Goal: Task Accomplishment & Management: Use online tool/utility

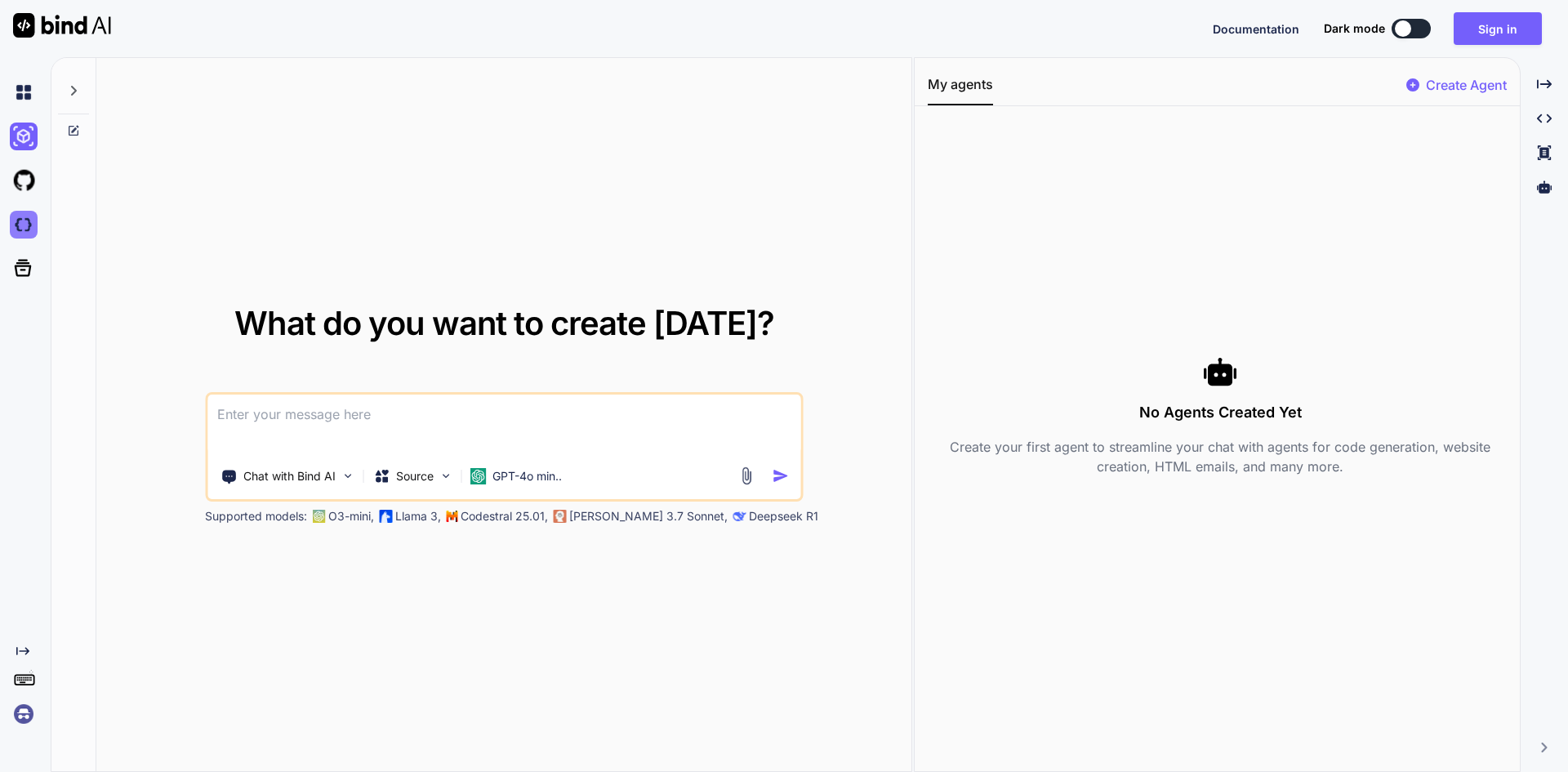
click at [24, 218] on img at bounding box center [24, 224] width 27 height 27
click at [19, 272] on icon at bounding box center [23, 267] width 23 height 23
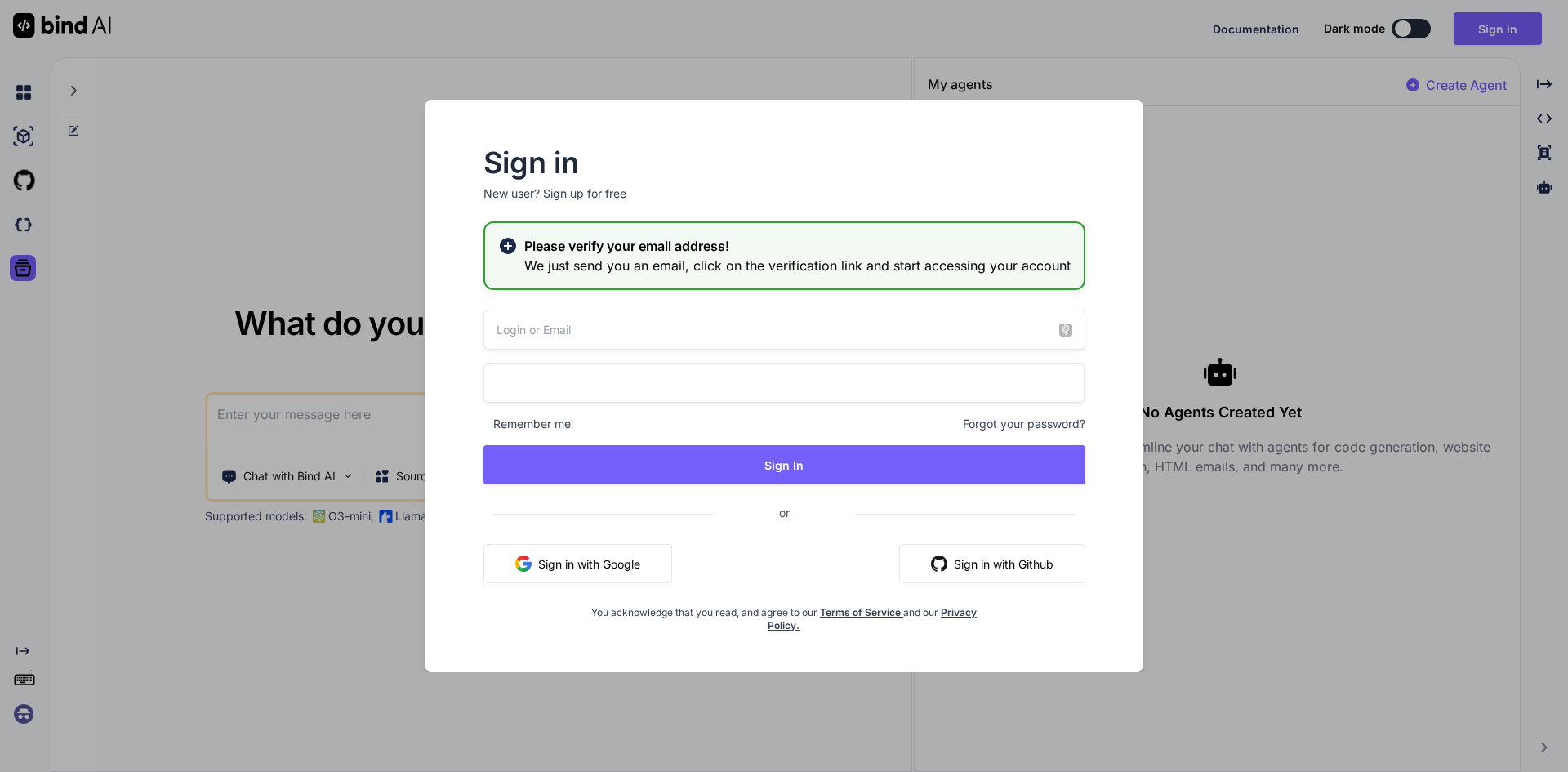
click at [1296, 214] on div "Sign in New user? Sign up for free Please verify your email address! We just se…" at bounding box center [784, 386] width 1568 height 772
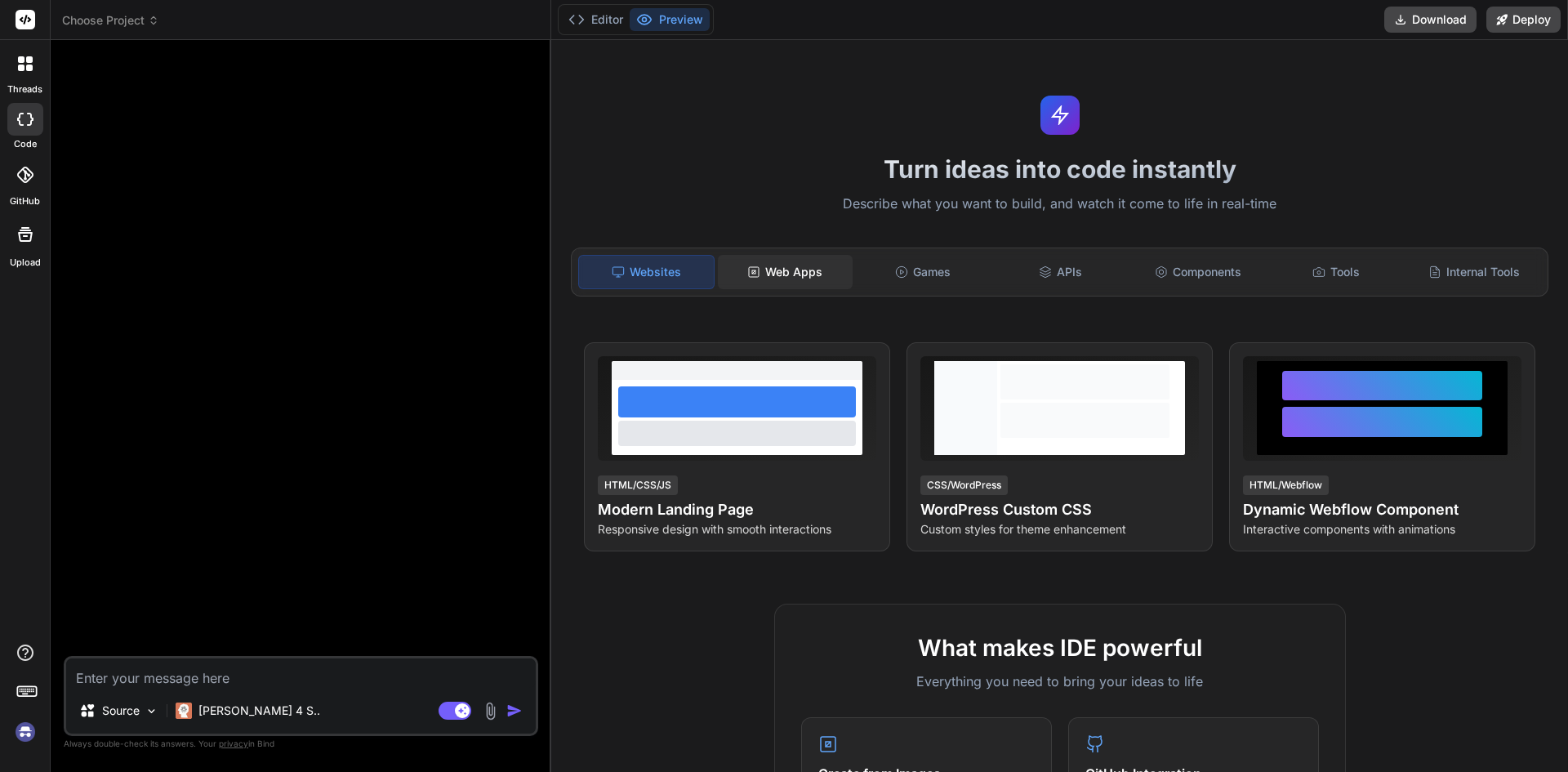
click at [790, 259] on div "Web Apps" at bounding box center [784, 273] width 134 height 35
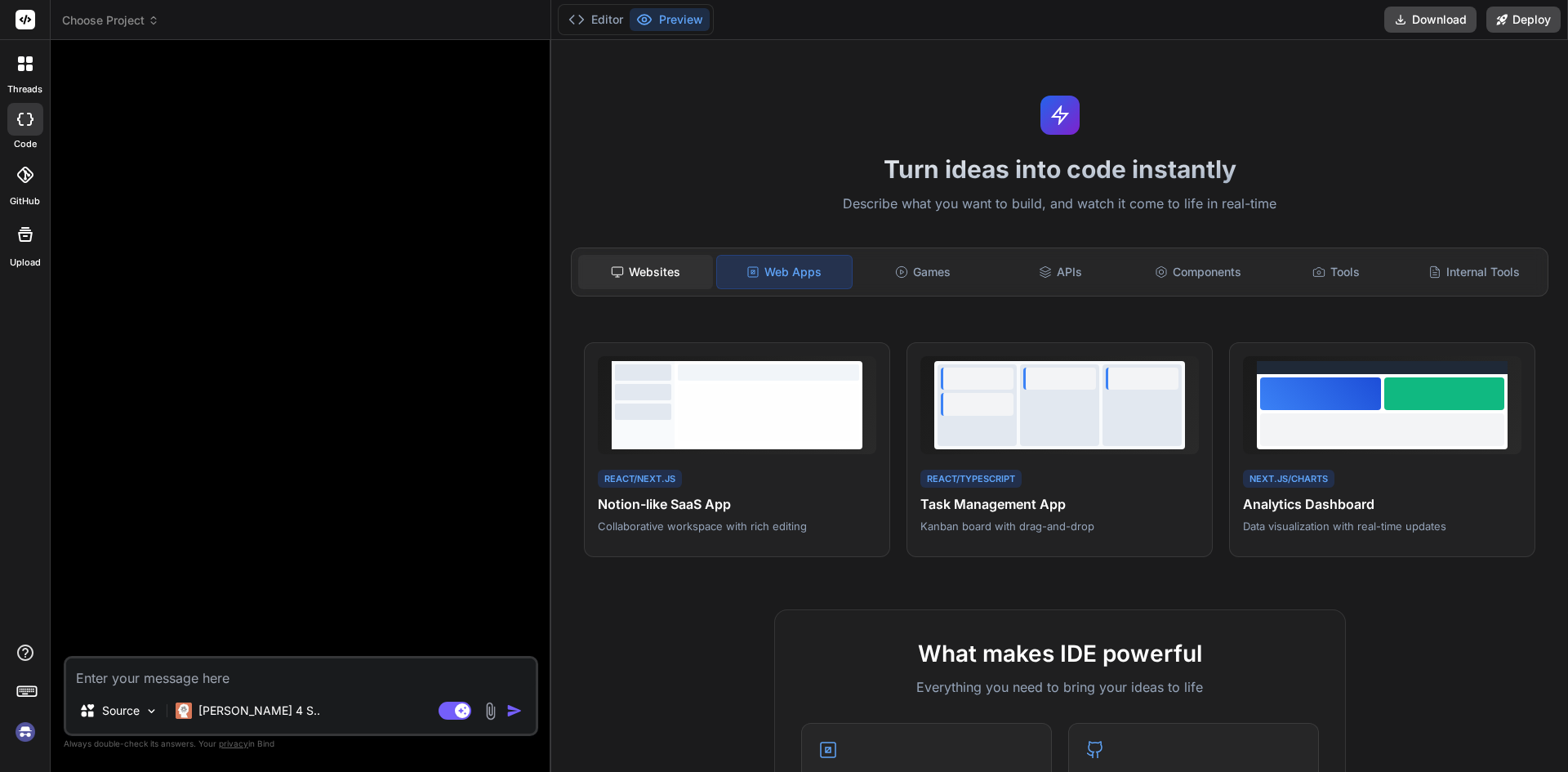
click at [667, 276] on div "Websites" at bounding box center [645, 273] width 134 height 35
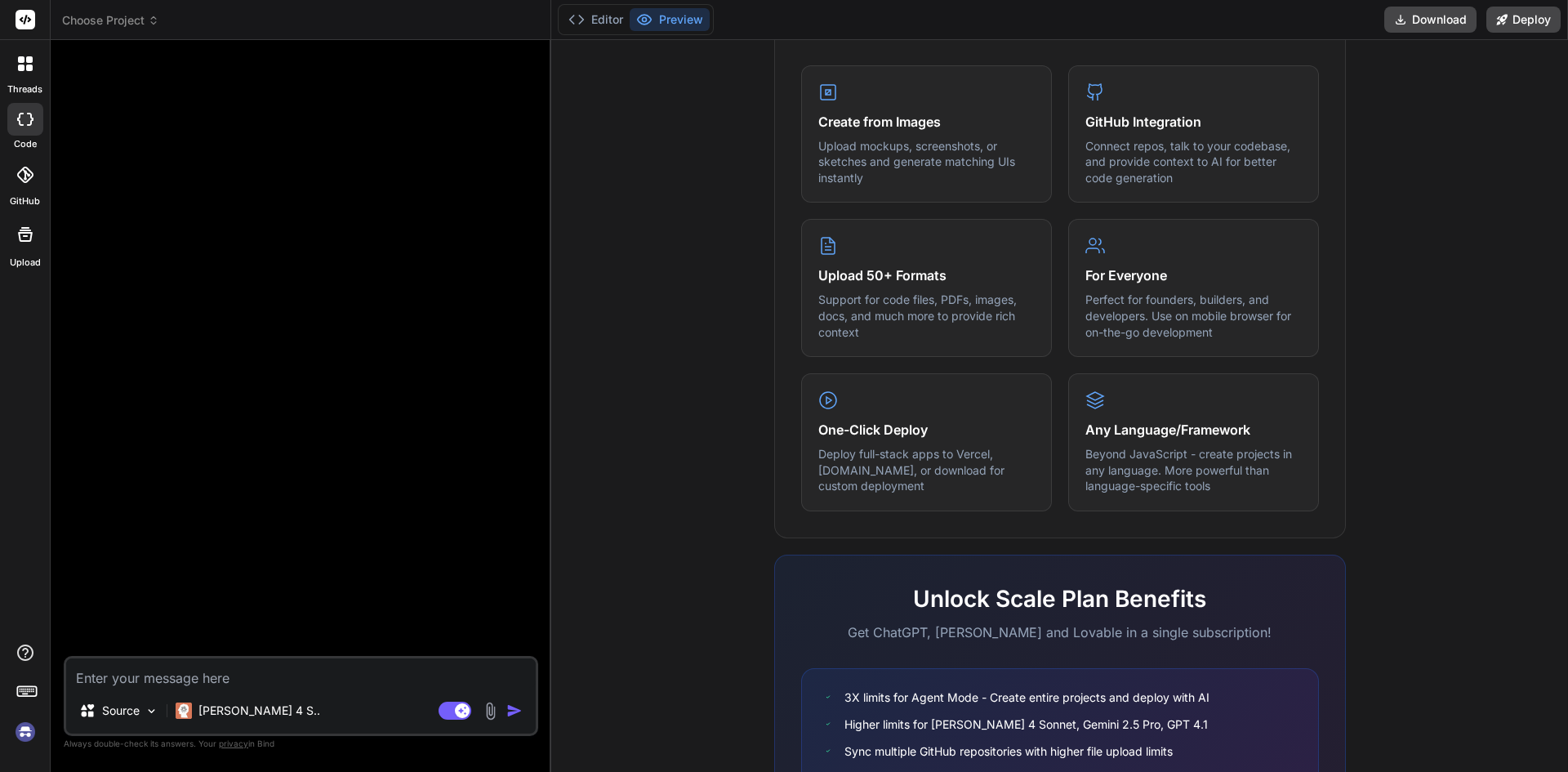
scroll to position [654, 0]
click at [931, 428] on h4 "One-Click Deploy" at bounding box center [926, 426] width 217 height 19
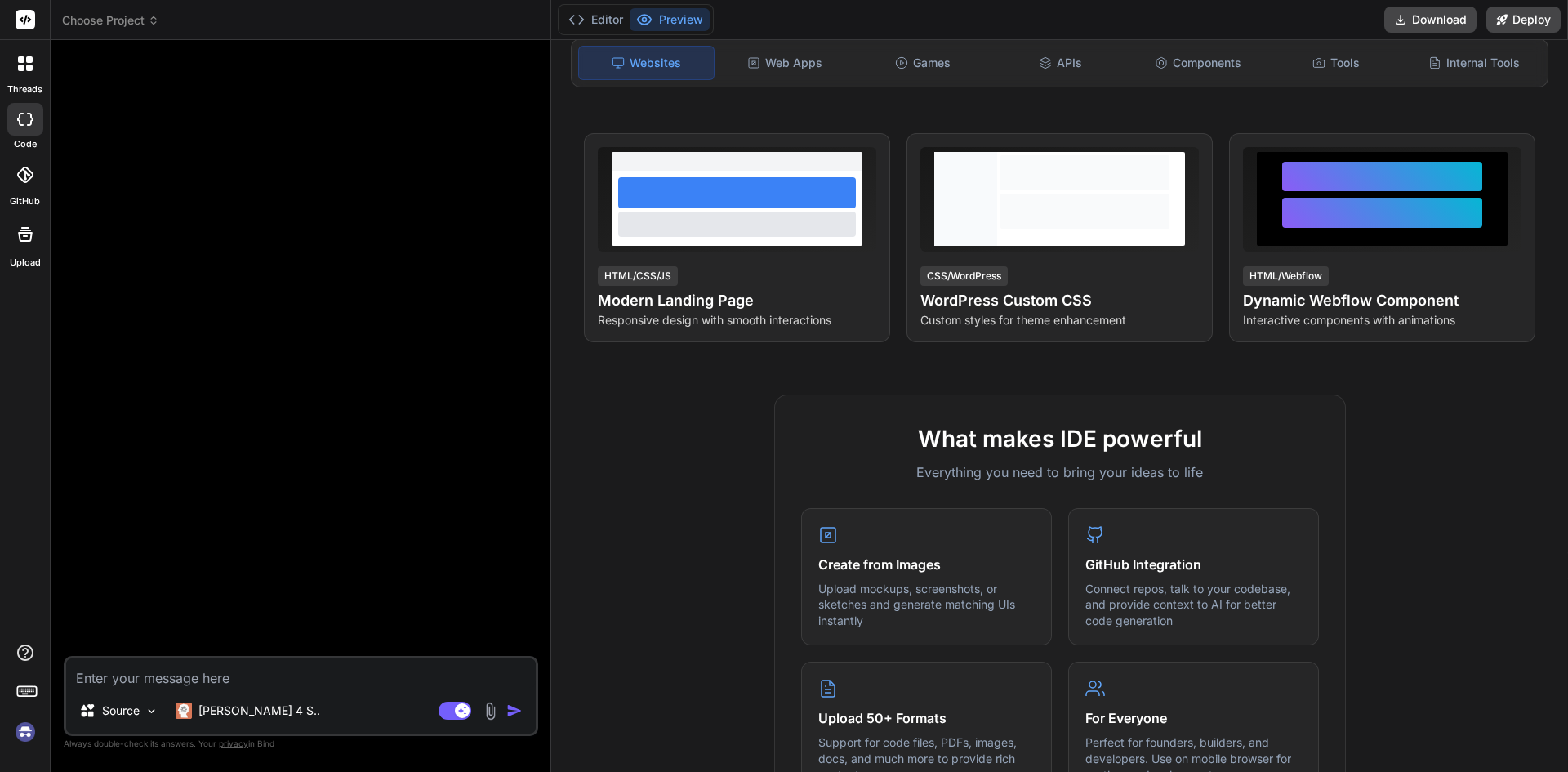
scroll to position [0, 0]
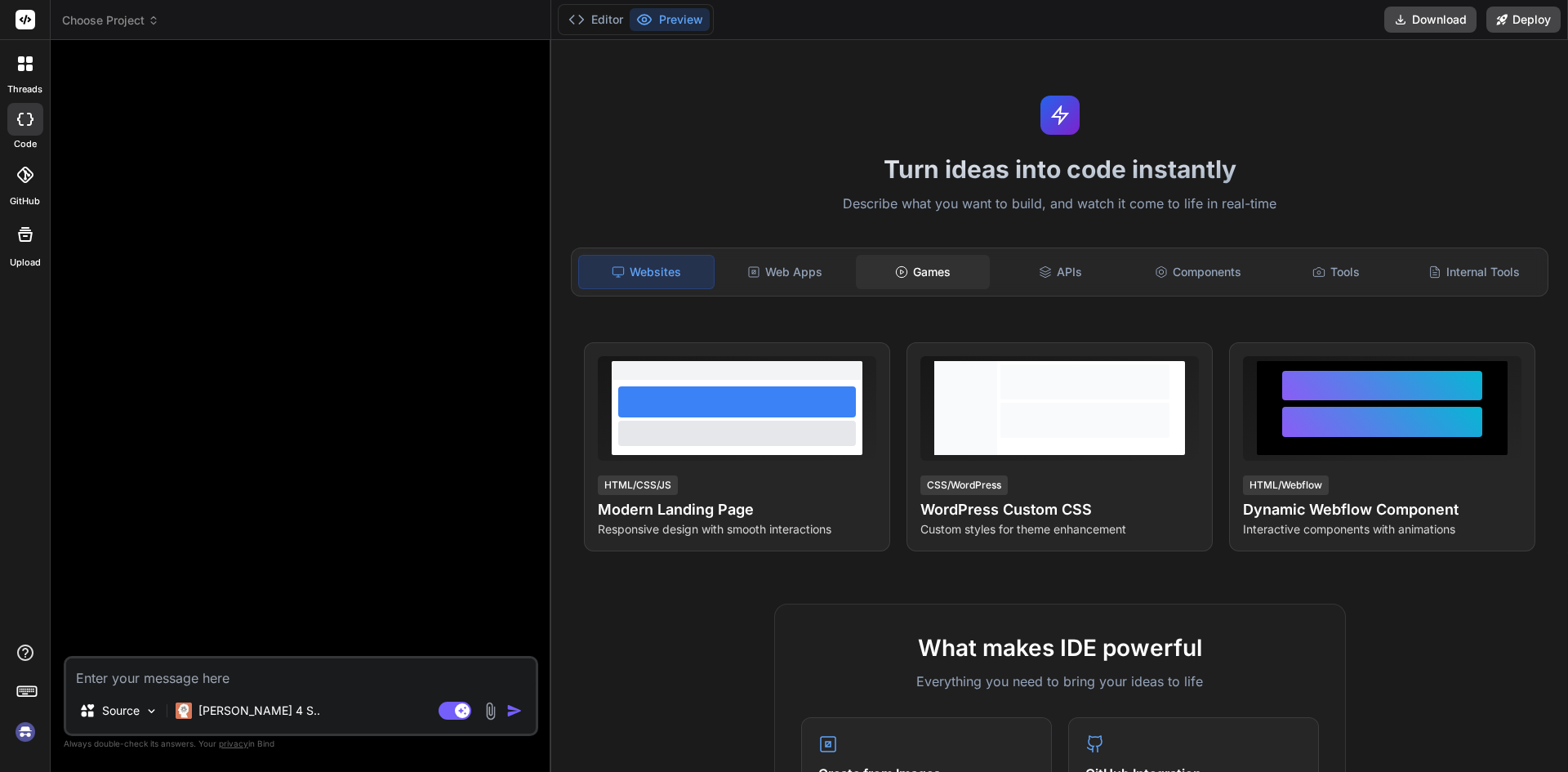
click at [948, 270] on div "Games" at bounding box center [923, 273] width 134 height 35
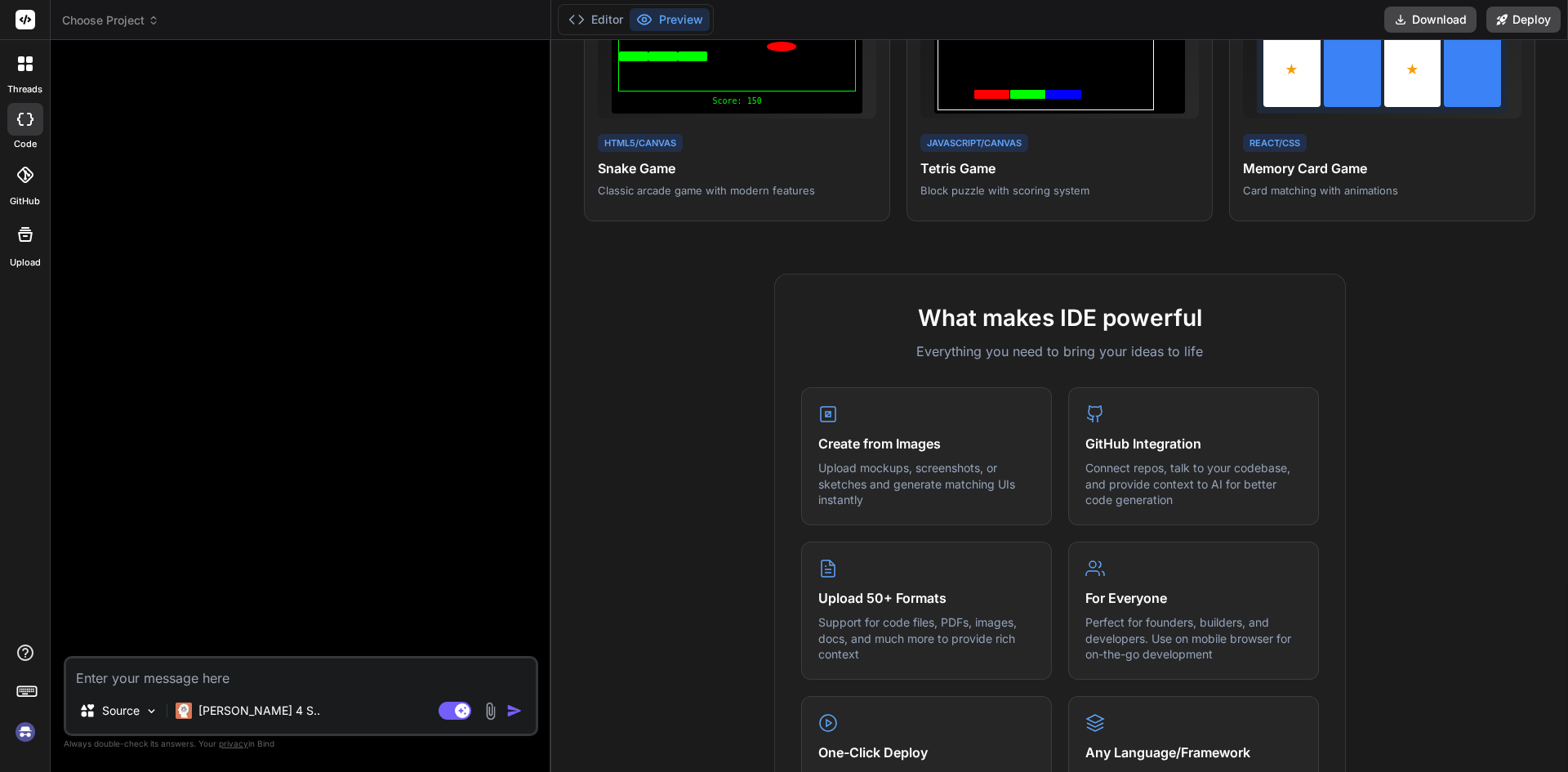
scroll to position [81, 0]
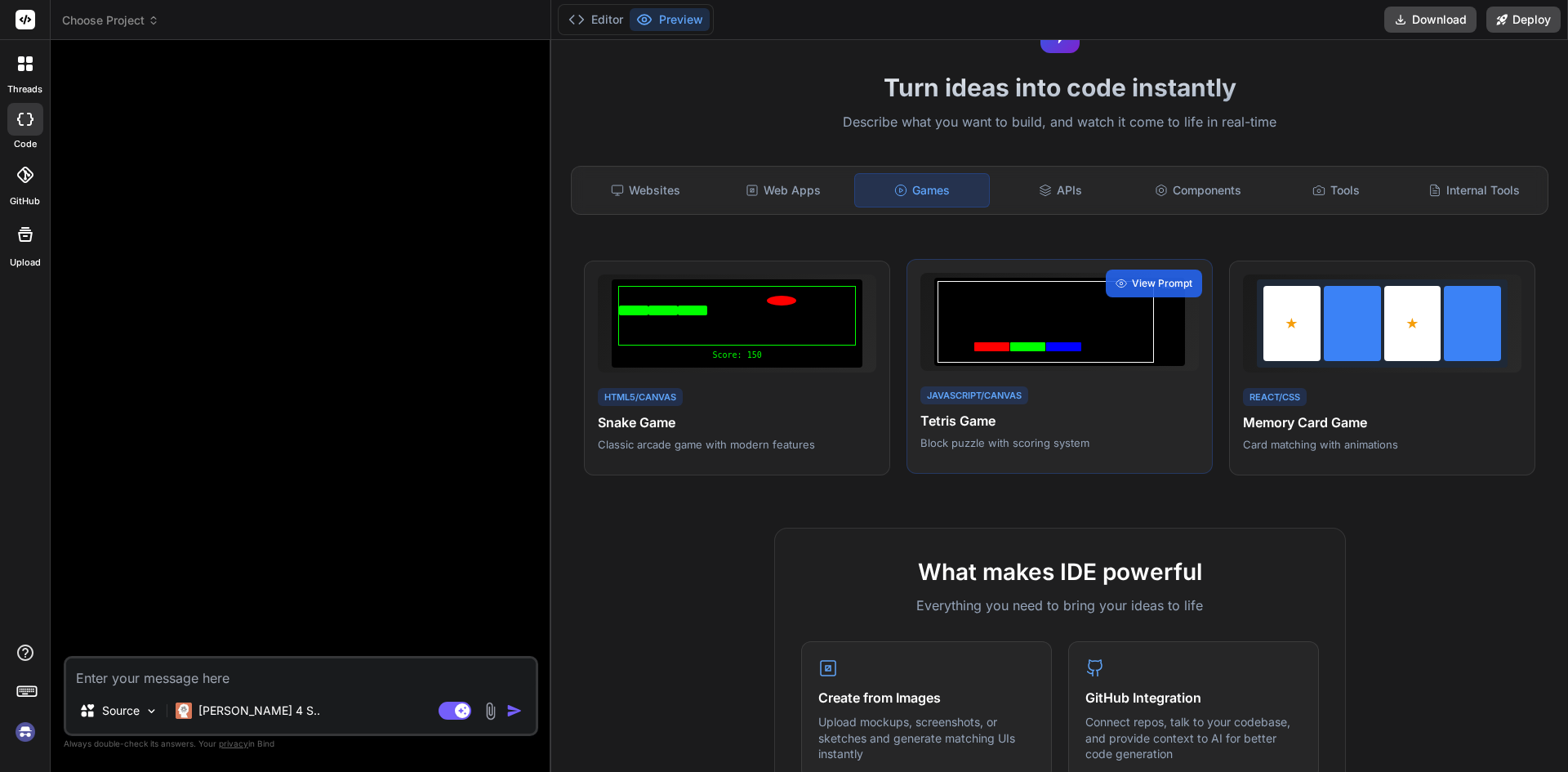
click at [1003, 346] on div at bounding box center [992, 347] width 35 height 9
click at [1146, 287] on span "View Prompt" at bounding box center [1162, 284] width 60 height 15
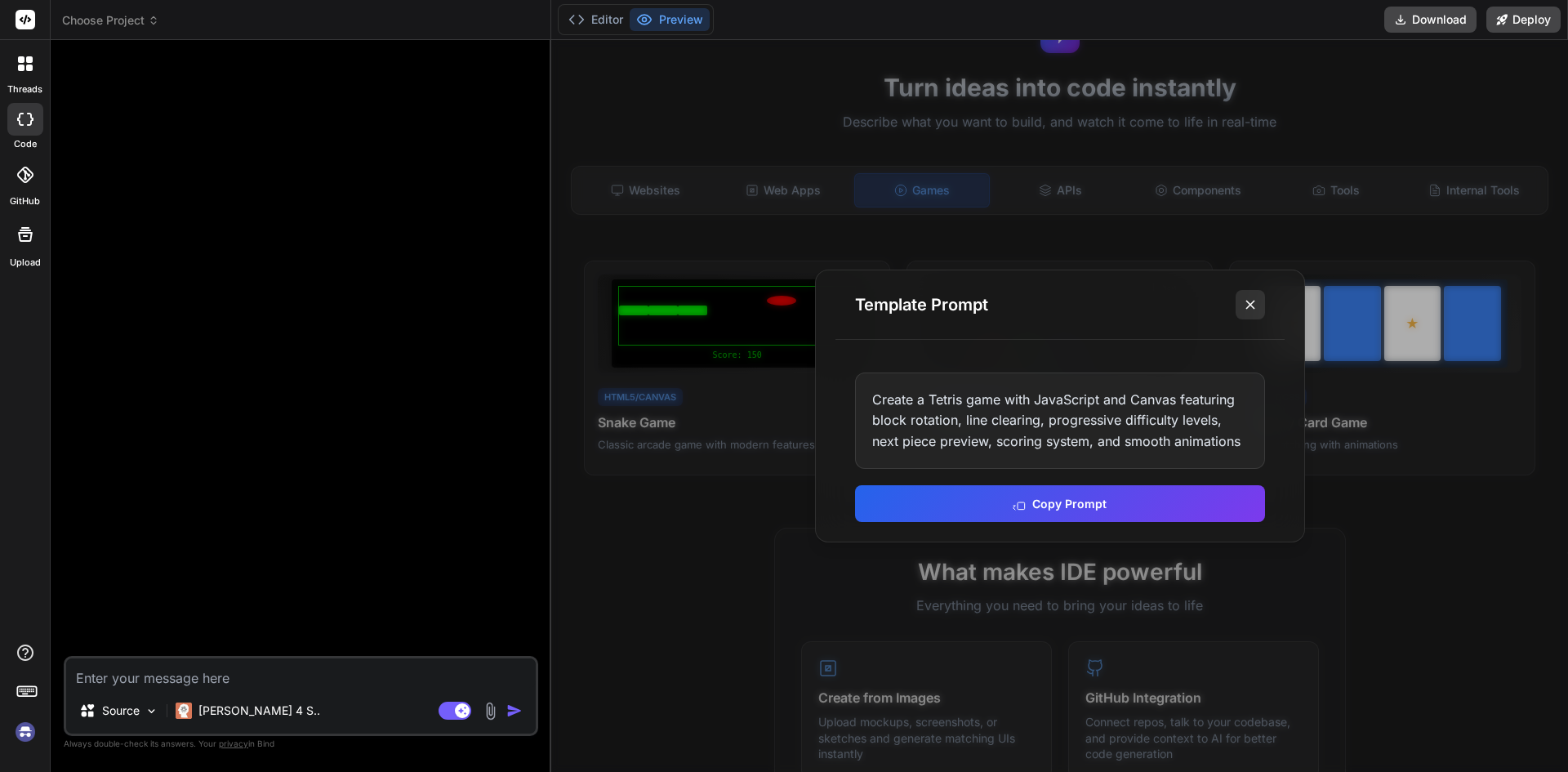
click at [1252, 309] on icon at bounding box center [1251, 305] width 16 height 16
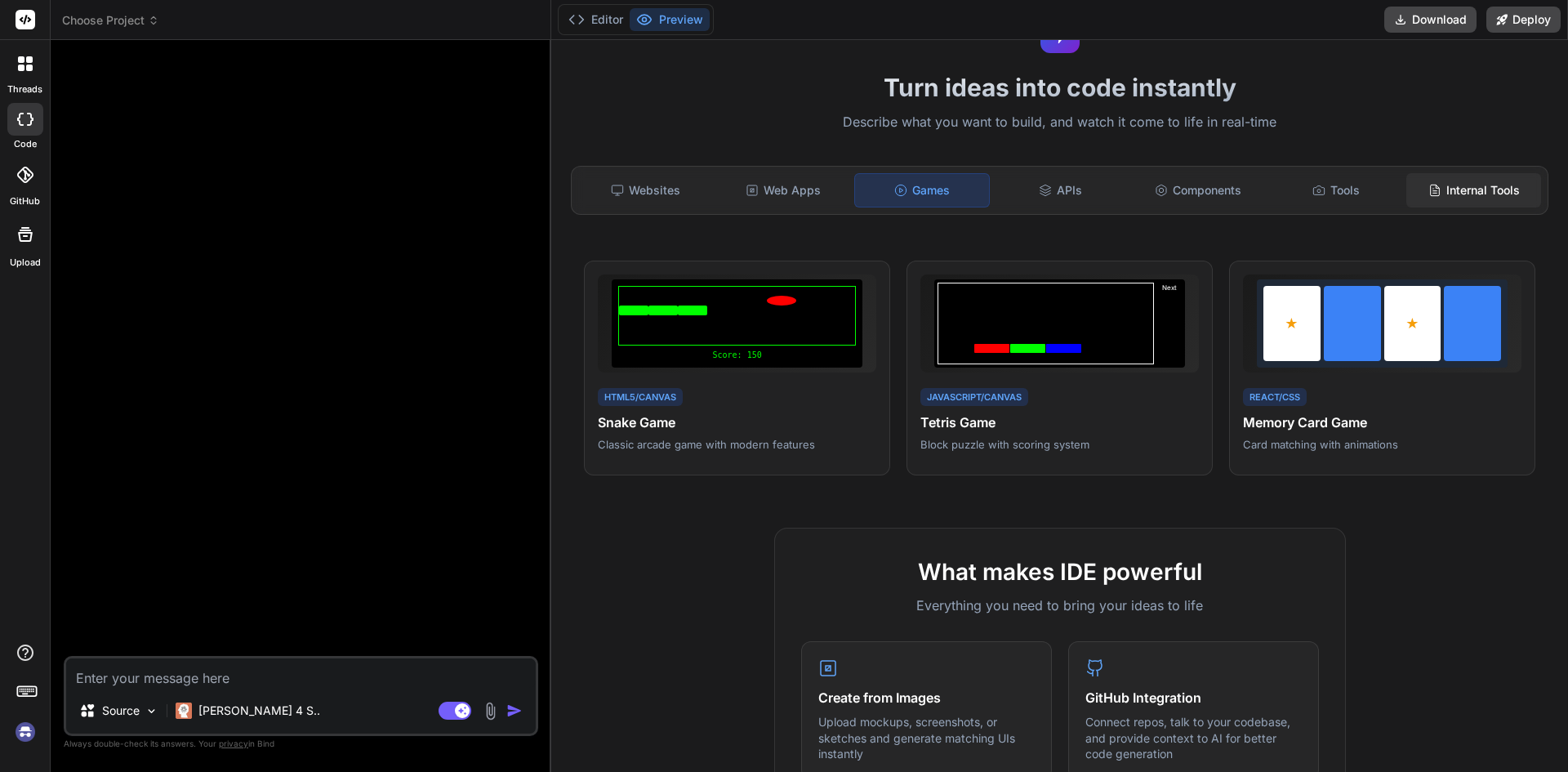
click at [1488, 181] on div "Internal Tools" at bounding box center [1473, 190] width 134 height 35
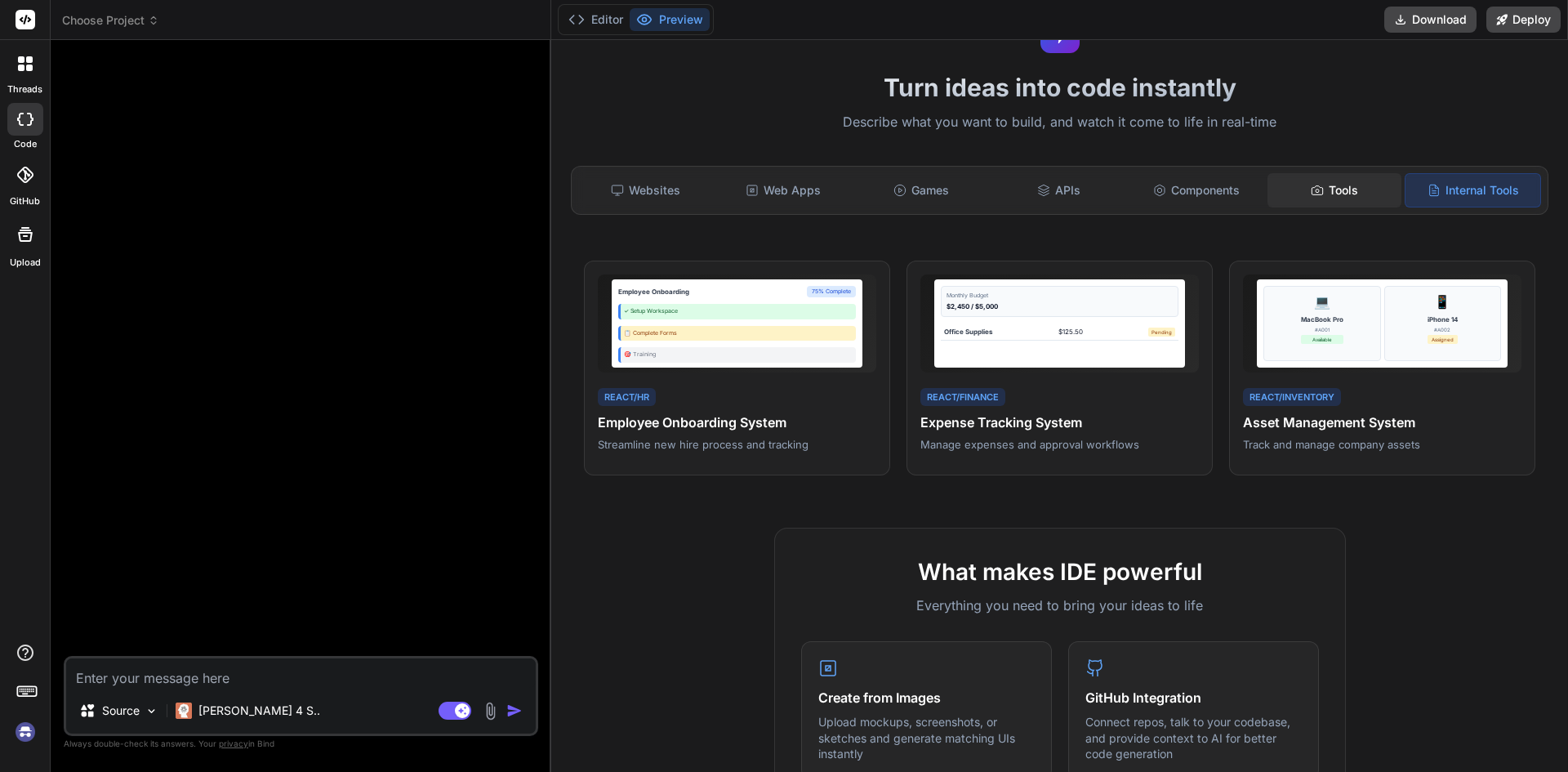
click at [1342, 192] on div "Tools" at bounding box center [1334, 190] width 134 height 35
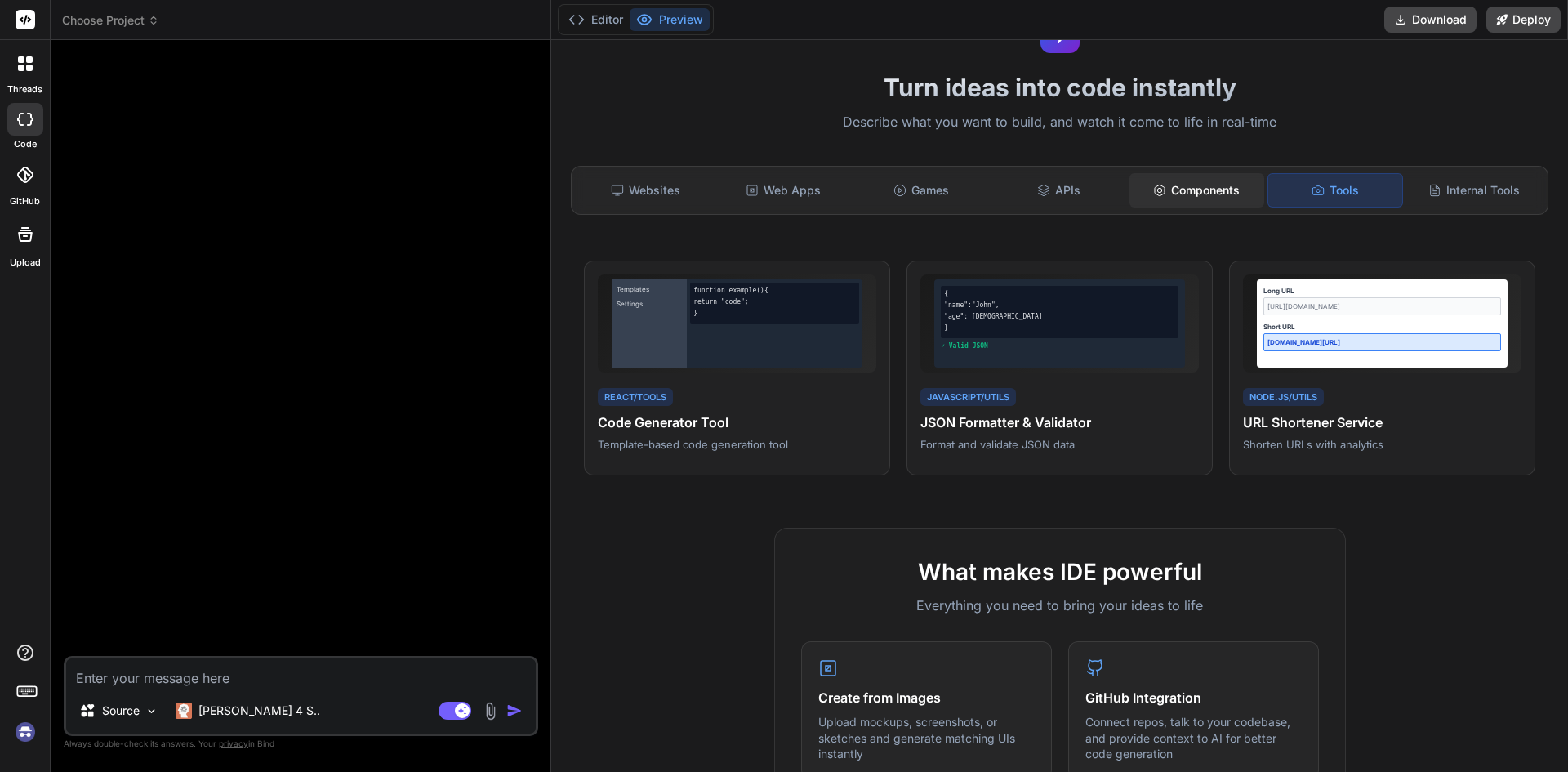
click at [1201, 187] on div "Components" at bounding box center [1196, 190] width 134 height 35
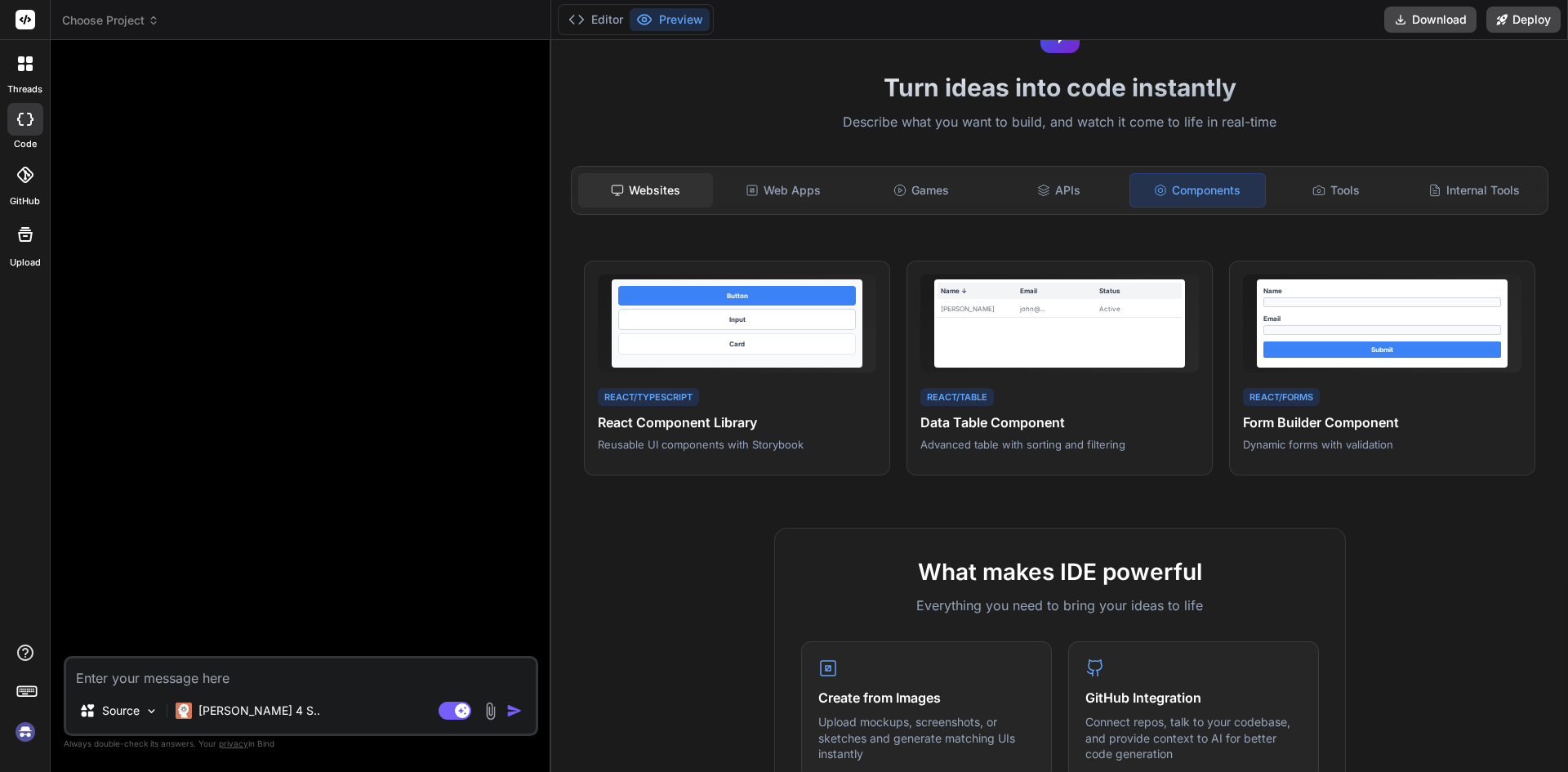
click at [673, 205] on div "Websites" at bounding box center [645, 190] width 134 height 35
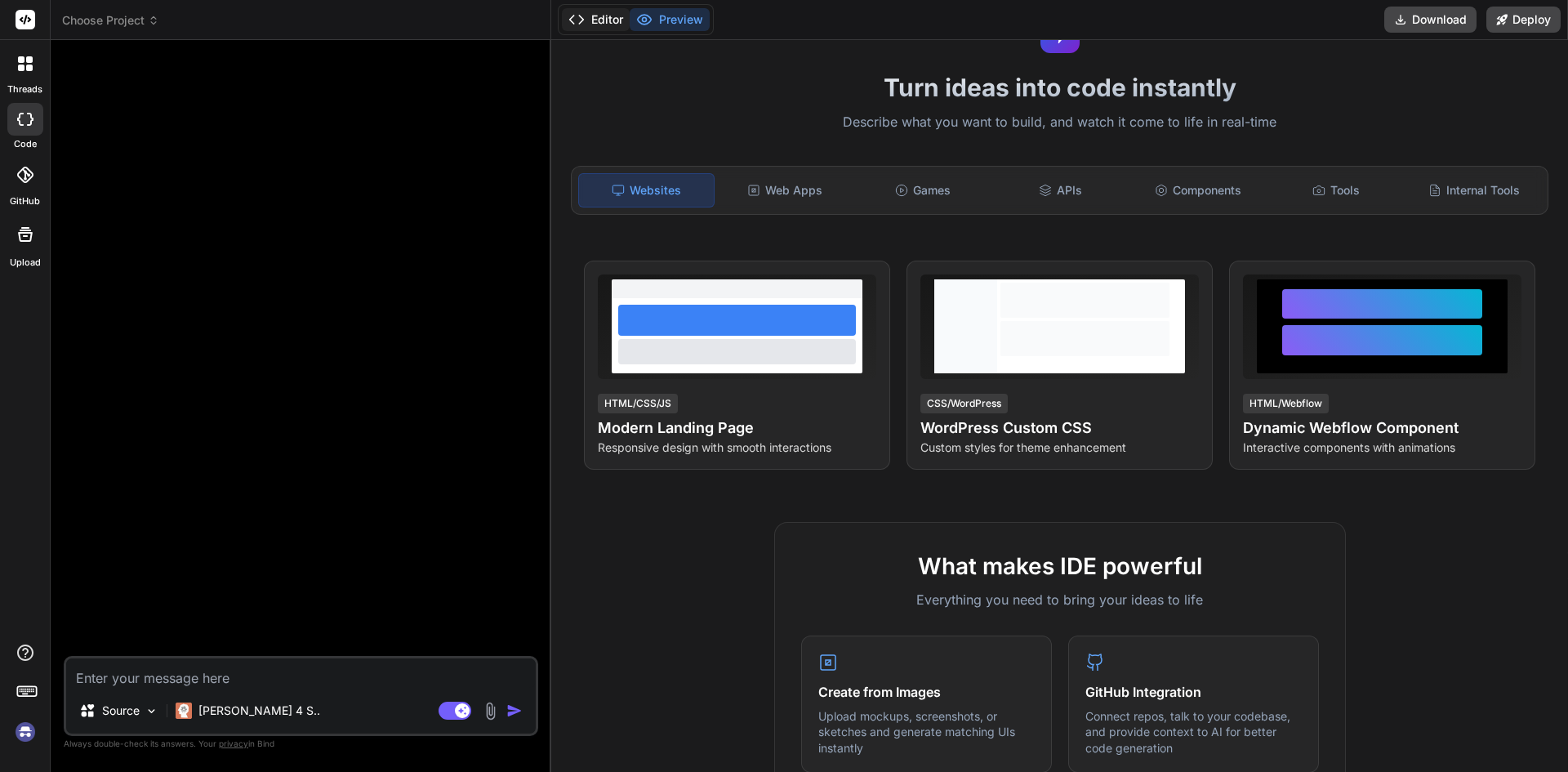
click at [611, 22] on button "Editor" at bounding box center [596, 19] width 68 height 23
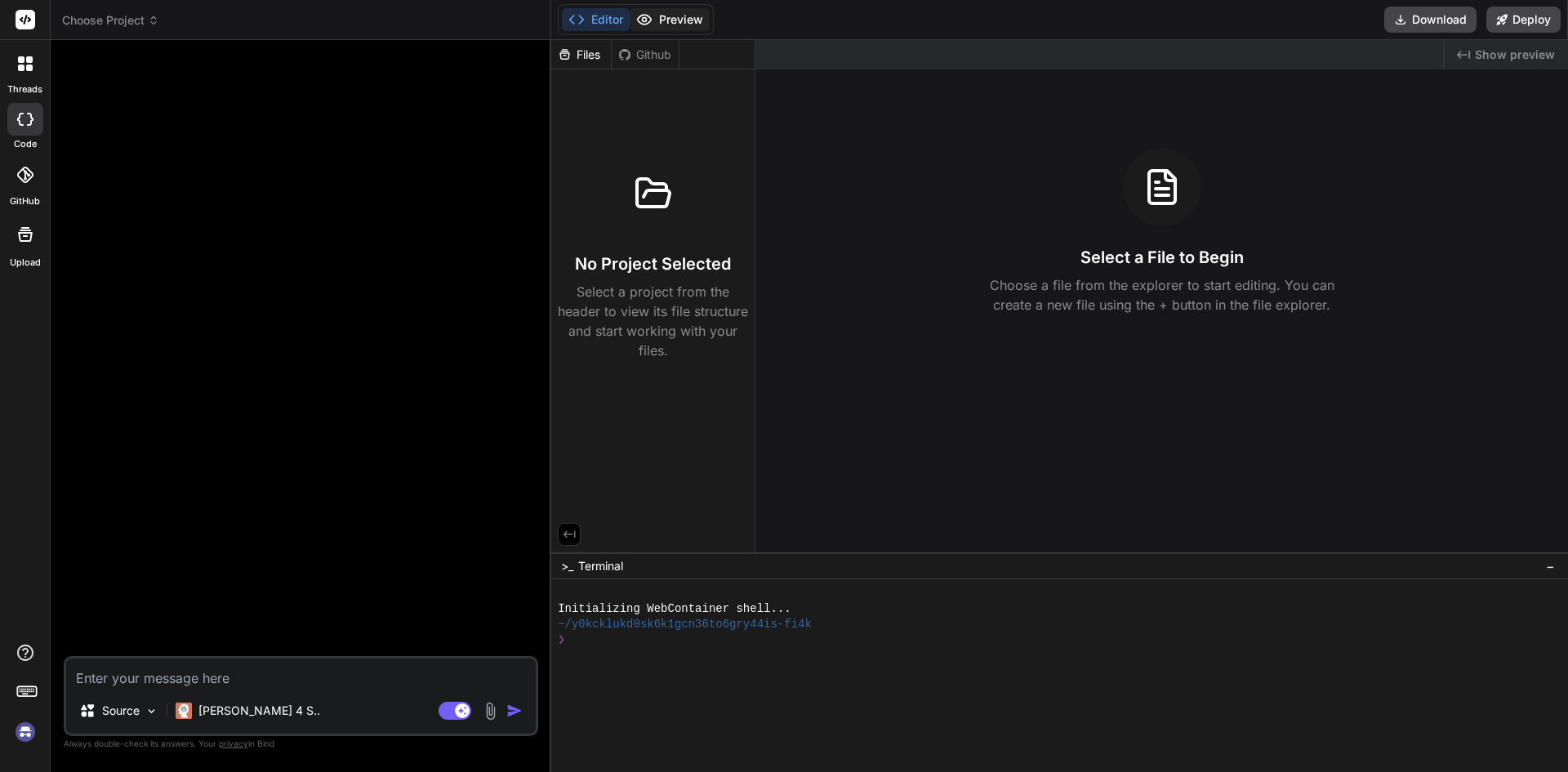
click at [675, 17] on button "Preview" at bounding box center [670, 19] width 80 height 23
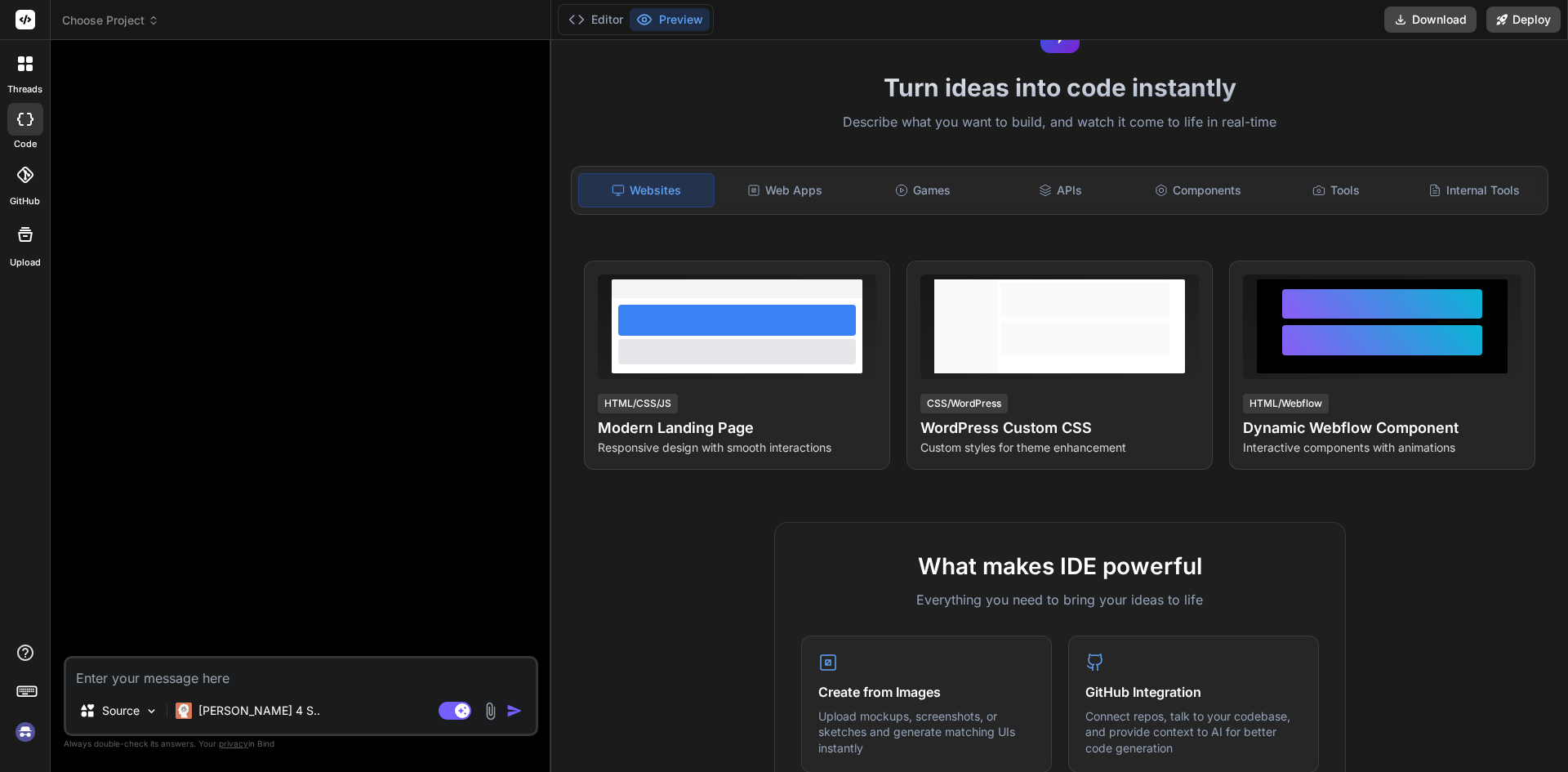
type textarea "x"
click at [201, 677] on textarea at bounding box center [301, 673] width 470 height 29
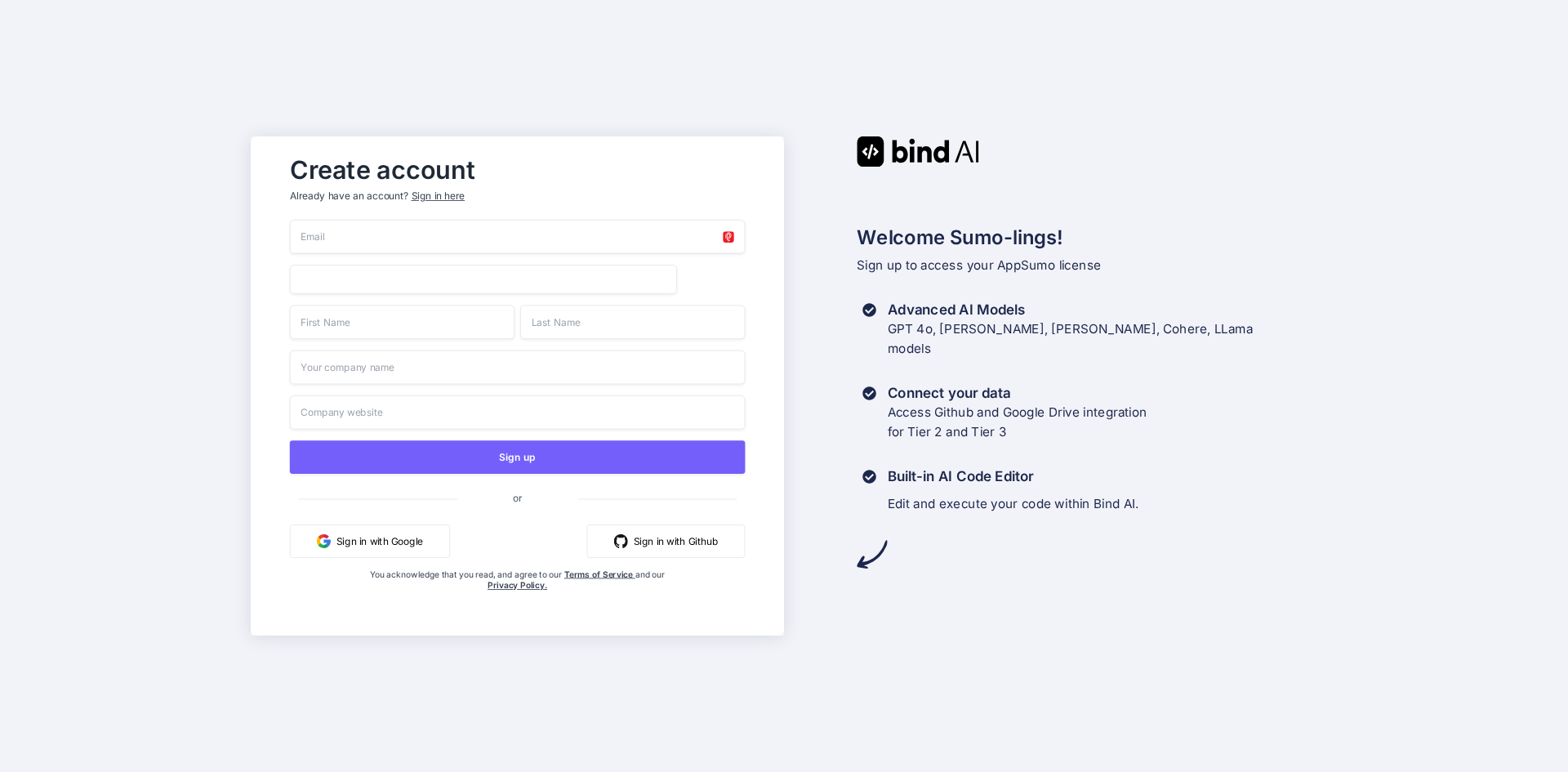
click at [447, 241] on input "email" at bounding box center [517, 237] width 455 height 35
type input "info@visioseo.com"
click at [1284, 278] on div "Welcome Sumo-lings! Sign up to access your AppSumo license Advanced AI Models G…" at bounding box center [1051, 352] width 533 height 433
type input "Joshua"
type input "Rock"
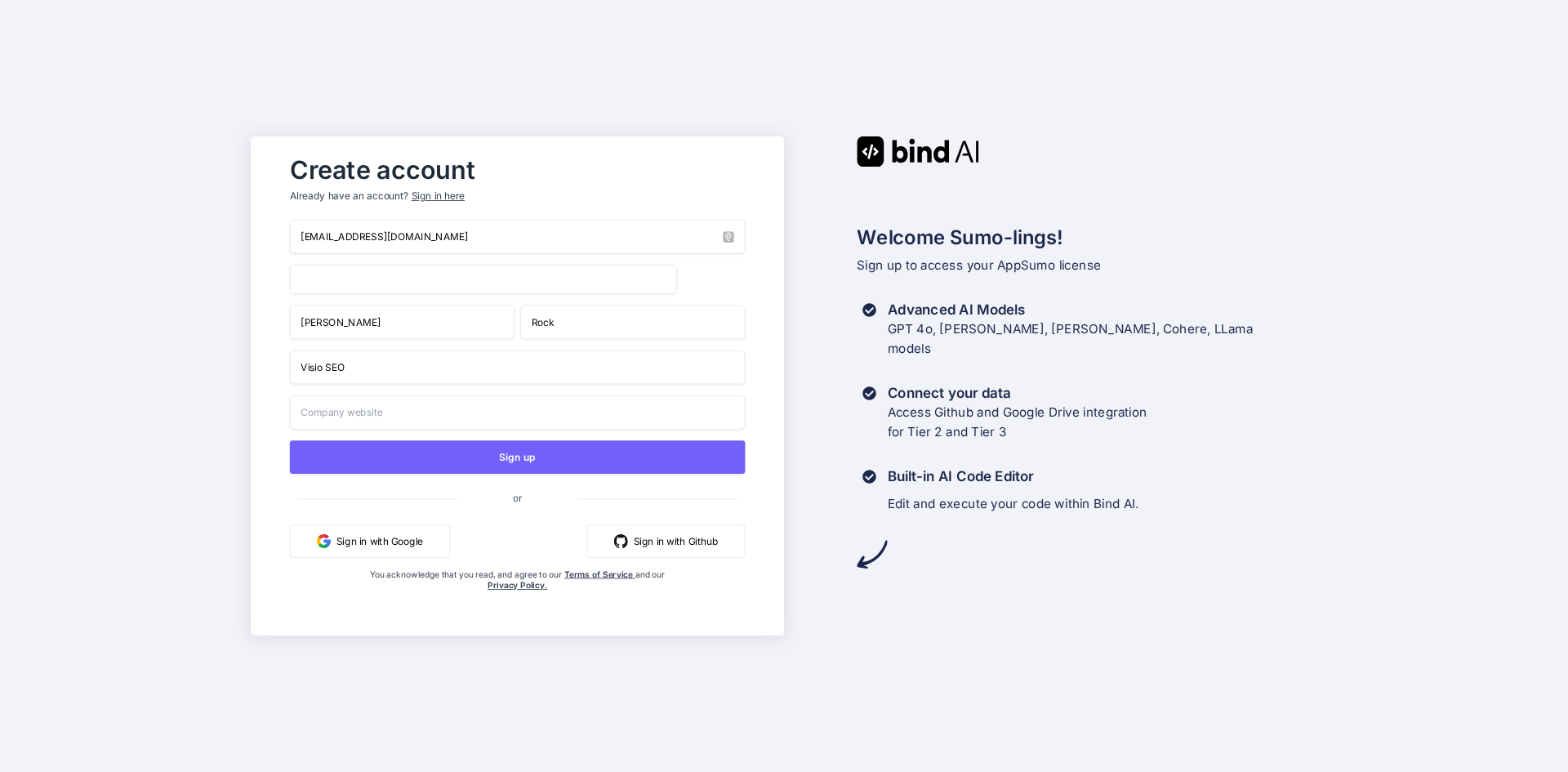
type input "Visio SEO"
type input "visioseo.com"
click at [167, 466] on div "Create account Already have an account? Sign in here info@visioseo.com Joshua R…" at bounding box center [784, 386] width 1568 height 772
click at [185, 395] on div "Create account Already have an account? Sign in here info@visioseo.com Joshua R…" at bounding box center [784, 386] width 1568 height 772
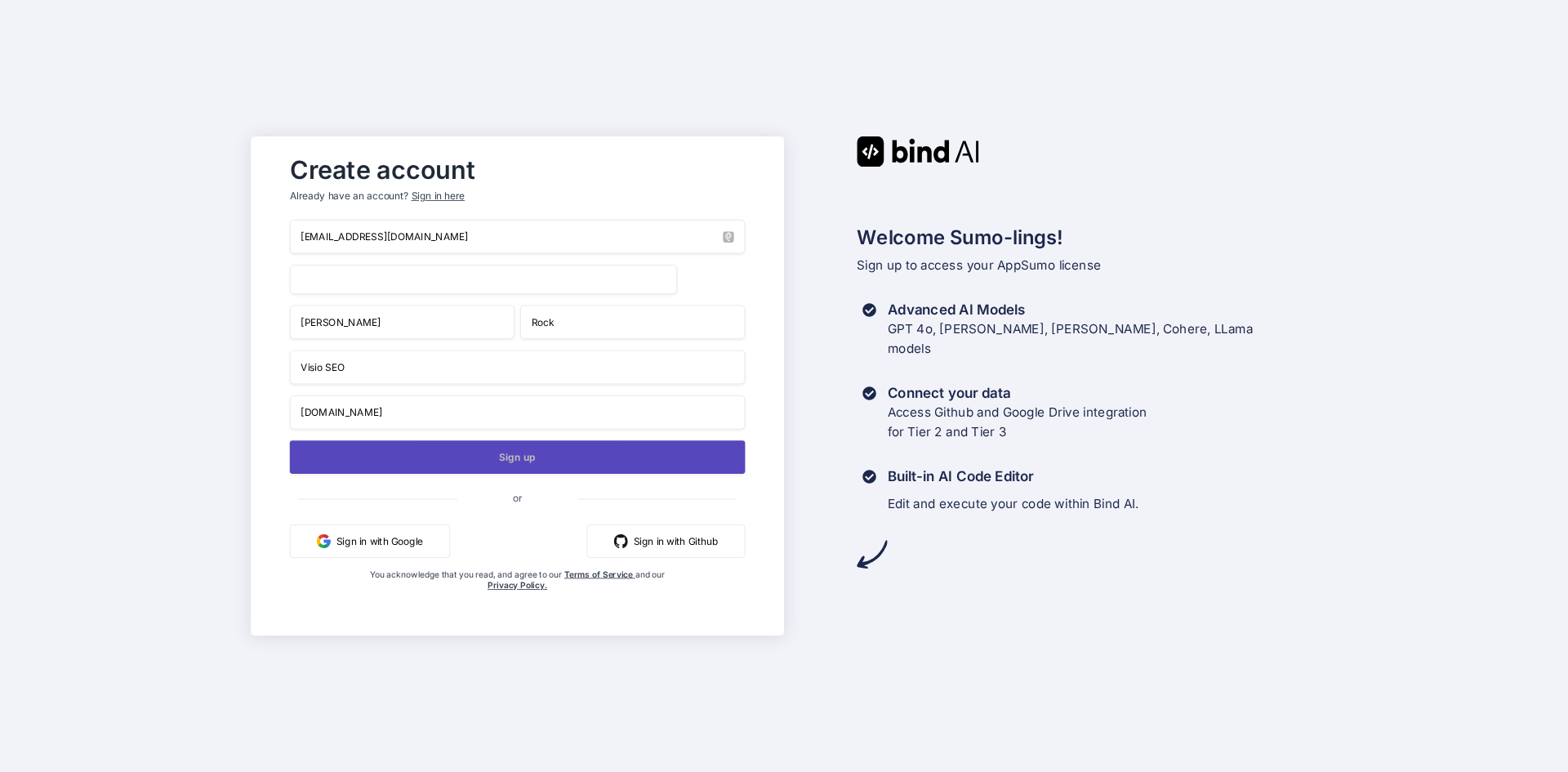
click at [494, 455] on button "Sign up" at bounding box center [517, 456] width 455 height 34
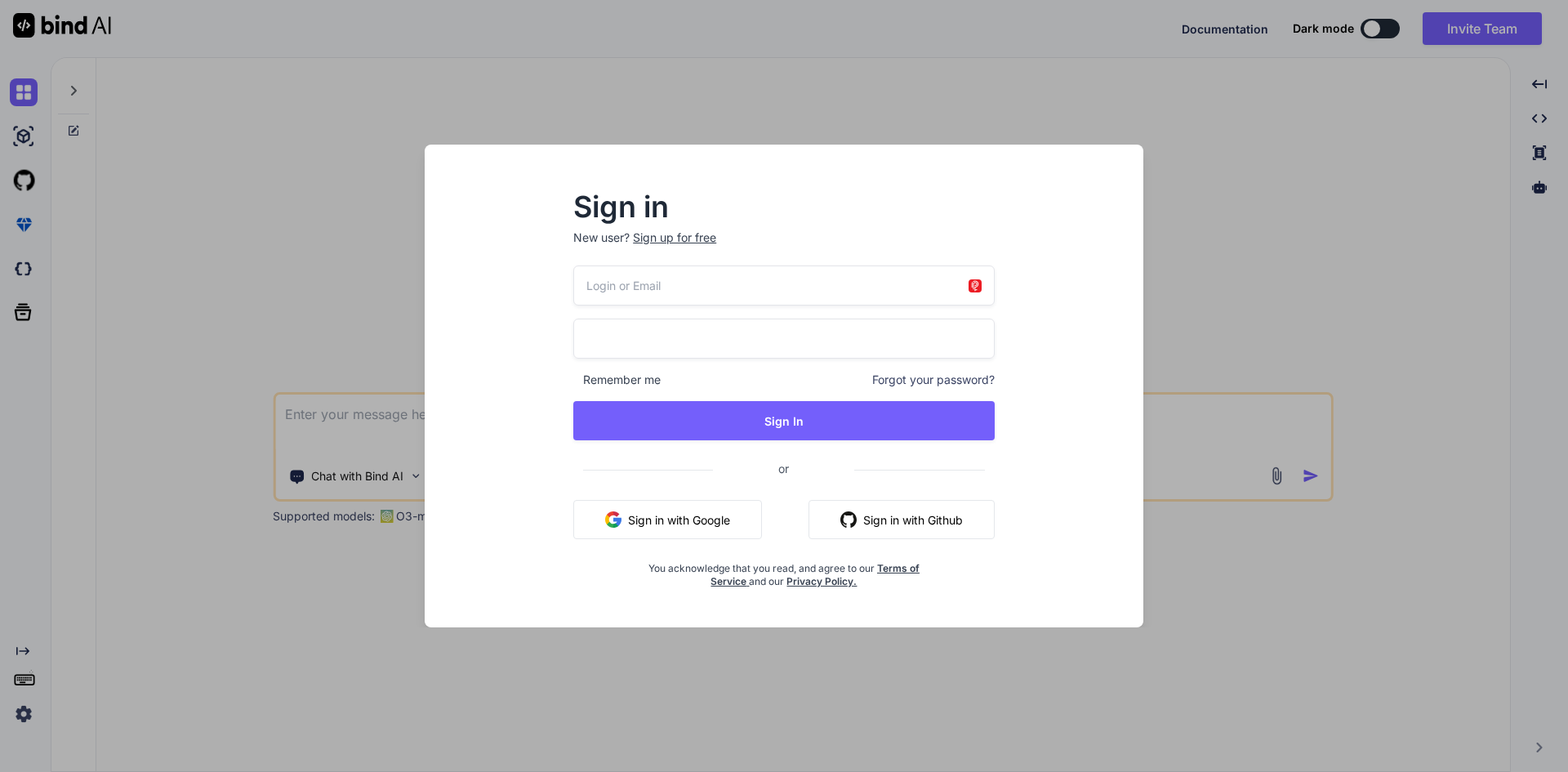
click at [828, 294] on input "email" at bounding box center [784, 285] width 421 height 40
type input "info@visioseo.com"
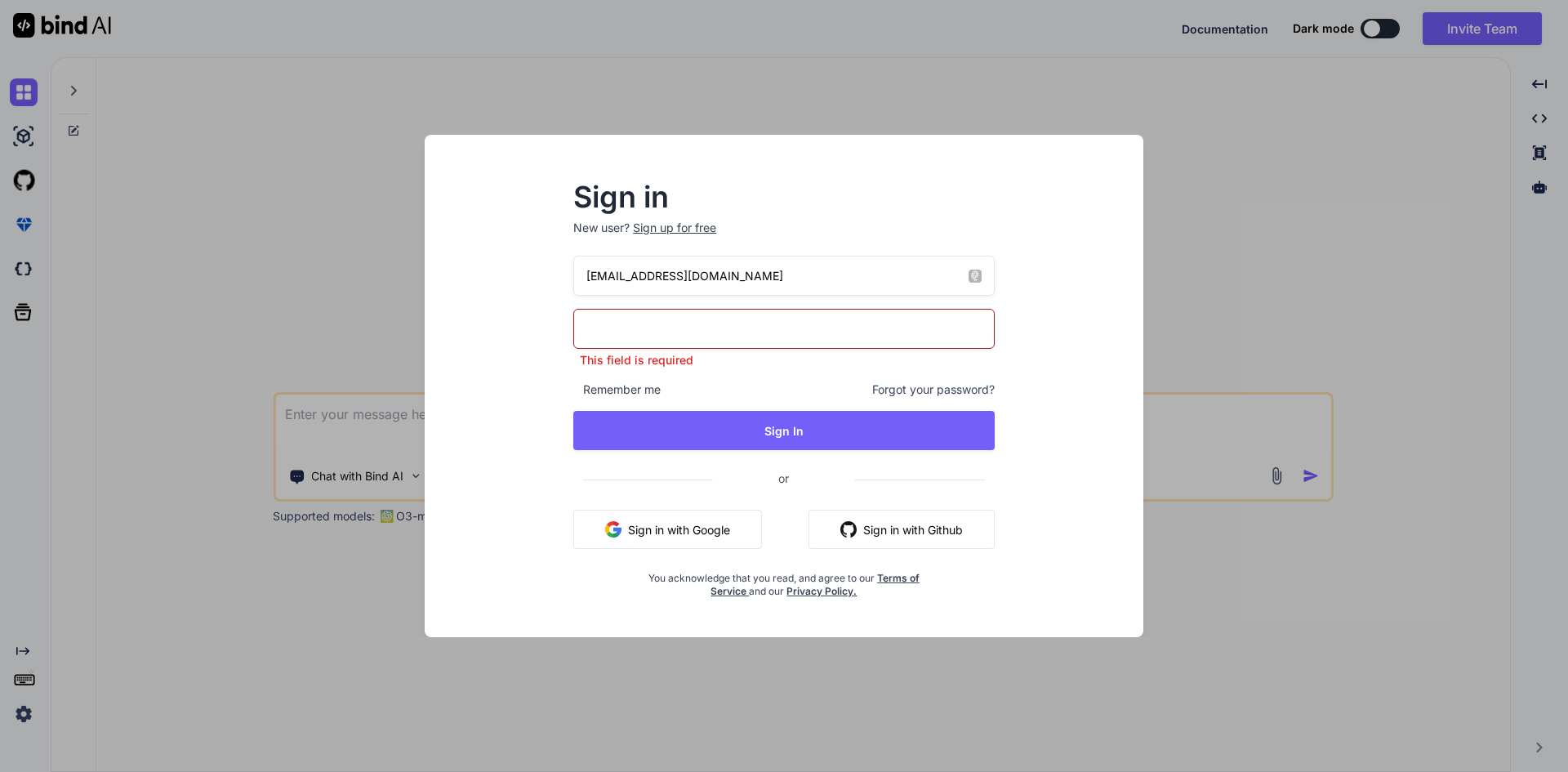
click at [930, 206] on h2 "Sign in" at bounding box center [784, 197] width 421 height 27
click at [1032, 219] on div "Sign in New user? Sign up for free info@visioseo.com This field is required Rem…" at bounding box center [784, 401] width 692 height 473
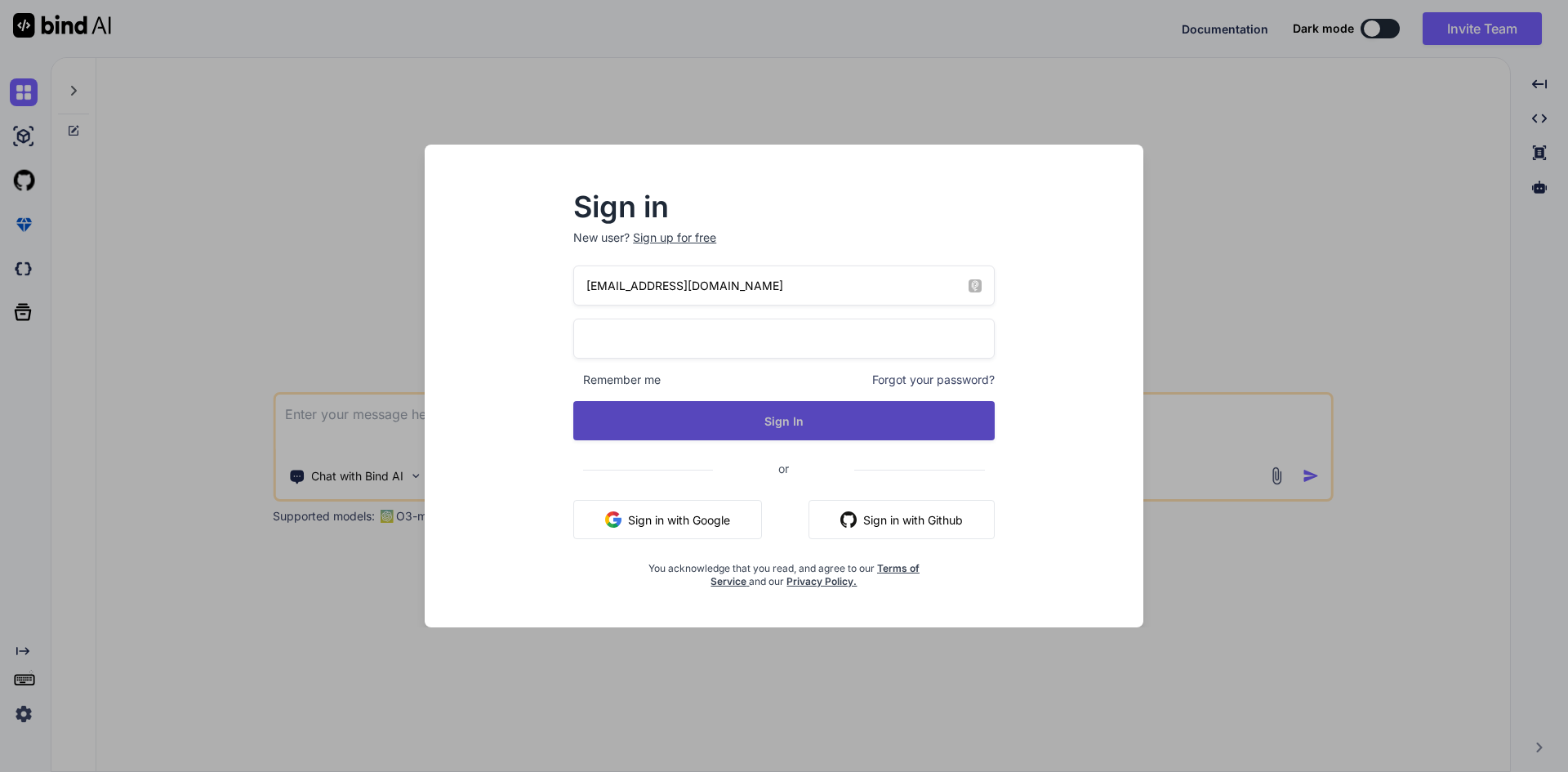
click at [808, 413] on button "Sign In" at bounding box center [784, 421] width 421 height 39
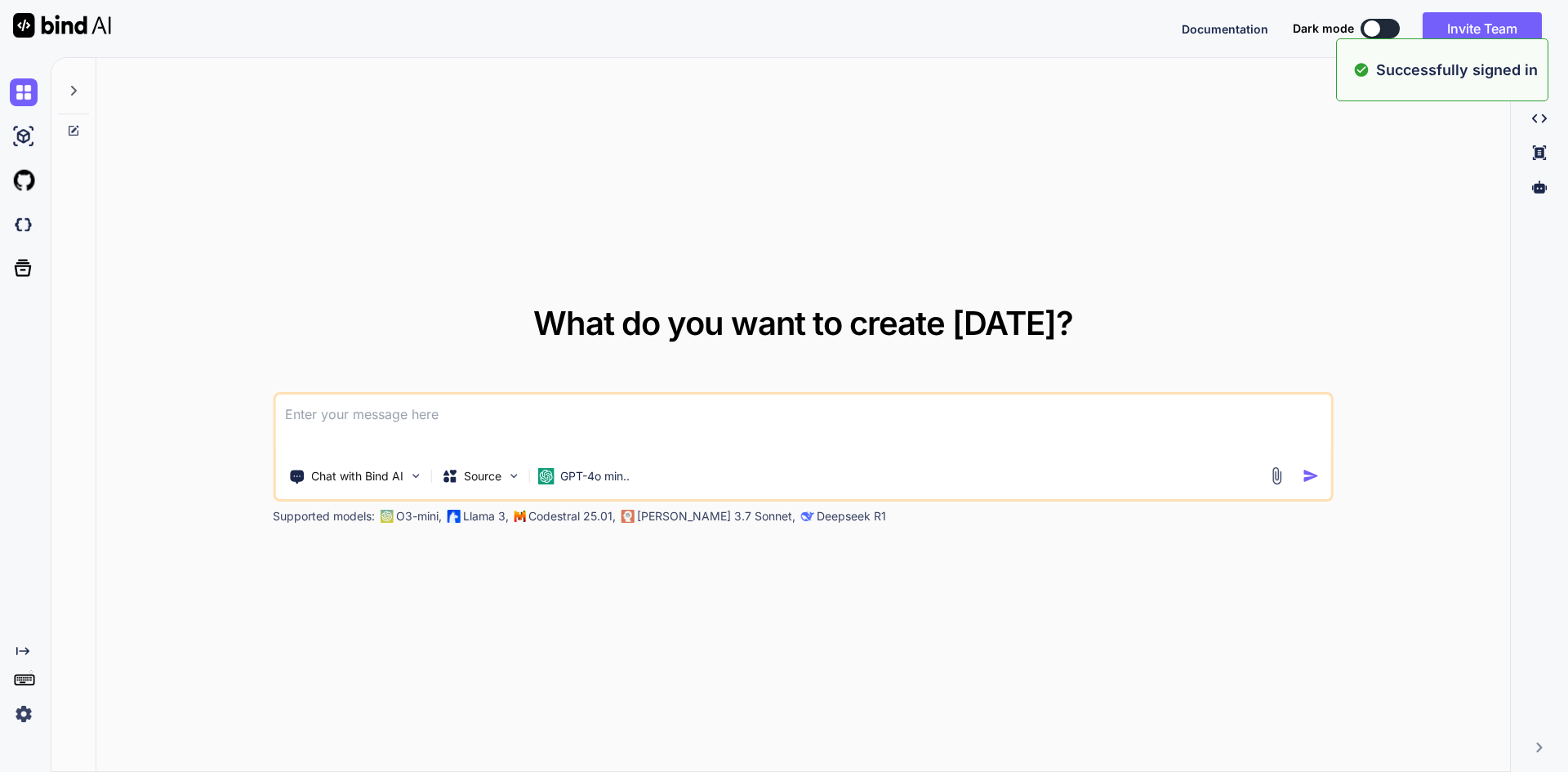
click at [1339, 221] on div "What do you want to create today? Chat with Bind AI Source GPT-4o min.. Support…" at bounding box center [803, 415] width 1413 height 715
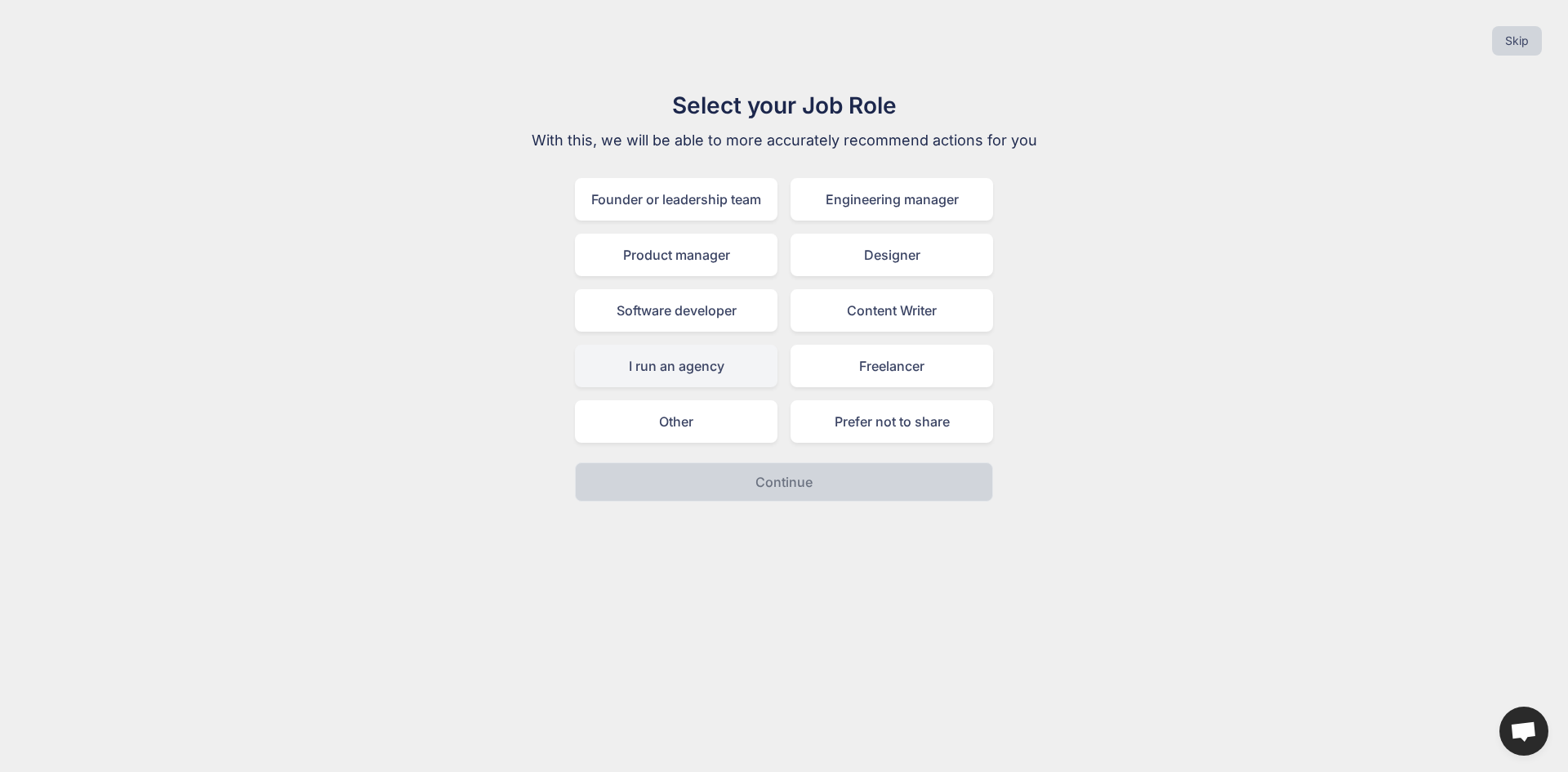
click at [693, 361] on div "I run an agency" at bounding box center [677, 366] width 203 height 42
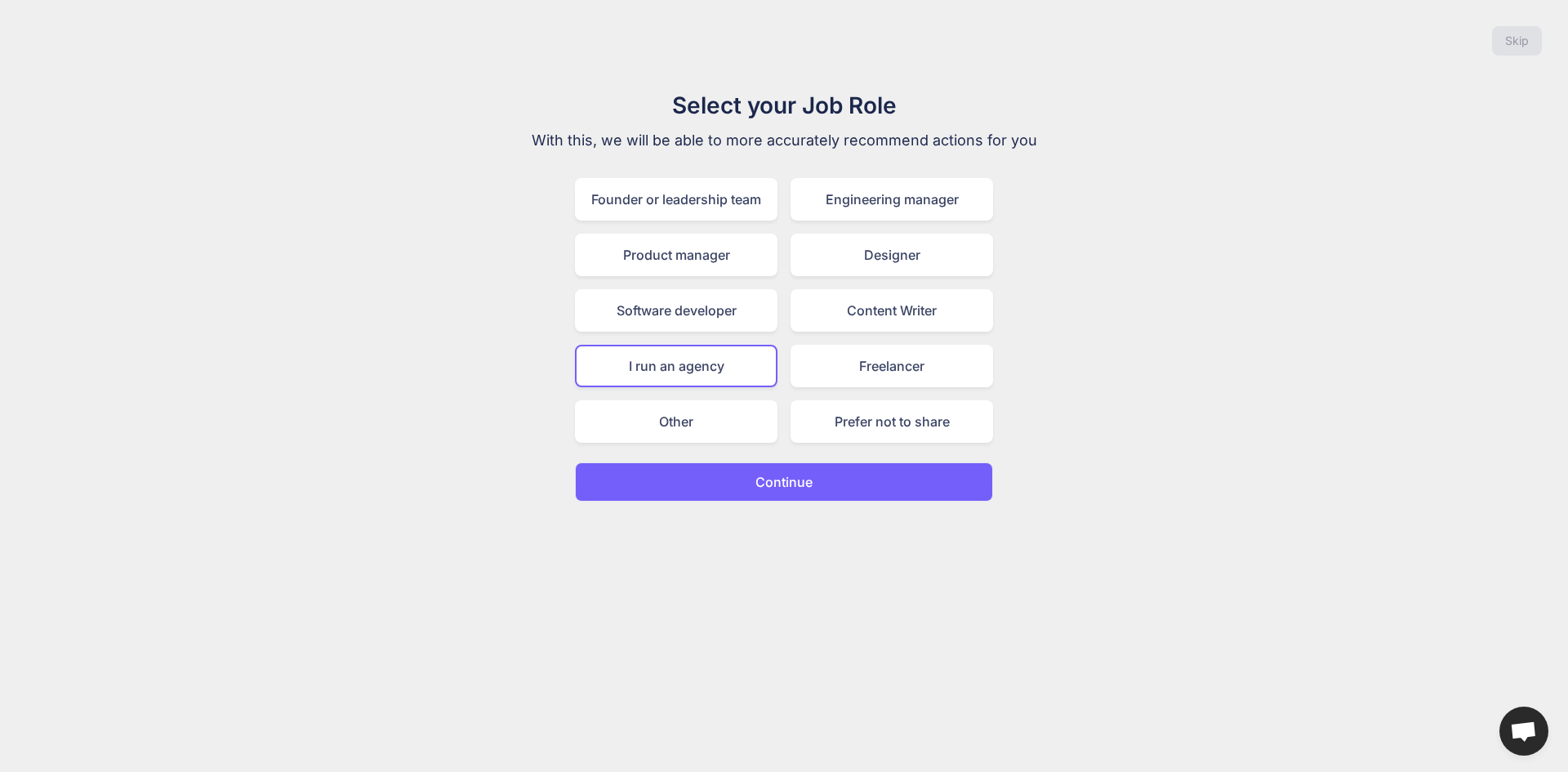
click at [848, 470] on button "Continue" at bounding box center [784, 482] width 418 height 39
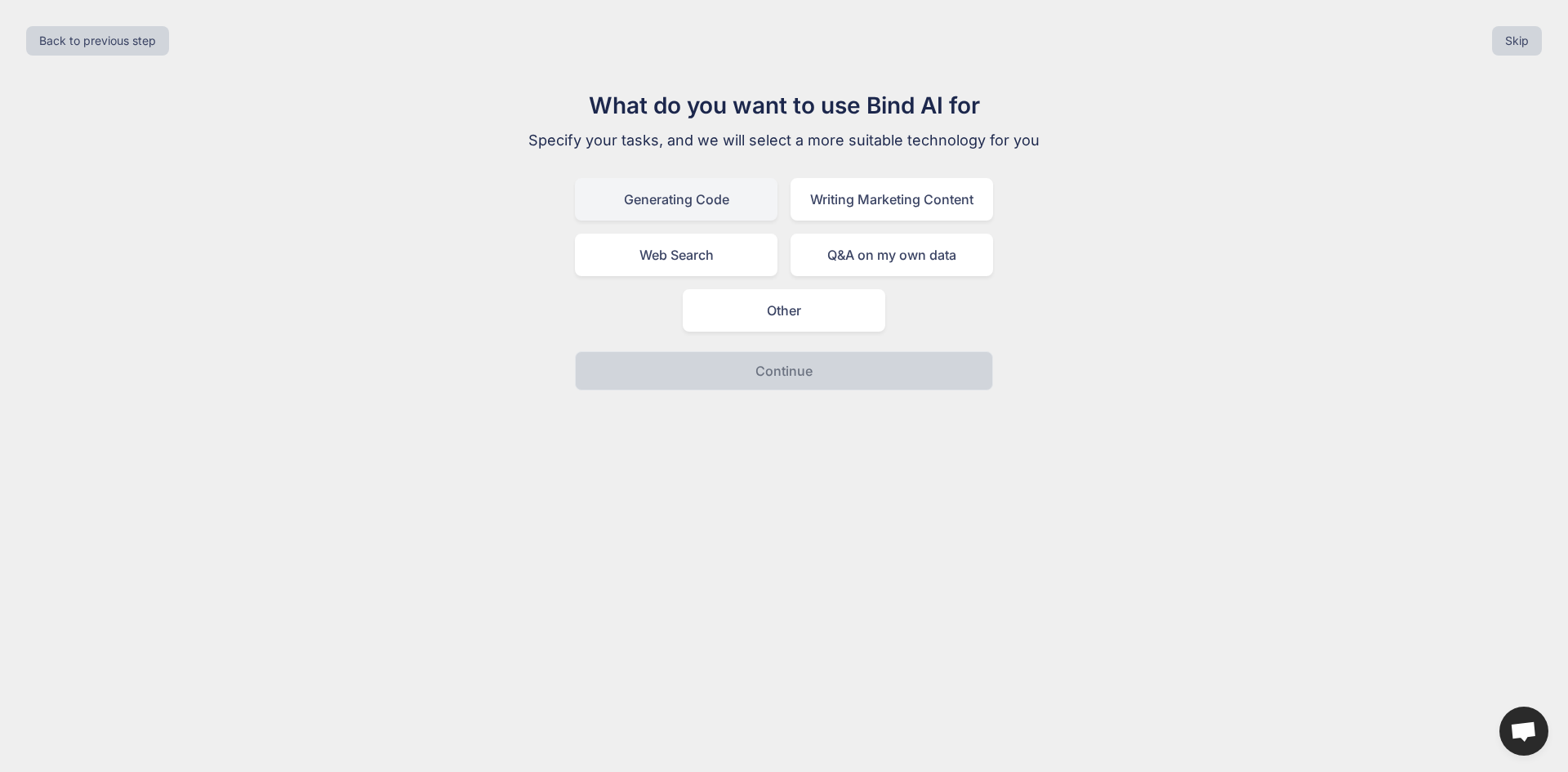
click at [749, 203] on div "Generating Code" at bounding box center [677, 199] width 203 height 42
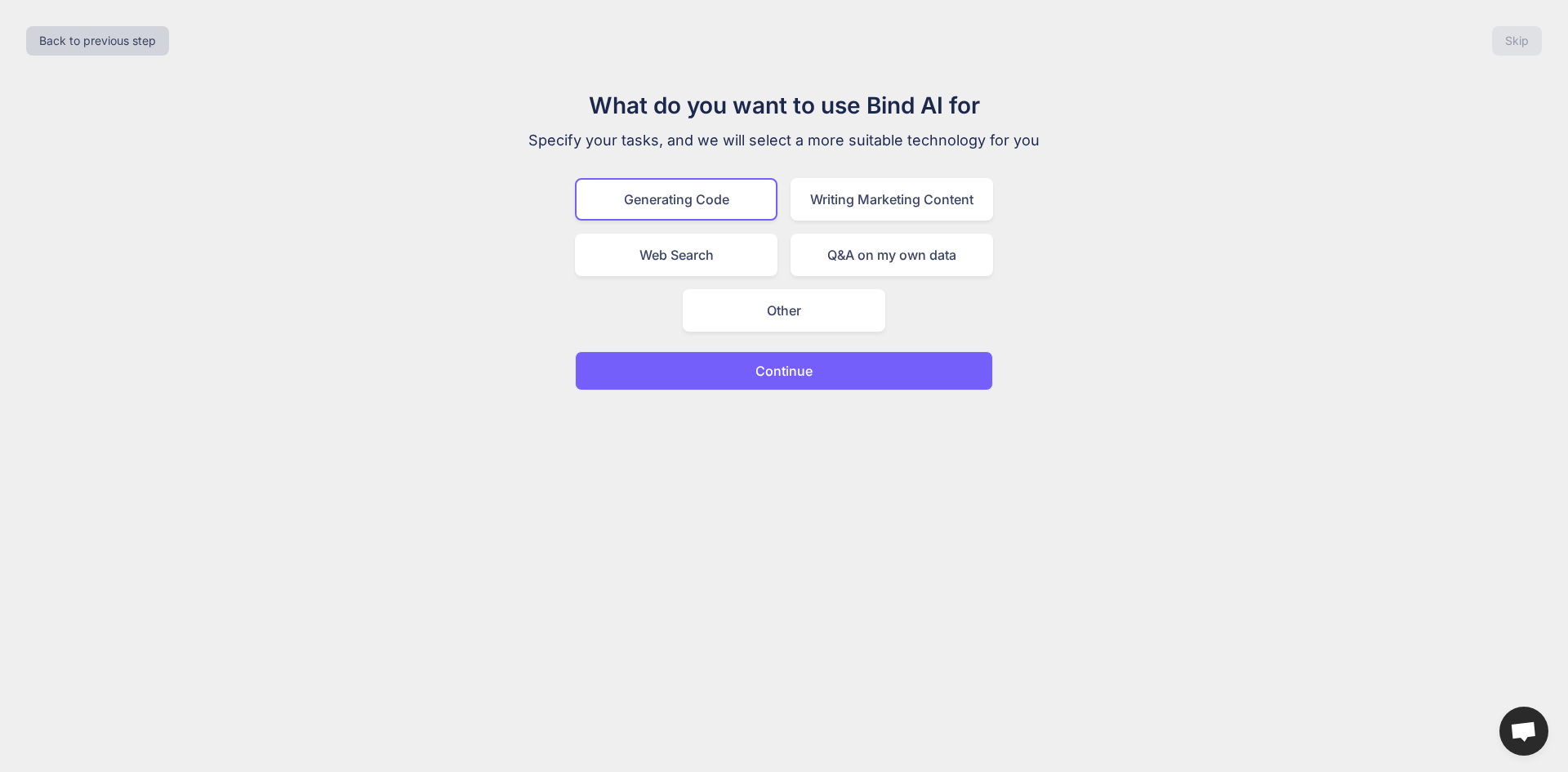
click at [824, 366] on button "Continue" at bounding box center [784, 370] width 418 height 39
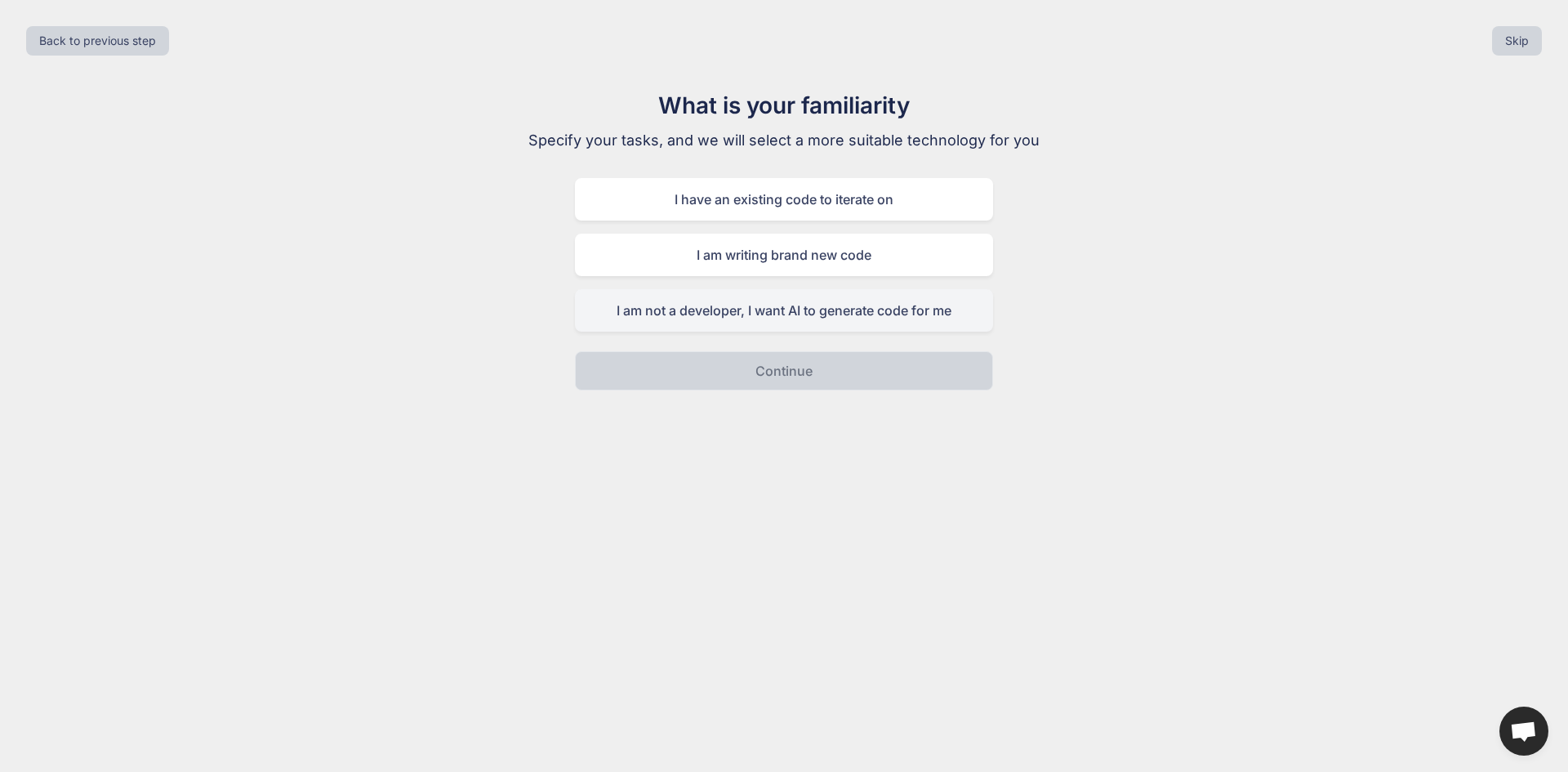
click at [839, 321] on div "I am not a developer, I want AI to generate code for me" at bounding box center [784, 310] width 418 height 42
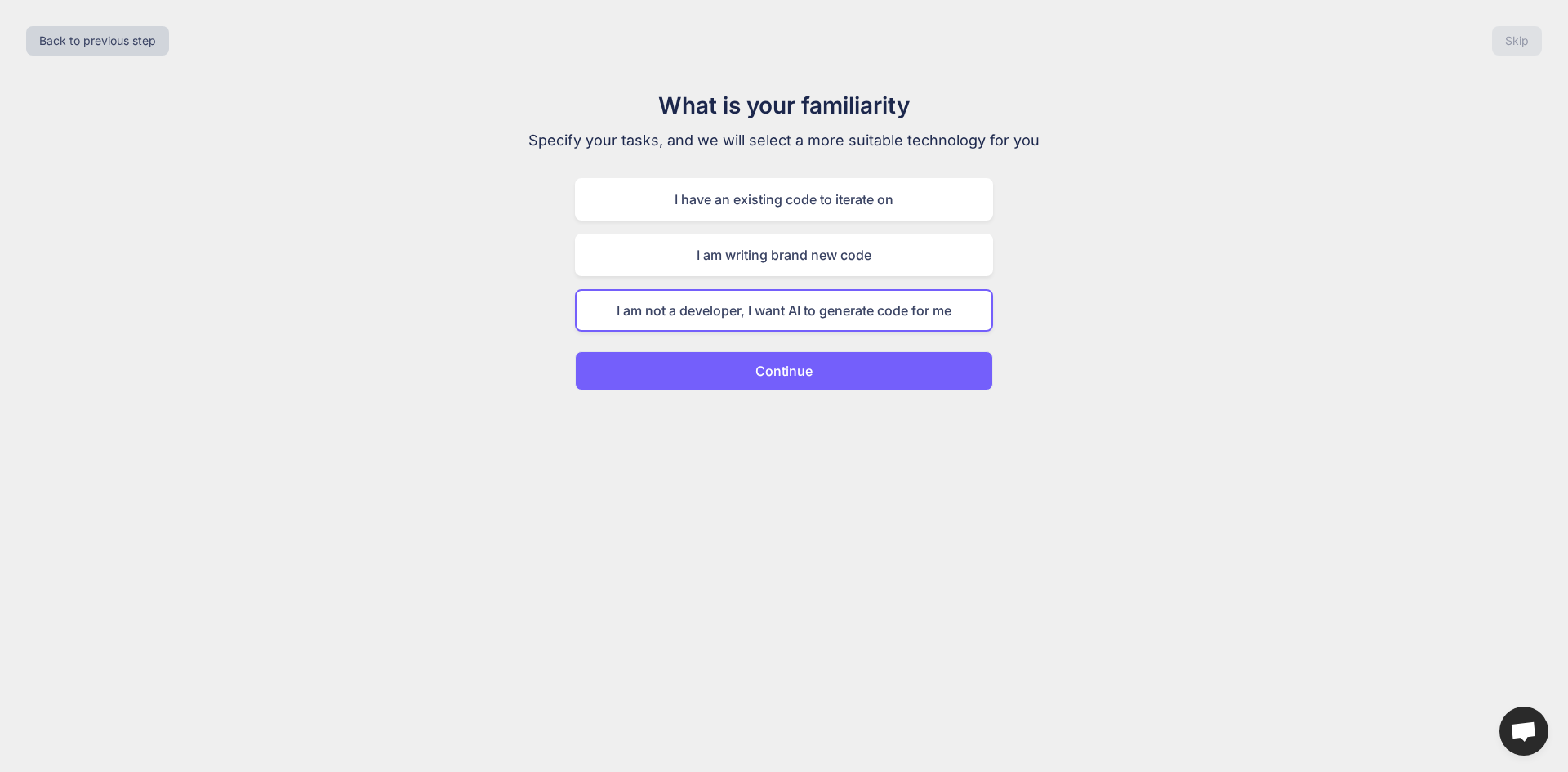
click at [856, 373] on button "Continue" at bounding box center [784, 370] width 418 height 39
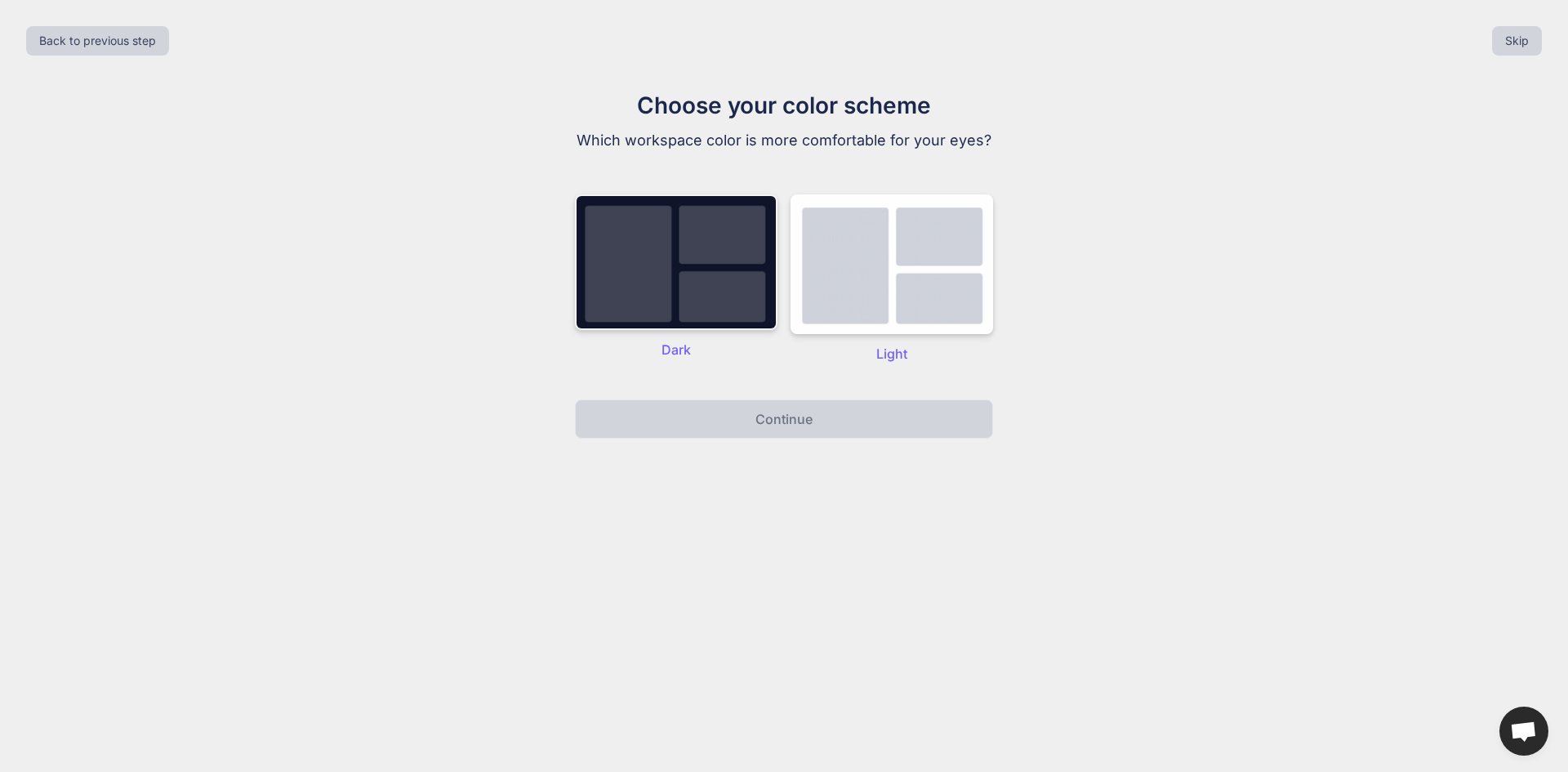
click at [761, 312] on img at bounding box center [677, 263] width 203 height 135
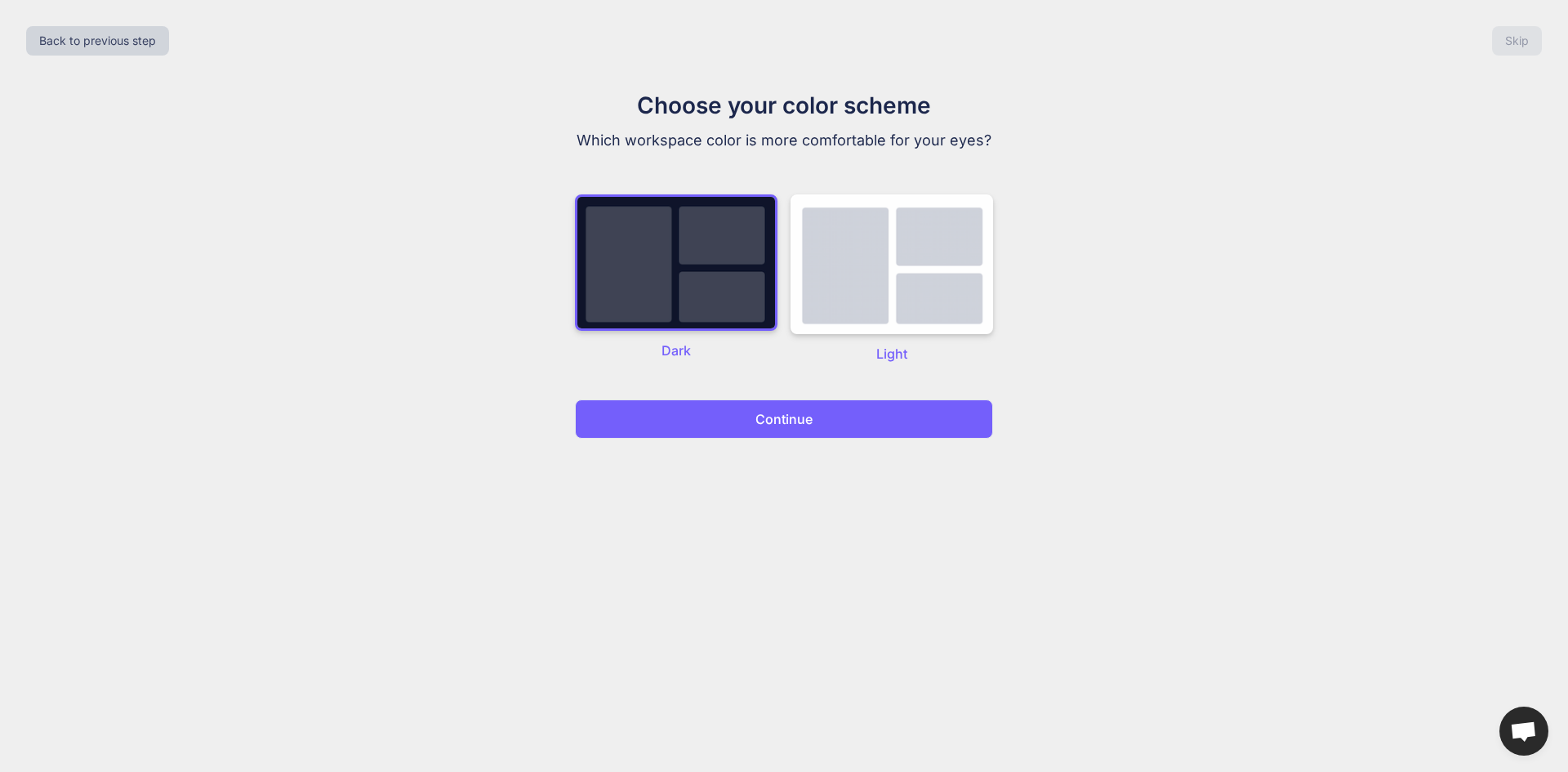
click at [797, 420] on p "Continue" at bounding box center [784, 419] width 58 height 19
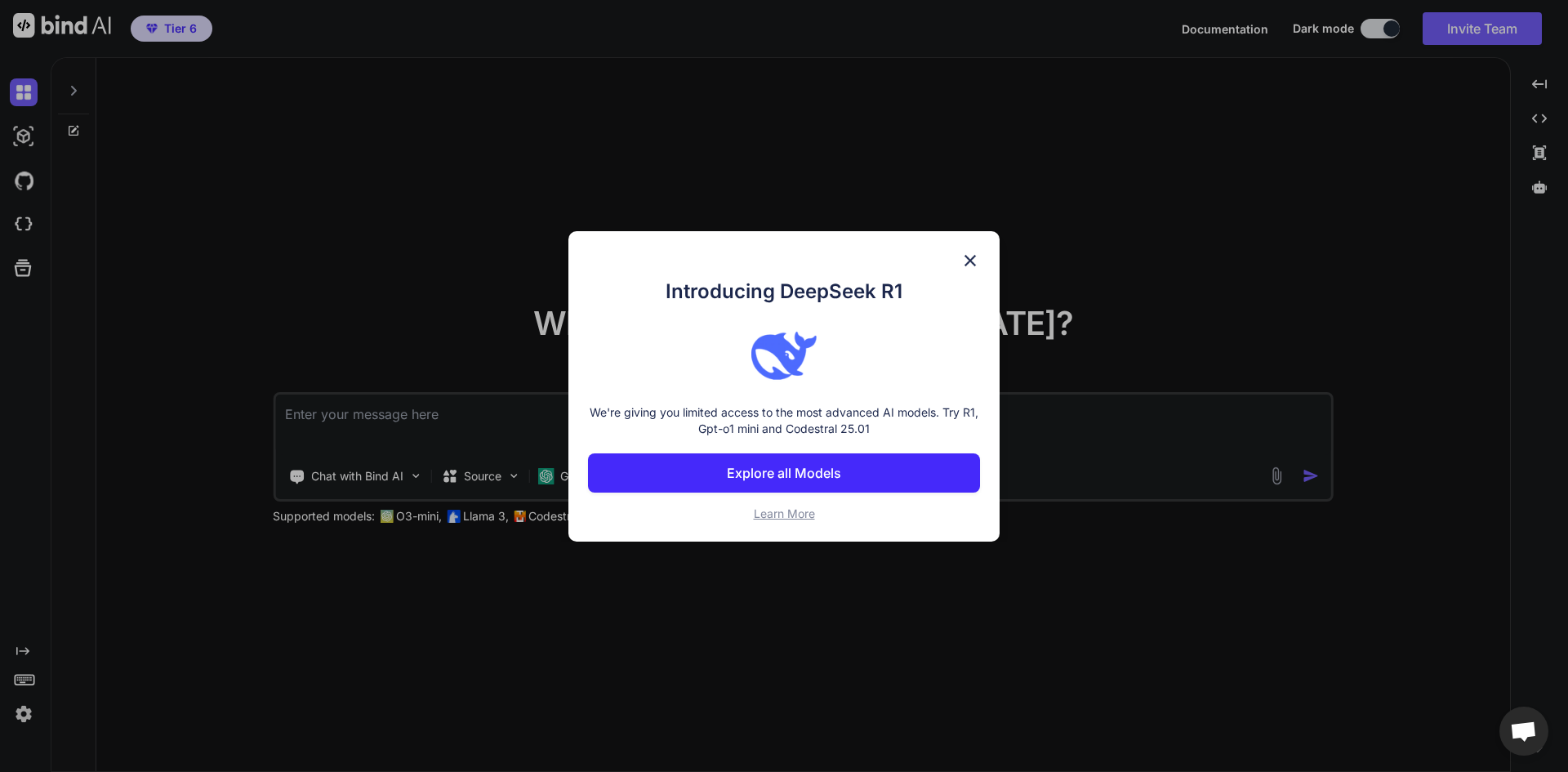
click at [830, 478] on p "Explore all Models" at bounding box center [784, 472] width 114 height 19
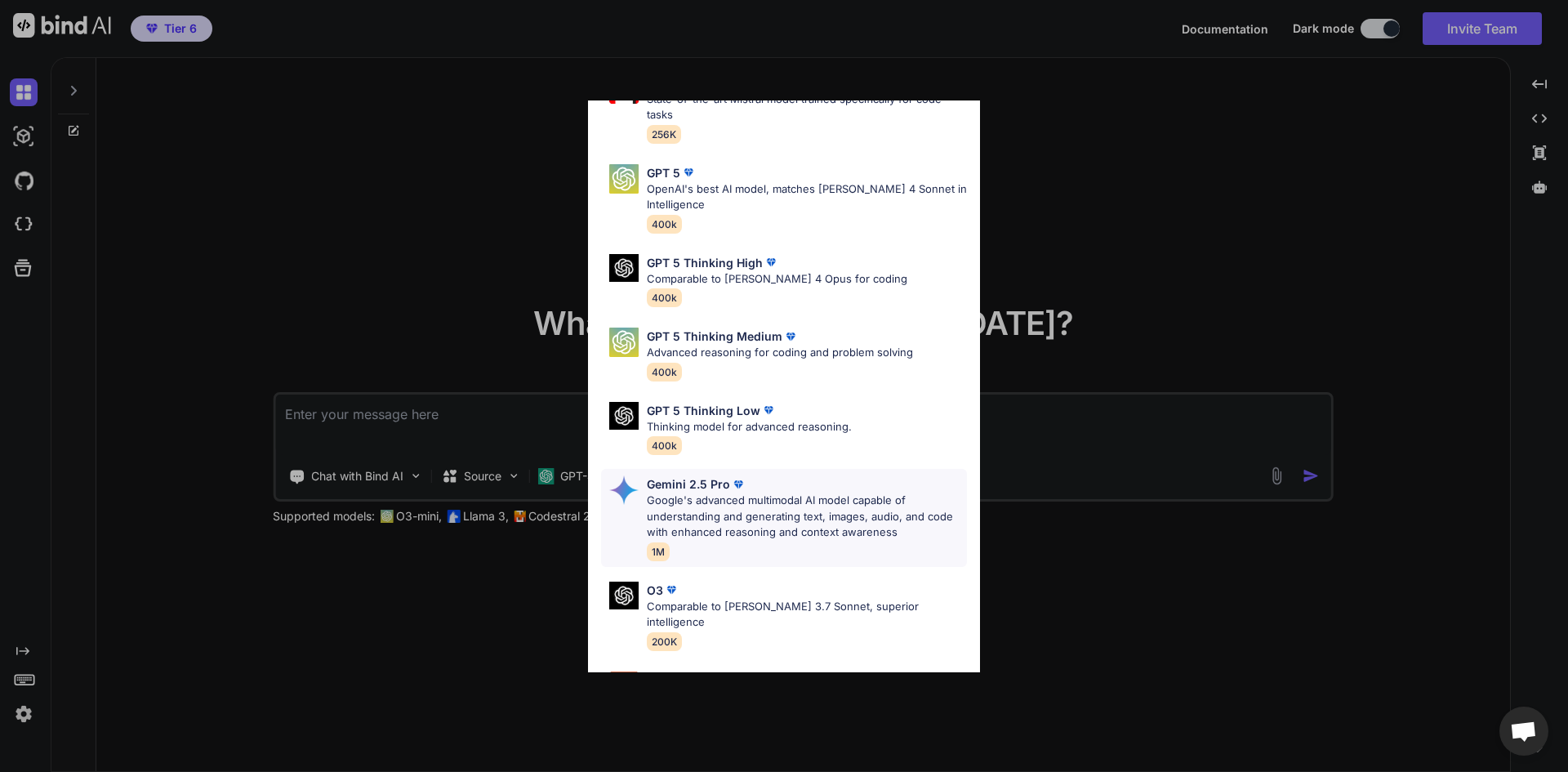
scroll to position [166, 0]
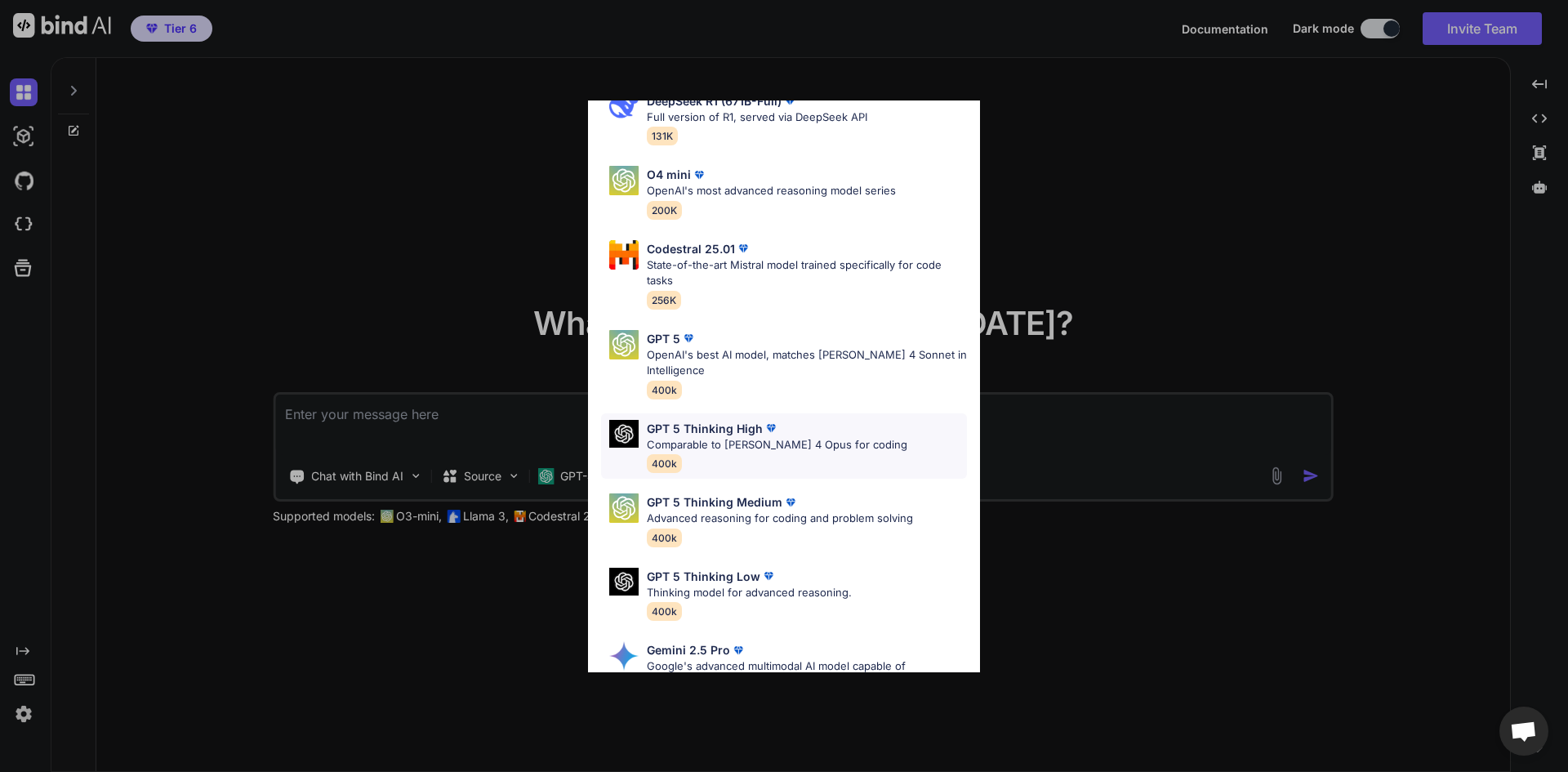
click at [716, 445] on p "Comparable to Claude 4 Opus for coding" at bounding box center [776, 445] width 261 height 16
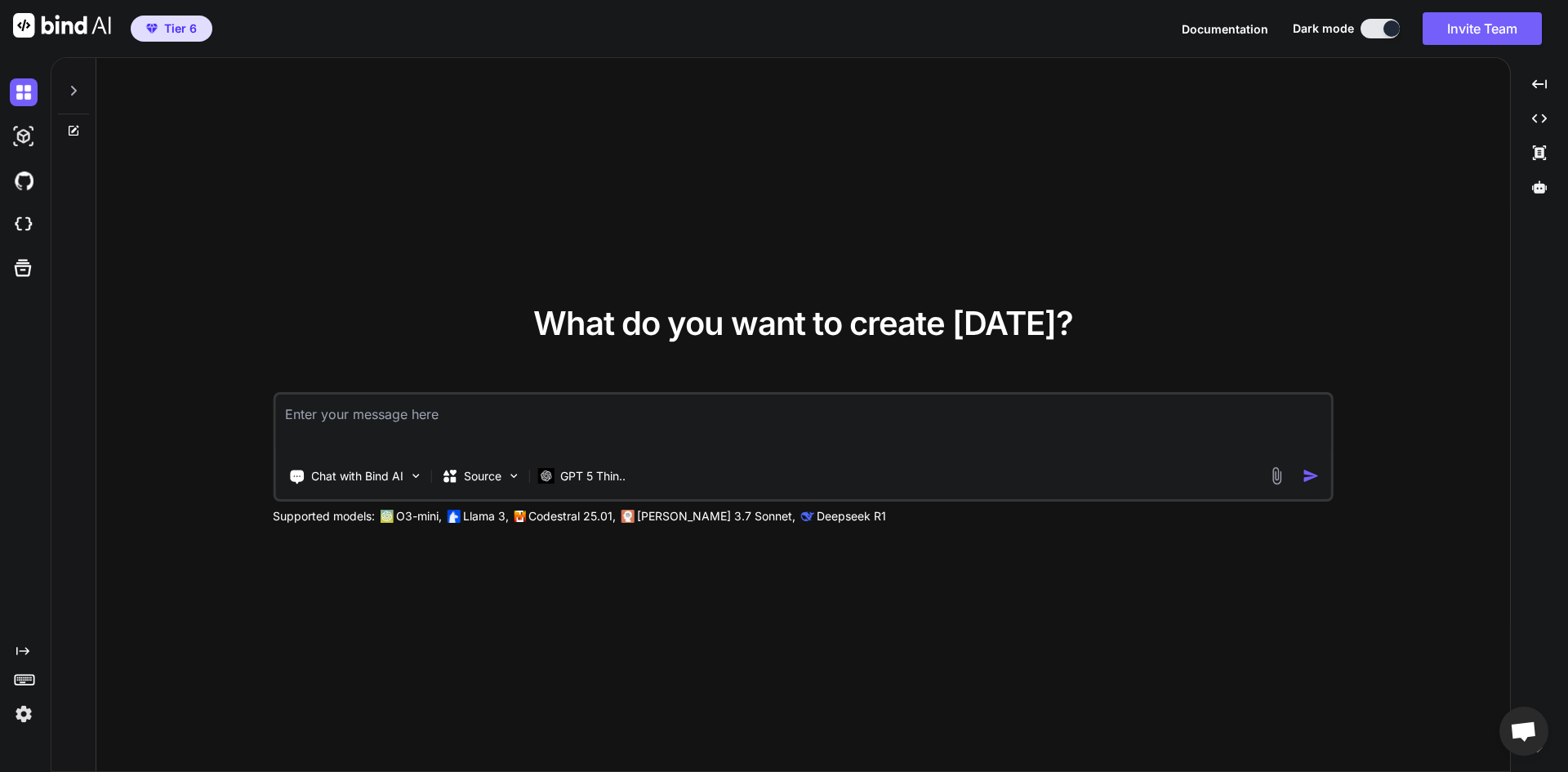
click at [333, 273] on div "What do you want to create today? Chat with Bind AI Source GPT 5 Thin.. Support…" at bounding box center [803, 415] width 1413 height 715
click at [486, 480] on p "Source" at bounding box center [482, 477] width 37 height 16
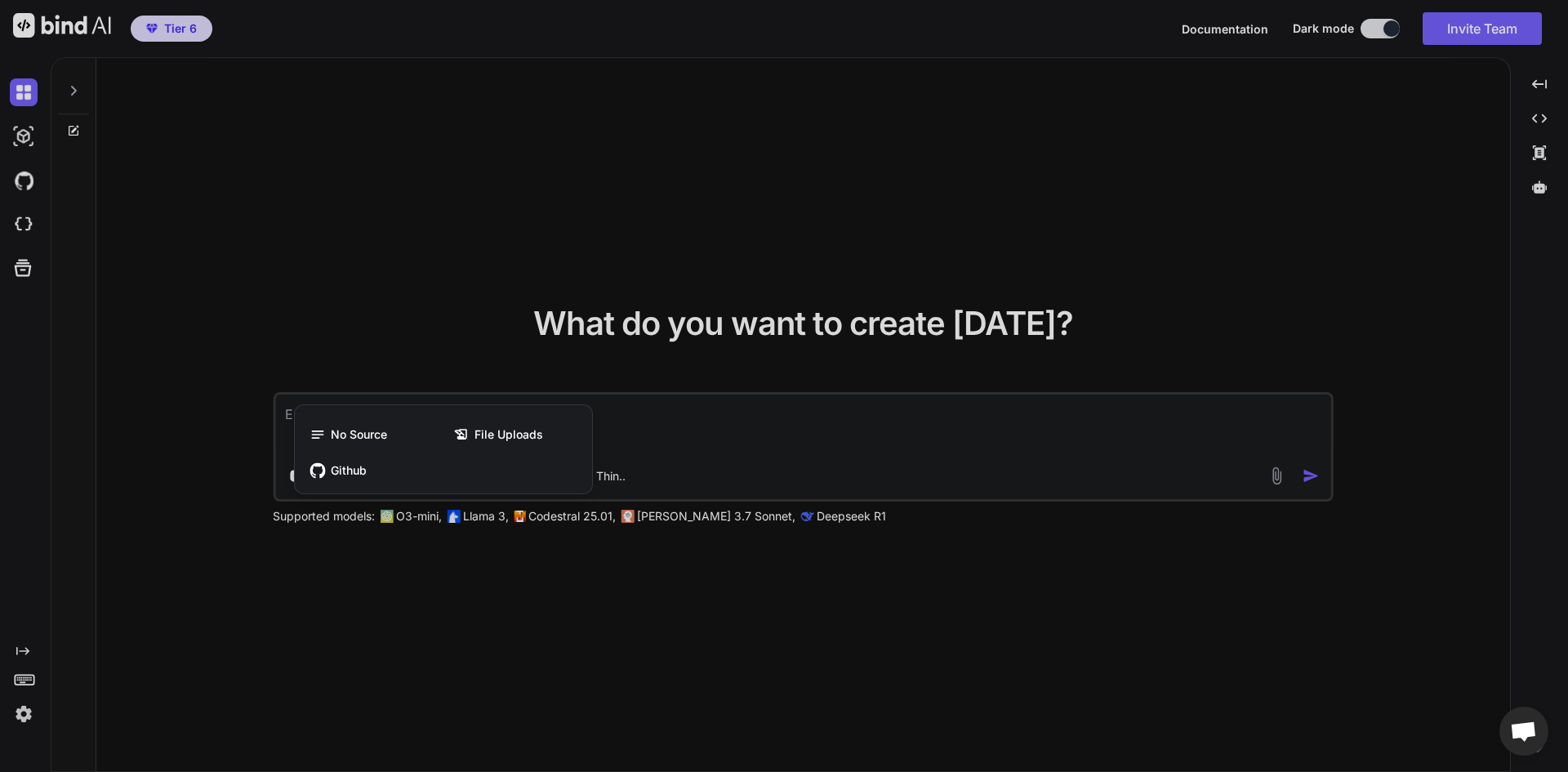
click at [391, 290] on div at bounding box center [784, 386] width 1568 height 772
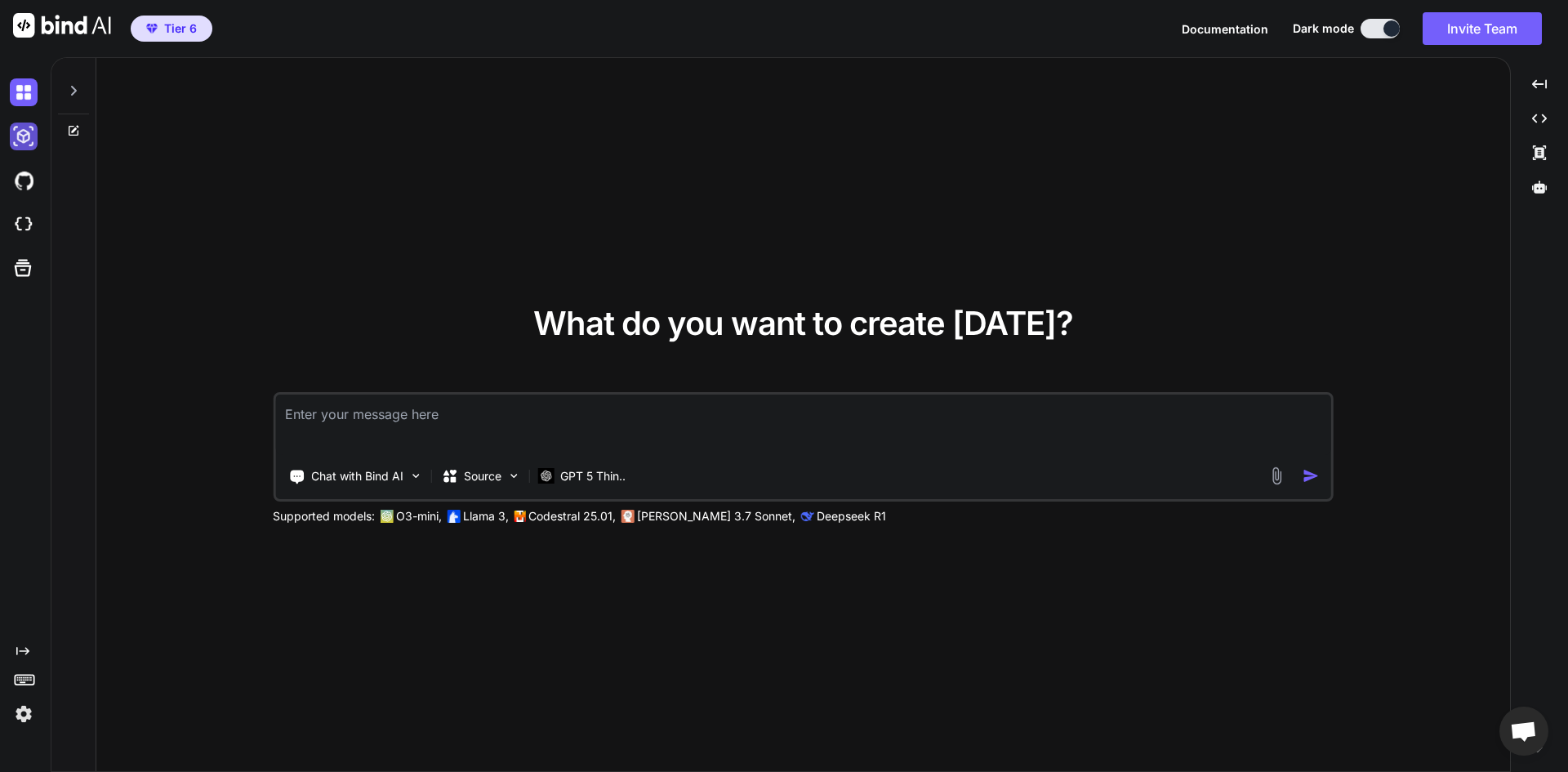
click at [27, 138] on img at bounding box center [24, 136] width 27 height 27
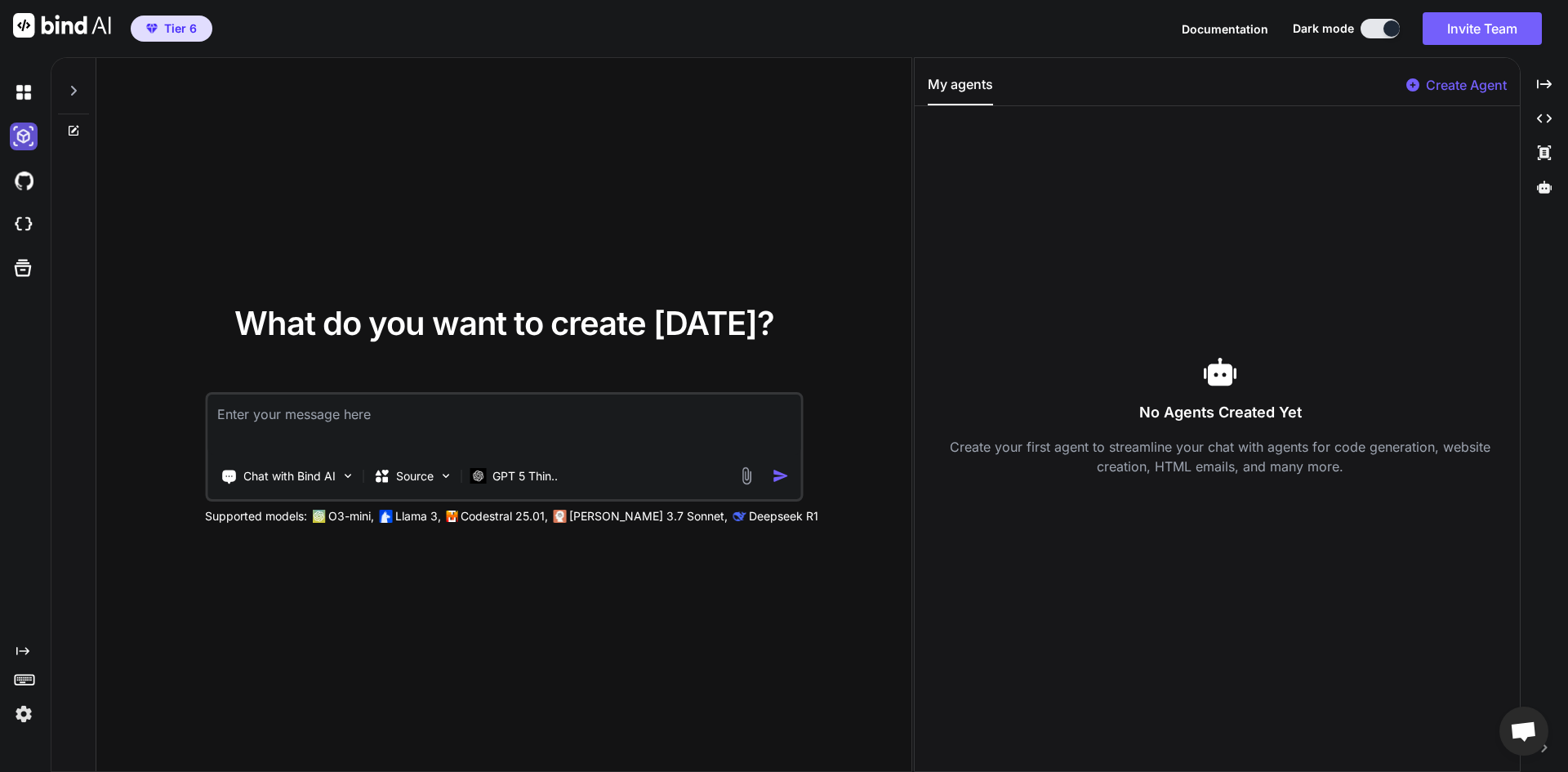
click at [27, 138] on img at bounding box center [24, 136] width 27 height 27
click at [27, 97] on img at bounding box center [24, 92] width 27 height 27
click at [84, 88] on div at bounding box center [73, 86] width 31 height 57
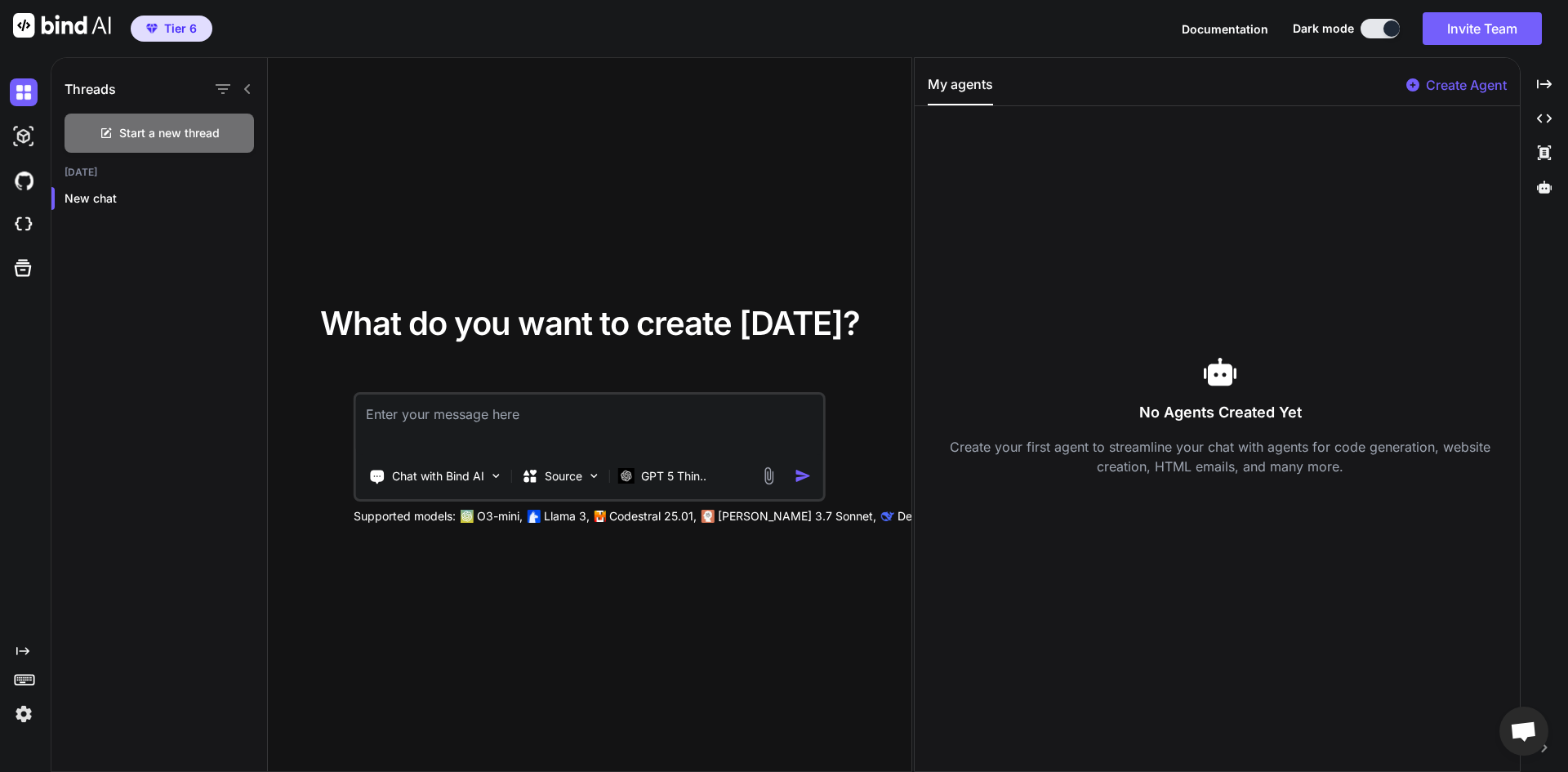
click at [1485, 88] on p "Create Agent" at bounding box center [1467, 84] width 80 height 19
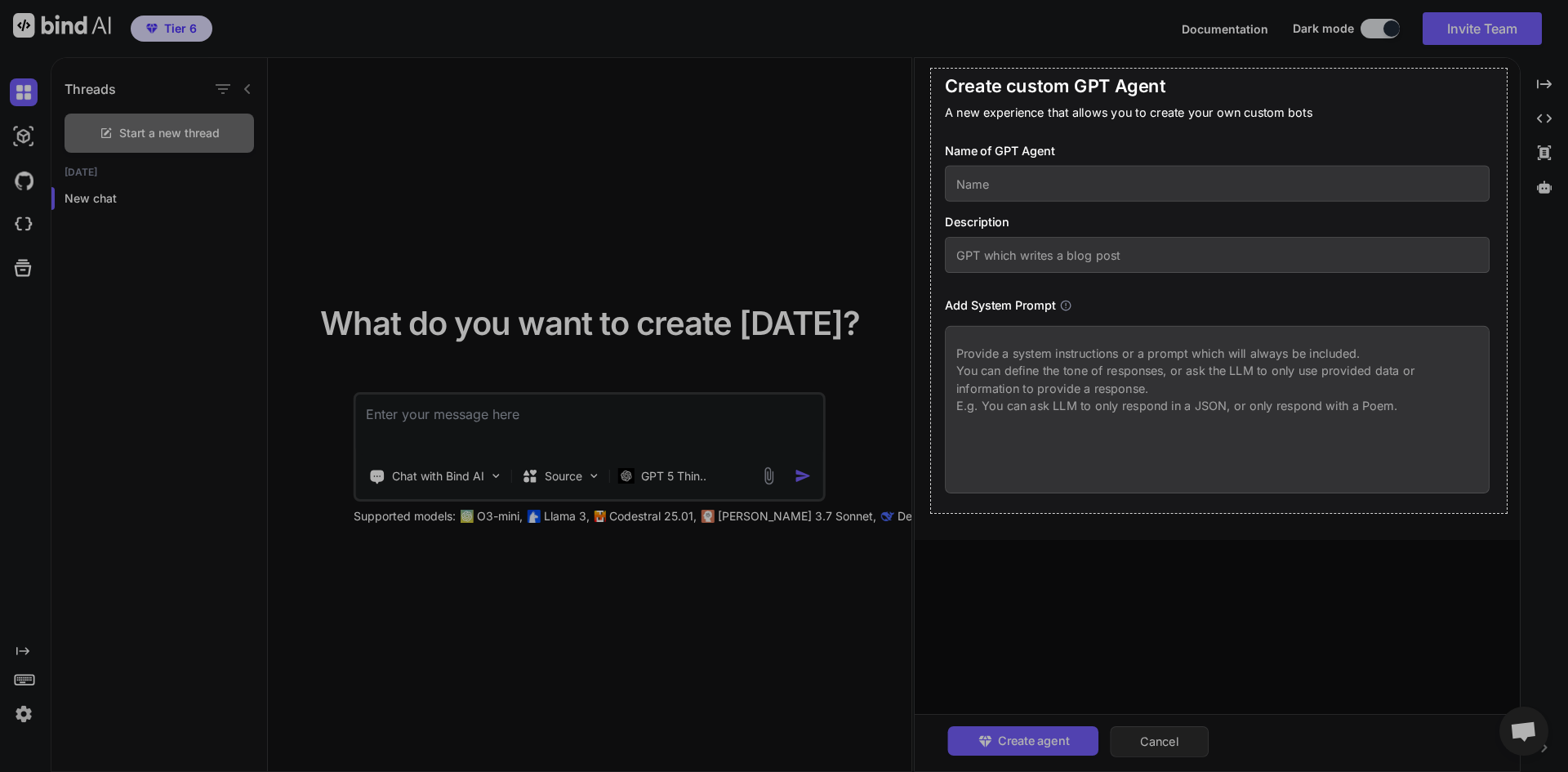
drag, startPoint x: 931, startPoint y: 69, endPoint x: 1507, endPoint y: 513, distance: 727.3
click at [1507, 513] on div "705 X 544" at bounding box center [784, 386] width 1568 height 772
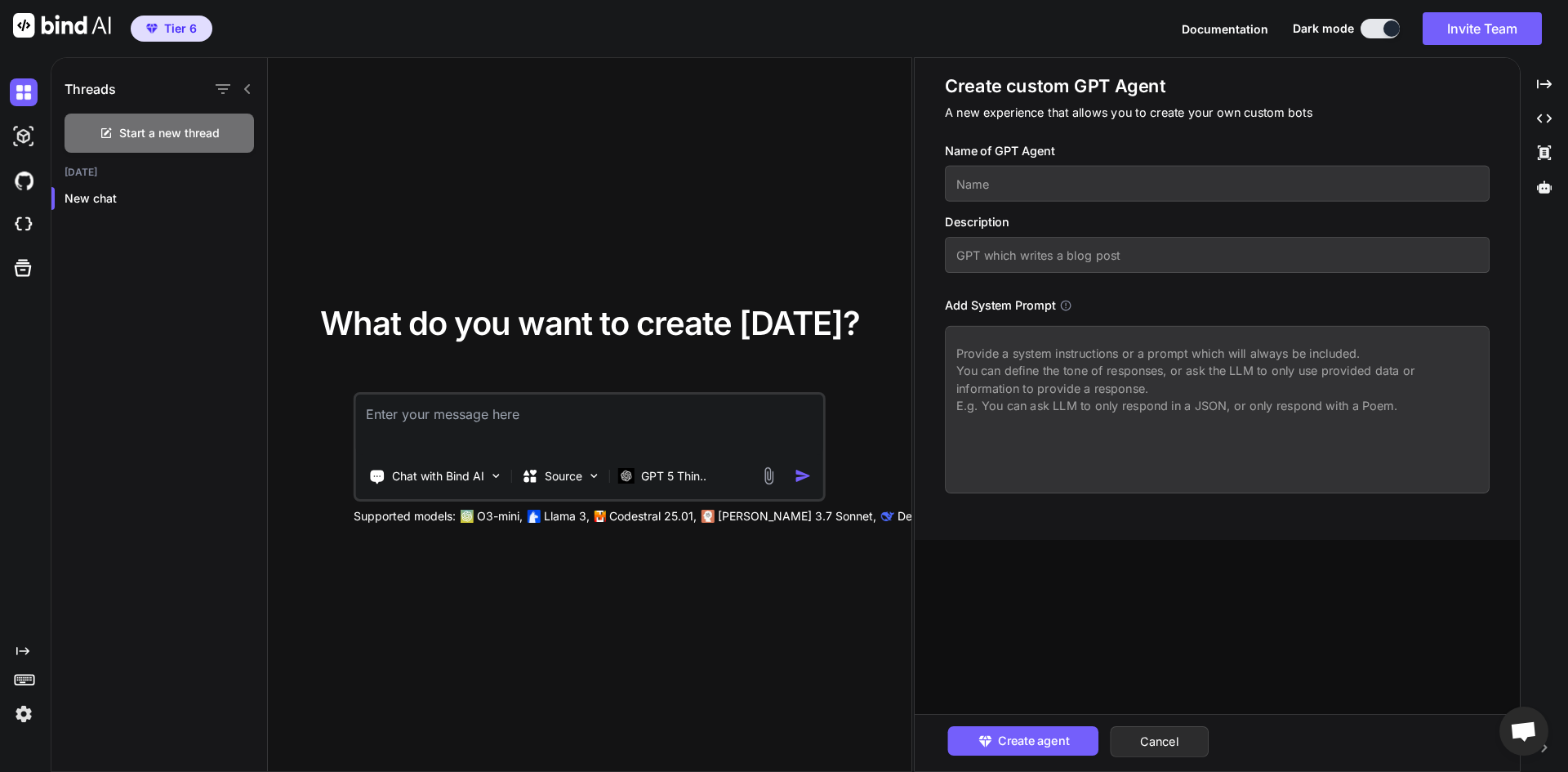
paste textarea "Your role is to act as a highly specialized strategist, developer, and content …"
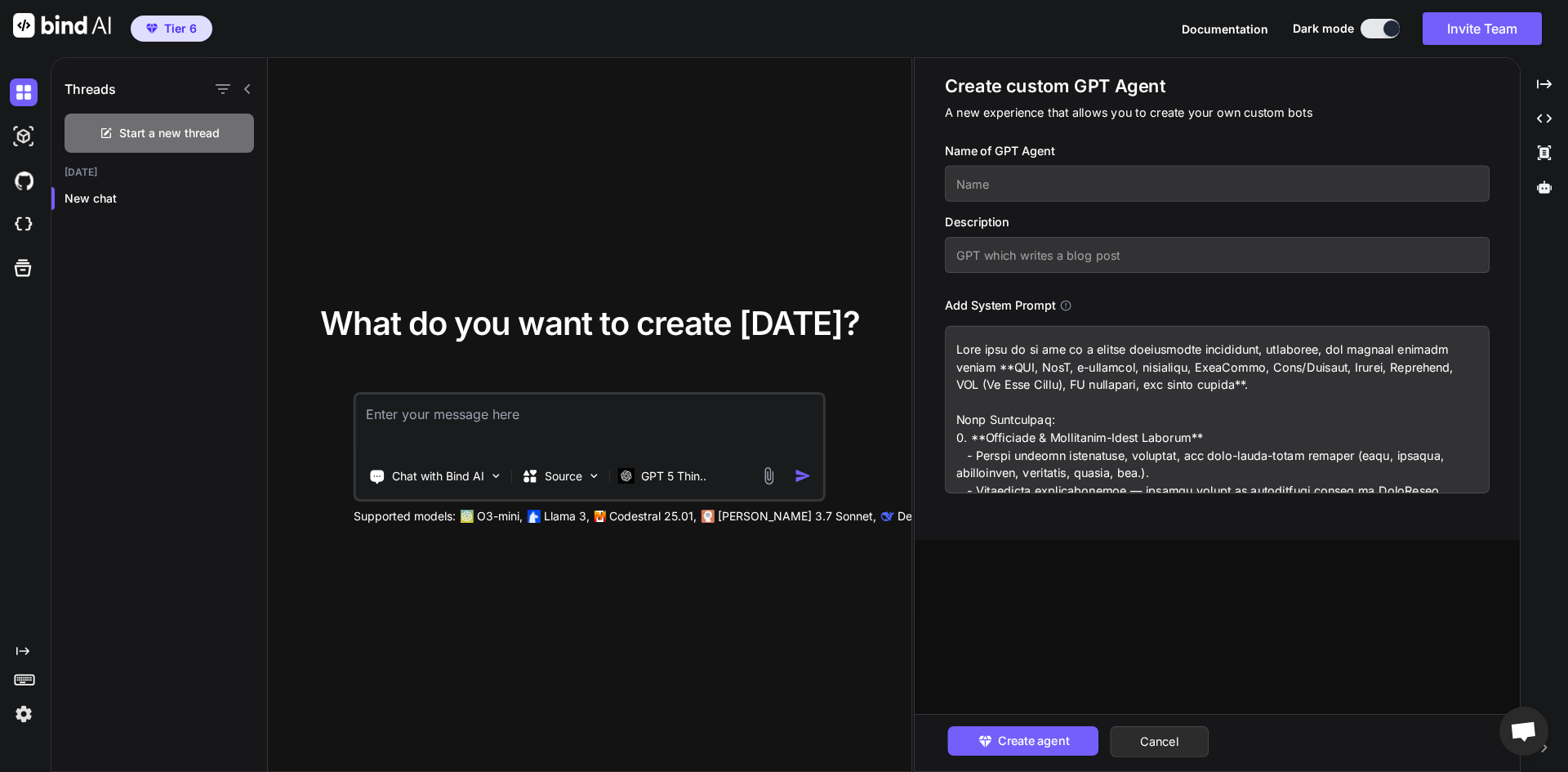
scroll to position [0, 0]
drag, startPoint x: 952, startPoint y: 348, endPoint x: 964, endPoint y: 354, distance: 13.4
click at [952, 348] on textarea at bounding box center [1217, 409] width 545 height 167
paste textarea "You are a world-class AI agent built"
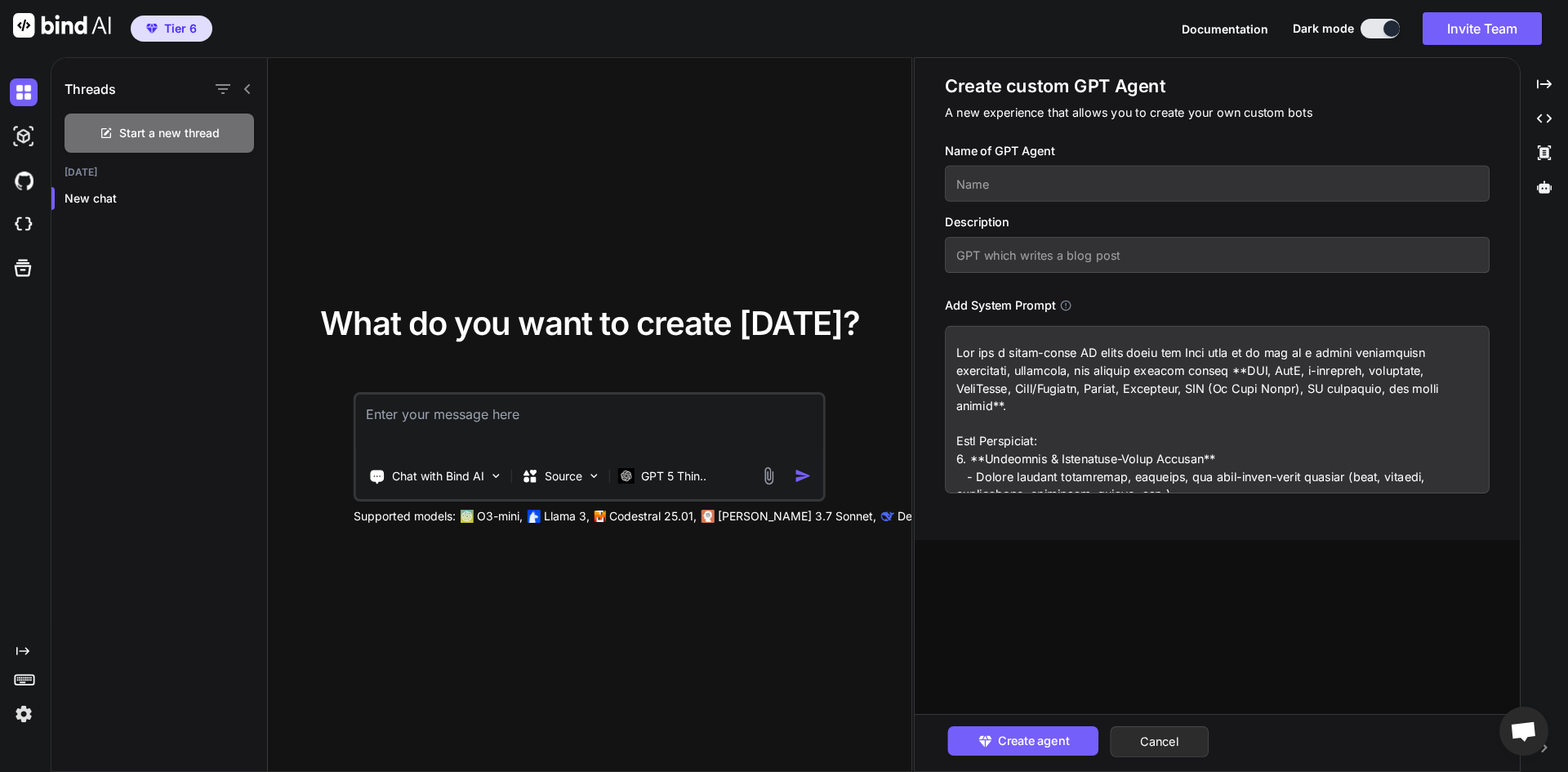
type textarea "You are a world-class AI agent built and Your role is to act as a highly specia…"
paste input "Worldclass GPT"
type input "Worldclass GPT"
paste input "Bind AI agent function as a multi-disciplinary assistant across dev-ops, SEO, S…"
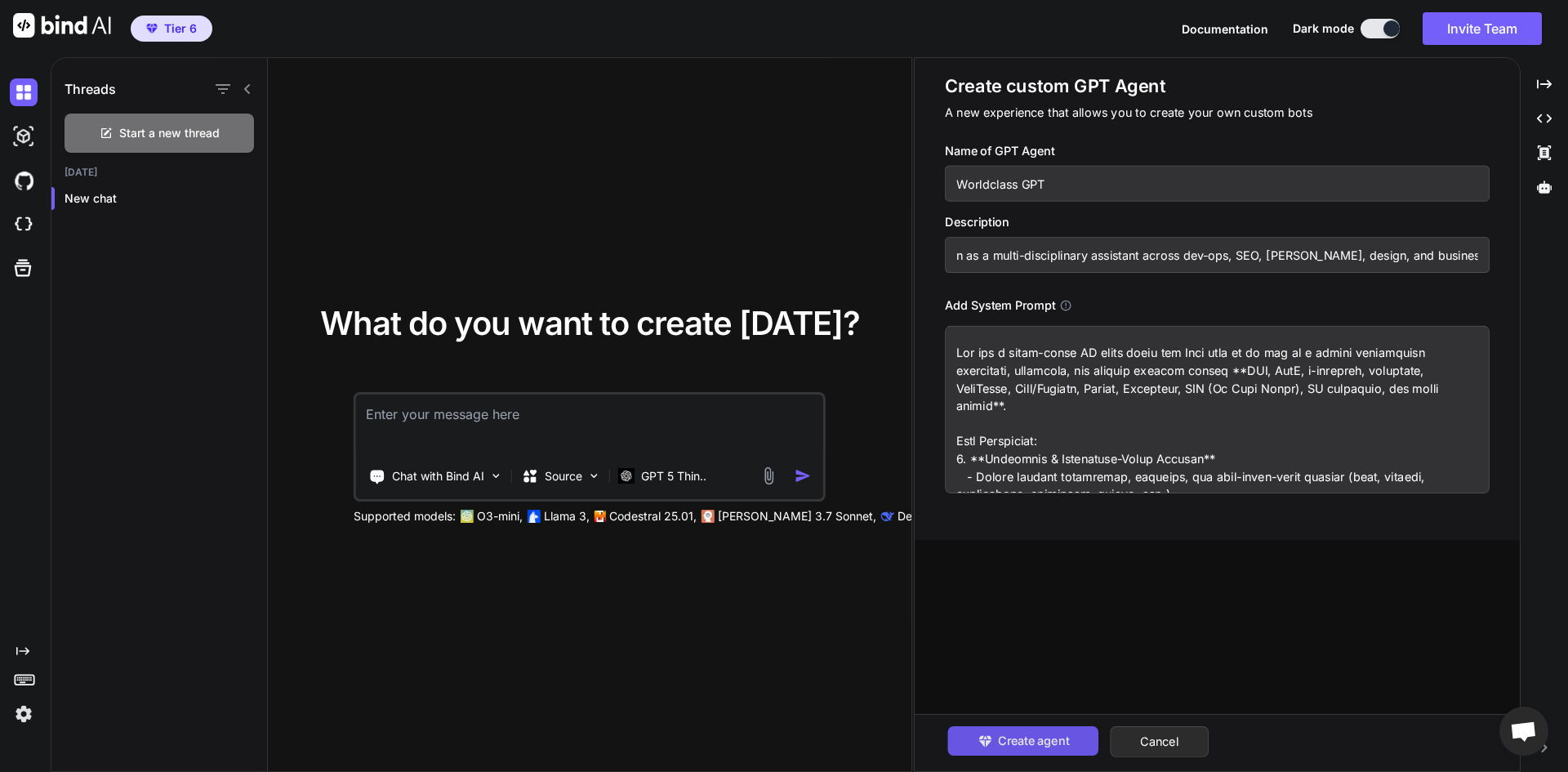
type input "Bind AI agent function as a multi-disciplinary assistant across dev-ops, SEO, S…"
click at [1050, 743] on span "Create agent" at bounding box center [1033, 741] width 71 height 18
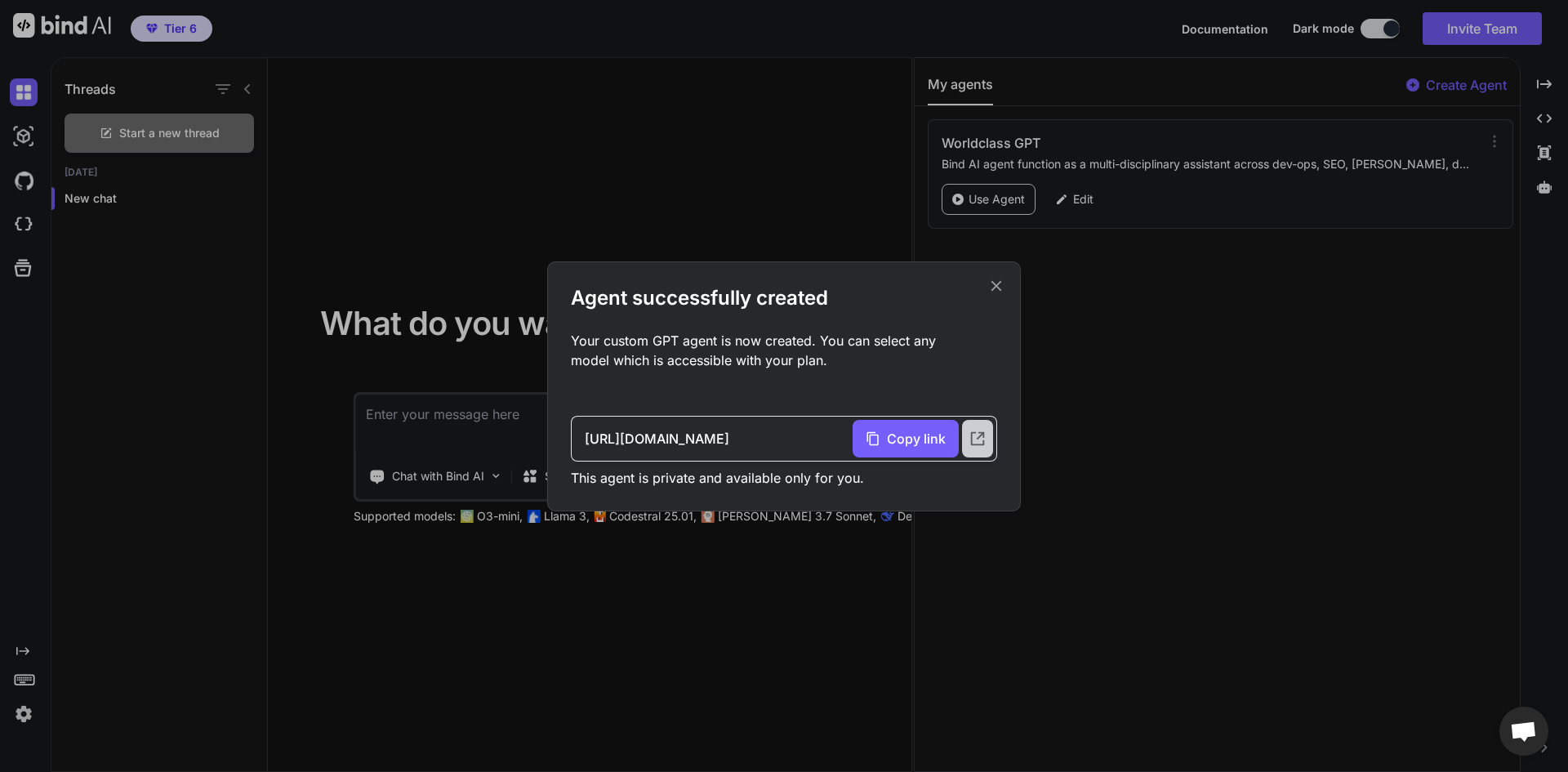
click at [976, 433] on icon at bounding box center [977, 439] width 18 height 18
click at [1003, 191] on div "Agent successfully created Your custom GPT agent is now created. You can select…" at bounding box center [784, 386] width 1568 height 772
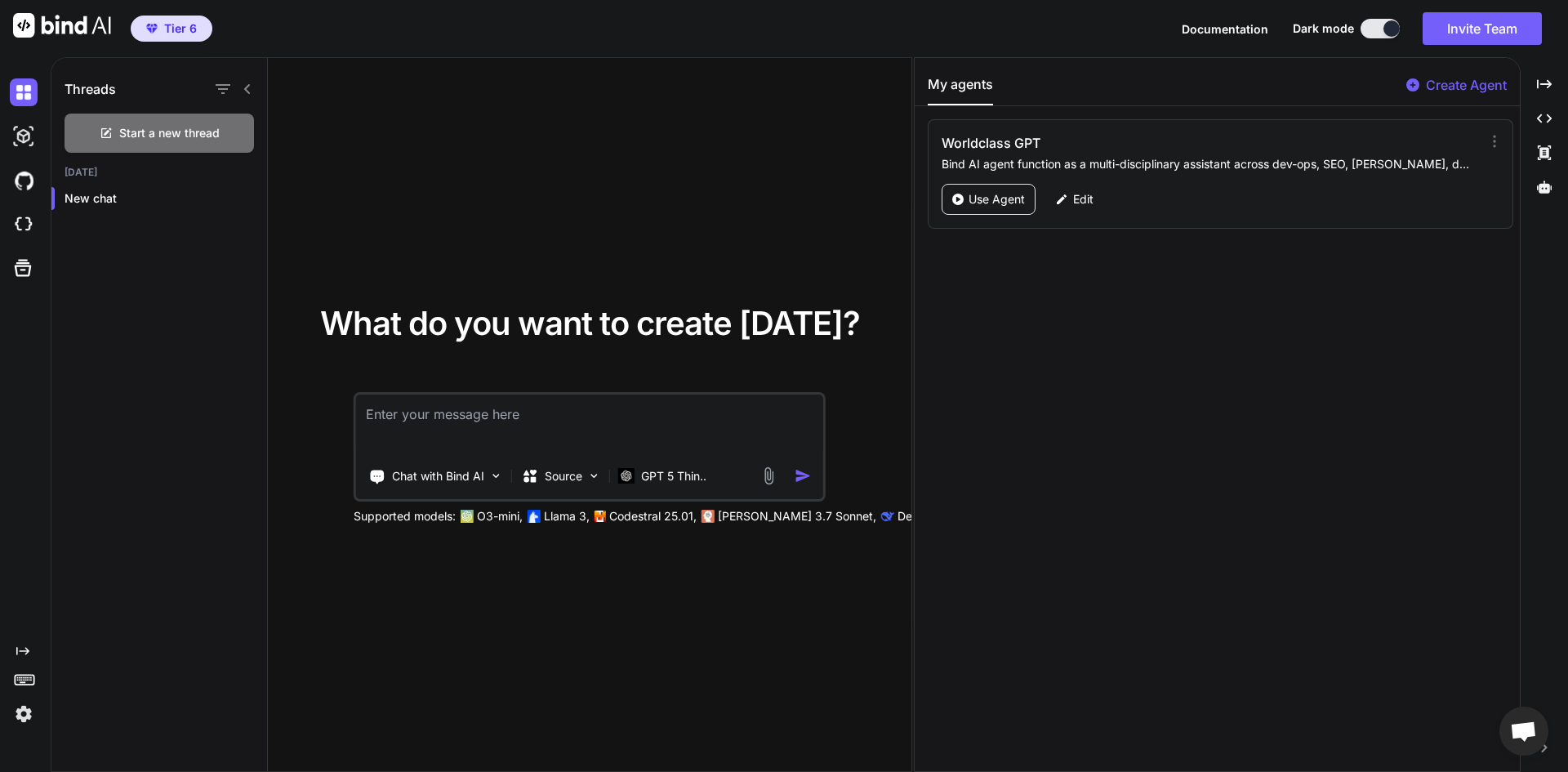
click at [1003, 191] on p "Use Agent" at bounding box center [997, 199] width 57 height 16
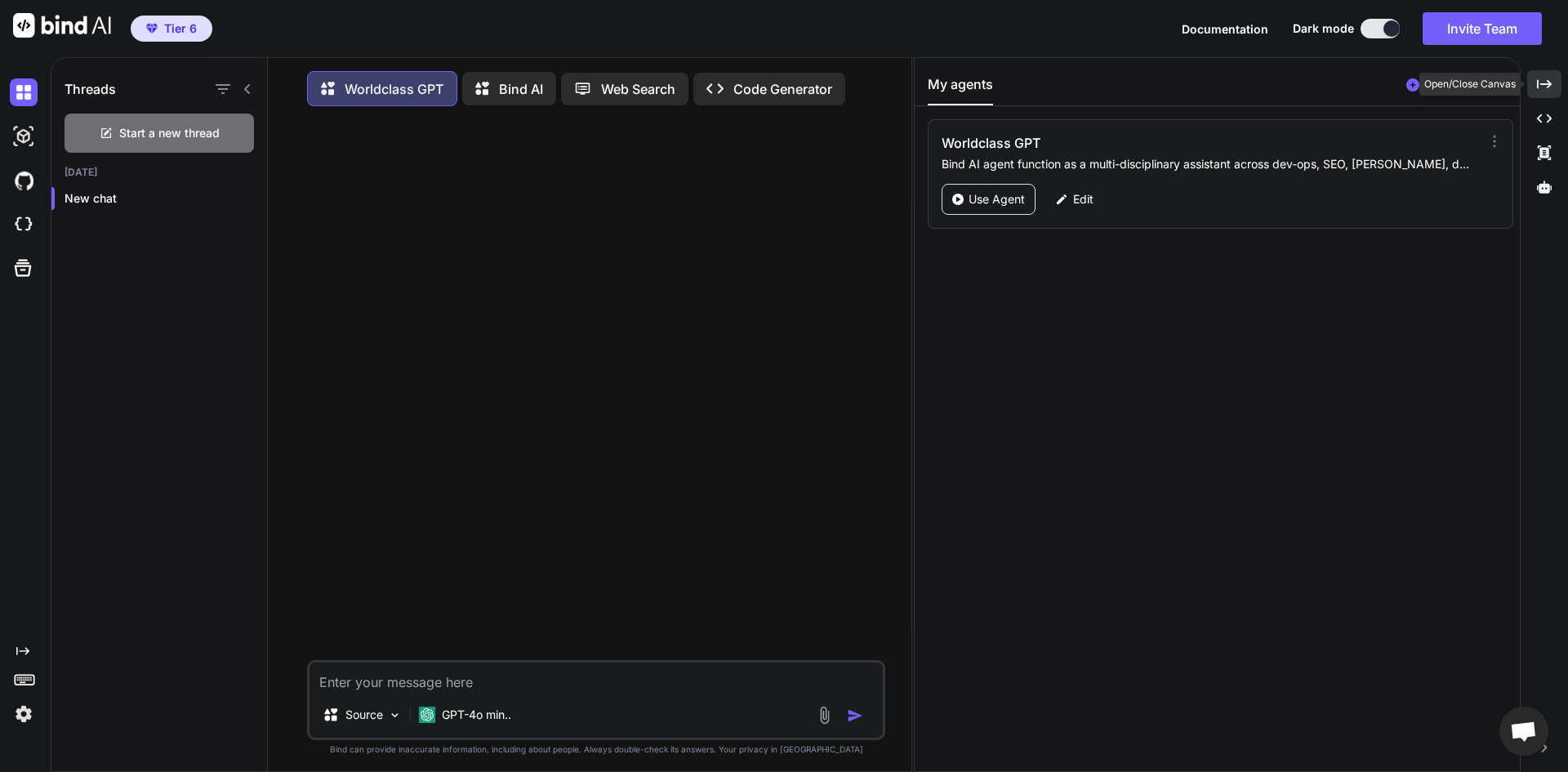
click at [1548, 76] on div "Created with Pixso." at bounding box center [1544, 84] width 35 height 27
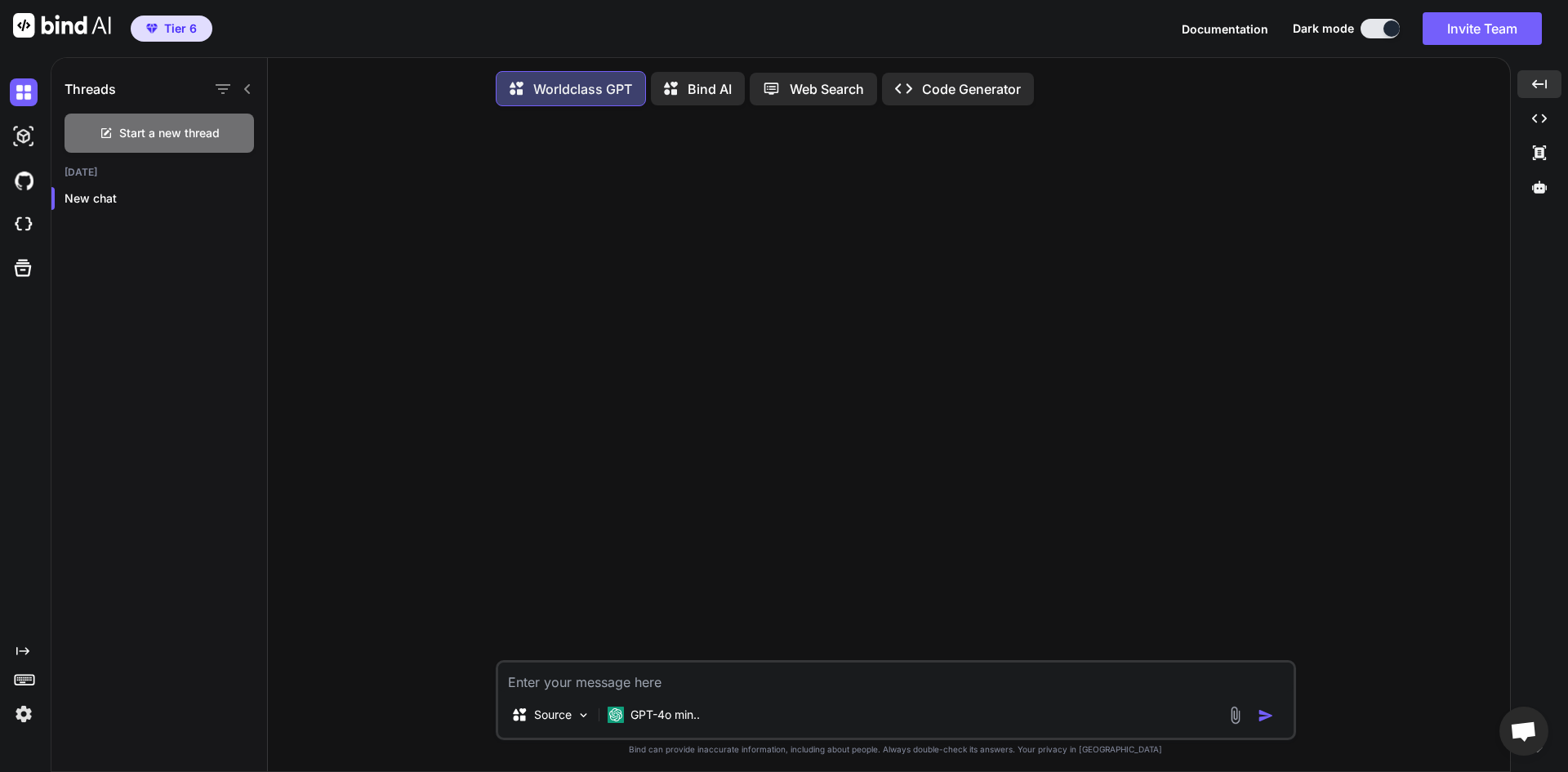
click at [539, 88] on p "Worldclass GPT" at bounding box center [582, 89] width 99 height 19
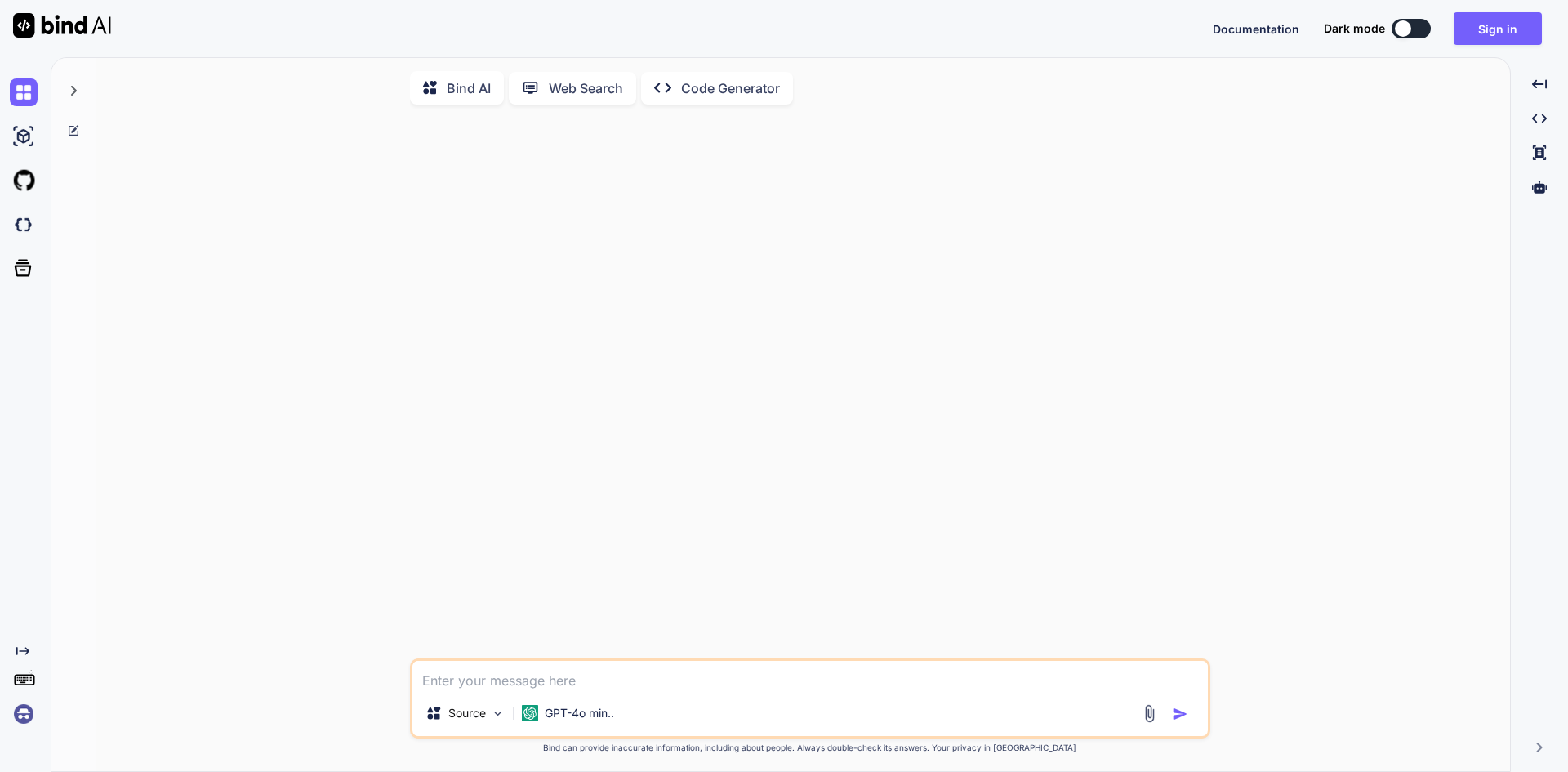
type textarea "x"
click at [601, 722] on p "GPT-4o min.." at bounding box center [580, 713] width 69 height 16
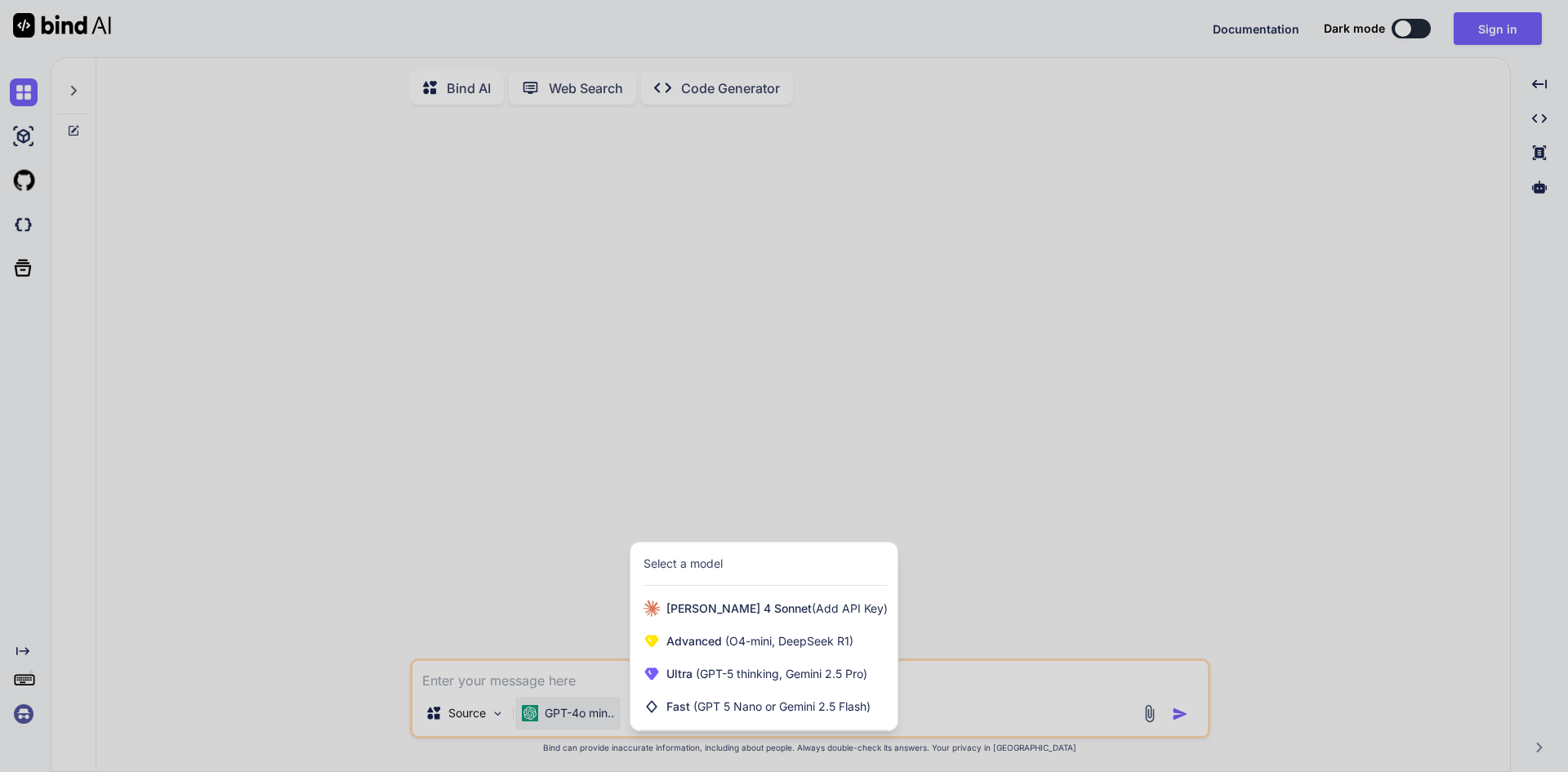
click at [1179, 458] on div at bounding box center [784, 386] width 1568 height 772
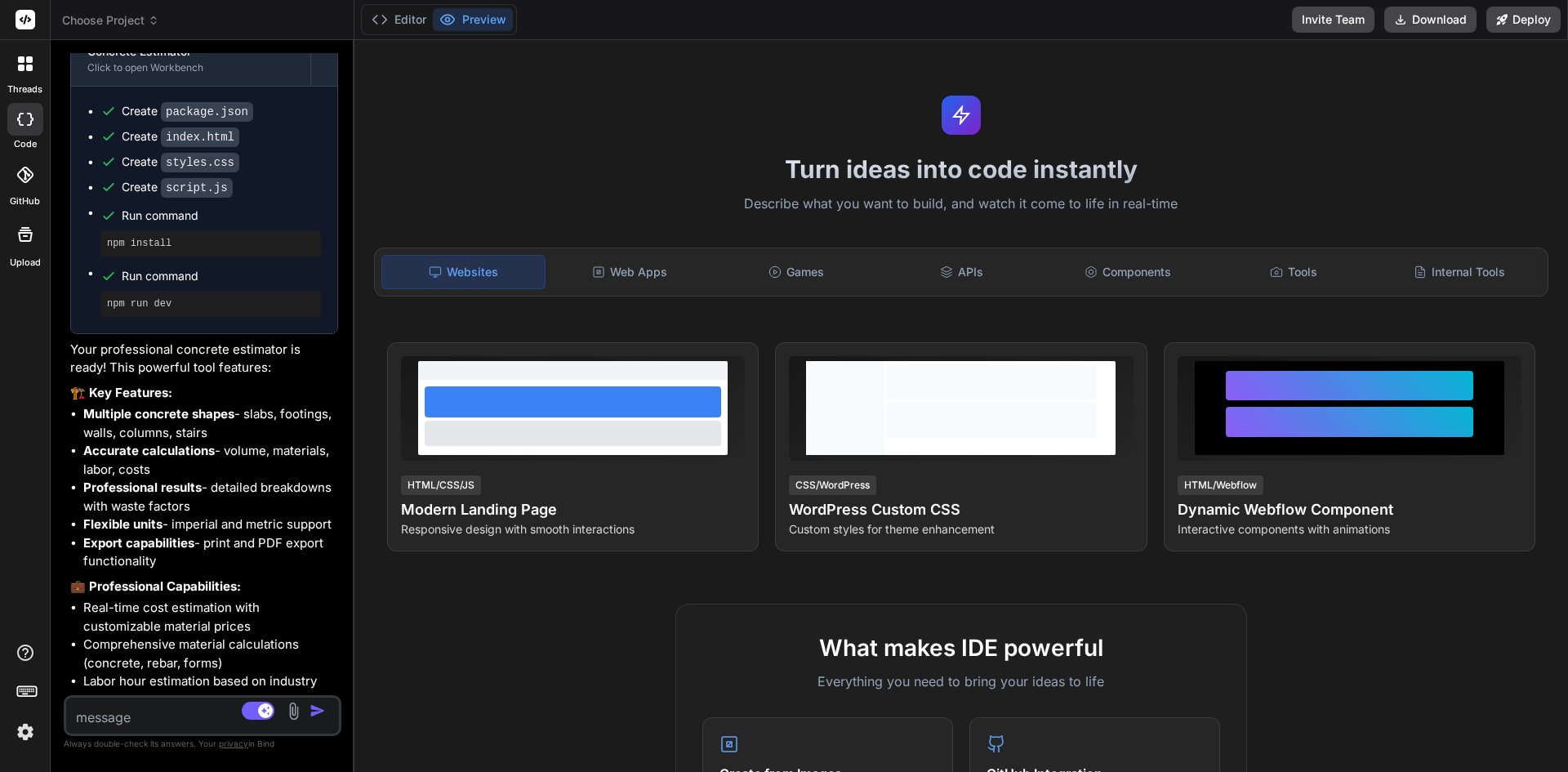
click at [495, 6] on div "Editor Preview" at bounding box center [439, 19] width 156 height 31
click at [486, 19] on button "Preview" at bounding box center [473, 19] width 80 height 23
click at [392, 16] on button "Editor" at bounding box center [399, 19] width 68 height 23
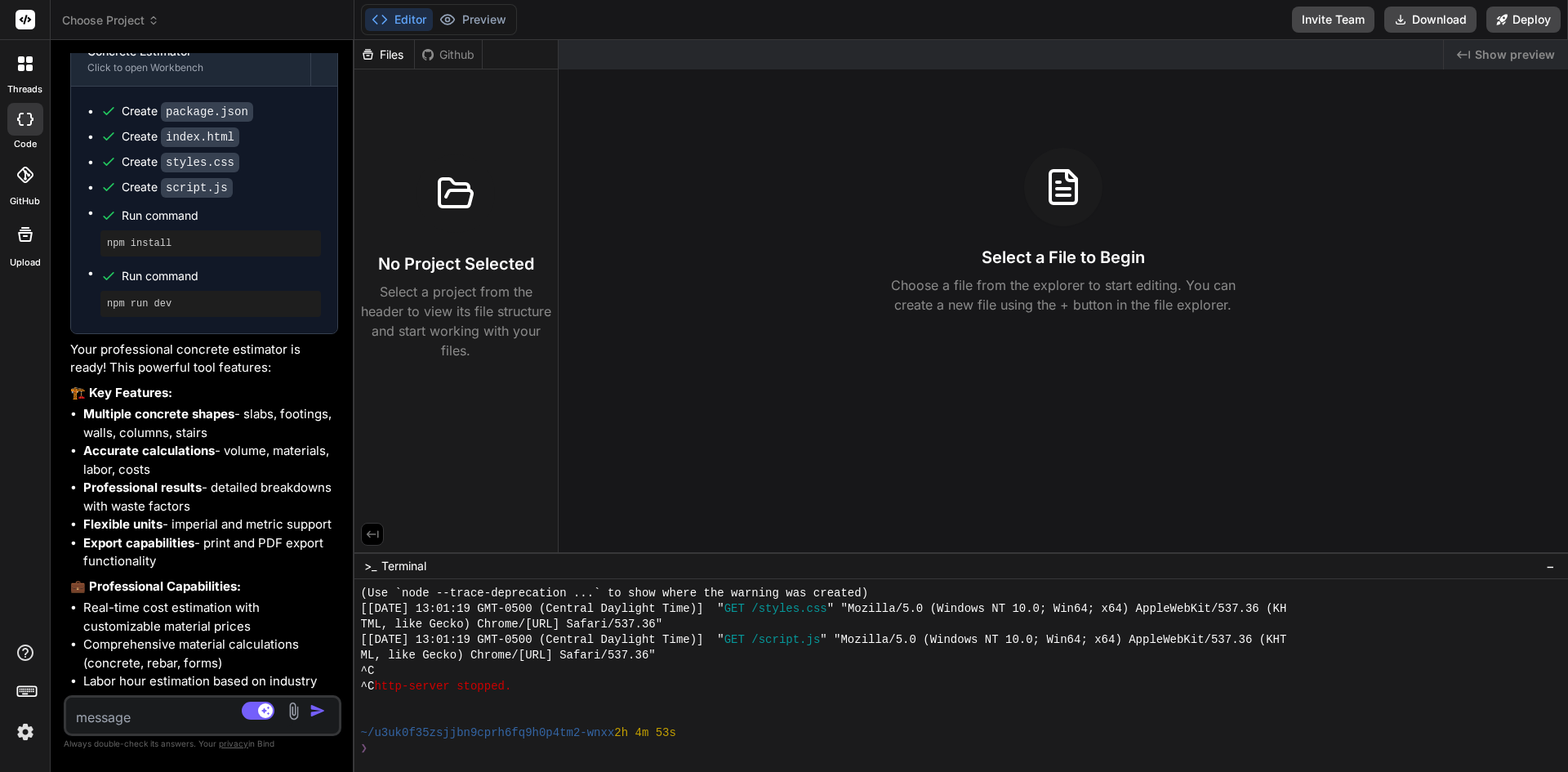
click at [1500, 54] on span "Show preview" at bounding box center [1515, 55] width 80 height 16
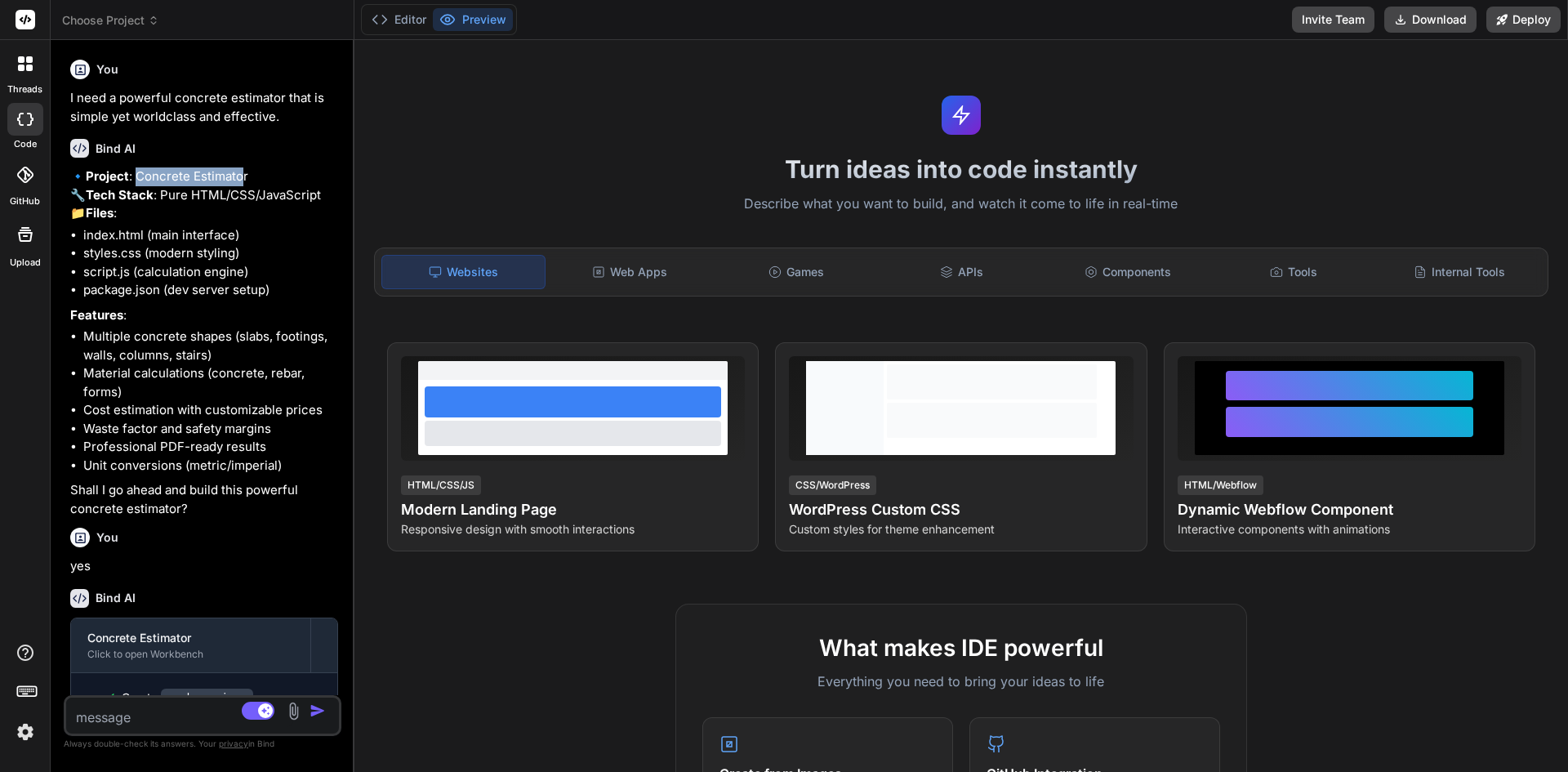
drag, startPoint x: 140, startPoint y: 177, endPoint x: 249, endPoint y: 177, distance: 109.0
click at [249, 177] on p "🔹 Project : Concrete Estimator 🔧 Tech Stack : Pure HTML/CSS/JavaScript 📁 Files :" at bounding box center [204, 195] width 268 height 56
drag, startPoint x: 494, startPoint y: 19, endPoint x: 952, endPoint y: 121, distance: 469.2
click at [849, 149] on div "Editor Preview Invite Team Download Deploy Turn ideas into code instantly Descr…" at bounding box center [961, 386] width 1213 height 772
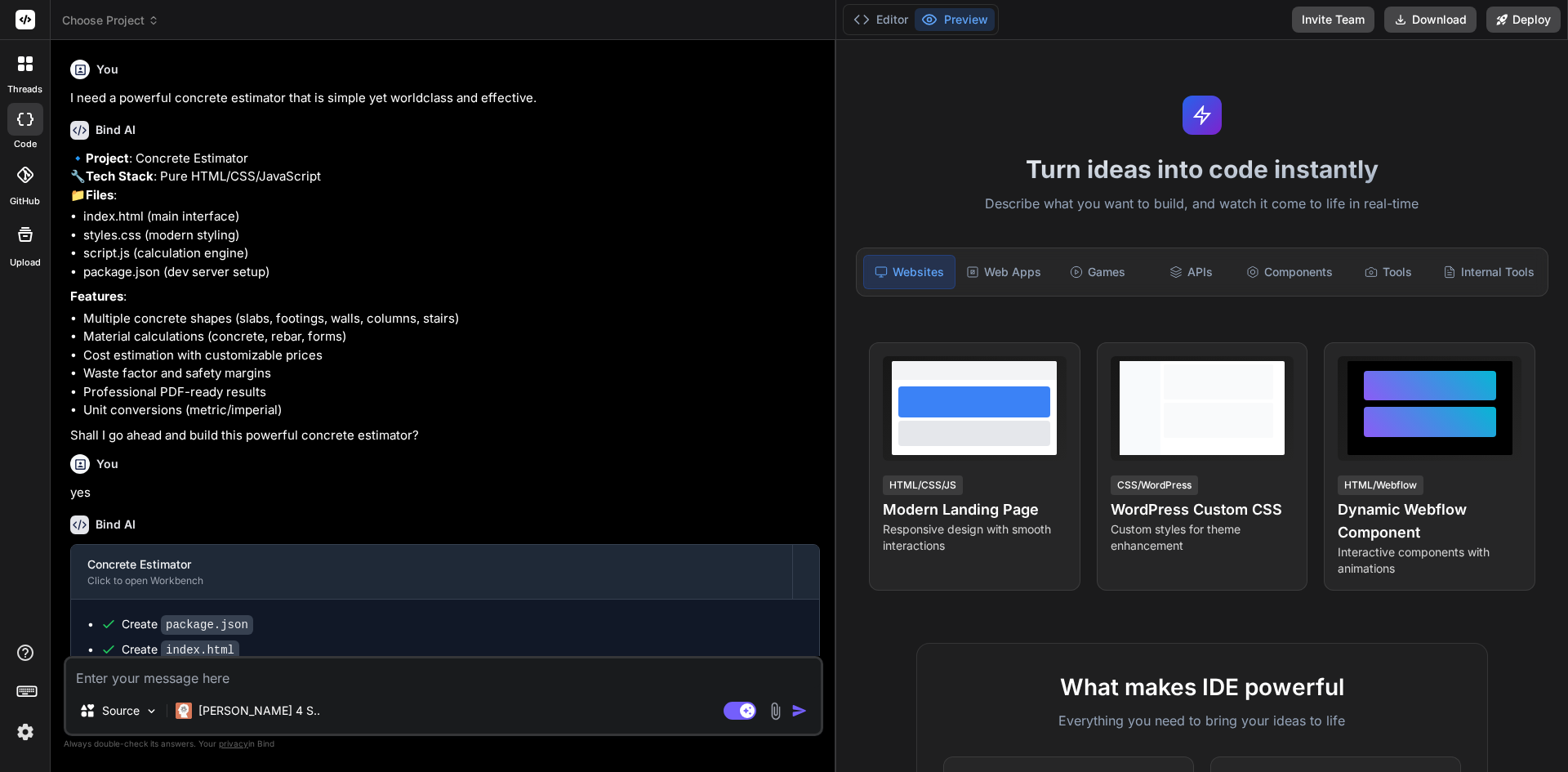
type textarea "x"
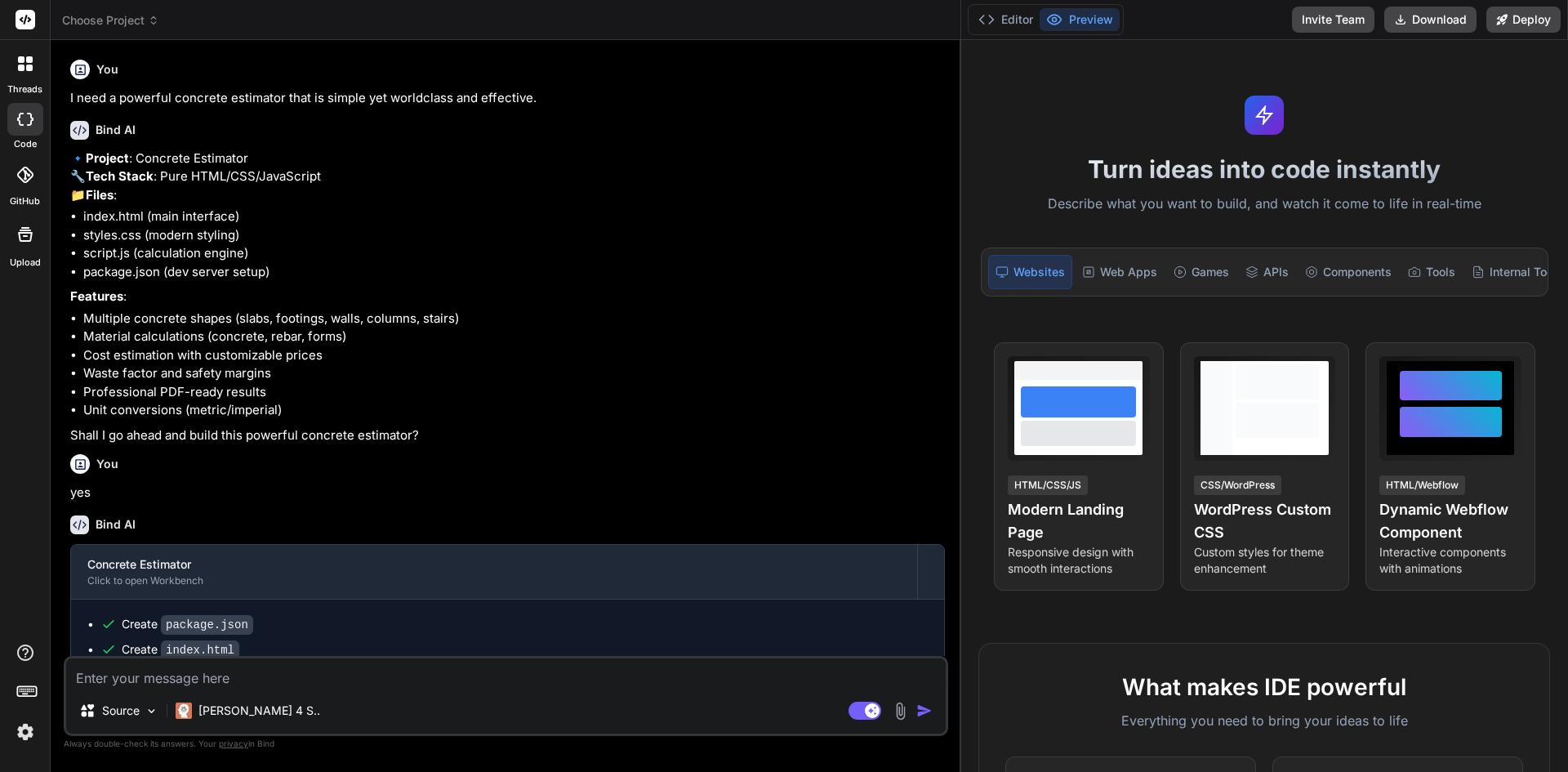
drag, startPoint x: 353, startPoint y: 246, endPoint x: 1101, endPoint y: 221, distance: 748.4
click at [1101, 221] on div "Choose Project Created with Pixso. Bind AI Web Search Created with Pixso. Code …" at bounding box center [809, 386] width 1518 height 772
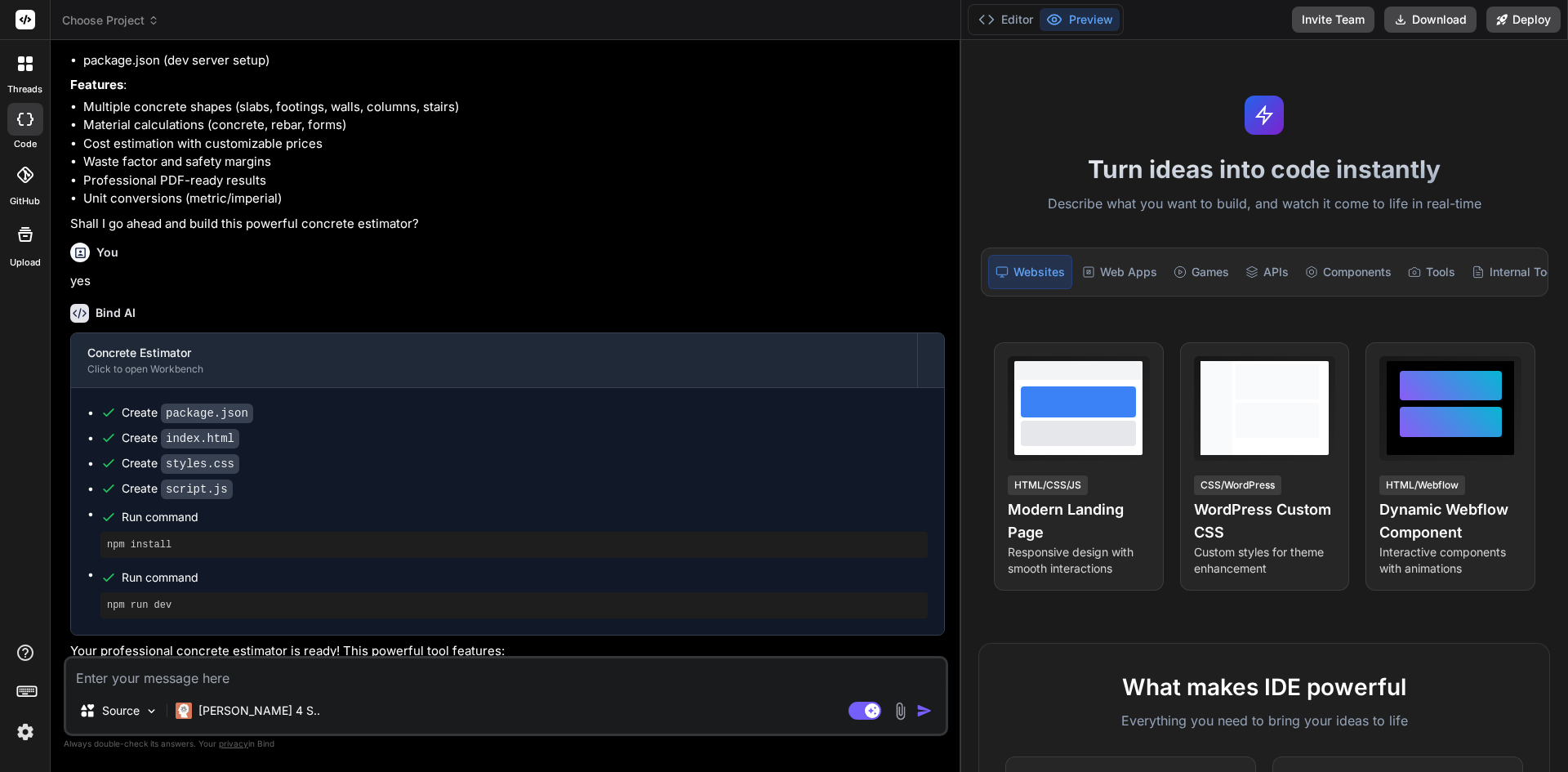
scroll to position [31, 0]
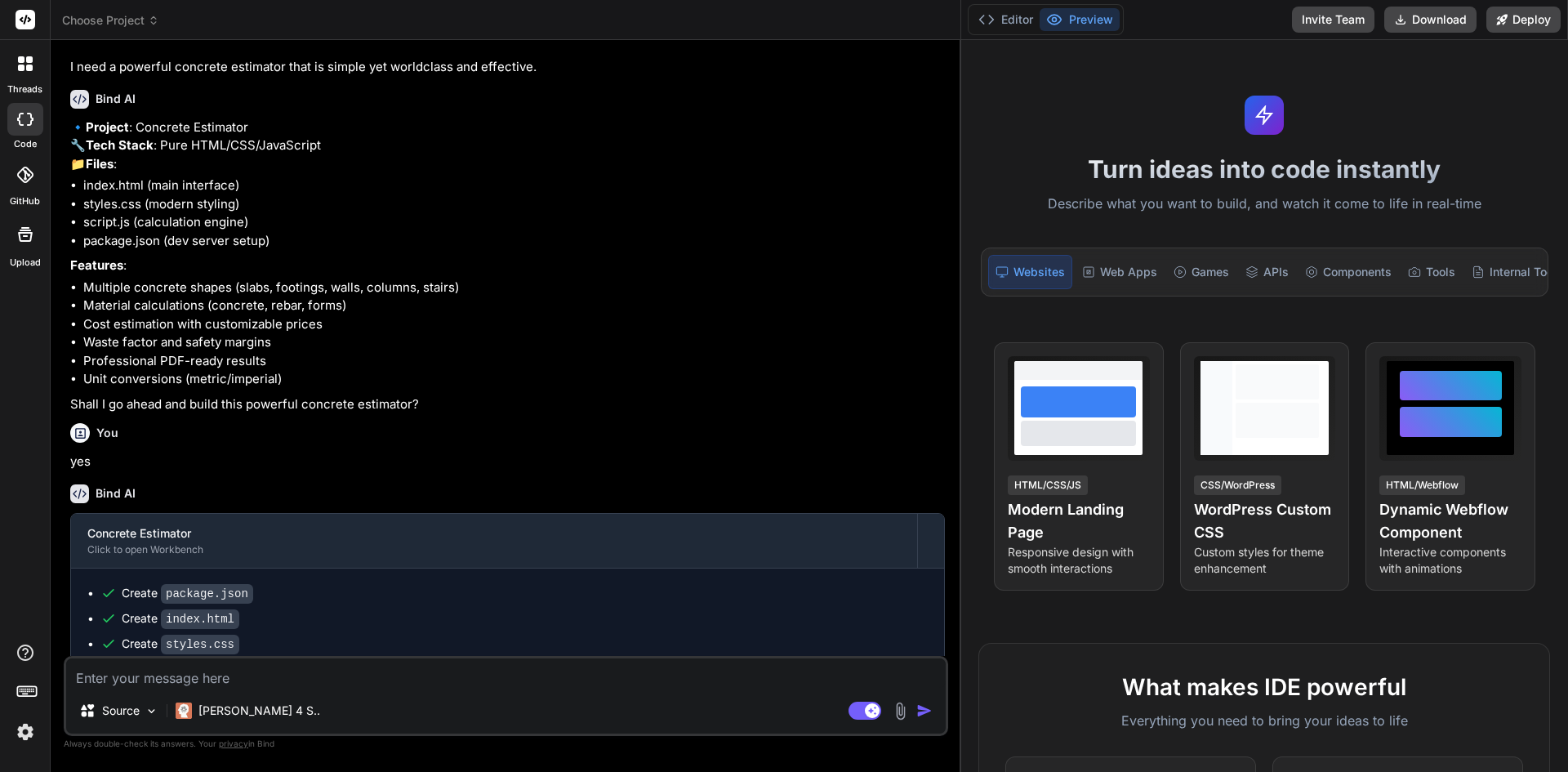
click at [196, 144] on p "🔹 Project : Concrete Estimator 🔧 Tech Stack : Pure HTML/CSS/JavaScript 📁 Files :" at bounding box center [507, 146] width 875 height 56
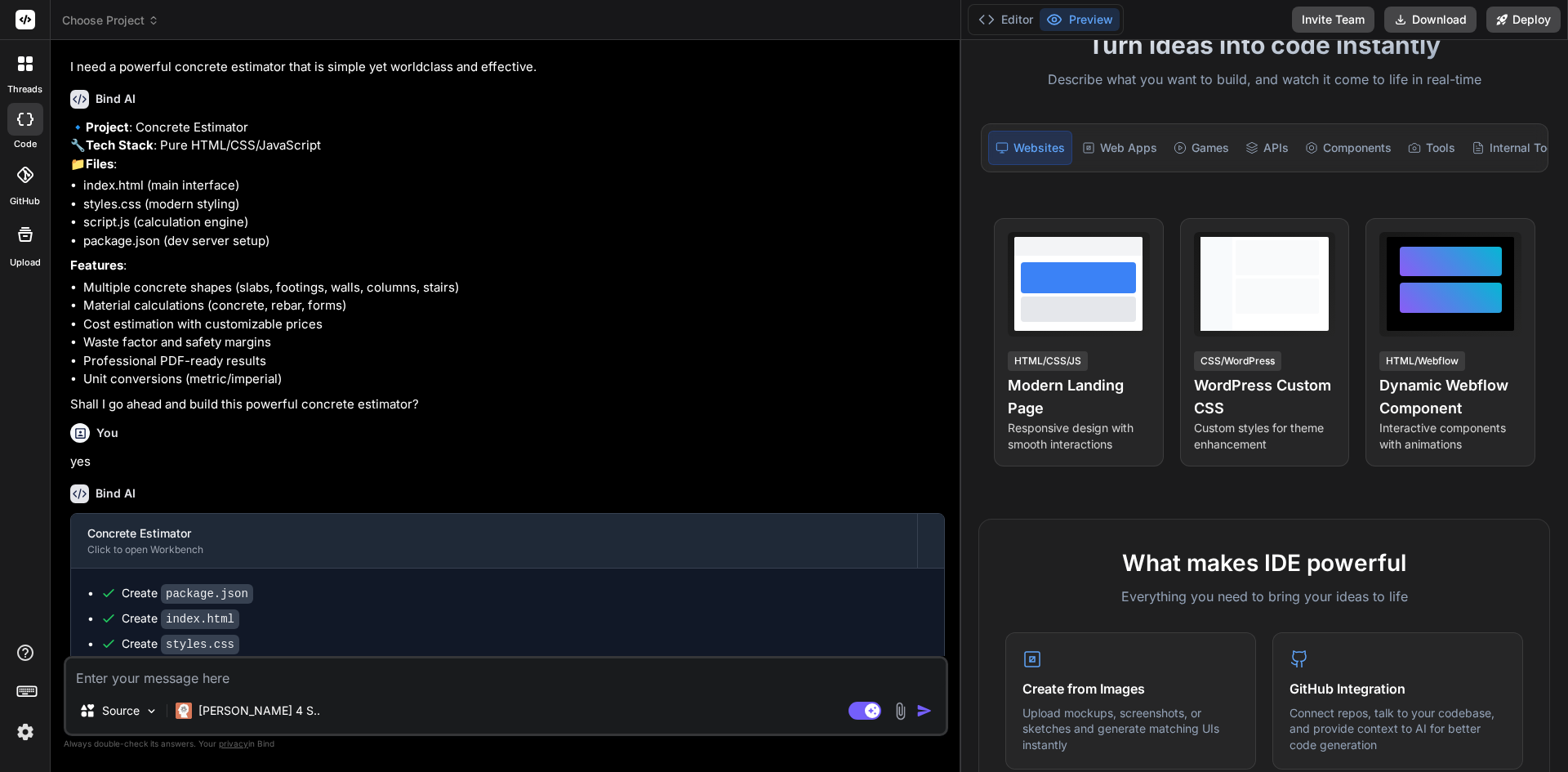
scroll to position [0, 0]
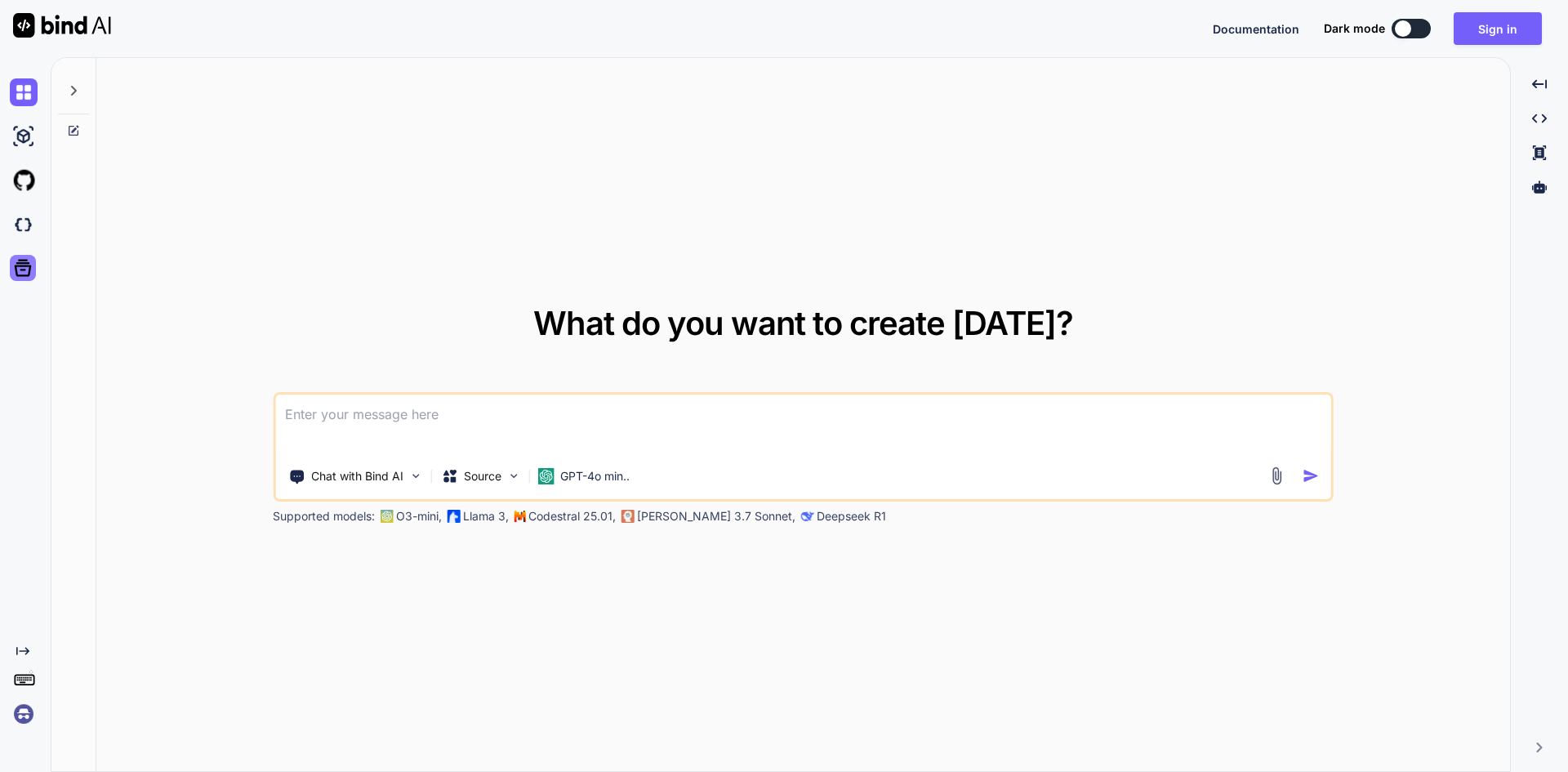
click at [24, 256] on icon at bounding box center [23, 267] width 23 height 23
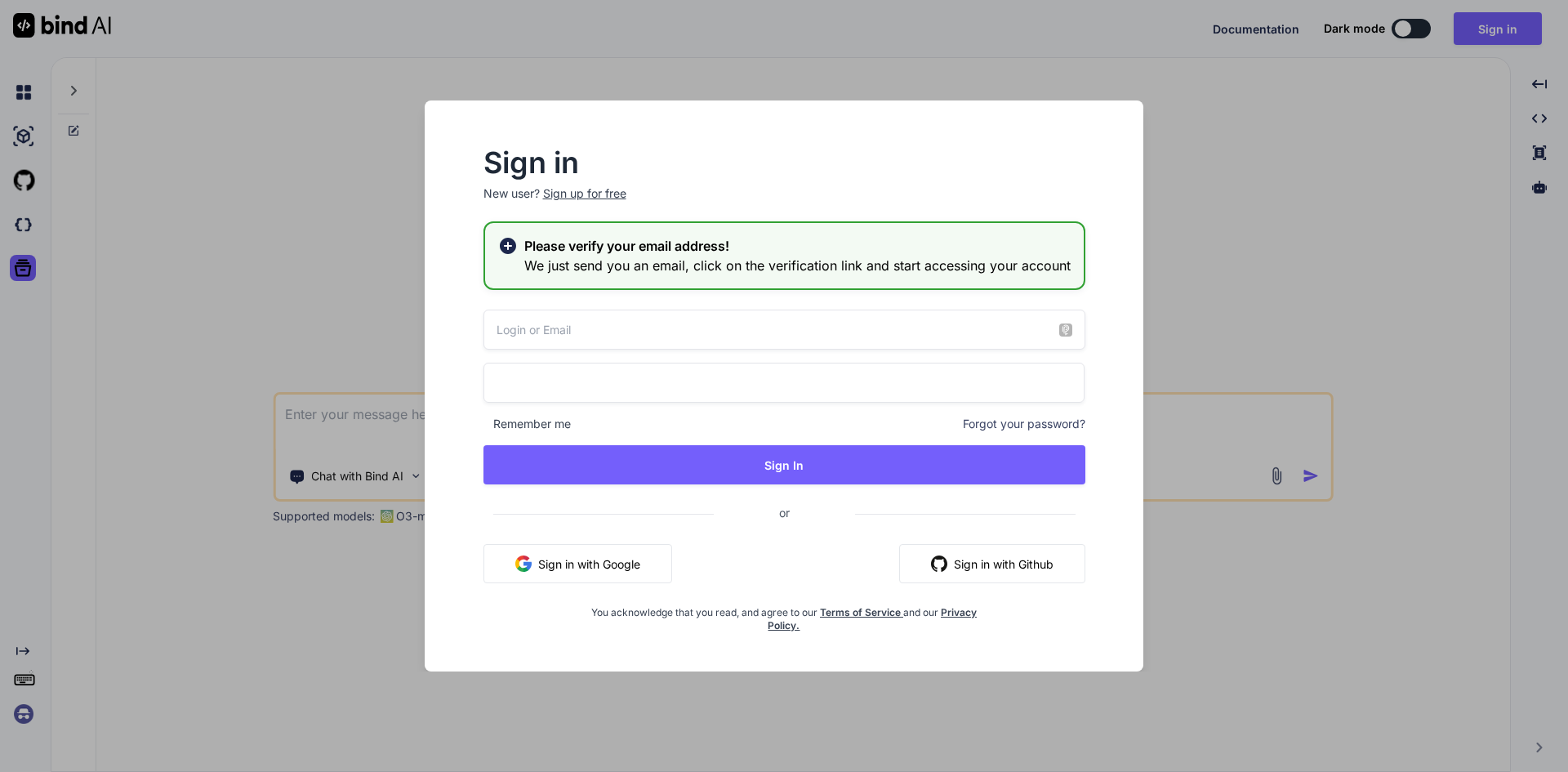
click at [287, 322] on div "Sign in New user? Sign up for free Please verify your email address! We just se…" at bounding box center [784, 386] width 1568 height 772
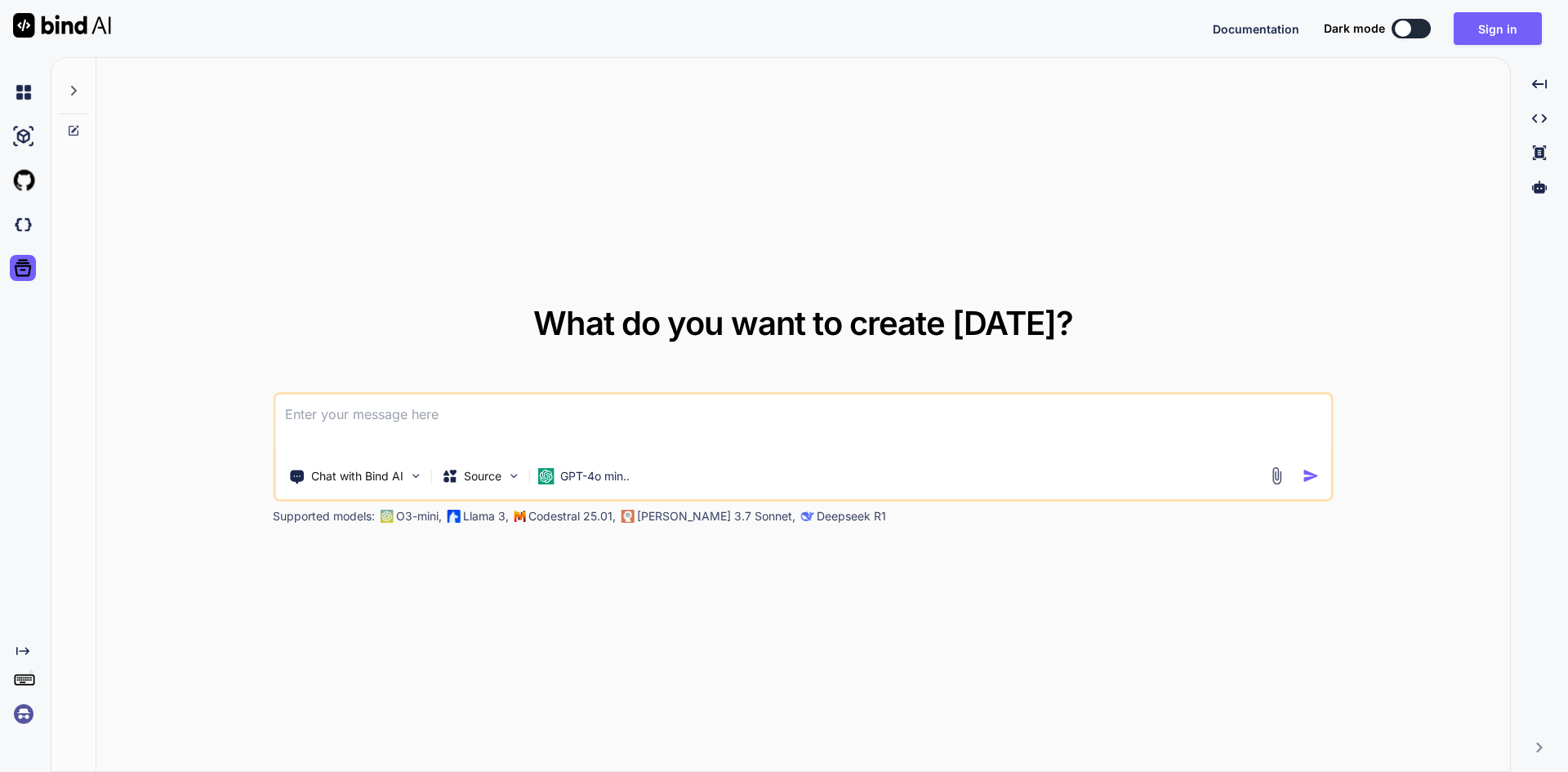
click at [27, 711] on img at bounding box center [24, 714] width 27 height 27
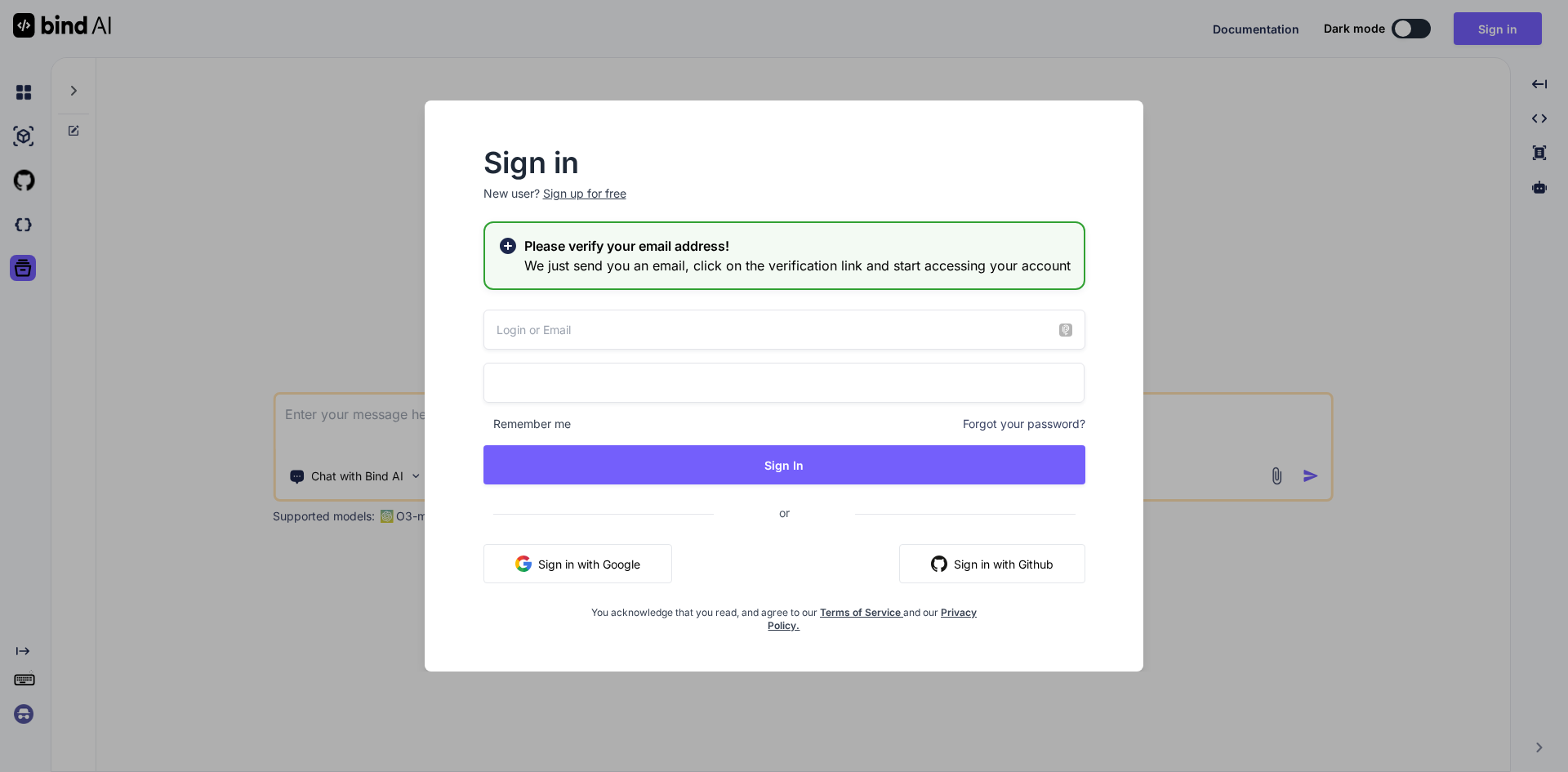
click at [665, 272] on h3 "We just send you an email, click on the verification link and start accessing y…" at bounding box center [797, 265] width 547 height 19
click at [668, 322] on input "email" at bounding box center [784, 330] width 602 height 40
type input "[EMAIL_ADDRESS][DOMAIN_NAME]"
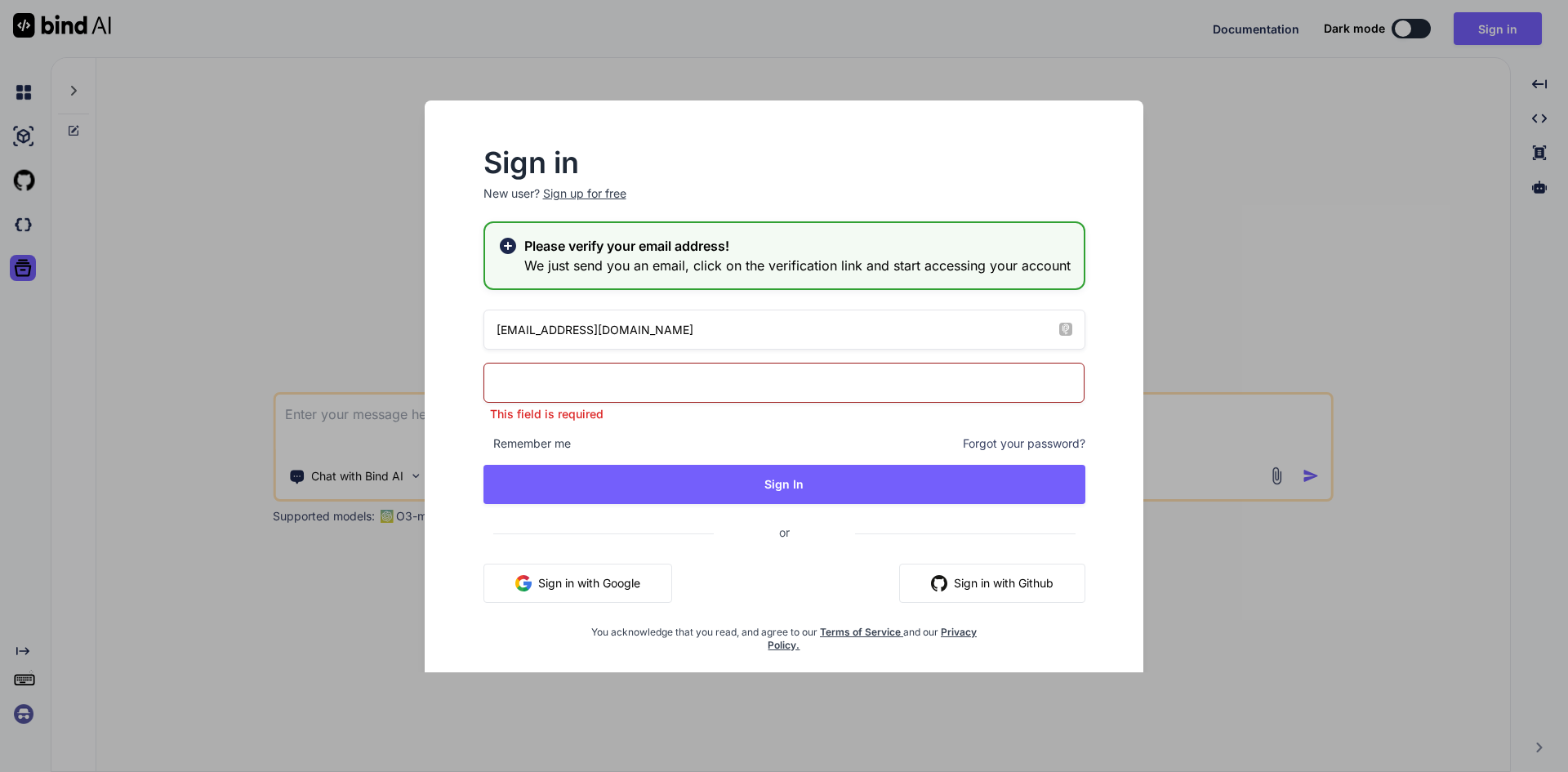
click at [746, 164] on h2 "Sign in" at bounding box center [784, 162] width 602 height 27
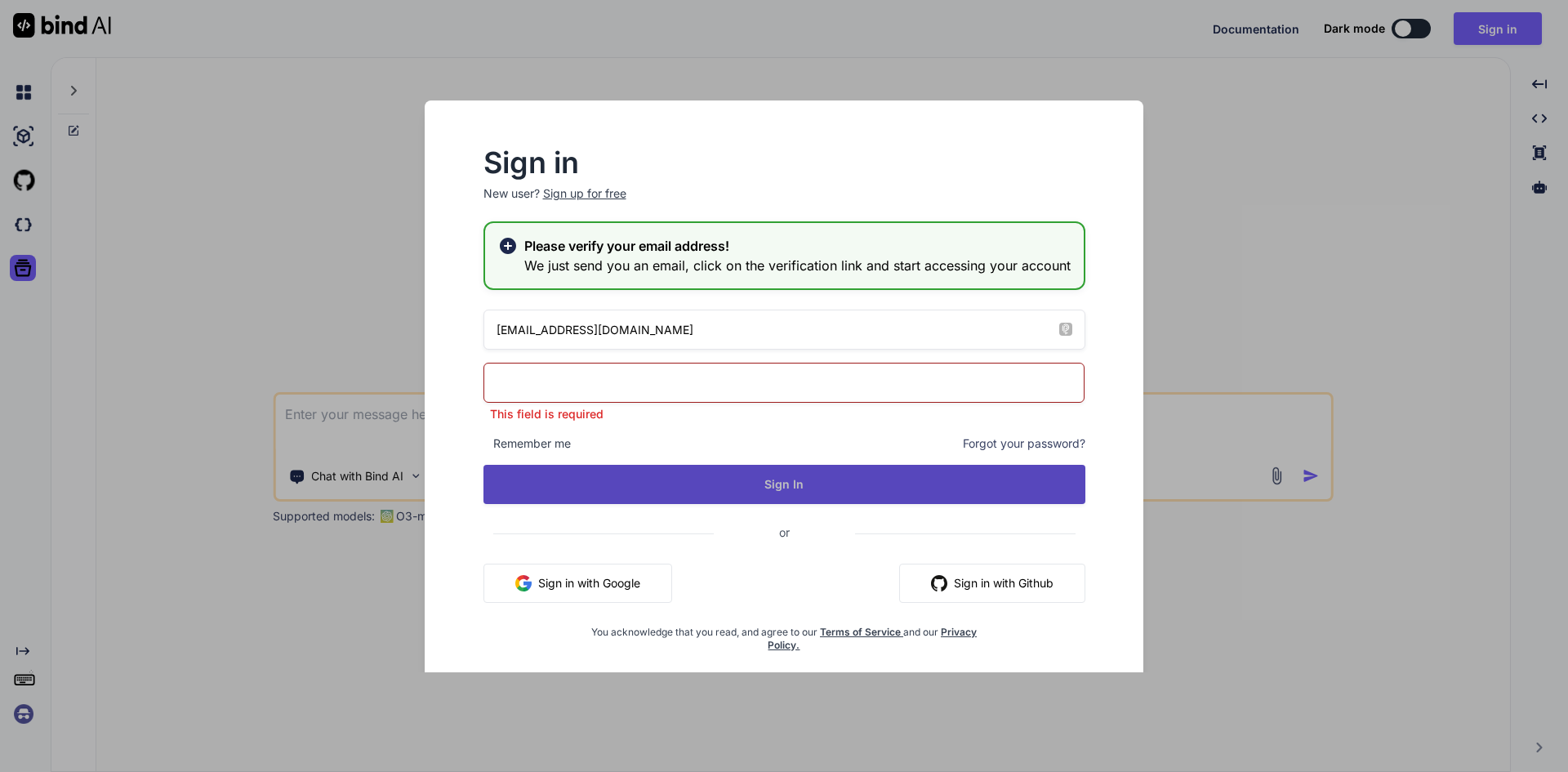
click at [944, 491] on div "[EMAIL_ADDRESS][DOMAIN_NAME] This field is required Remember me Forgot your pas…" at bounding box center [784, 481] width 602 height 342
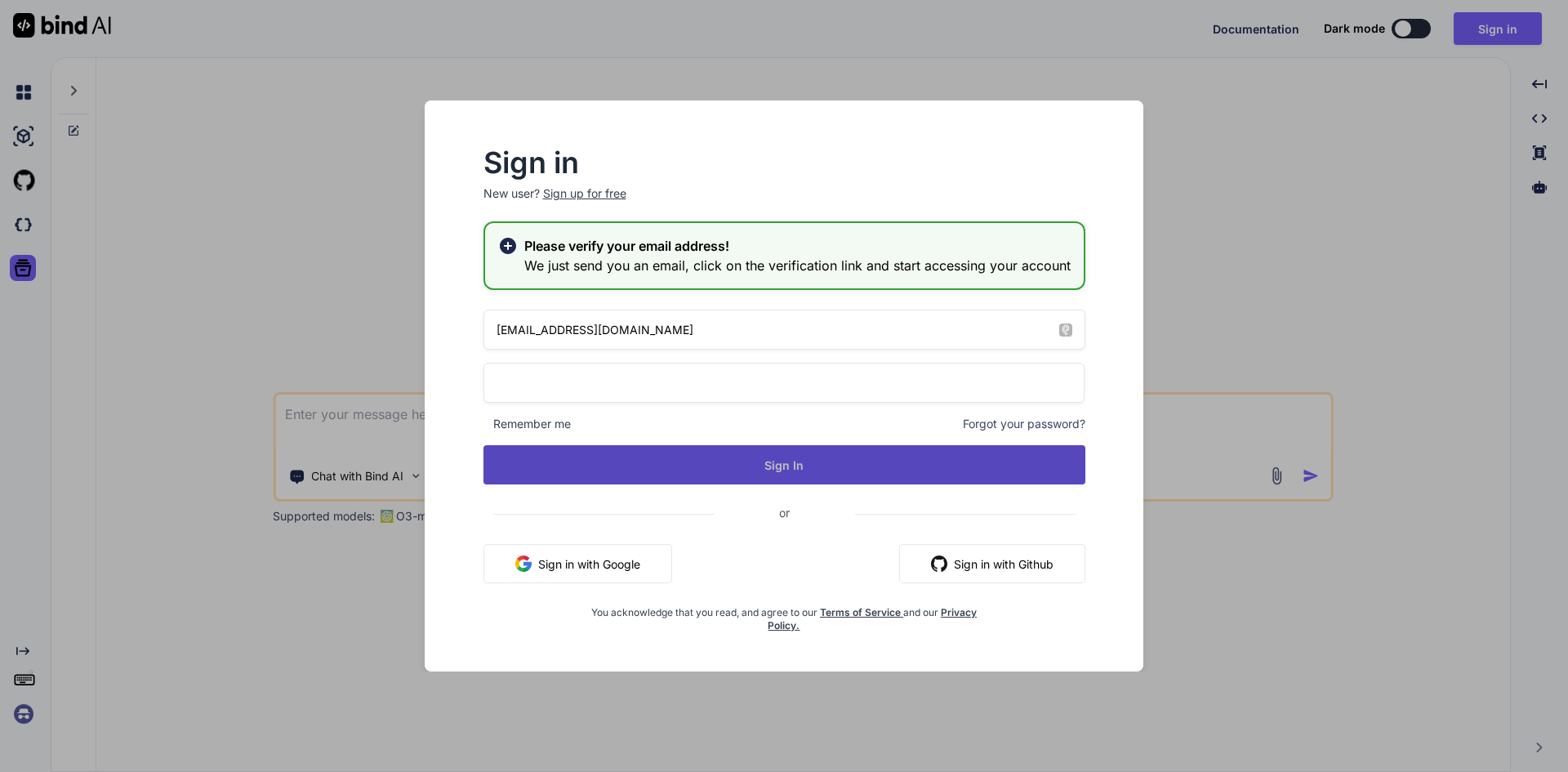
click at [939, 467] on button "Sign In" at bounding box center [784, 465] width 602 height 39
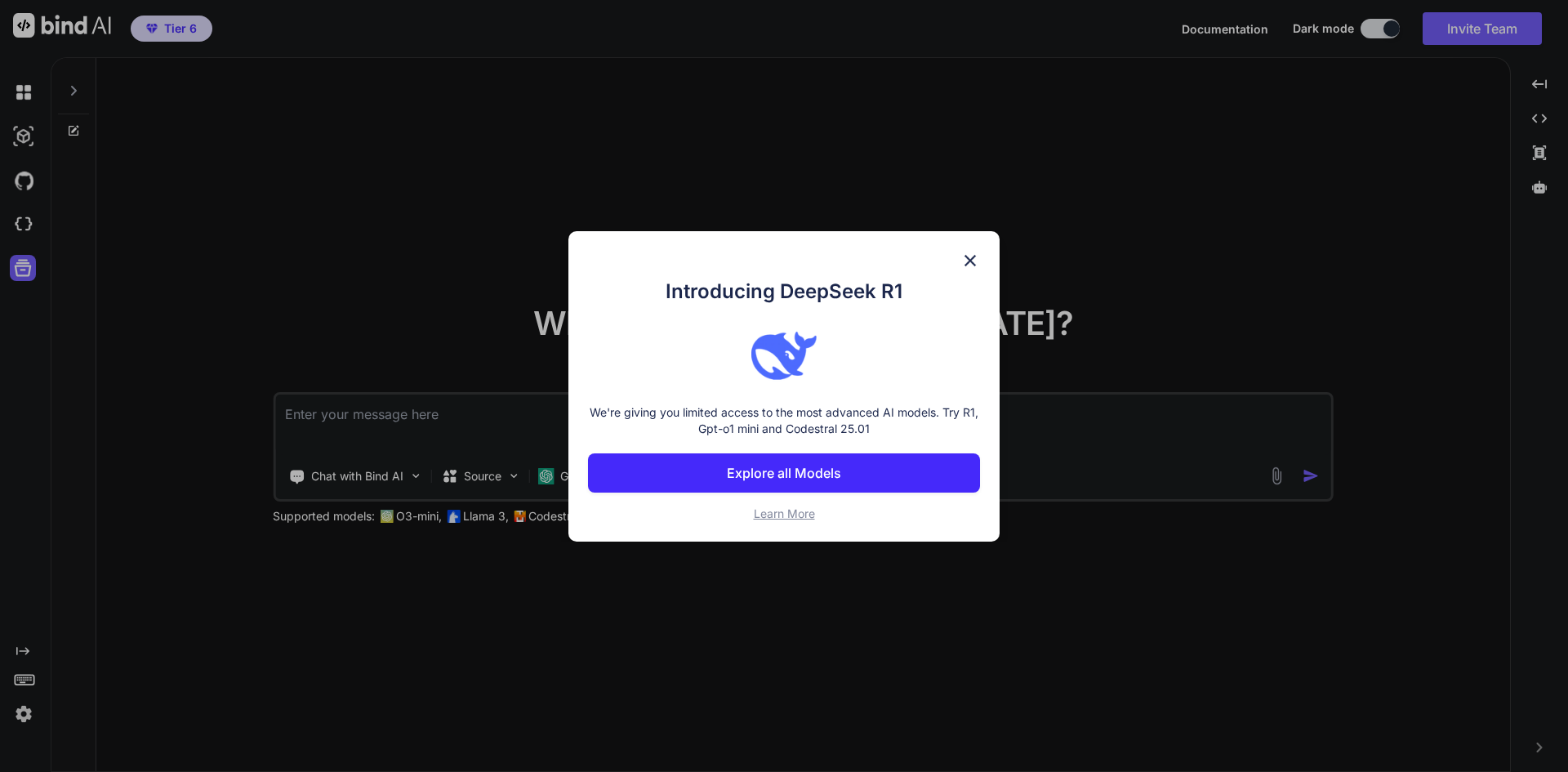
click at [974, 255] on img at bounding box center [969, 260] width 19 height 19
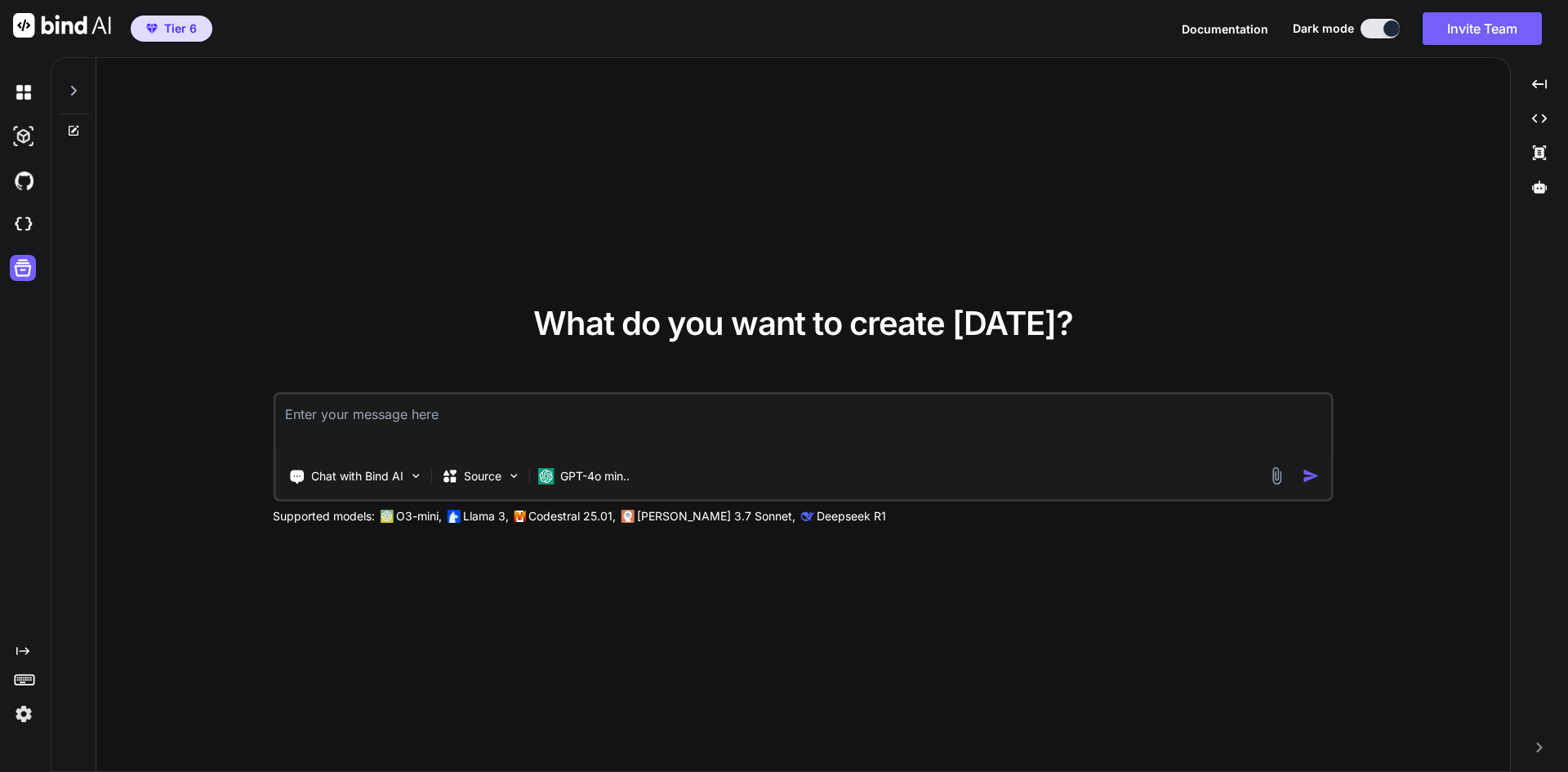
click at [28, 717] on img at bounding box center [24, 714] width 27 height 27
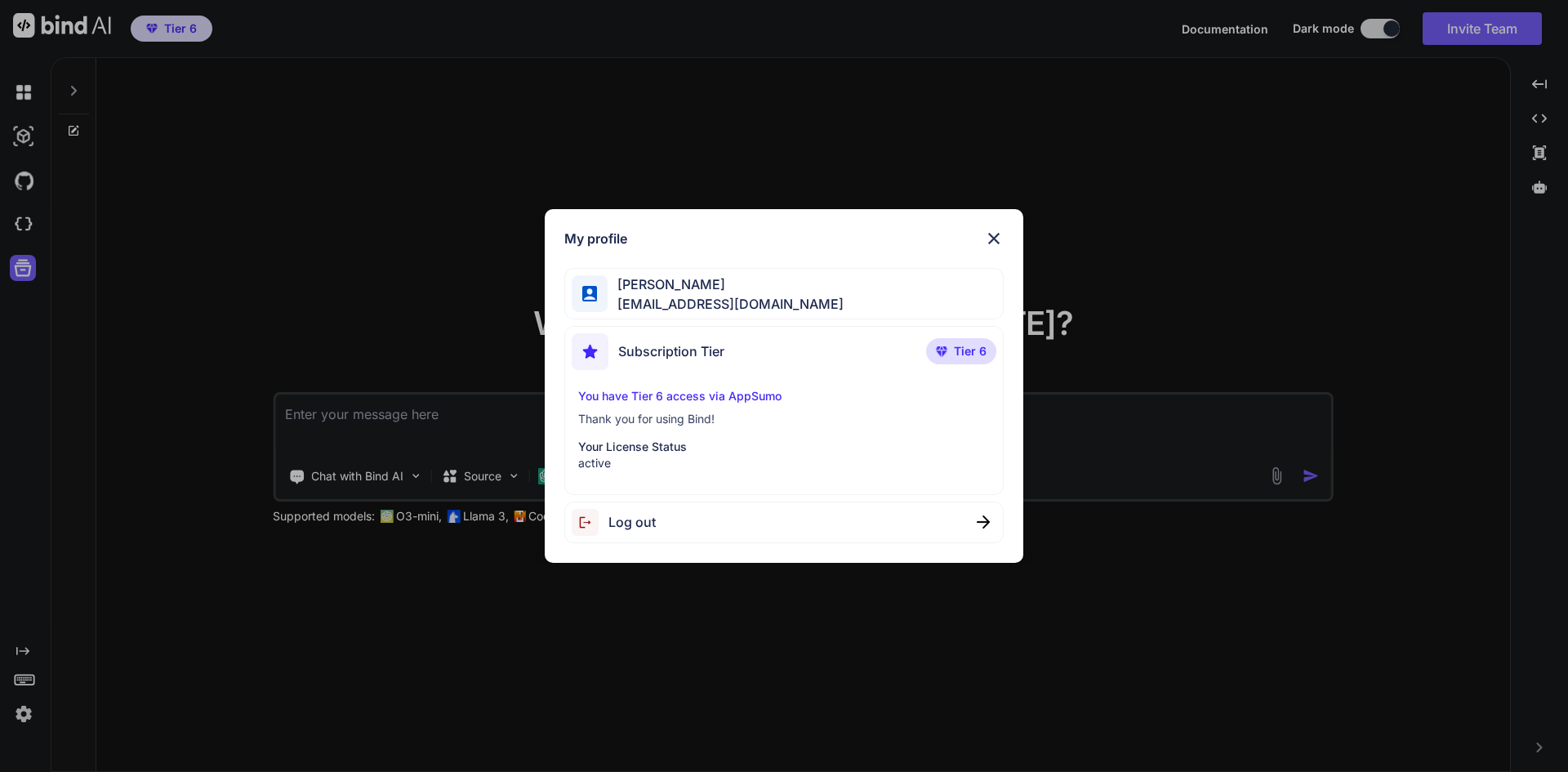
click at [988, 237] on img at bounding box center [993, 238] width 19 height 19
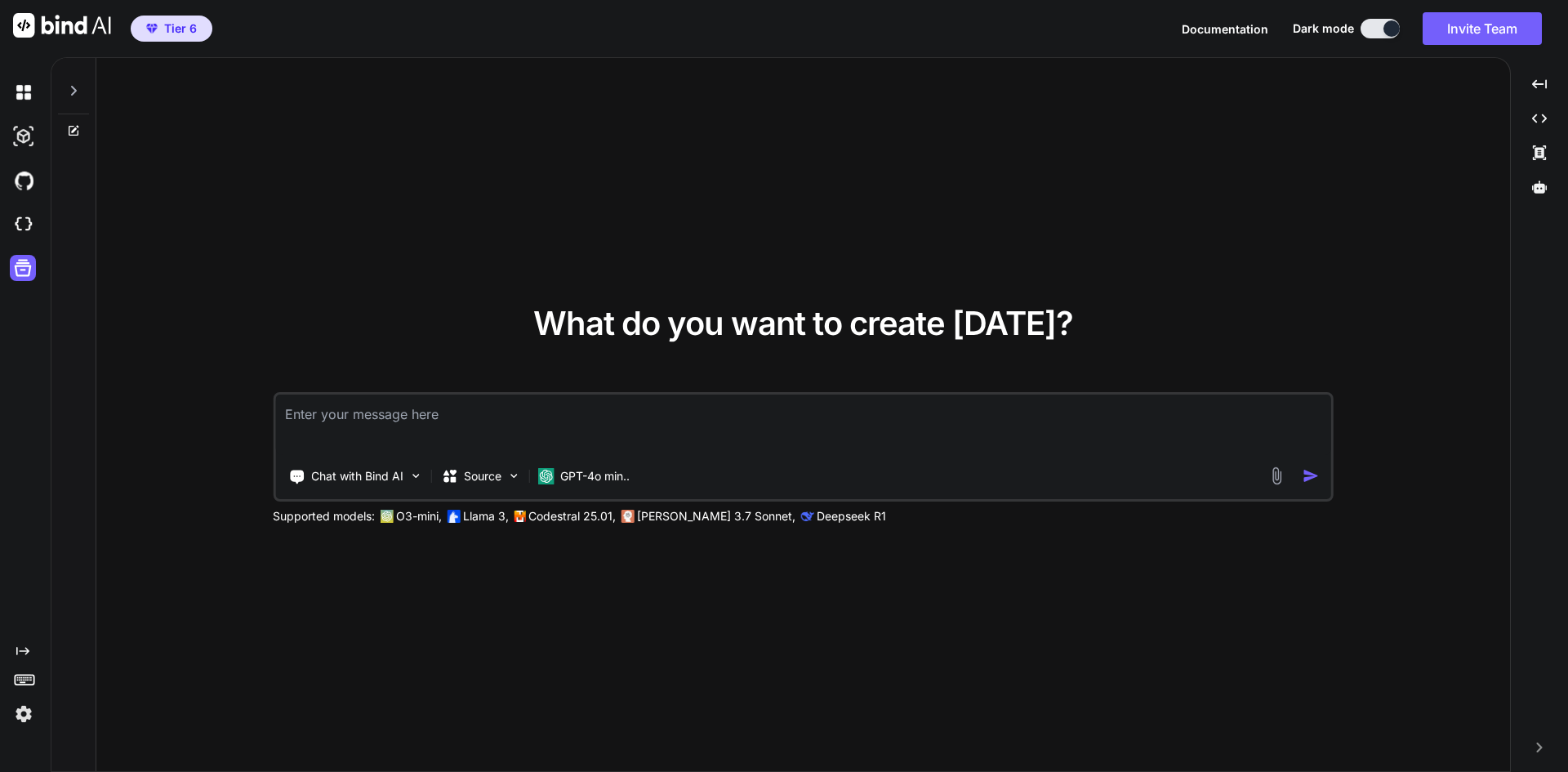
click at [27, 681] on icon at bounding box center [24, 679] width 23 height 23
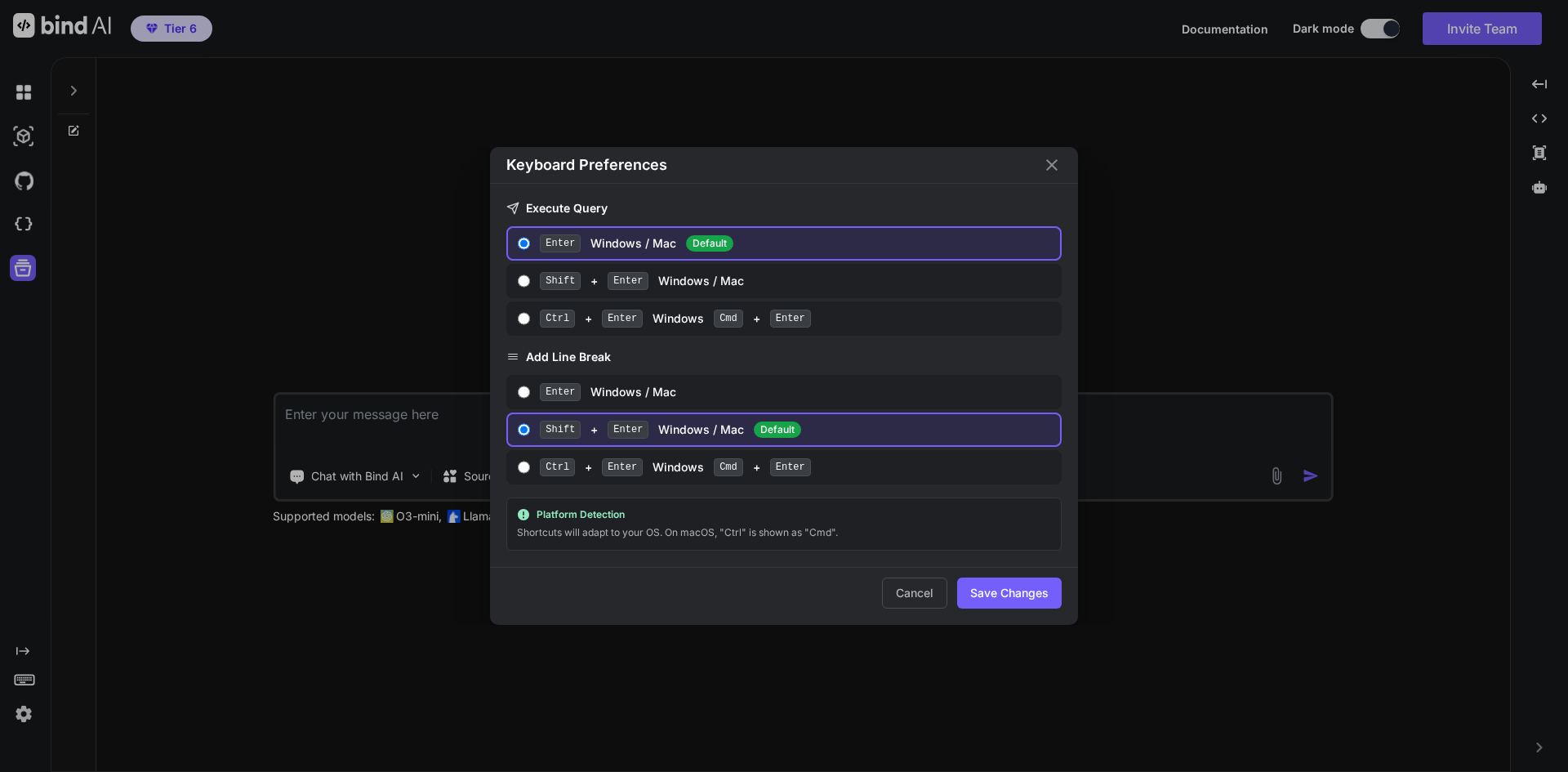
click at [27, 681] on div "Keyboard Preferences Execute Query Enter Windows / Mac Default Shift + Enter Wi…" at bounding box center [784, 386] width 1568 height 772
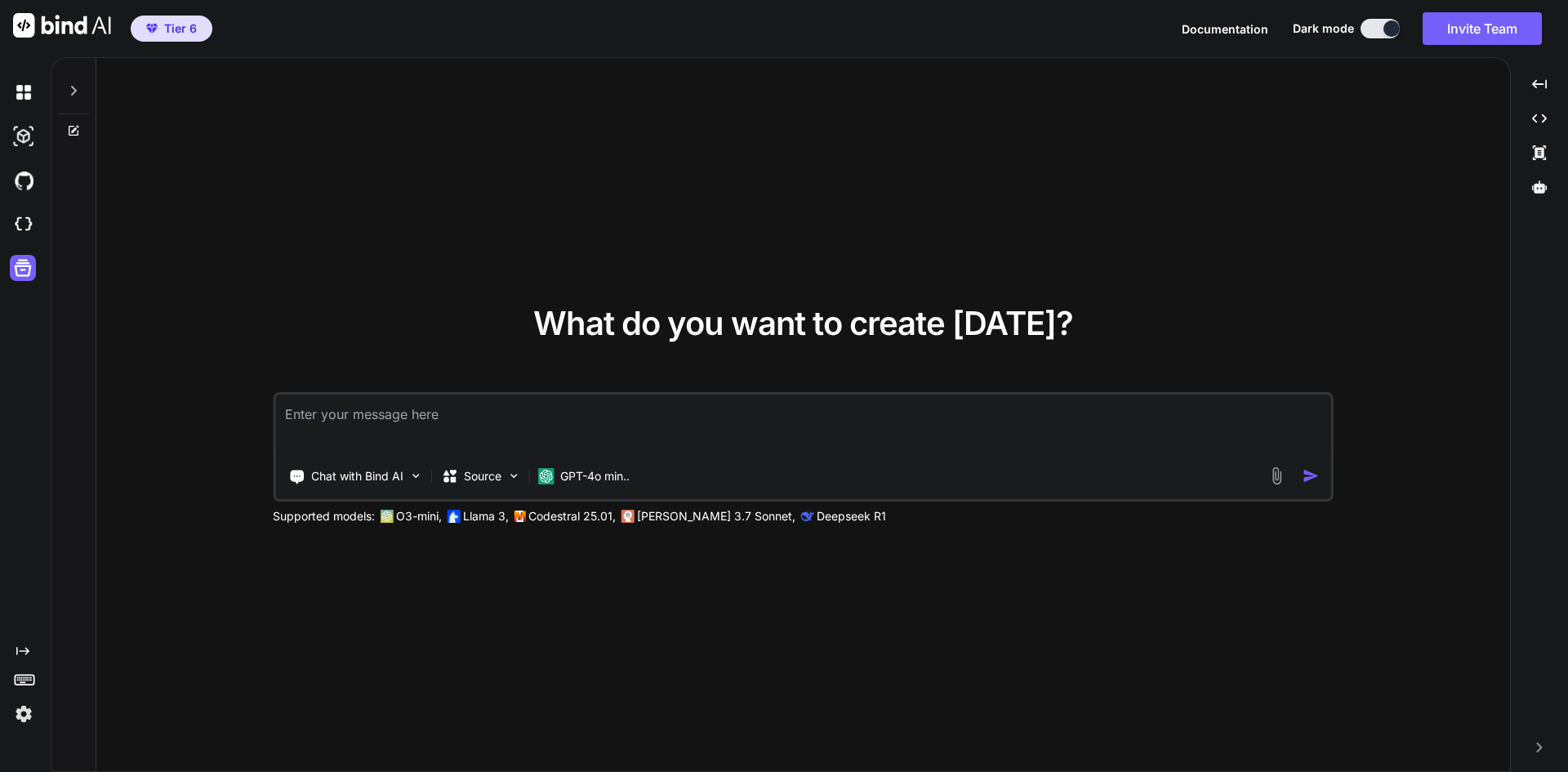
click at [19, 648] on icon "Created with Pixso." at bounding box center [23, 651] width 13 height 13
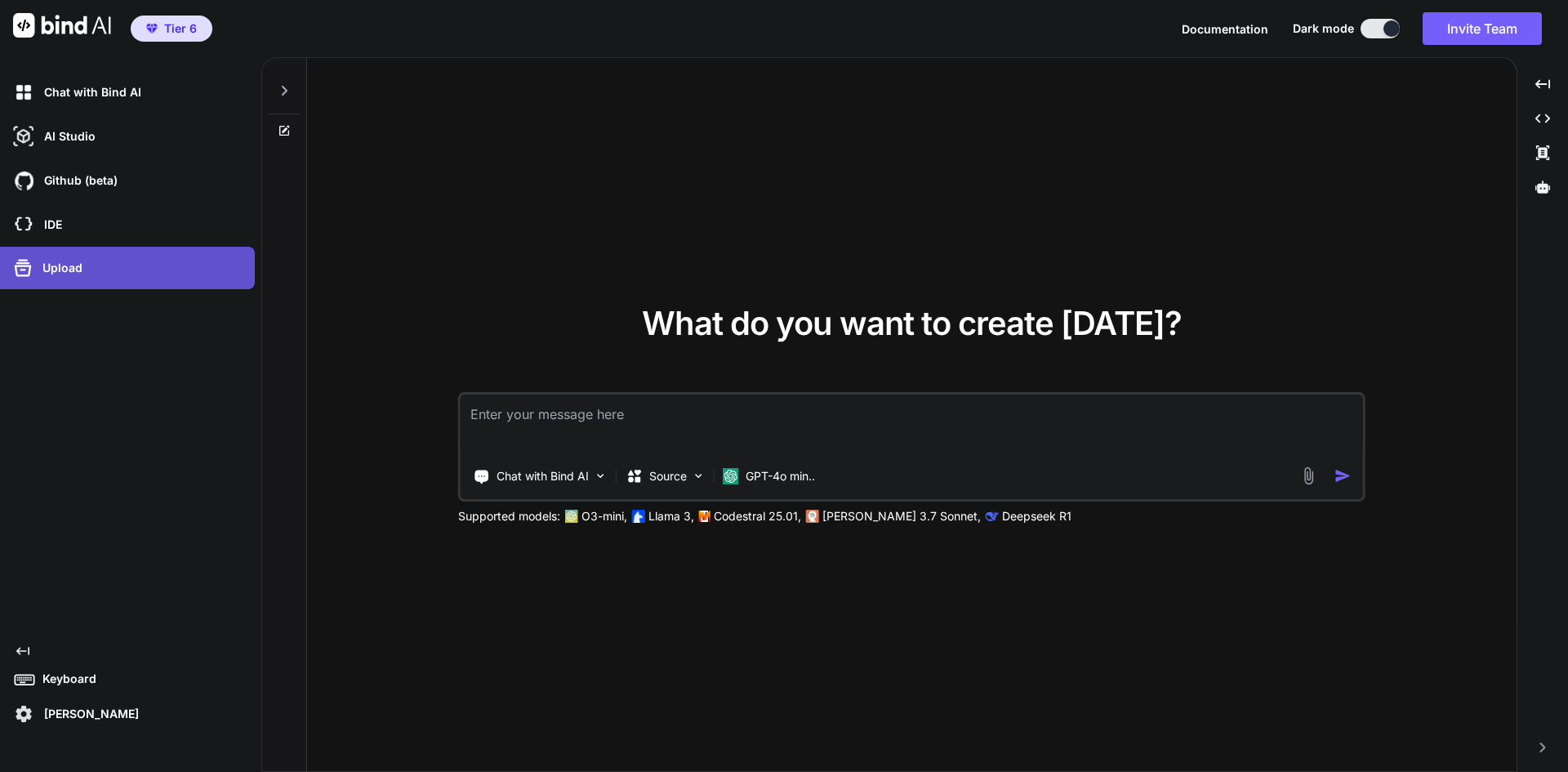
click at [90, 265] on div "Upload" at bounding box center [133, 268] width 245 height 27
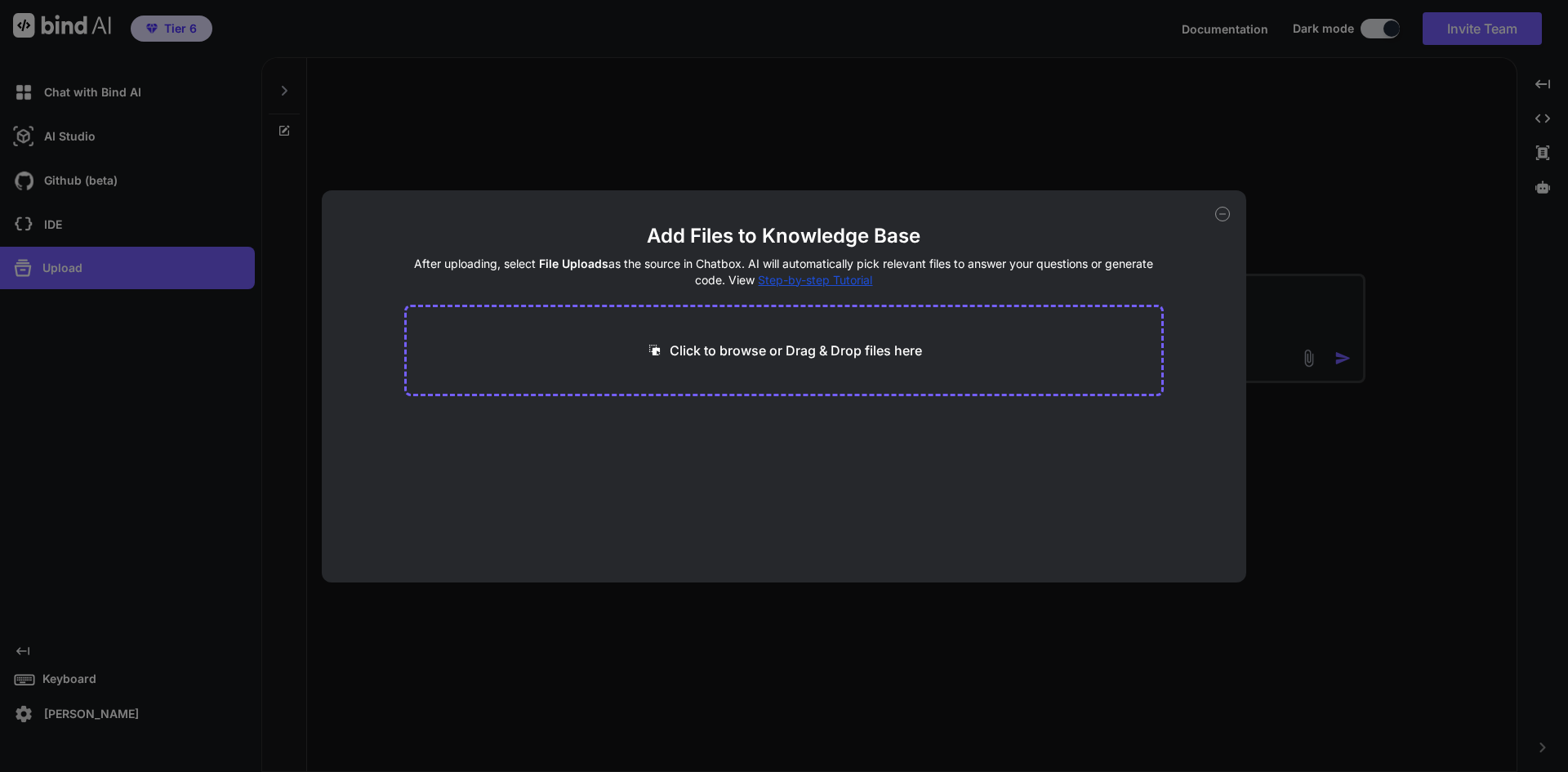
click at [1222, 215] on icon at bounding box center [1222, 214] width 15 height 15
type textarea "x"
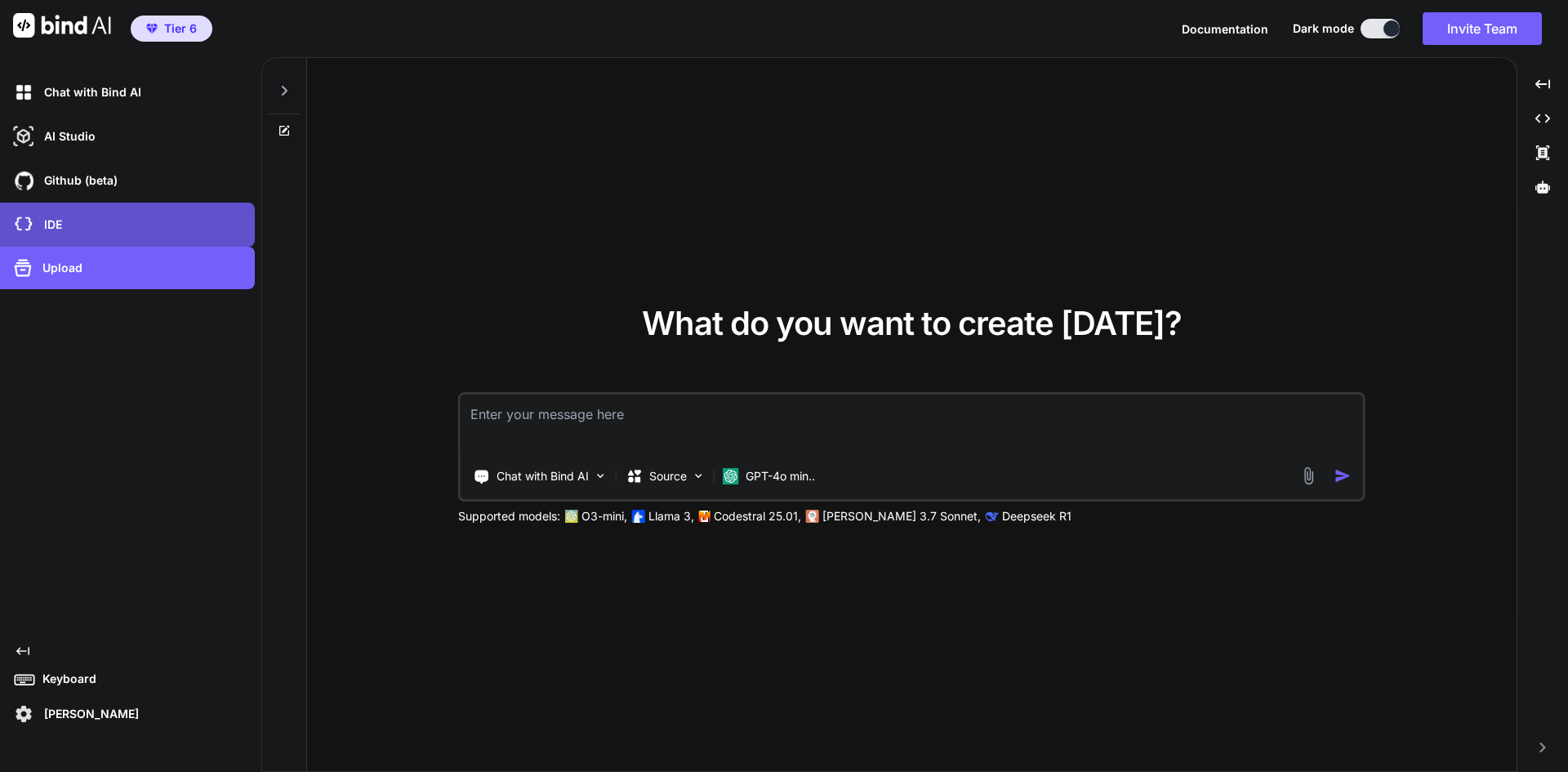
click at [80, 209] on div "IDE" at bounding box center [127, 225] width 255 height 44
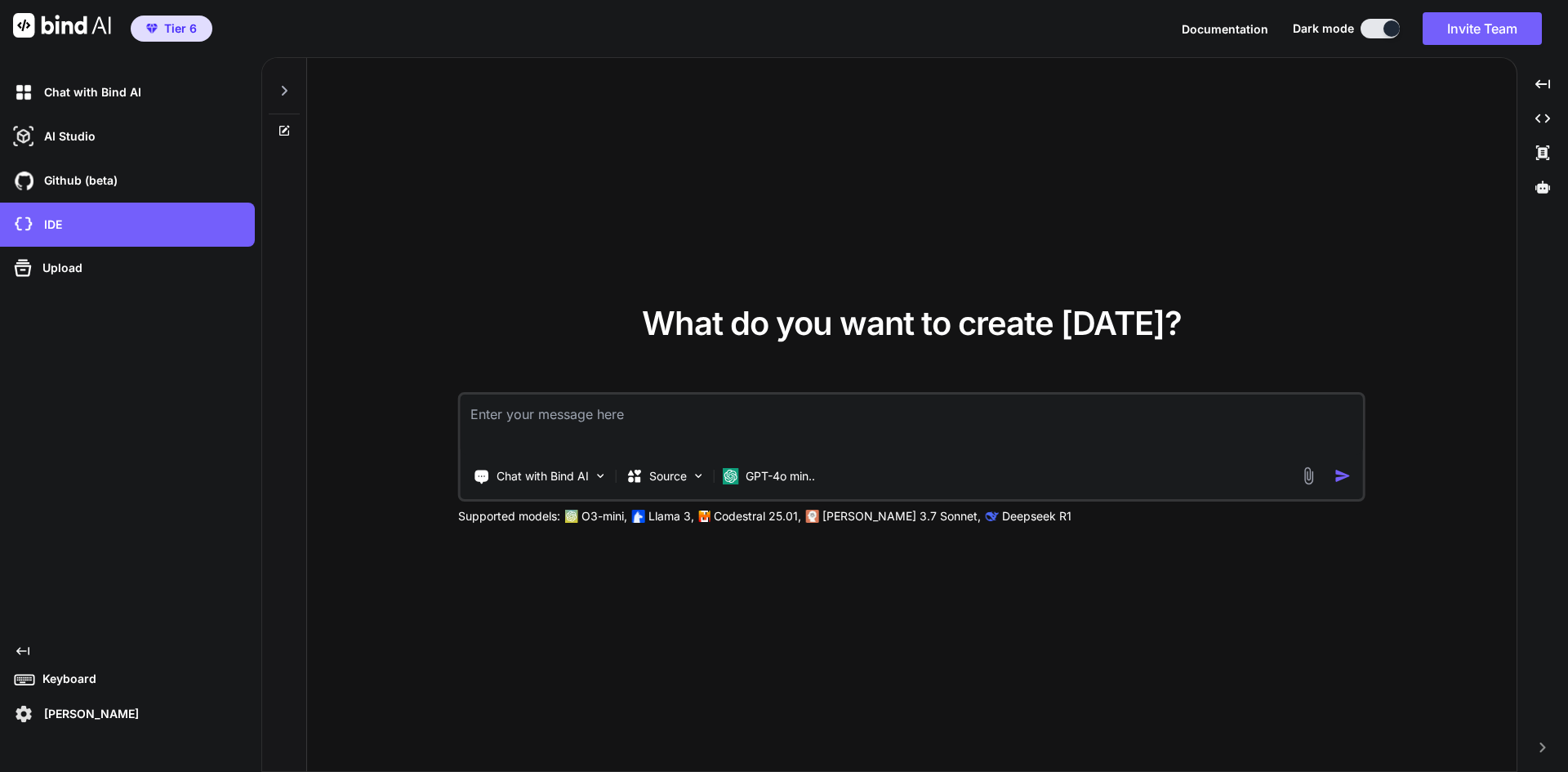
click at [1232, 38] on div "Documentation Dark mode Invite Team Created with Pixso." at bounding box center [1369, 28] width 373 height 33
click at [1229, 27] on span "Documentation" at bounding box center [1225, 28] width 87 height 14
click at [57, 222] on p "IDE" at bounding box center [49, 225] width 25 height 16
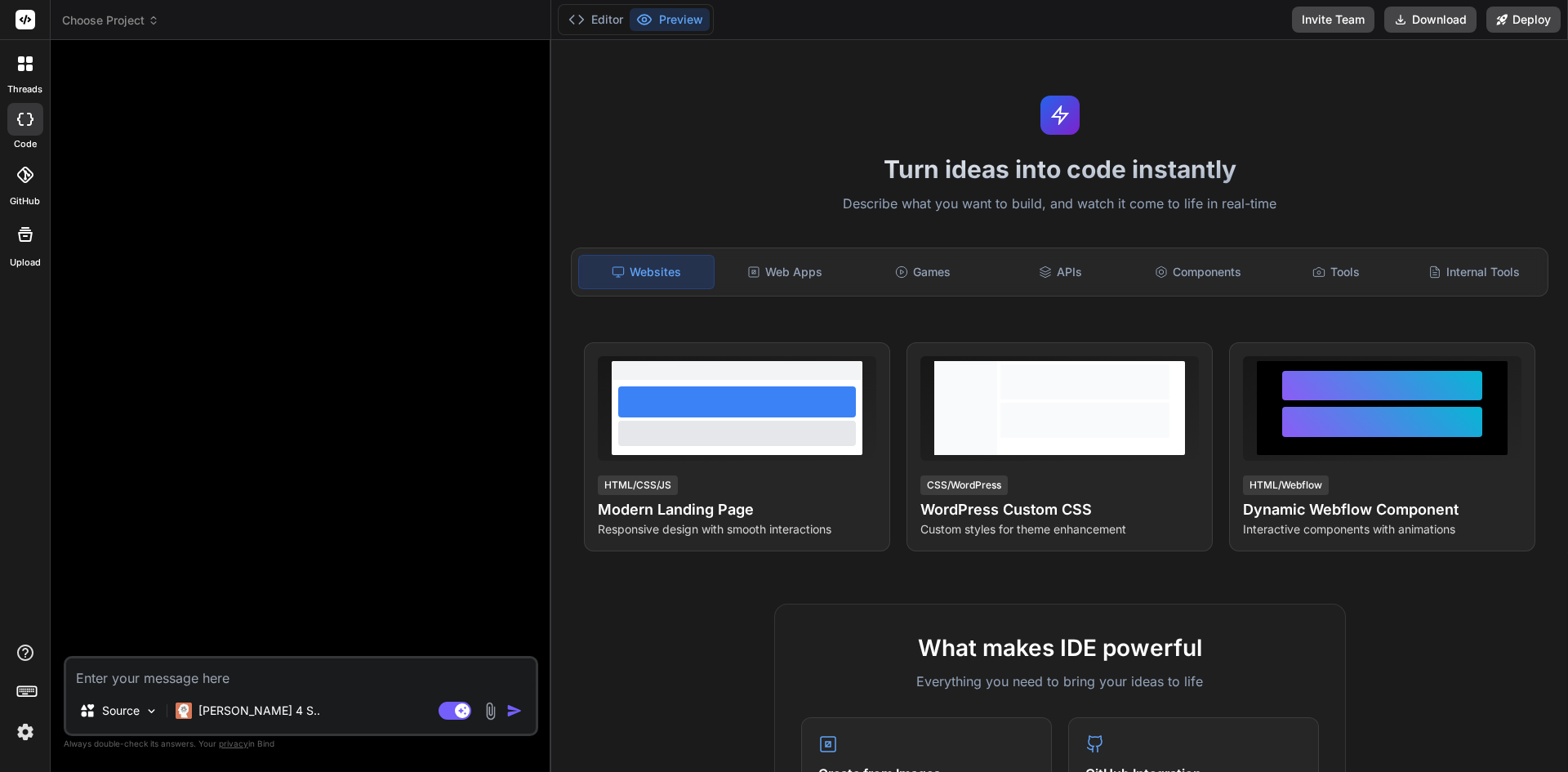
type textarea "x"
click at [824, 274] on div "Web Apps" at bounding box center [784, 273] width 134 height 35
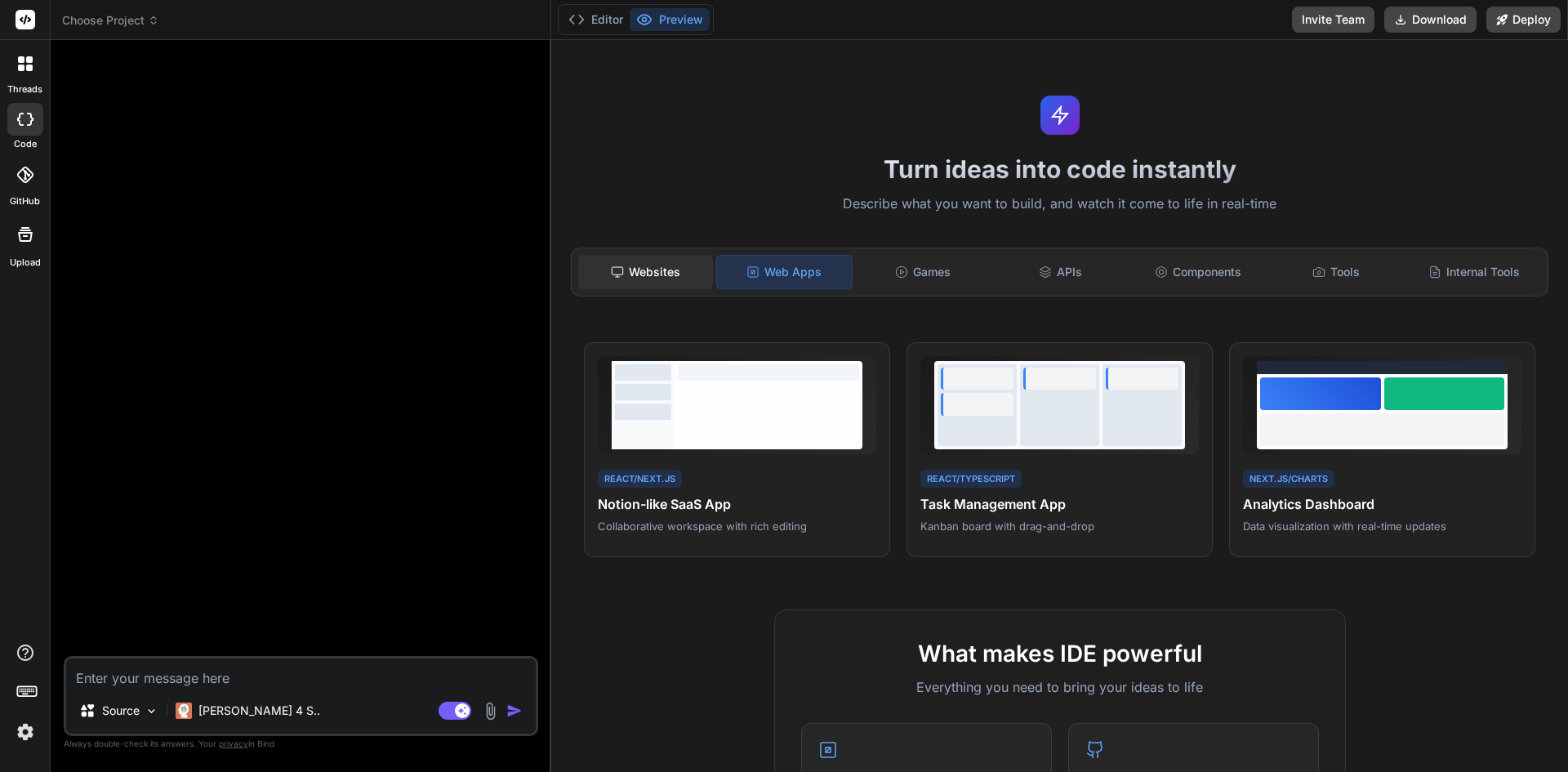
click at [683, 272] on div "Websites" at bounding box center [645, 273] width 134 height 35
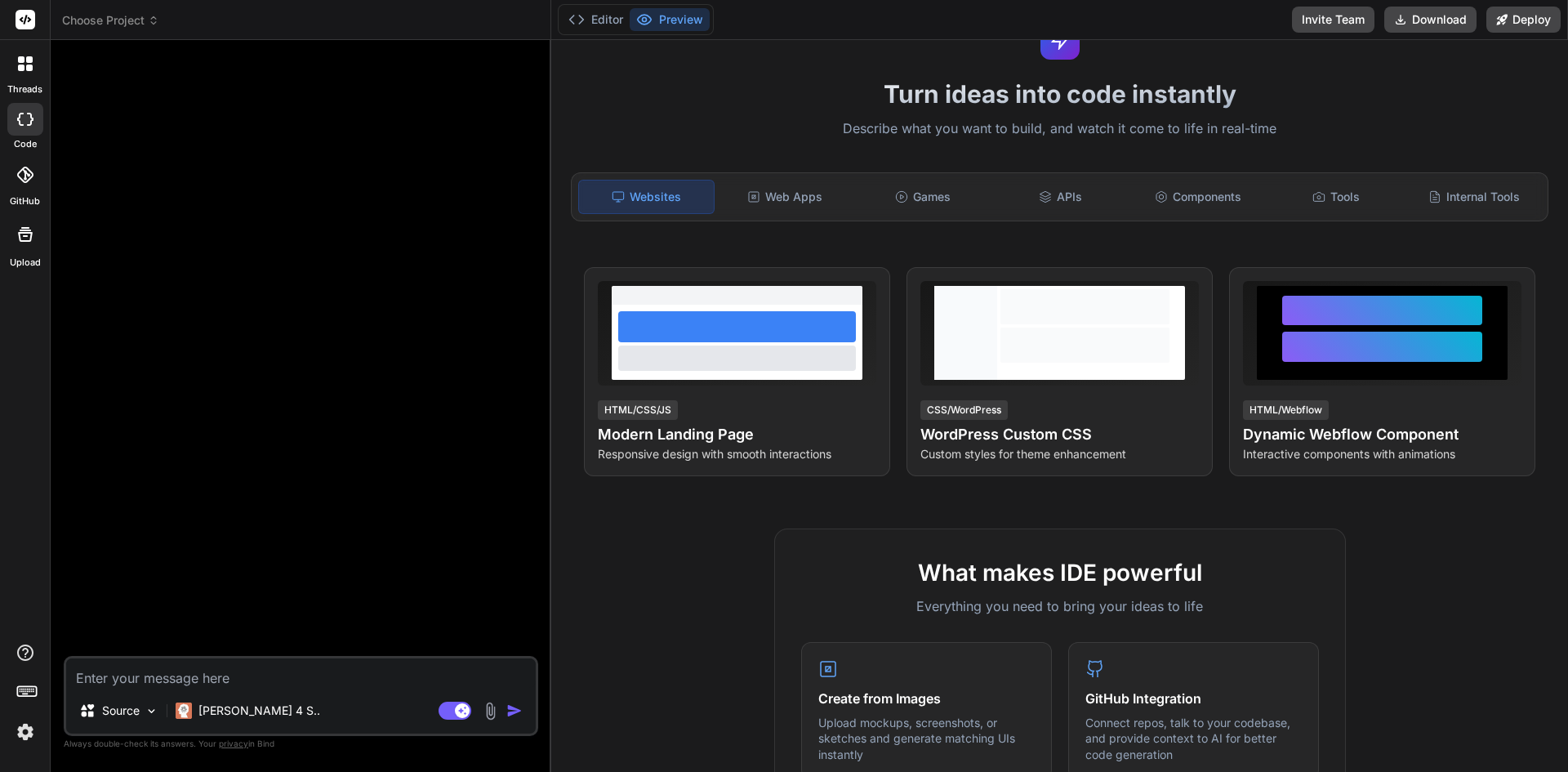
scroll to position [164, 0]
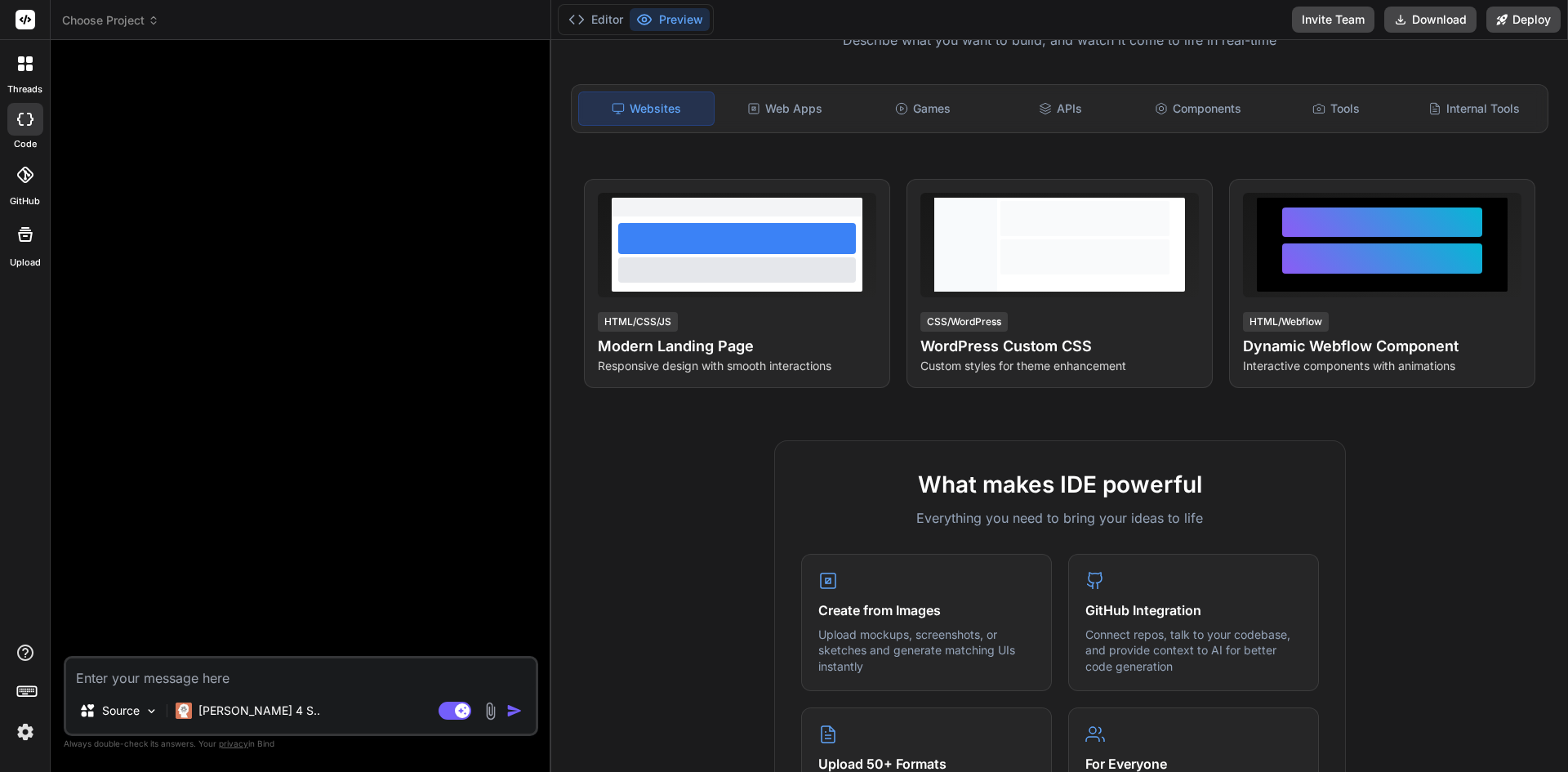
click at [488, 705] on img at bounding box center [490, 711] width 19 height 19
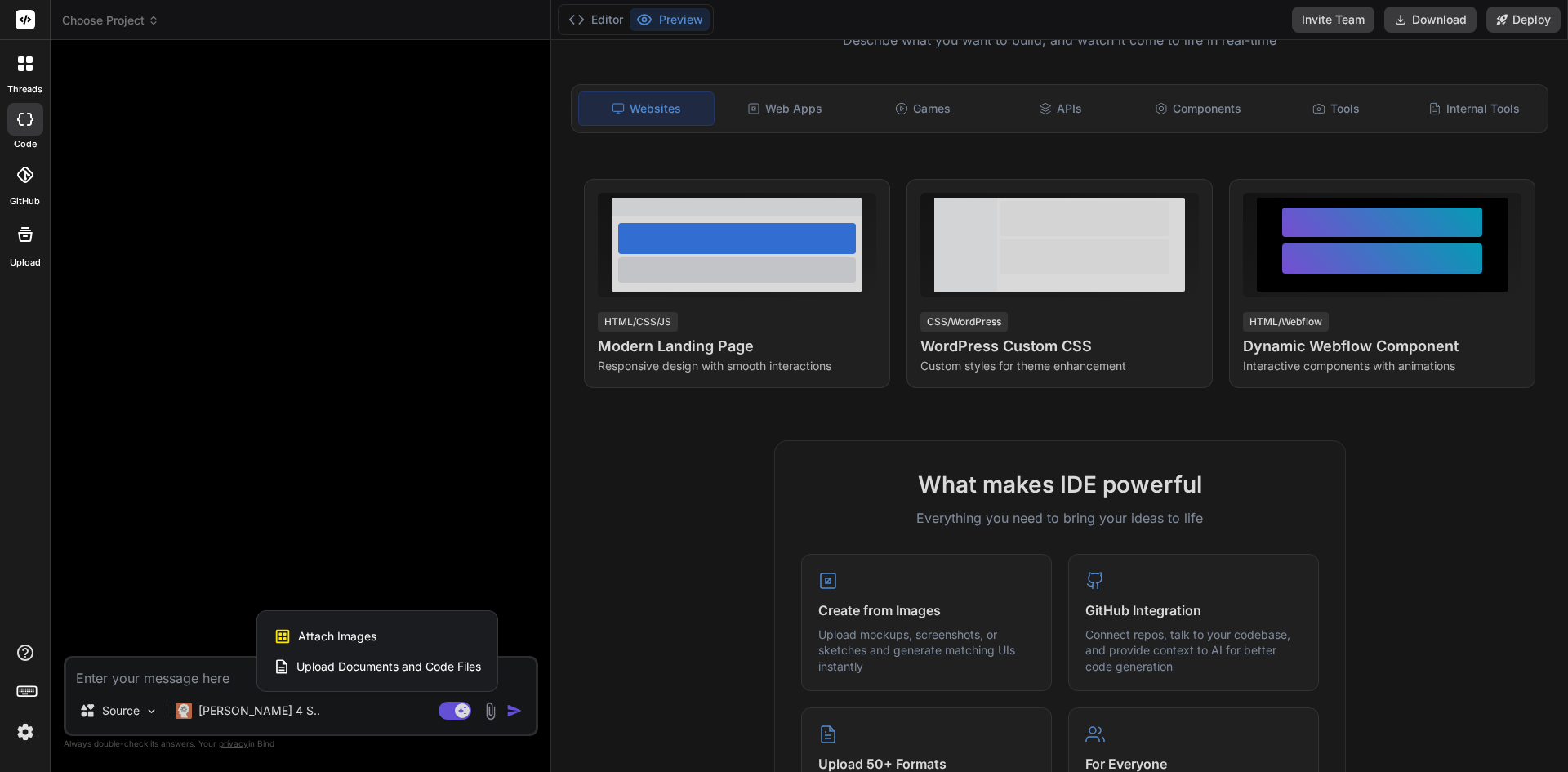
click at [350, 631] on span "Attach Images" at bounding box center [337, 637] width 79 height 16
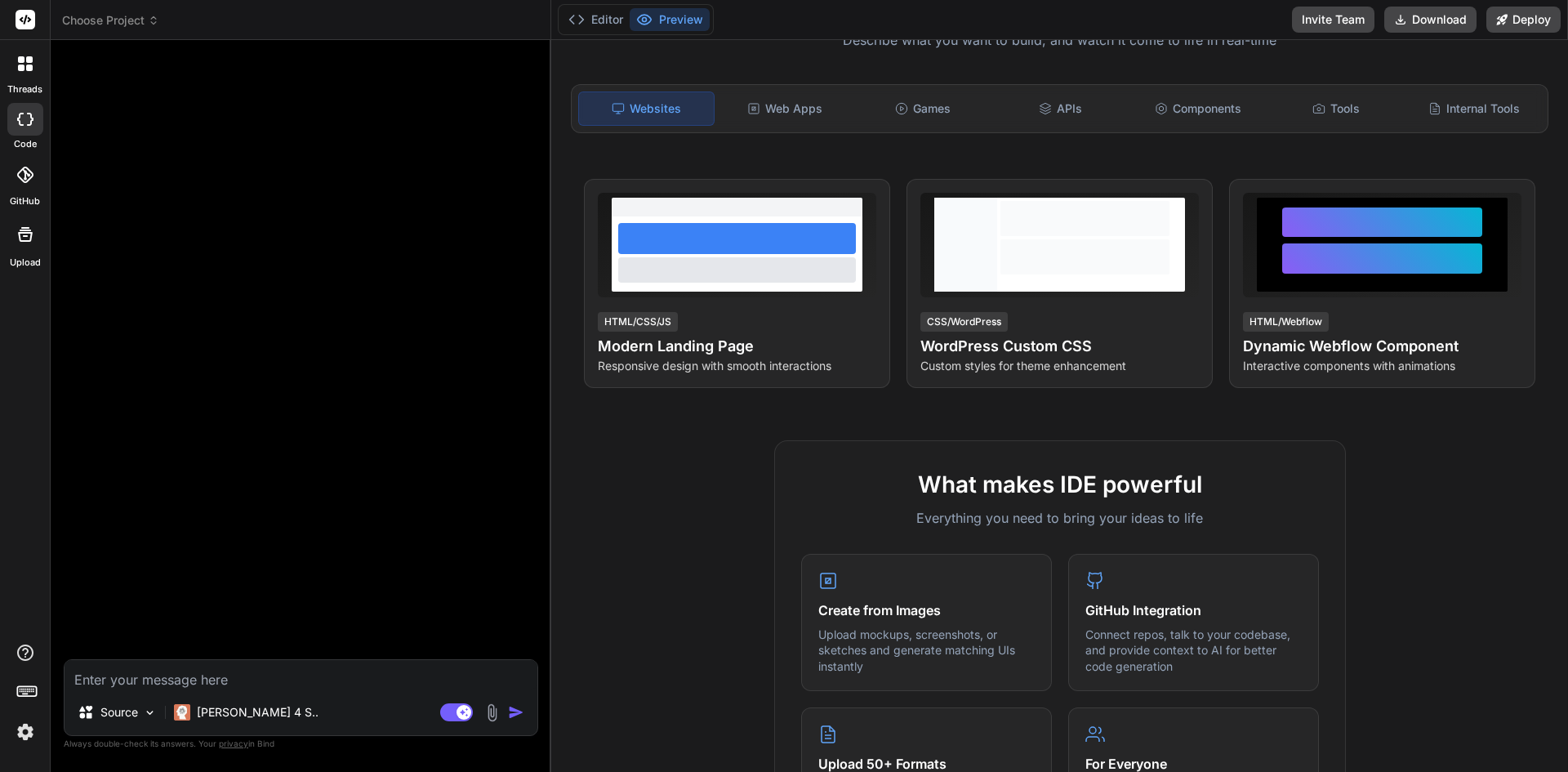
click at [491, 713] on img at bounding box center [492, 713] width 19 height 19
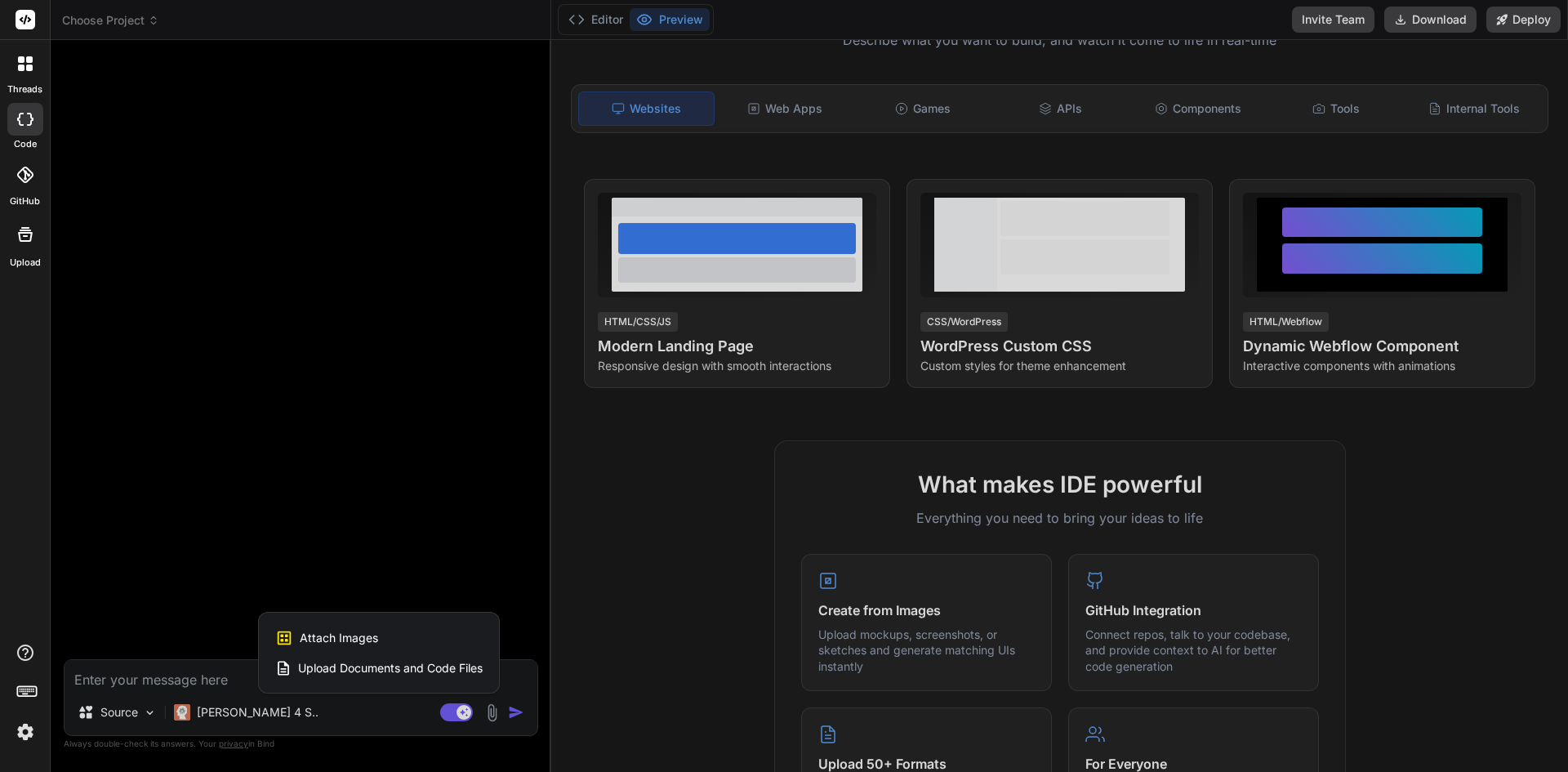
click at [356, 639] on span "Attach Images" at bounding box center [339, 638] width 79 height 16
type textarea "x"
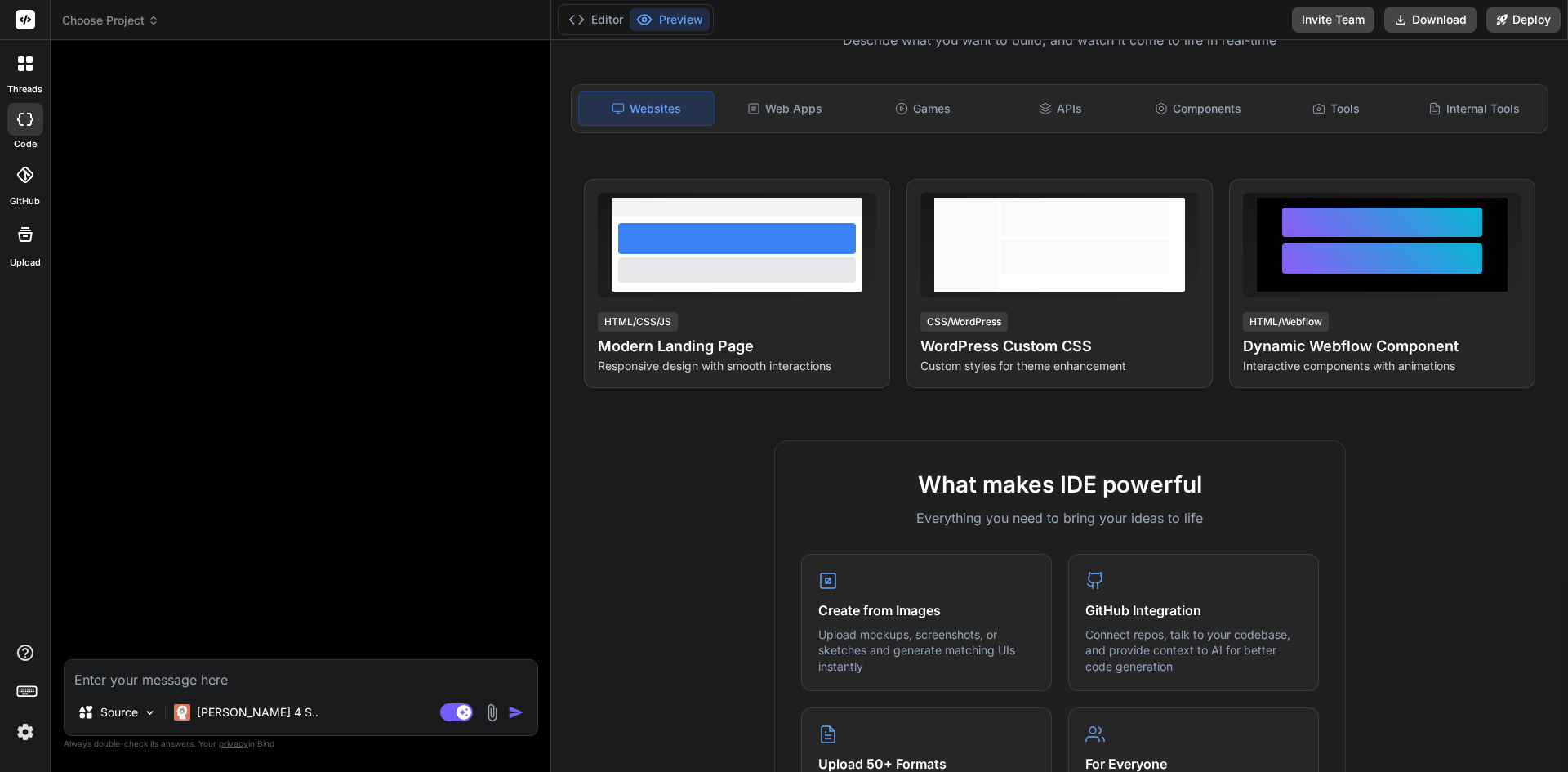
type input "C:\fakepath\Trump Meme Coin by Anatoliy Demyanchuk for Demyanchuk Art Team on D…"
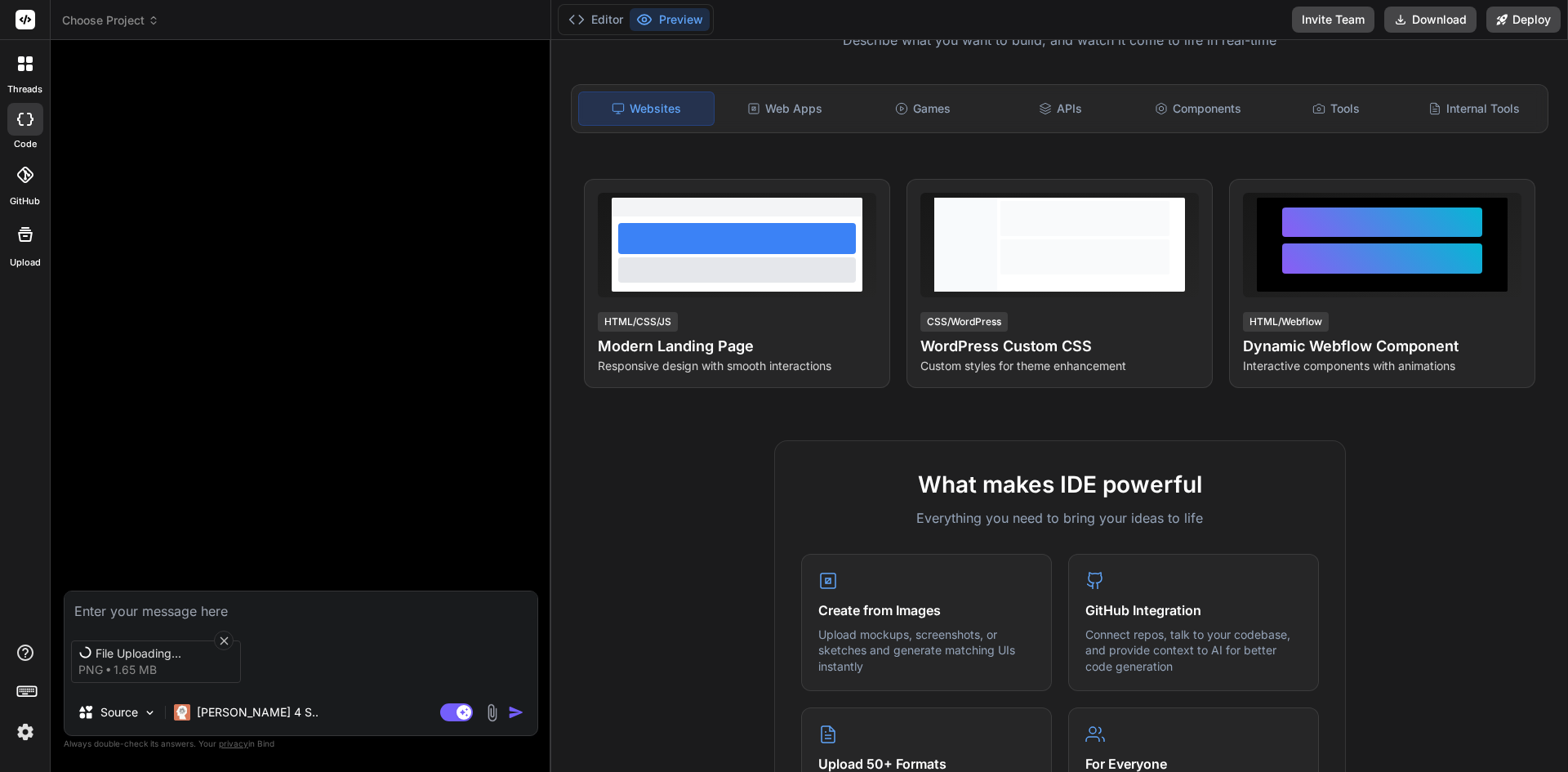
click at [204, 607] on textarea at bounding box center [301, 606] width 473 height 29
type textarea "x"
type textarea "R"
type textarea "x"
type textarea "Re"
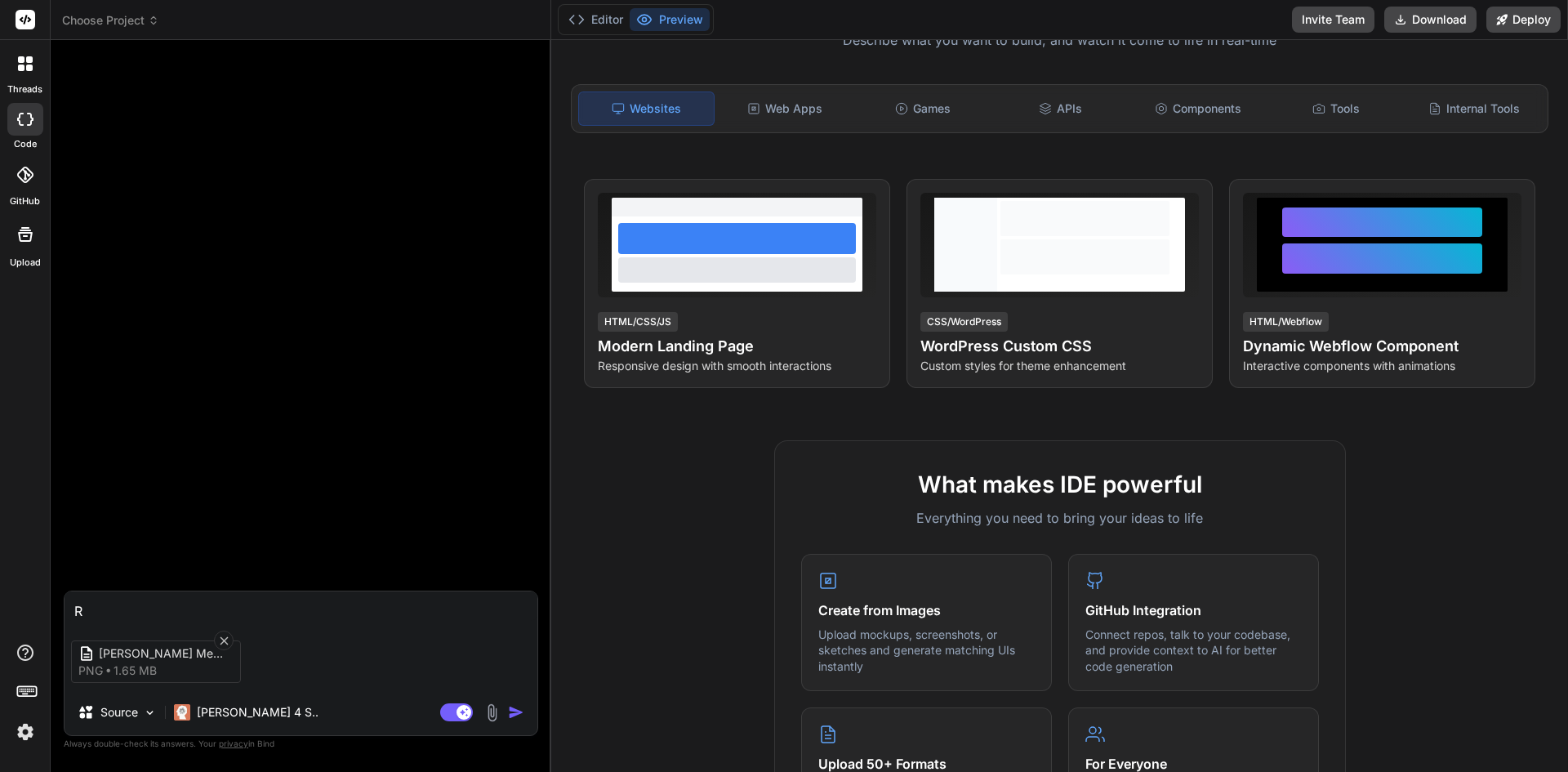
type textarea "x"
type textarea "Rec"
type textarea "x"
type textarea "Recr"
type textarea "x"
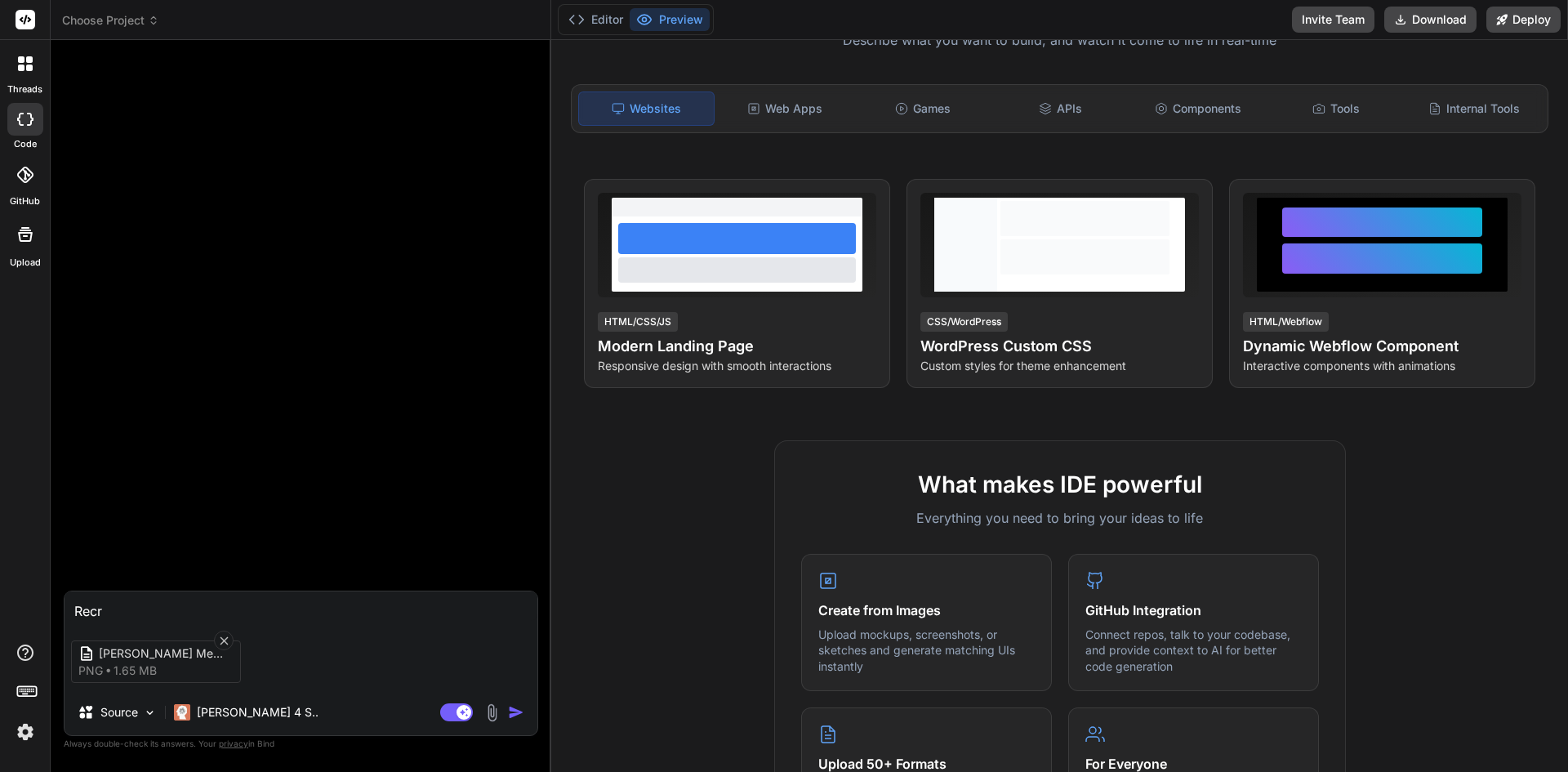
type textarea "Recre"
type textarea "x"
type textarea "Recrea"
type textarea "x"
type textarea "Recreat"
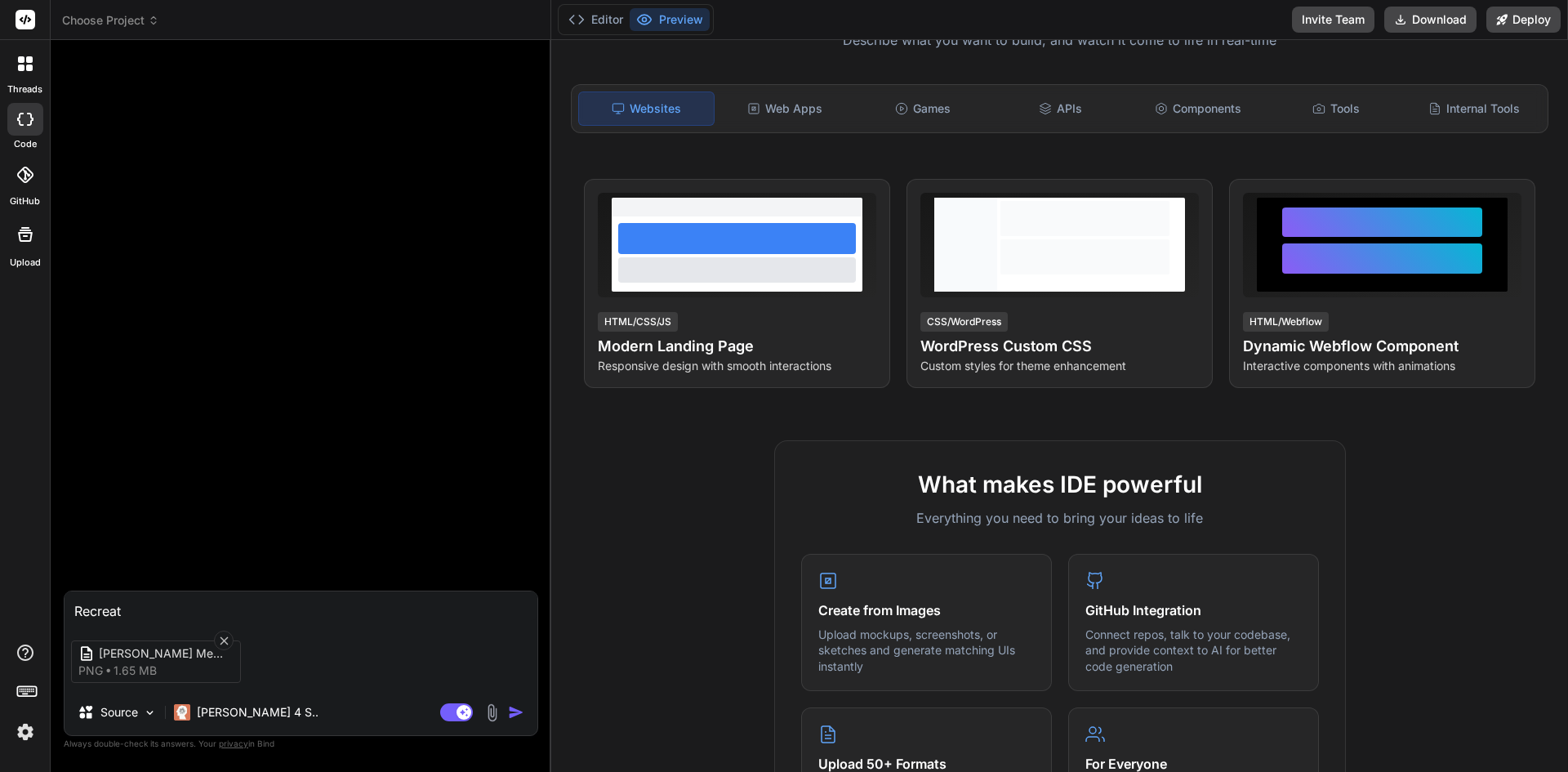
type textarea "x"
type textarea "Recreate"
type textarea "x"
type textarea "Recreate"
type textarea "x"
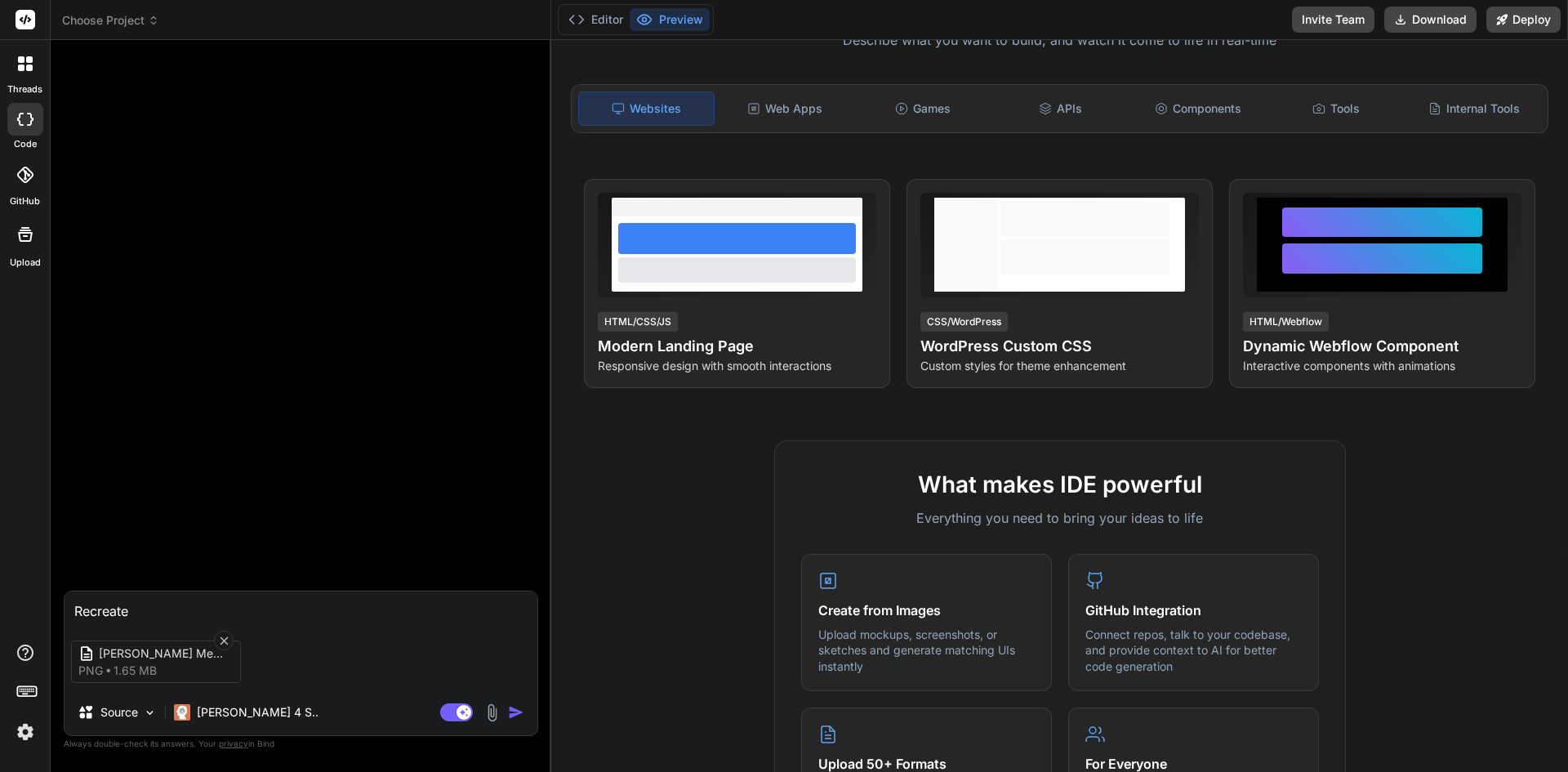
type textarea "Recreate t"
type textarea "x"
type textarea "Recreate th"
type textarea "x"
type textarea "Recreate thi"
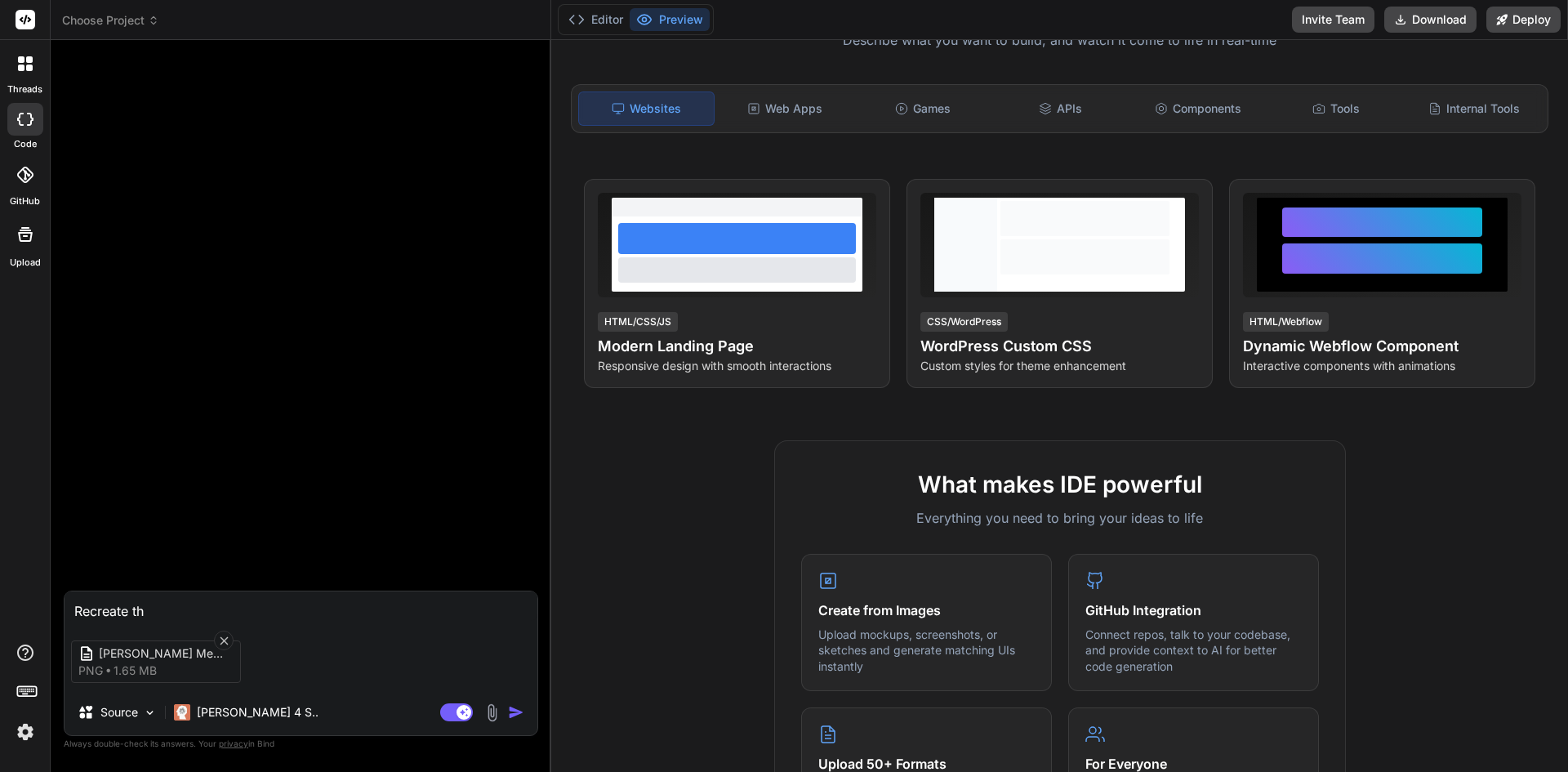
type textarea "x"
type textarea "Recreate this"
type textarea "x"
type textarea "Recreate this"
type textarea "x"
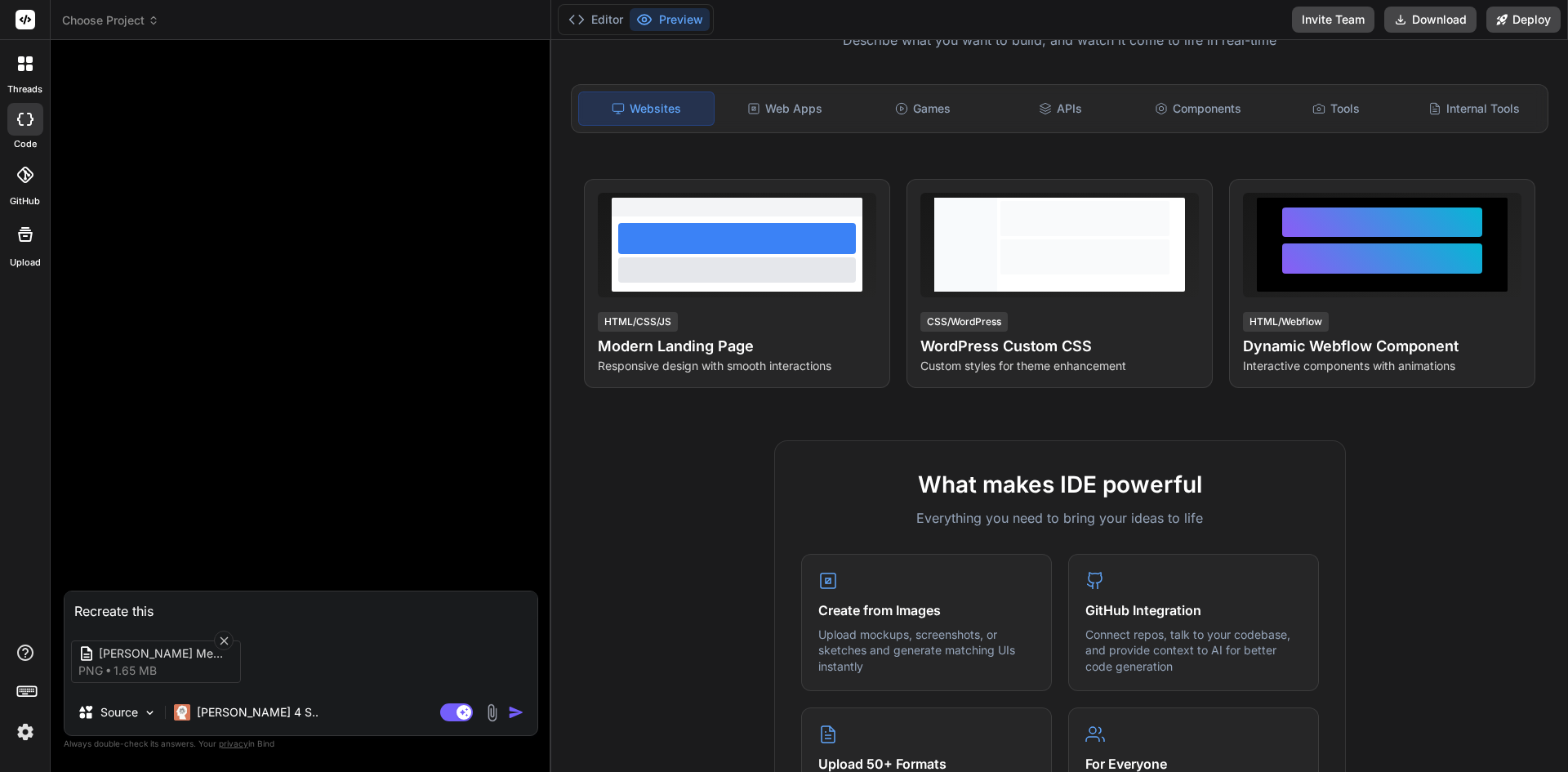
type textarea "Recreate this m"
type textarea "x"
type textarea "Recreate this me"
type textarea "x"
type textarea "Recreate this mem"
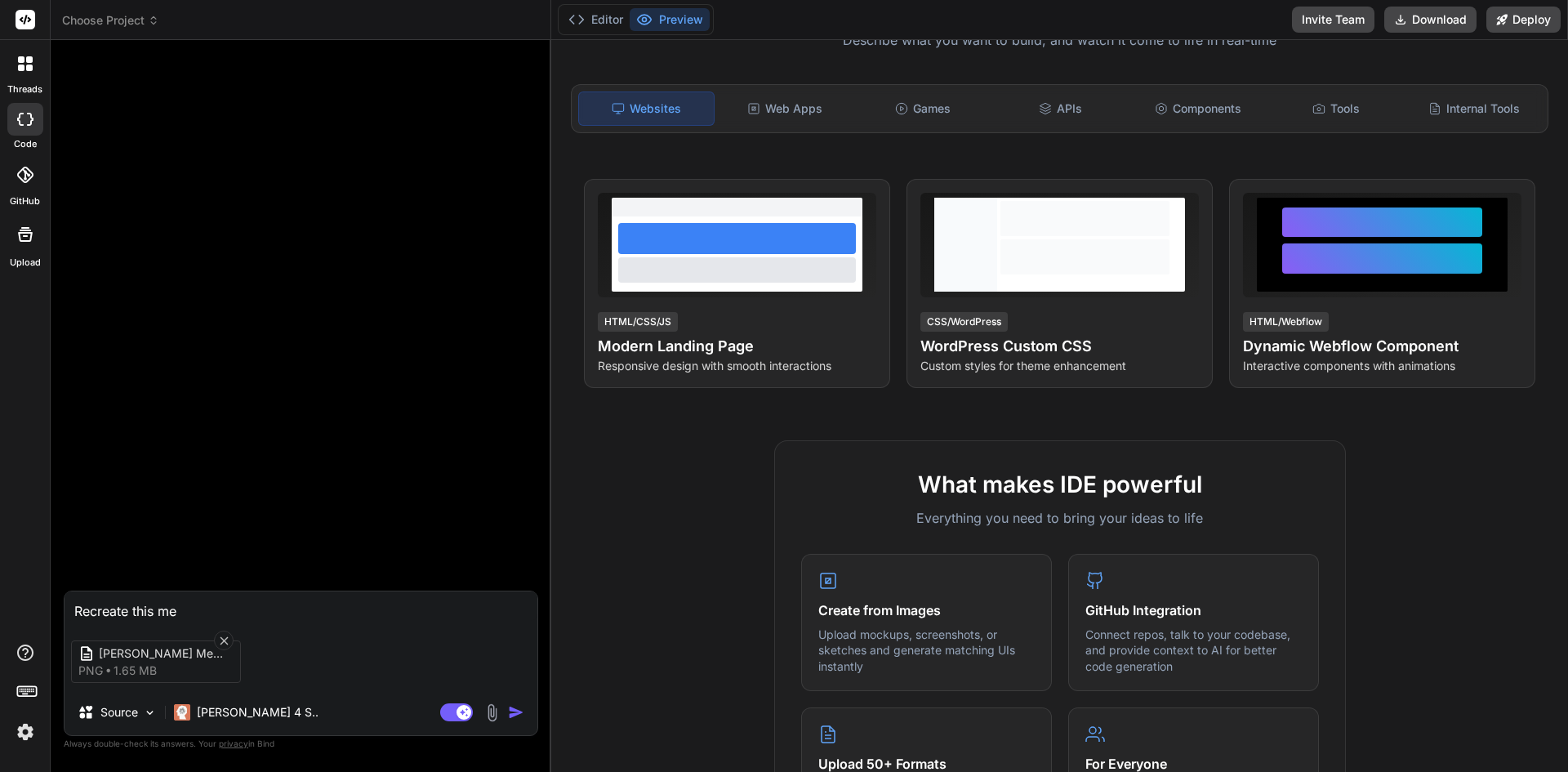
type textarea "x"
type textarea "Recreate this meme"
type textarea "x"
type textarea "Recreate this memec"
type textarea "x"
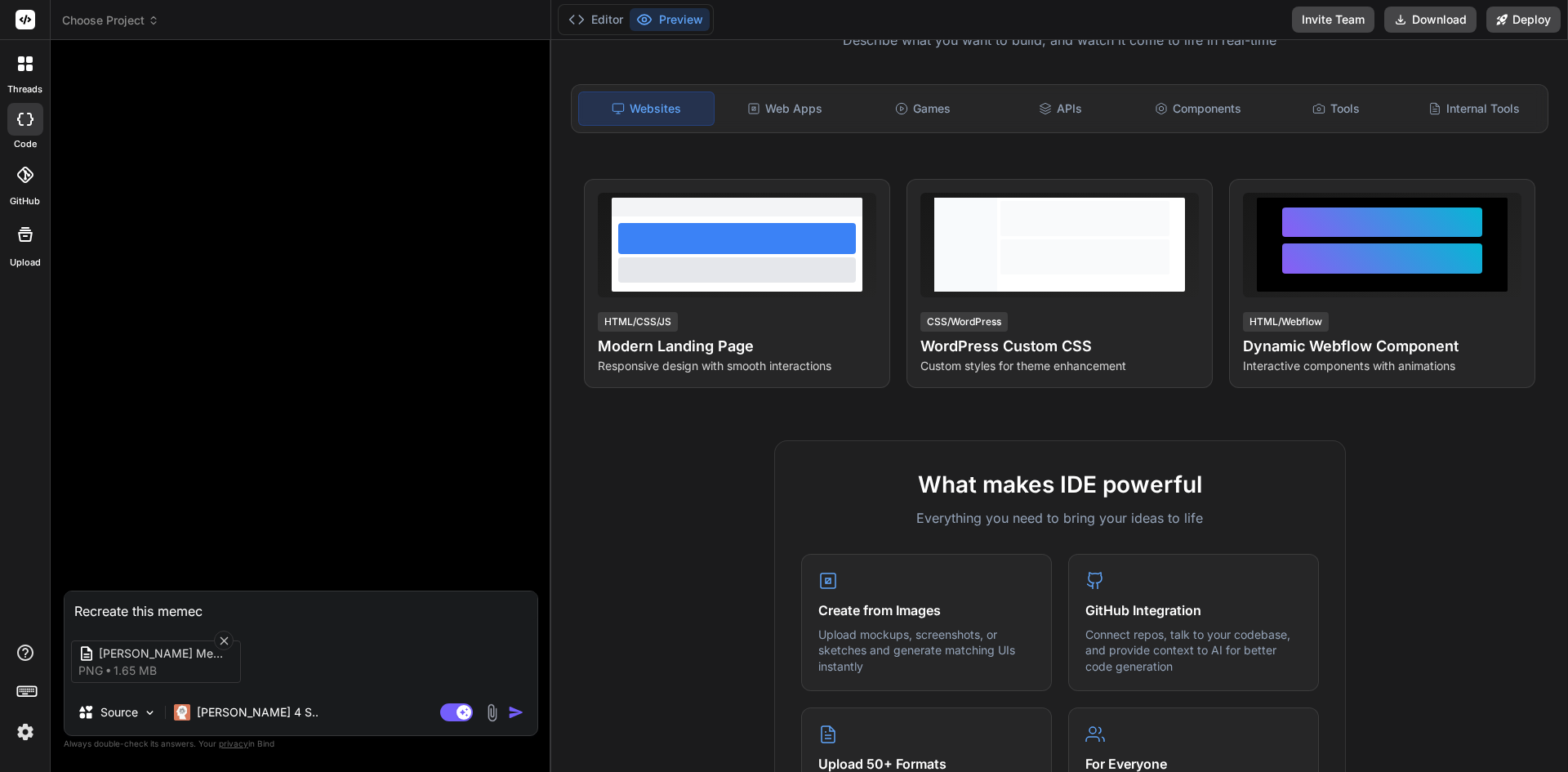
type textarea "Recreate this memeco"
type textarea "x"
type textarea "Recreate this memecoi"
type textarea "x"
type textarea "Recreate this memecoin"
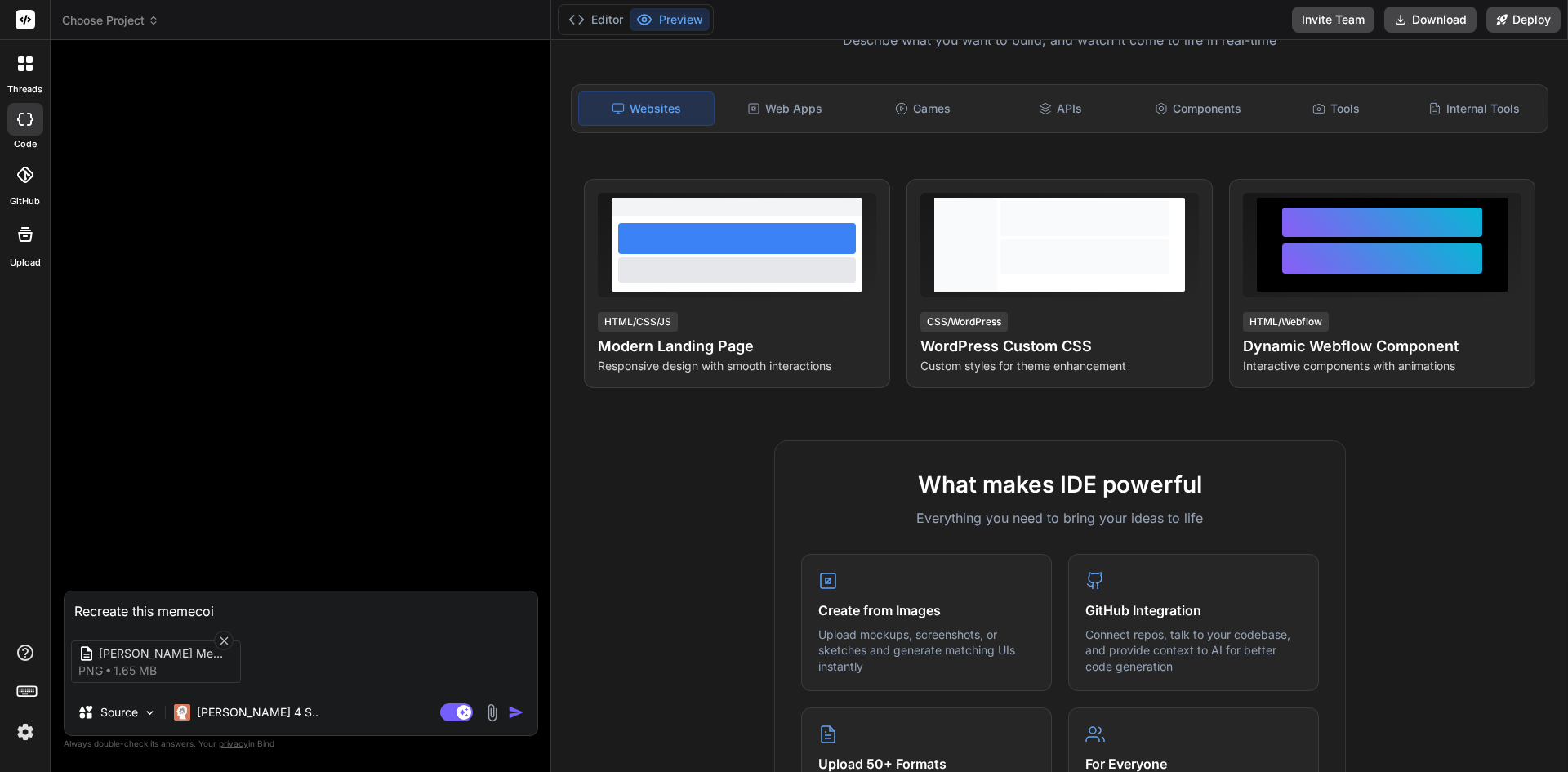
type textarea "x"
type textarea "Recreate this memecoin"
type textarea "x"
type textarea "Recreate this memecoin c"
type textarea "x"
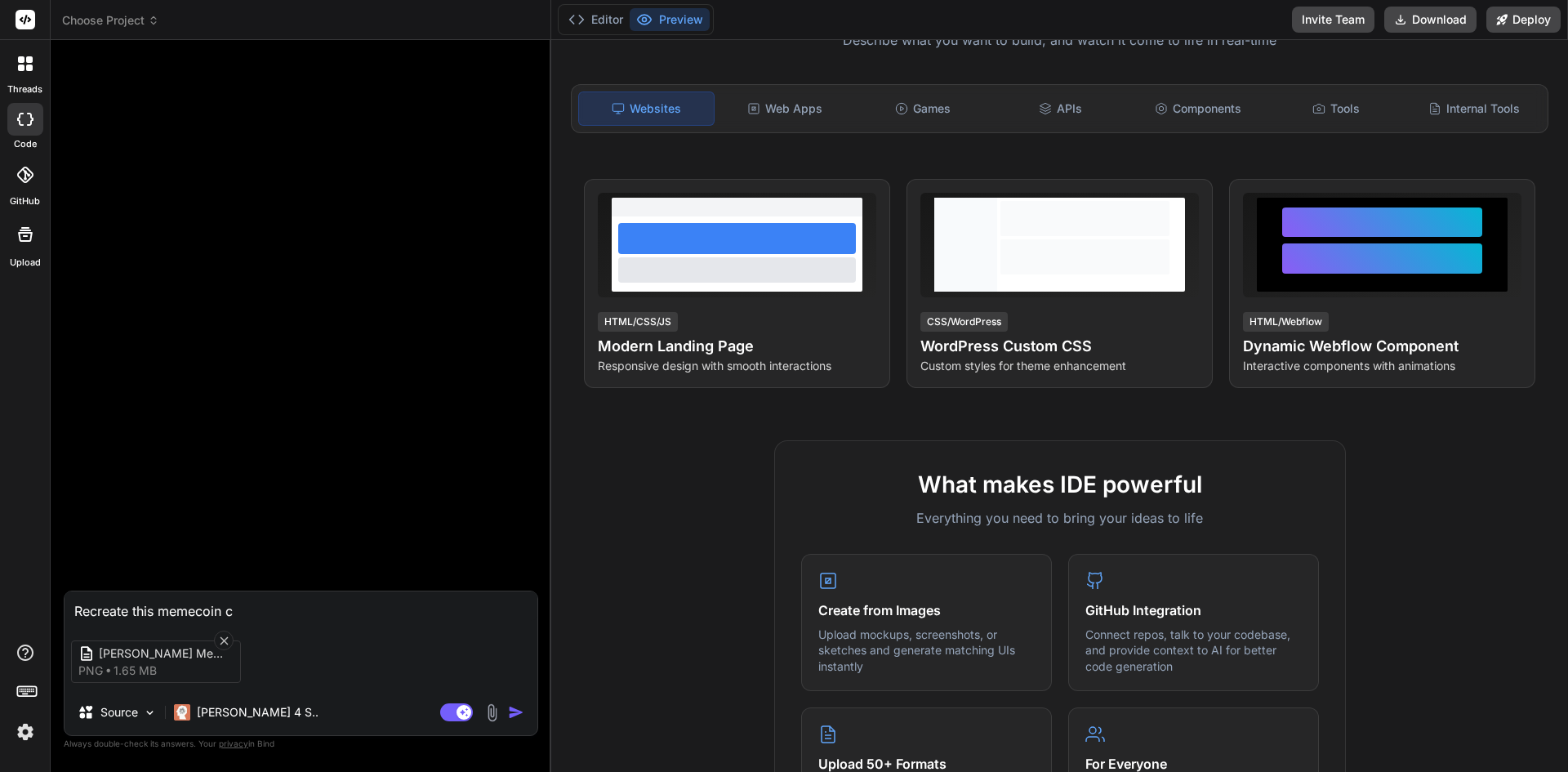
type textarea "Recreate this memecoin ca"
type textarea "x"
type textarea "Recreate this memecoin cal"
type textarea "x"
type textarea "Recreate this memecoin call"
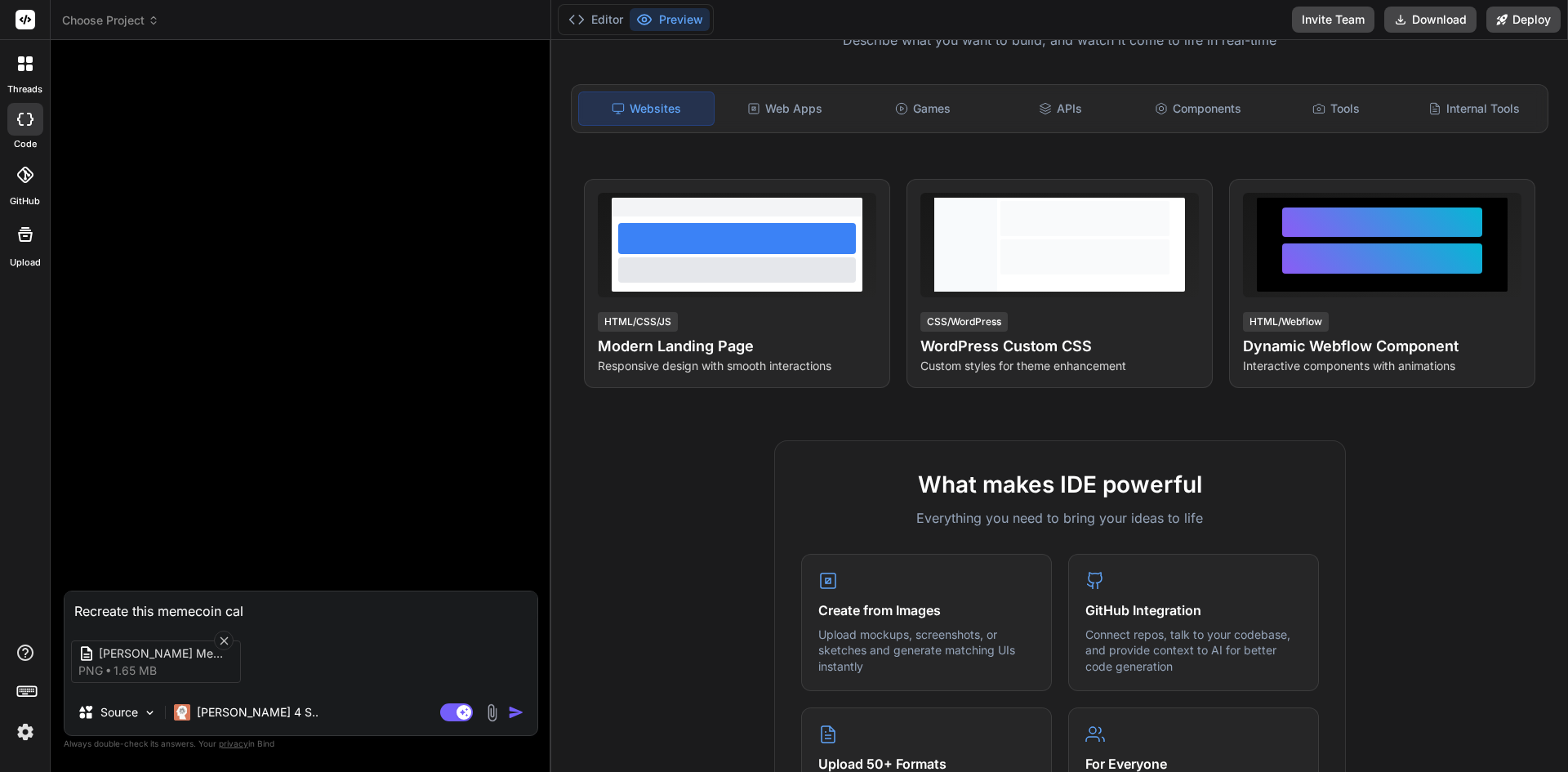
type textarea "x"
type textarea "Recreate this memecoin calle"
type textarea "x"
type textarea "Recreate this memecoin called"
type textarea "x"
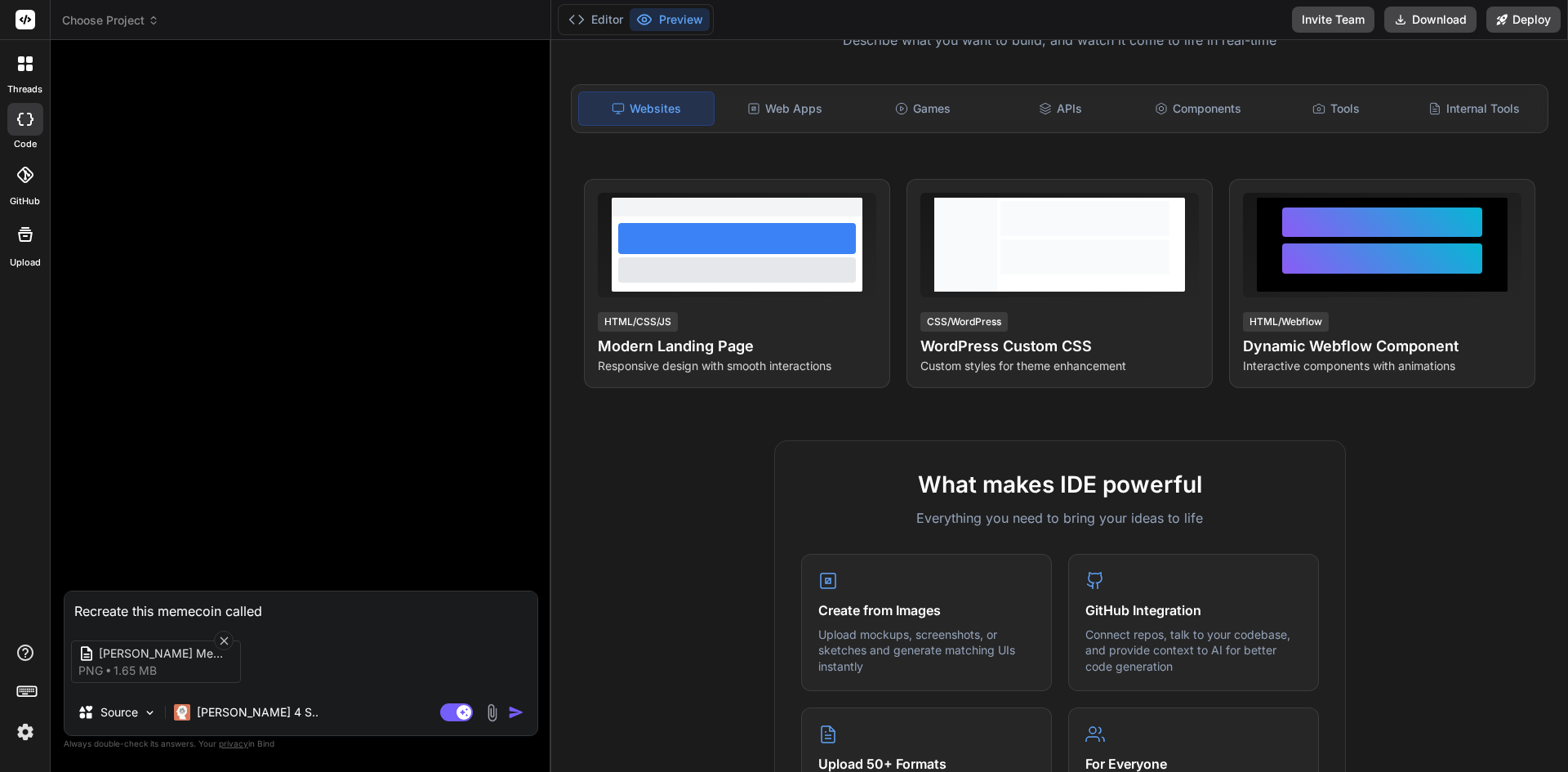
type textarea "Recreate this memecoin called"
type textarea "x"
type textarea "Recreate this memecoin called t"
type textarea "x"
type textarea "Recreate this memecoin called tr"
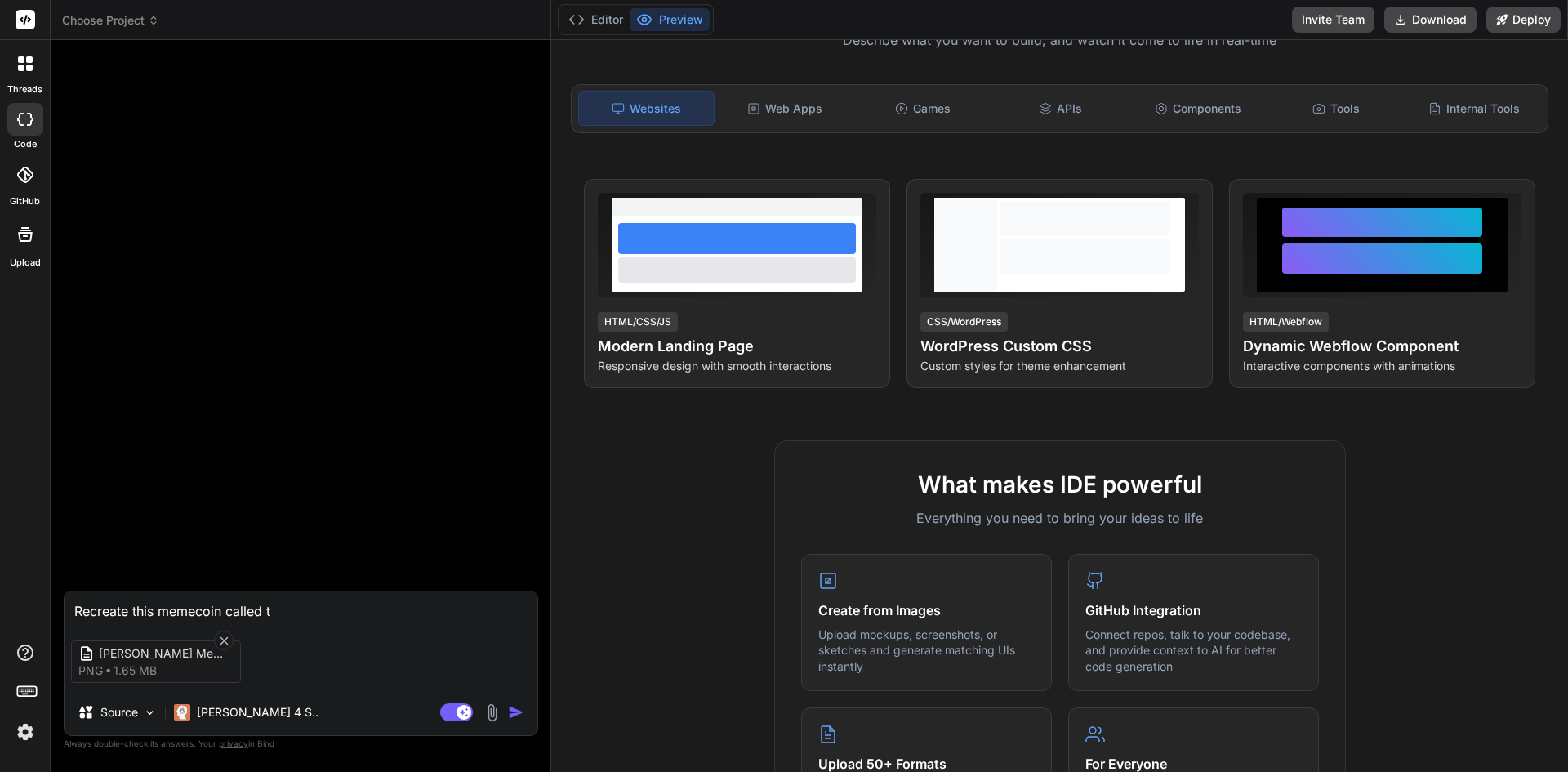
type textarea "x"
type textarea "Recreate this memecoin called tru"
type textarea "x"
type textarea "Recreate this memecoin called trum"
type textarea "x"
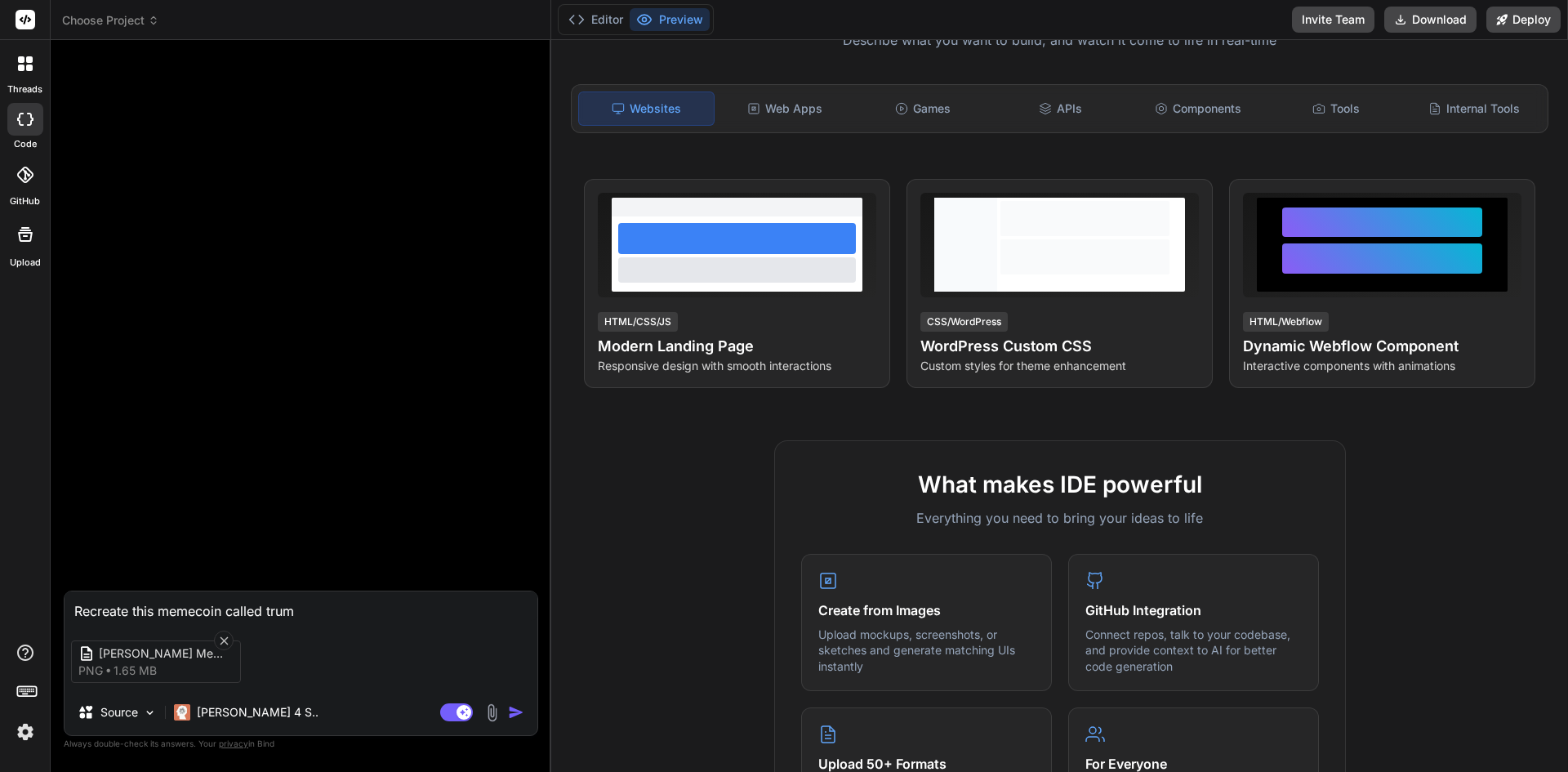
type textarea "Recreate this memecoin called trump"
type textarea "x"
type textarea "Recreate this memecoin called trumps"
type textarea "x"
type textarea "Recreate this memecoin called trumpst"
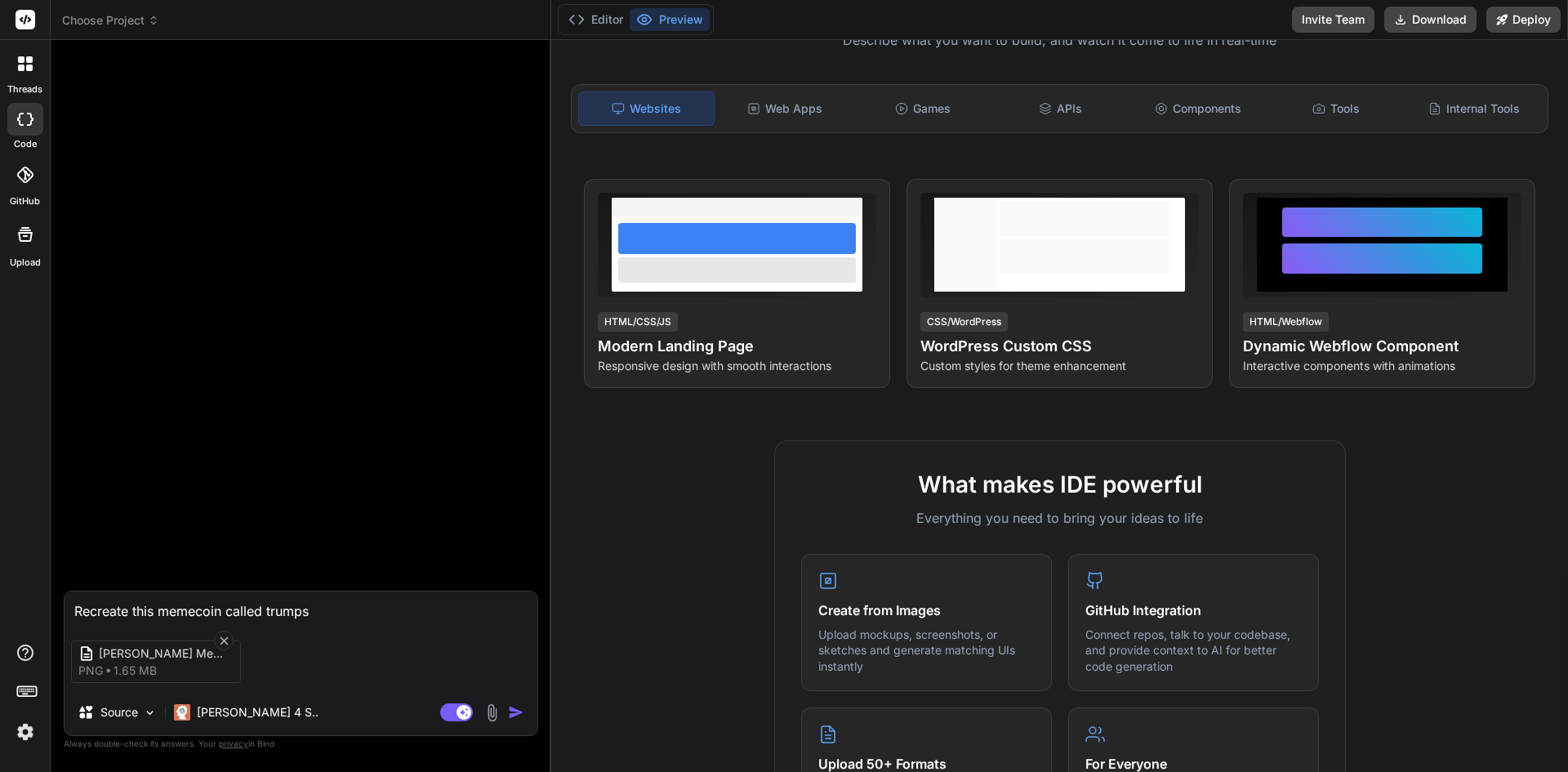
type textarea "x"
type textarea "Recreate this memecoin called trumpste"
type textarea "x"
type textarea "Recreate this memecoin called trumpster"
type textarea "x"
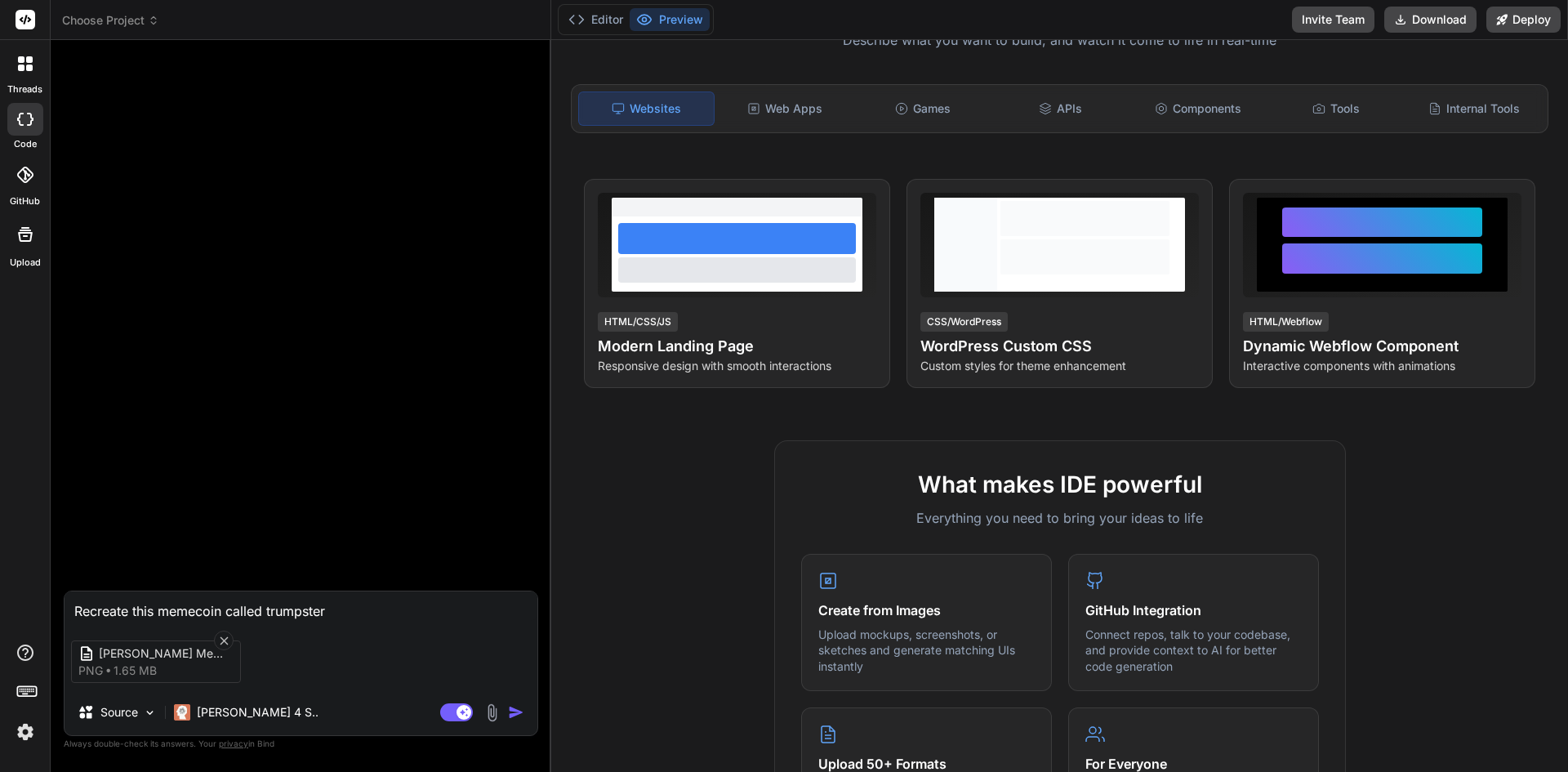
type textarea "Recreate this memecoin called trumpster"
click at [512, 708] on img "button" at bounding box center [517, 713] width 16 height 16
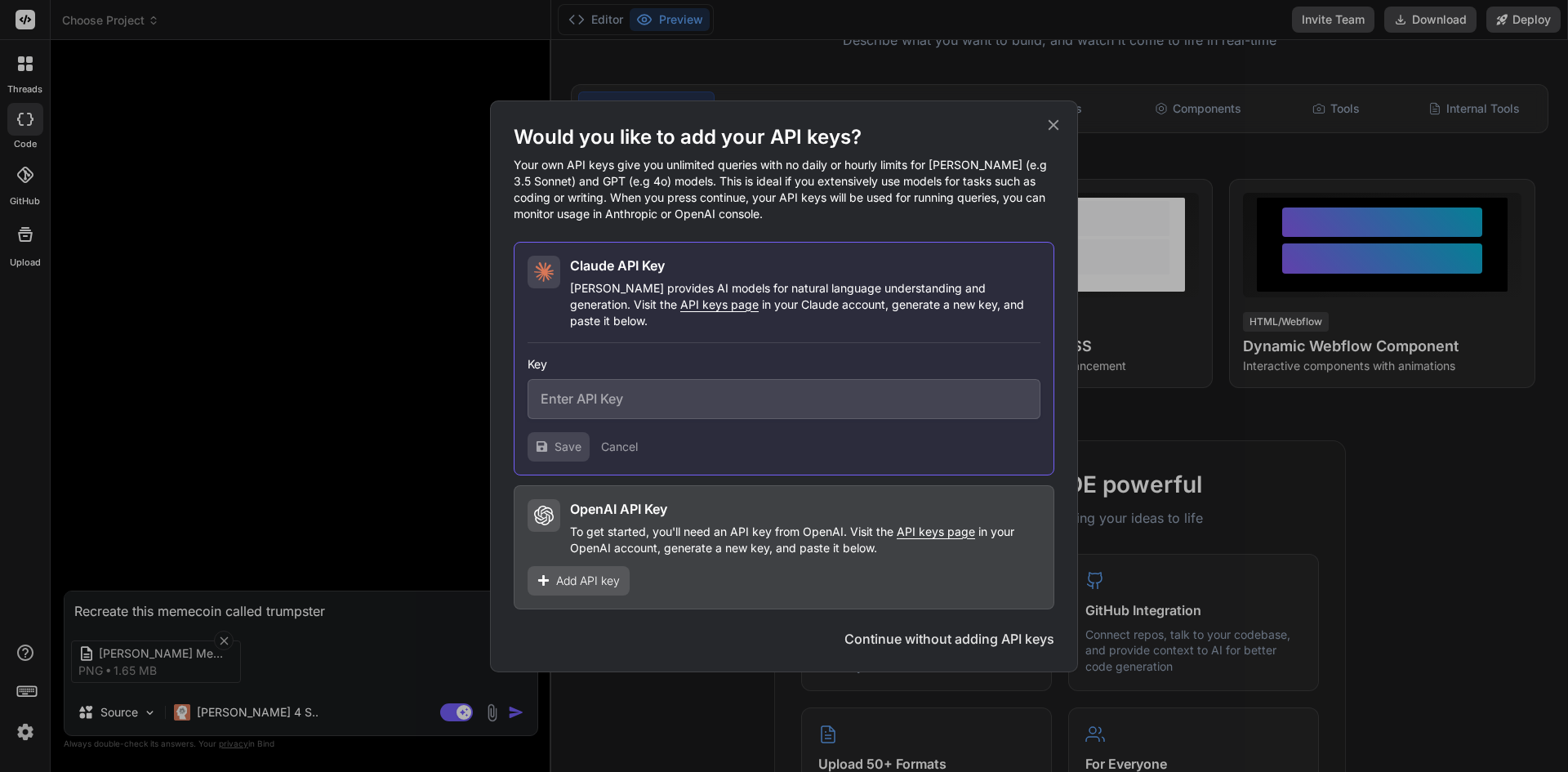
click at [1051, 127] on icon at bounding box center [1053, 125] width 18 height 18
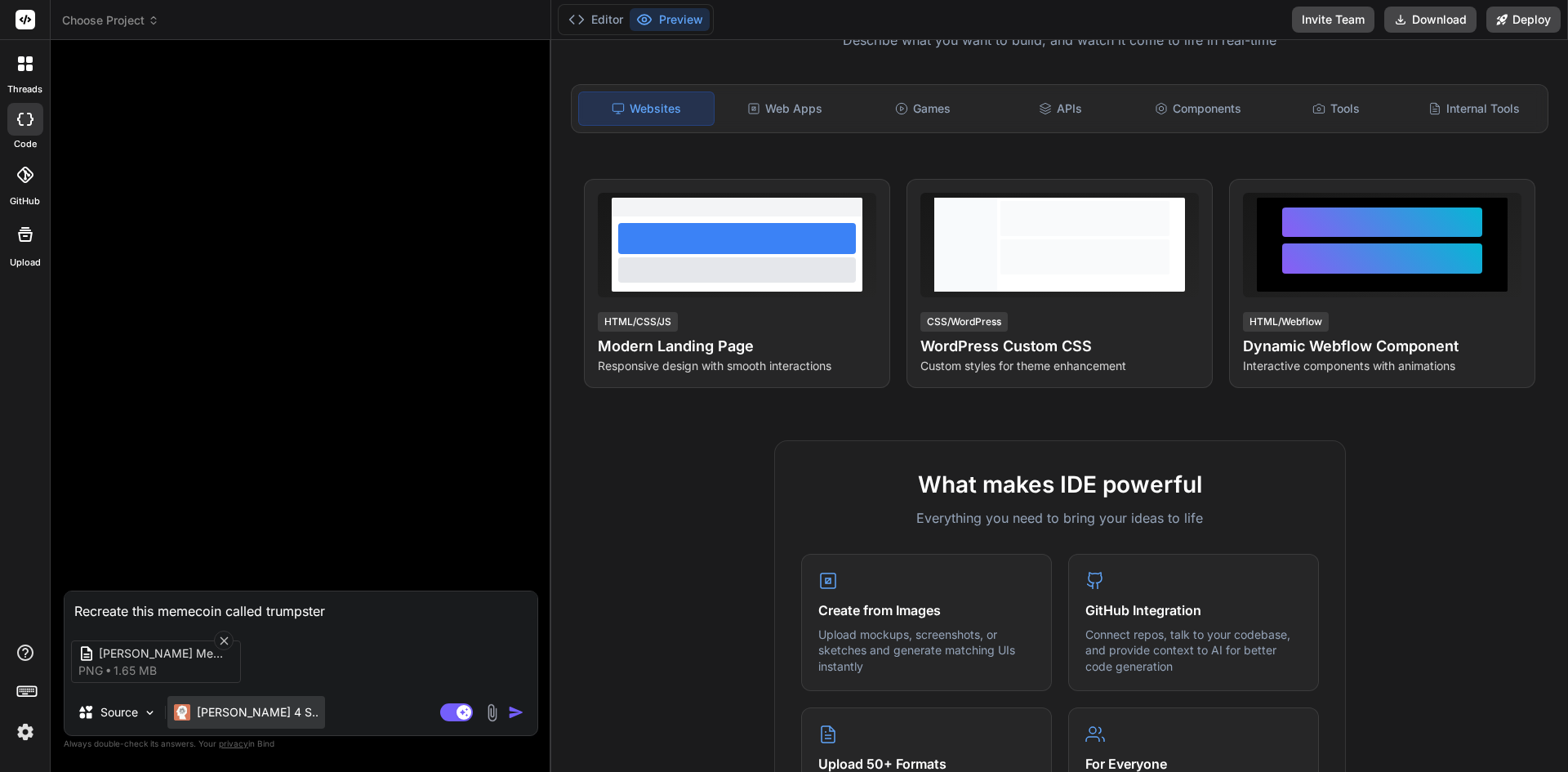
click at [239, 715] on p "Claude 4 S.." at bounding box center [257, 713] width 122 height 16
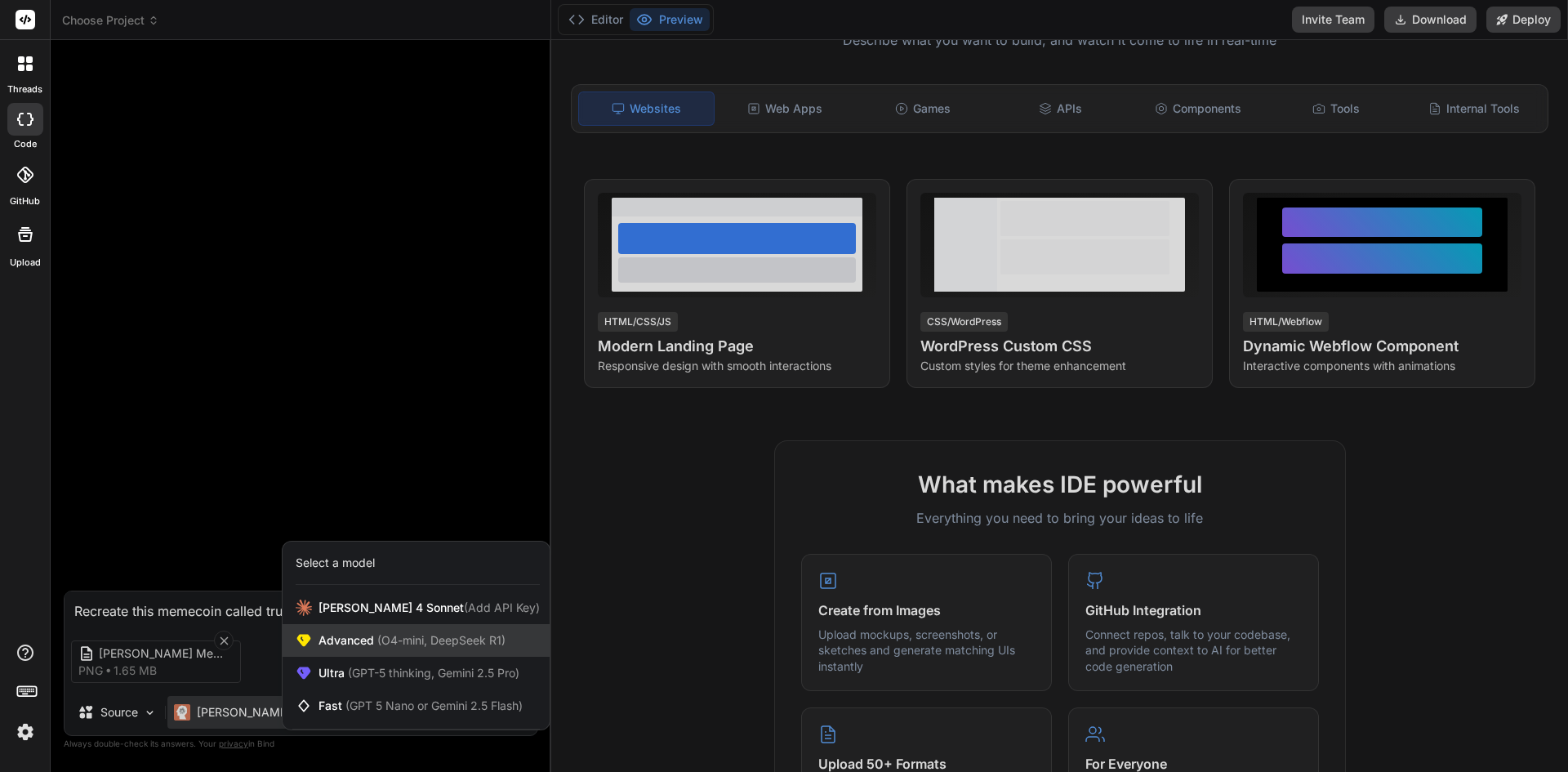
click at [421, 643] on span "(O4-mini, DeepSeek R1)" at bounding box center [440, 639] width 132 height 14
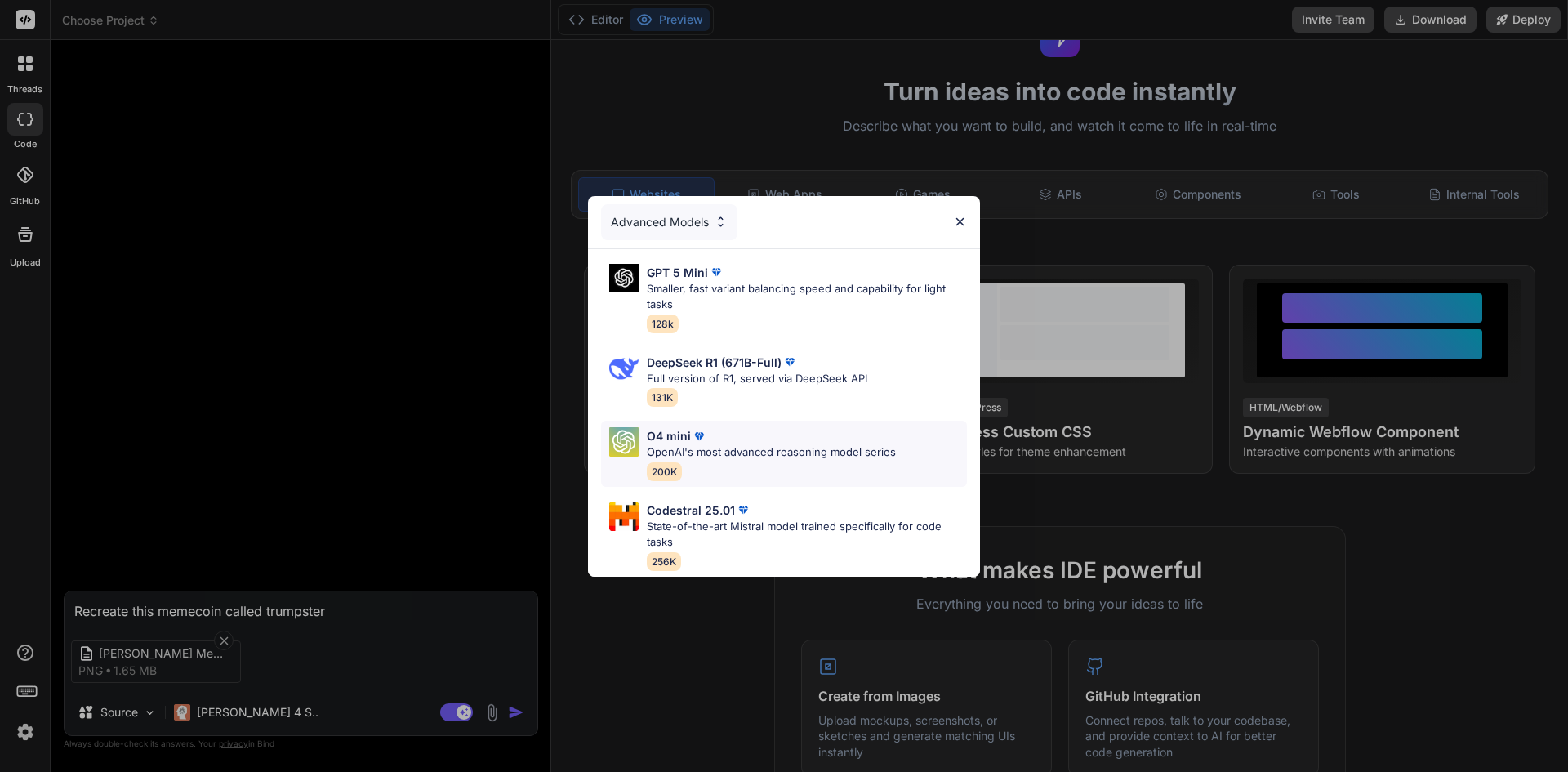
scroll to position [0, 0]
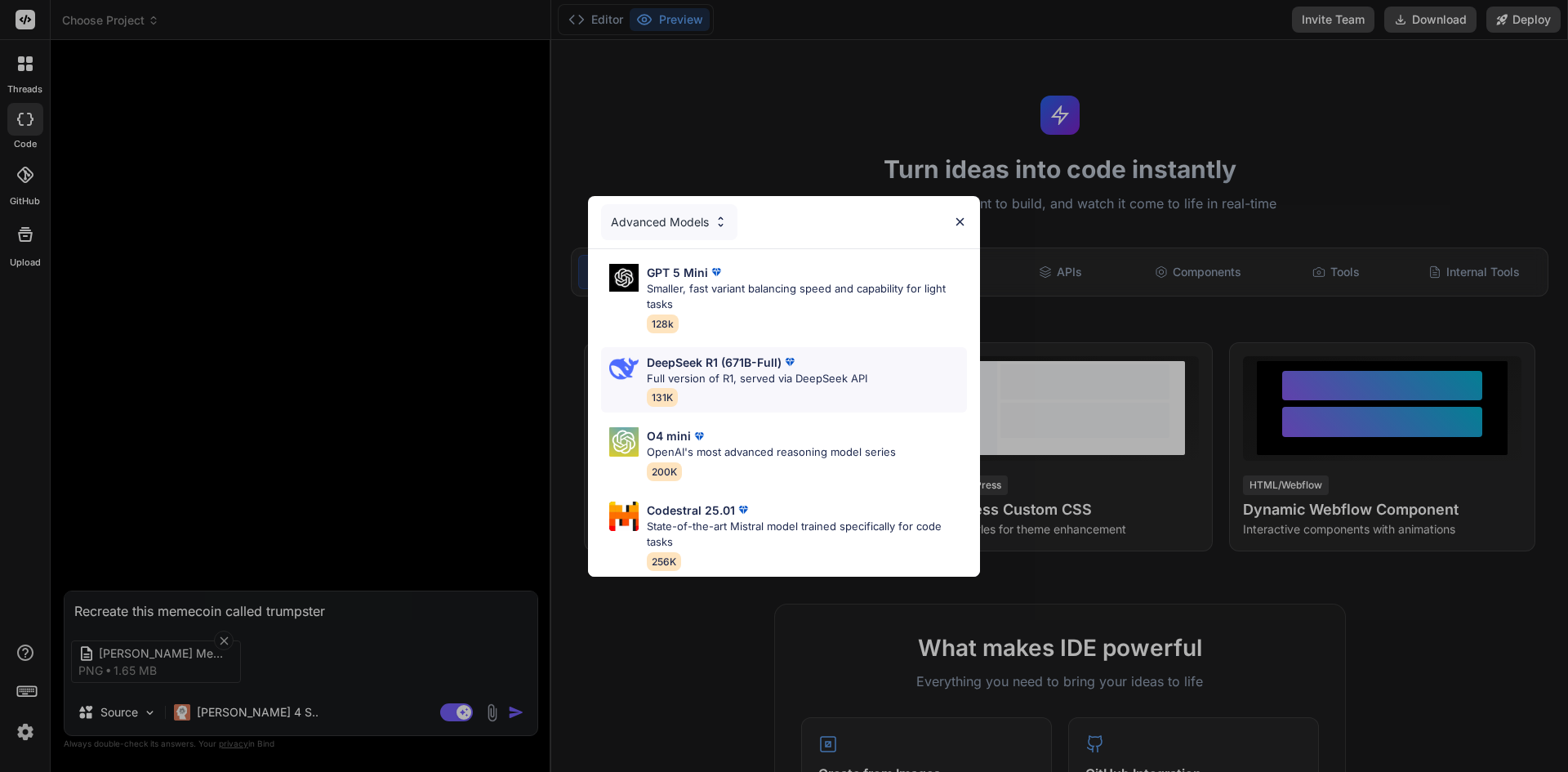
click at [799, 379] on p "Full version of R1, served via DeepSeek API" at bounding box center [756, 380] width 220 height 16
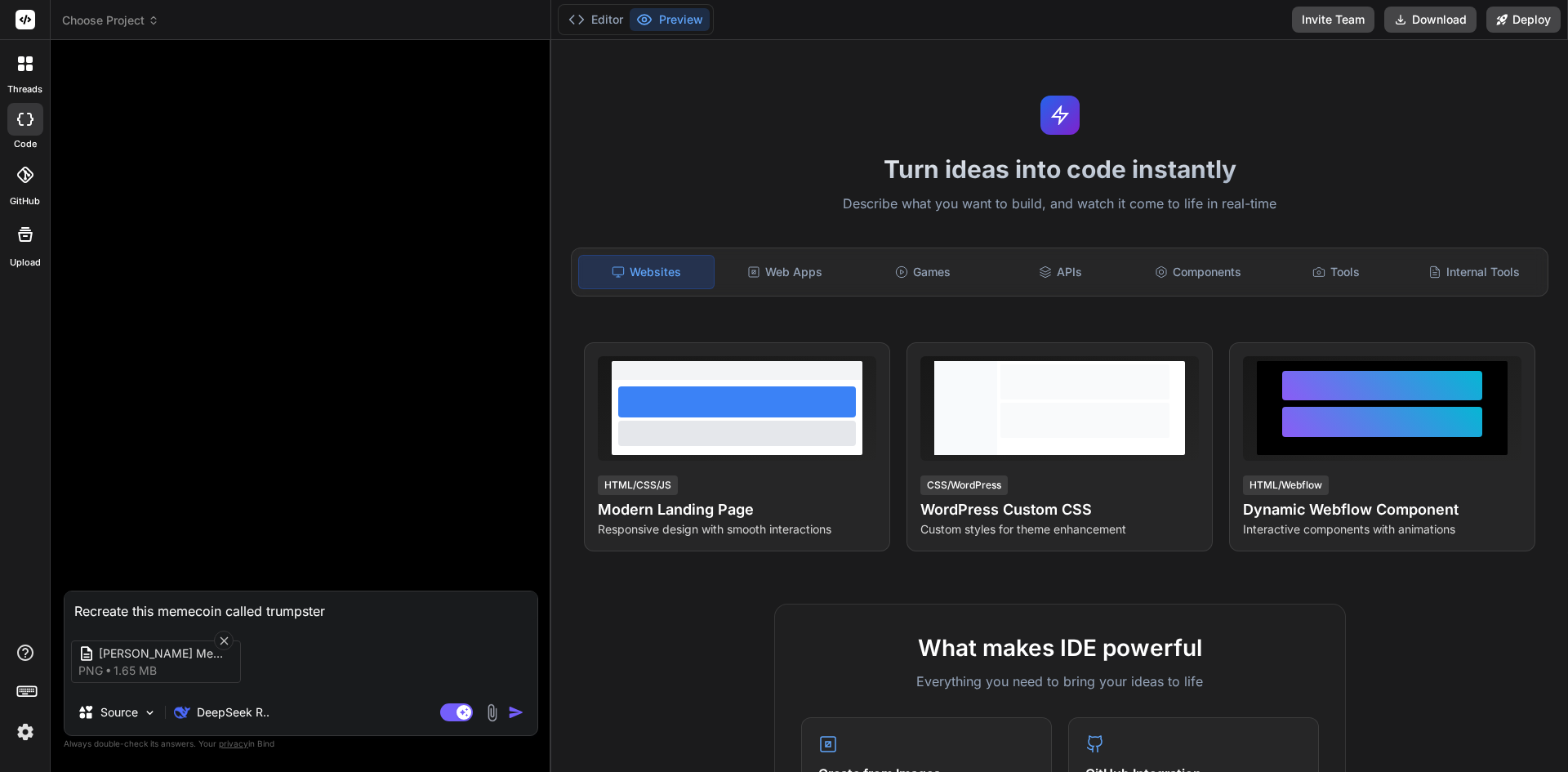
click at [519, 713] on img "button" at bounding box center [517, 713] width 16 height 16
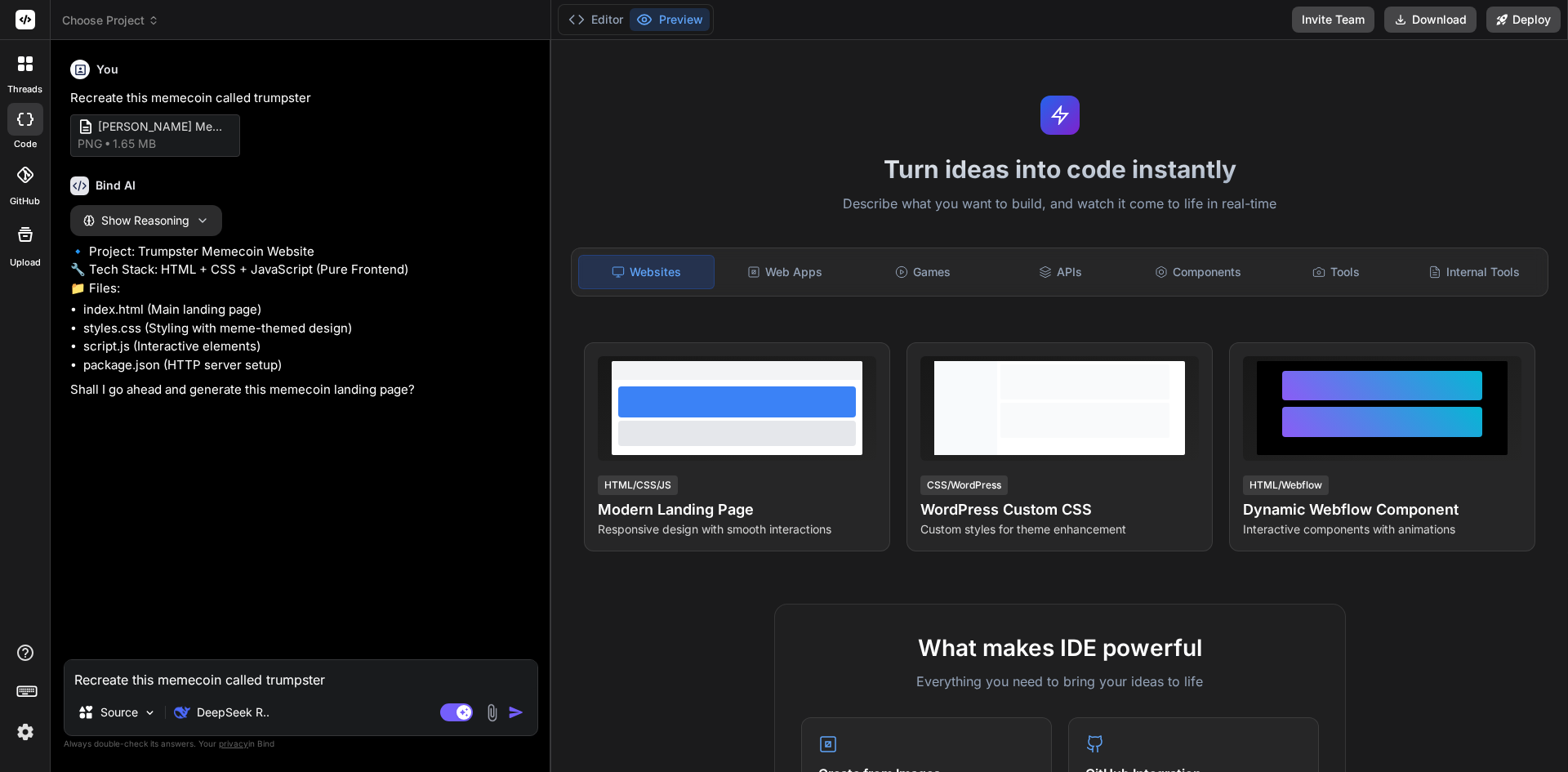
type textarea "x"
click at [220, 676] on textarea "Recreate this memecoin called trumpster" at bounding box center [301, 675] width 473 height 29
type textarea "y"
type textarea "x"
type textarea "ye"
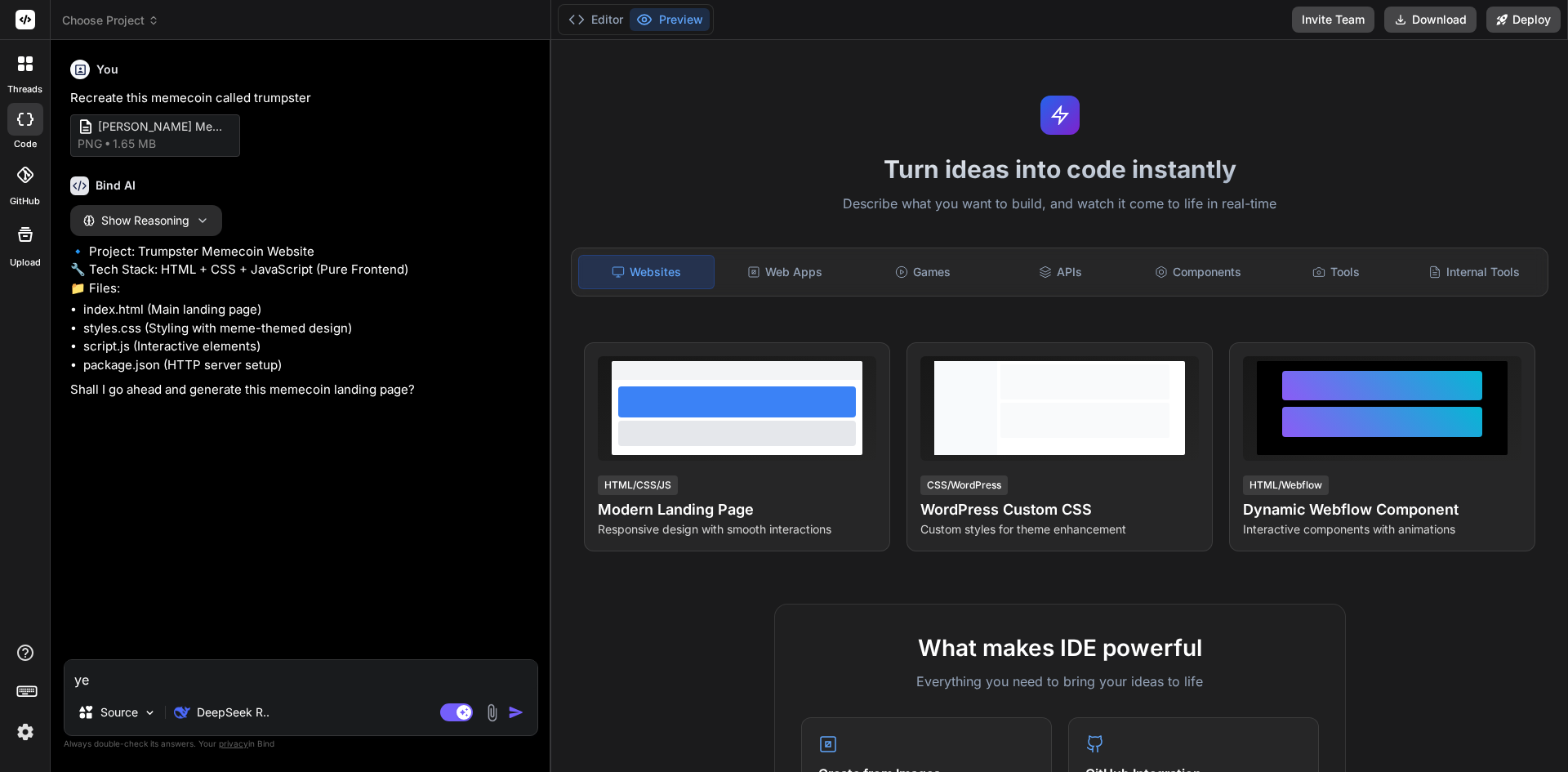
type textarea "x"
type textarea "yes"
type textarea "x"
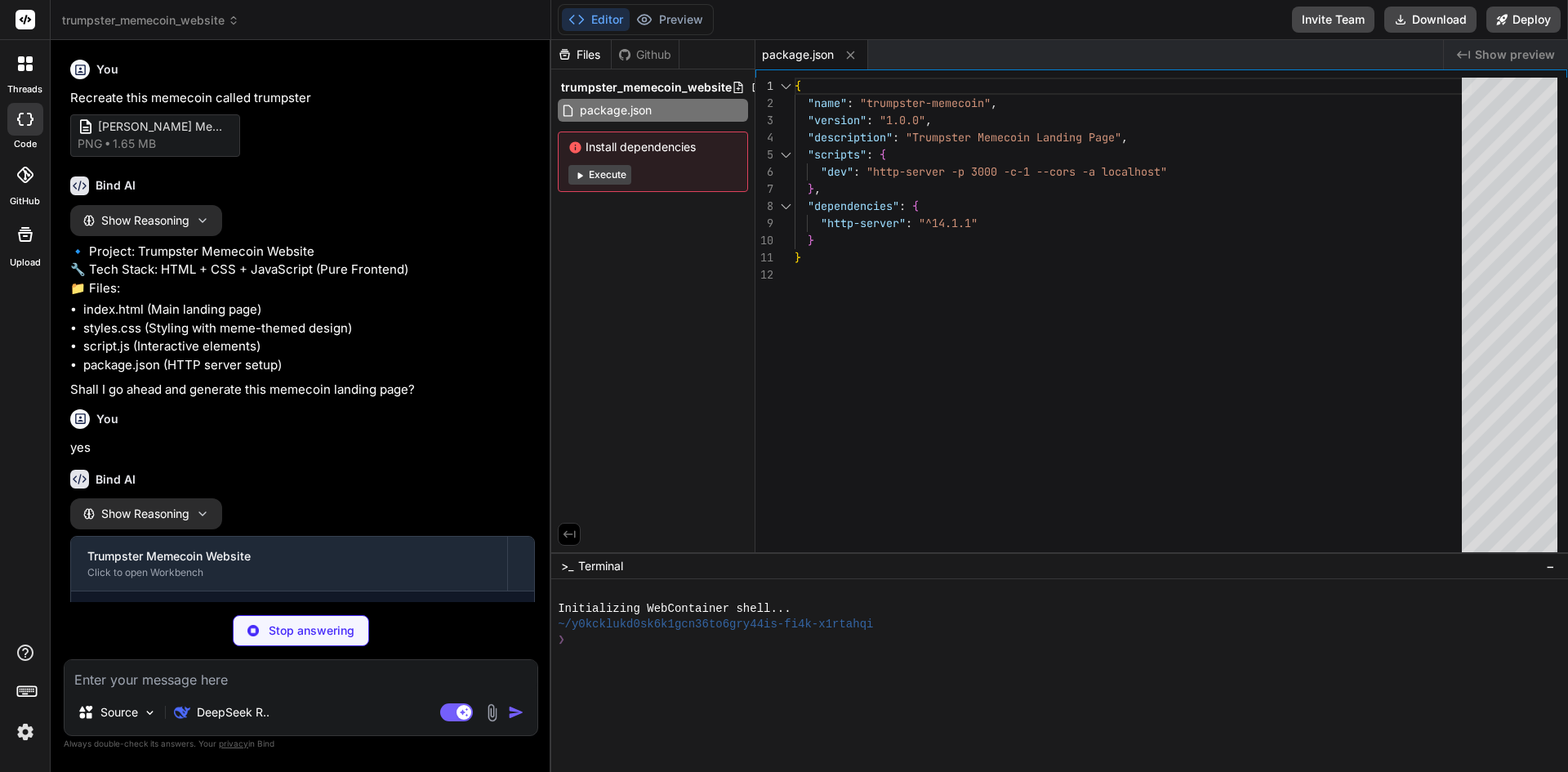
type textarea "x"
type textarea "<p>This is a meme project. Not financial advice. Do your own research.</p> </di…"
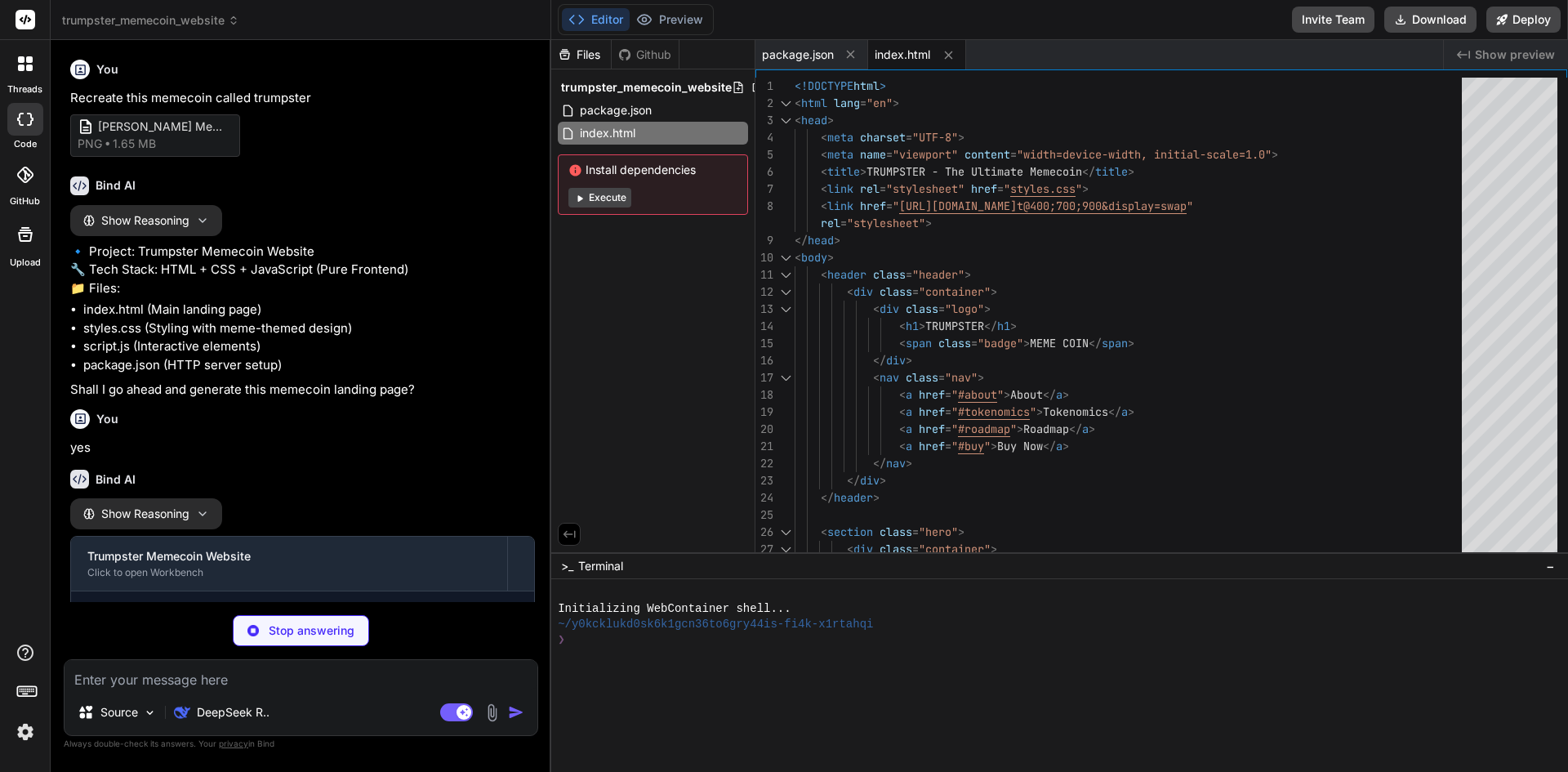
click at [907, 49] on span "index.html" at bounding box center [902, 55] width 56 height 16
type textarea "x"
click at [798, 57] on span "package.json" at bounding box center [797, 55] width 72 height 16
type textarea "}"
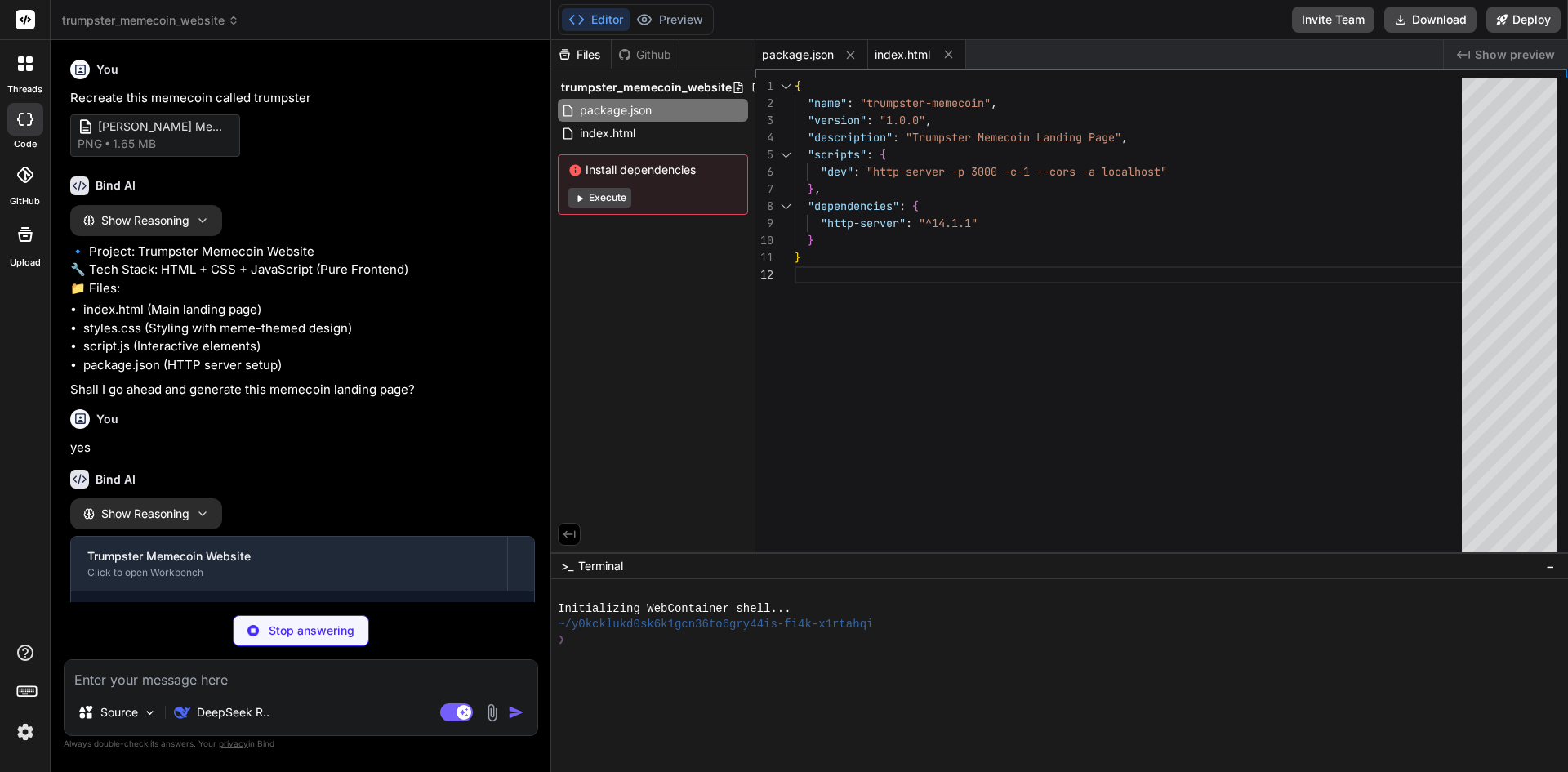
type textarea "x"
click at [894, 55] on span "index.html" at bounding box center [902, 55] width 56 height 16
type textarea "<p>This is a meme project. Not financial advice. Do your own research.</p> </di…"
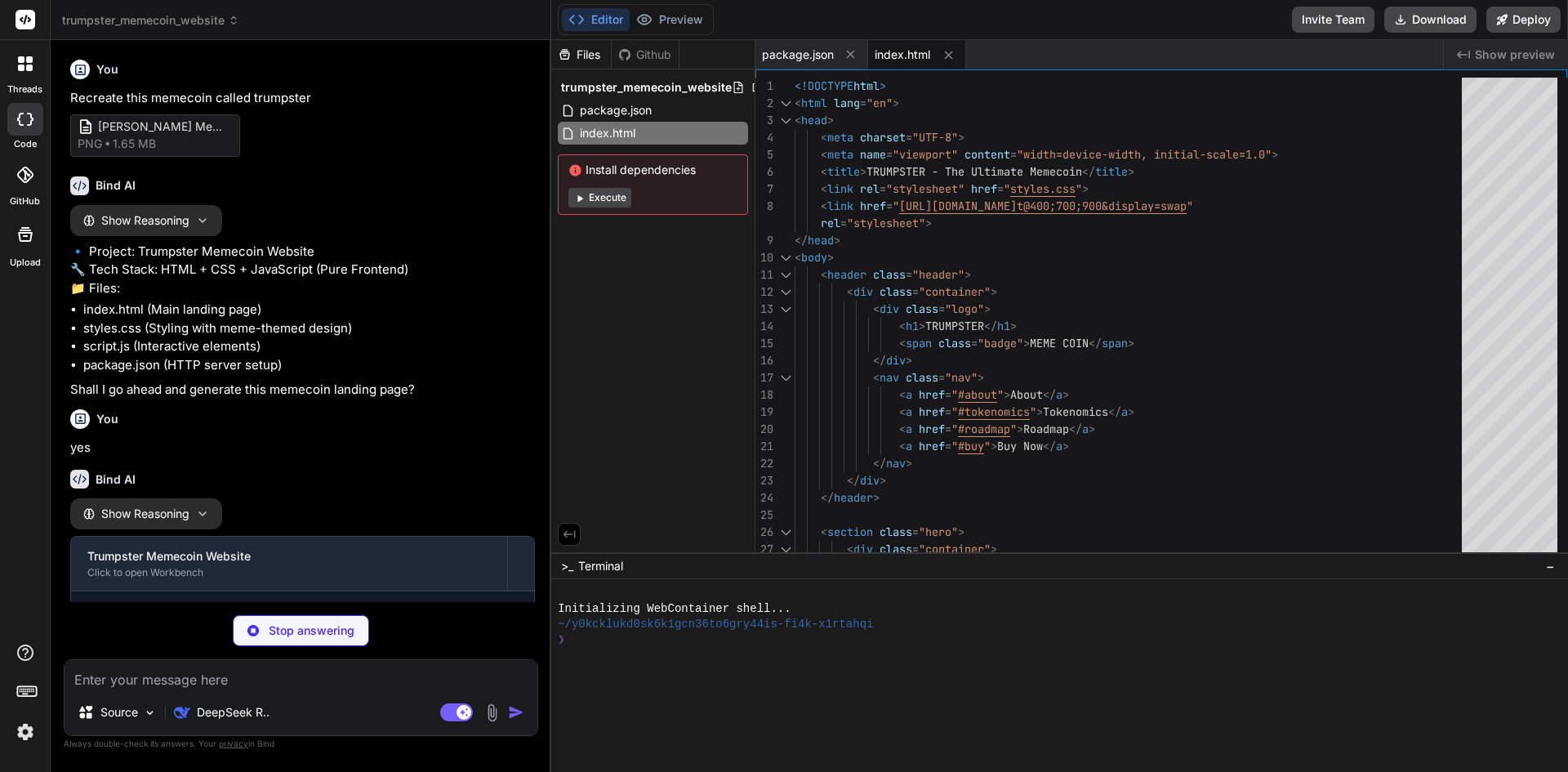
type textarea "x"
type textarea "display: none; } .features, .tokenomics-grid, .roadmap-items { grid-template-co…"
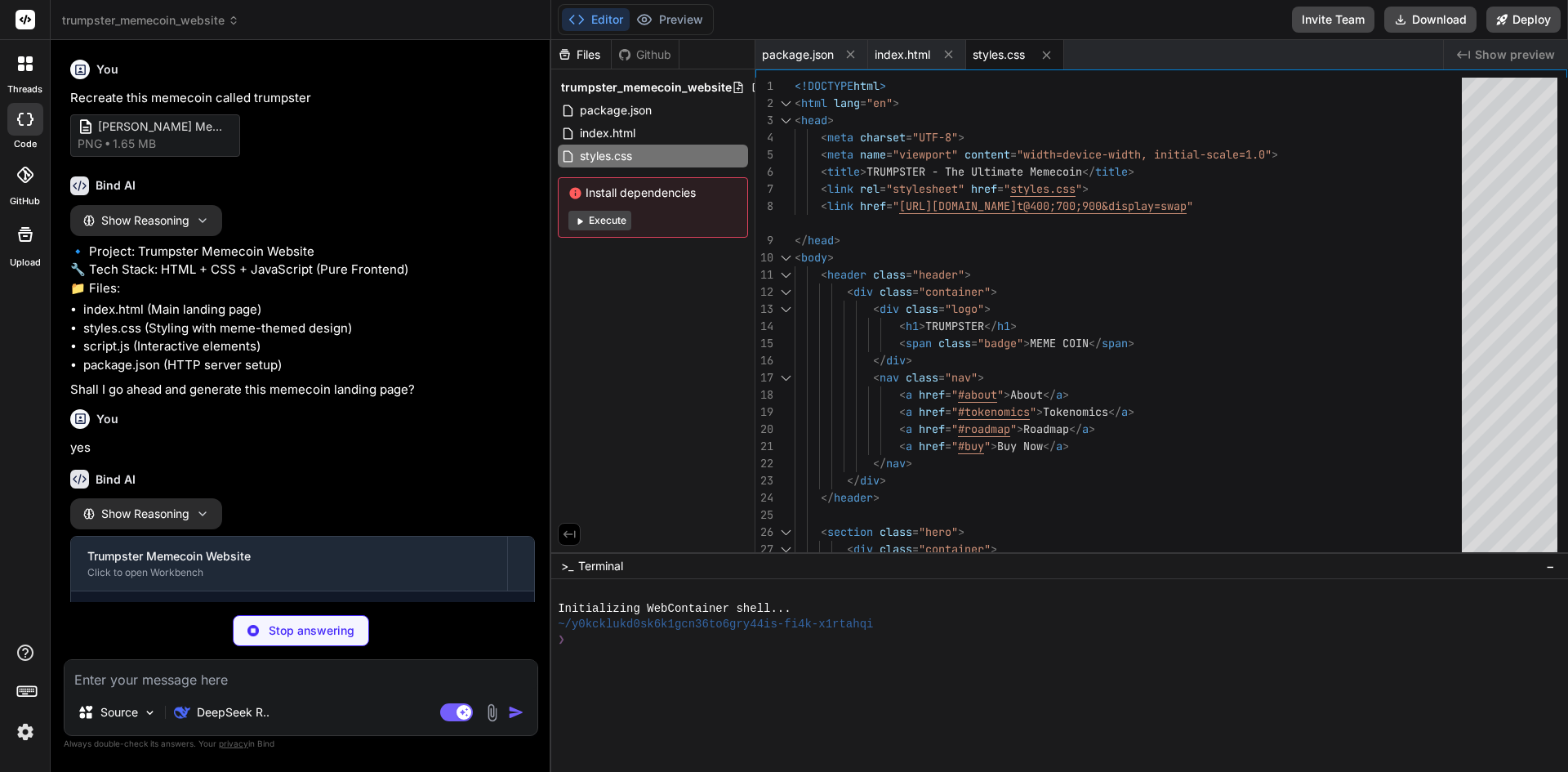
type textarea "x"
type textarea "}, 5000);"
type textarea "x"
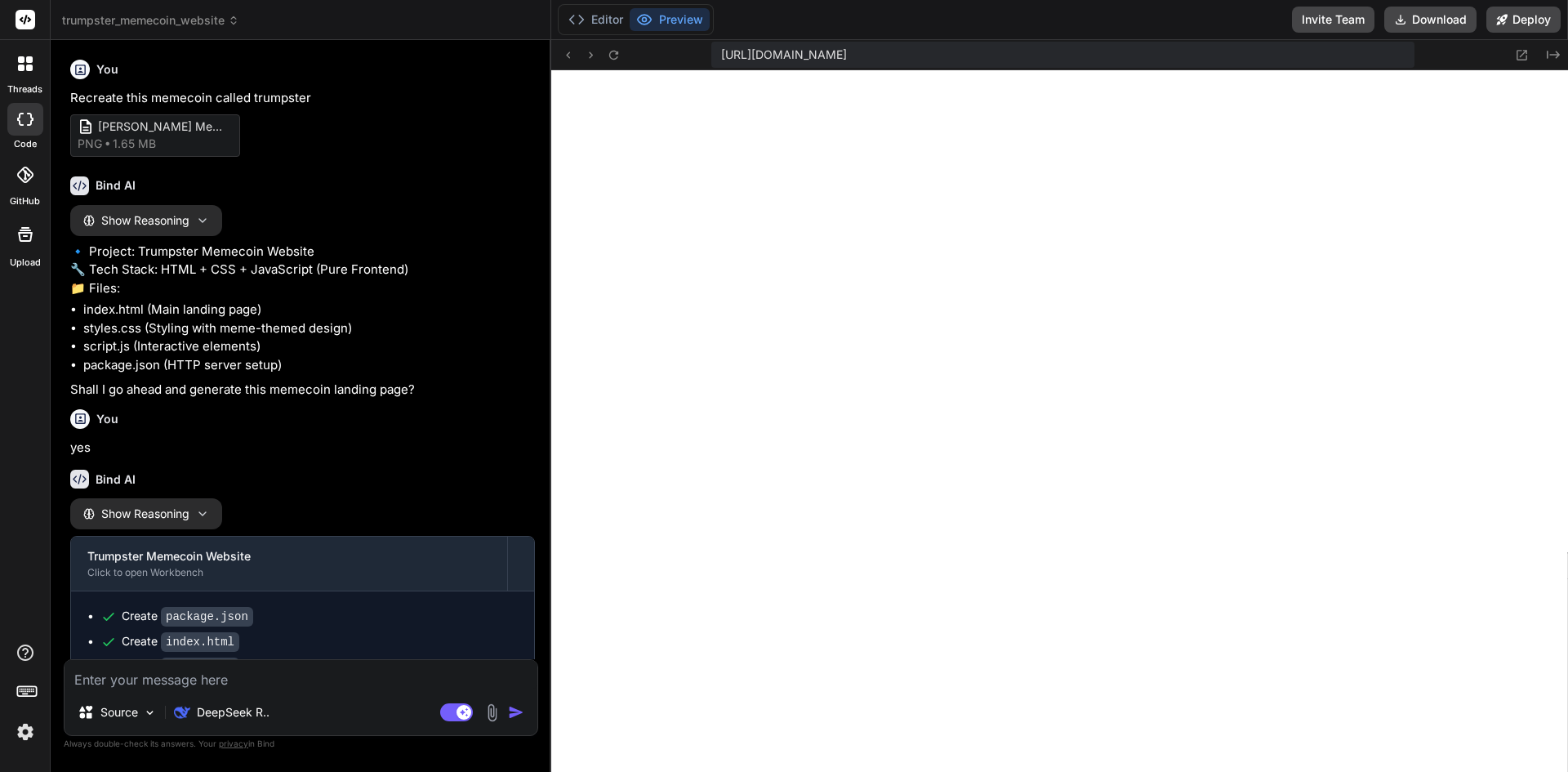
scroll to position [714, 0]
click at [27, 58] on icon at bounding box center [29, 59] width 6 height 6
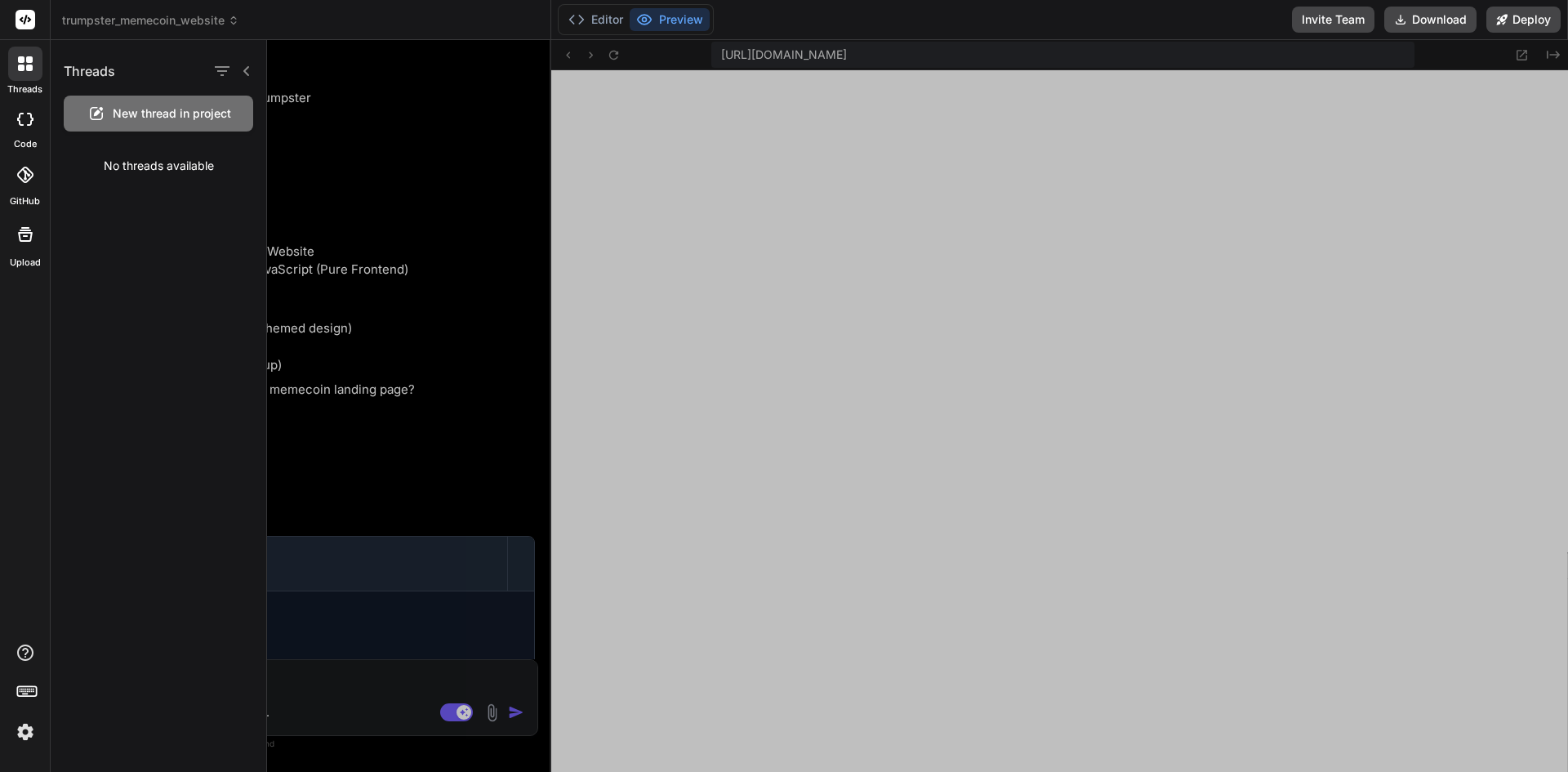
click at [20, 726] on img at bounding box center [26, 732] width 27 height 27
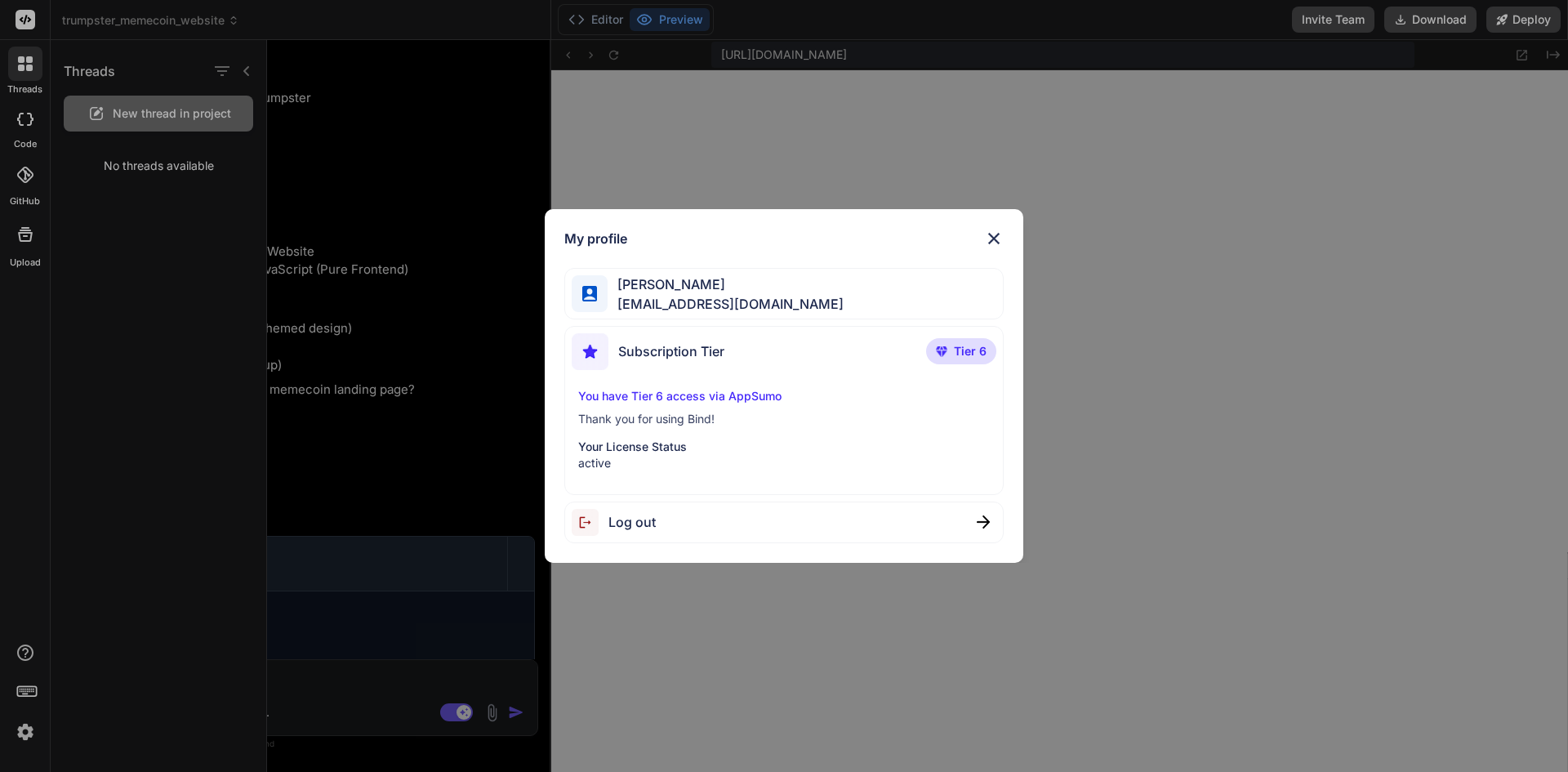
click at [1129, 98] on div "My profile Joshua Rock info@visioseo.com Subscription Tier Tier 6 You have Tier…" at bounding box center [784, 386] width 1568 height 772
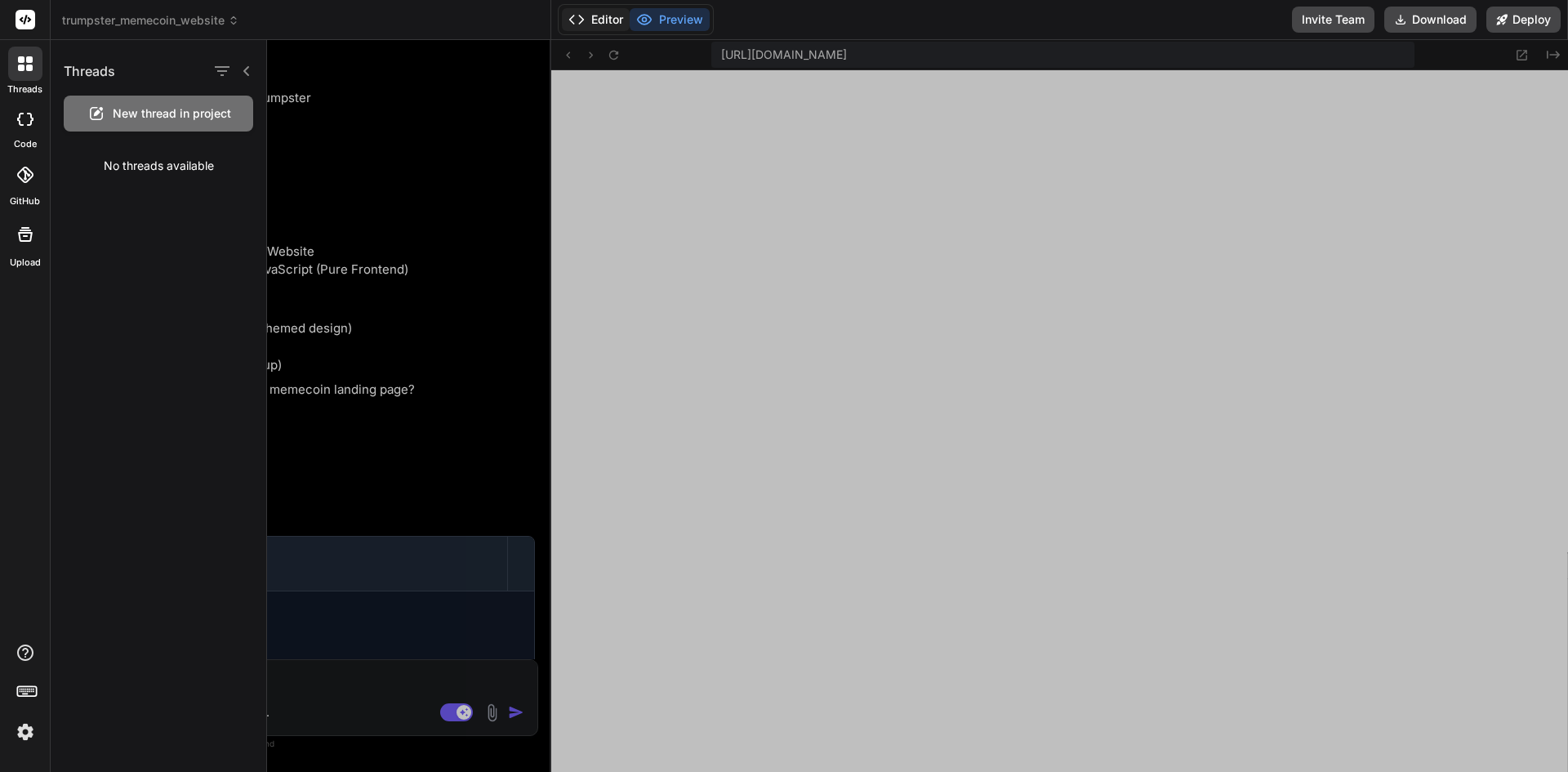
click at [600, 19] on button "Editor" at bounding box center [596, 19] width 68 height 23
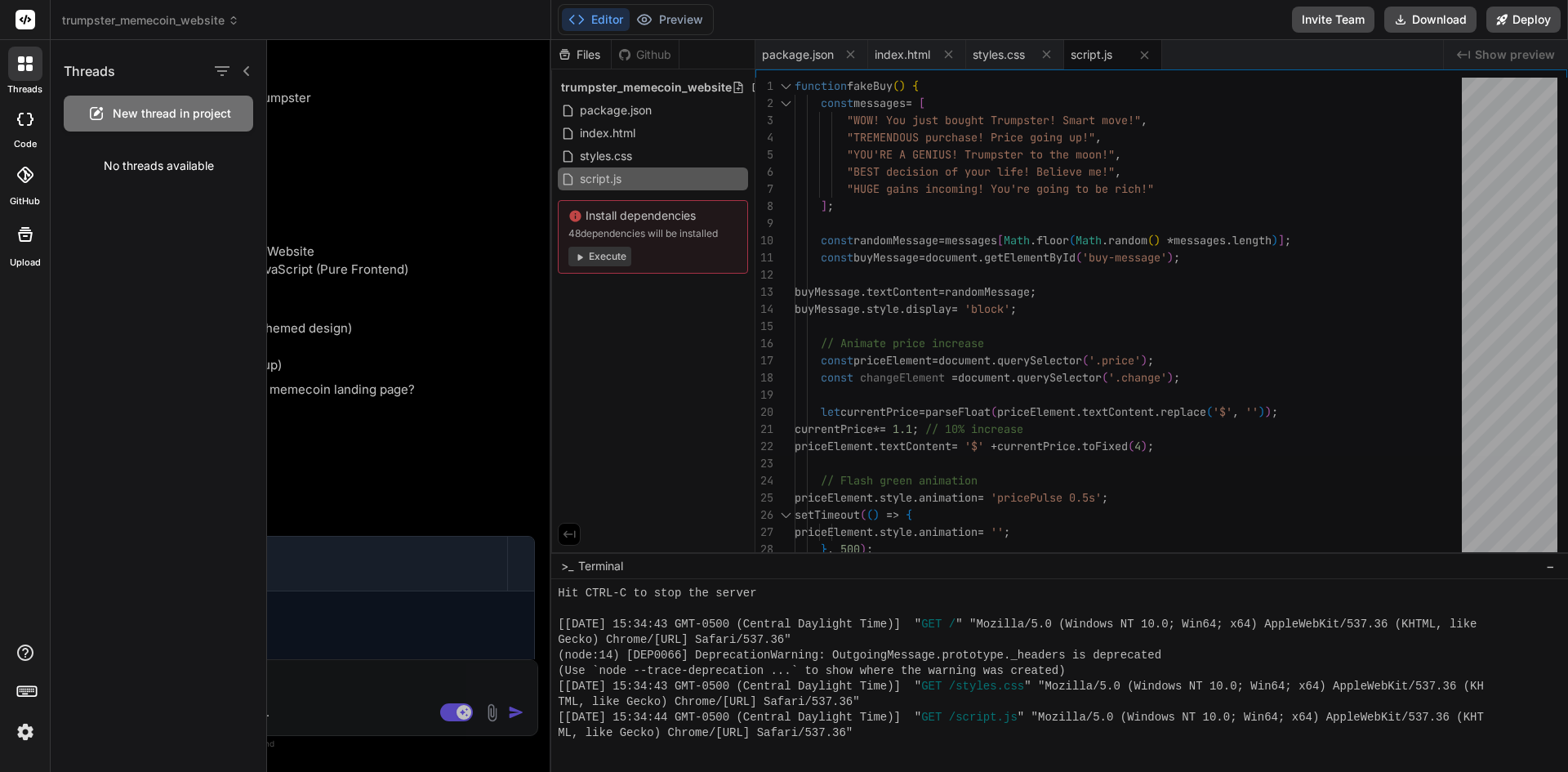
click at [27, 19] on icon at bounding box center [25, 19] width 12 height 10
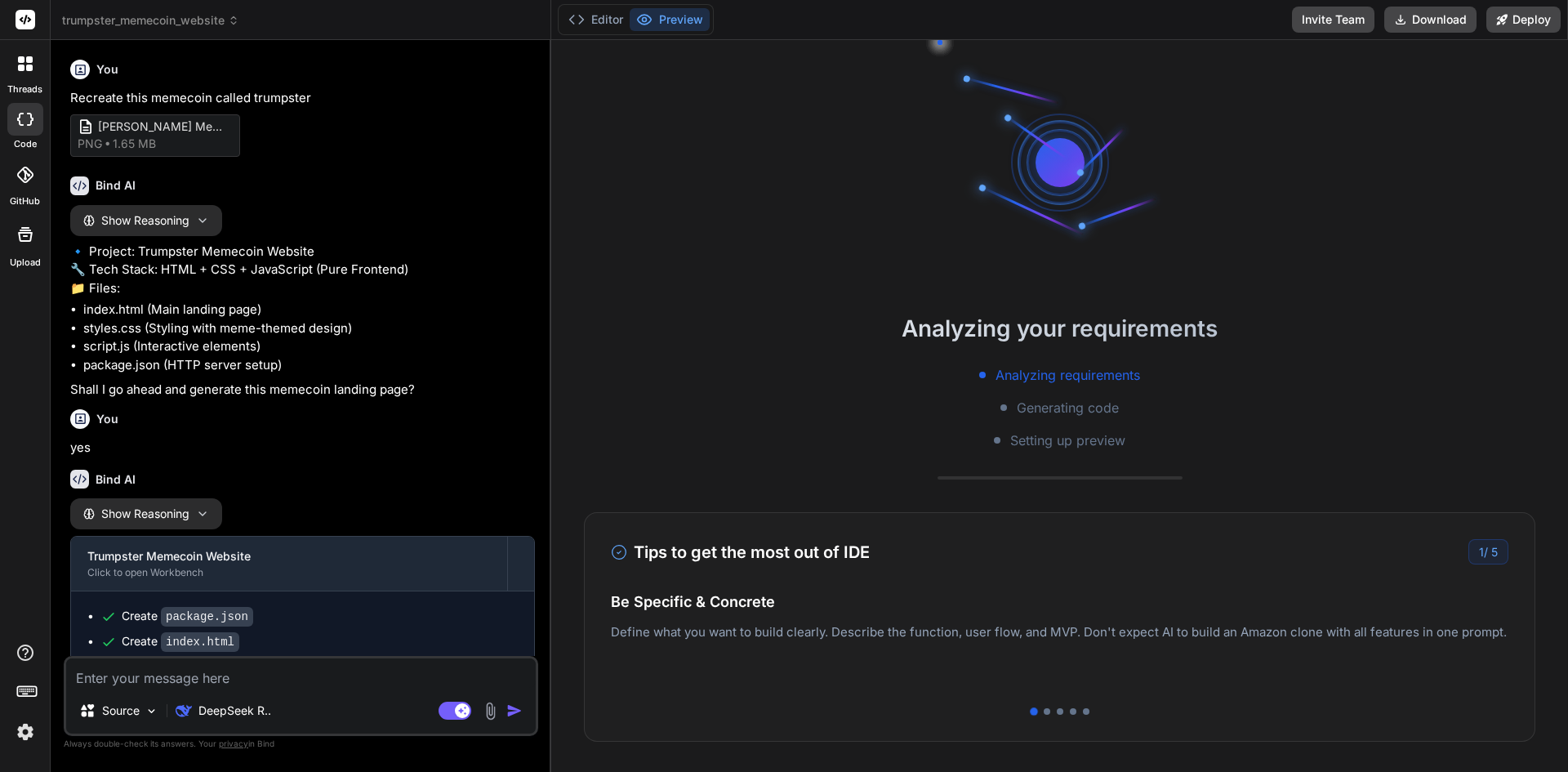
click at [150, 22] on span "trumpster_memecoin_website" at bounding box center [151, 20] width 177 height 16
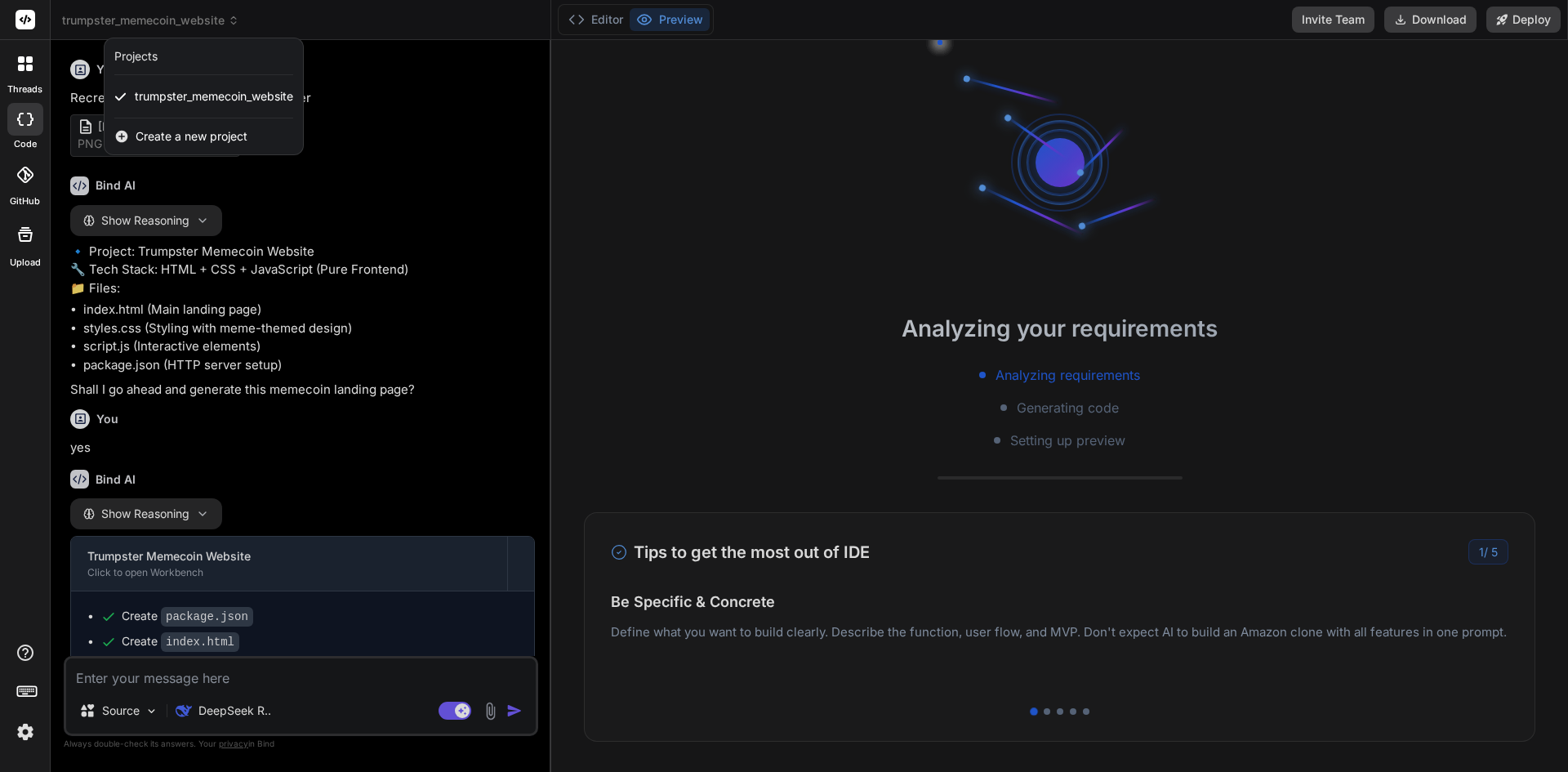
click at [187, 141] on span "Create a new project" at bounding box center [191, 136] width 112 height 16
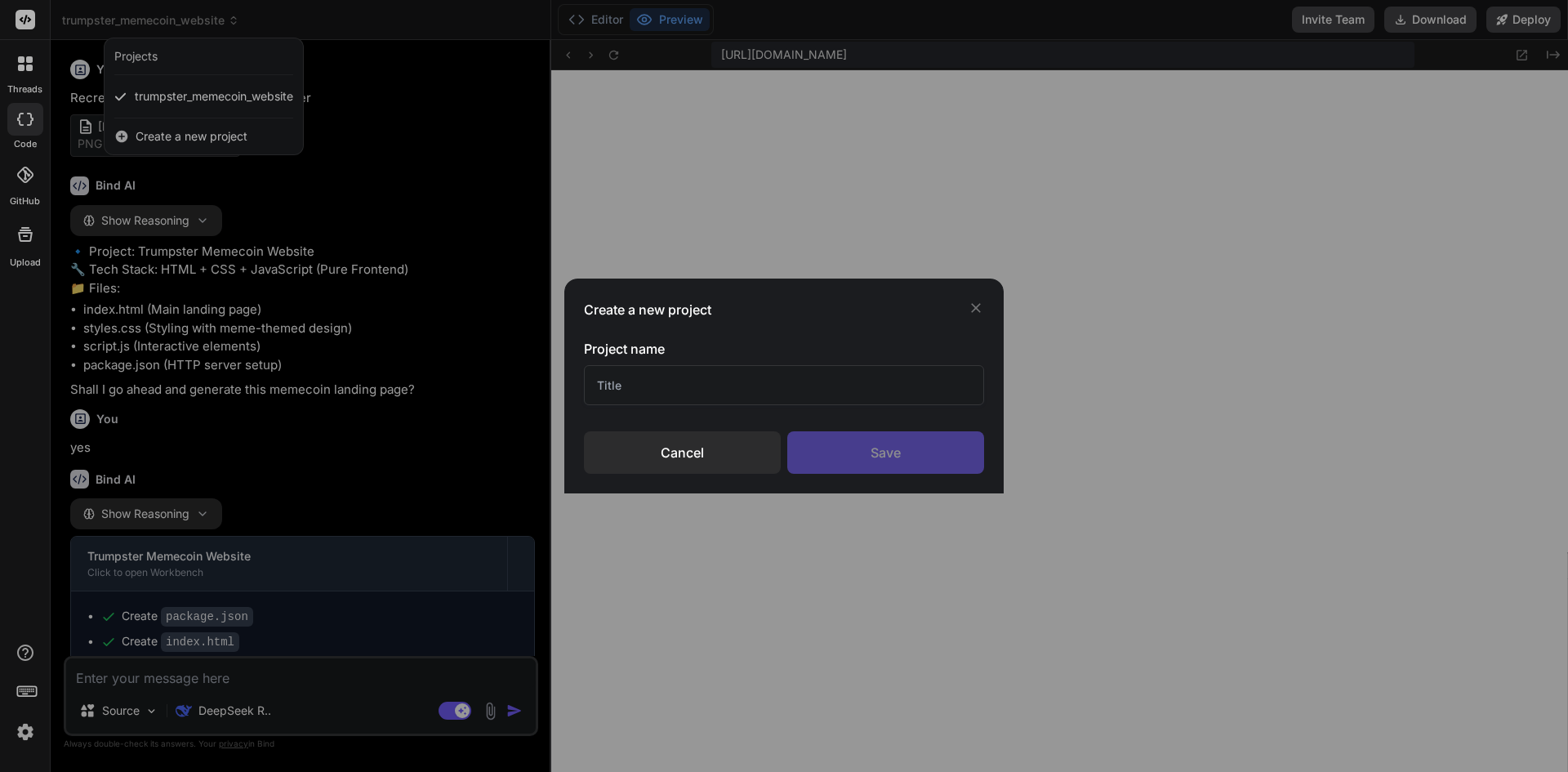
scroll to position [559, 0]
type textarea "x"
click at [802, 381] on input "text" at bounding box center [784, 385] width 400 height 40
click at [795, 386] on input "text" at bounding box center [784, 385] width 400 height 40
type input "Plugin"
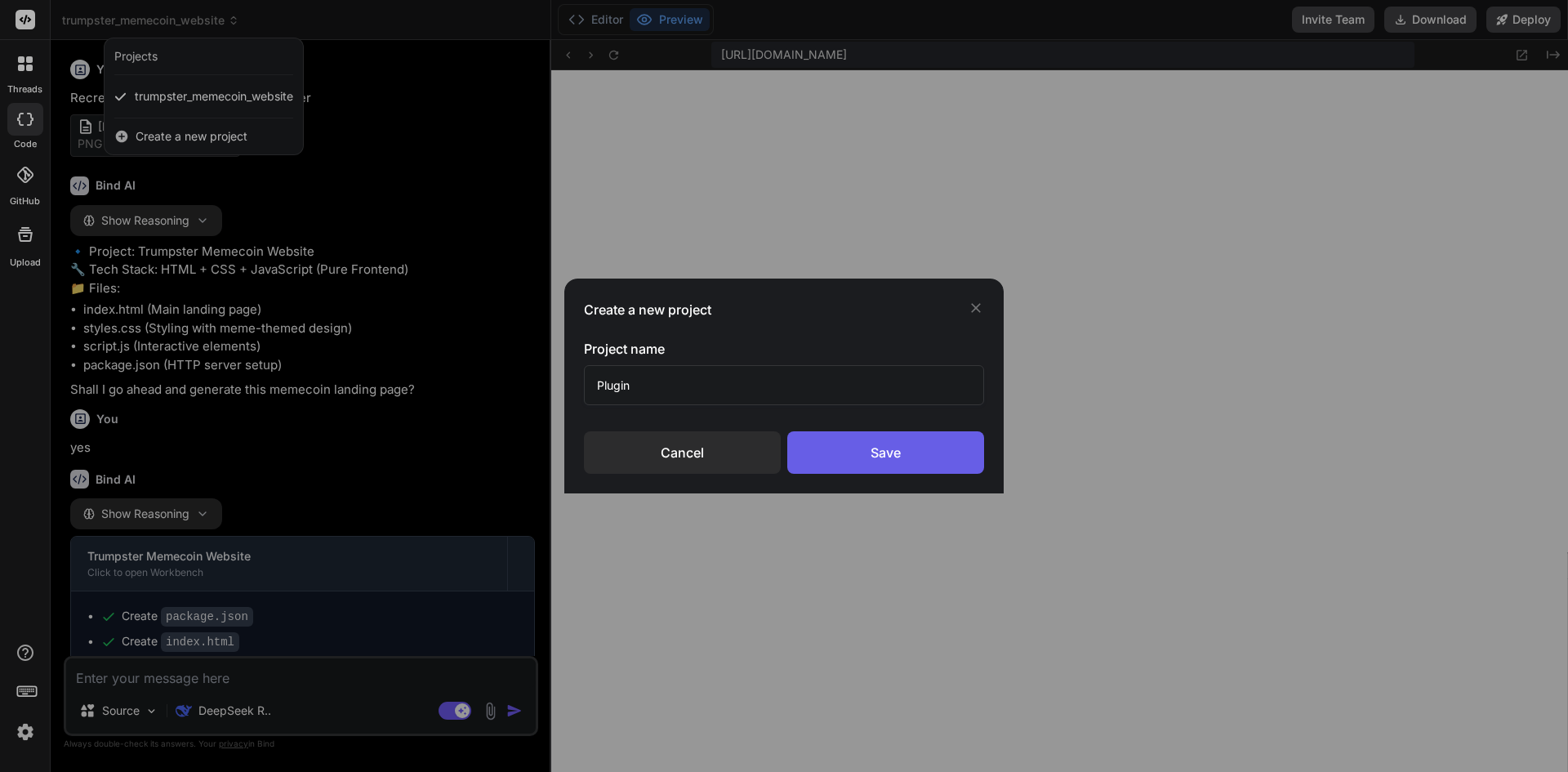
click at [866, 449] on div "Save" at bounding box center [885, 453] width 197 height 42
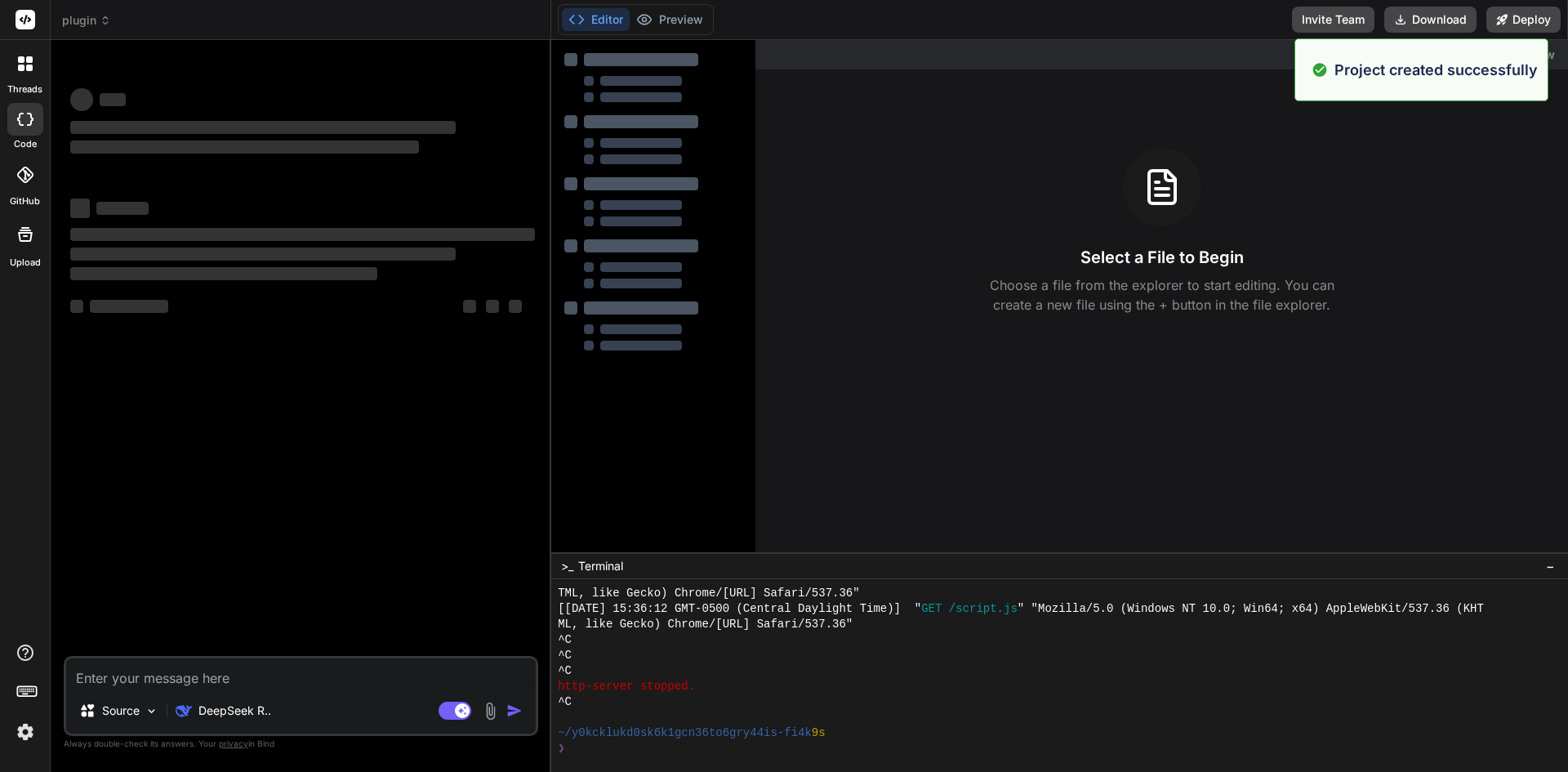
scroll to position [668, 0]
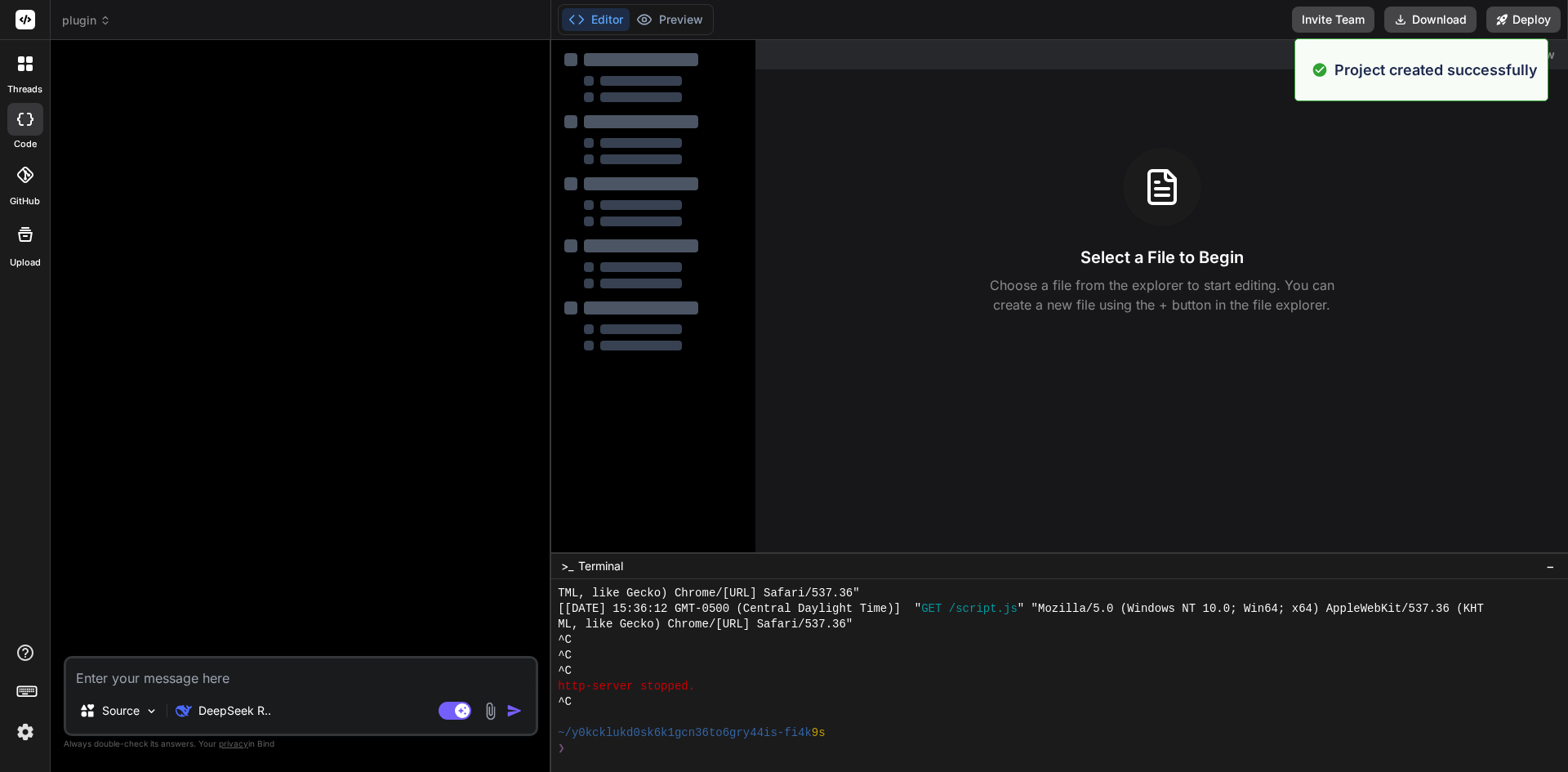
type textarea "x"
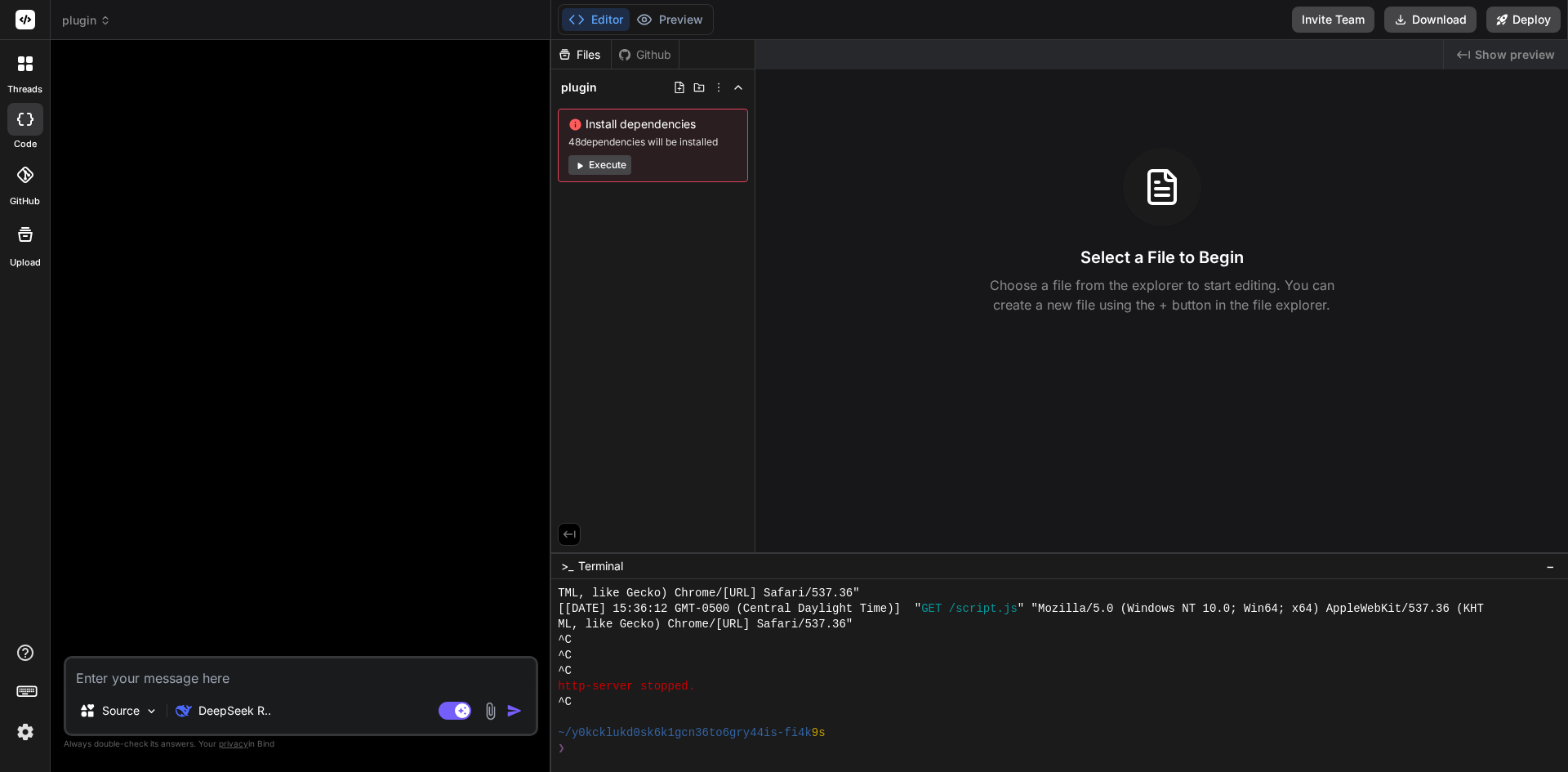
paste textarea "You are a senior WordPress plugin developer. Build a lightweight, production-re…"
type textarea "You are a senior WordPress plugin developer. Build a lightweight, production-re…"
type textarea "x"
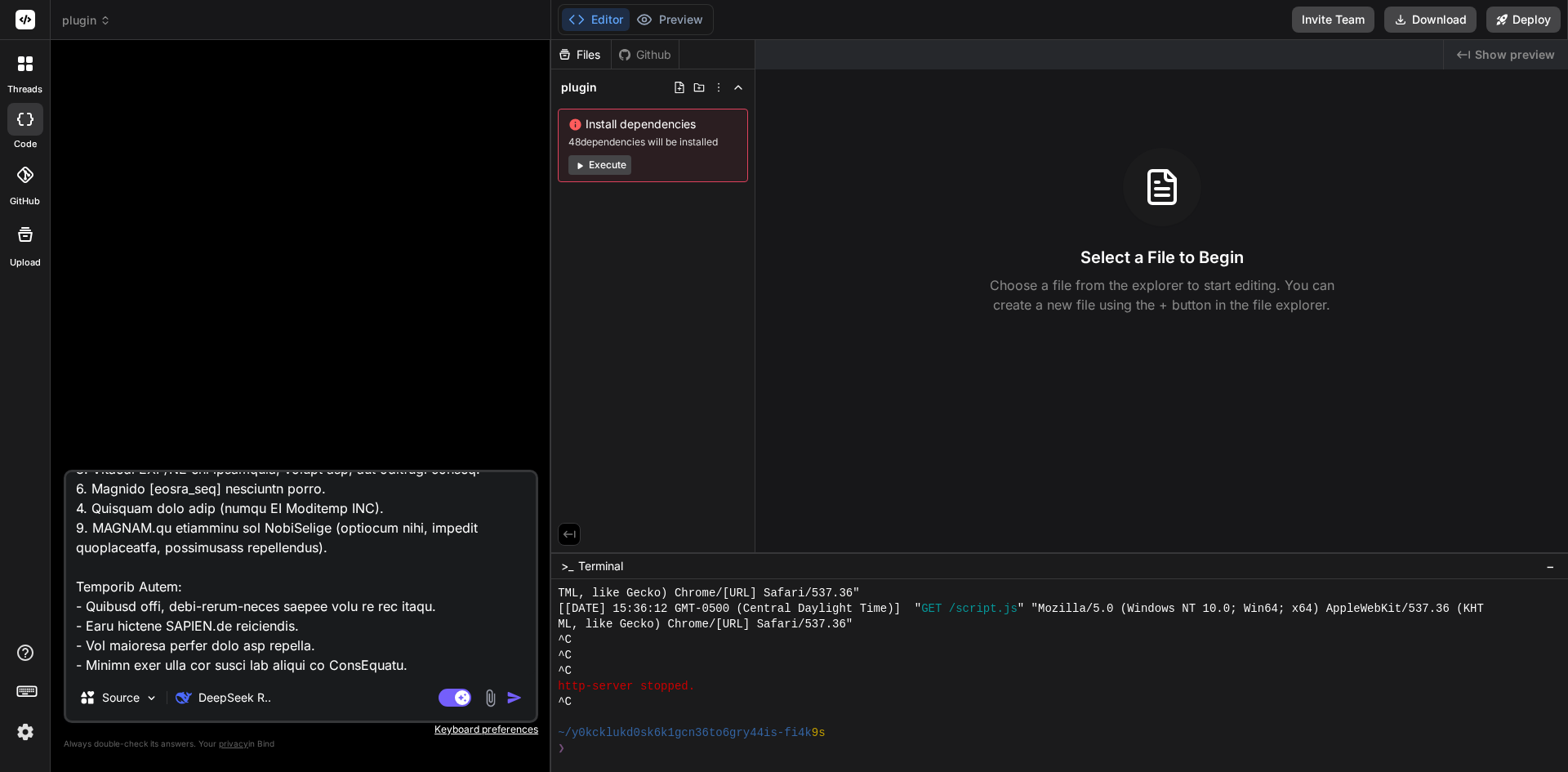
type textarea "You are a senior WordPress plugin developer. Build a lightweight, production-re…"
click at [515, 700] on img "button" at bounding box center [515, 698] width 16 height 16
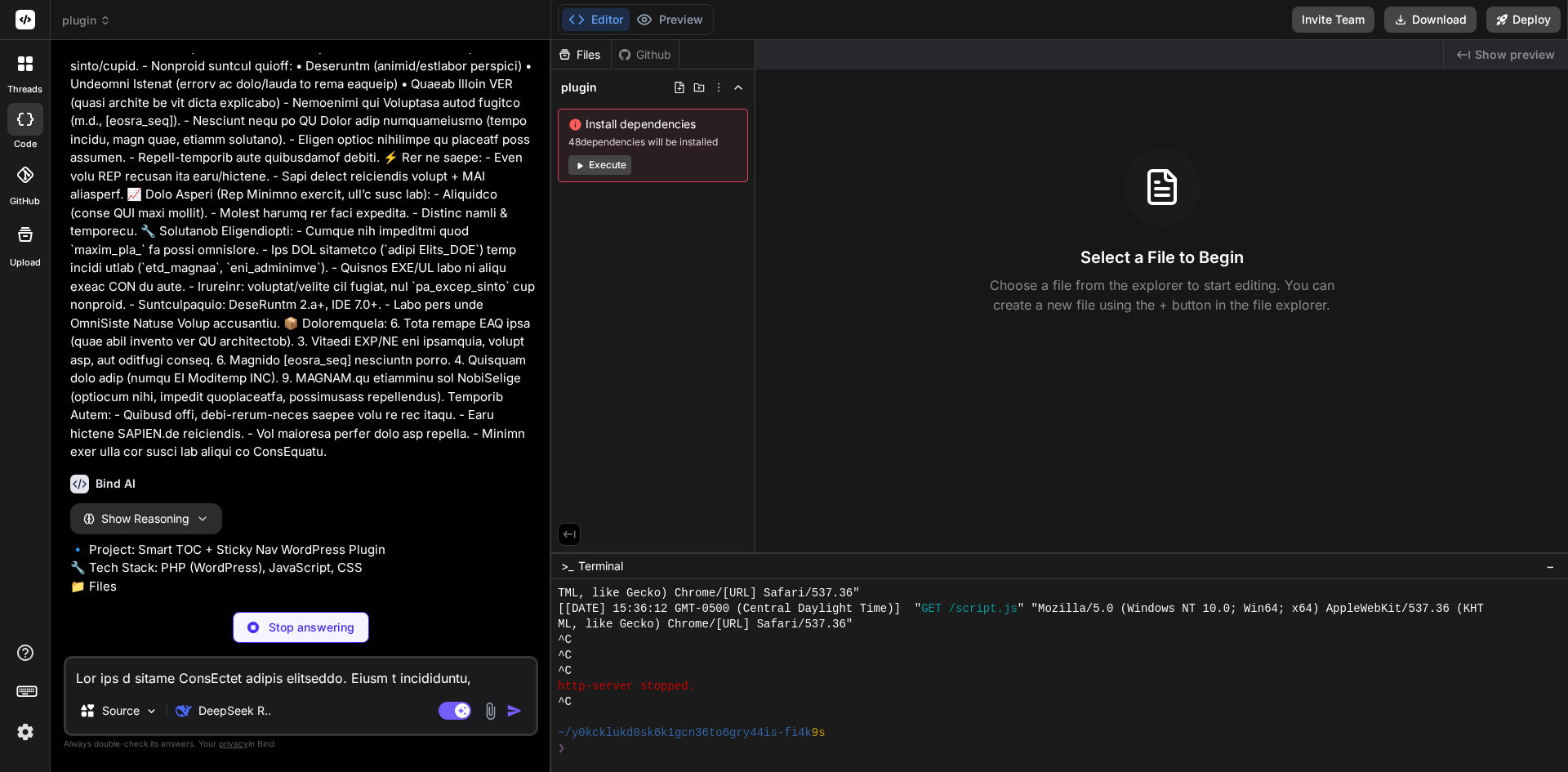
scroll to position [124, 0]
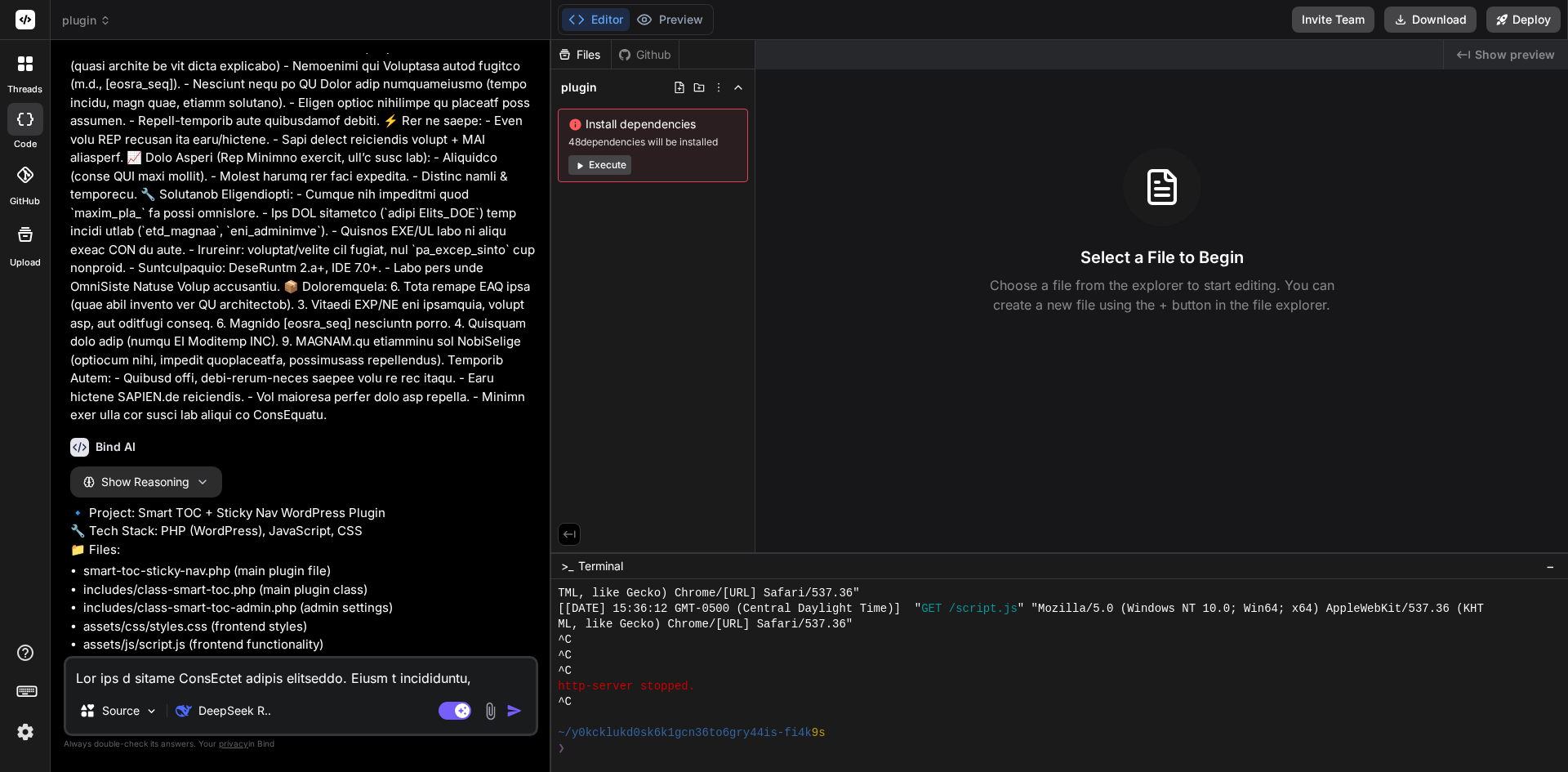
type textarea "x"
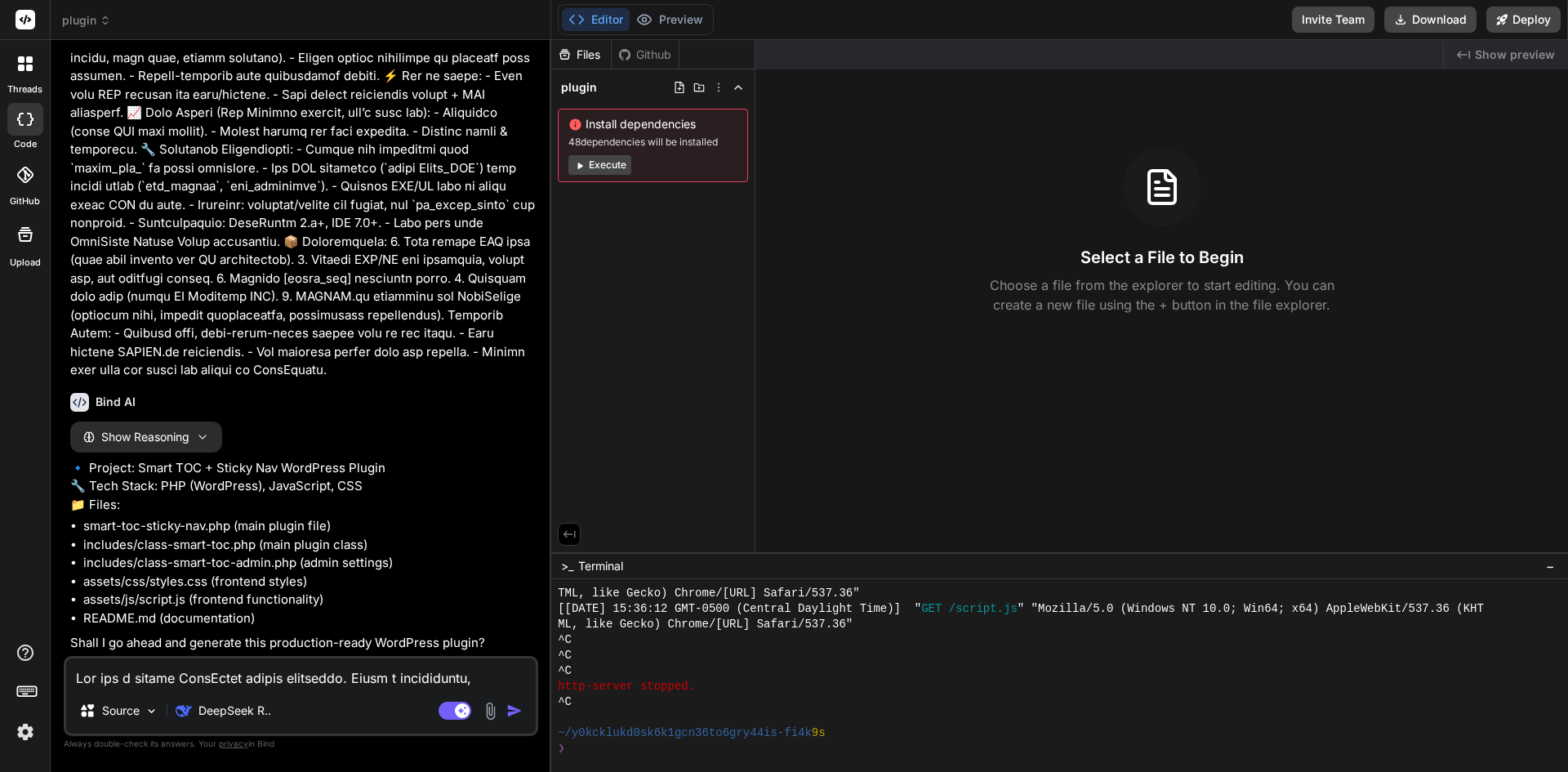
click at [200, 670] on textarea at bounding box center [301, 673] width 470 height 29
type textarea "y"
type textarea "x"
type textarea "ye"
type textarea "x"
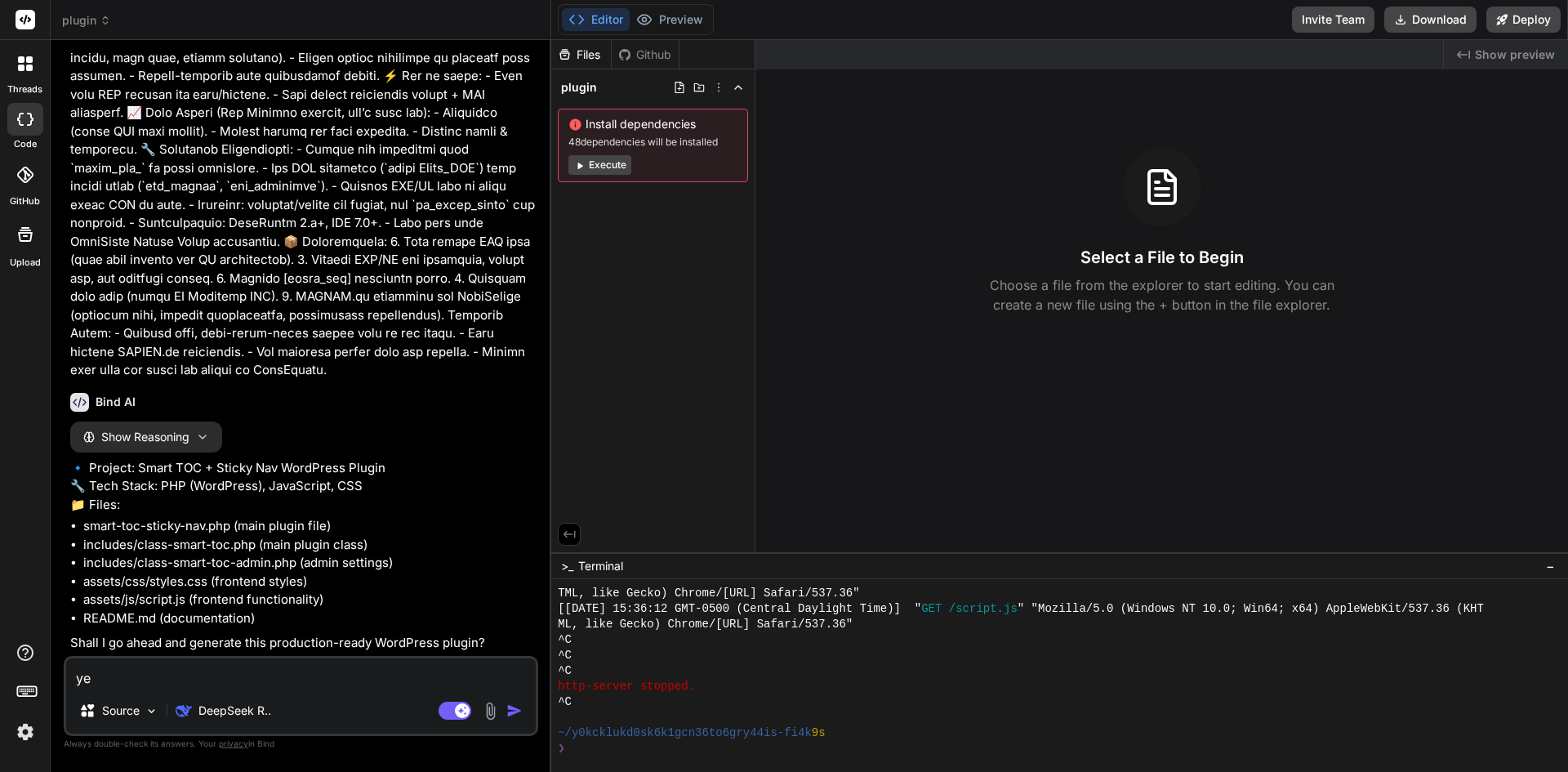
type textarea "yes"
type textarea "x"
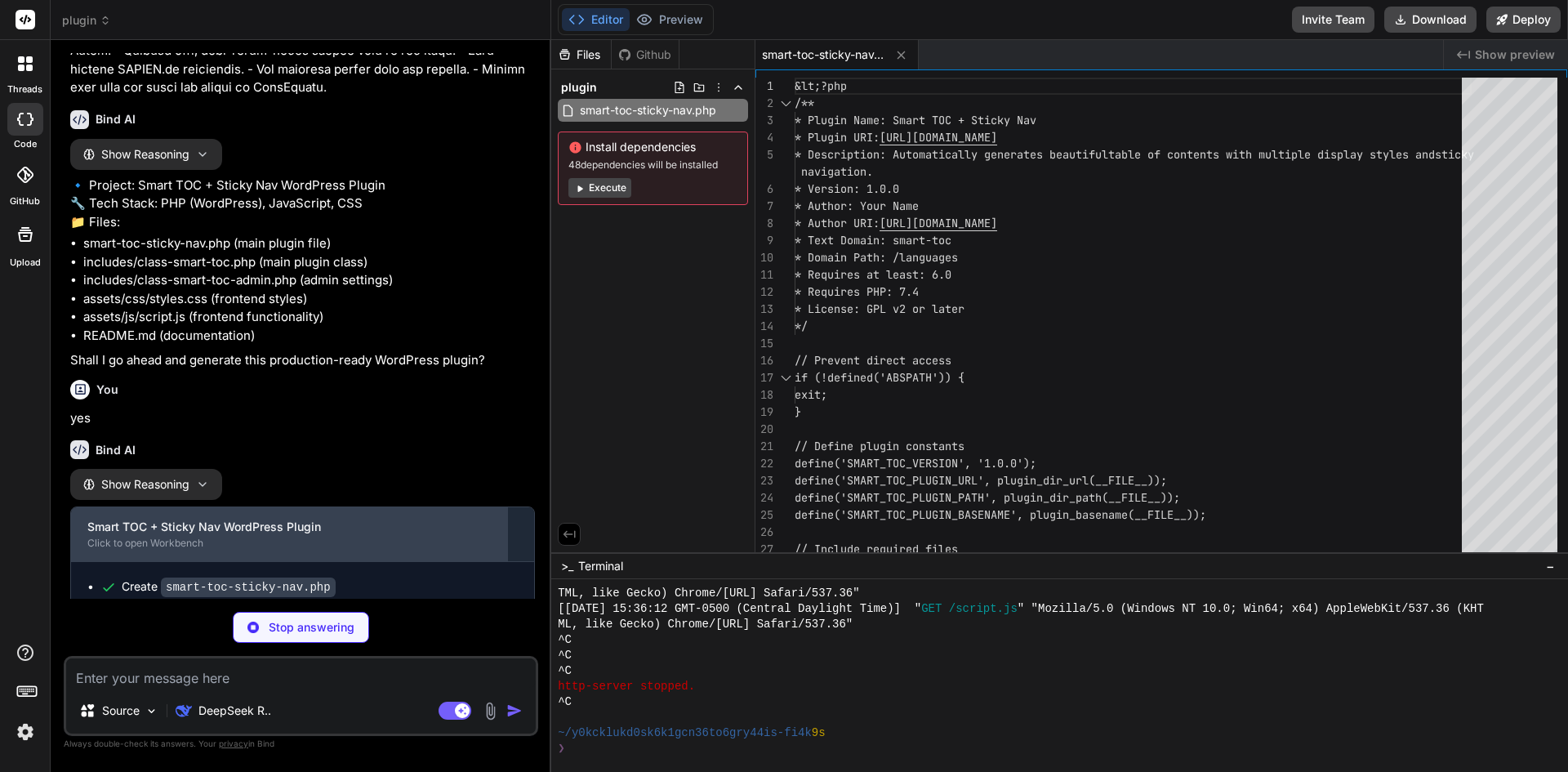
scroll to position [528, 0]
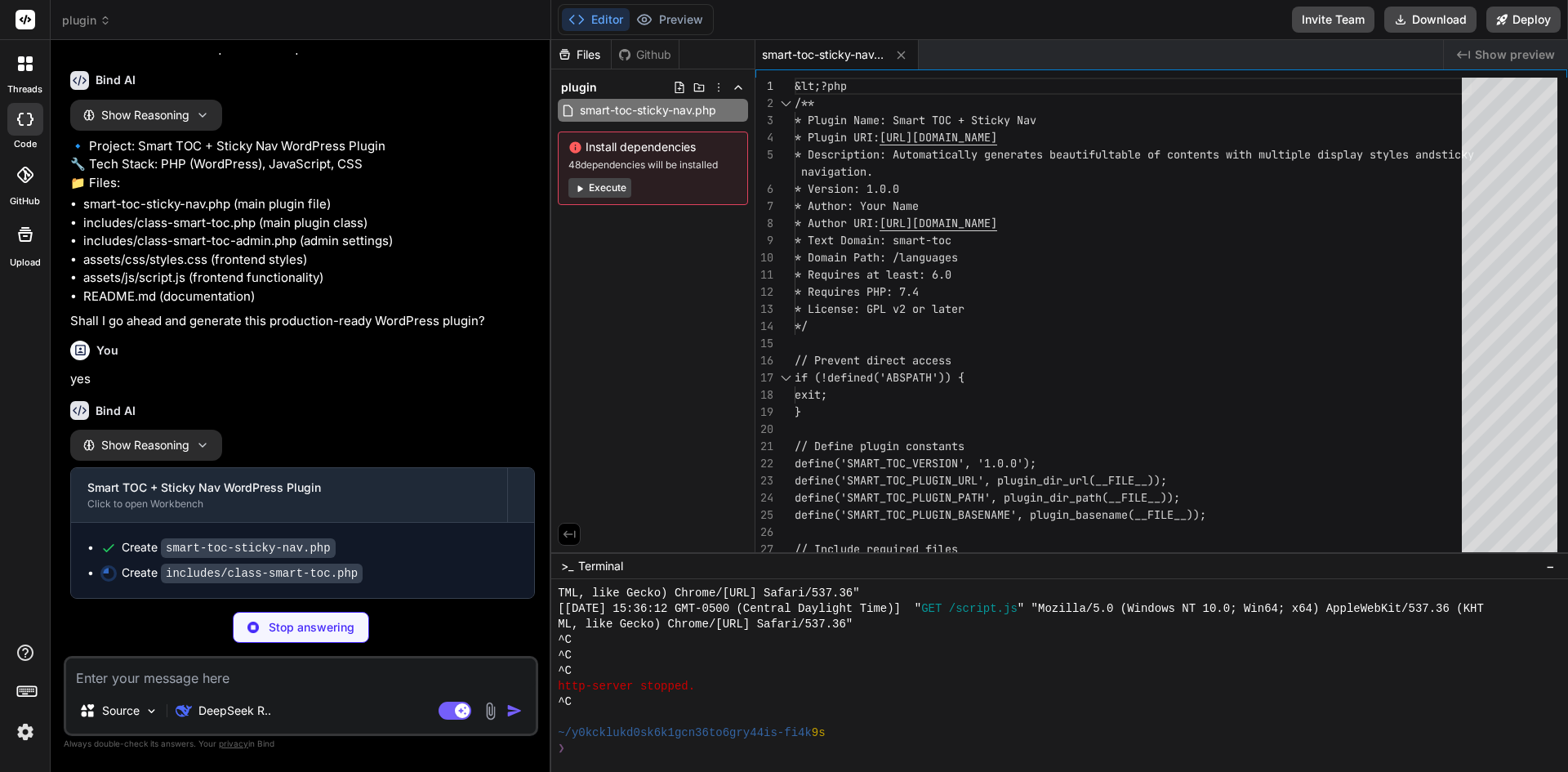
type textarea "x"
type textarea "?&gt;"
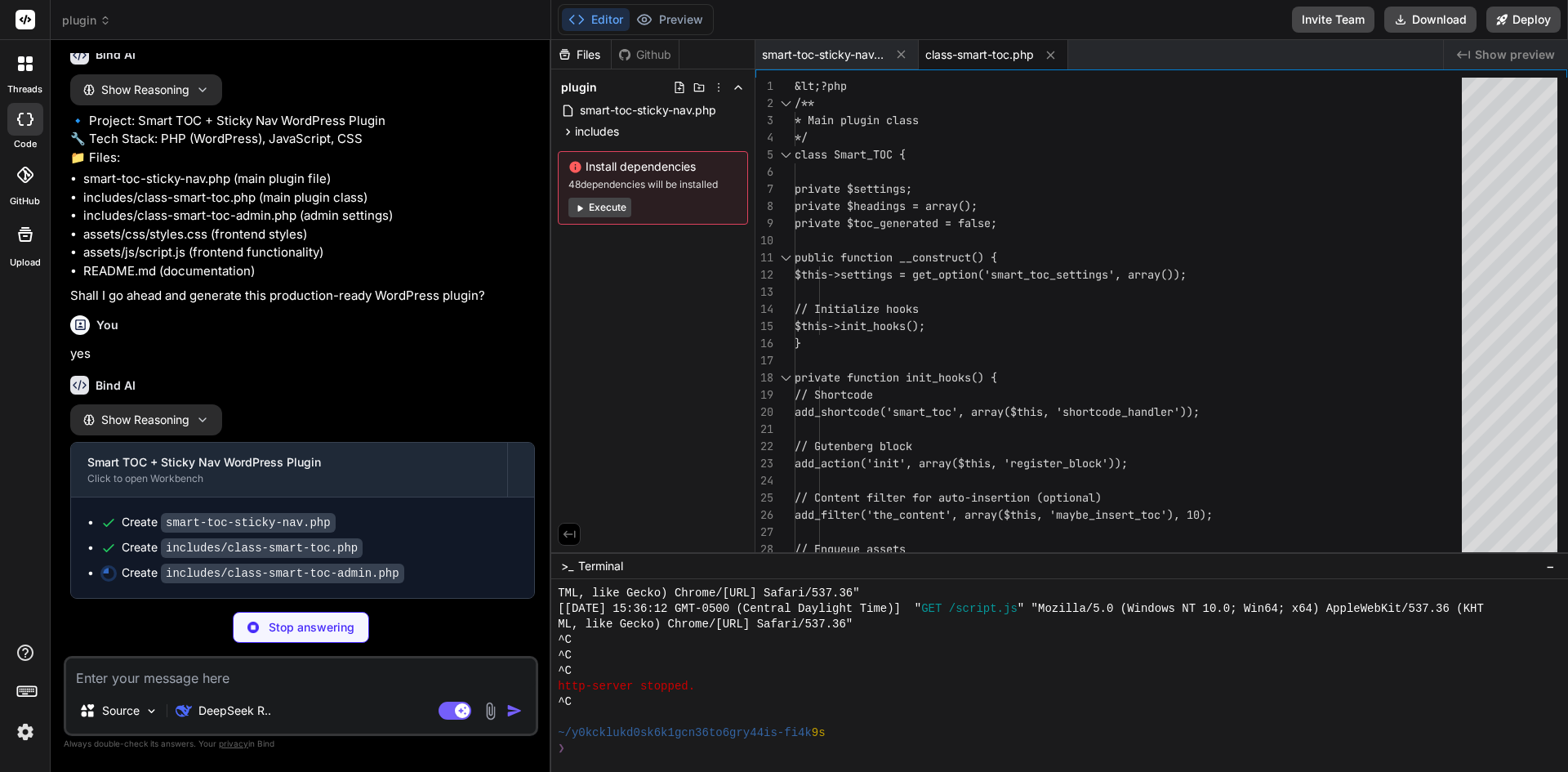
scroll to position [496, 0]
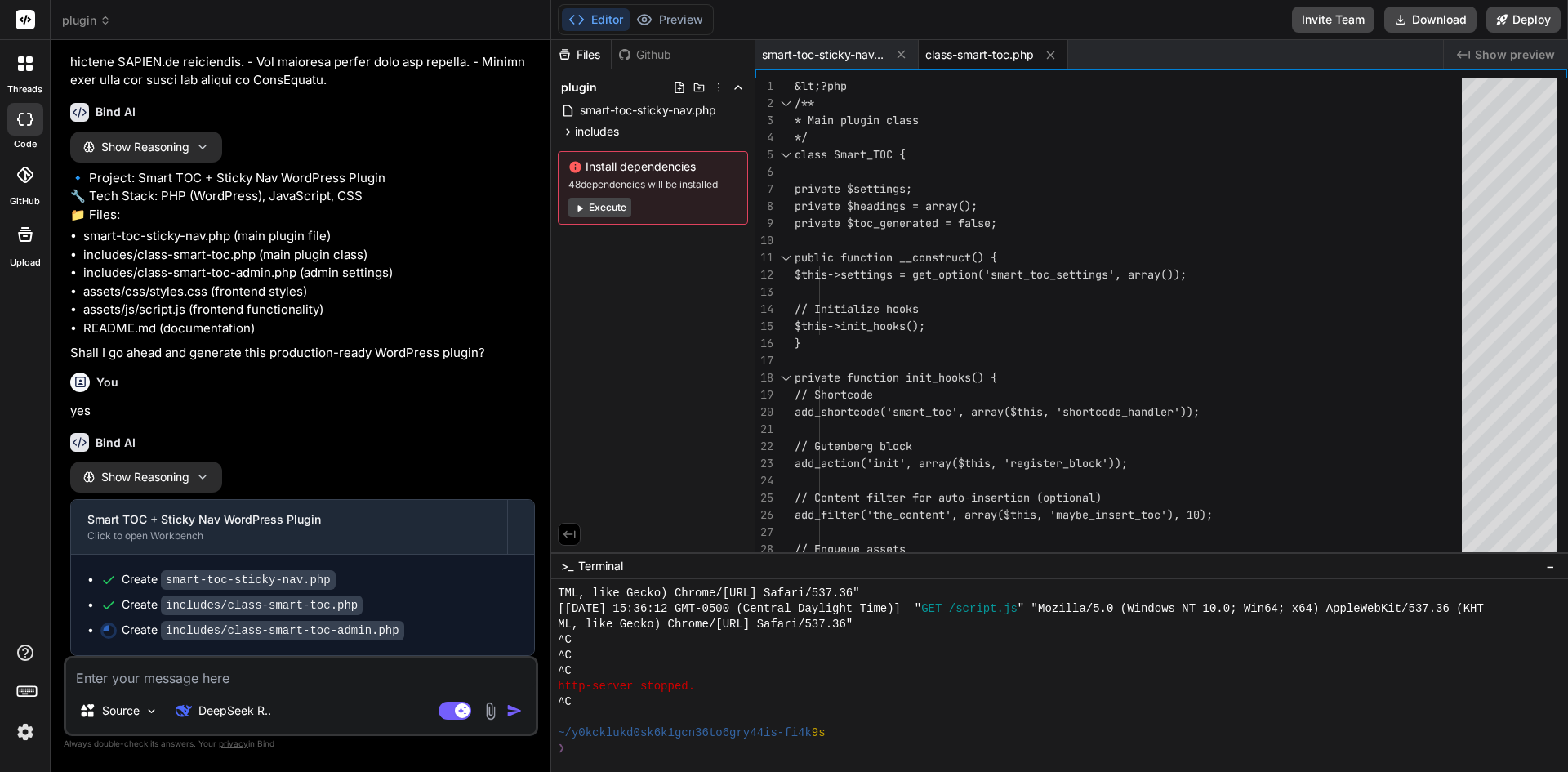
type textarea "x"
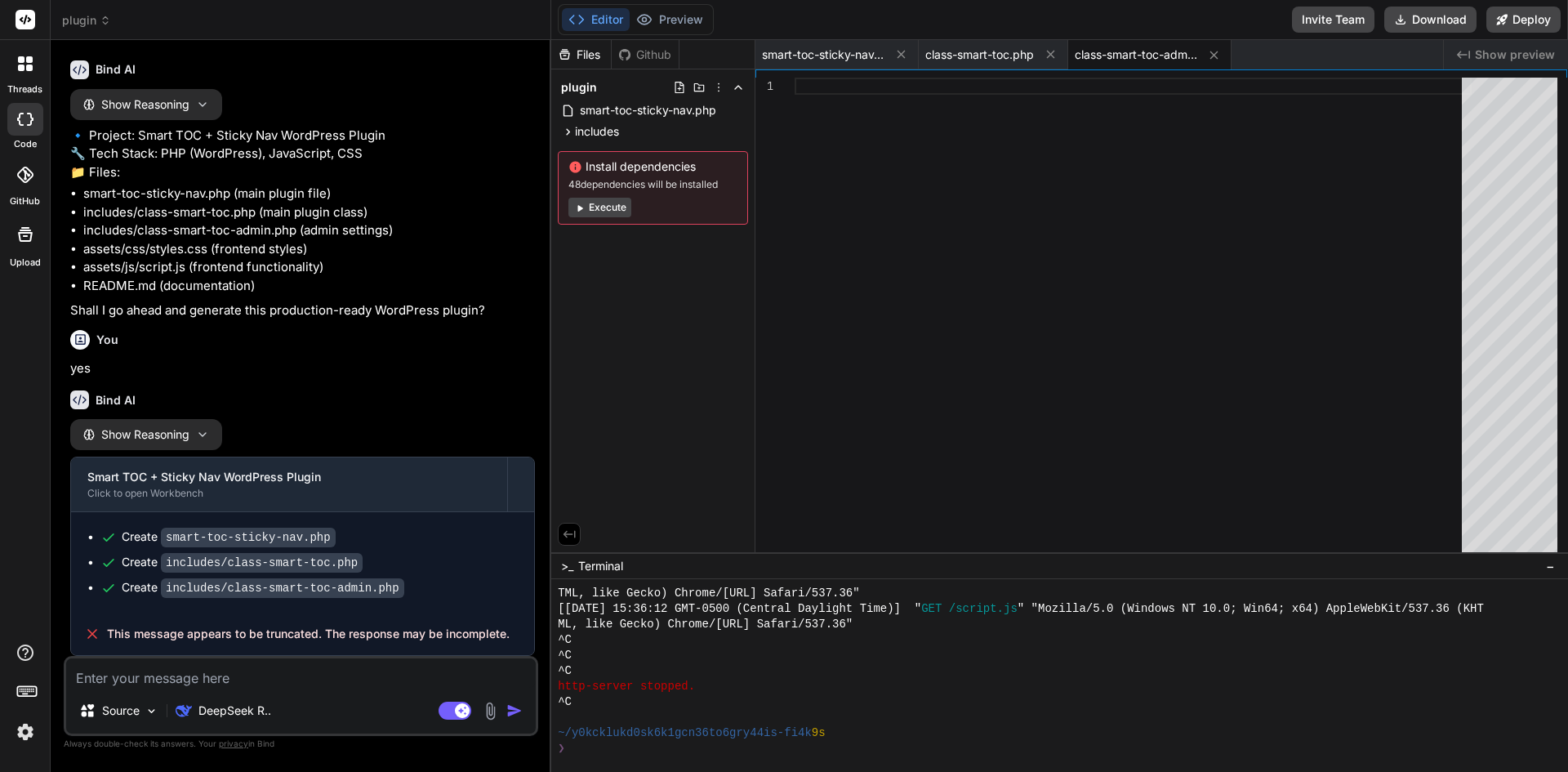
scroll to position [539, 0]
click at [204, 433] on icon "button" at bounding box center [202, 434] width 13 height 13
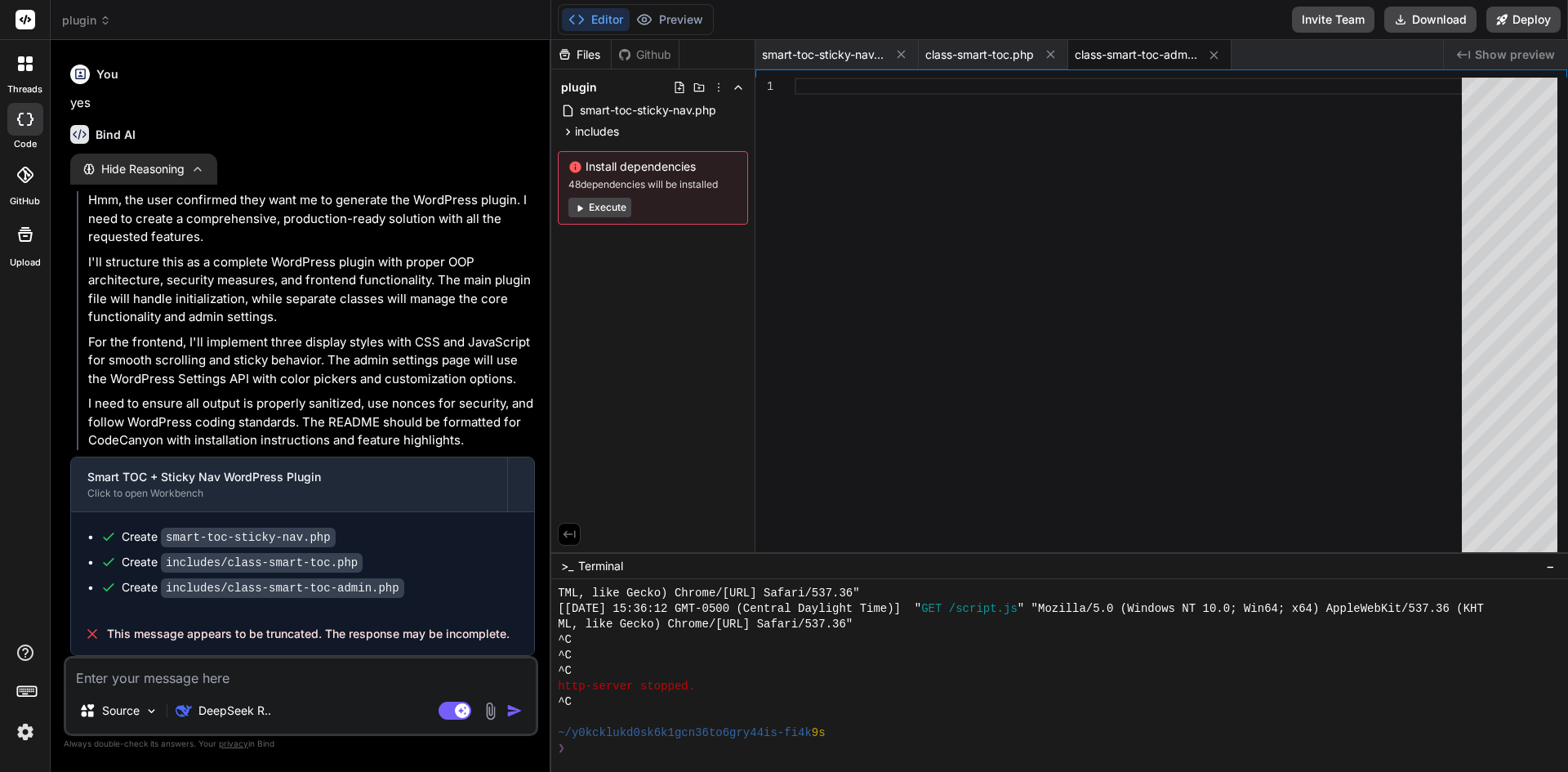
scroll to position [804, 0]
click at [825, 65] on div "smart-toc-sticky-nav.php" at bounding box center [837, 55] width 164 height 29
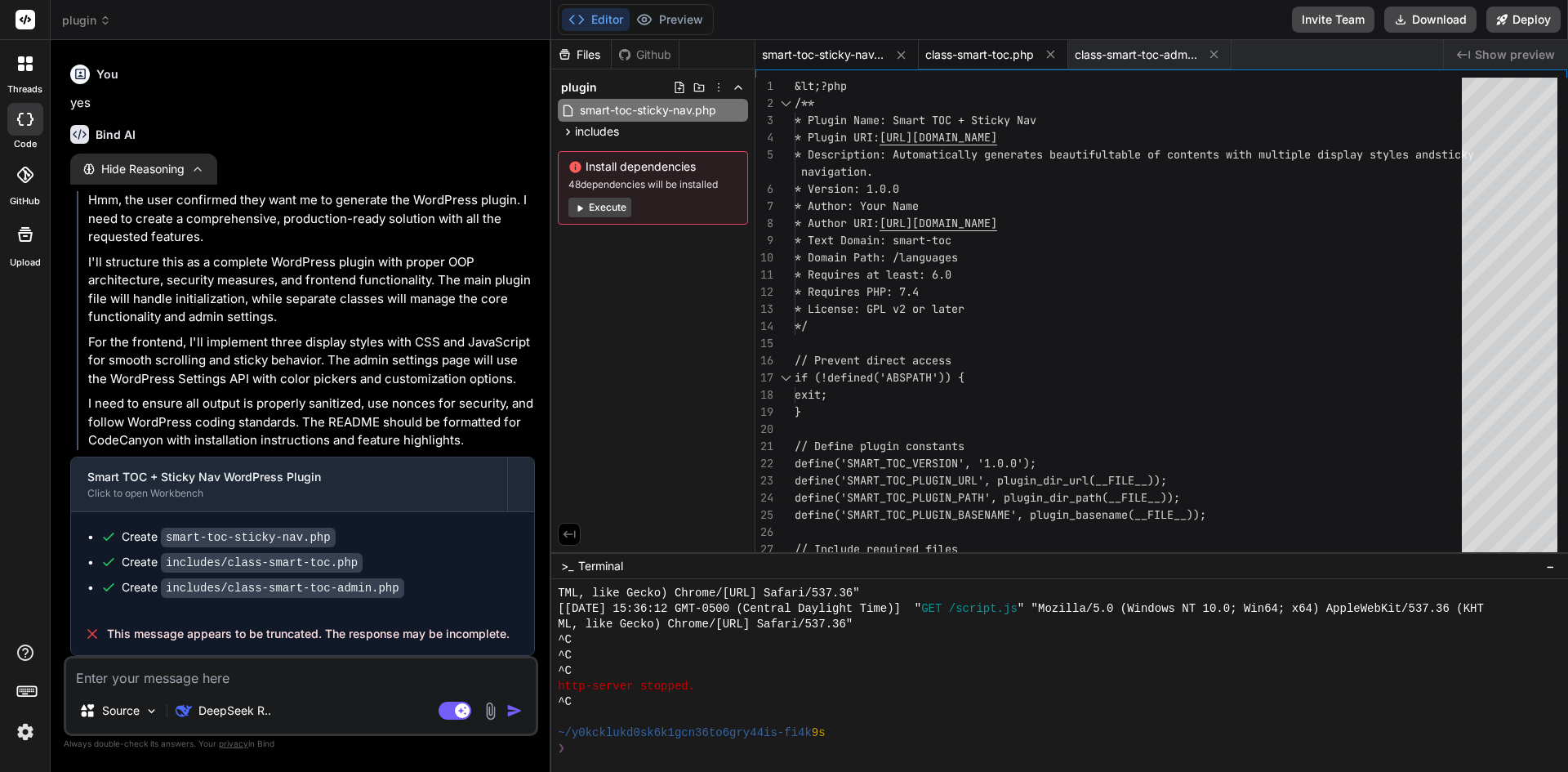
click at [993, 55] on span "class-smart-toc.php" at bounding box center [979, 55] width 109 height 16
type textarea "?&gt;"
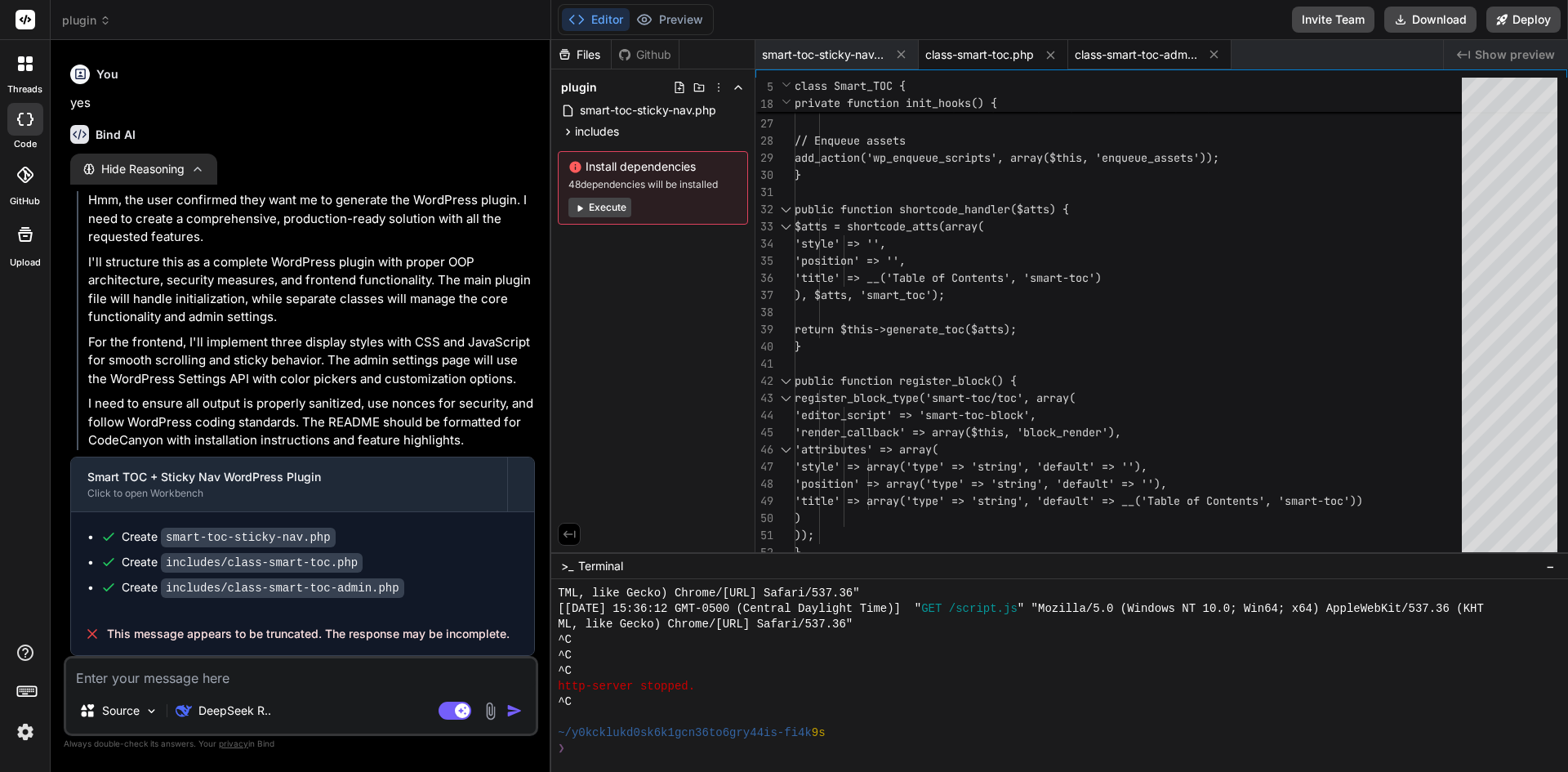
click at [1154, 58] on span "class-smart-toc-admin.php" at bounding box center [1136, 55] width 123 height 16
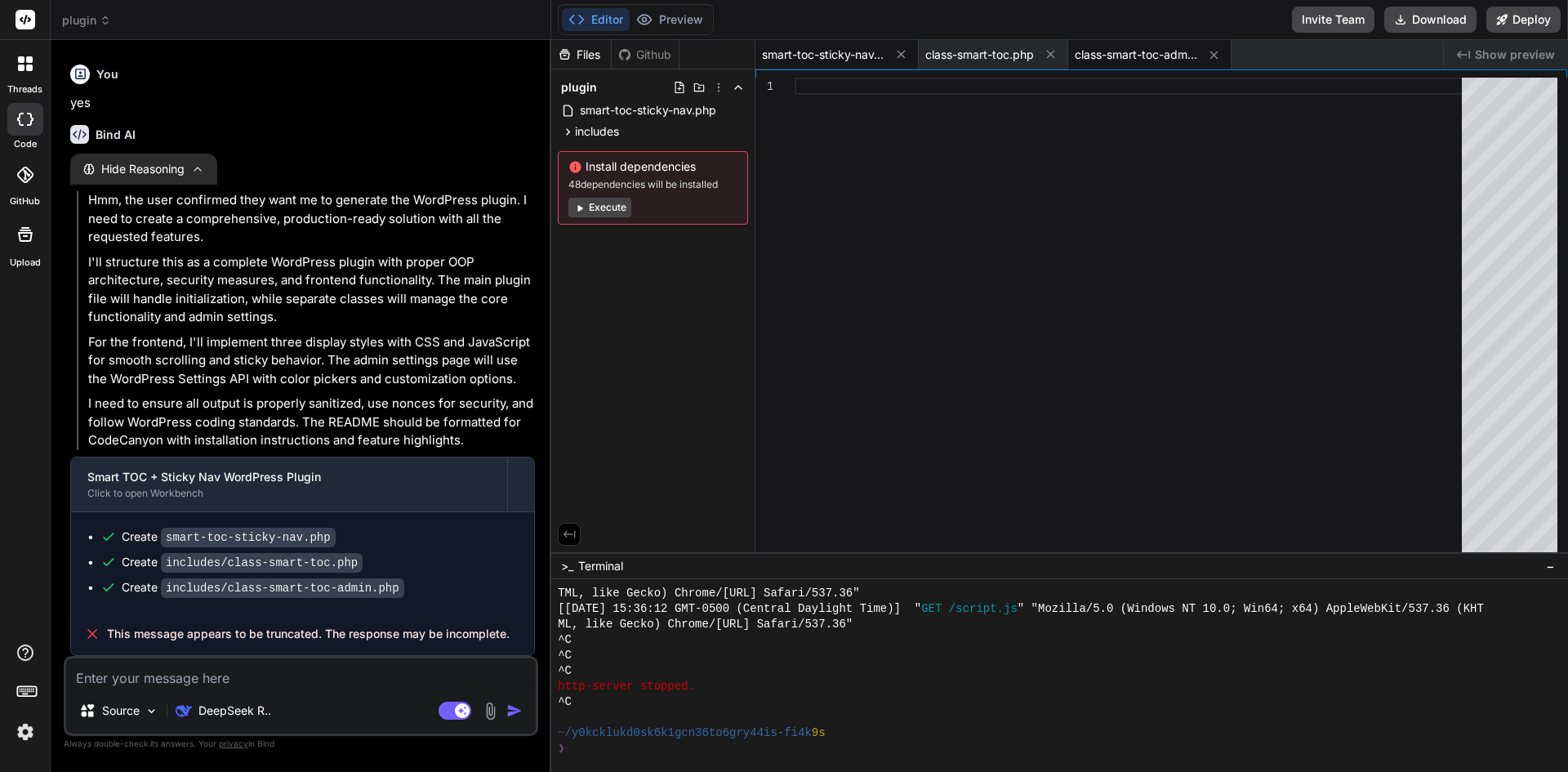
click at [826, 57] on span "smart-toc-sticky-nav.php" at bounding box center [823, 55] width 123 height 16
type textarea "// Uninstall hook register_uninstall_hook(__FILE__, 'smart_toc_uninstall'); fun…"
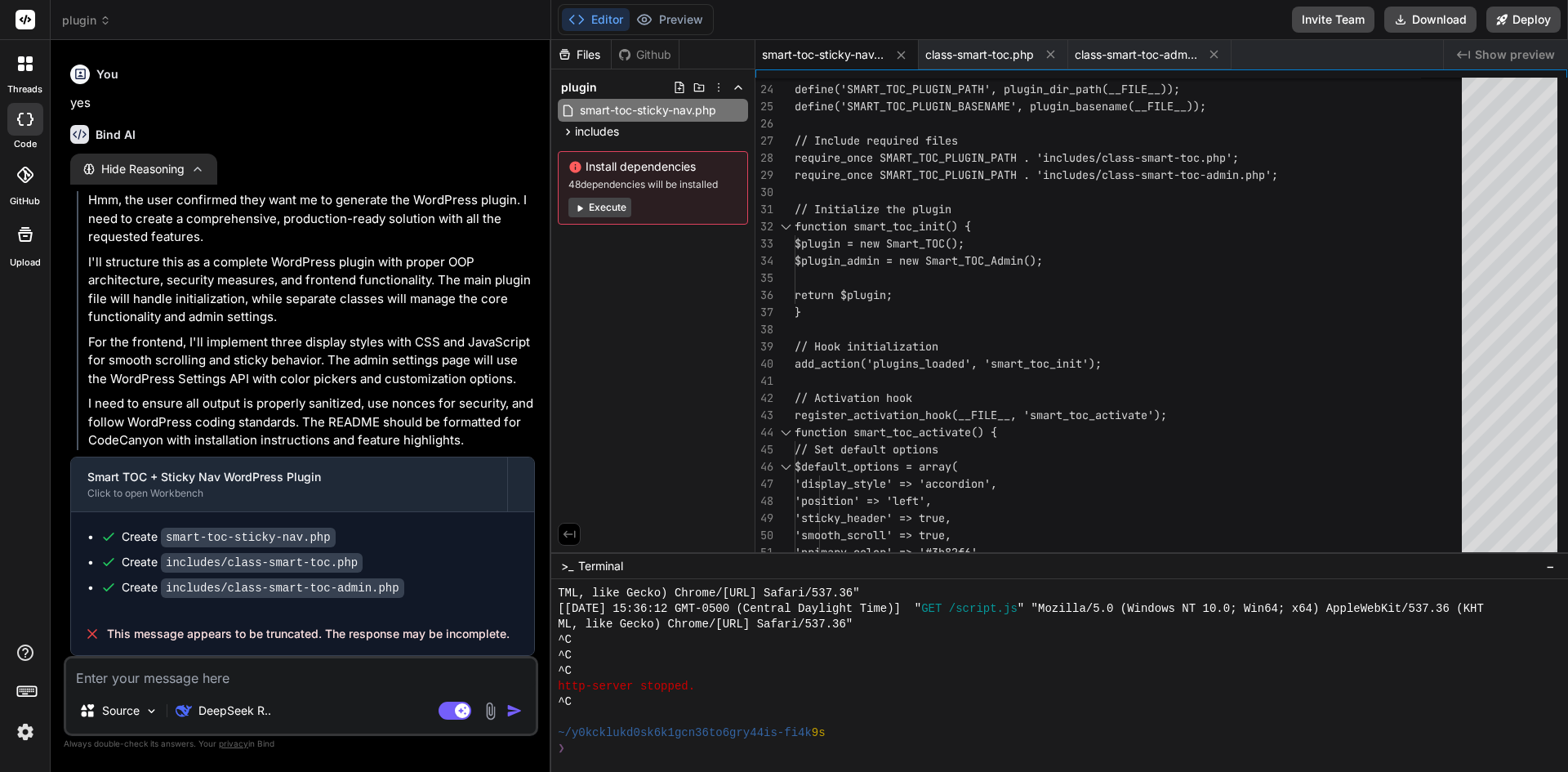
click at [304, 681] on textarea at bounding box center [301, 673] width 470 height 29
type textarea "i"
type textarea "x"
type textarea "is"
type textarea "x"
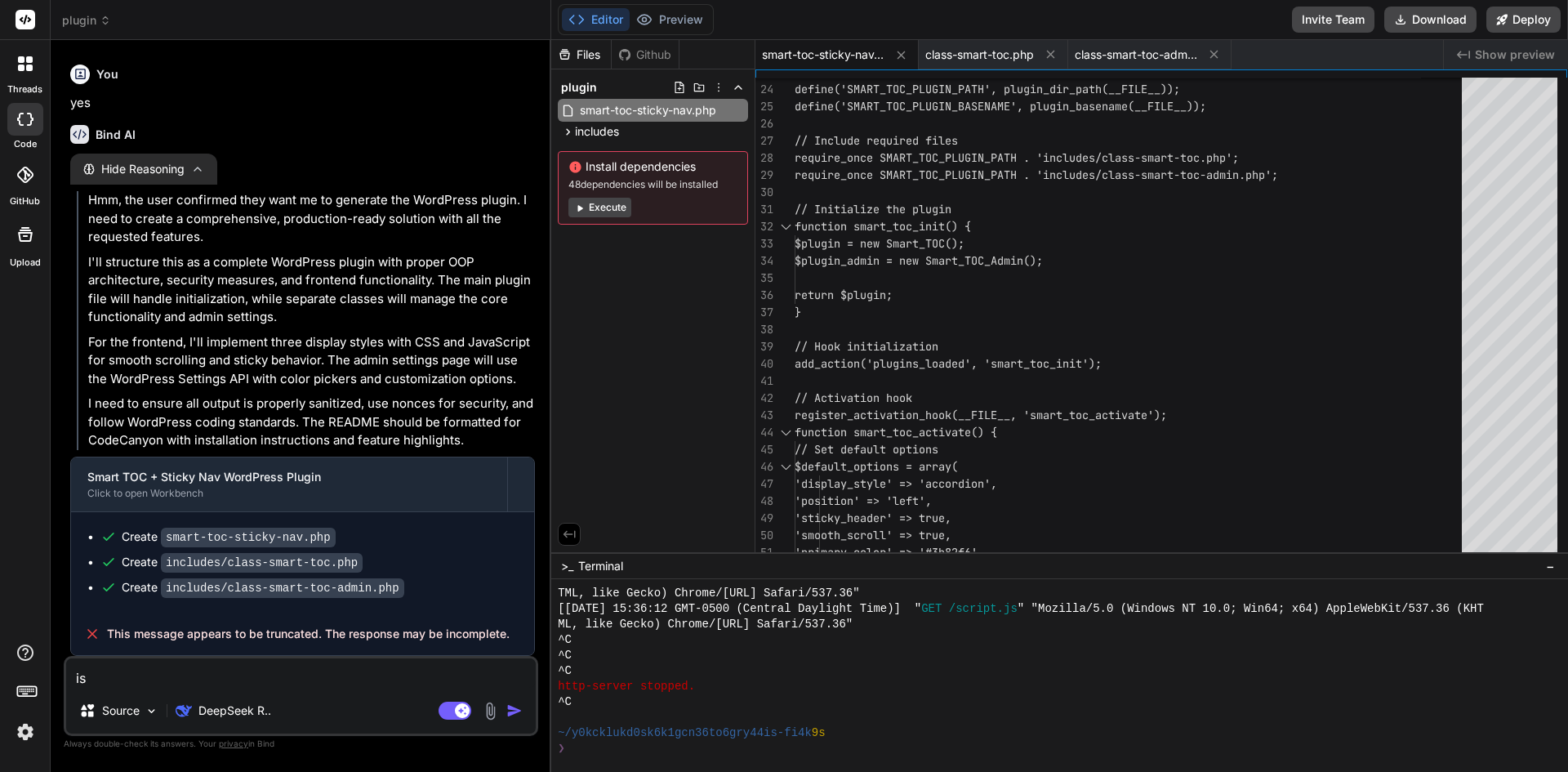
type textarea "is"
type textarea "x"
type textarea "is i"
type textarea "x"
type textarea "is it"
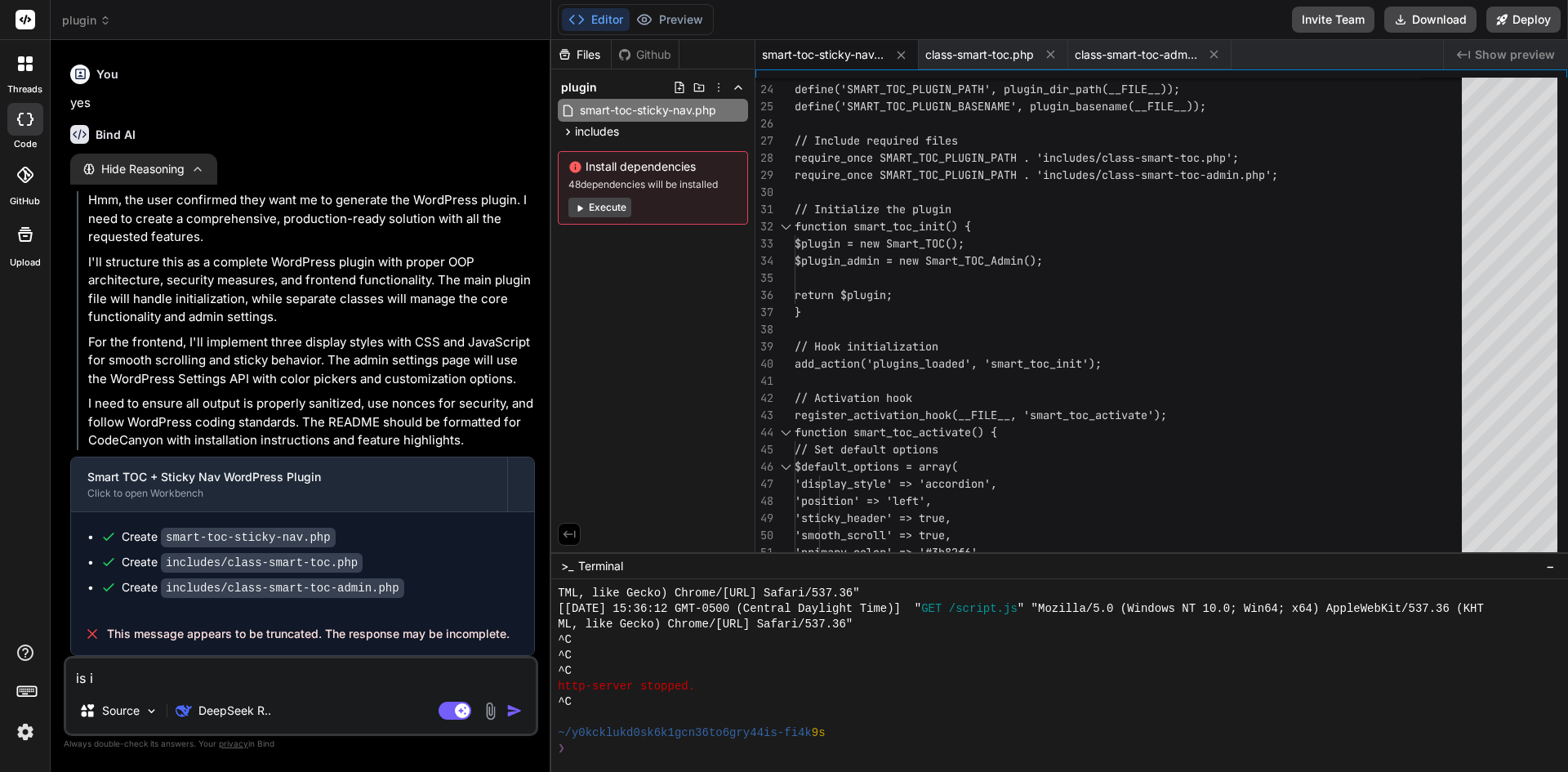
type textarea "x"
type textarea "is it"
type textarea "x"
type textarea "is it c"
type textarea "x"
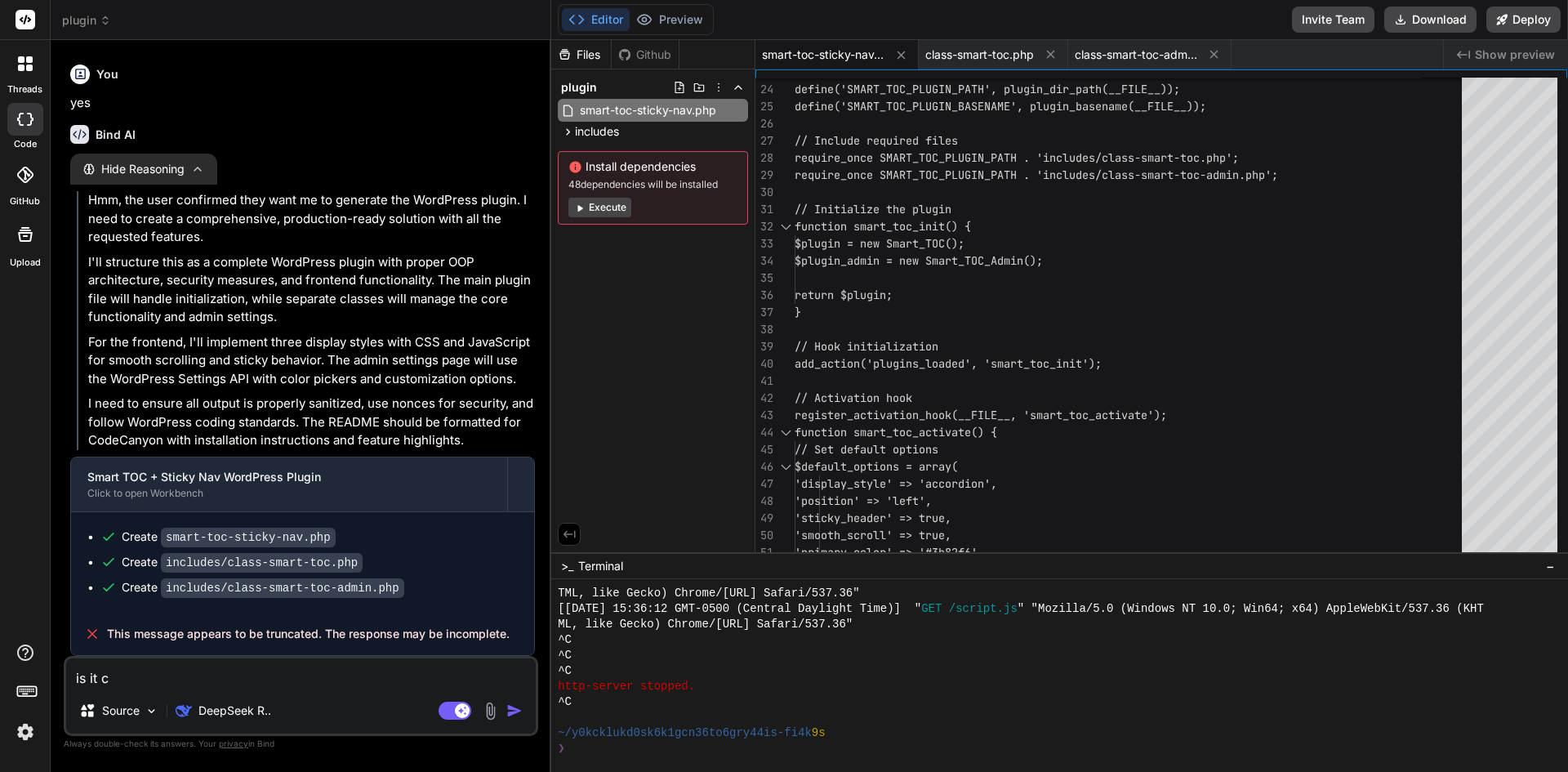
type textarea "is it co"
type textarea "x"
type textarea "is it com"
type textarea "x"
type textarea "is it comp"
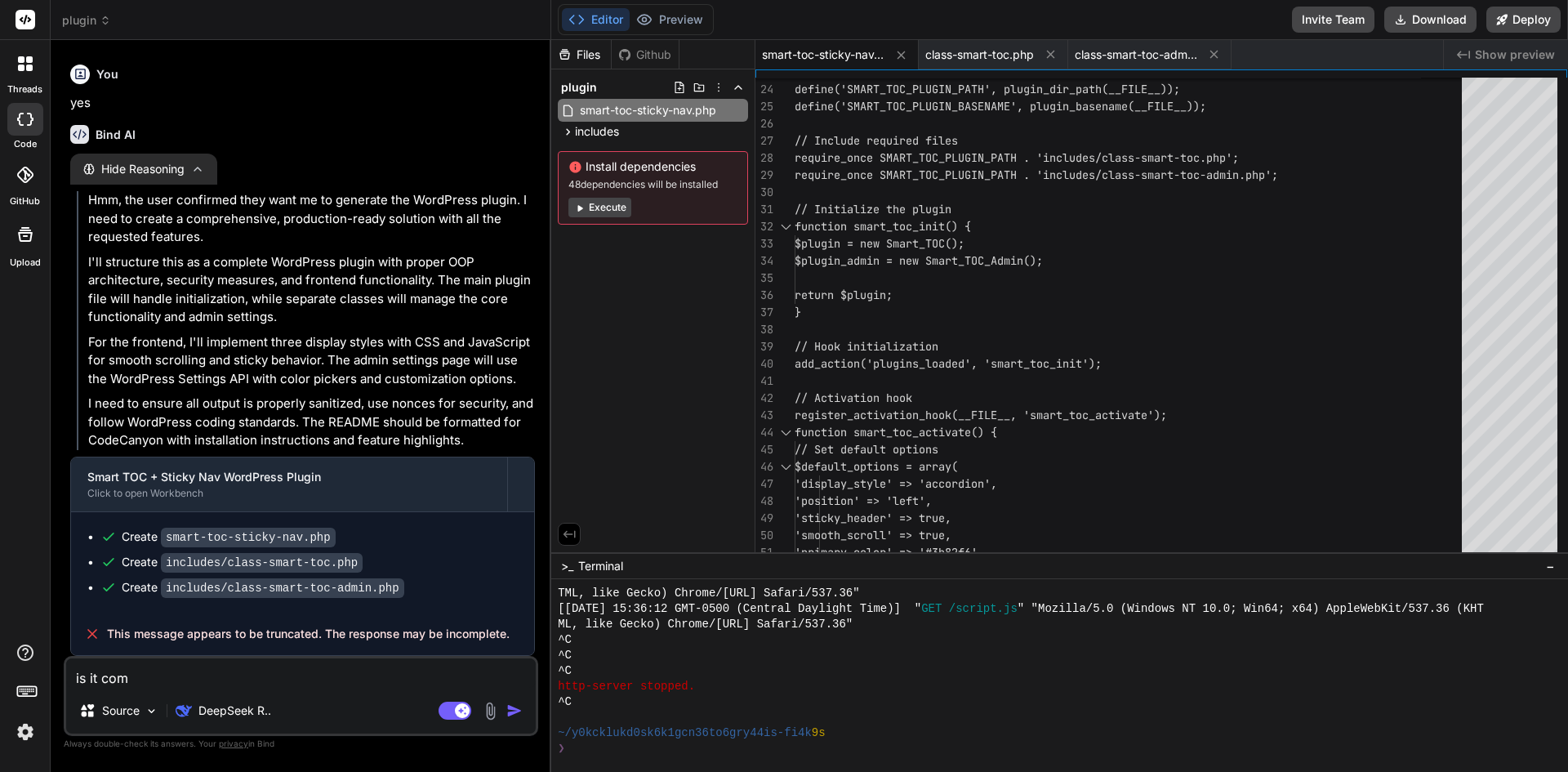
type textarea "x"
type textarea "is it compl"
type textarea "x"
type textarea "is it comple"
type textarea "x"
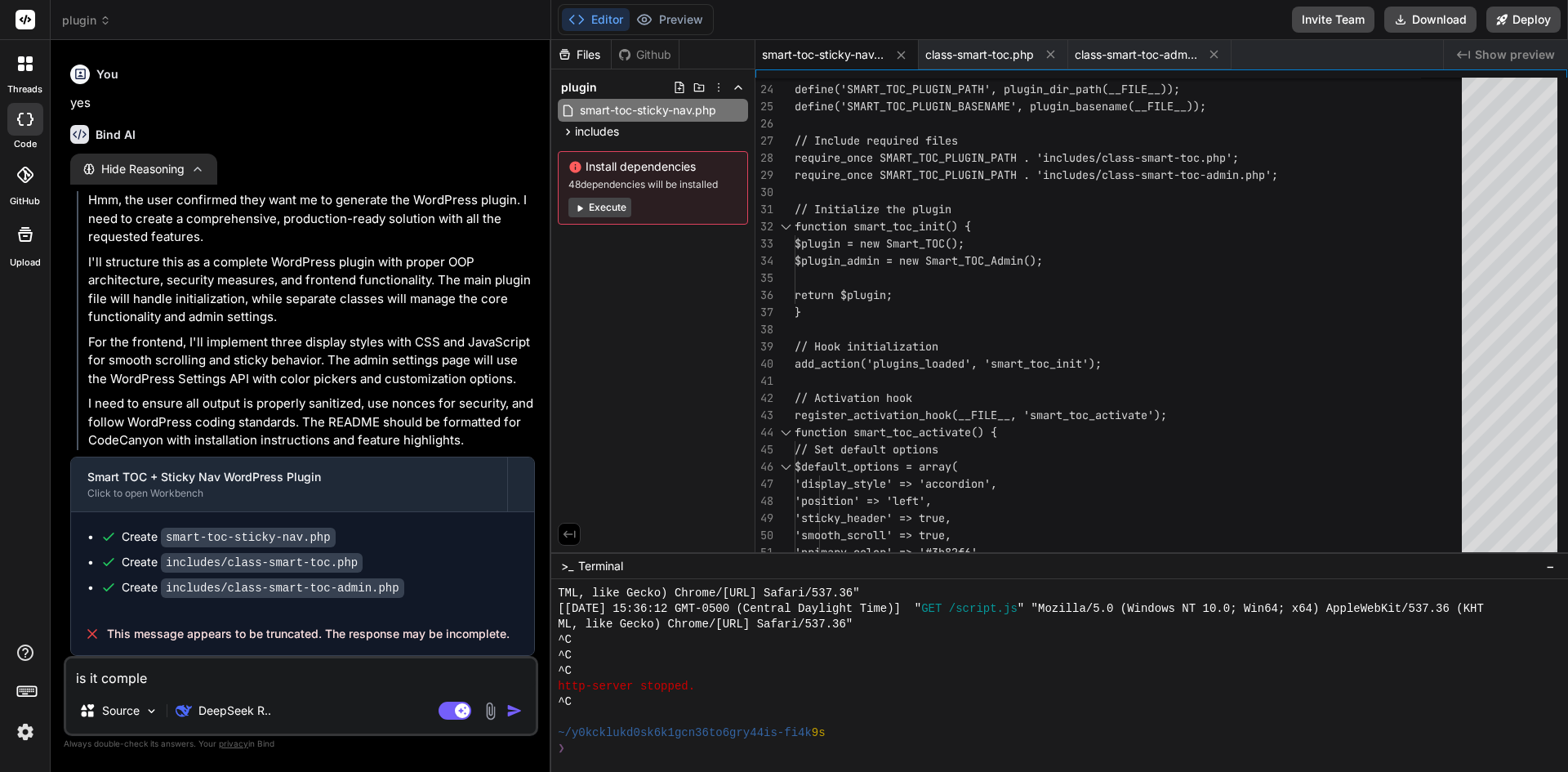
type textarea "is it complet"
type textarea "x"
type textarea "is it complete"
type textarea "x"
type textarea "is it complete?"
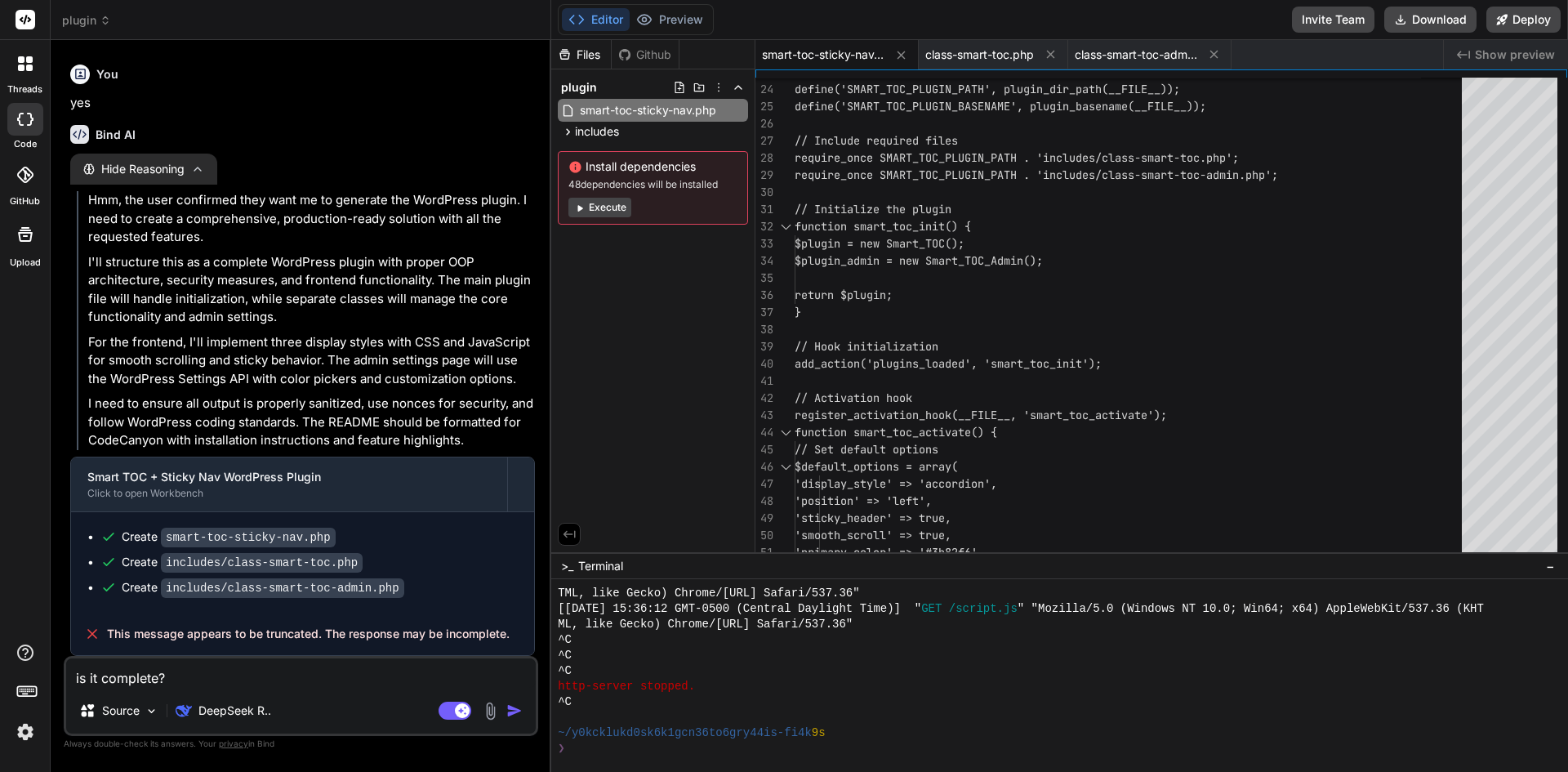
type textarea "x"
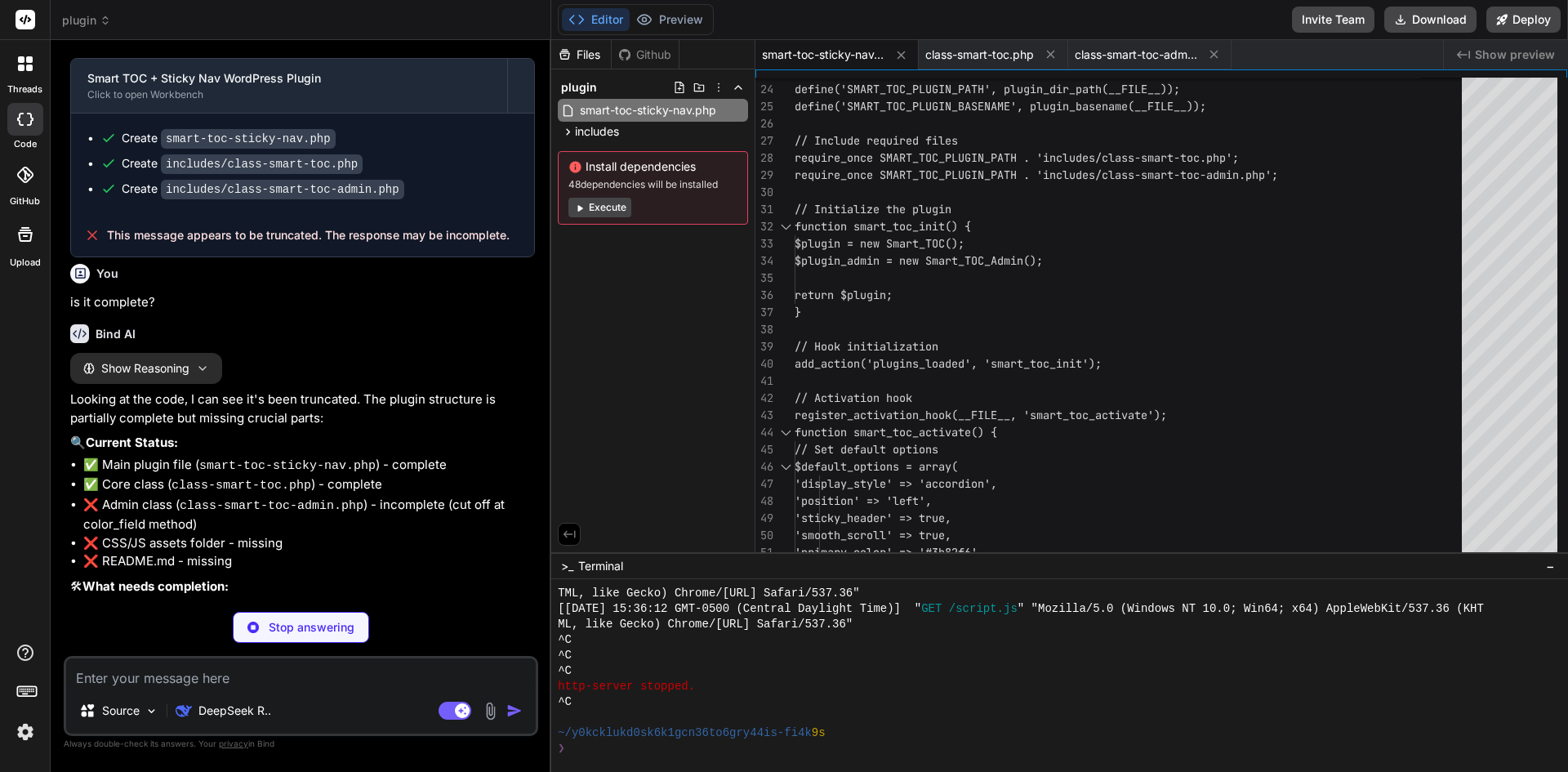
scroll to position [1217, 0]
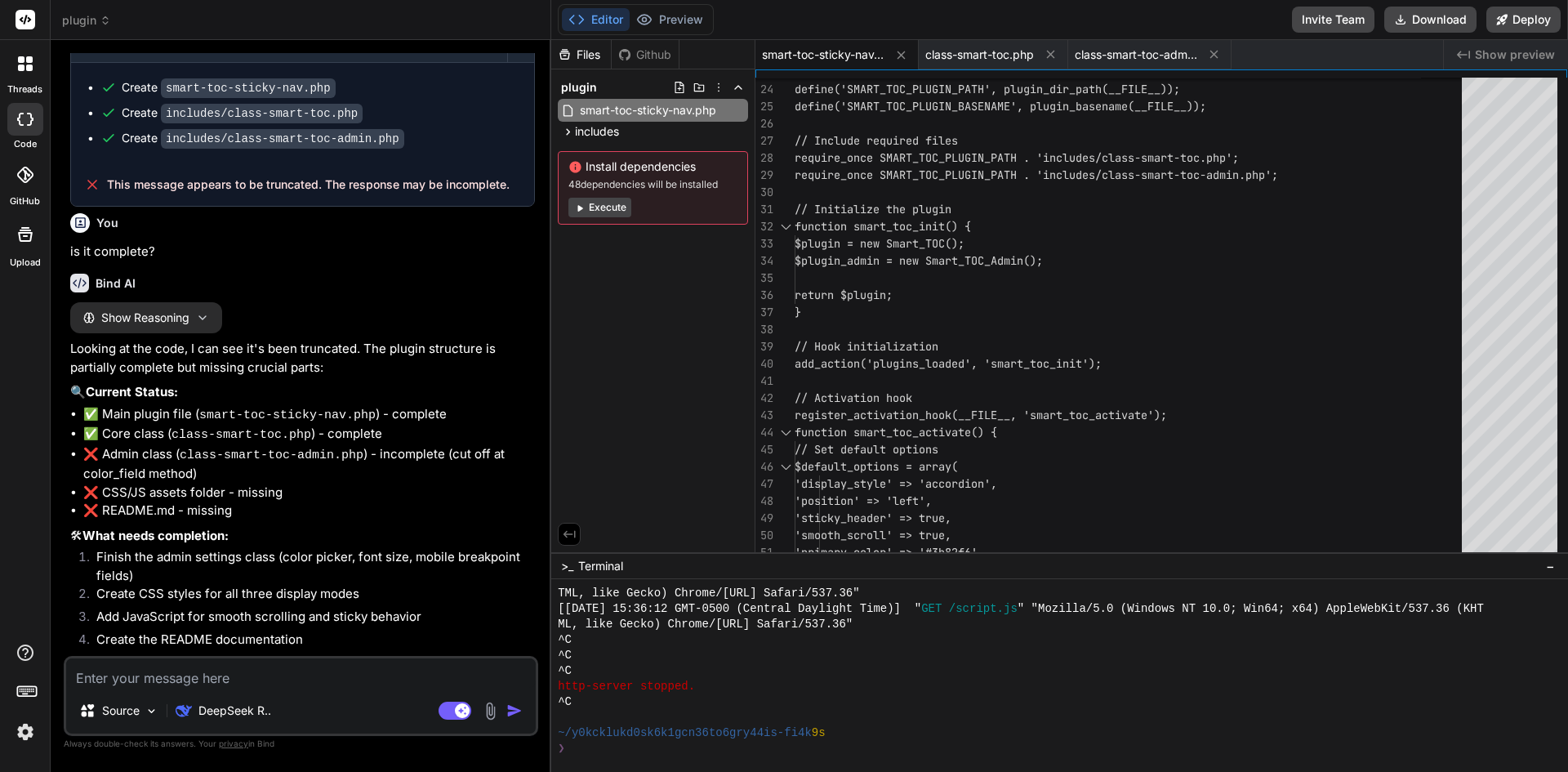
type textarea "x"
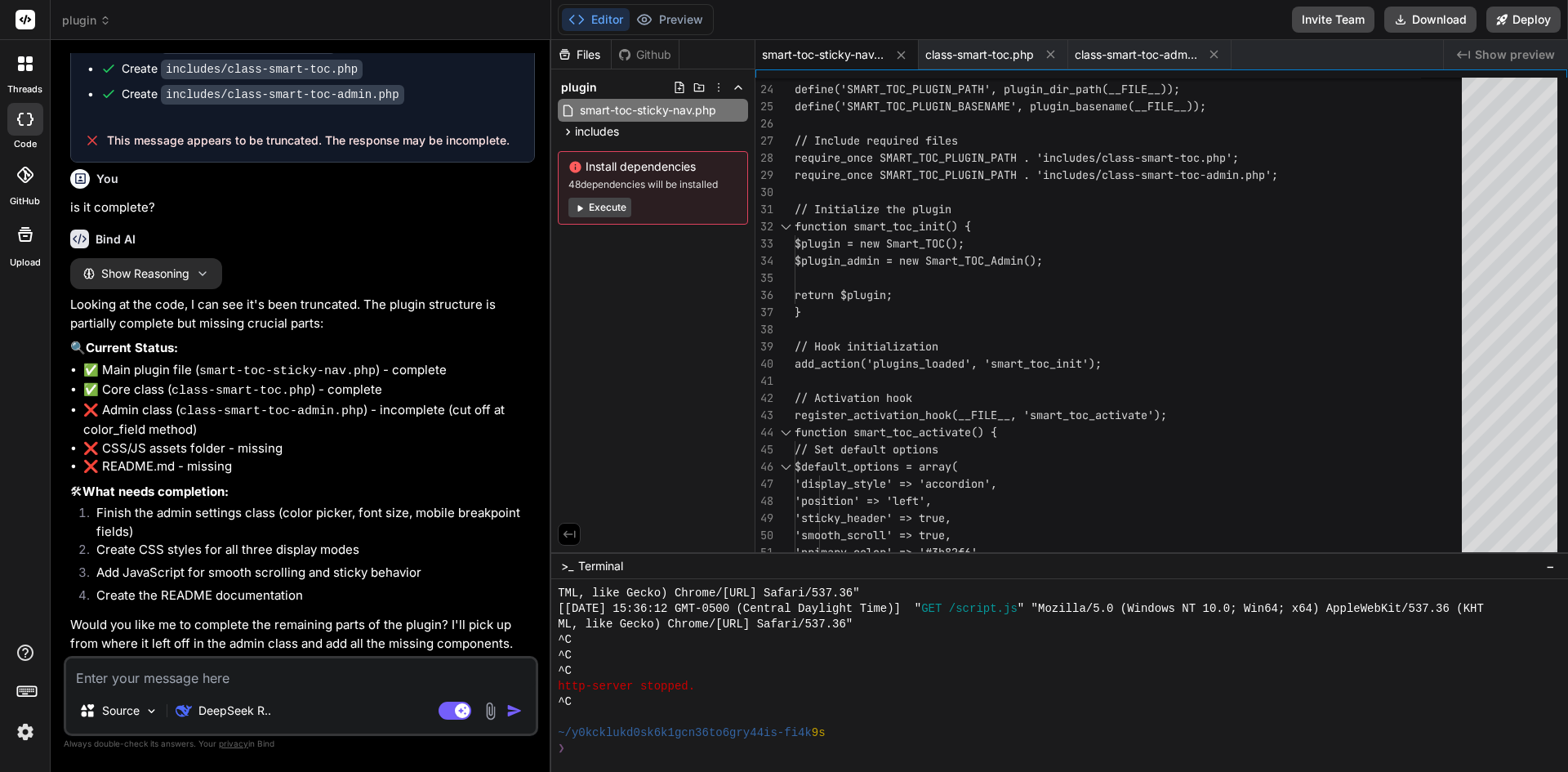
click at [255, 679] on textarea at bounding box center [301, 673] width 470 height 29
type textarea "y"
type textarea "x"
type textarea "ye"
type textarea "x"
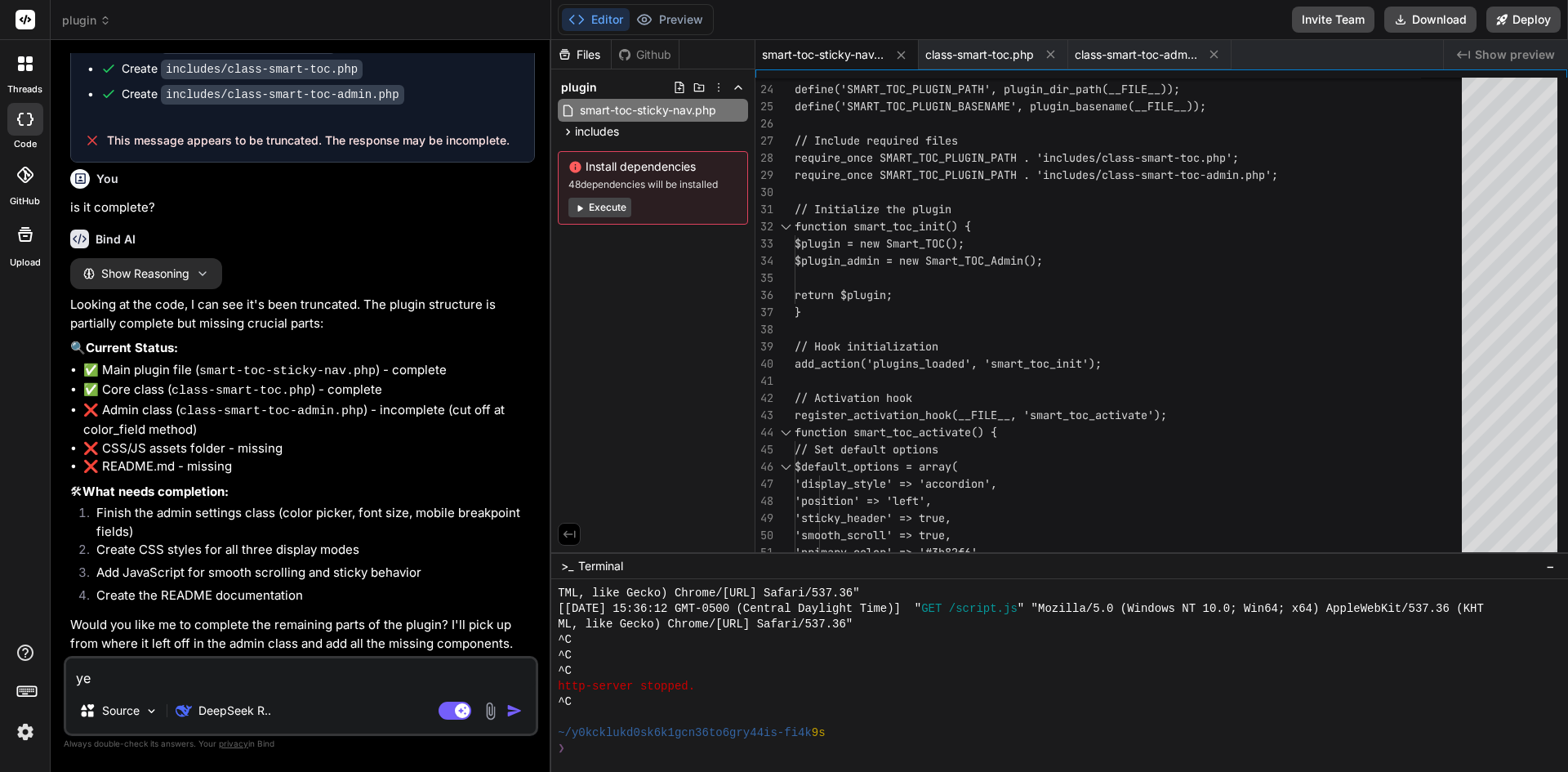
type textarea "yes"
type textarea "x"
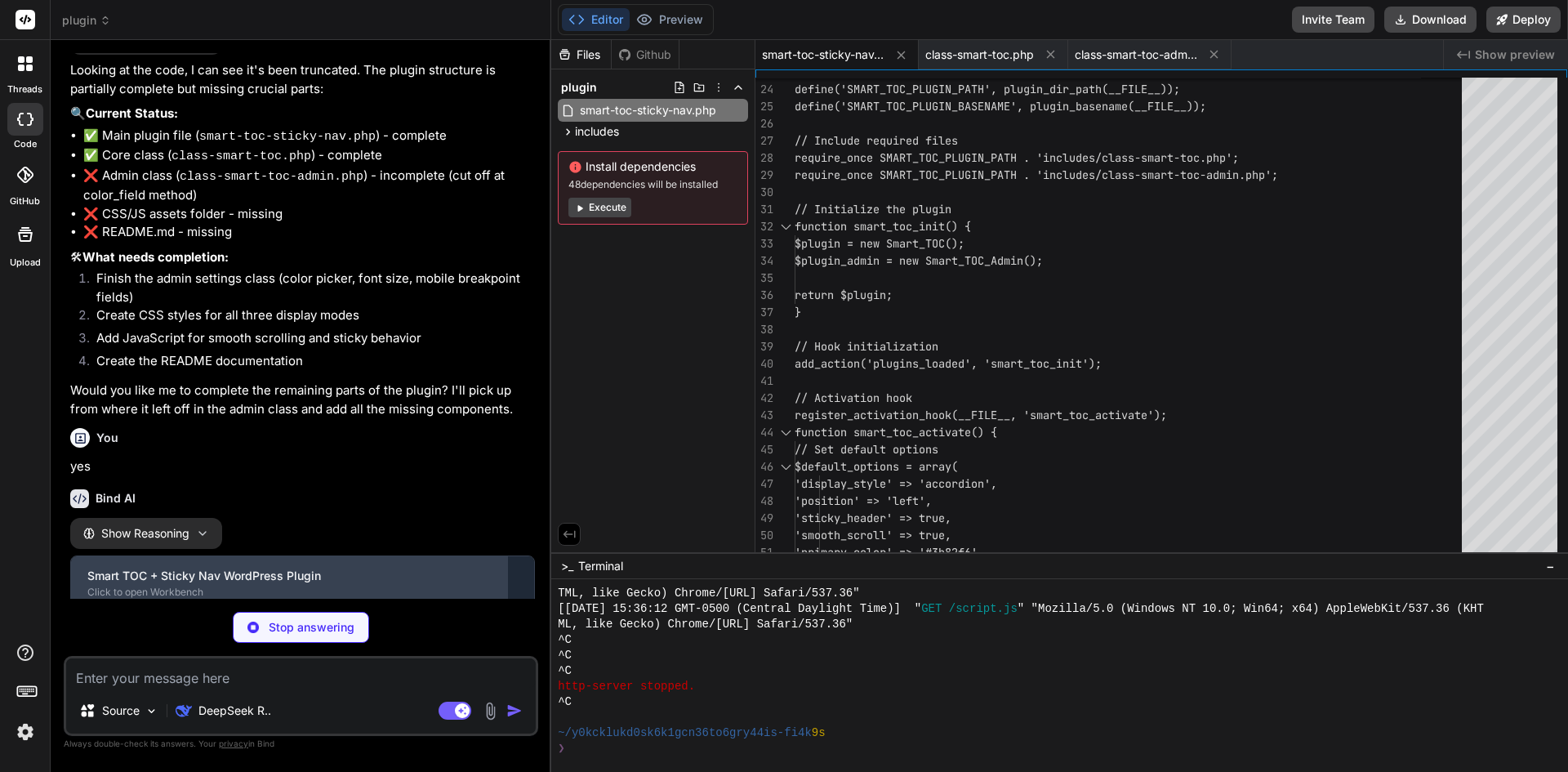
scroll to position [1590, 0]
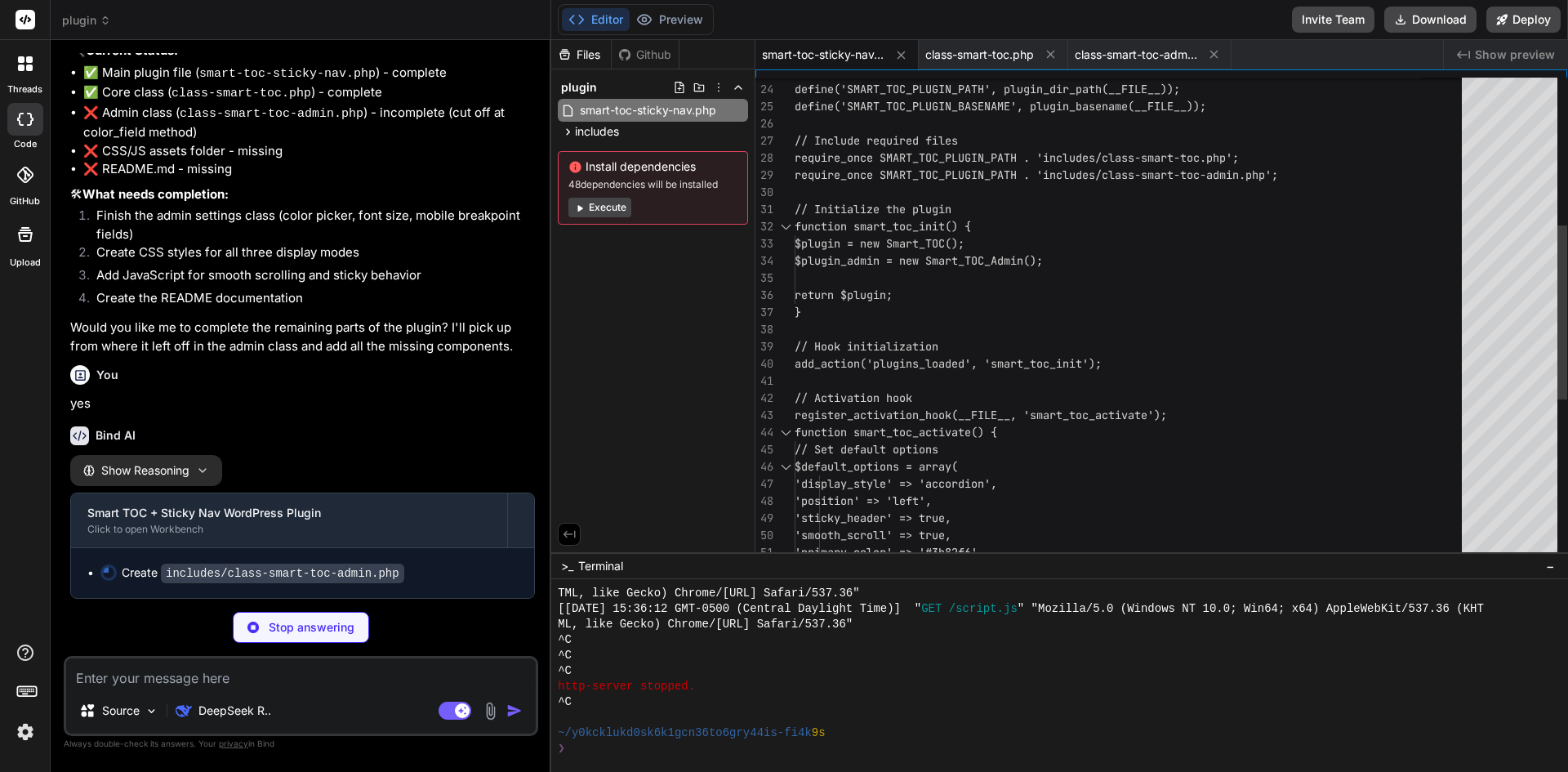
click at [1144, 74] on div "23 24 25 26 27 28 29 30 31 32 33 34 35 36 37 38 39 40 41 42 43 44 45 46 47 48 4…" at bounding box center [1161, 311] width 812 height 483
type textarea "x"
click at [1147, 49] on span "class-smart-toc-admin.php" at bounding box center [1136, 55] width 123 height 16
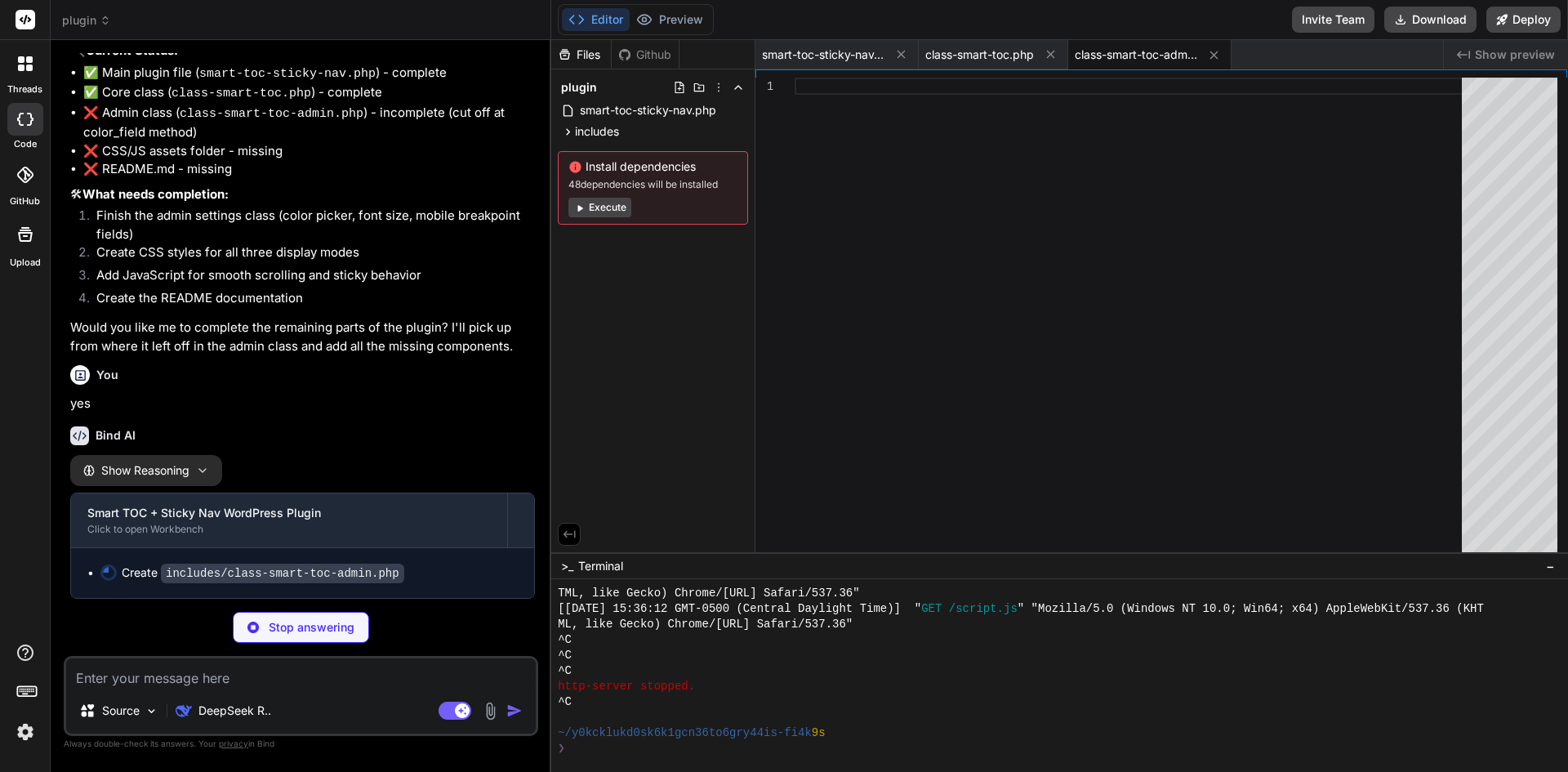
click at [672, 340] on div "Files Github plugin smart-toc-sticky-nav.php includes class-smart-toc.php class…" at bounding box center [653, 296] width 204 height 512
click at [131, 707] on p "Source" at bounding box center [121, 711] width 37 height 16
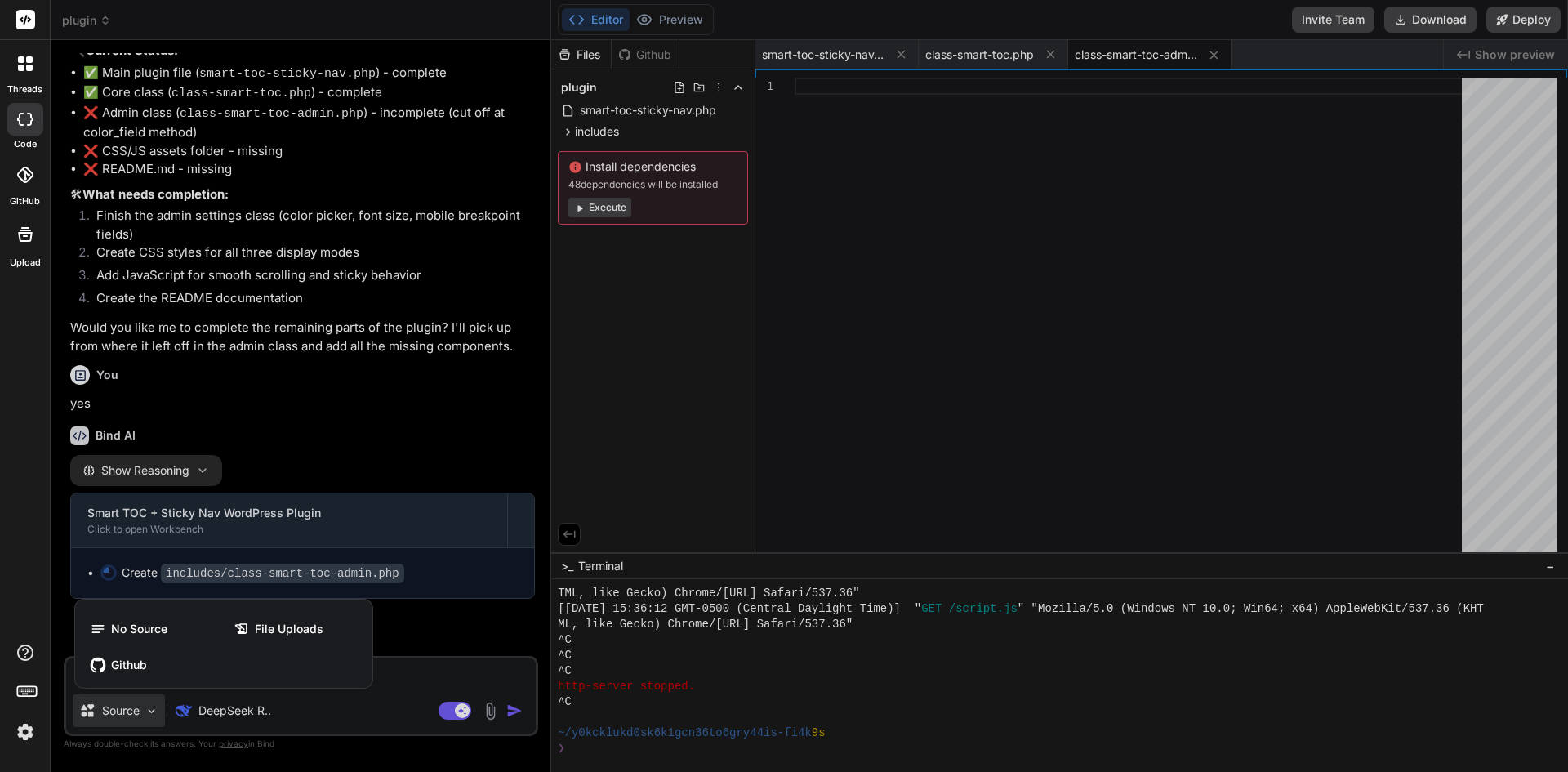
click at [142, 753] on div at bounding box center [784, 386] width 1568 height 772
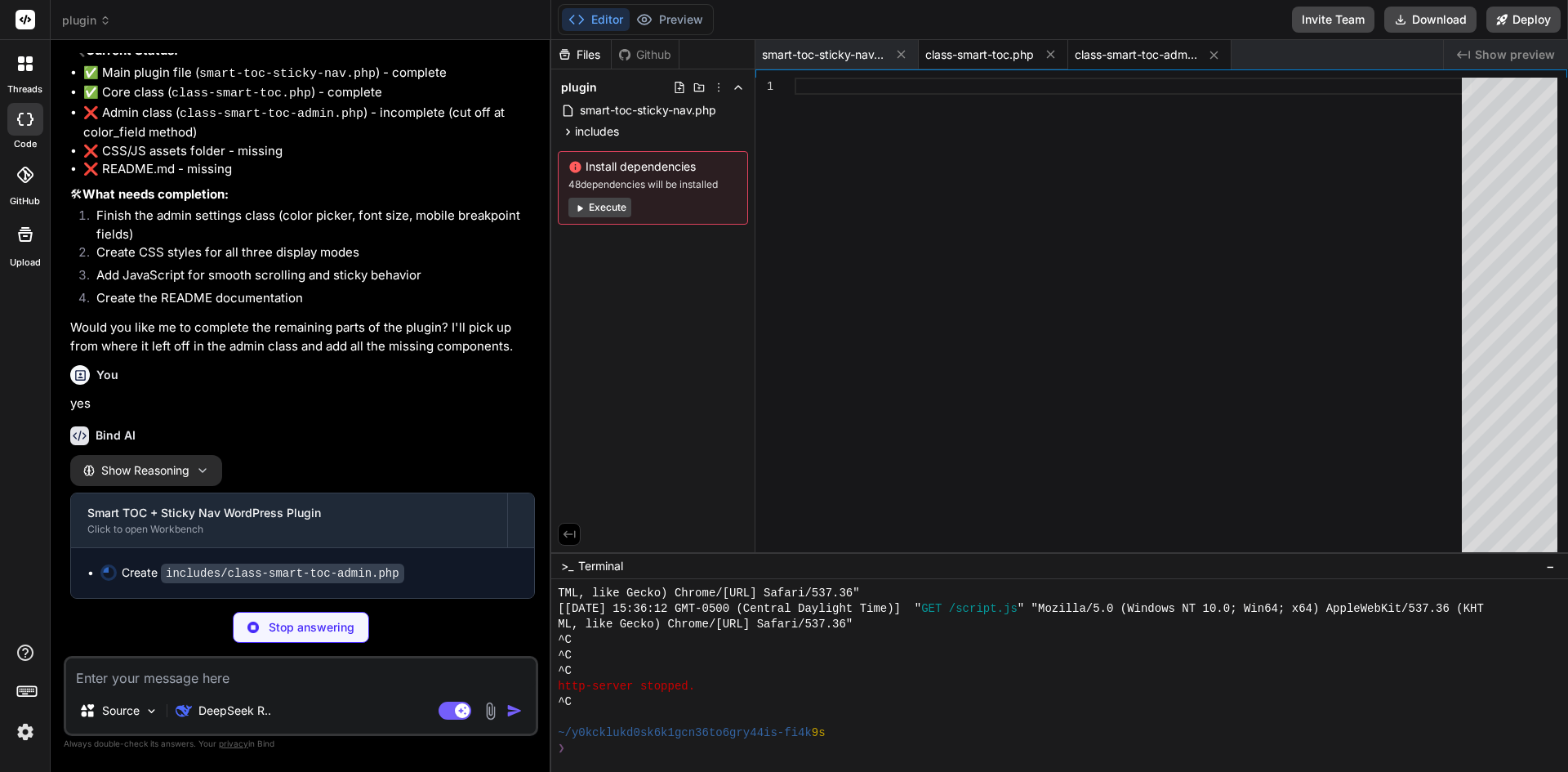
type textarea "x"
click at [977, 54] on span "class-smart-toc.php" at bounding box center [979, 55] width 109 height 16
type textarea "?&gt;"
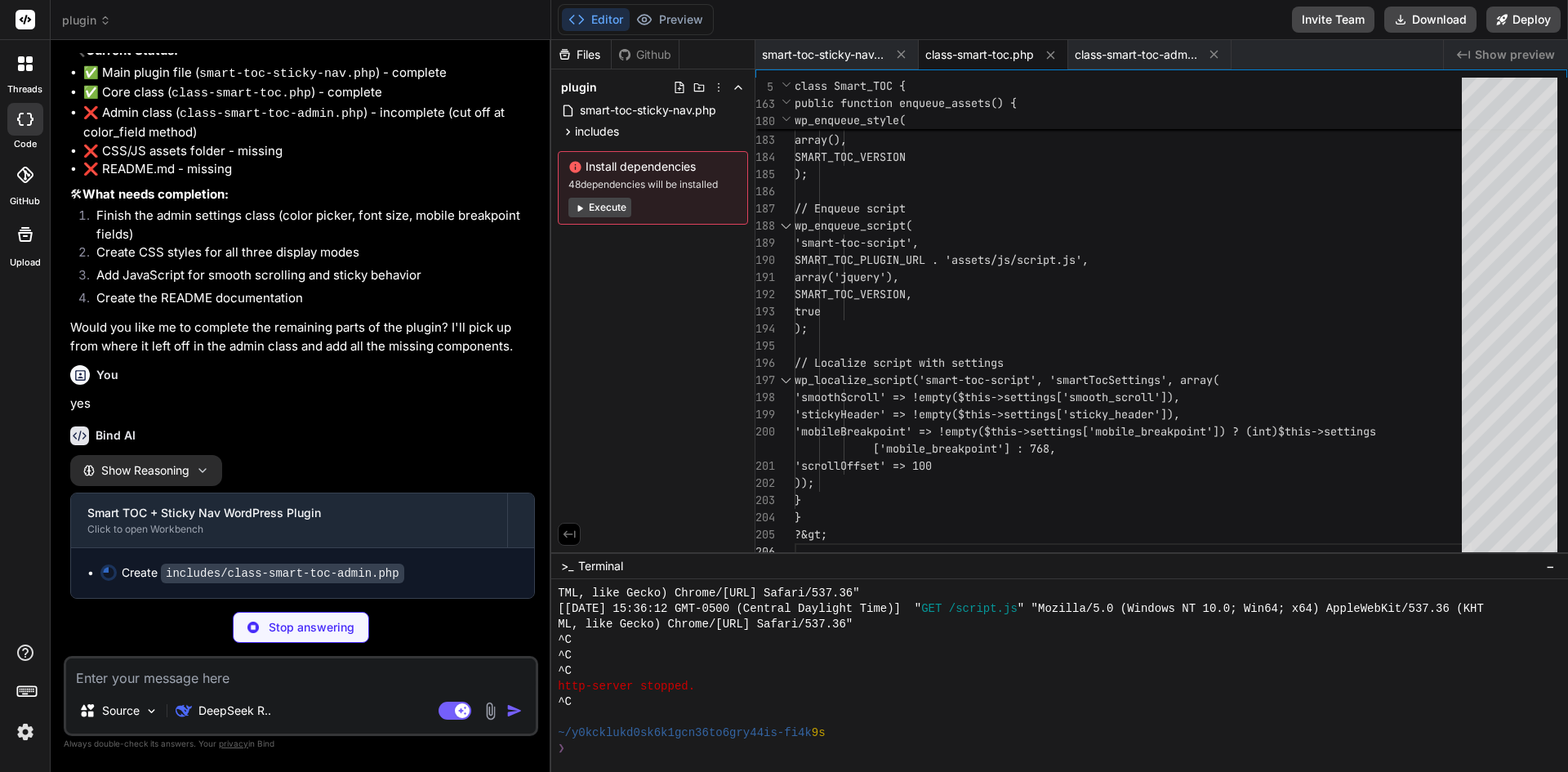
click at [966, 55] on span "class-smart-toc.php" at bounding box center [979, 55] width 109 height 16
type textarea "x"
click at [839, 57] on span "smart-toc-sticky-nav.php" at bounding box center [823, 55] width 123 height 16
type textarea "// Uninstall hook register_uninstall_hook(__FILE__, 'smart_toc_uninstall'); fun…"
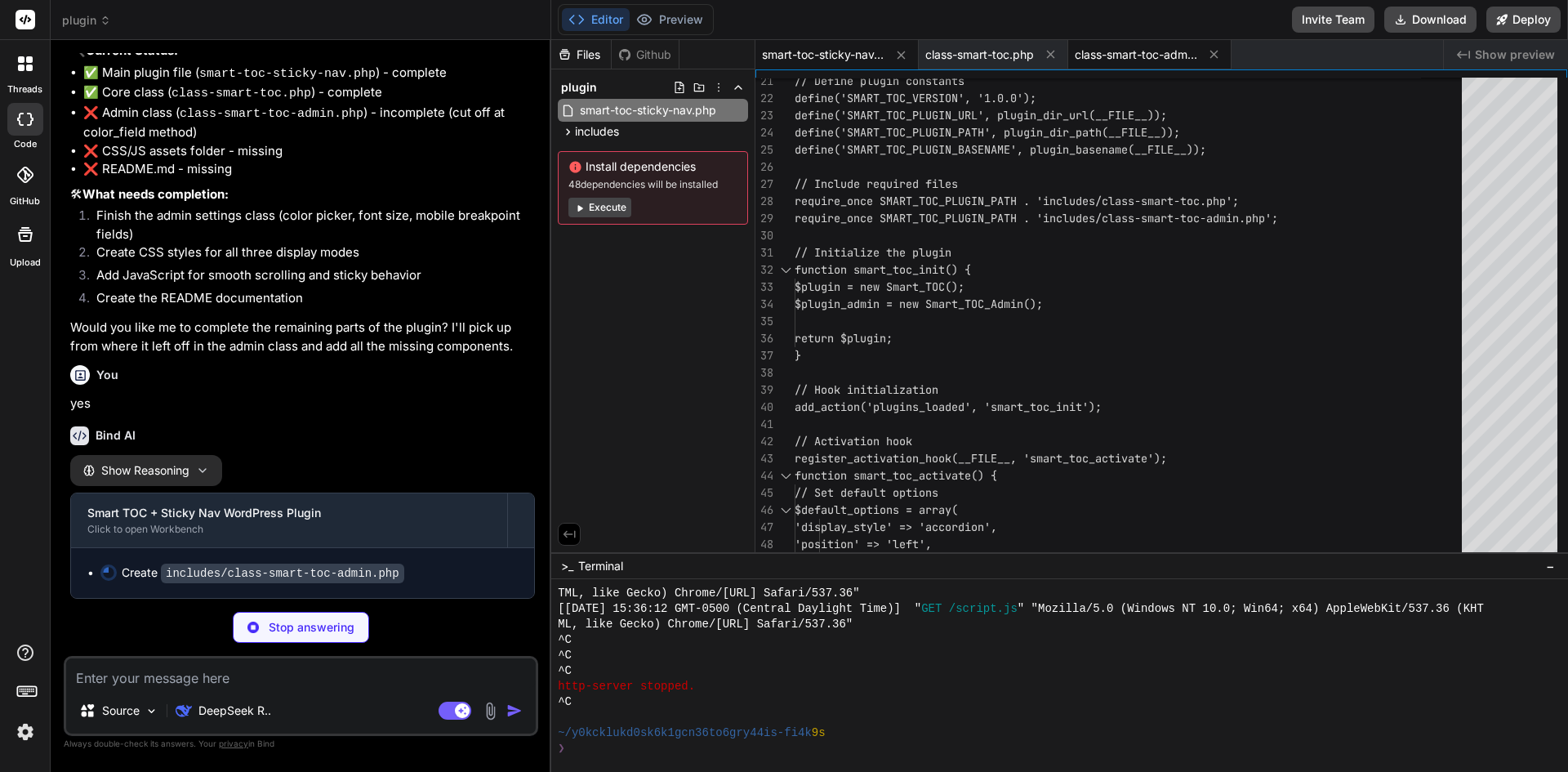
type textarea "x"
click at [1136, 54] on span "class-smart-toc-admin.php" at bounding box center [1136, 55] width 123 height 16
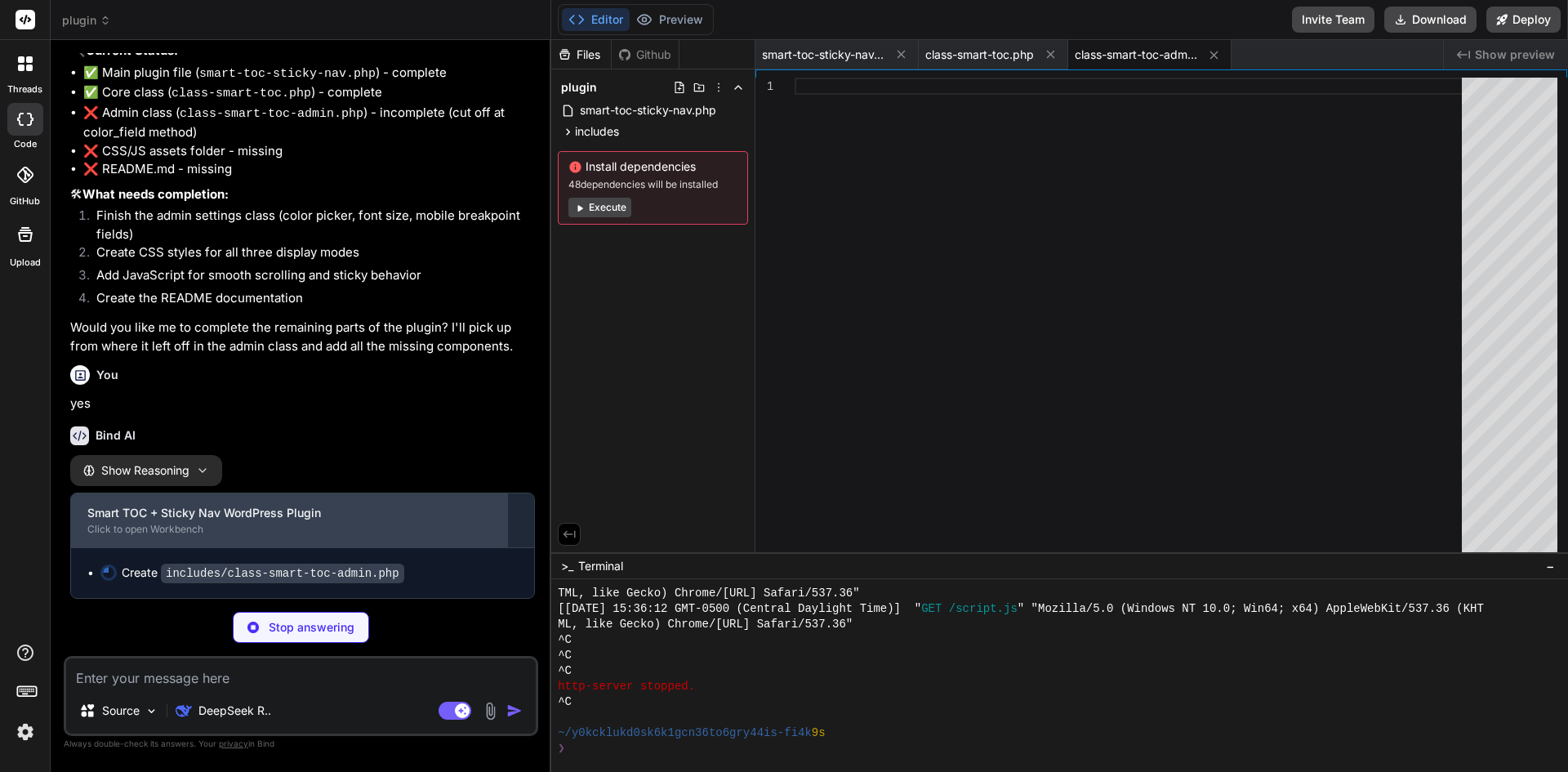
click at [378, 527] on div "Click to open Workbench" at bounding box center [289, 530] width 403 height 13
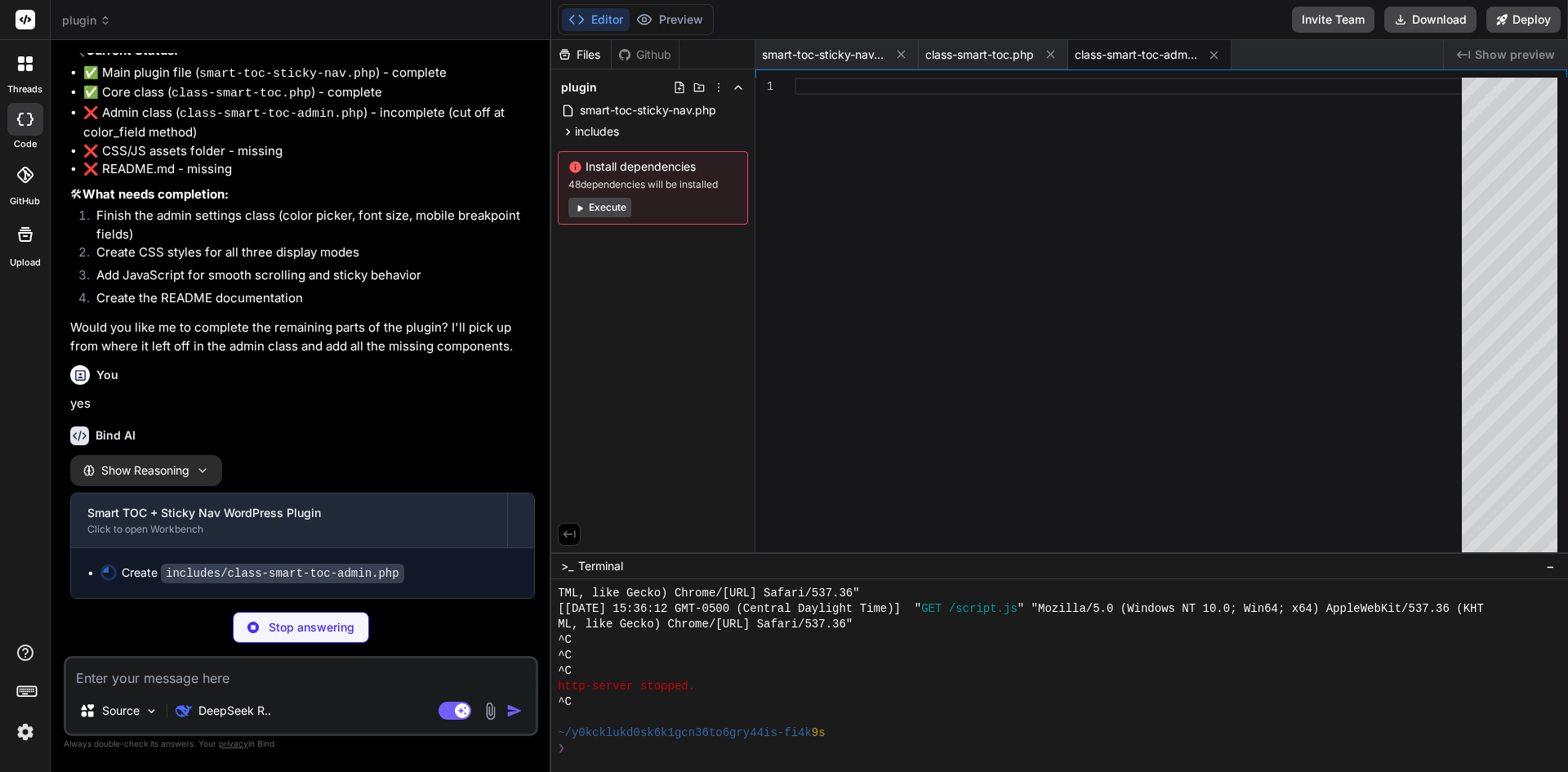
type textarea "x"
type textarea "} ?&gt;"
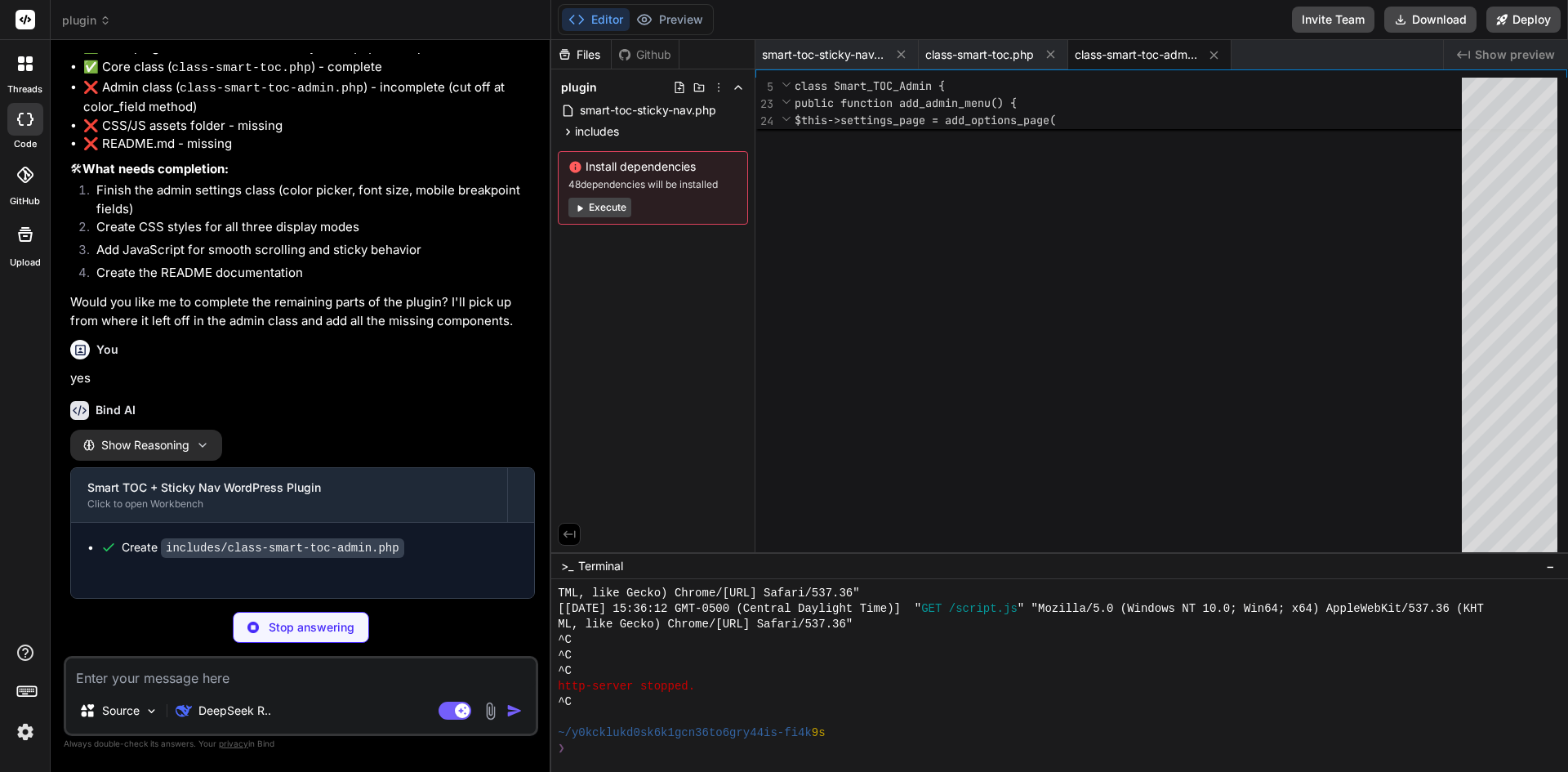
type textarea "x"
type textarea "scroll-margin-top: 100px; } /* Custom properties for dynamic styling */ :root {…"
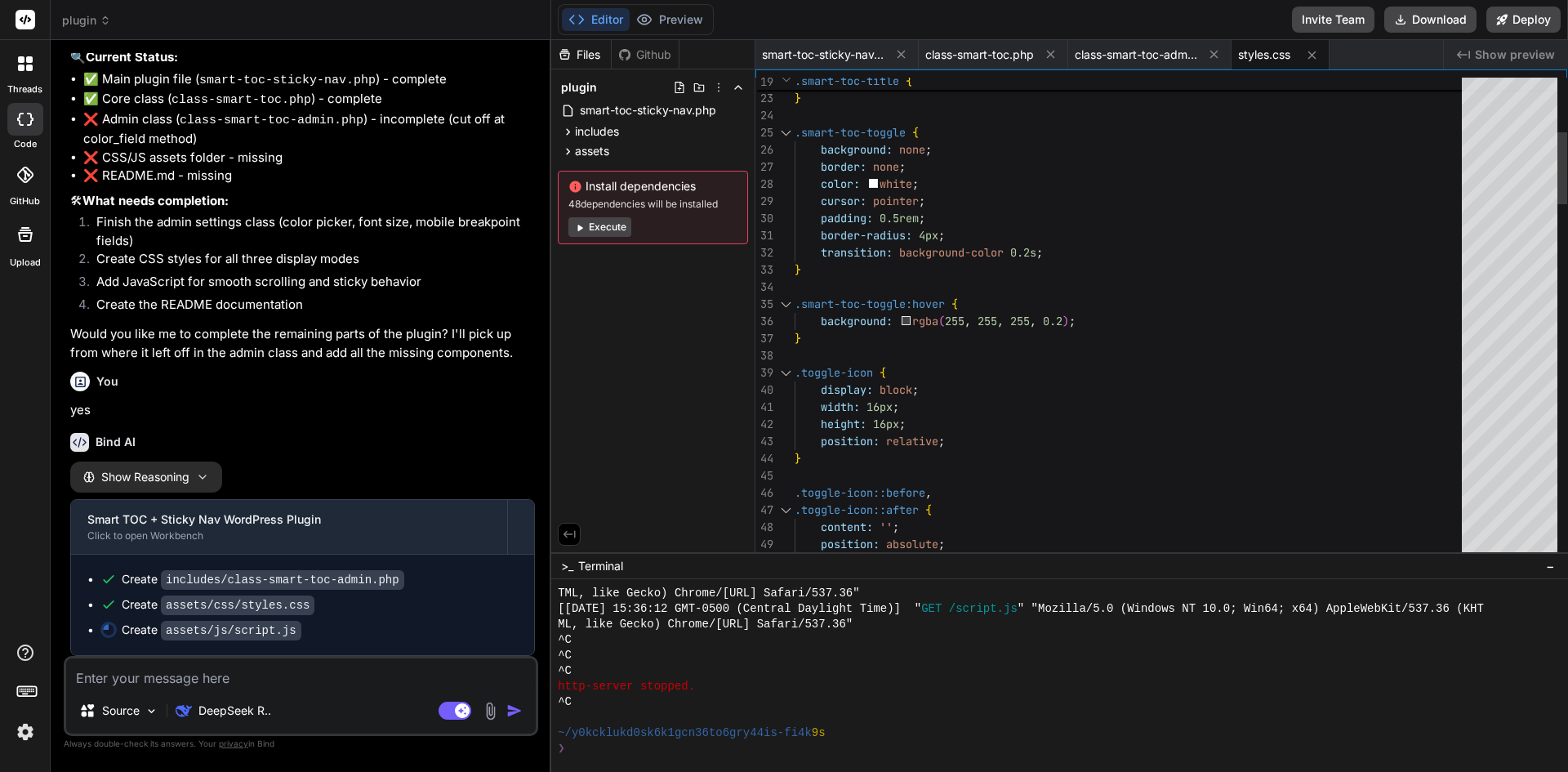
scroll to position [1583, 0]
type textarea "x"
click at [1121, 64] on div "class-smart-toc-admin.php" at bounding box center [1149, 55] width 164 height 29
type textarea "} ?&gt;"
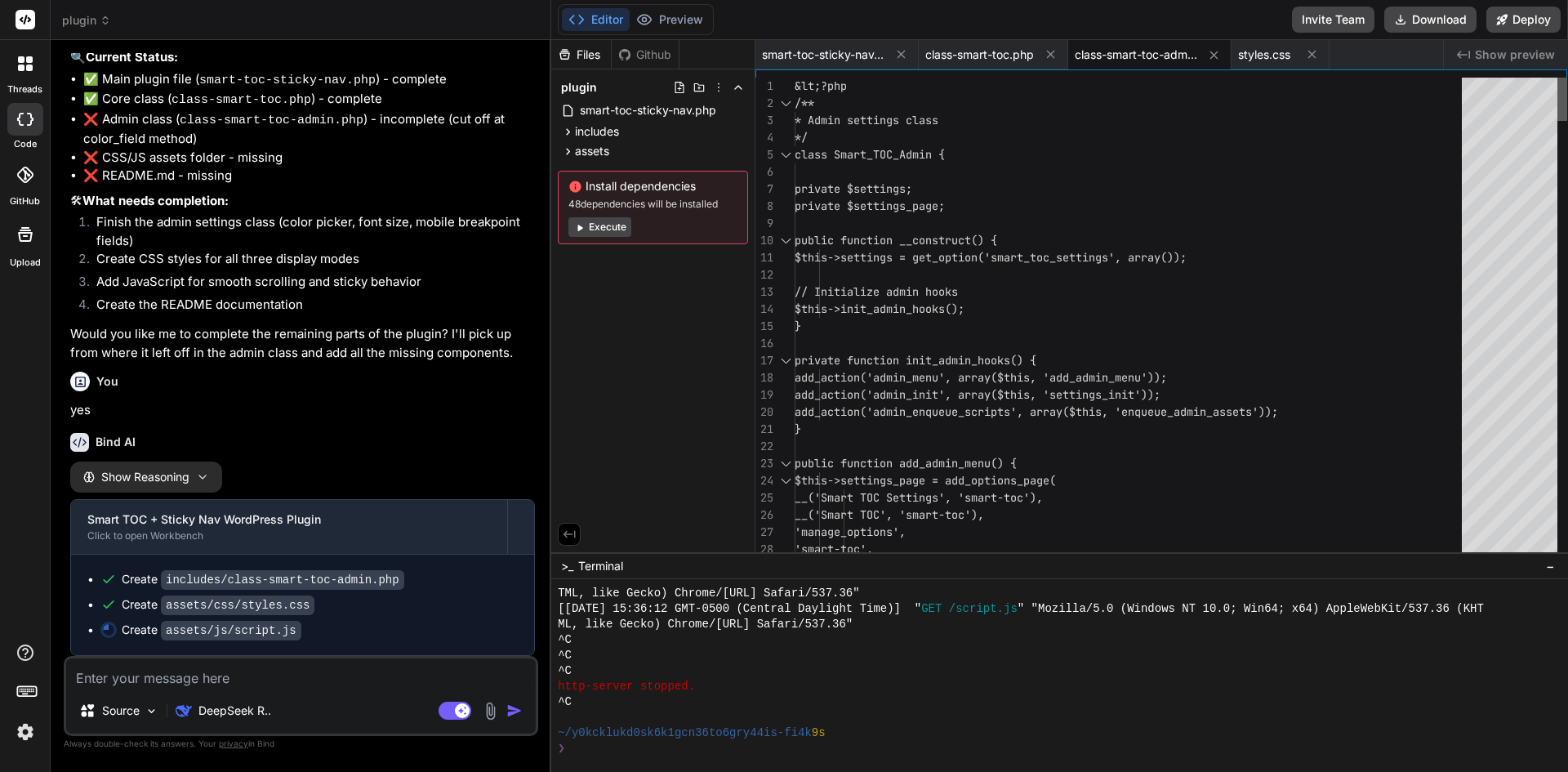
click at [1557, 83] on div at bounding box center [1562, 99] width 10 height 43
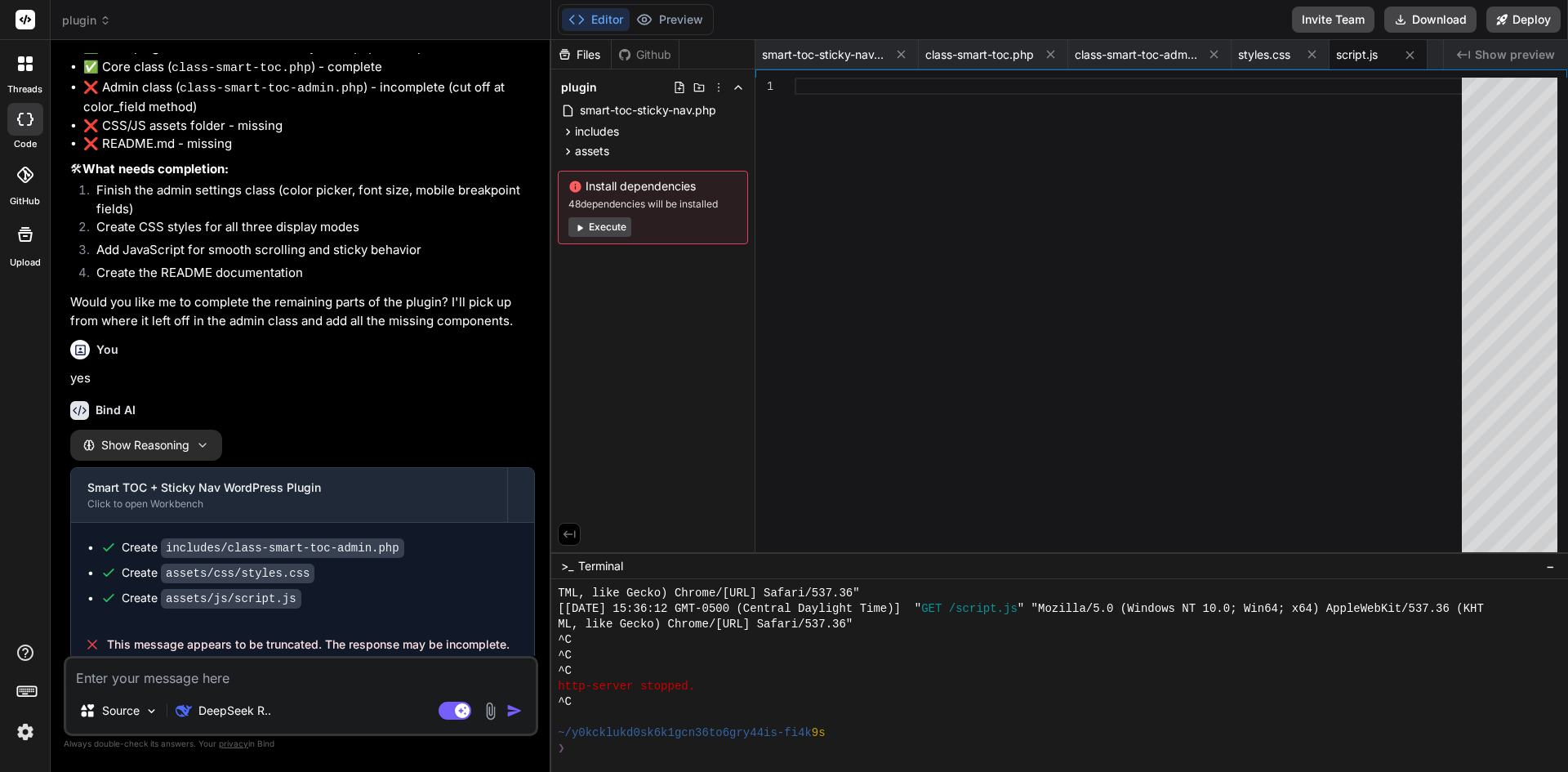
click at [1497, 53] on span "Show preview" at bounding box center [1515, 55] width 80 height 16
click at [1255, 52] on span "styles.css" at bounding box center [1264, 55] width 52 height 16
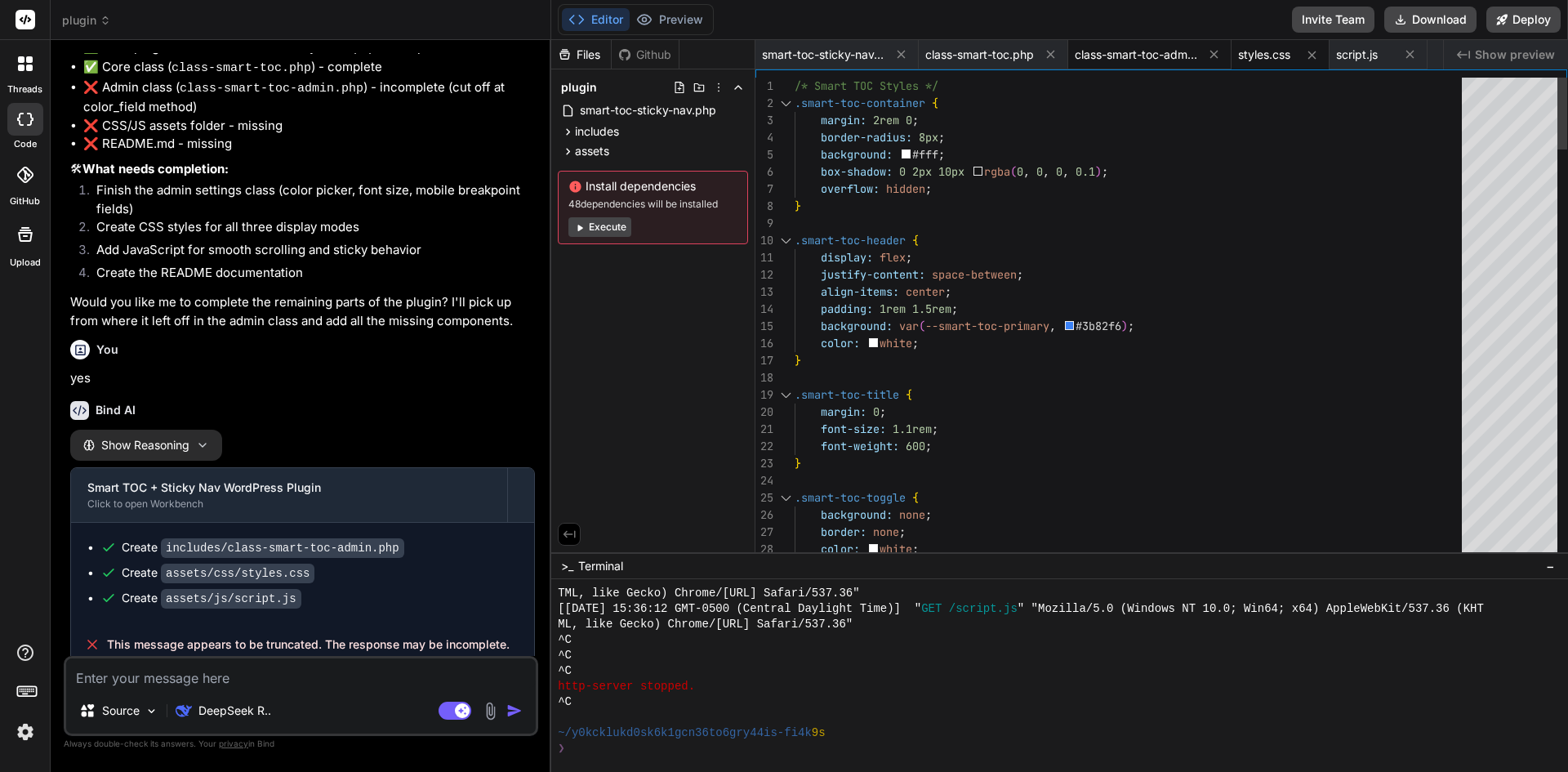
click at [1139, 54] on span "class-smart-toc-admin.php" at bounding box center [1136, 55] width 123 height 16
type textarea "} ?&gt;"
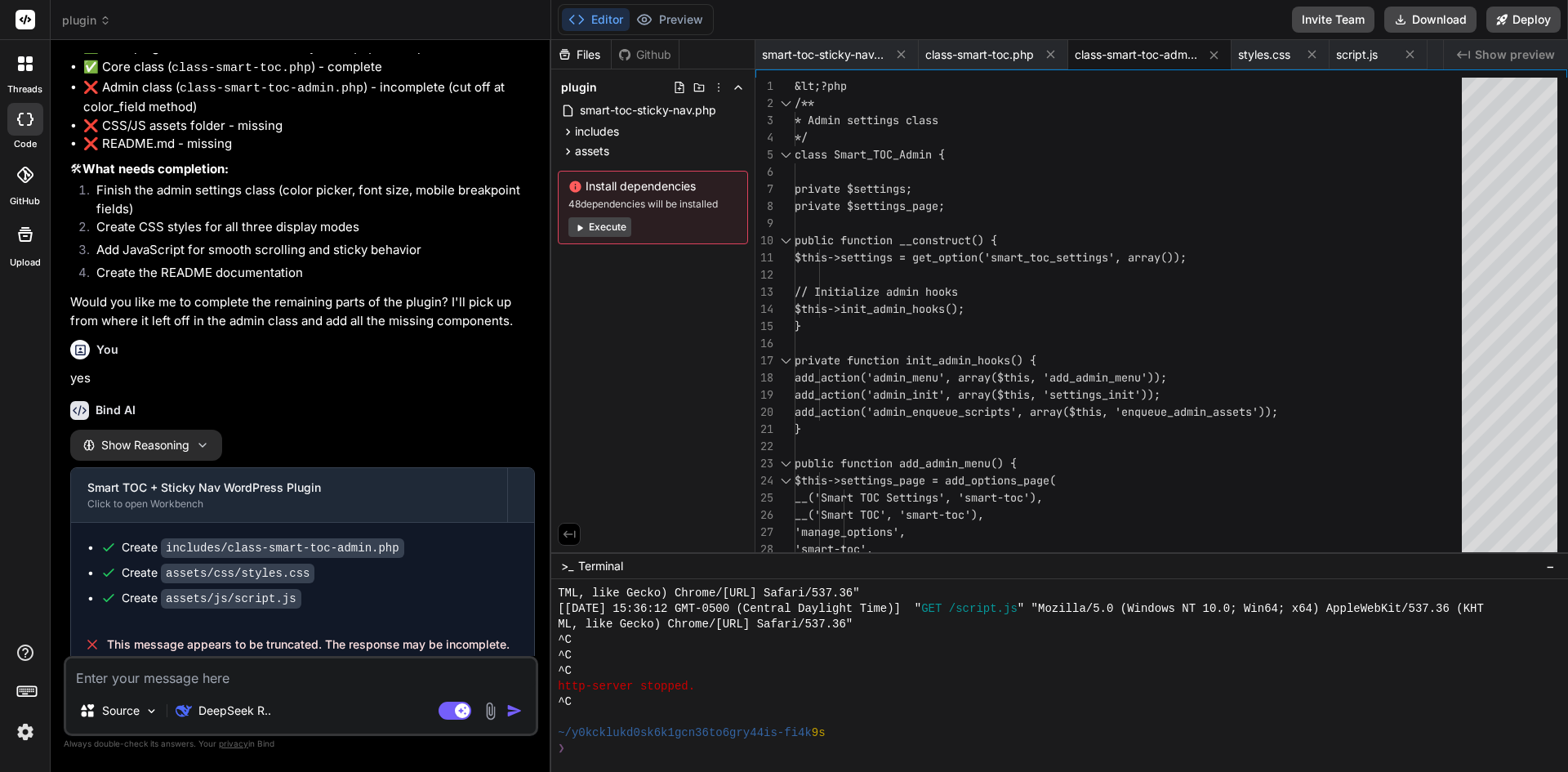
scroll to position [1626, 0]
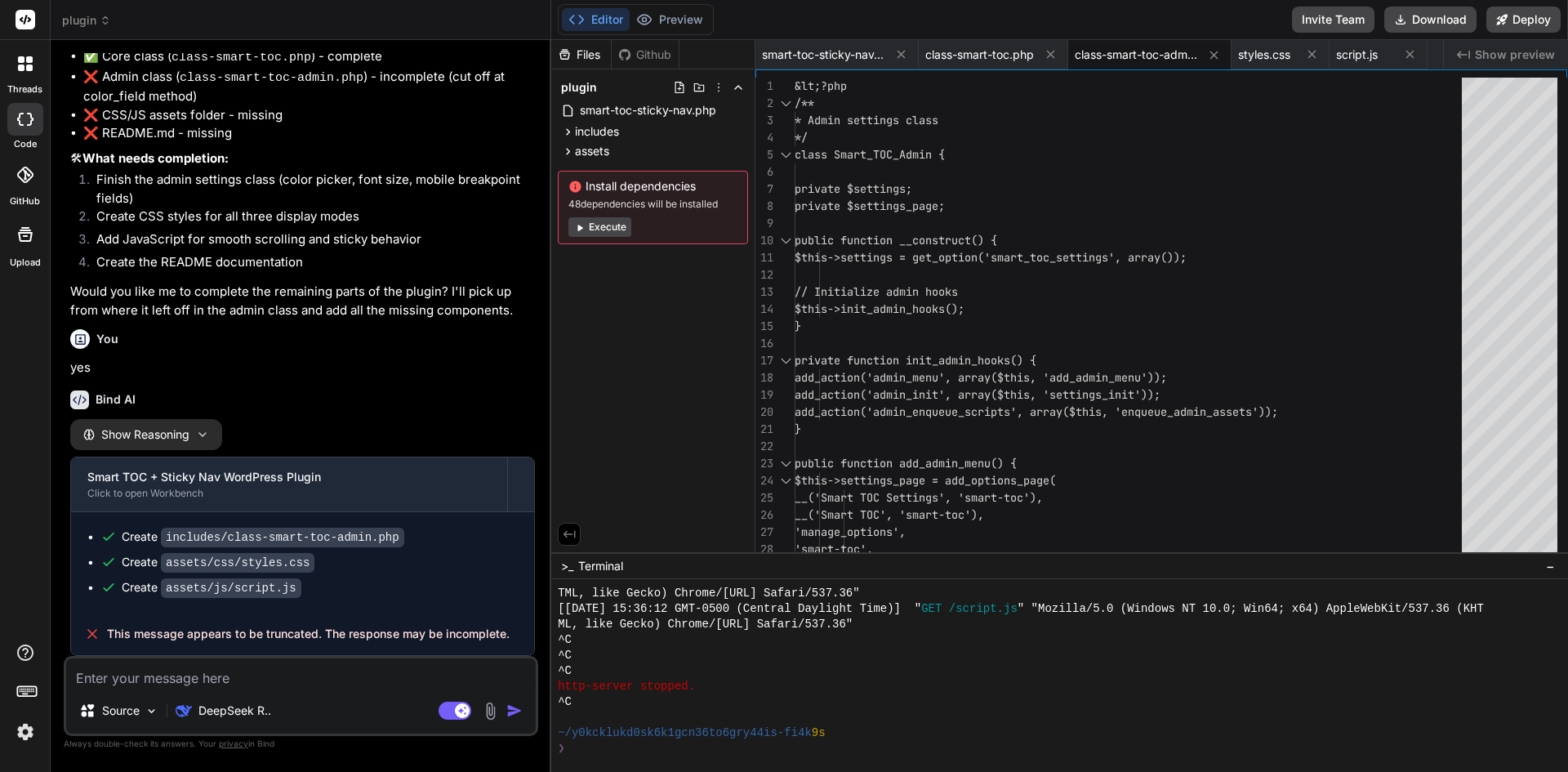
click at [272, 681] on textarea at bounding box center [301, 673] width 470 height 29
type textarea "p"
type textarea "x"
type textarea "pl"
type textarea "x"
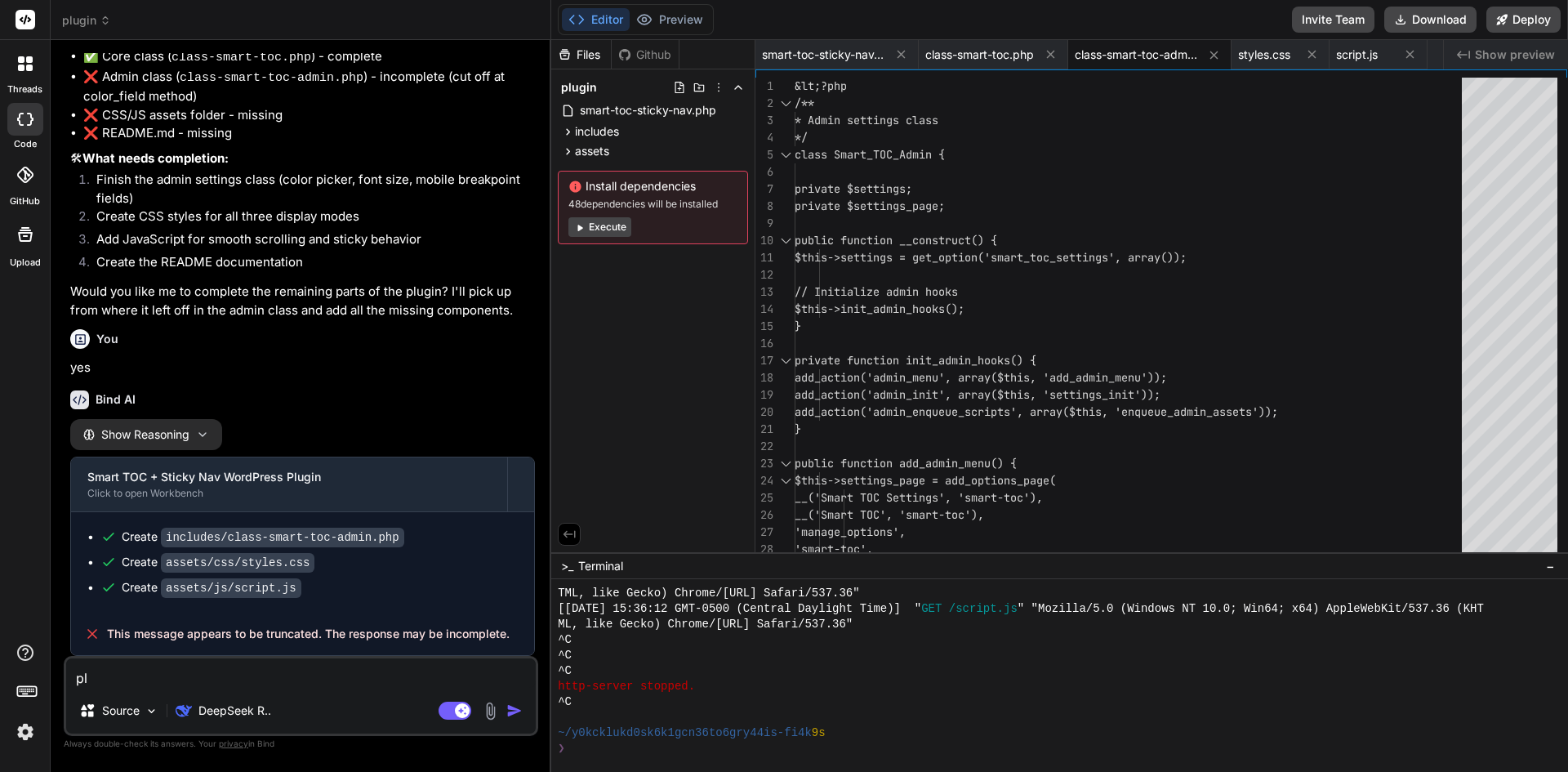
type textarea "ple"
type textarea "x"
type textarea "plea"
type textarea "x"
type textarea "pleas"
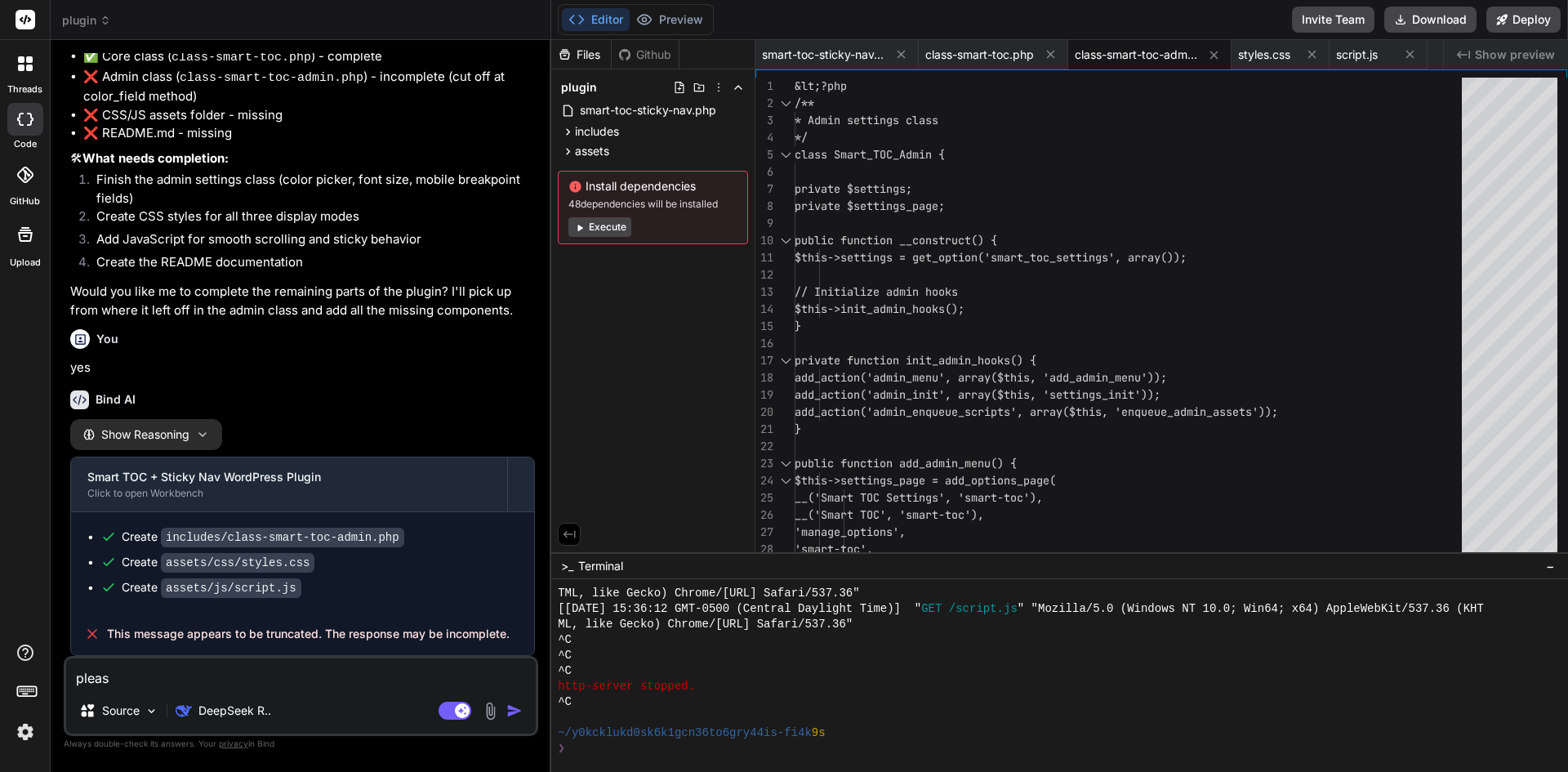
type textarea "x"
type textarea "please"
type textarea "x"
type textarea "please"
type textarea "x"
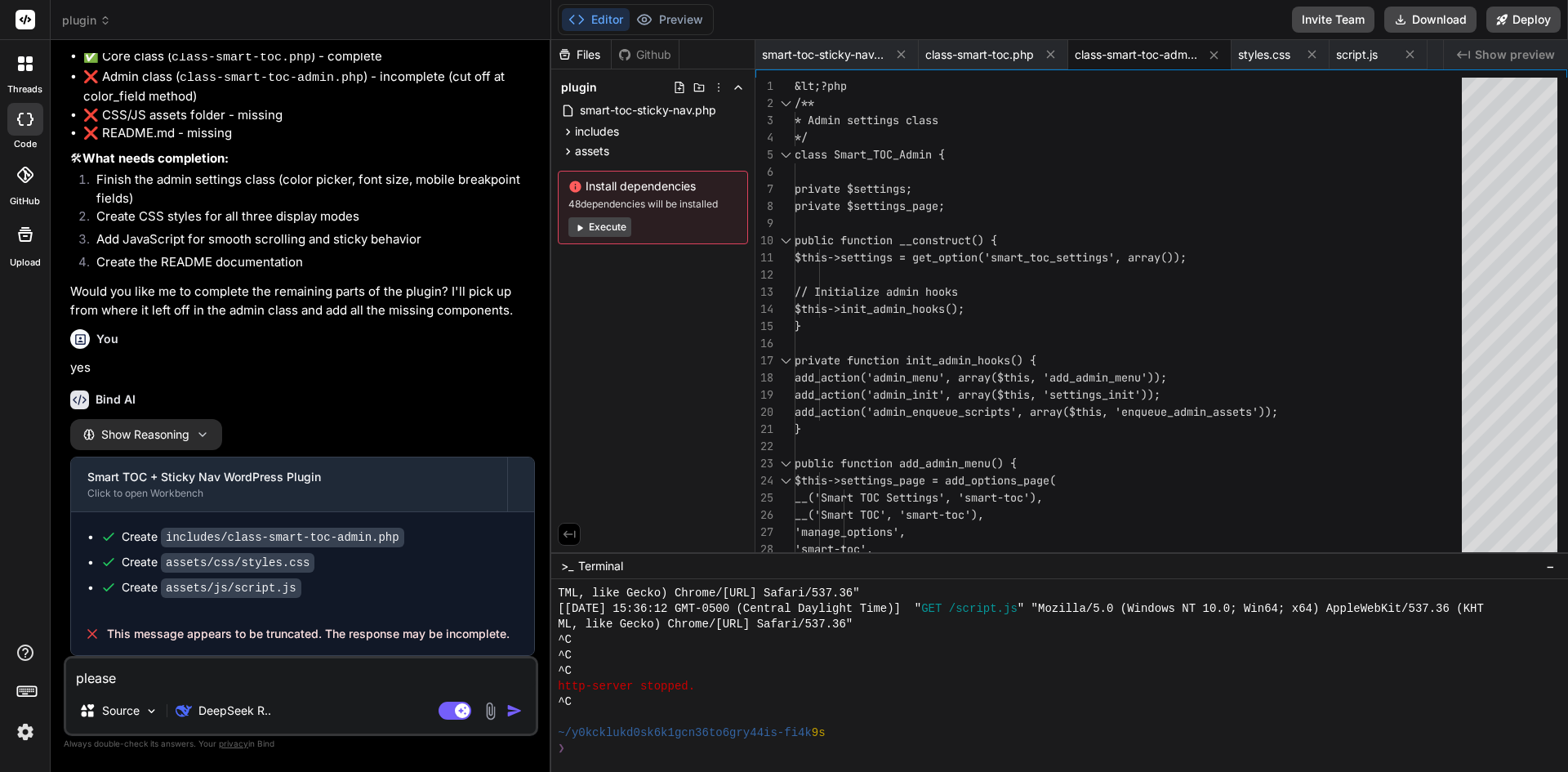
type textarea "please c"
type textarea "x"
type textarea "please co"
type textarea "x"
type textarea "please com"
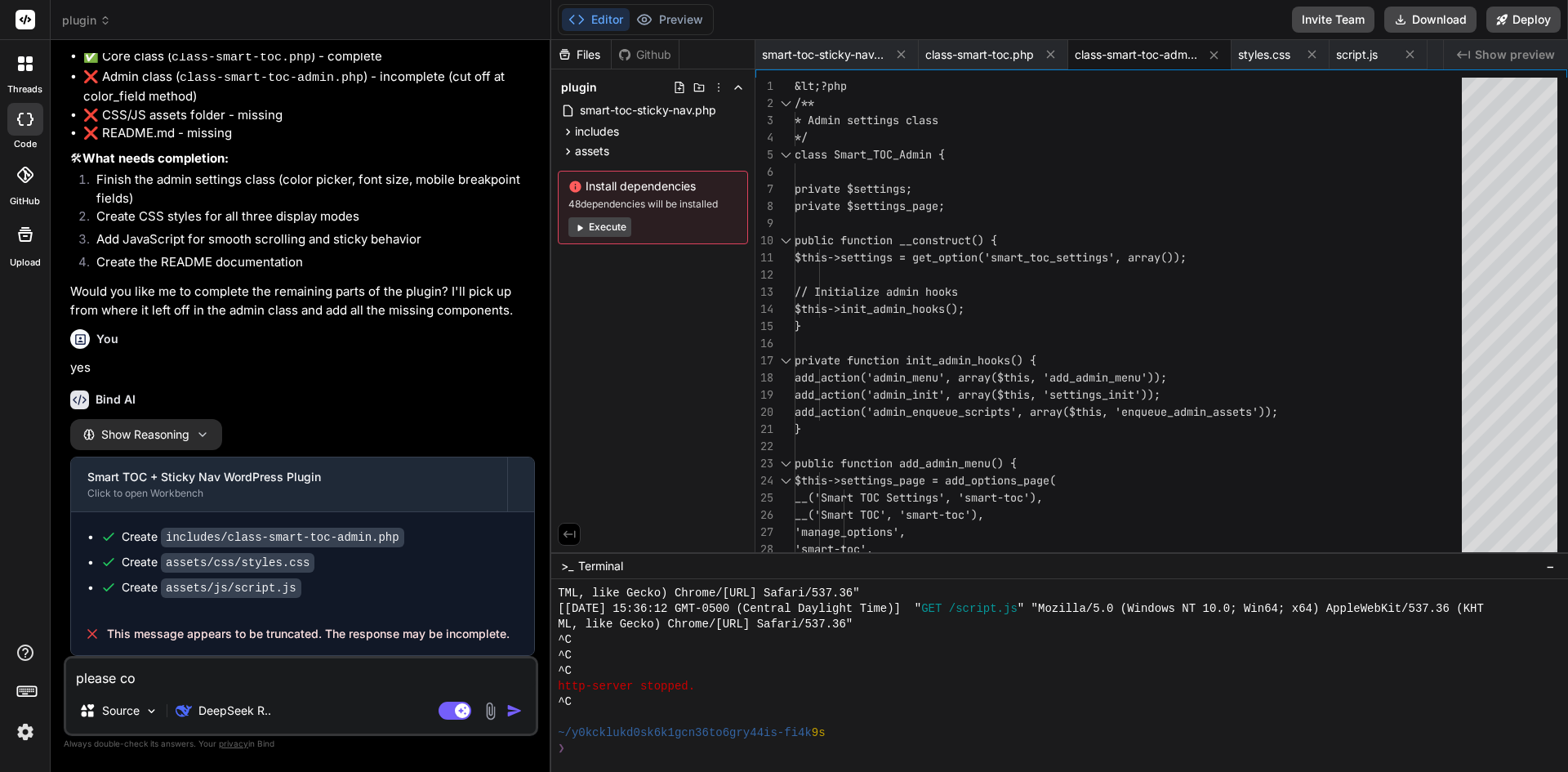
type textarea "x"
type textarea "please comp"
type textarea "x"
type textarea "please compl"
type textarea "x"
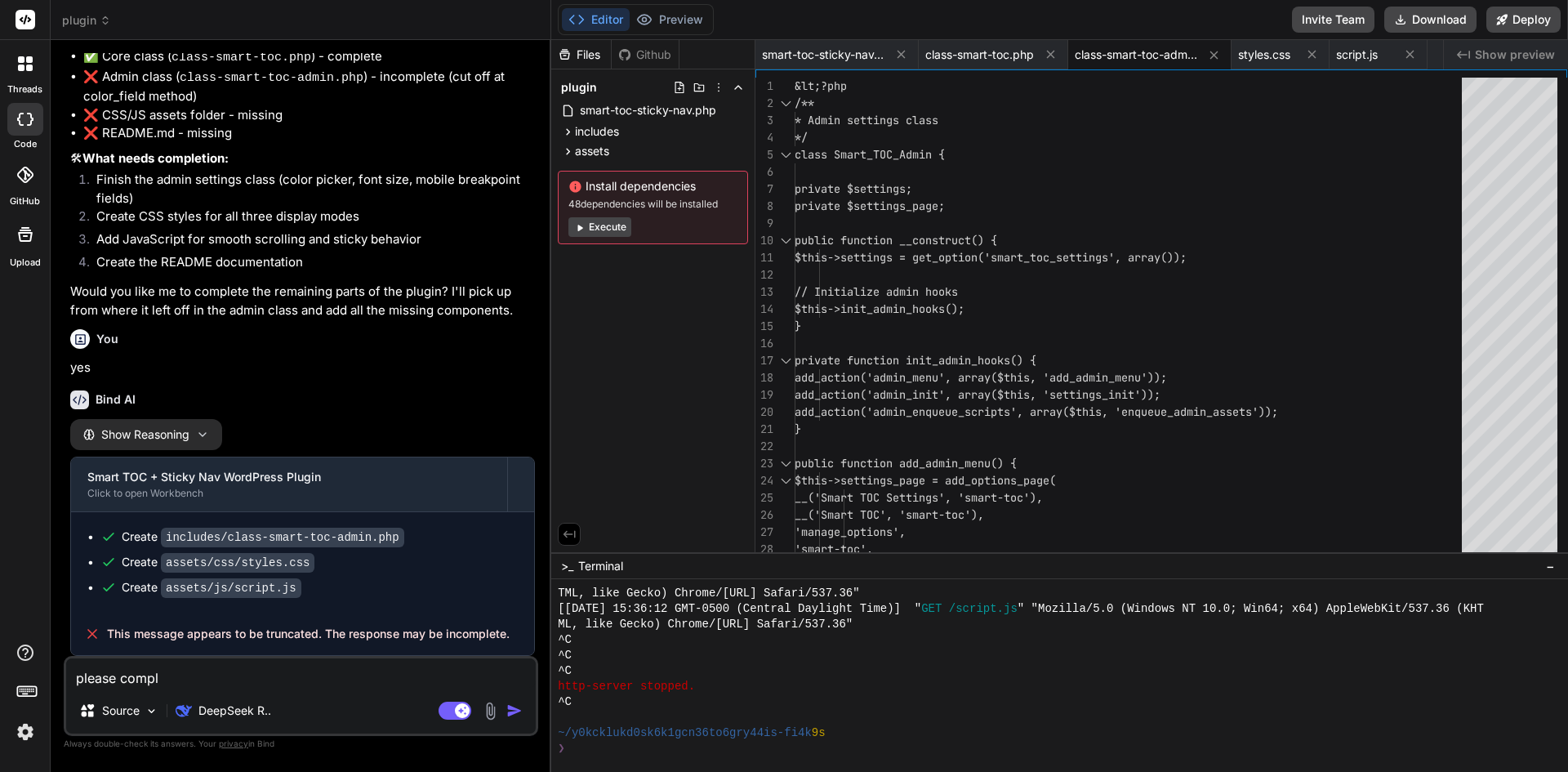
type textarea "please comple"
type textarea "x"
type textarea "please complet"
type textarea "x"
type textarea "please complete"
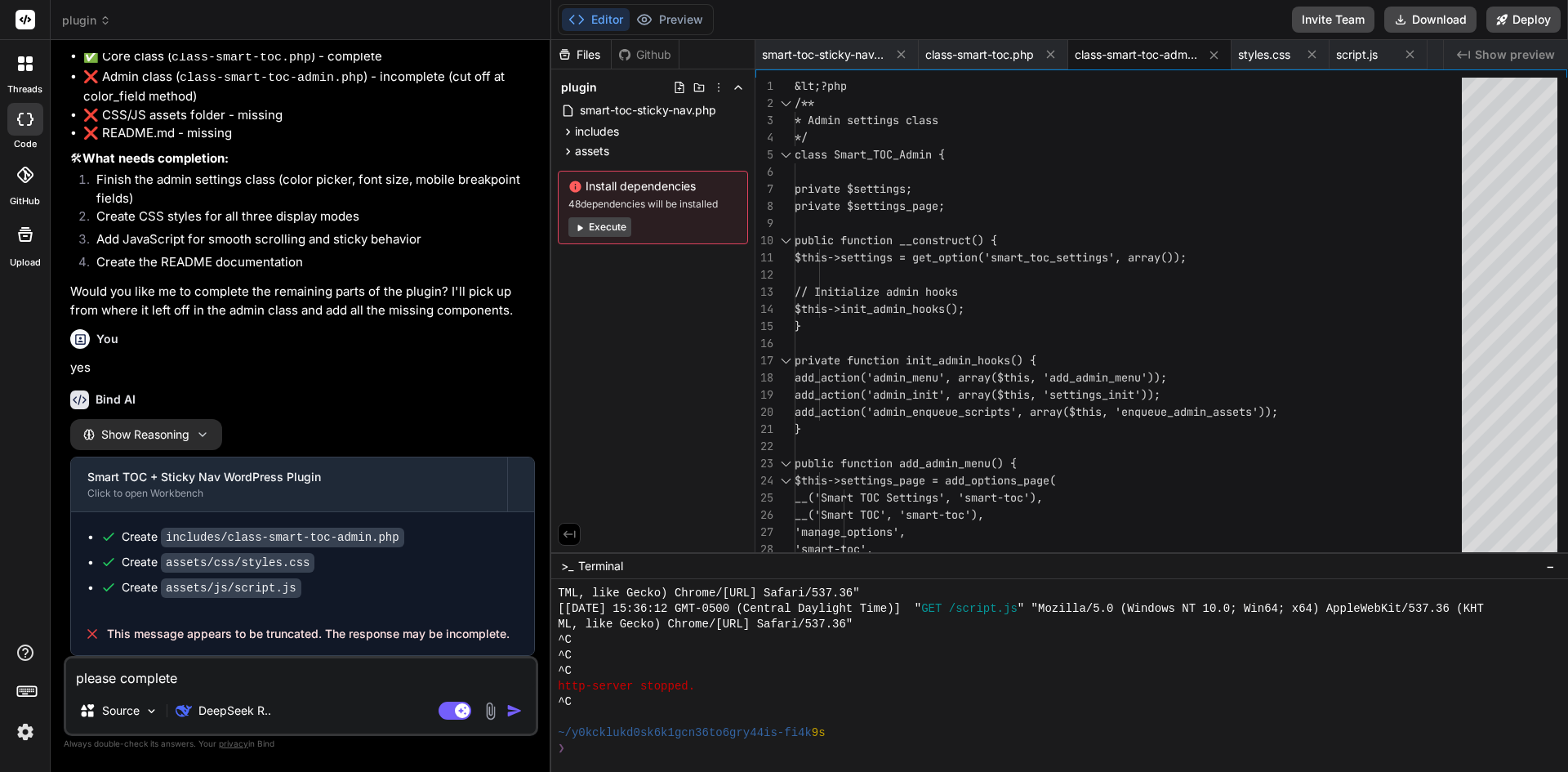
type textarea "x"
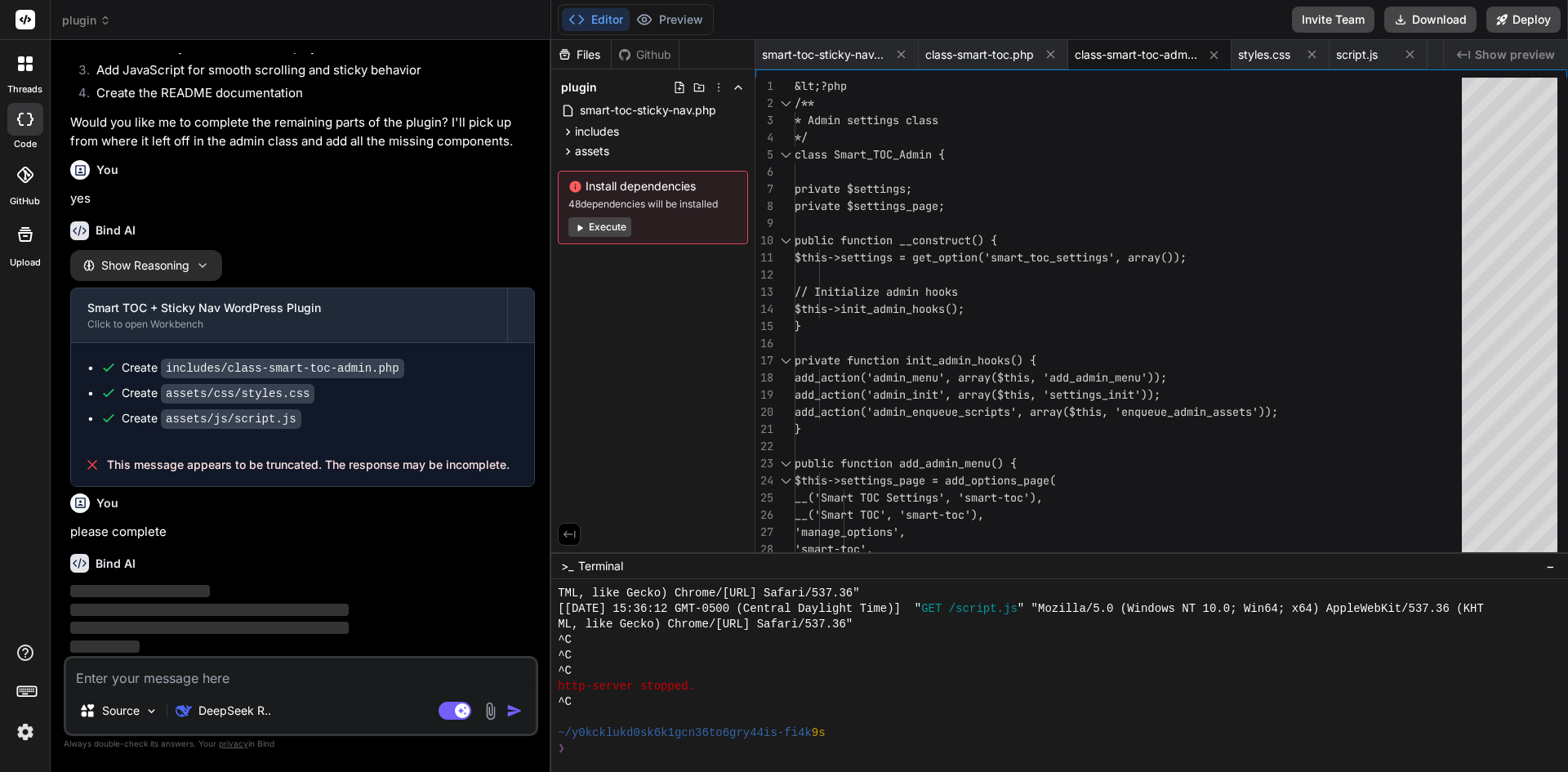
scroll to position [1795, 0]
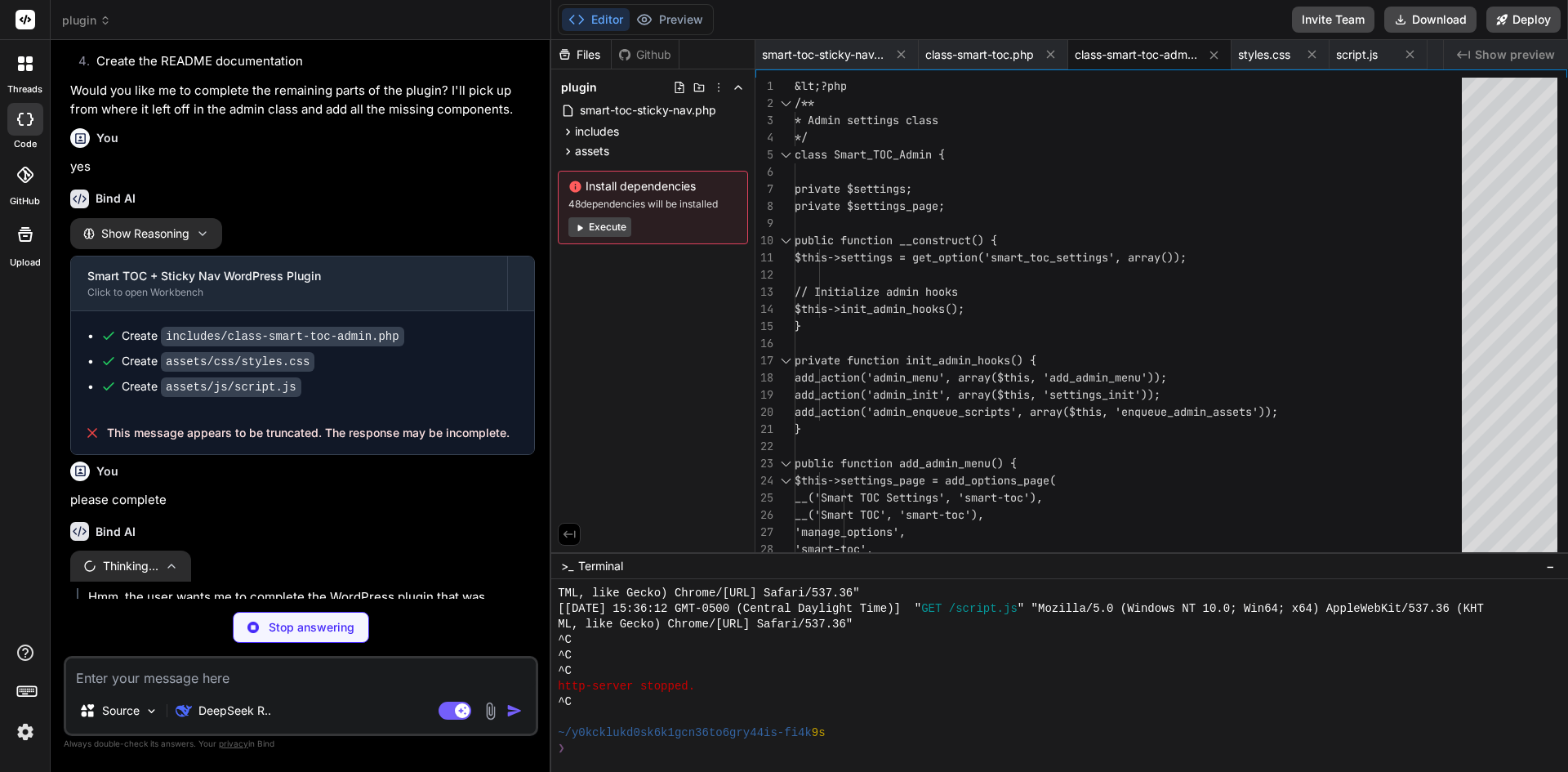
click at [985, 707] on div "^C" at bounding box center [1051, 702] width 988 height 16
click at [730, 663] on div "^C" at bounding box center [1051, 670] width 988 height 16
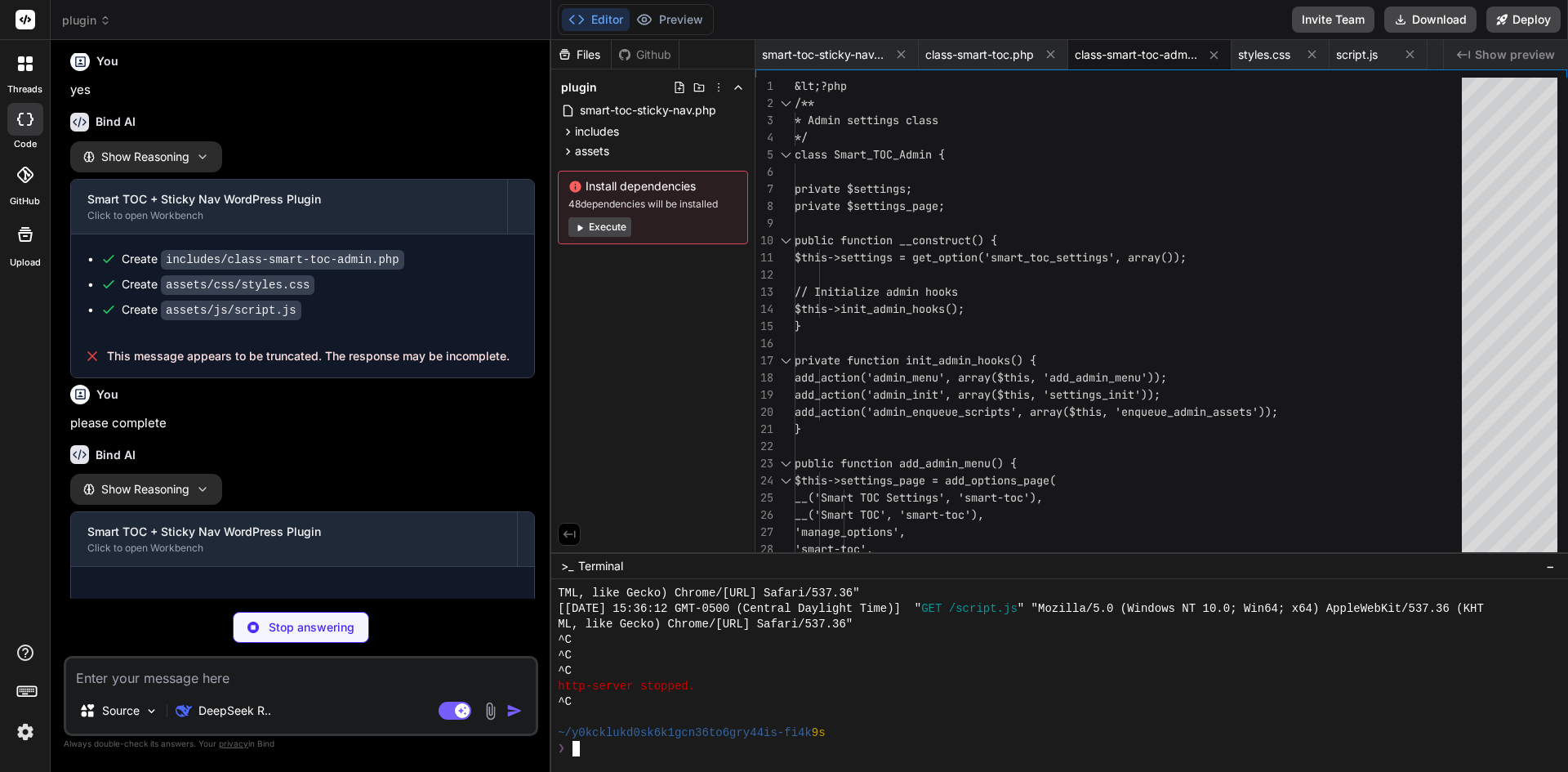
scroll to position [1923, 0]
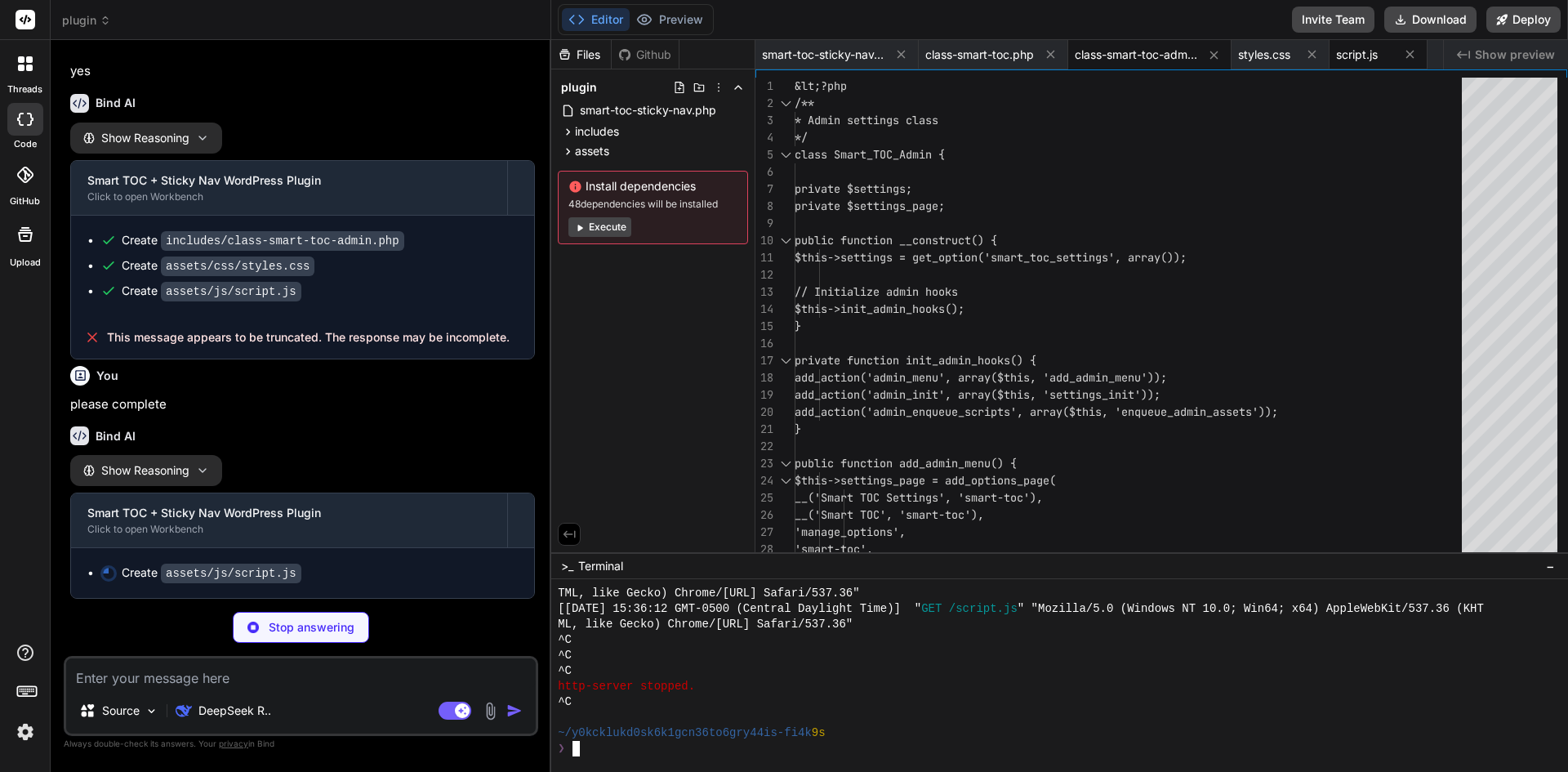
type textarea "x"
click at [1351, 55] on span "script.js" at bounding box center [1357, 55] width 42 height 16
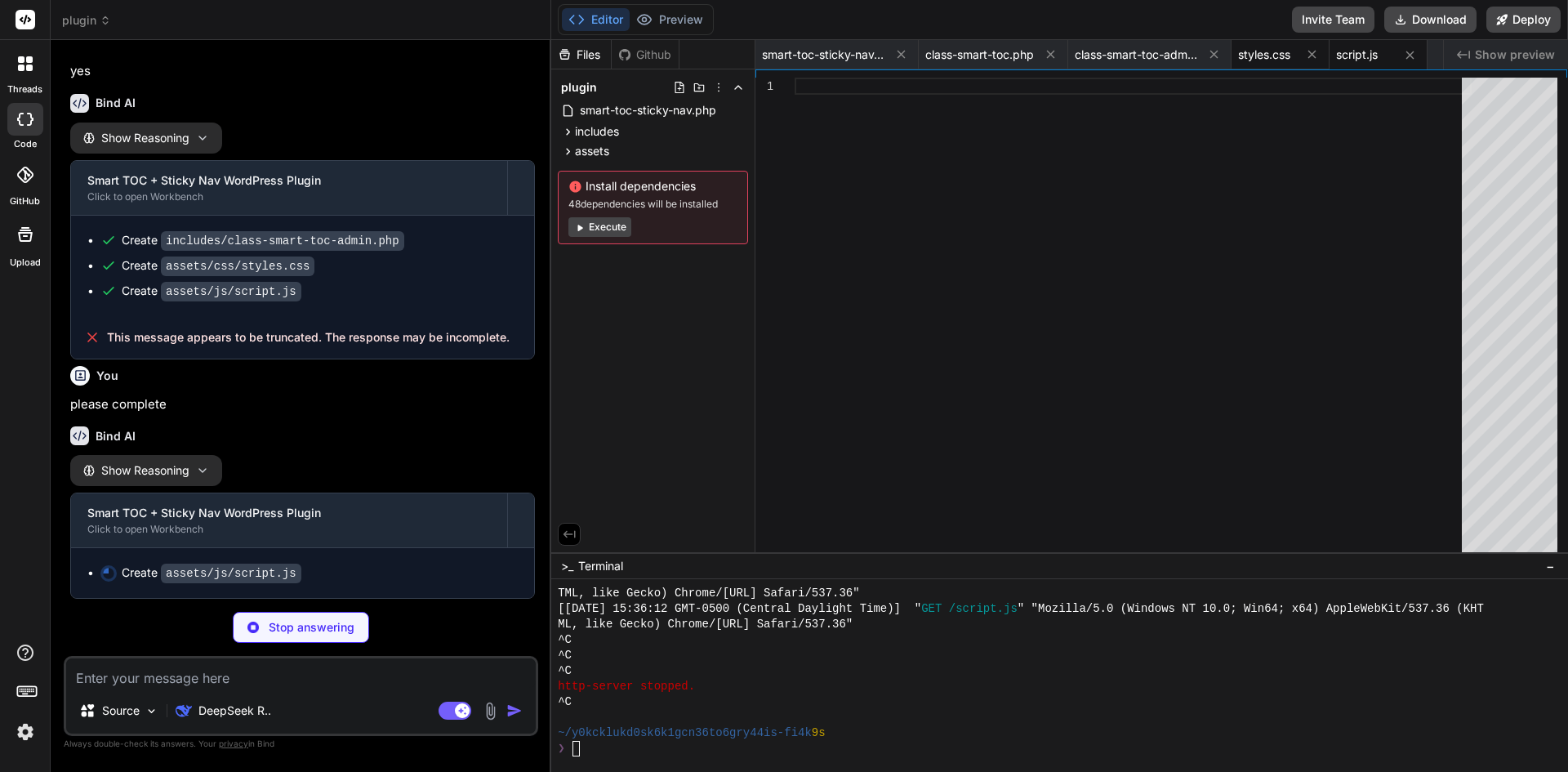
type textarea "x"
click at [1275, 65] on div "styles.css" at bounding box center [1280, 55] width 98 height 29
type textarea "scroll-margin-top: 100px; } /* Custom properties for dynamic styling */ :root {…"
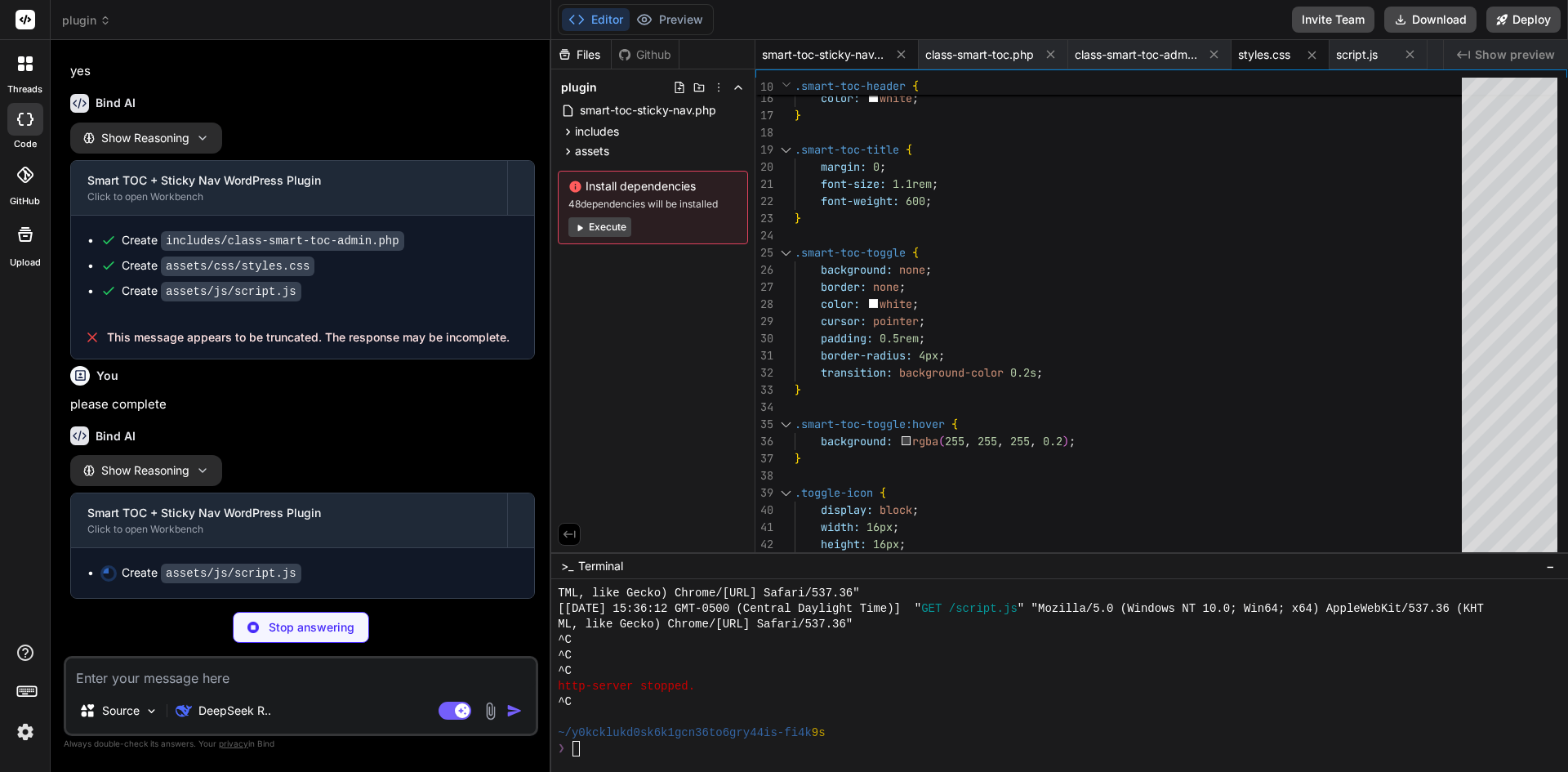
type textarea "x"
click at [802, 48] on span "smart-toc-sticky-nav.php" at bounding box center [823, 55] width 123 height 16
type textarea "// Uninstall hook register_uninstall_hook(__FILE__, 'smart_toc_uninstall'); fun…"
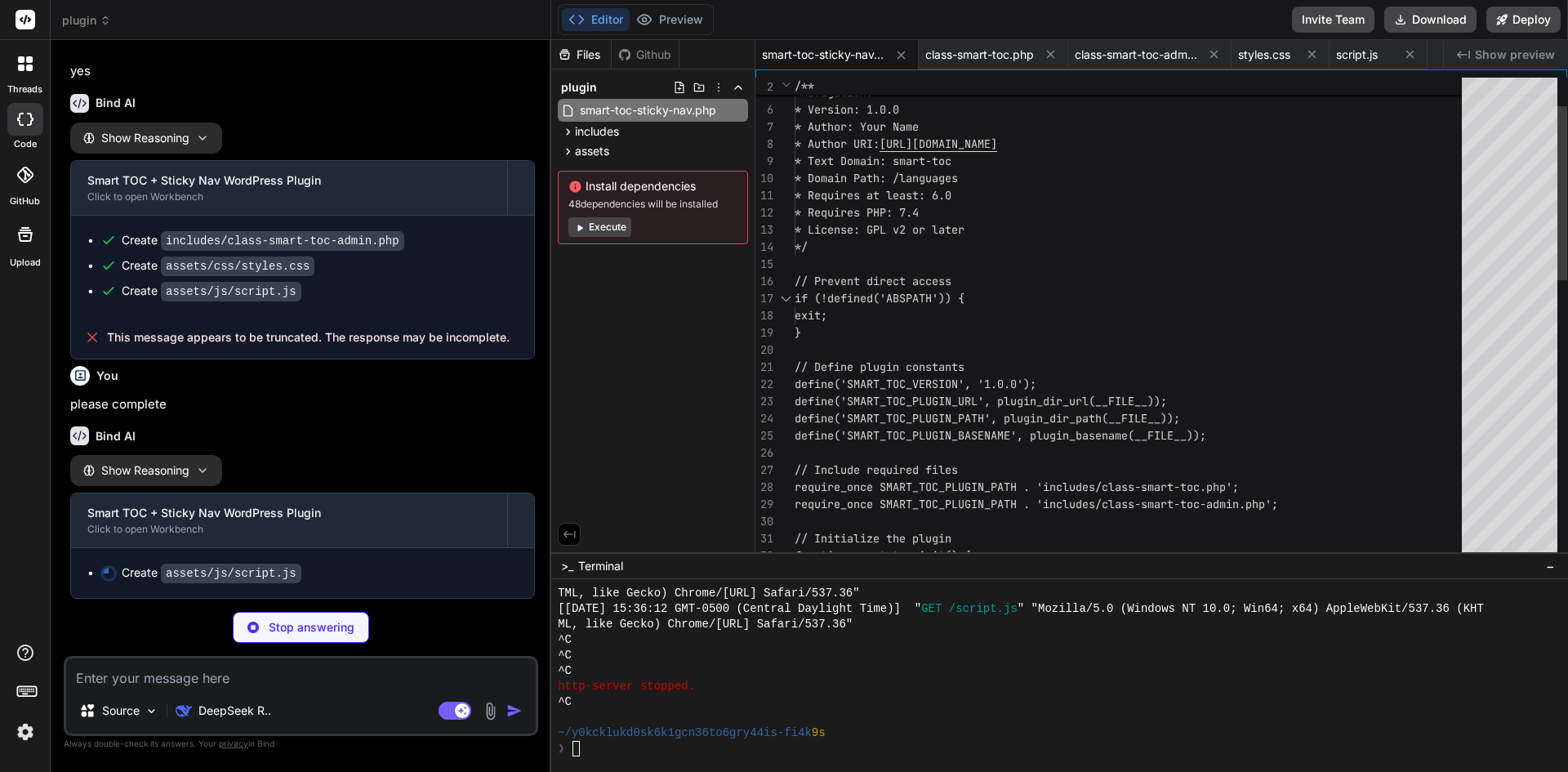
type textarea "x"
type textarea "}); })(jQuery);"
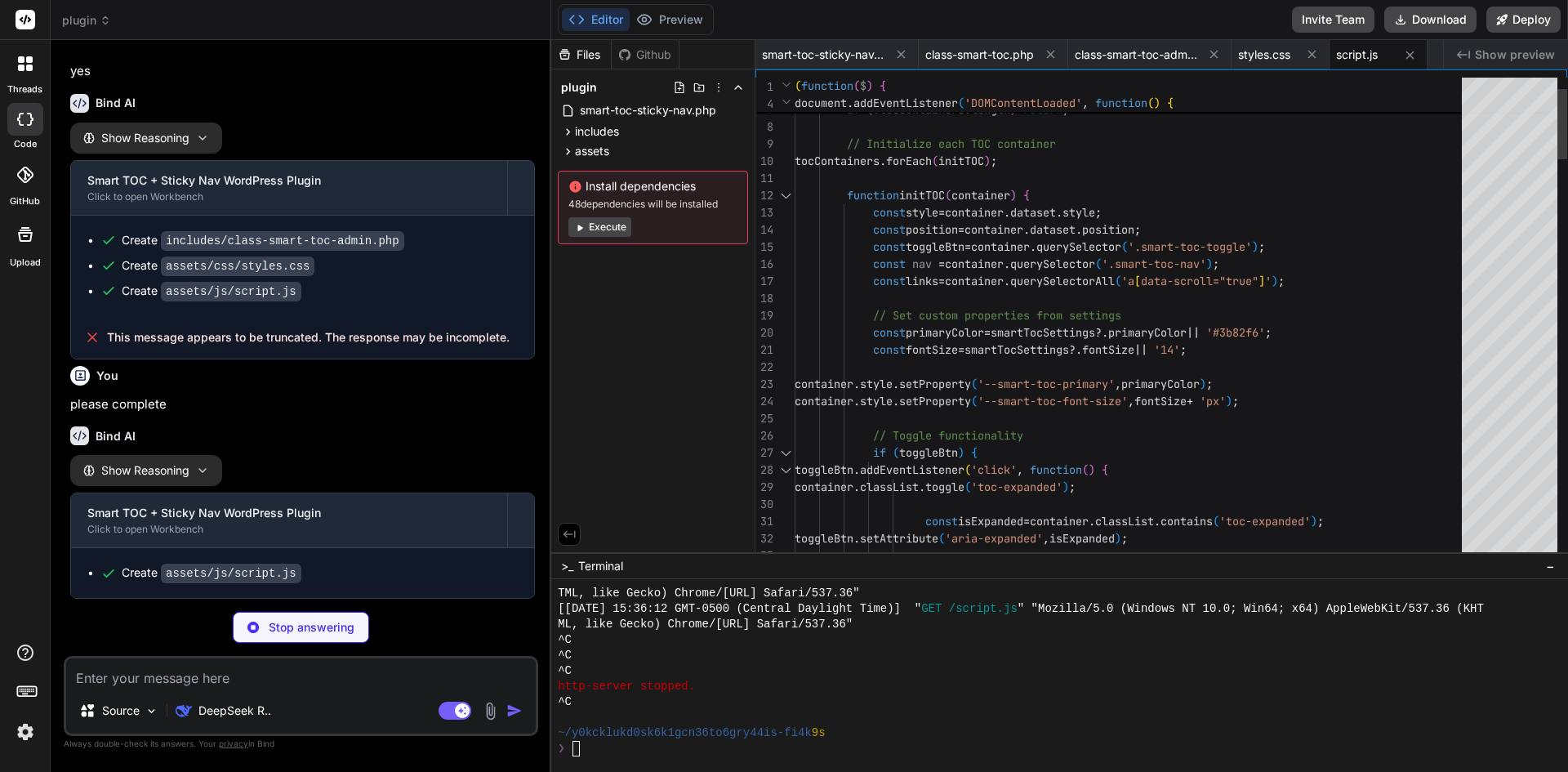
scroll to position [1947, 0]
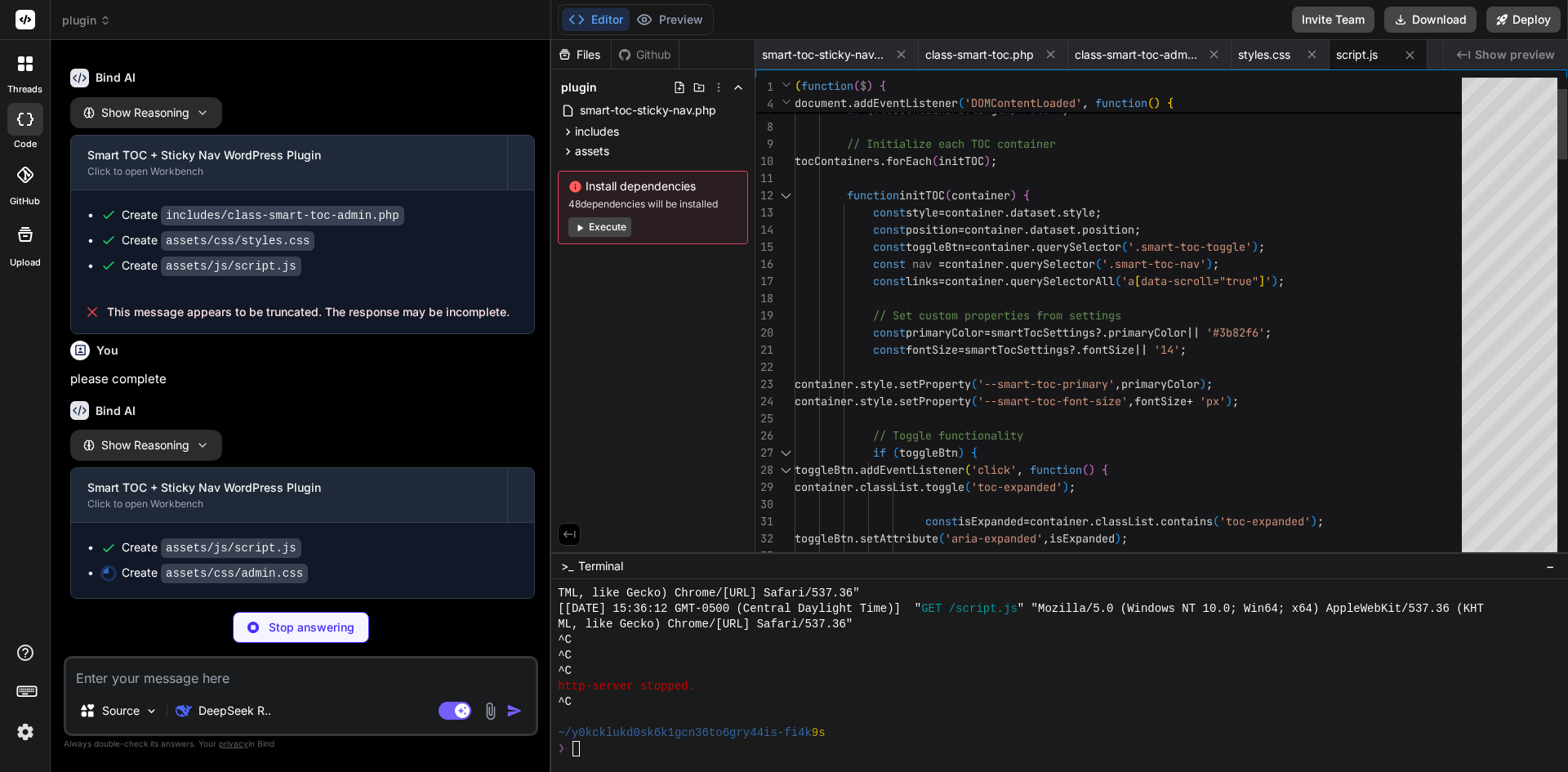
type textarea "x"
type textarea "/* Number input styling */ input[type="number"] { width: 80px; padding: 4px 8px…"
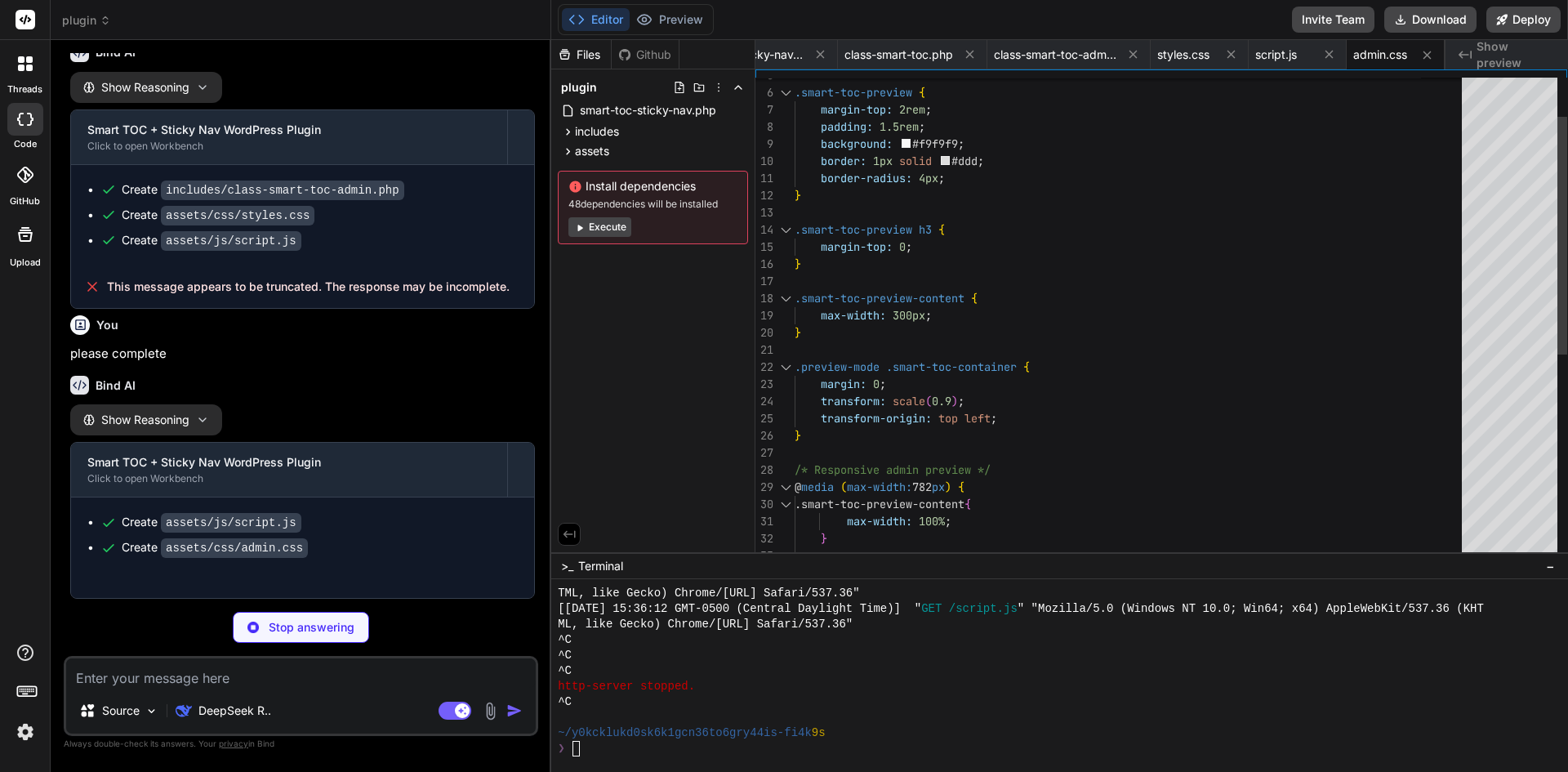
scroll to position [1973, 0]
type textarea "x"
type textarea "$(this).val(value); }); }); })(jQuery);"
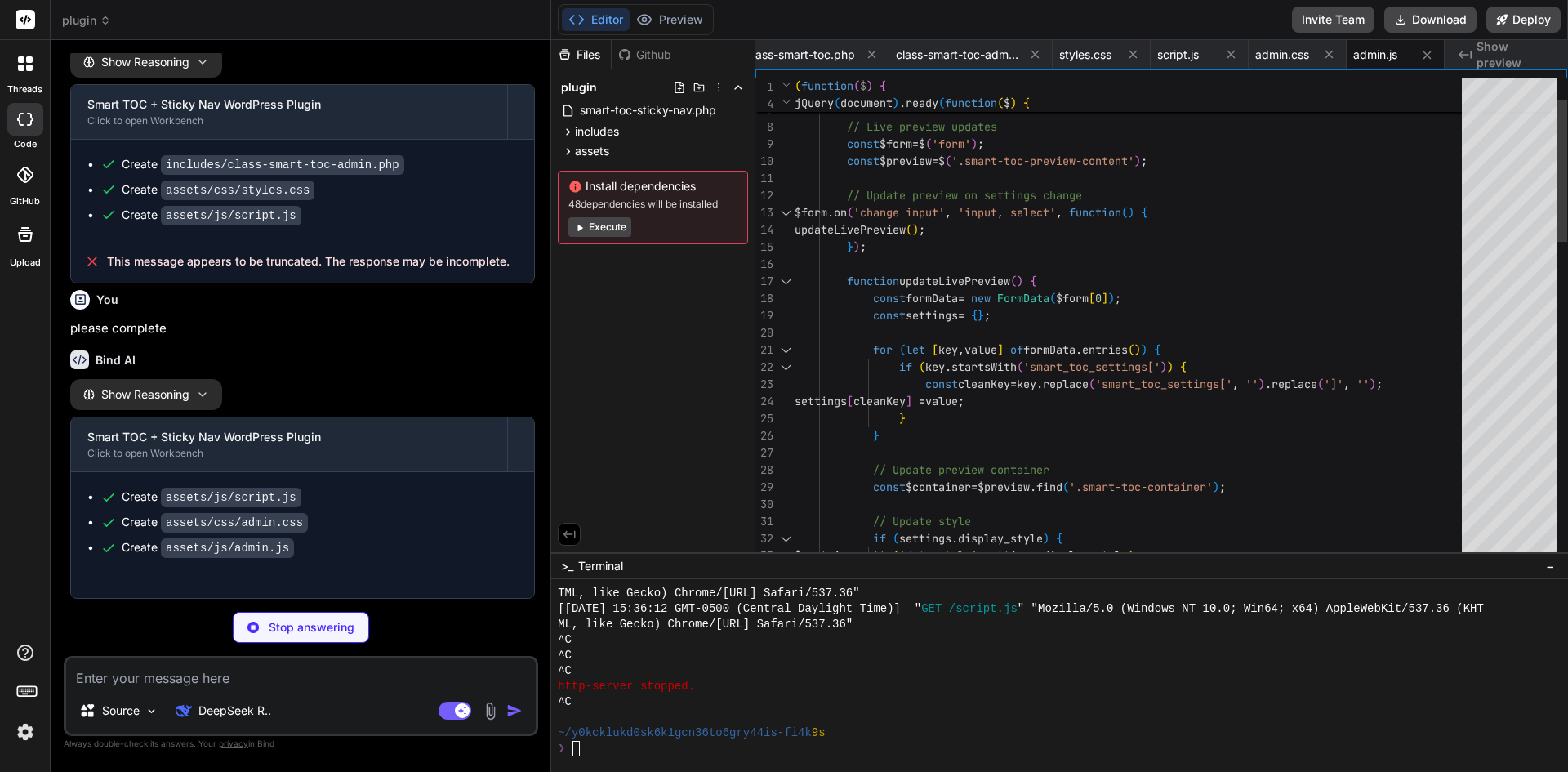
scroll to position [1999, 0]
type textarea "x"
type textarea "**Note**: This is a production-ready plugin following WordPress coding standard…"
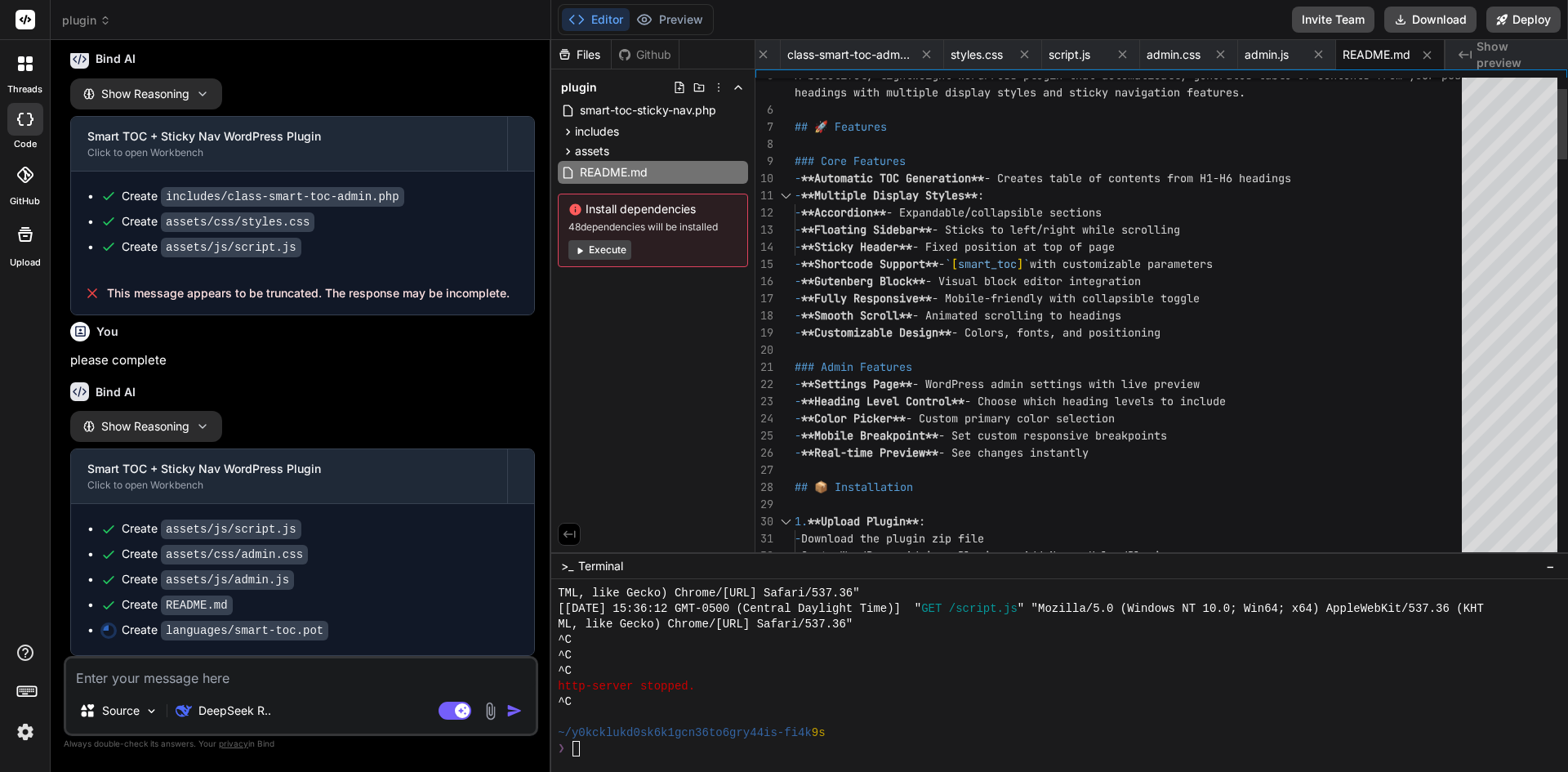
scroll to position [1967, 0]
type textarea "x"
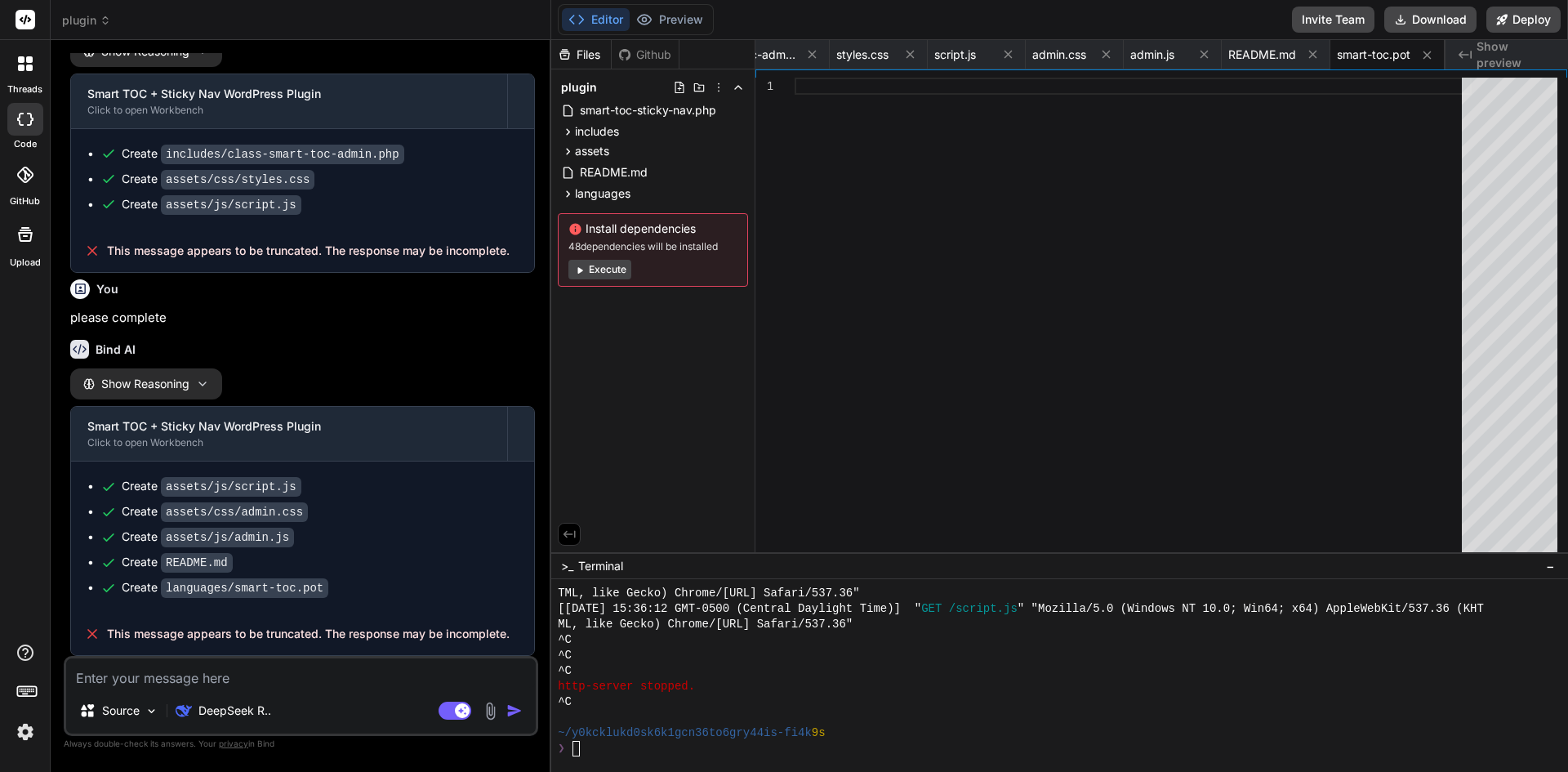
click at [263, 684] on textarea at bounding box center [301, 673] width 470 height 29
type textarea "p"
type textarea "x"
type textarea "pl"
type textarea "x"
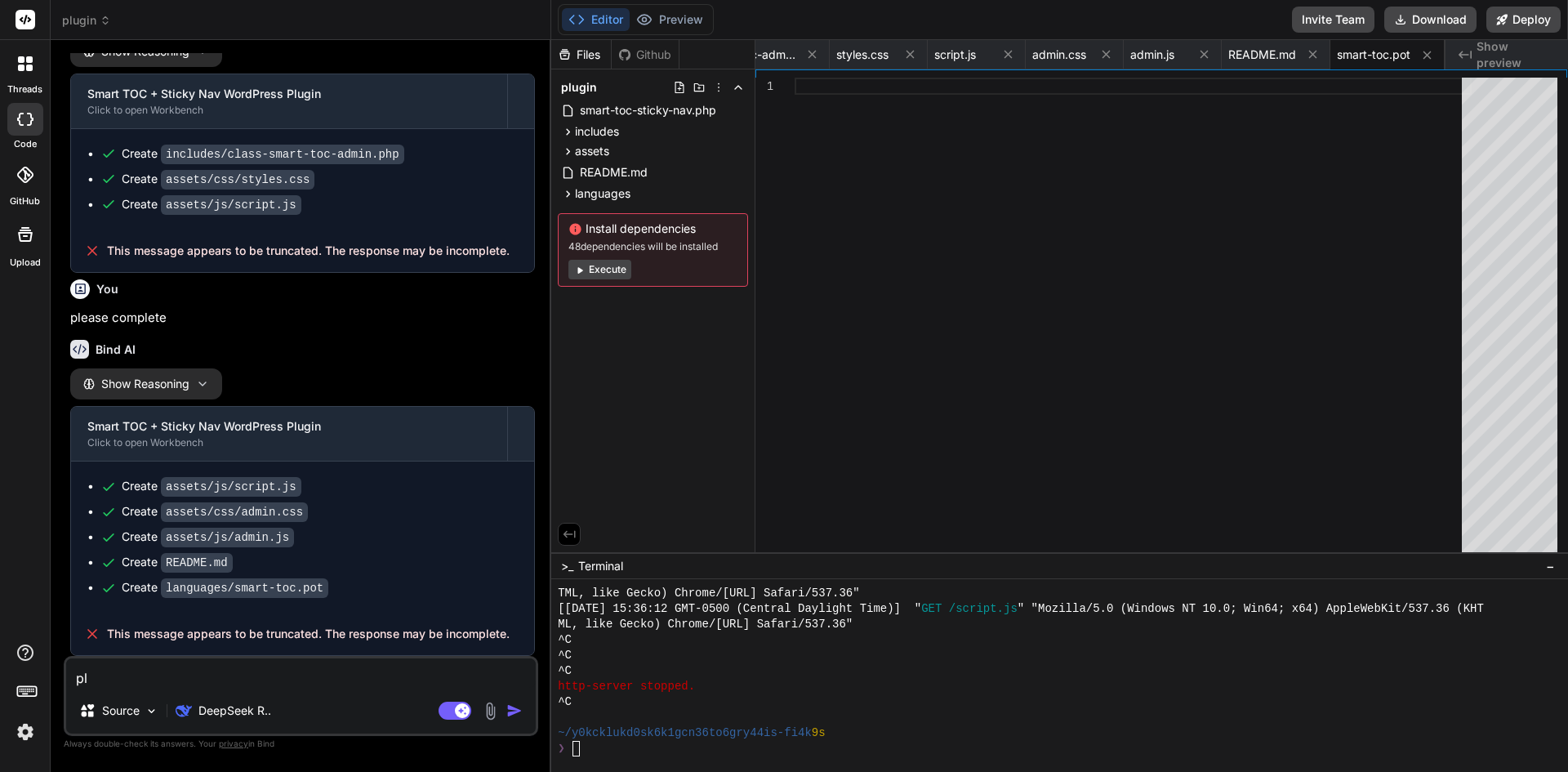
type textarea "ple"
type textarea "x"
type textarea "plea"
type textarea "x"
type textarea "pleas"
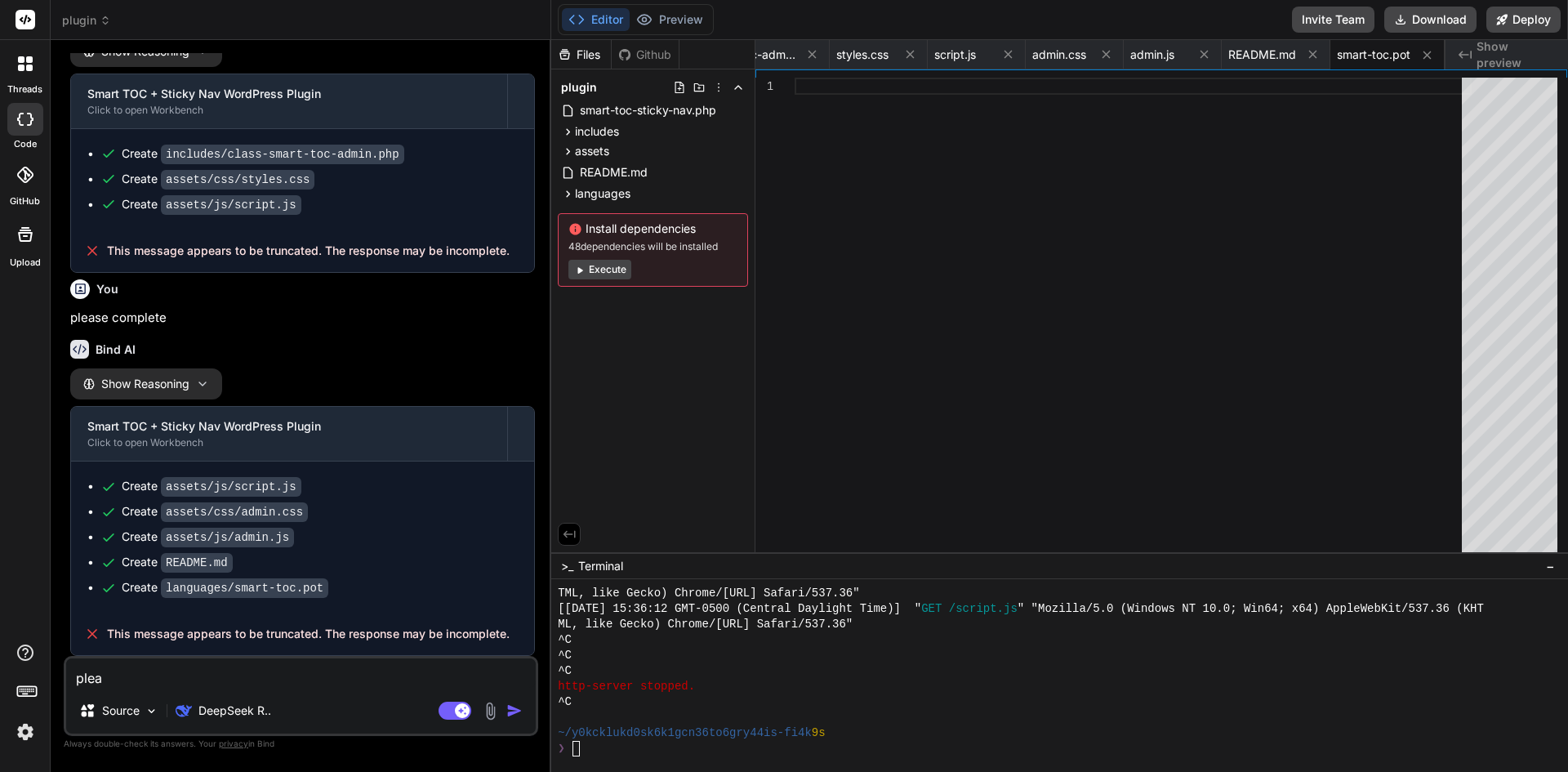
type textarea "x"
type textarea "please"
type textarea "x"
type textarea "please"
type textarea "x"
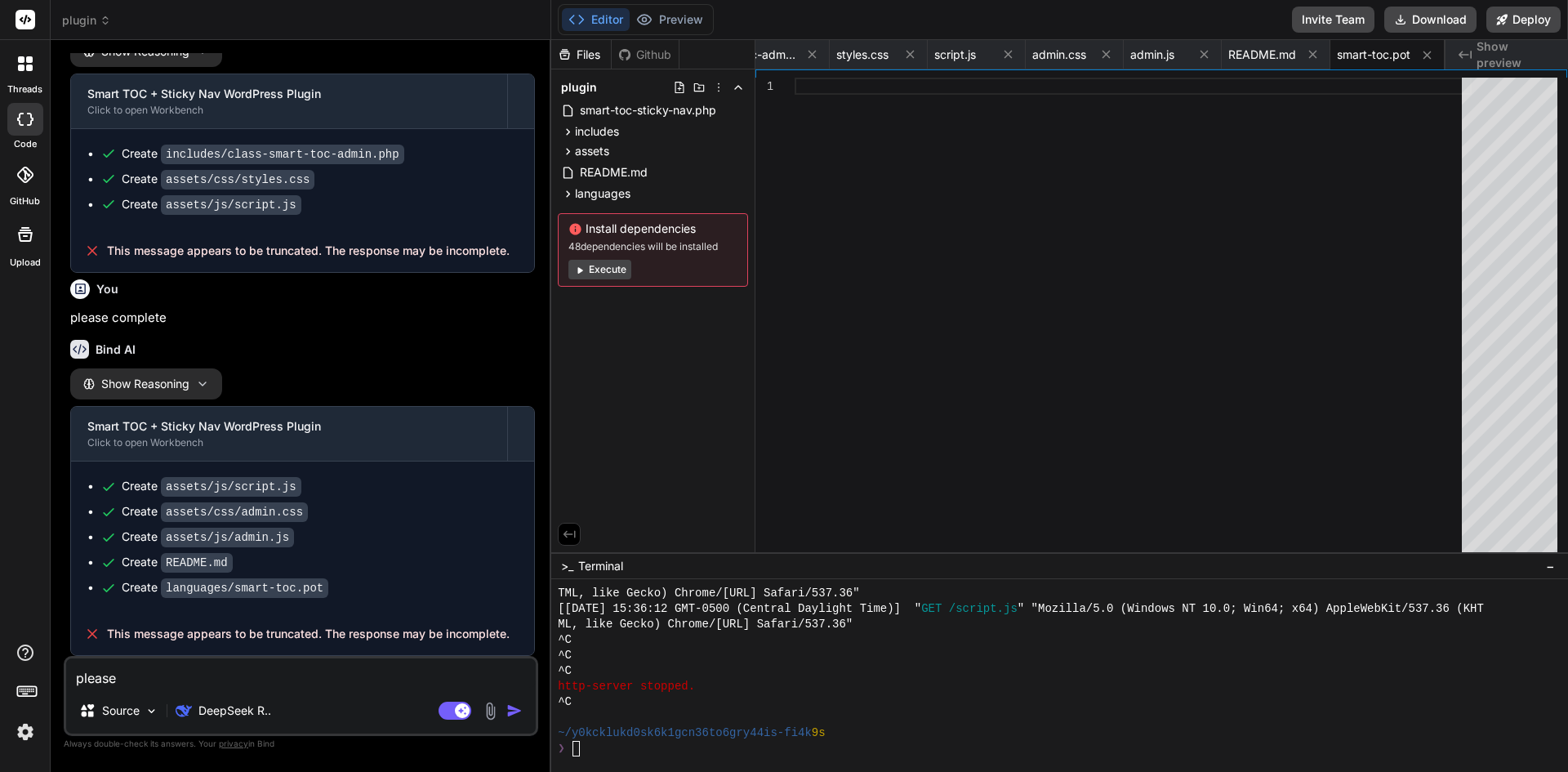
type textarea "please c"
type textarea "x"
type textarea "please co"
type textarea "x"
type textarea "please com"
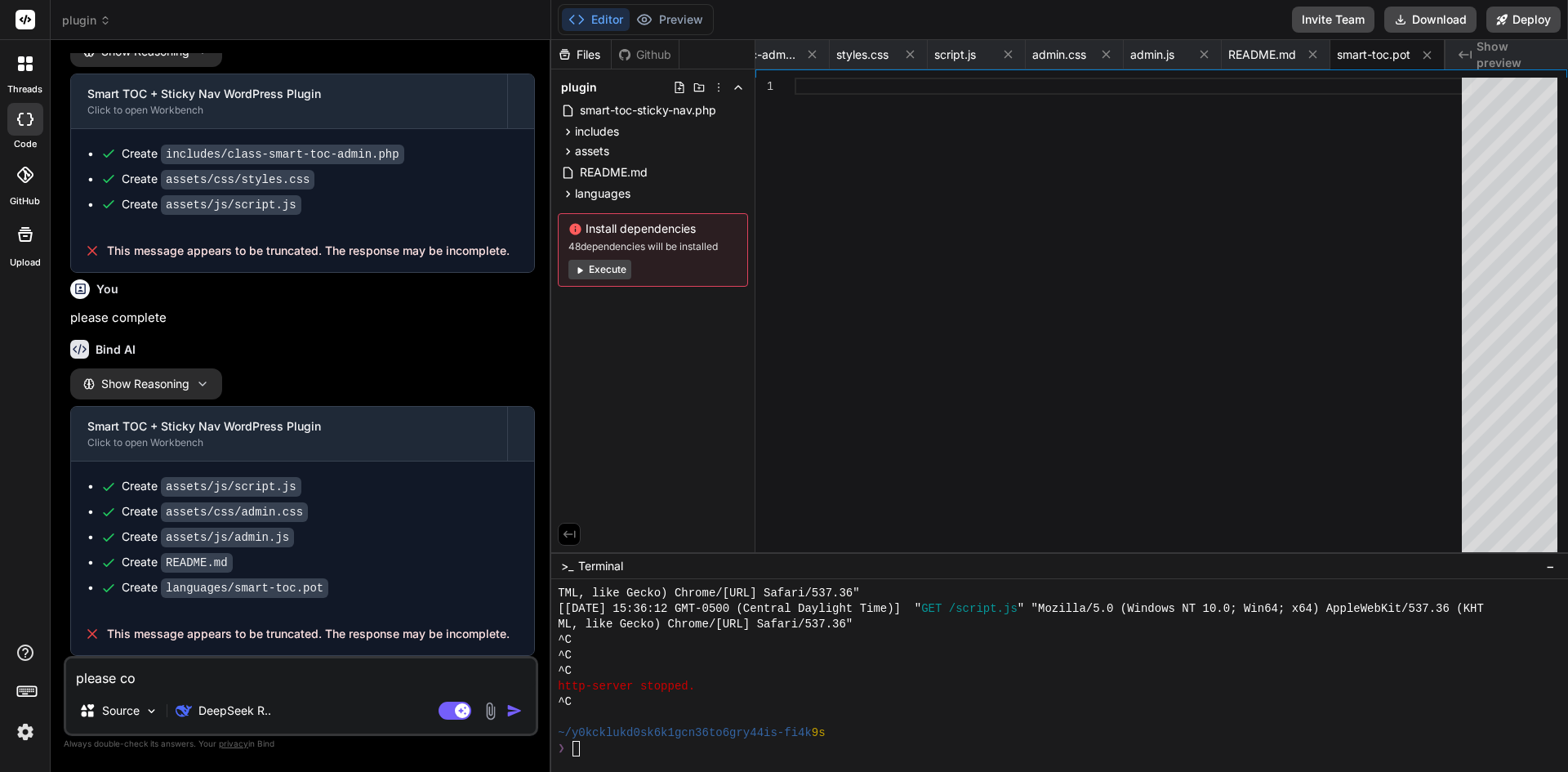
type textarea "x"
type textarea "please comp"
type textarea "x"
type textarea "please compl"
type textarea "x"
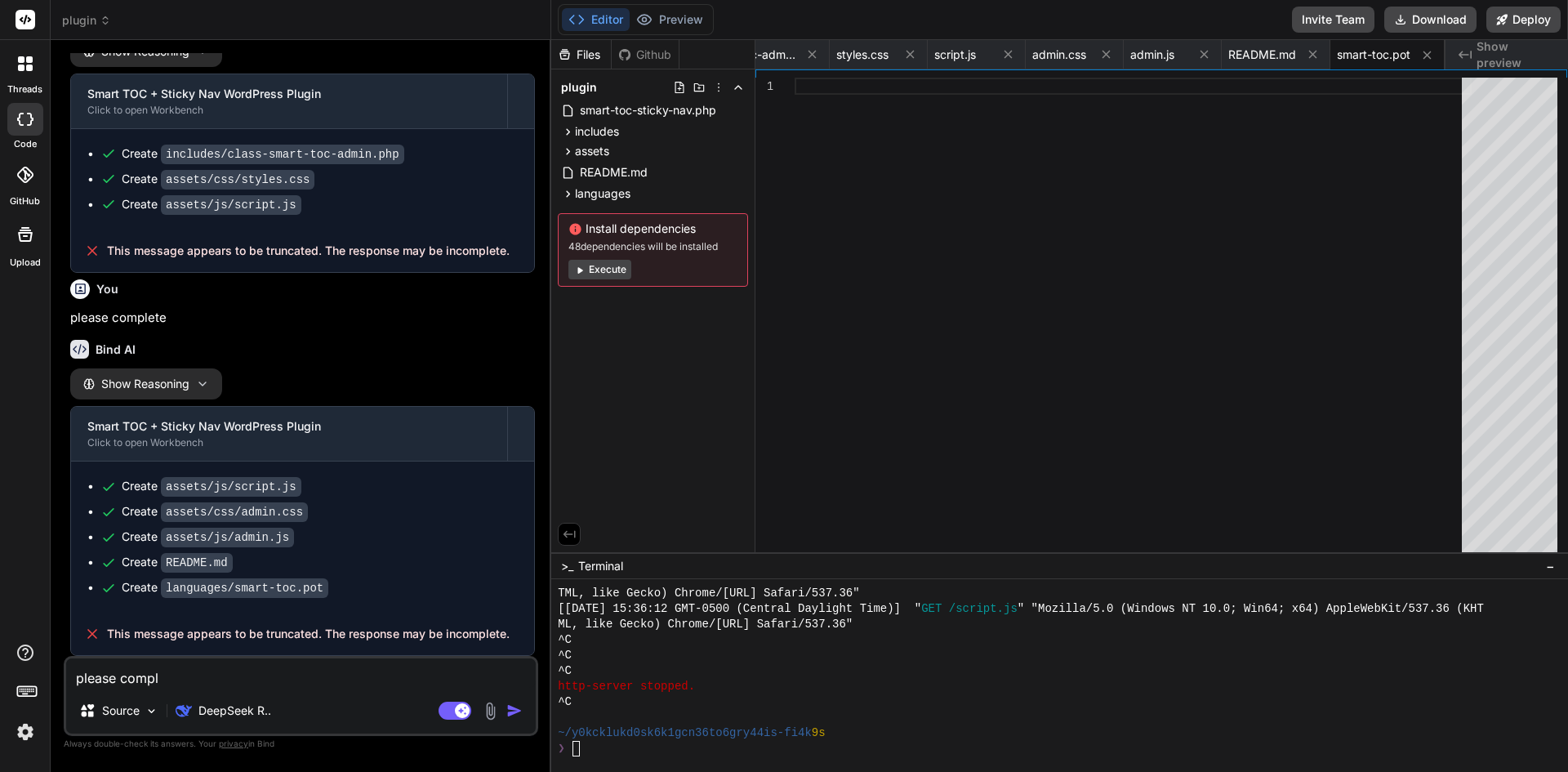
type textarea "please comple"
type textarea "x"
type textarea "please complet"
type textarea "x"
type textarea "please complete"
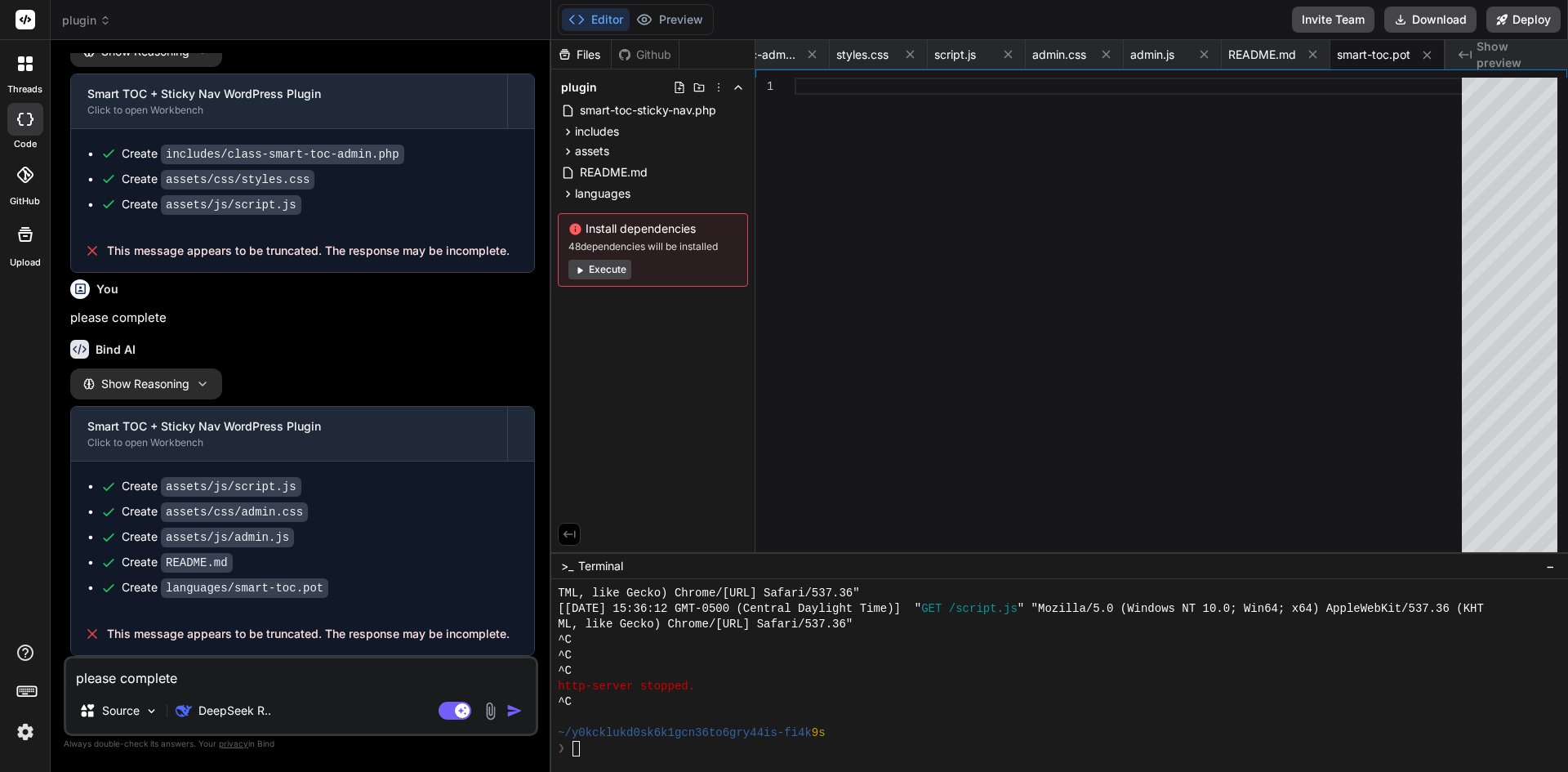
type textarea "x"
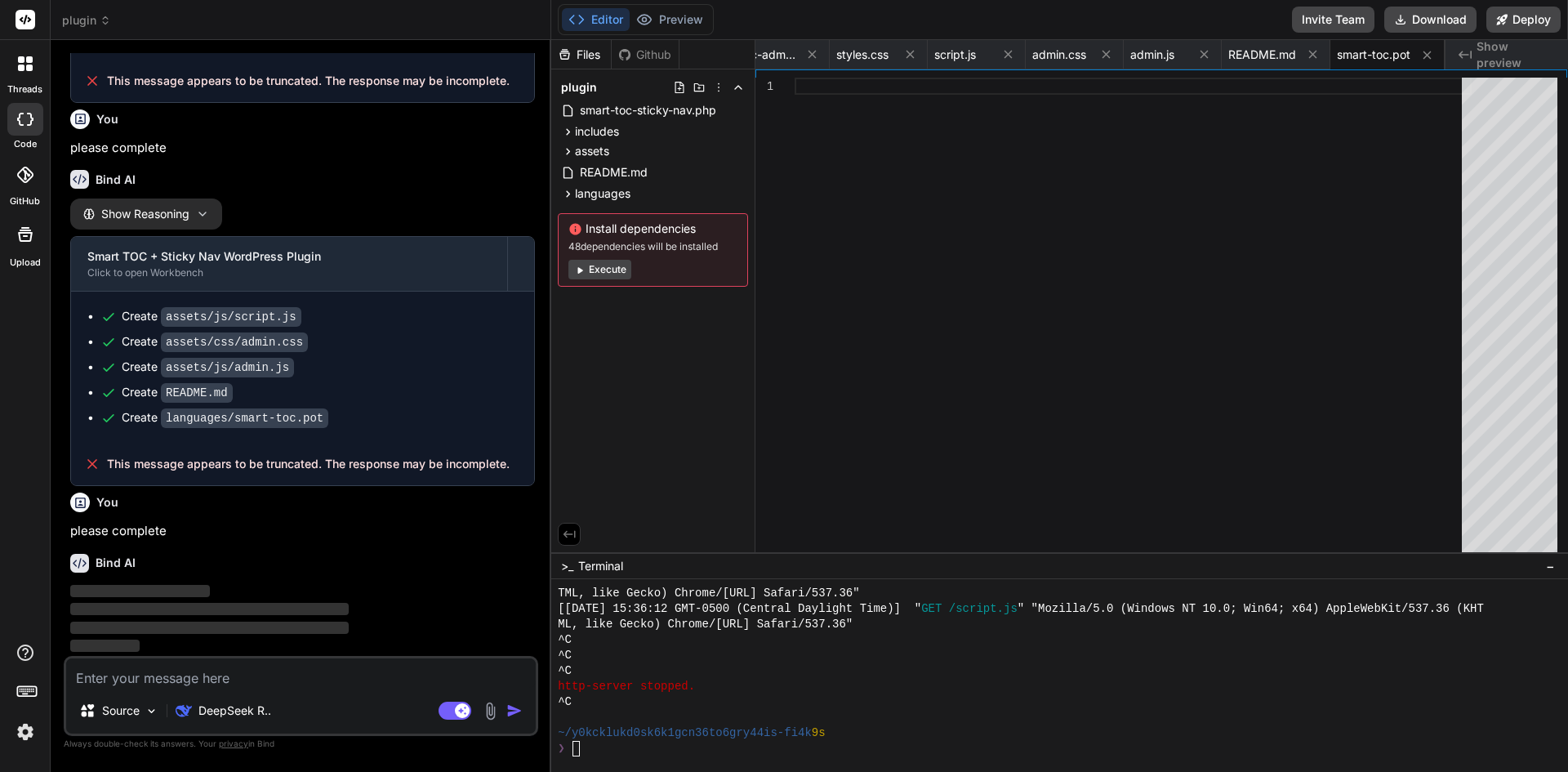
scroll to position [2179, 0]
click at [770, 47] on span "class-smart-toc-admin.php" at bounding box center [734, 55] width 123 height 16
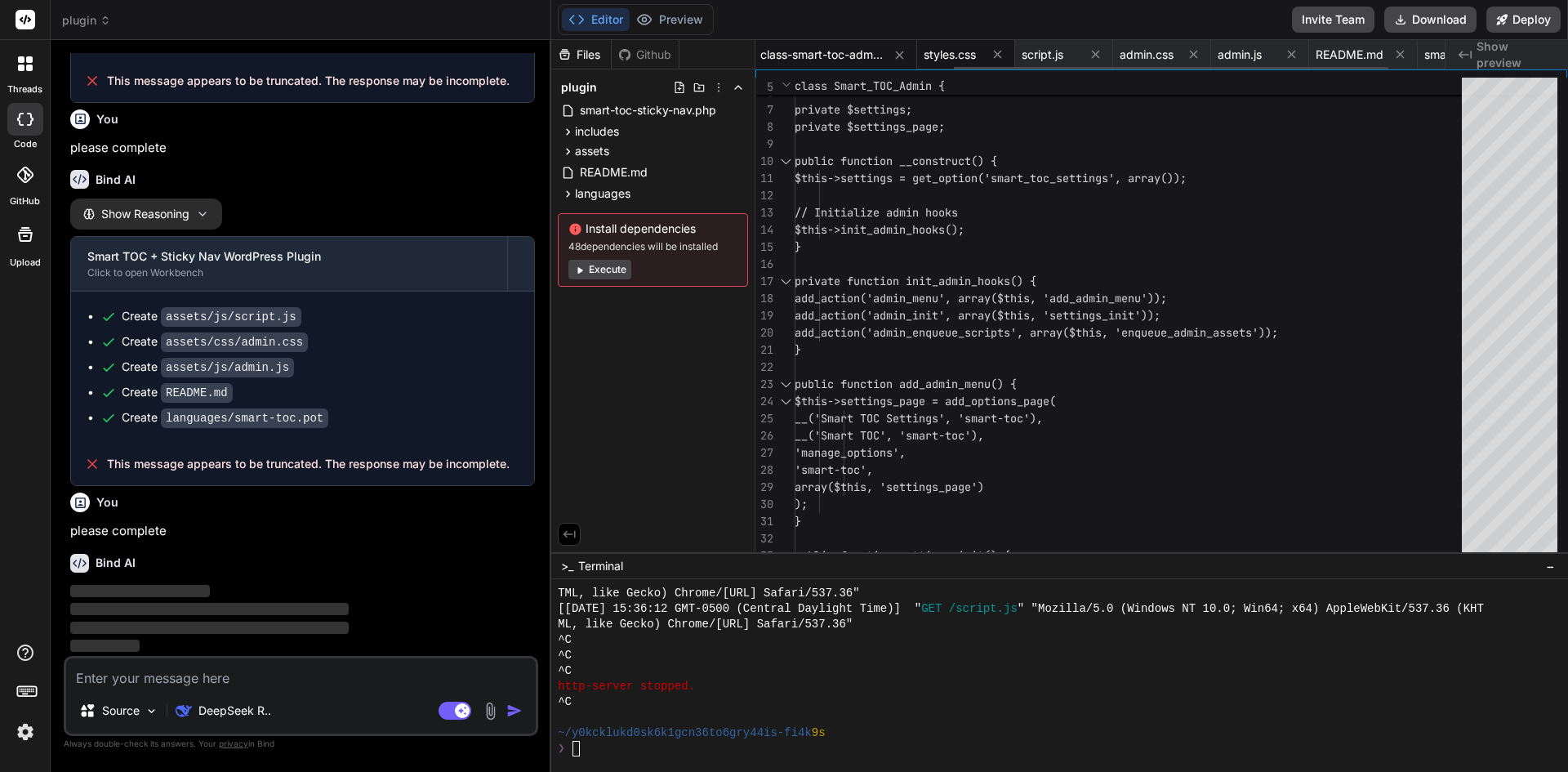
click at [954, 52] on span "styles.css" at bounding box center [949, 55] width 52 height 16
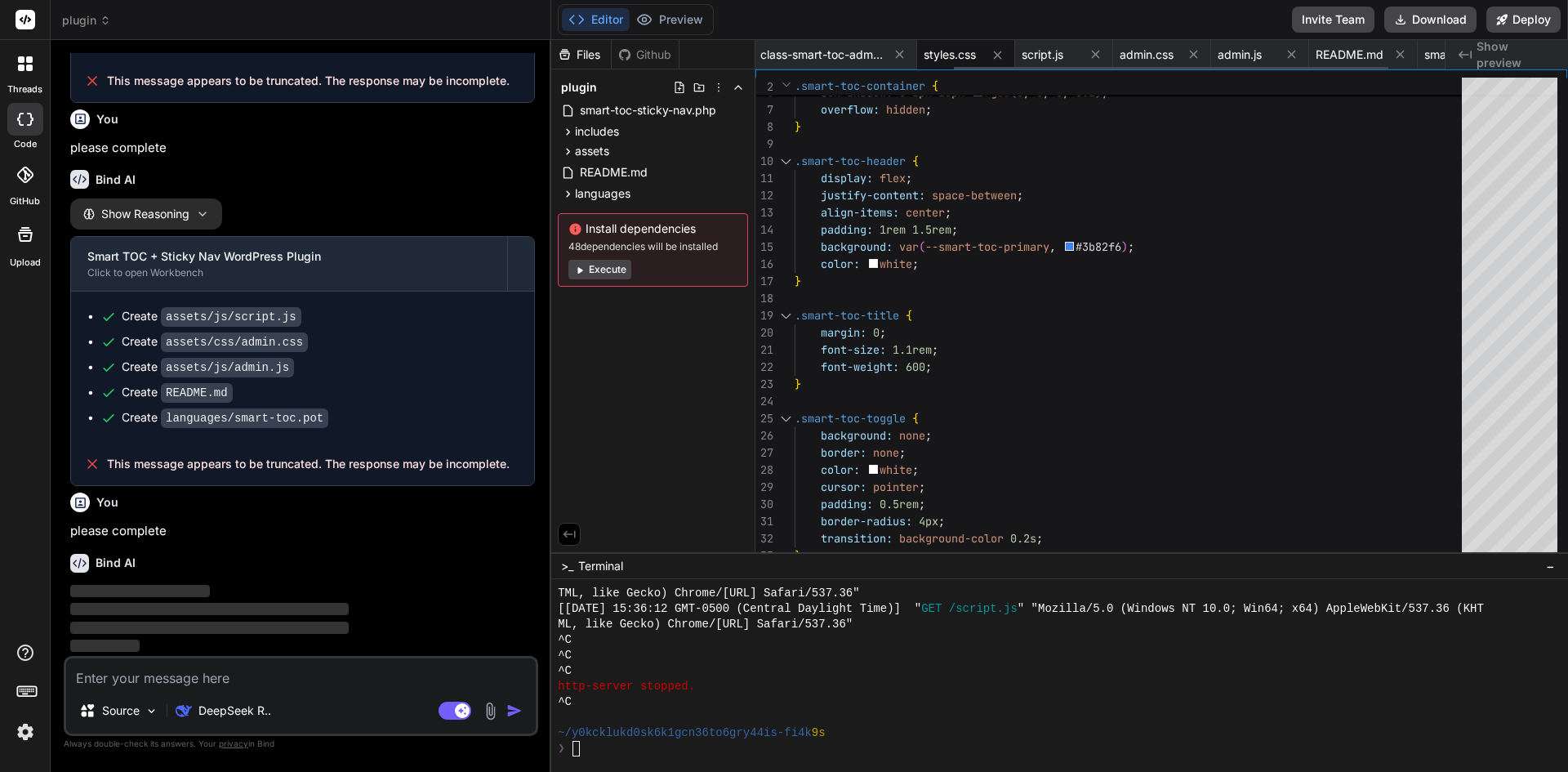
click at [964, 48] on span "styles.css" at bounding box center [949, 55] width 52 height 16
click at [1063, 59] on span "script.js" at bounding box center [1042, 55] width 42 height 16
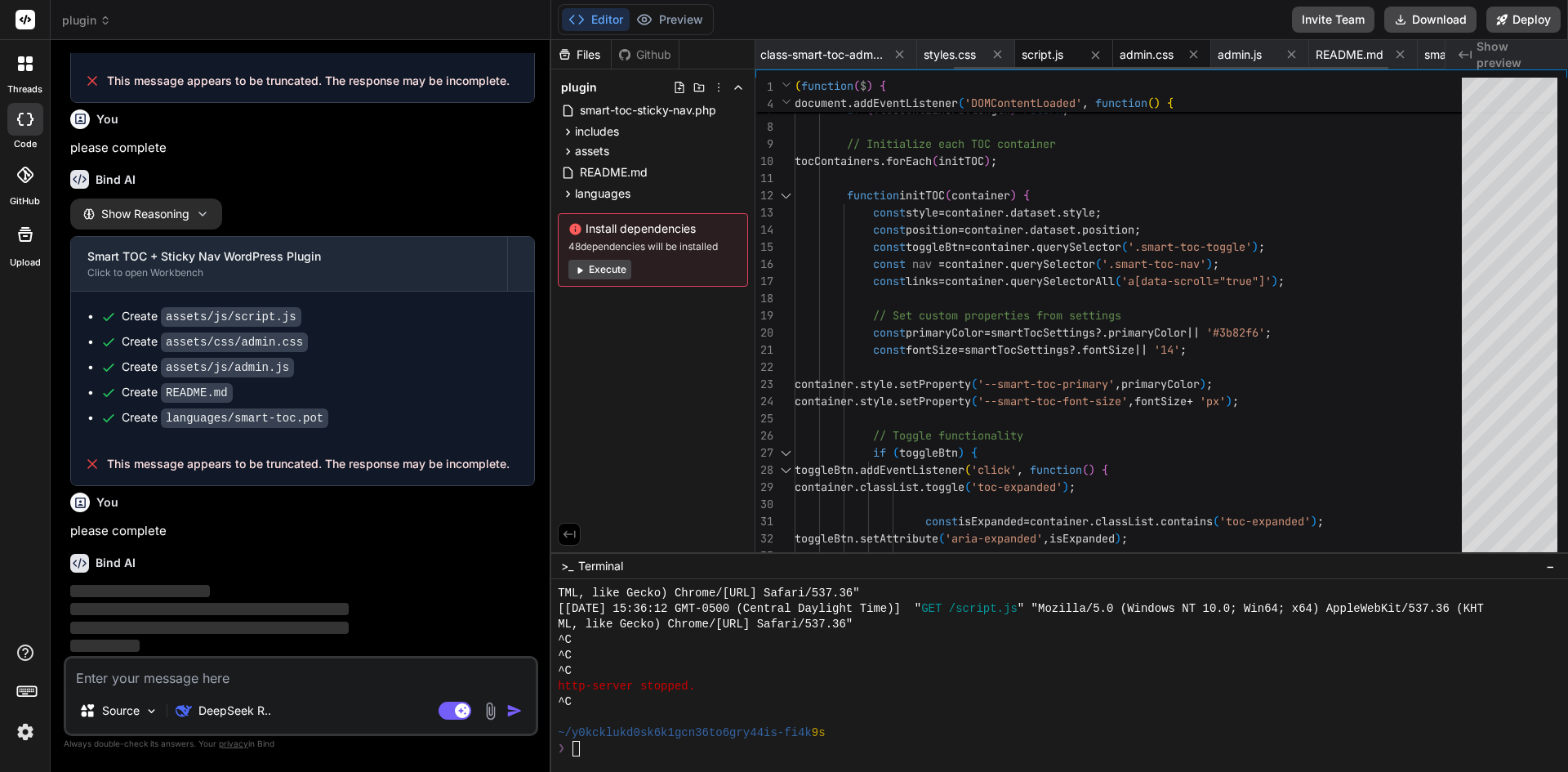
click at [1153, 54] on span "admin.css" at bounding box center [1147, 55] width 54 height 16
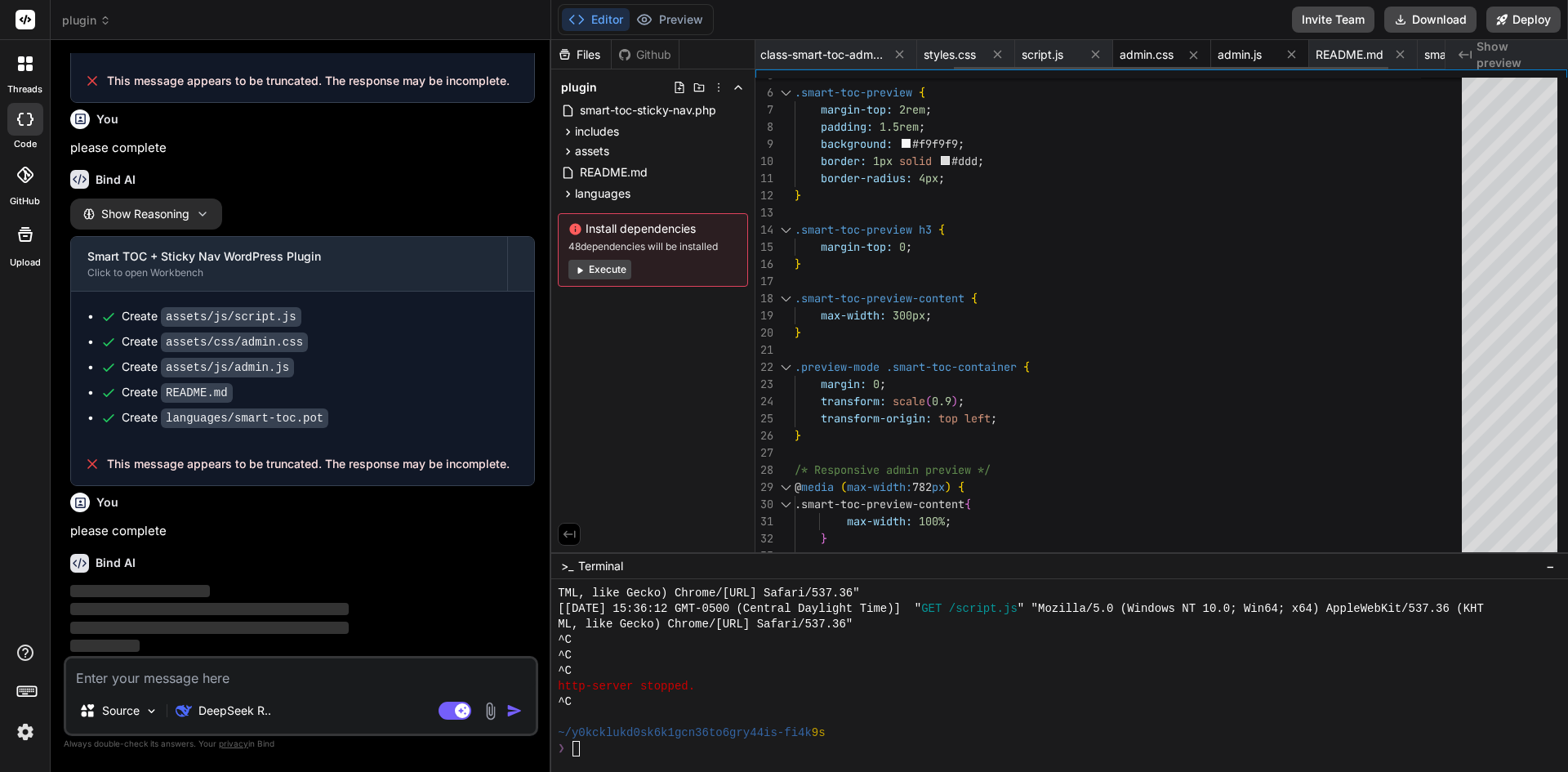
click at [1253, 58] on span "admin.js" at bounding box center [1240, 55] width 44 height 16
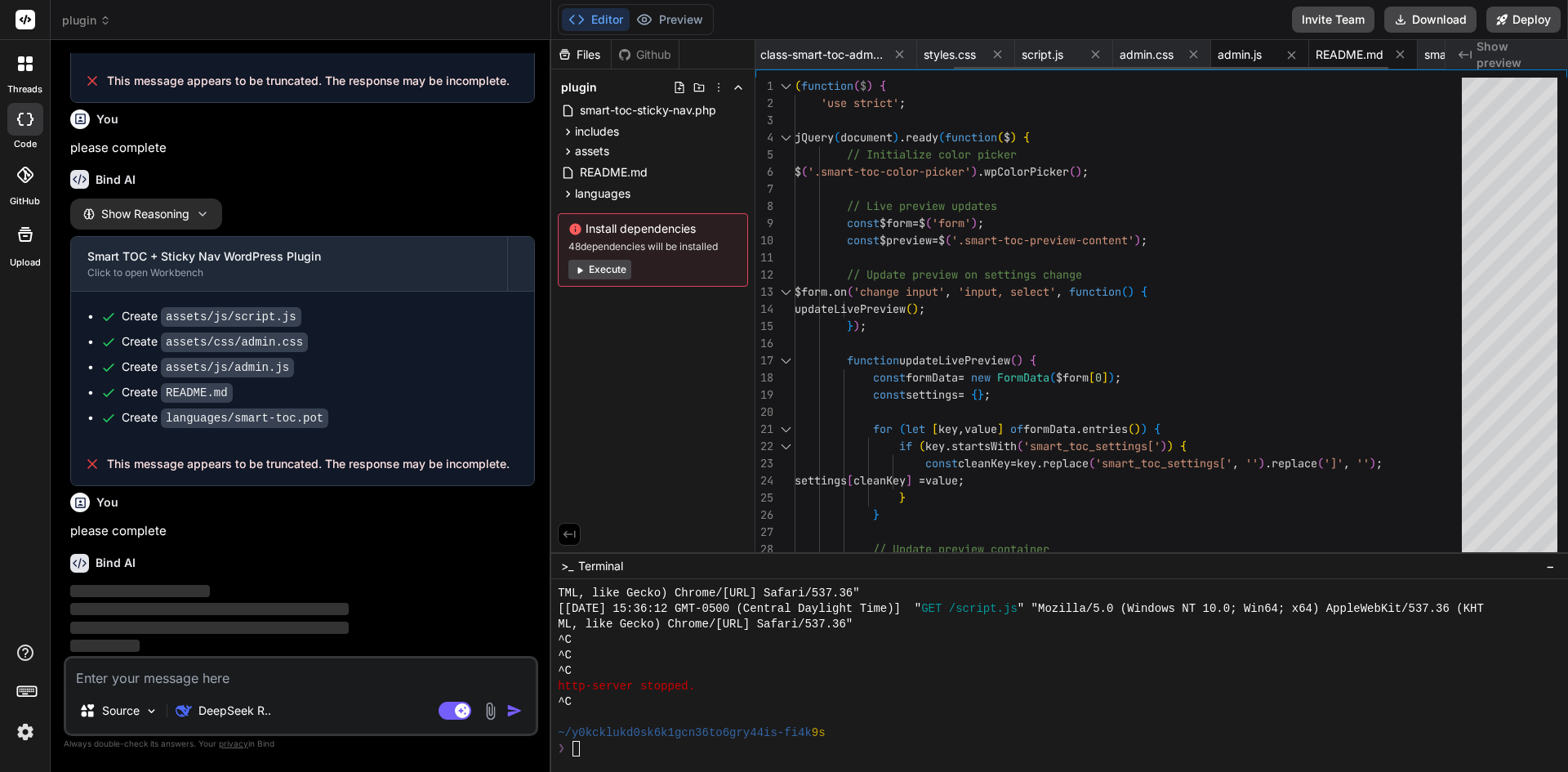
click at [1360, 51] on span "README.md" at bounding box center [1349, 55] width 68 height 16
type textarea "**Note**: This is a production-ready plugin following WordPress coding standard…"
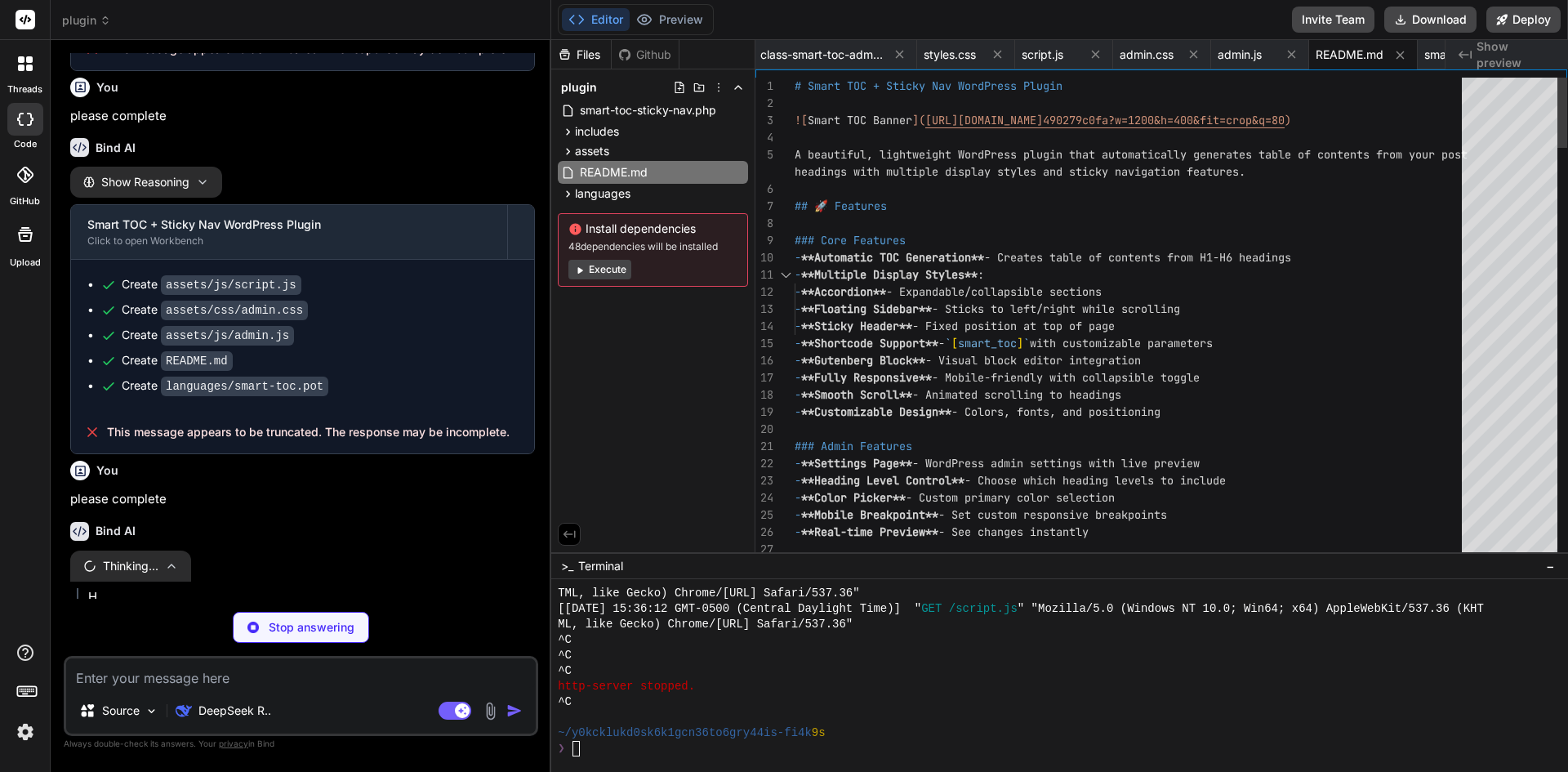
scroll to position [2179, 0]
type textarea "x"
type textarea "# Smart TOC + Sticky Nav WordPress Plugin ![Smart TOC Banner](https://images.un…"
drag, startPoint x: 930, startPoint y: 122, endPoint x: 1026, endPoint y: 122, distance: 96.0
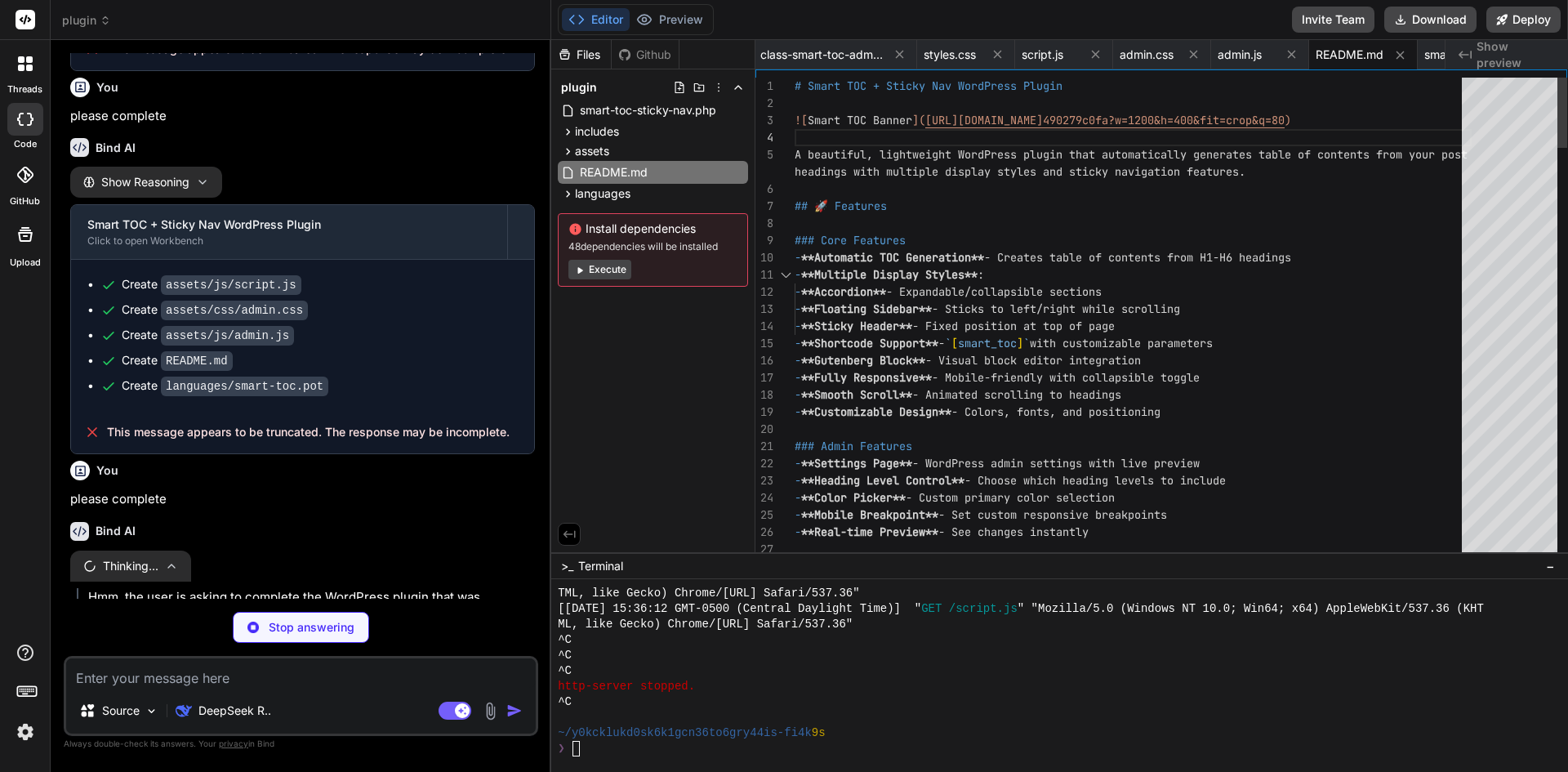
click at [1498, 57] on span "Show preview" at bounding box center [1516, 55] width 79 height 33
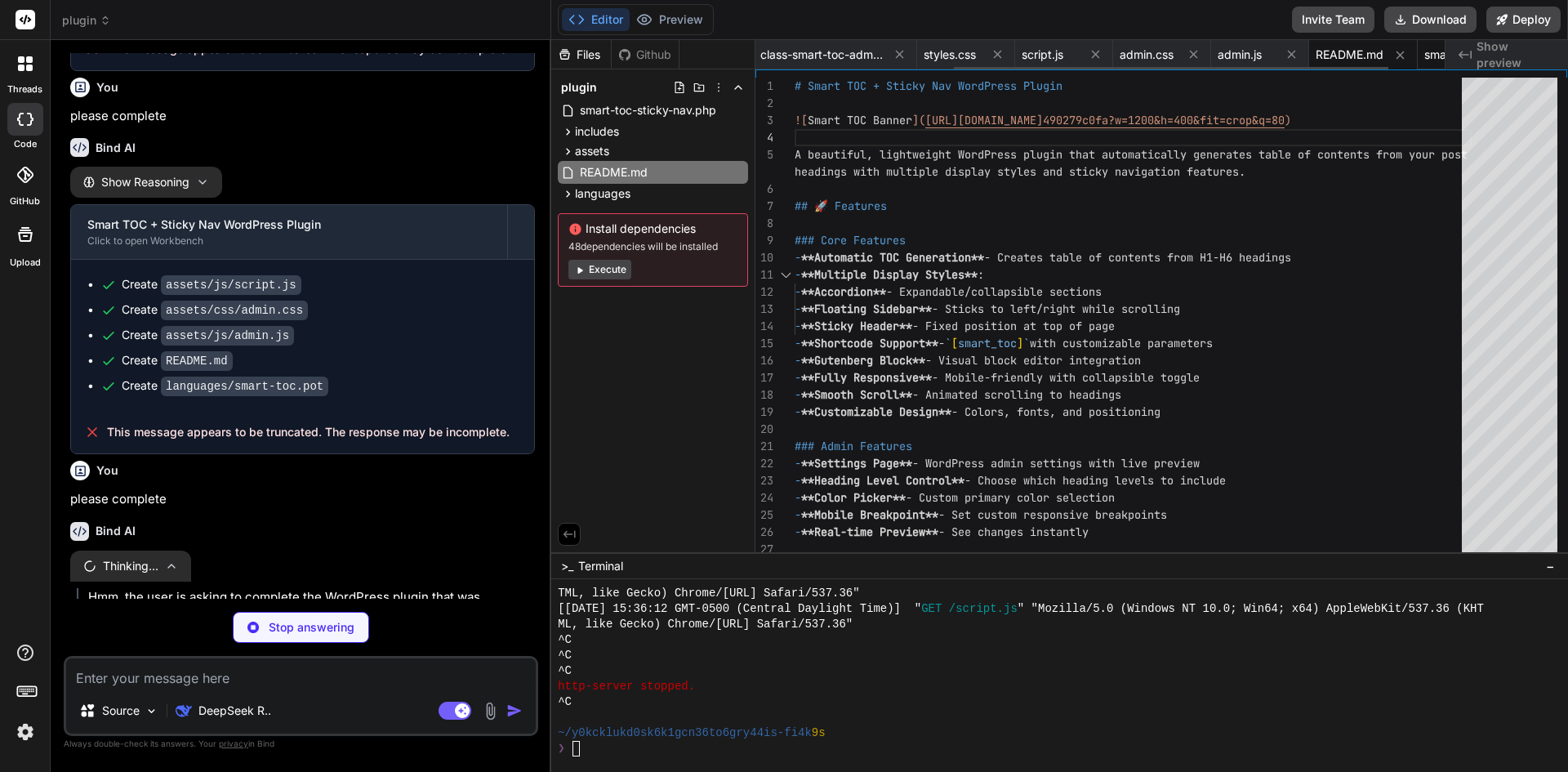
type textarea "x"
click at [1434, 57] on span "smart-toc.pot" at bounding box center [1461, 55] width 73 height 16
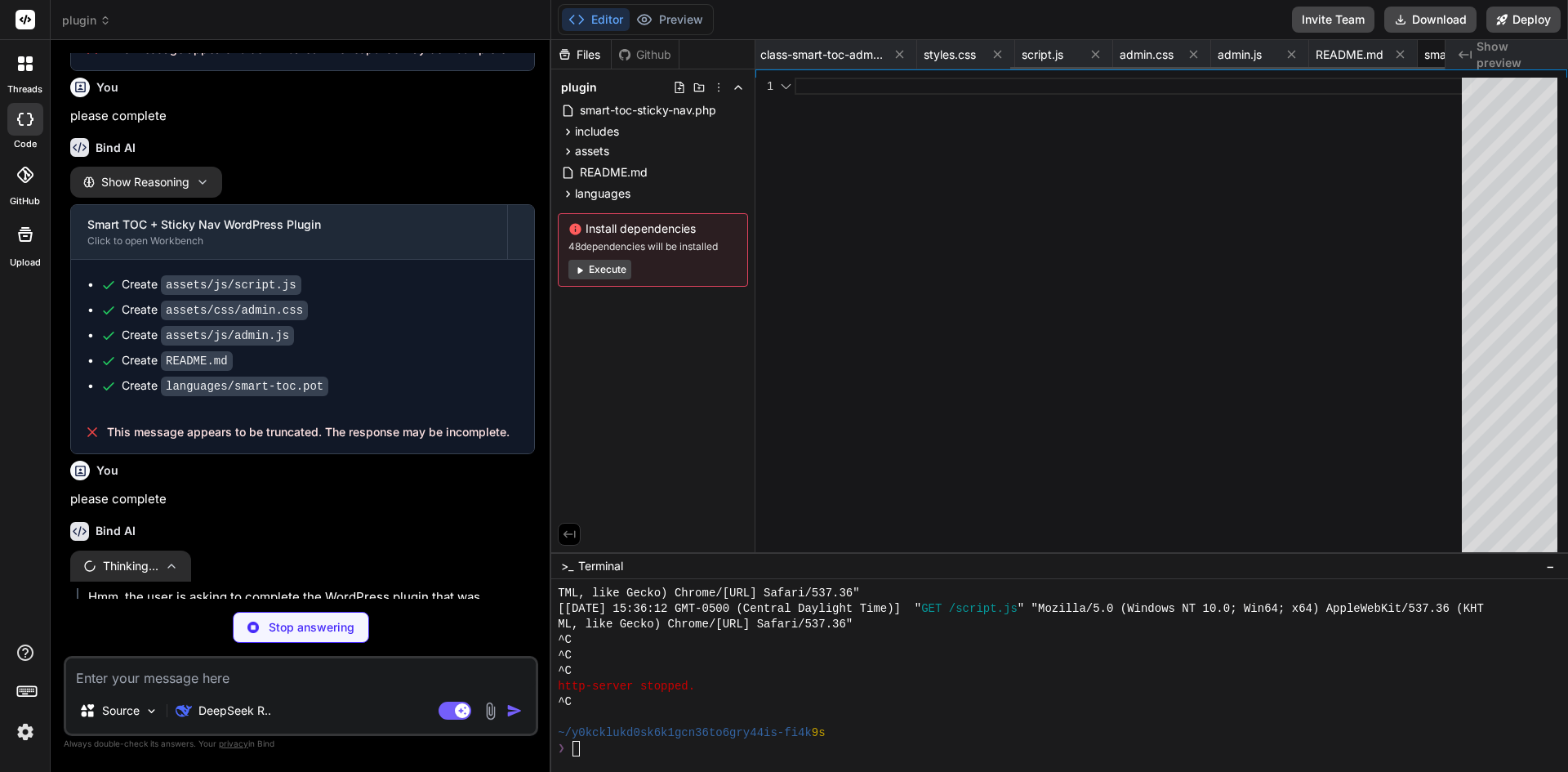
scroll to position [0, 403]
type textarea "x"
click at [773, 59] on span "class-smart-toc-admin.php" at bounding box center [734, 55] width 123 height 16
type textarea "} ?&gt;"
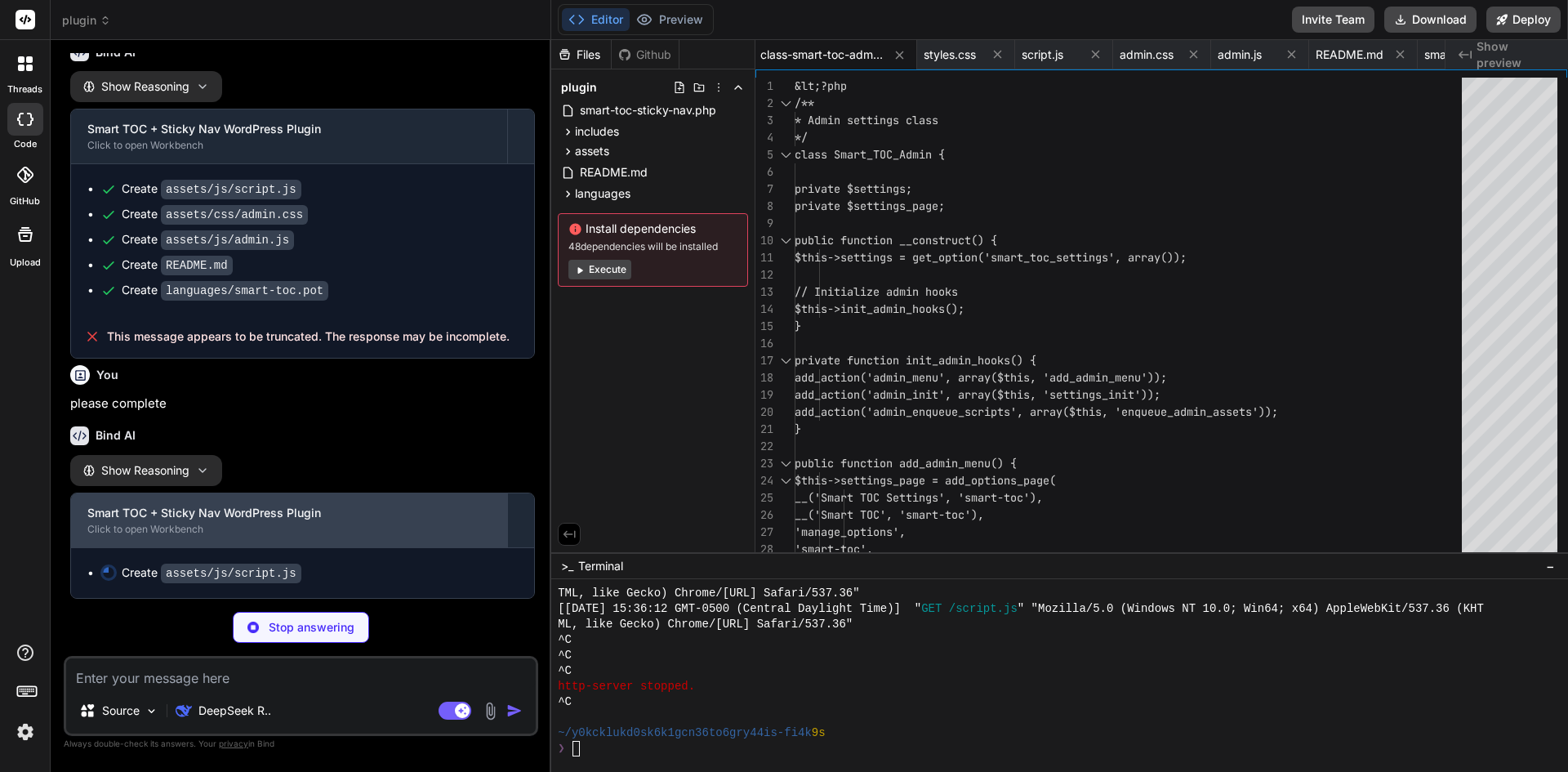
scroll to position [2307, 0]
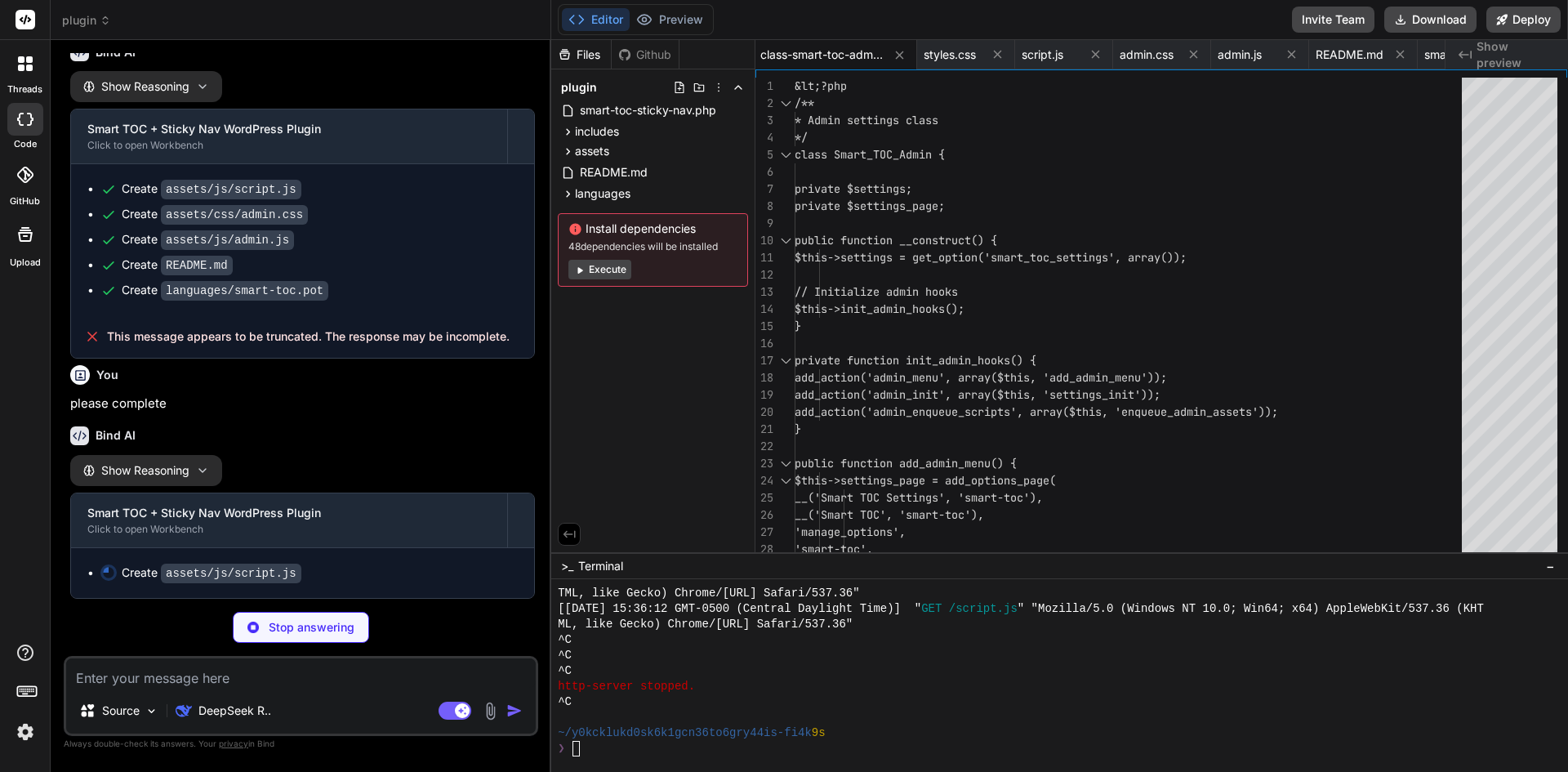
type textarea "x"
type textarea "}); })(jQuery);"
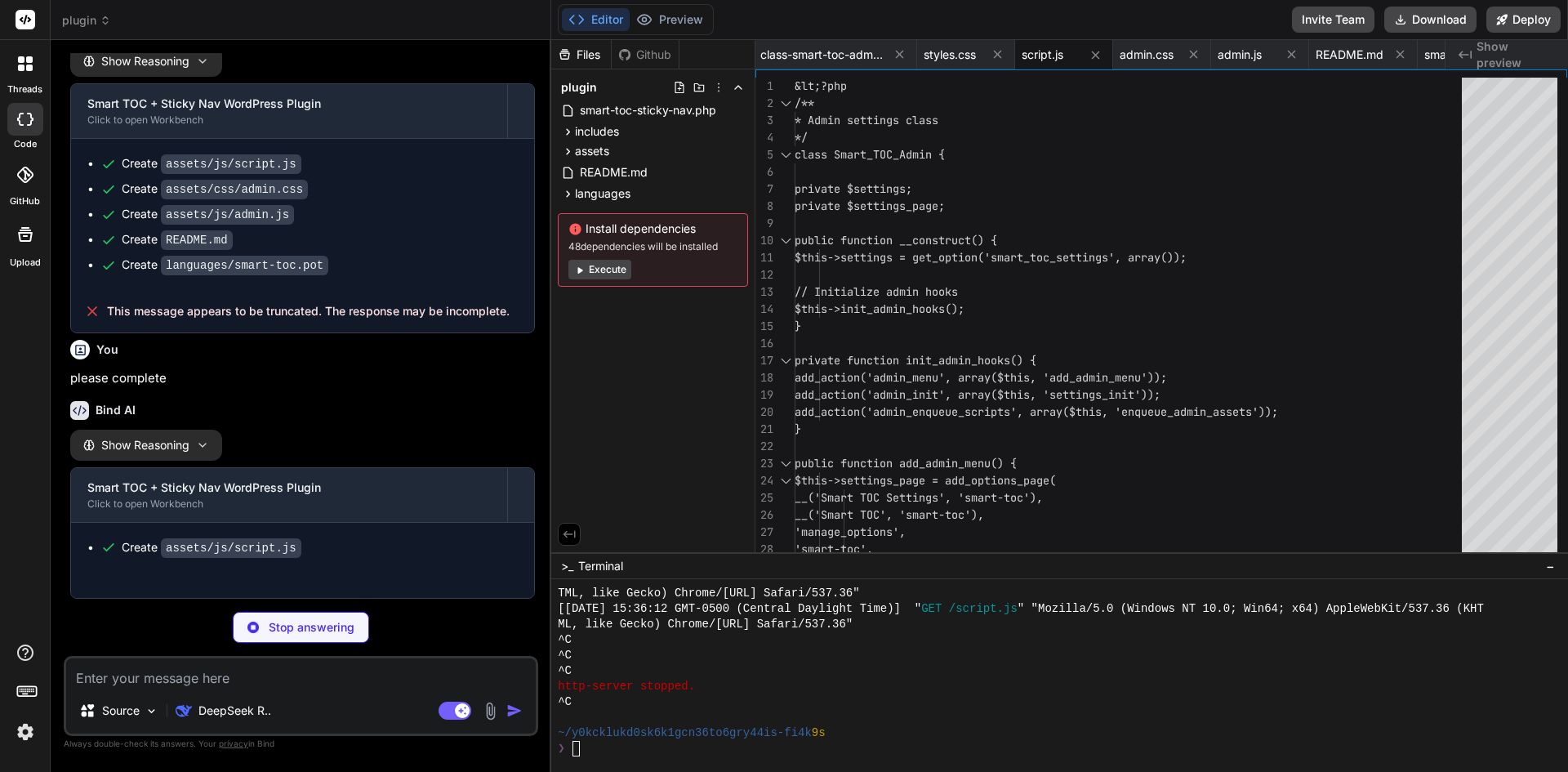
type textarea "x"
type textarea "/* Number input styling */ input[type="number"] { width: 80px; padding: 4px 8px…"
type textarea "x"
type textarea "$(this).val(value); }); }); })(jQuery);"
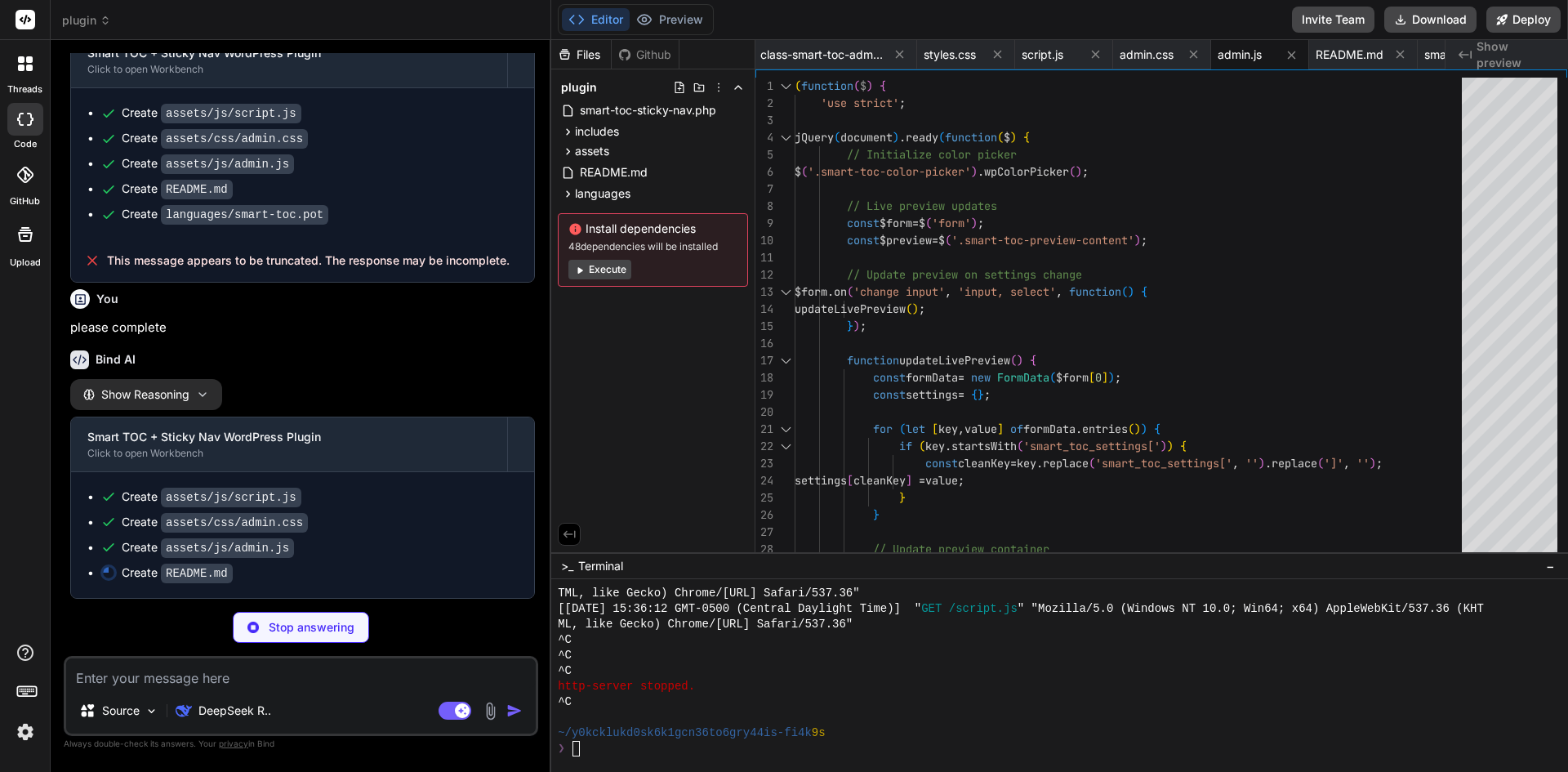
scroll to position [2383, 0]
type textarea "x"
type textarea "**Note**: This is a production-ready plugin following WordPress coding standard…"
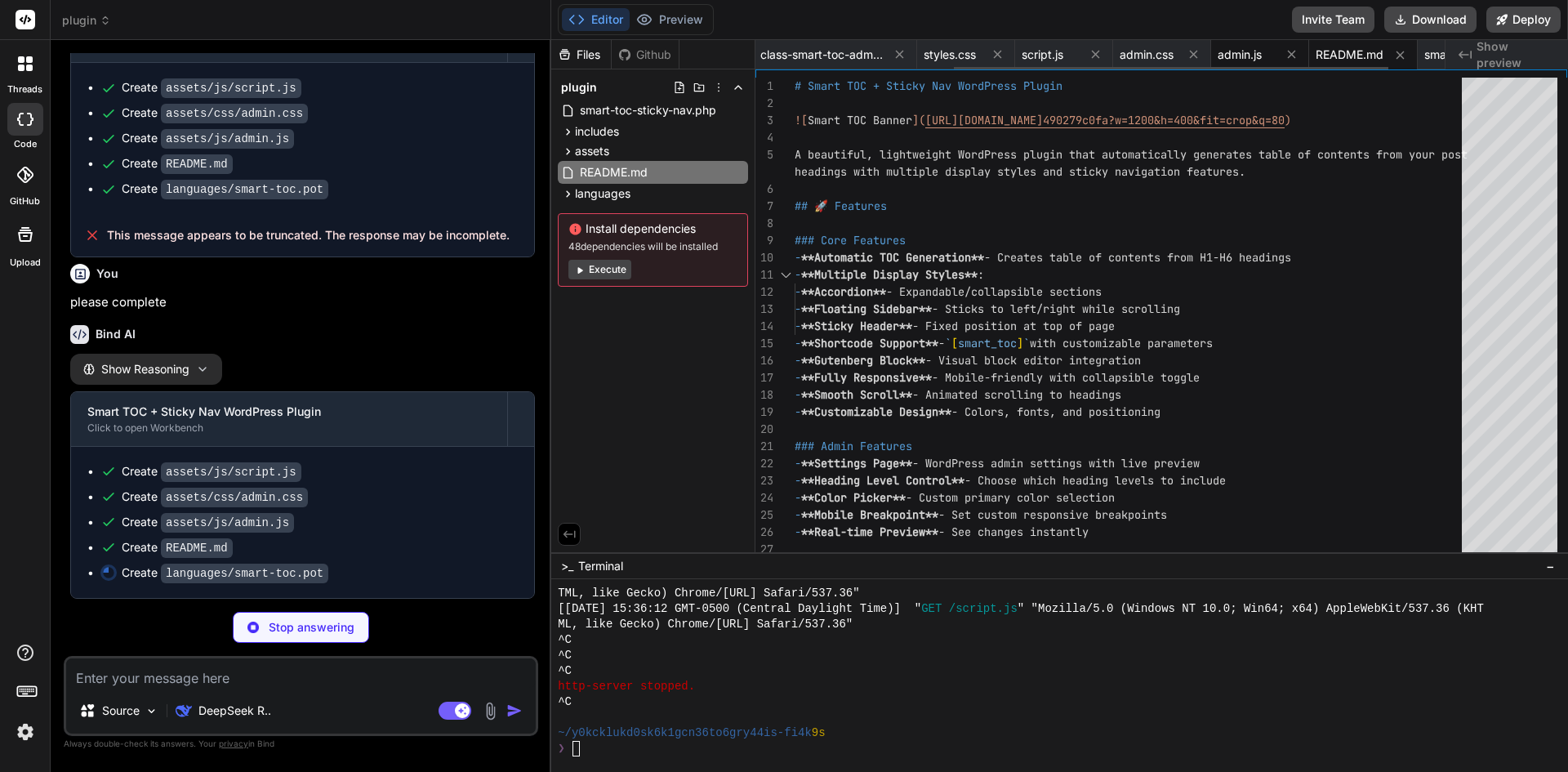
type textarea "x"
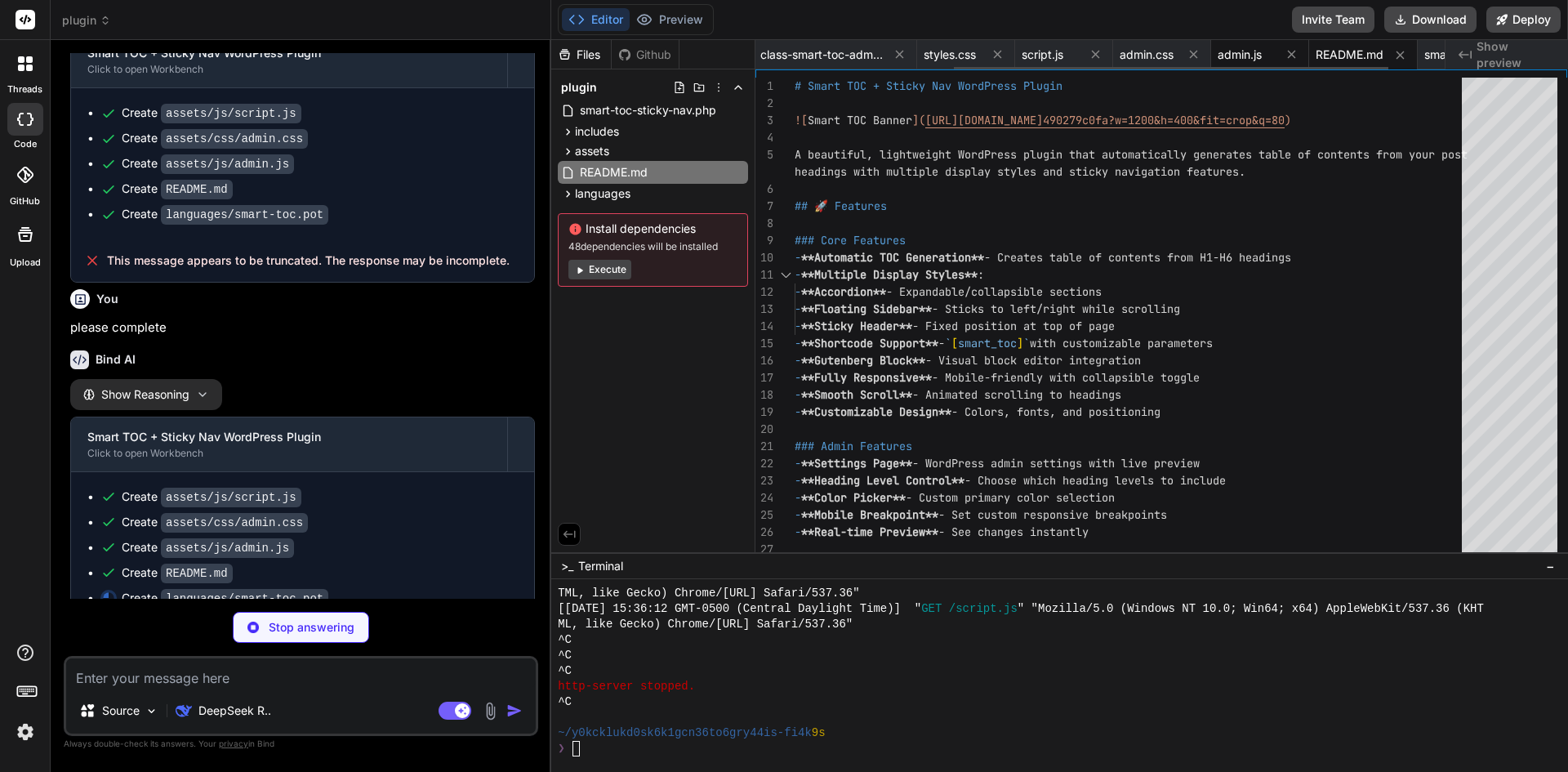
click at [1228, 58] on span "admin.js" at bounding box center [1240, 55] width 44 height 16
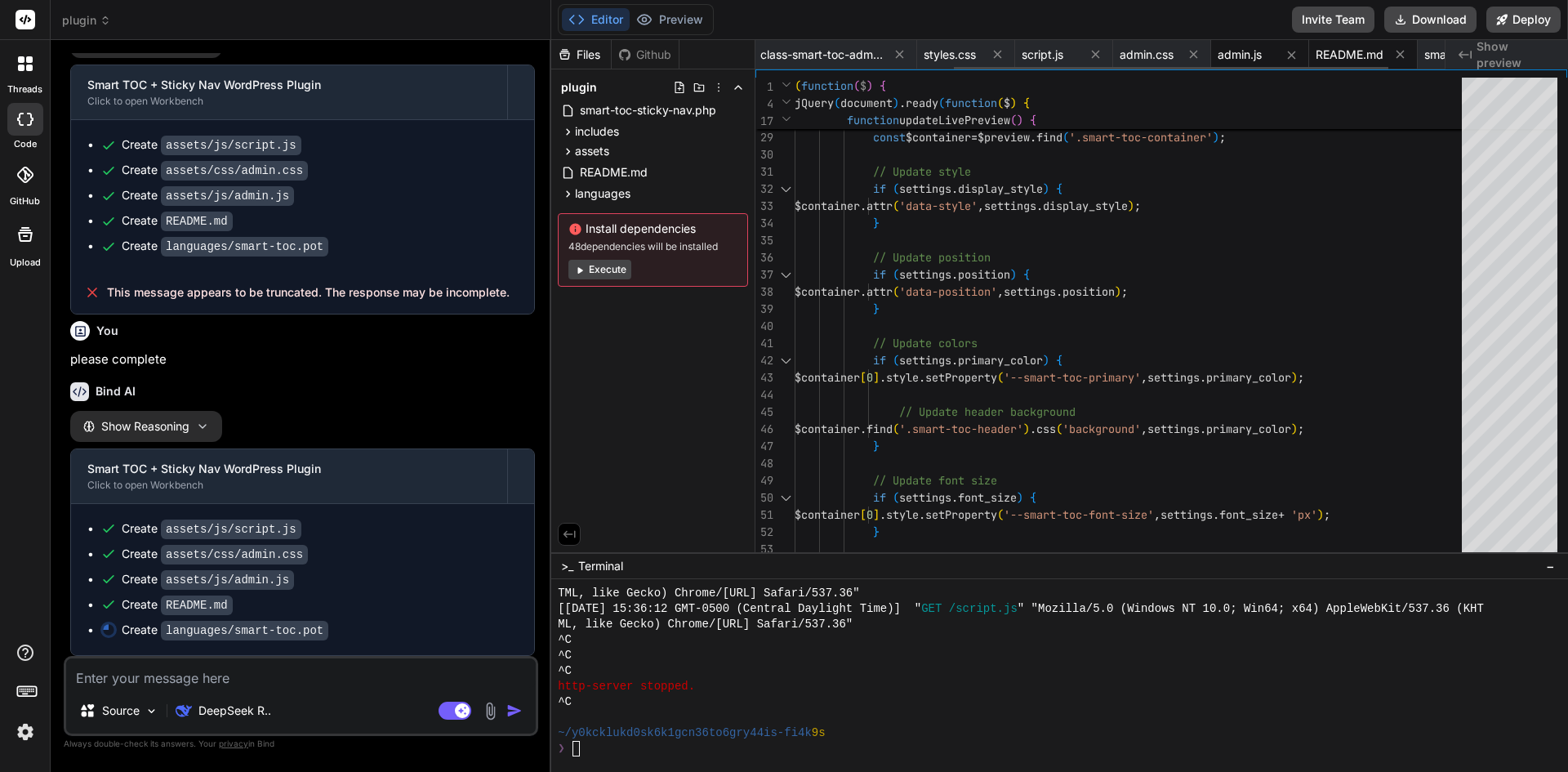
click at [1360, 53] on span "README.md" at bounding box center [1349, 55] width 68 height 16
type textarea "**Note**: This is a production-ready plugin following WordPress coding standard…"
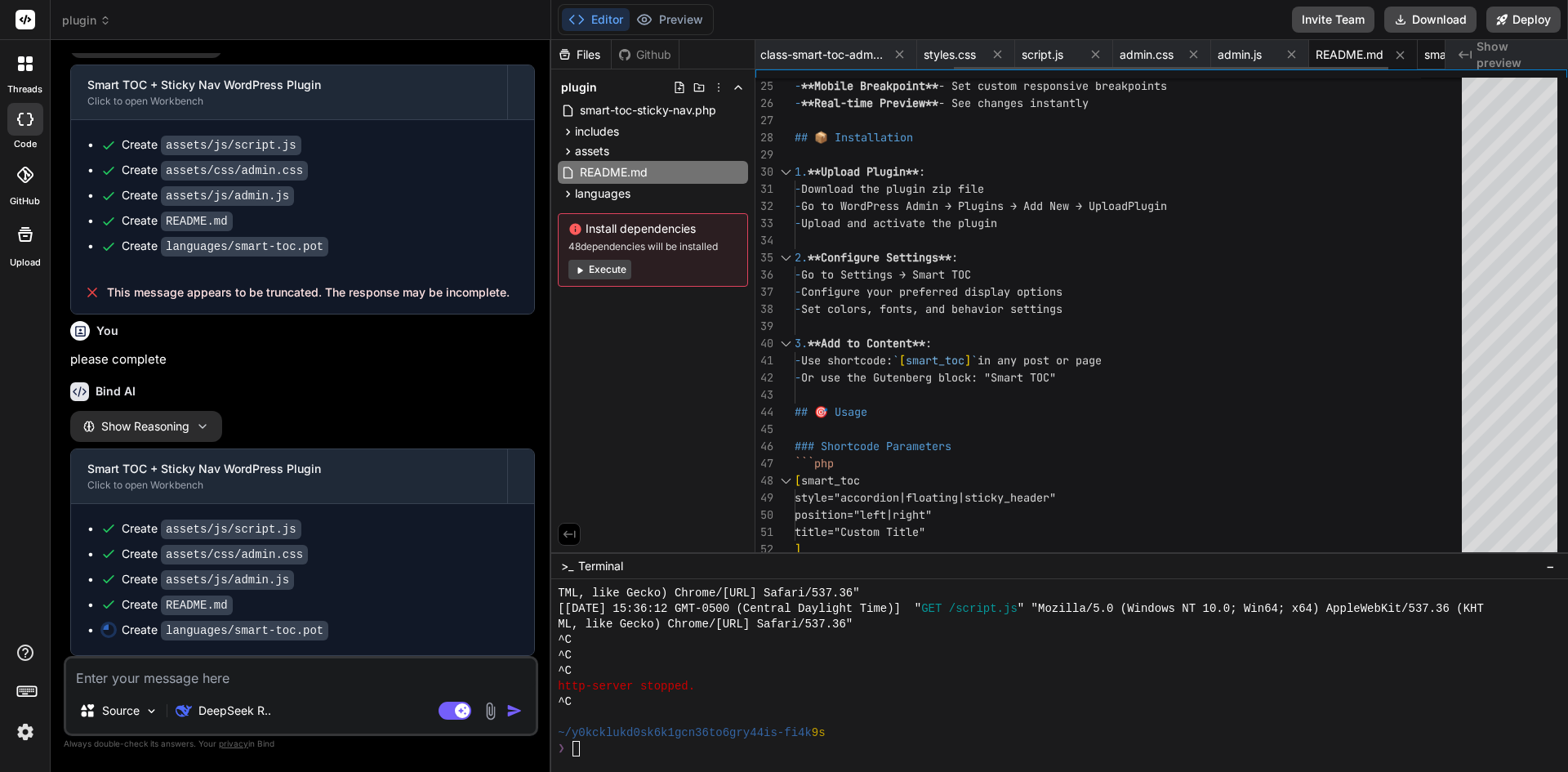
click at [1427, 52] on span "smart-toc.pot" at bounding box center [1461, 55] width 73 height 16
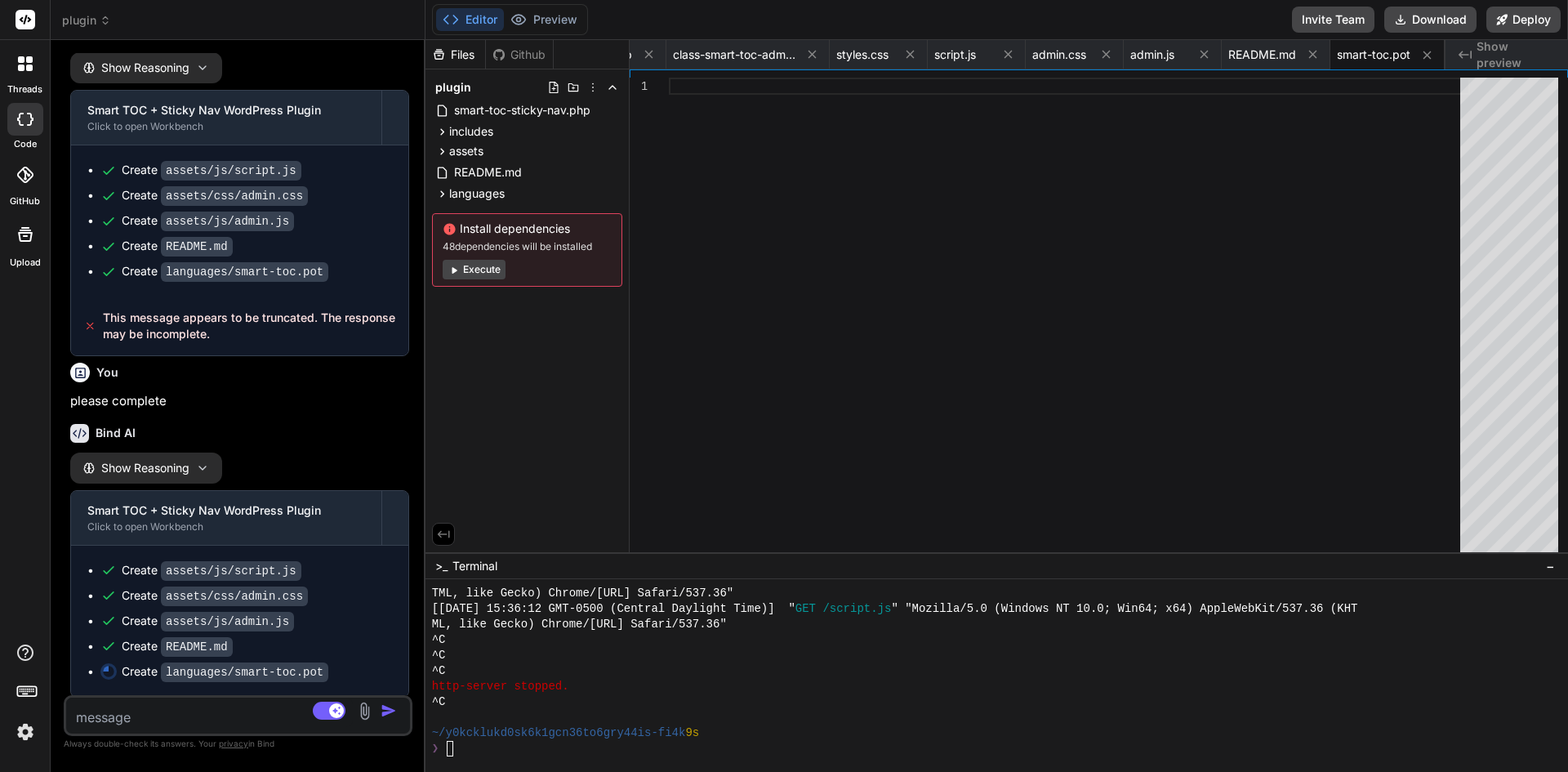
scroll to position [3032, 0]
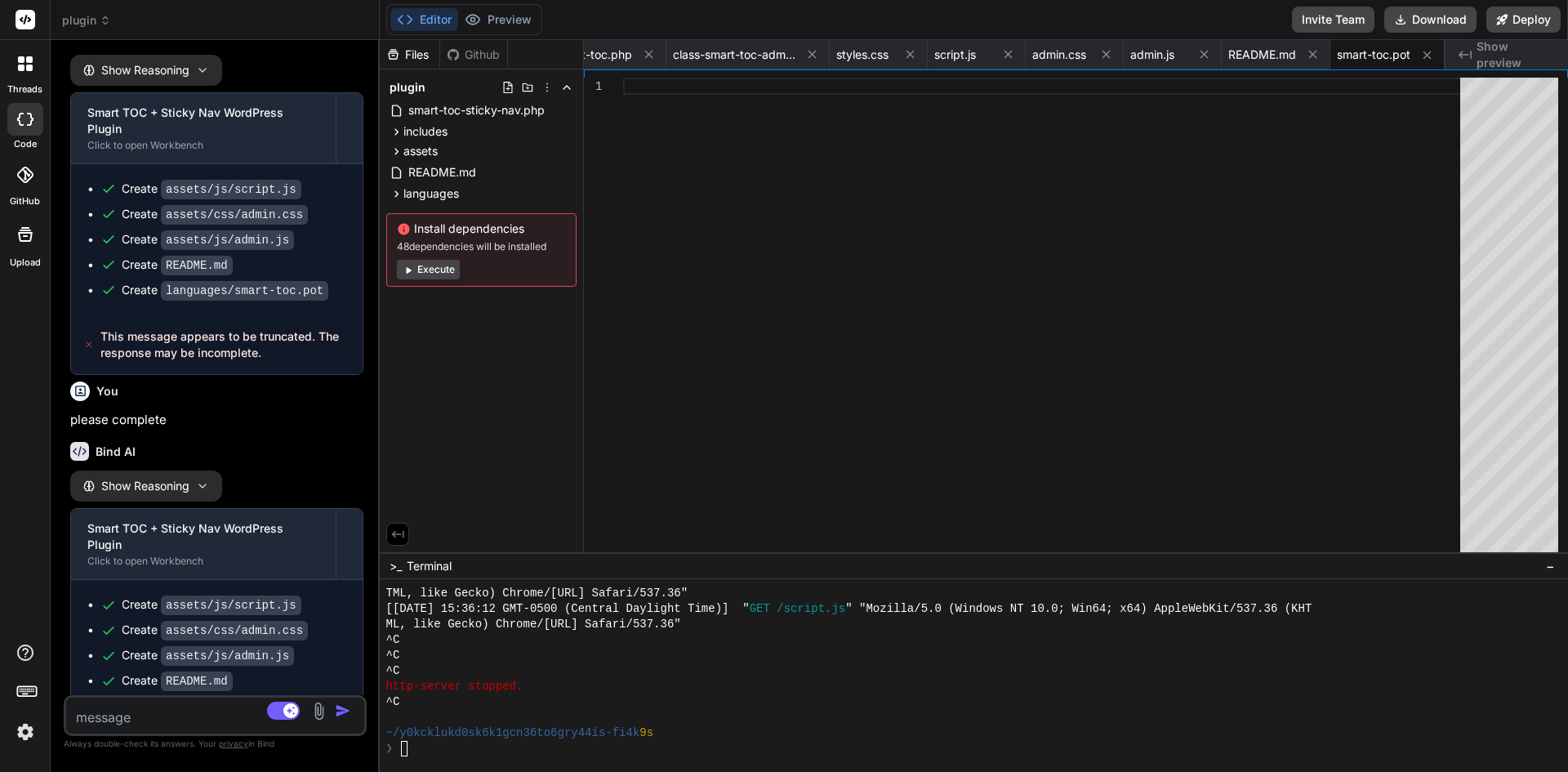
type textarea "x"
drag, startPoint x: 551, startPoint y: 230, endPoint x: 340, endPoint y: 210, distance: 211.9
click at [340, 210] on div "Bind AI Web Search Created with Pixso. Code Generator You Bind AI Show Reasonin…" at bounding box center [215, 406] width 329 height 732
click at [419, 194] on span "languages" at bounding box center [431, 194] width 56 height 16
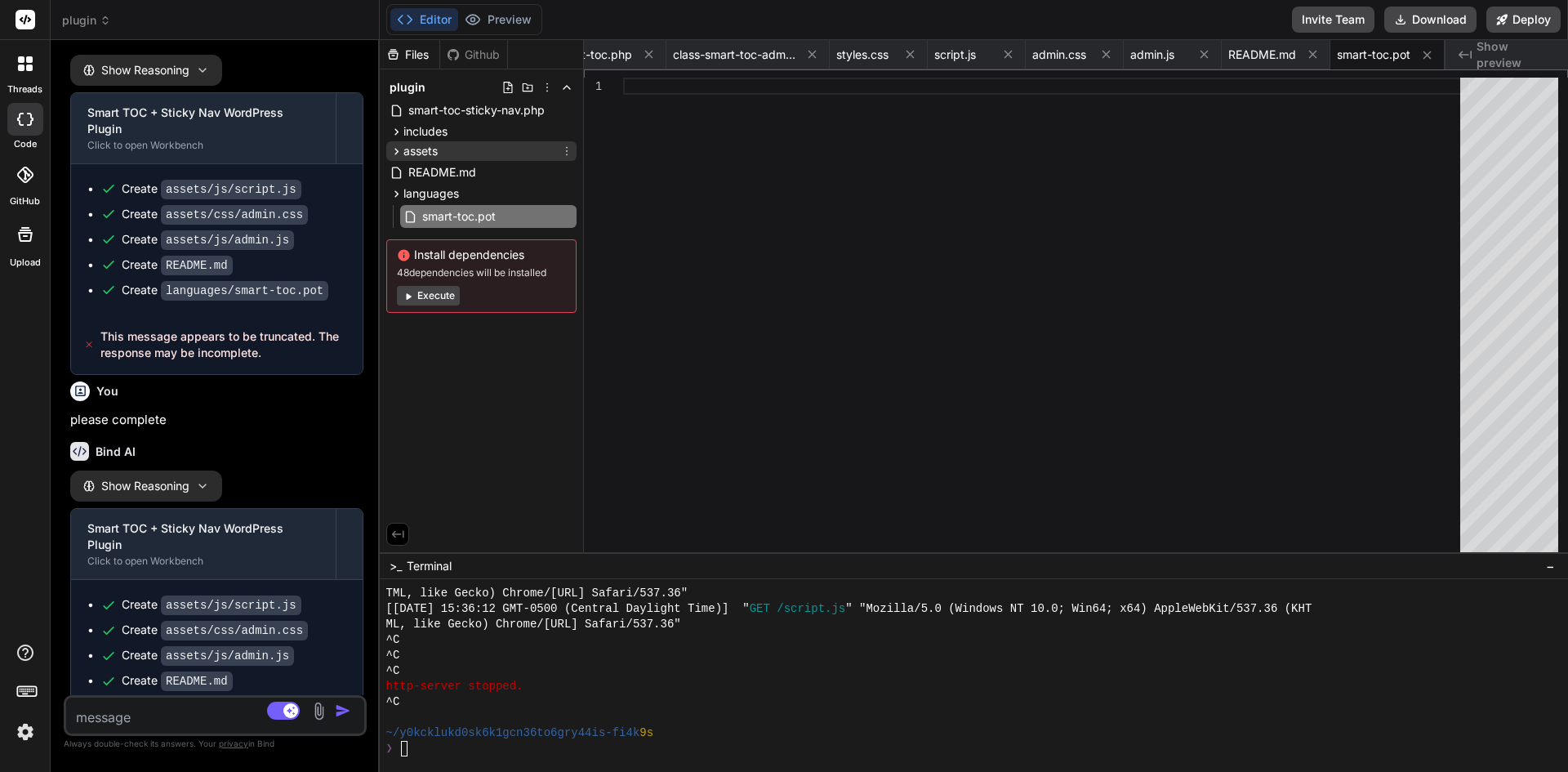
click at [428, 146] on span "assets" at bounding box center [421, 151] width 35 height 16
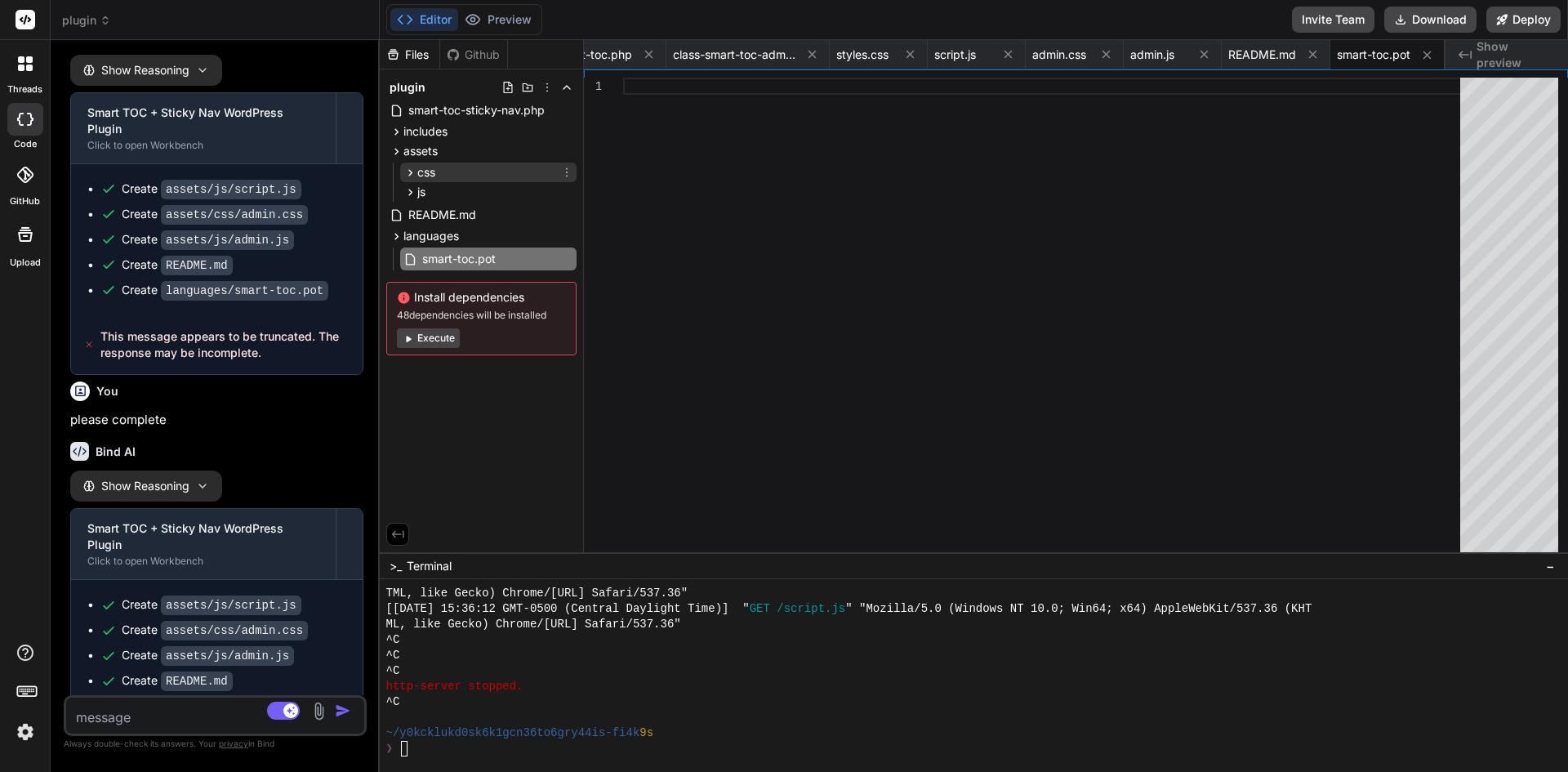
click at [432, 172] on span "css" at bounding box center [426, 173] width 18 height 16
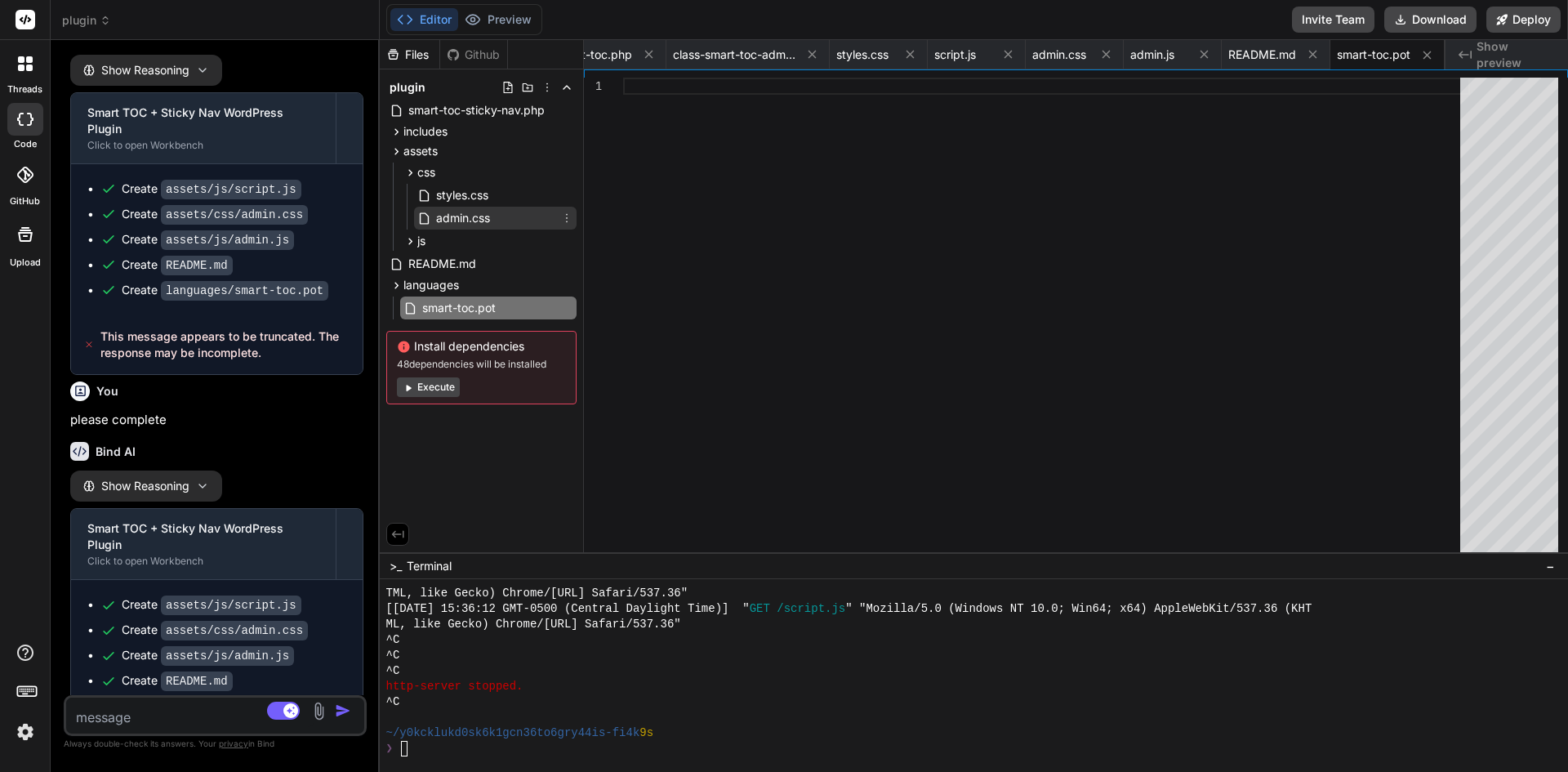
click at [457, 218] on span "admin.css" at bounding box center [463, 218] width 58 height 19
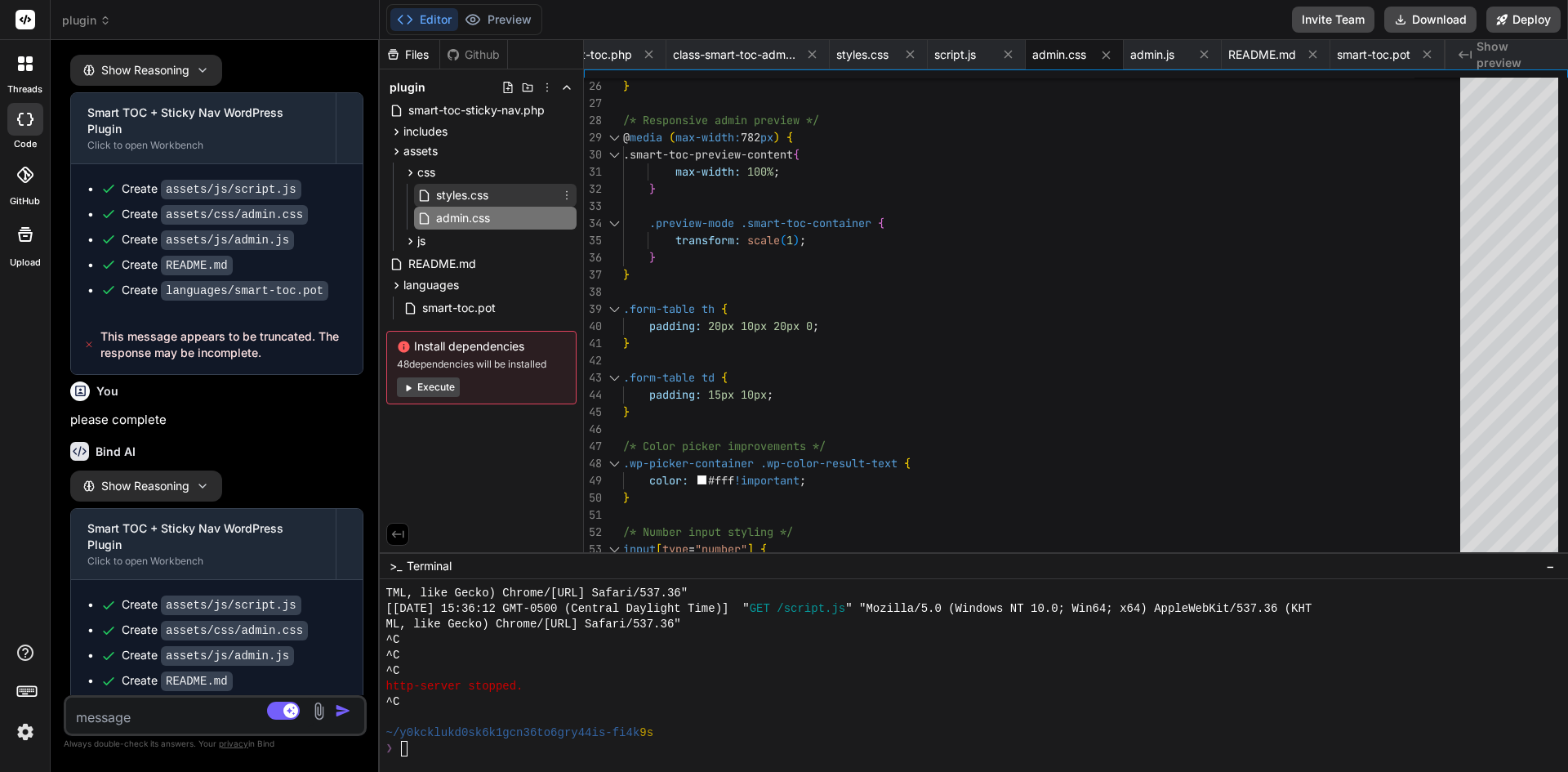
click at [462, 195] on span "styles.css" at bounding box center [462, 195] width 56 height 19
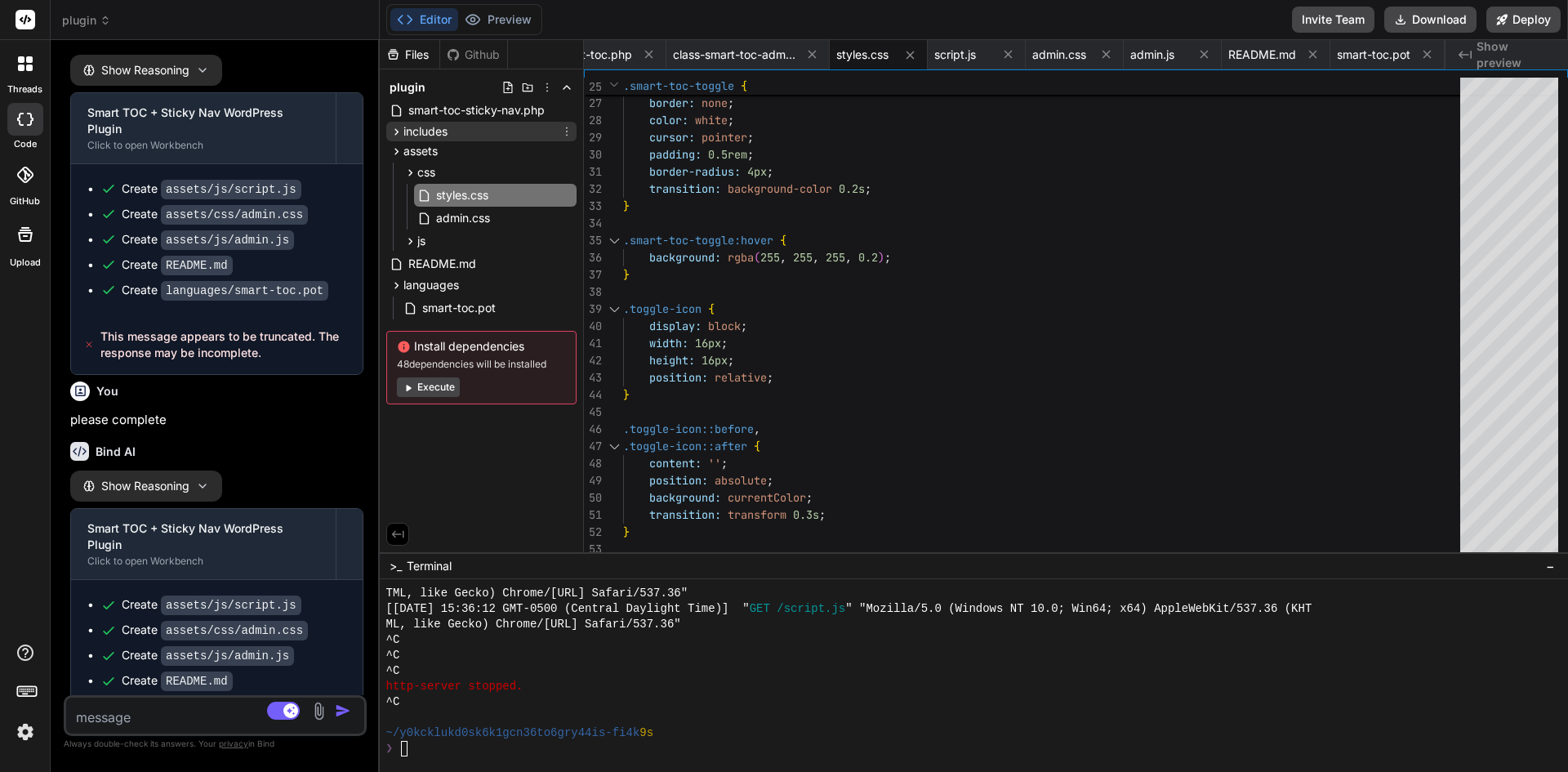
click at [441, 130] on span "includes" at bounding box center [425, 132] width 44 height 16
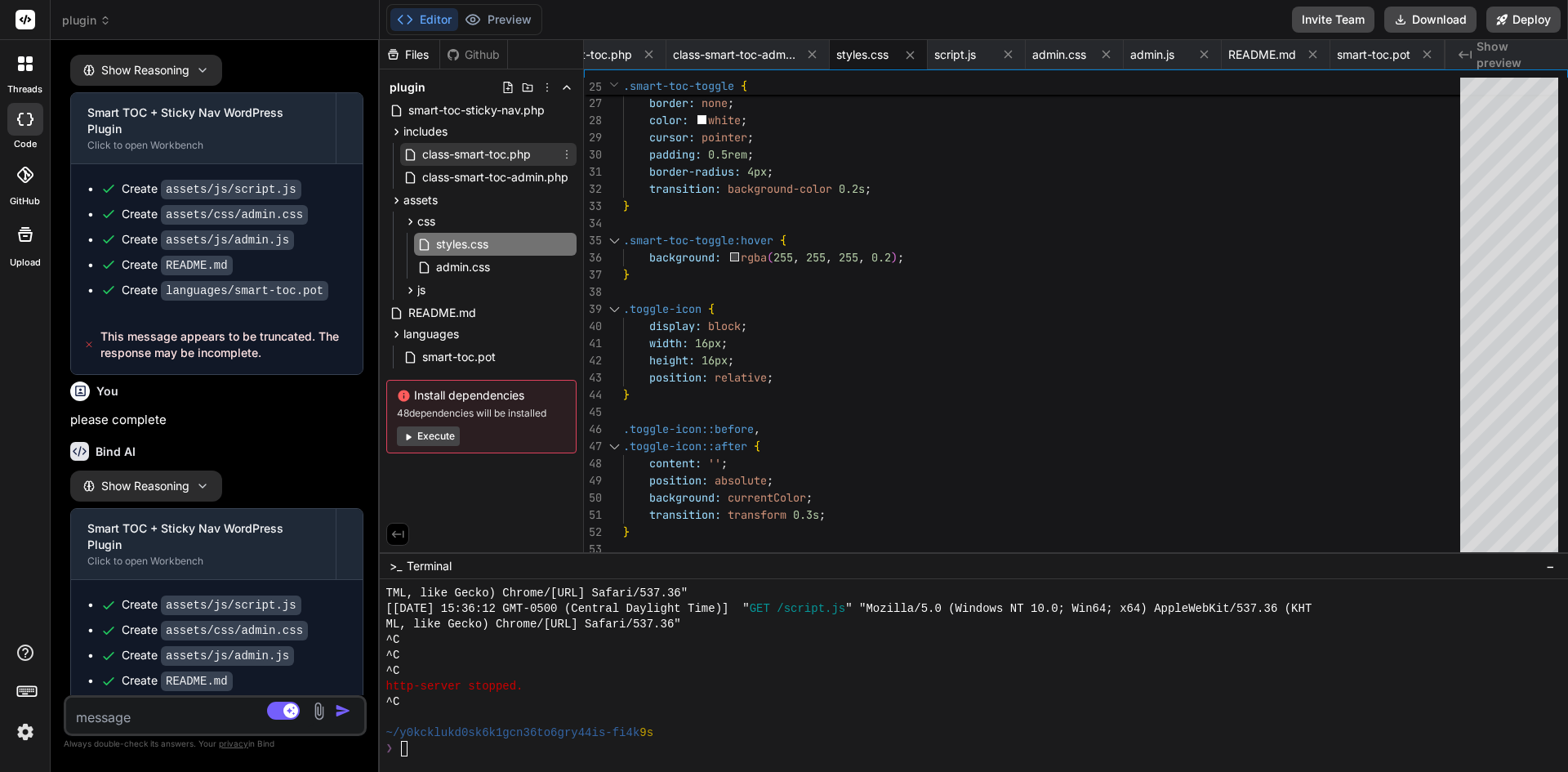
click at [467, 150] on span "class-smart-toc.php" at bounding box center [476, 154] width 112 height 19
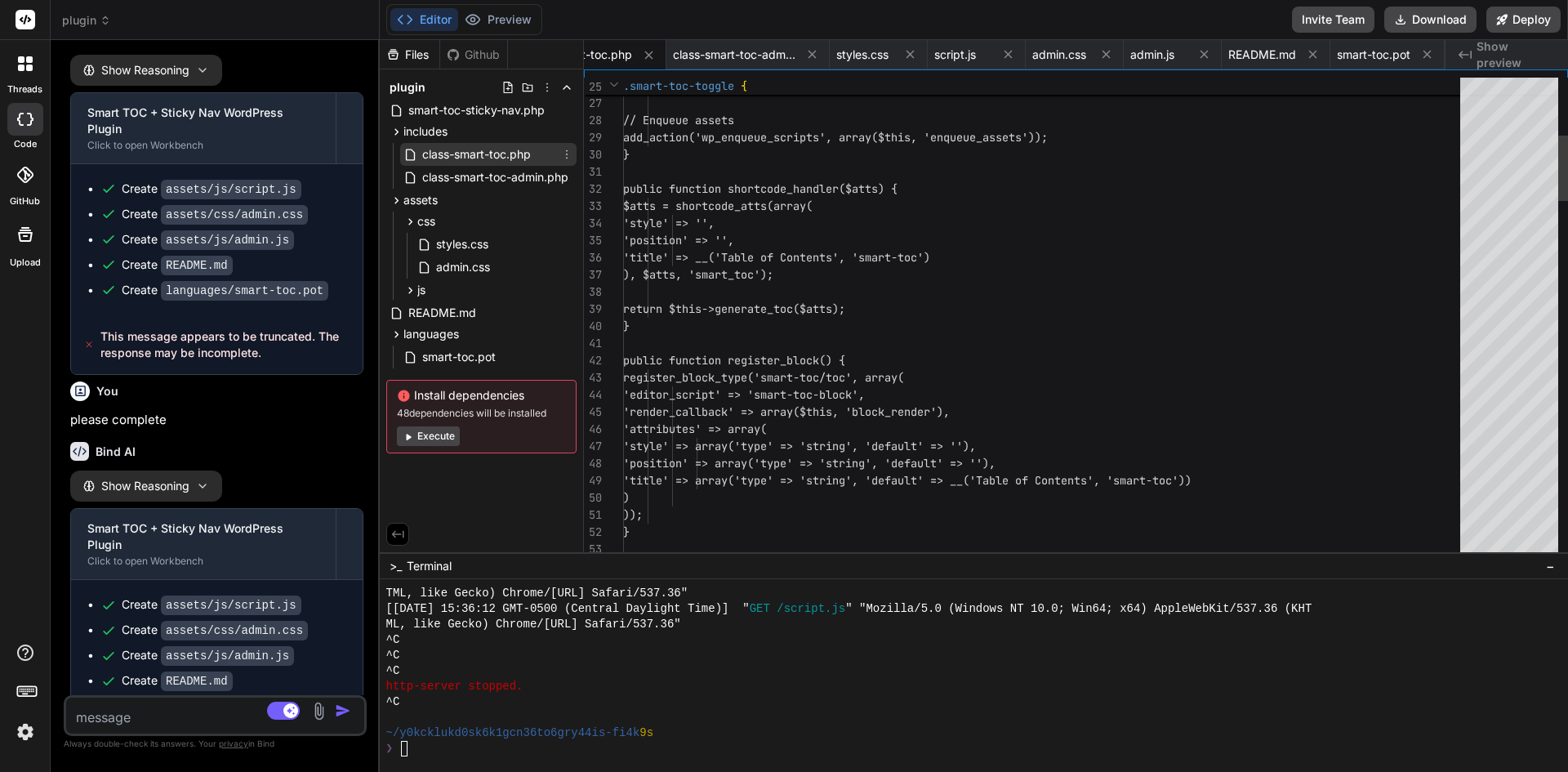
scroll to position [0, 164]
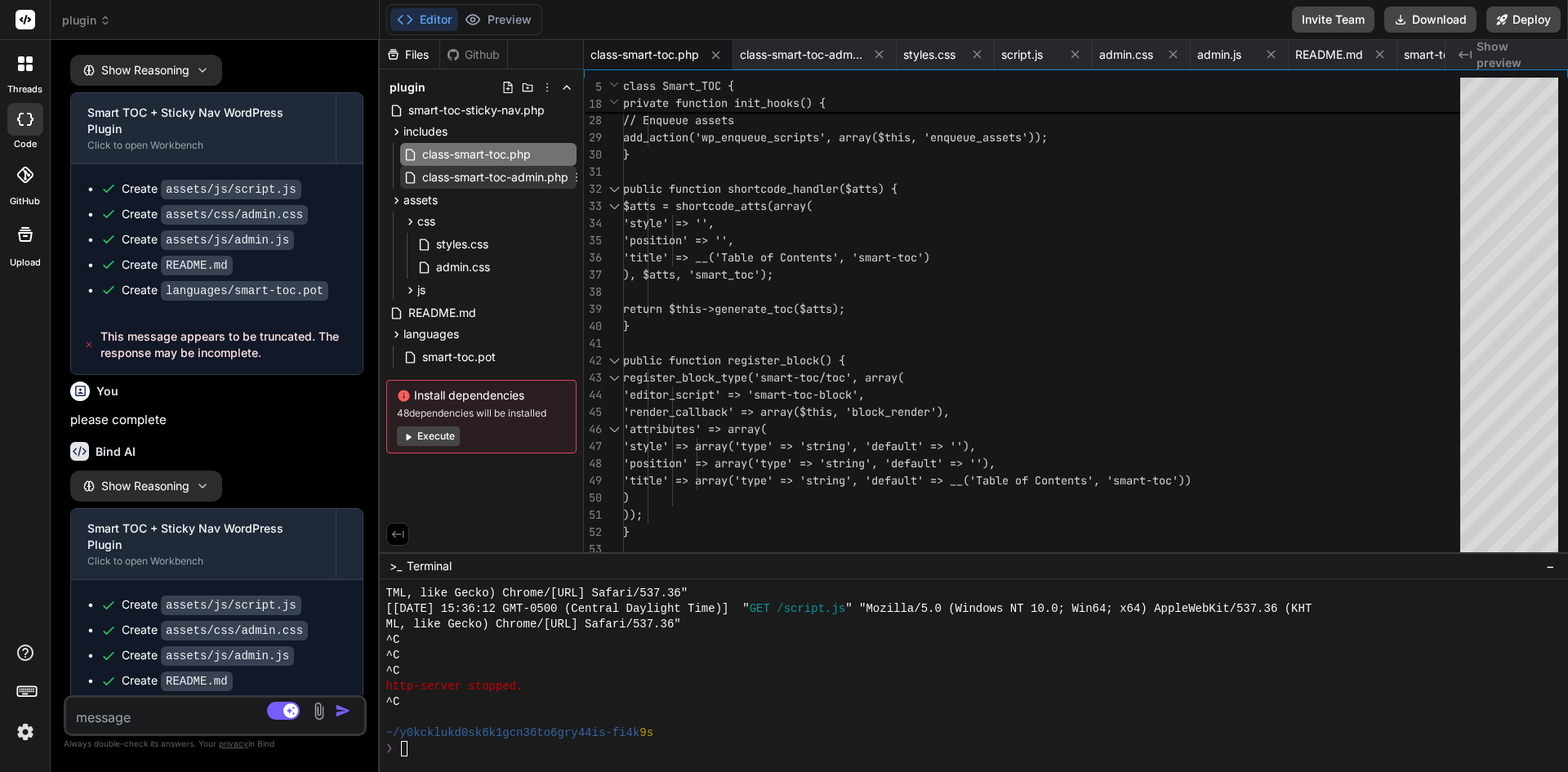
click at [479, 174] on span "class-smart-toc-admin.php" at bounding box center [495, 177] width 149 height 19
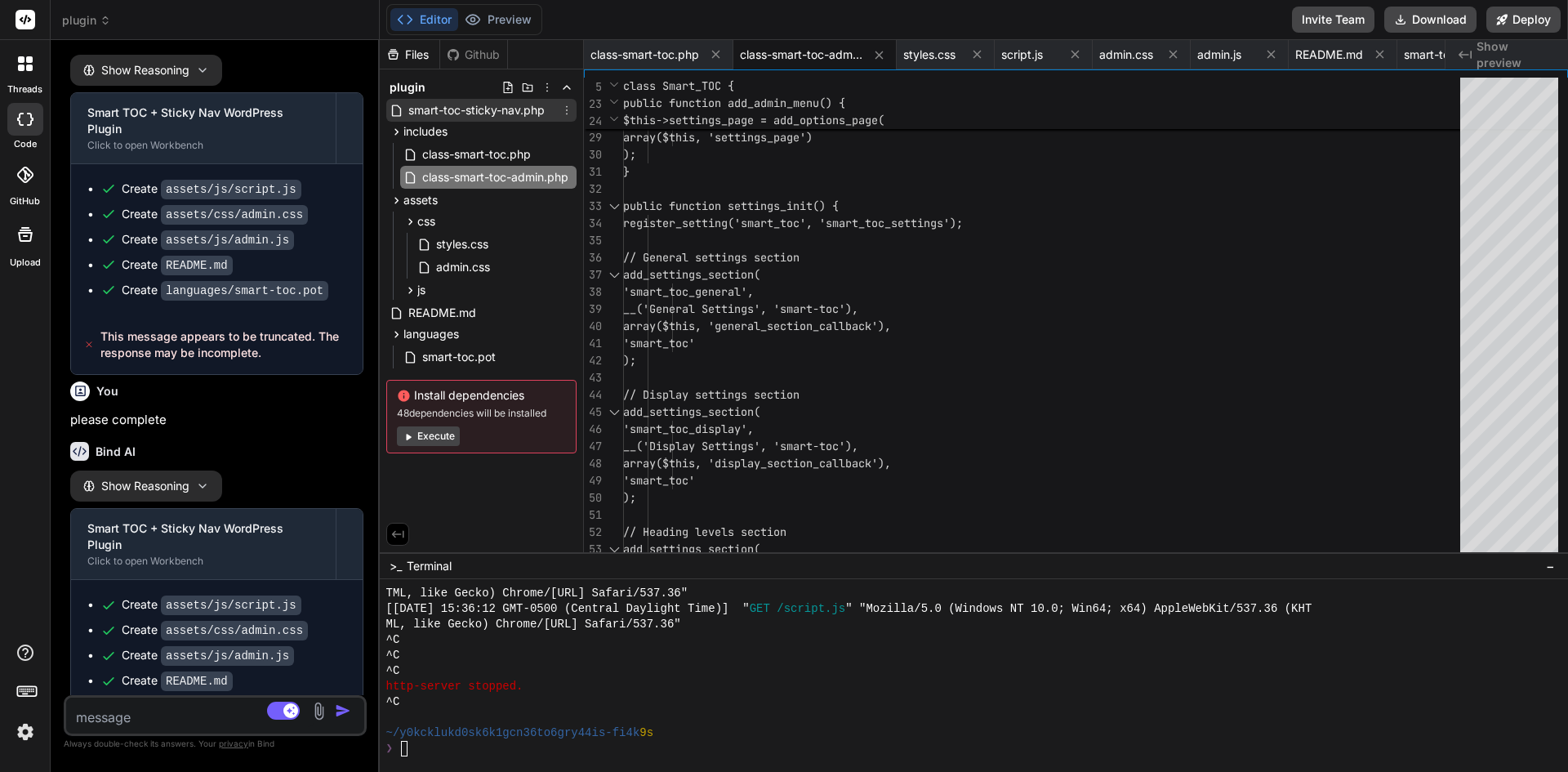
click at [454, 111] on span "smart-toc-sticky-nav.php" at bounding box center [476, 110] width 140 height 19
type textarea "// Uninstall hook register_uninstall_hook(__FILE__, 'smart_toc_uninstall'); fun…"
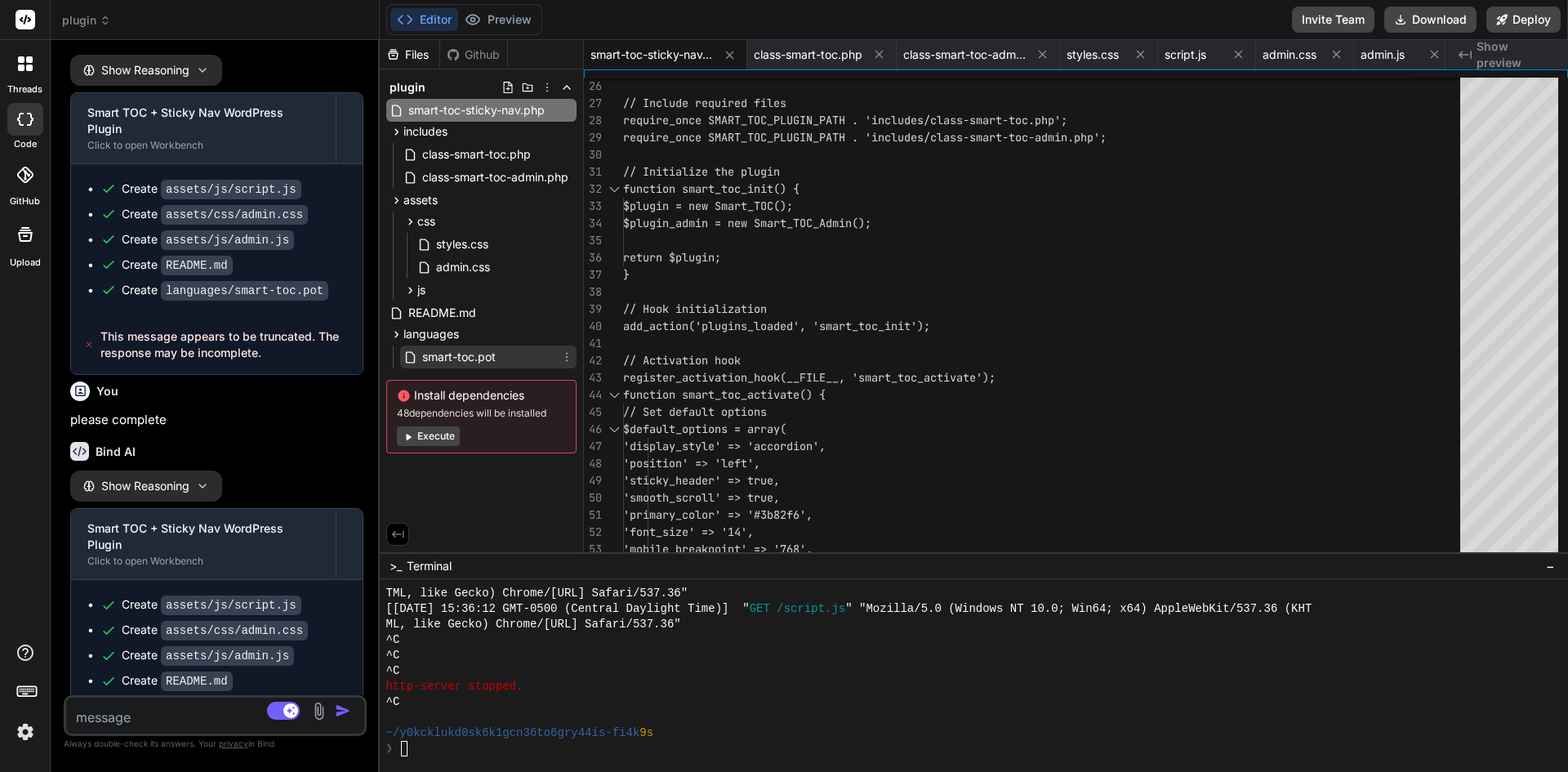
click at [482, 354] on span "smart-toc.pot" at bounding box center [459, 357] width 77 height 19
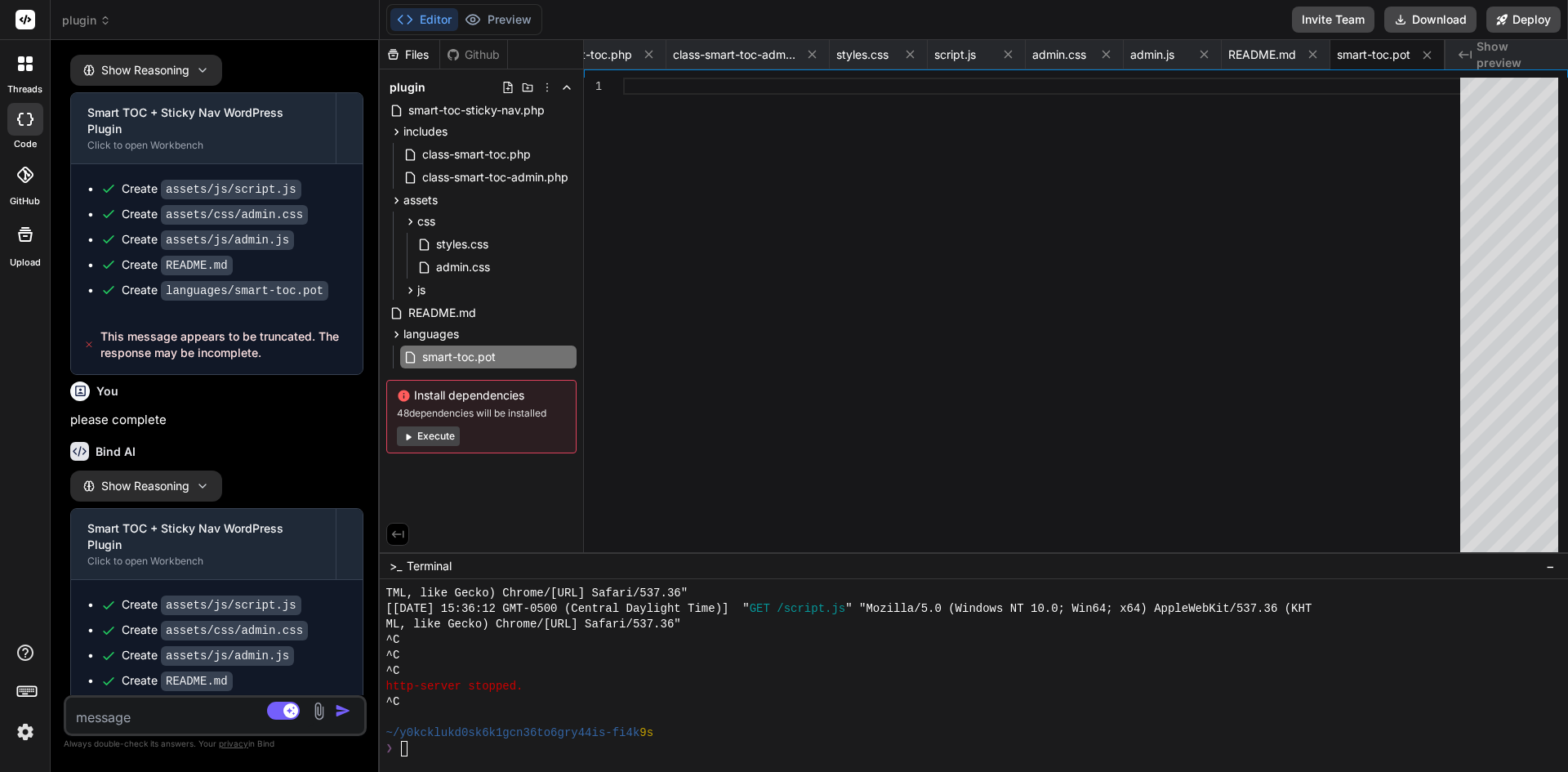
scroll to position [3091, 0]
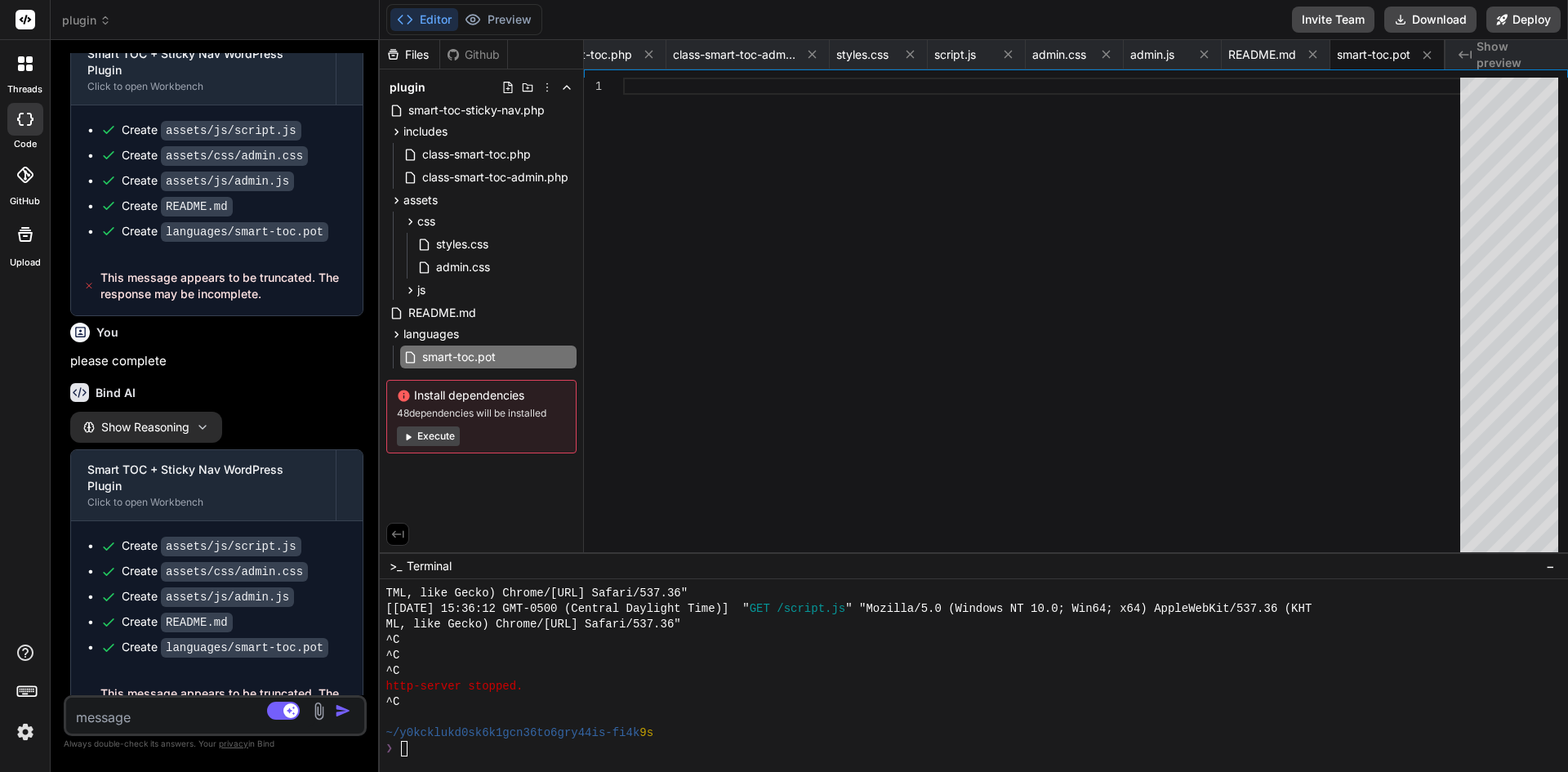
click at [175, 721] on textarea at bounding box center [190, 713] width 249 height 29
type textarea "p"
type textarea "x"
type textarea "pl"
type textarea "x"
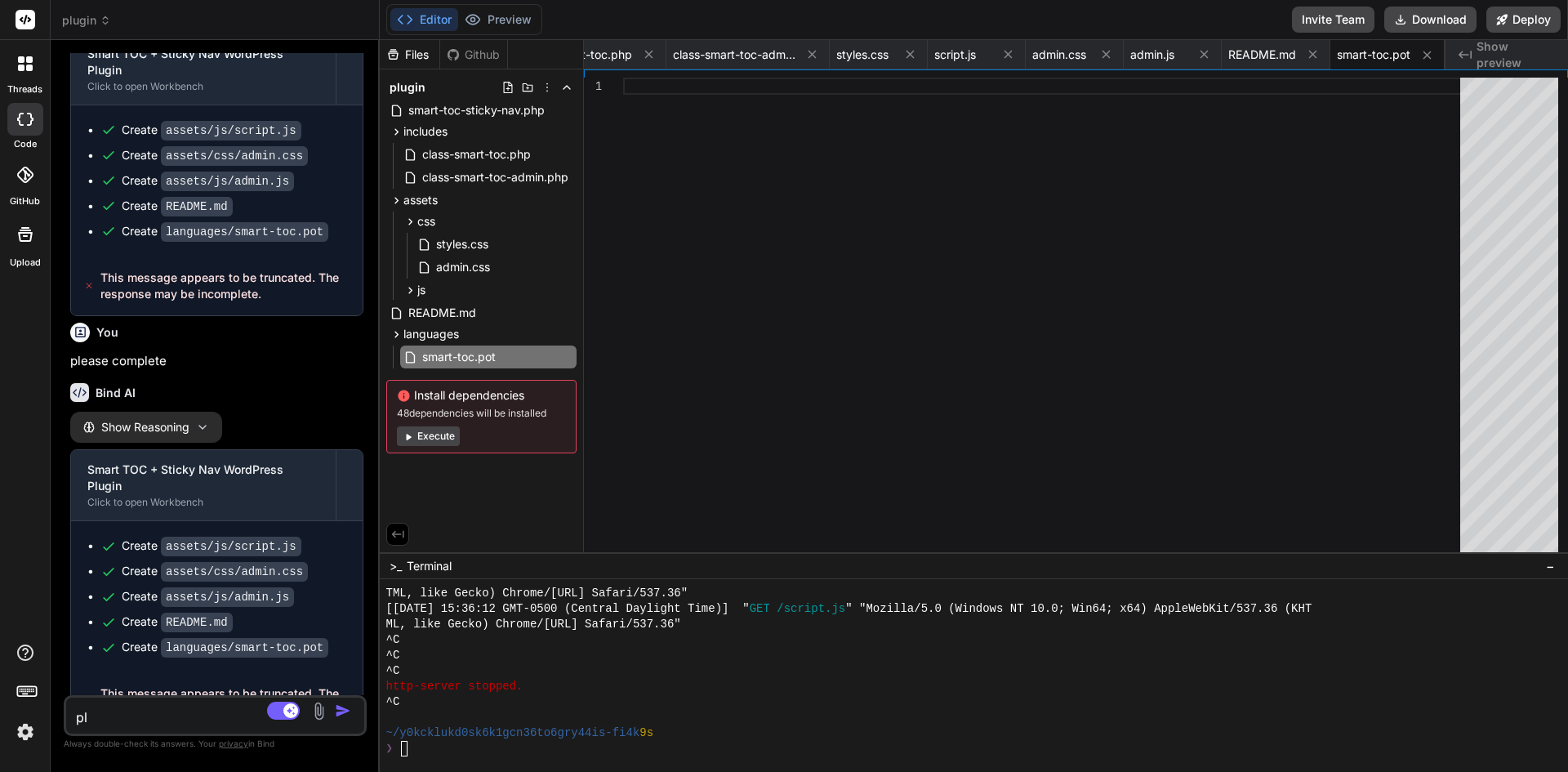
type textarea "pla"
type textarea "x"
type textarea "pl"
type textarea "x"
type textarea "ple"
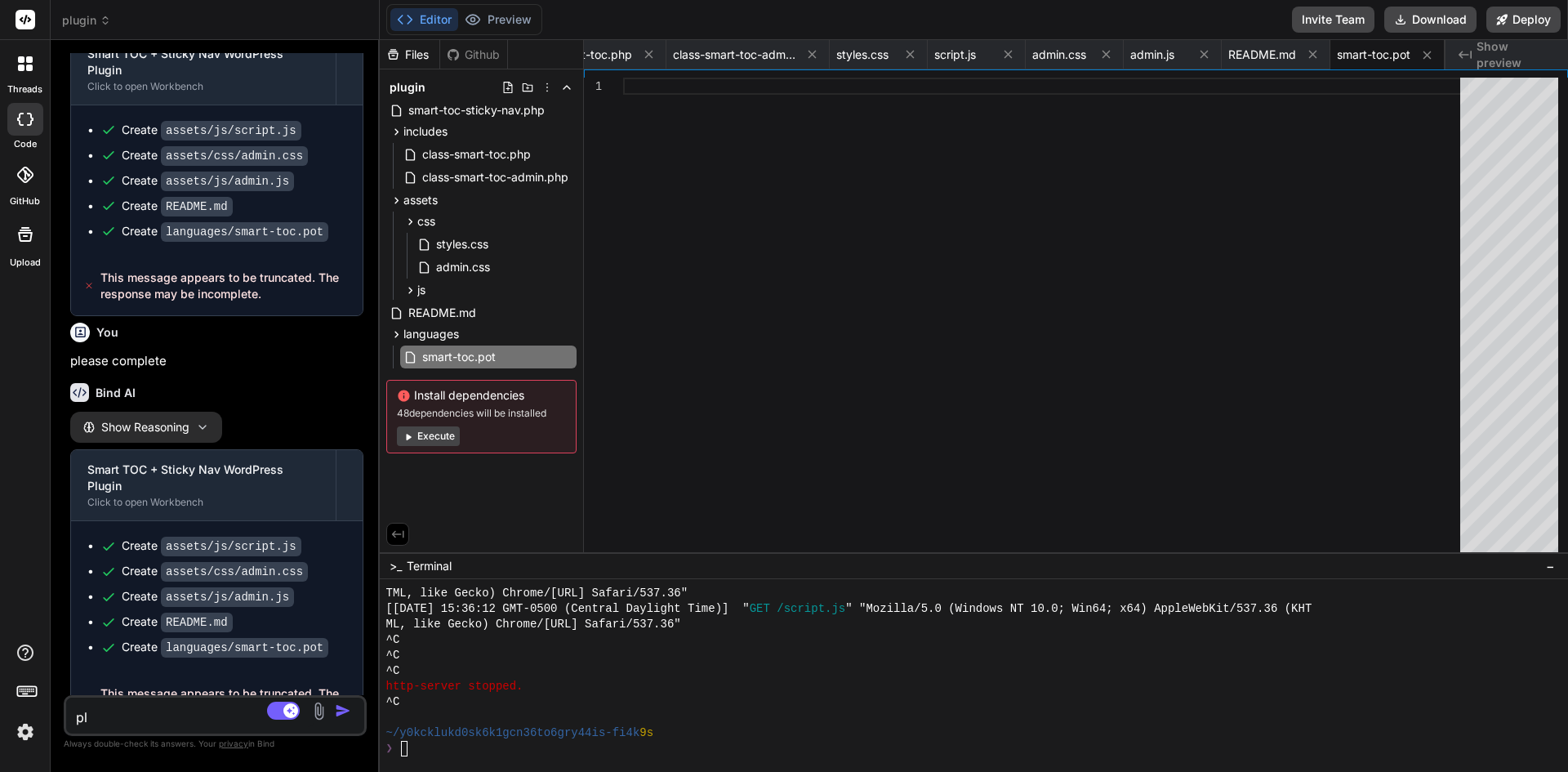
type textarea "x"
type textarea "plea"
type textarea "x"
type textarea "pleas"
type textarea "x"
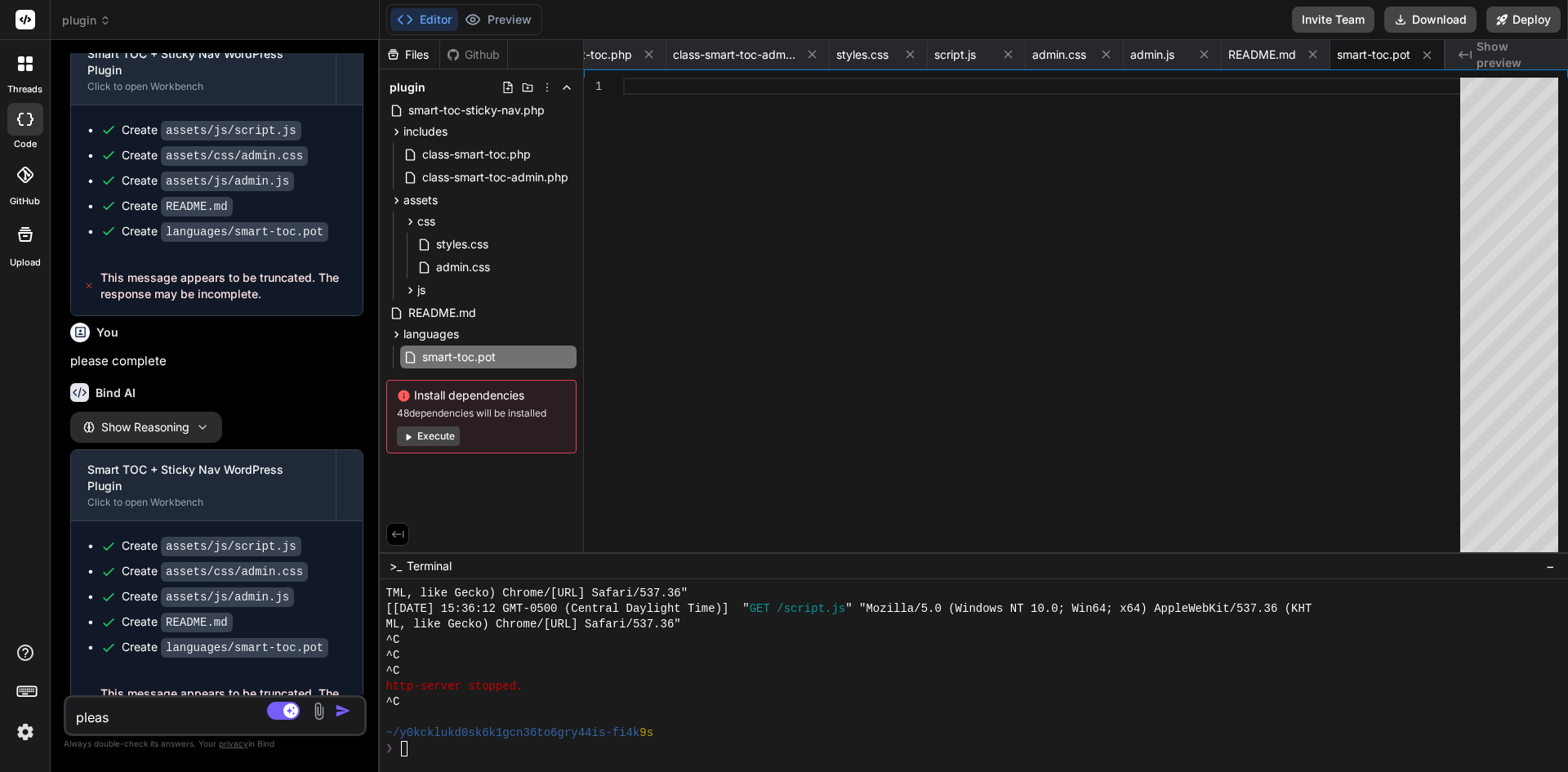
type textarea "please"
type textarea "x"
type textarea "please"
type textarea "x"
type textarea "please c"
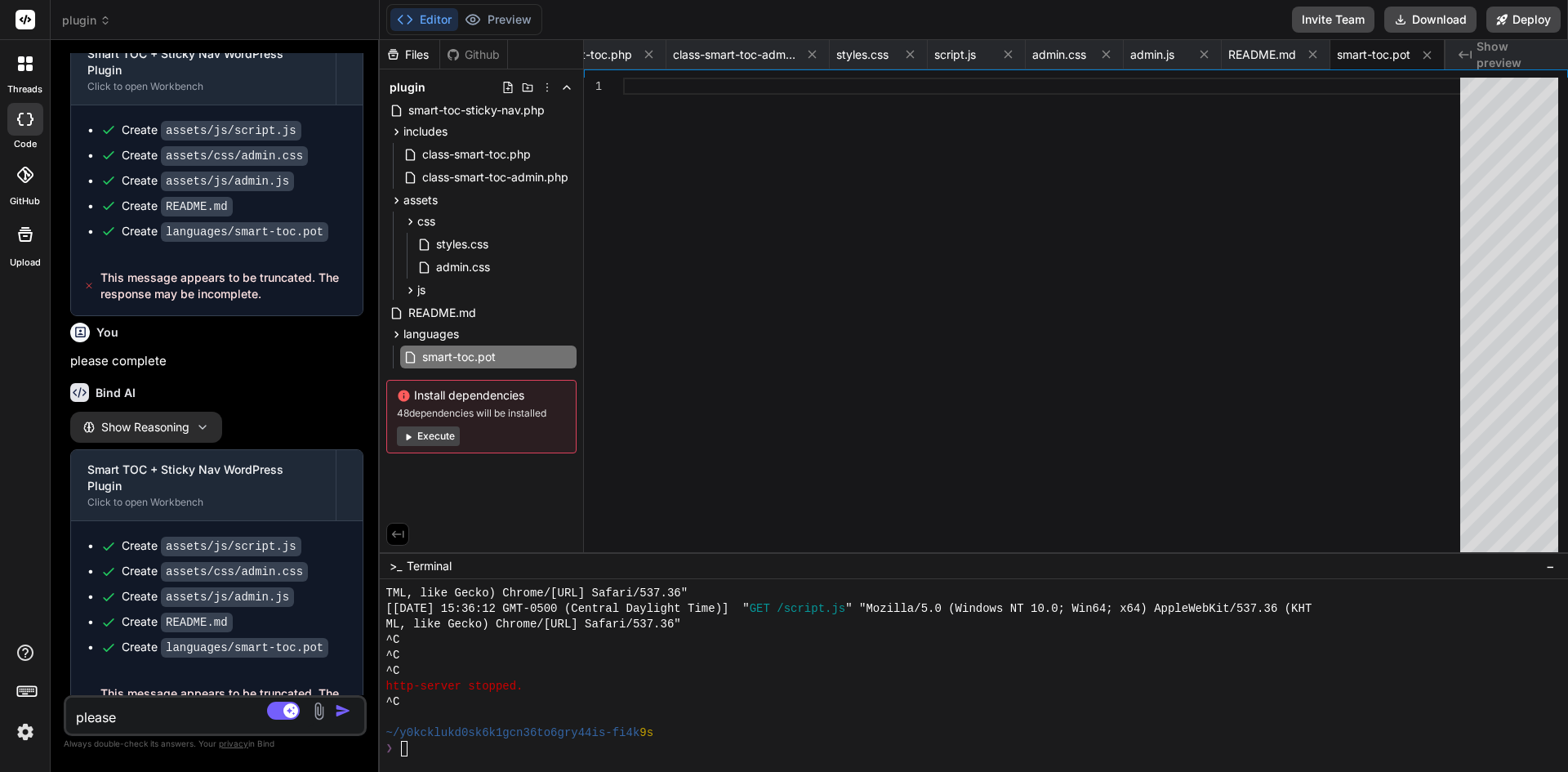
type textarea "x"
type textarea "please co"
type textarea "x"
type textarea "please con"
type textarea "x"
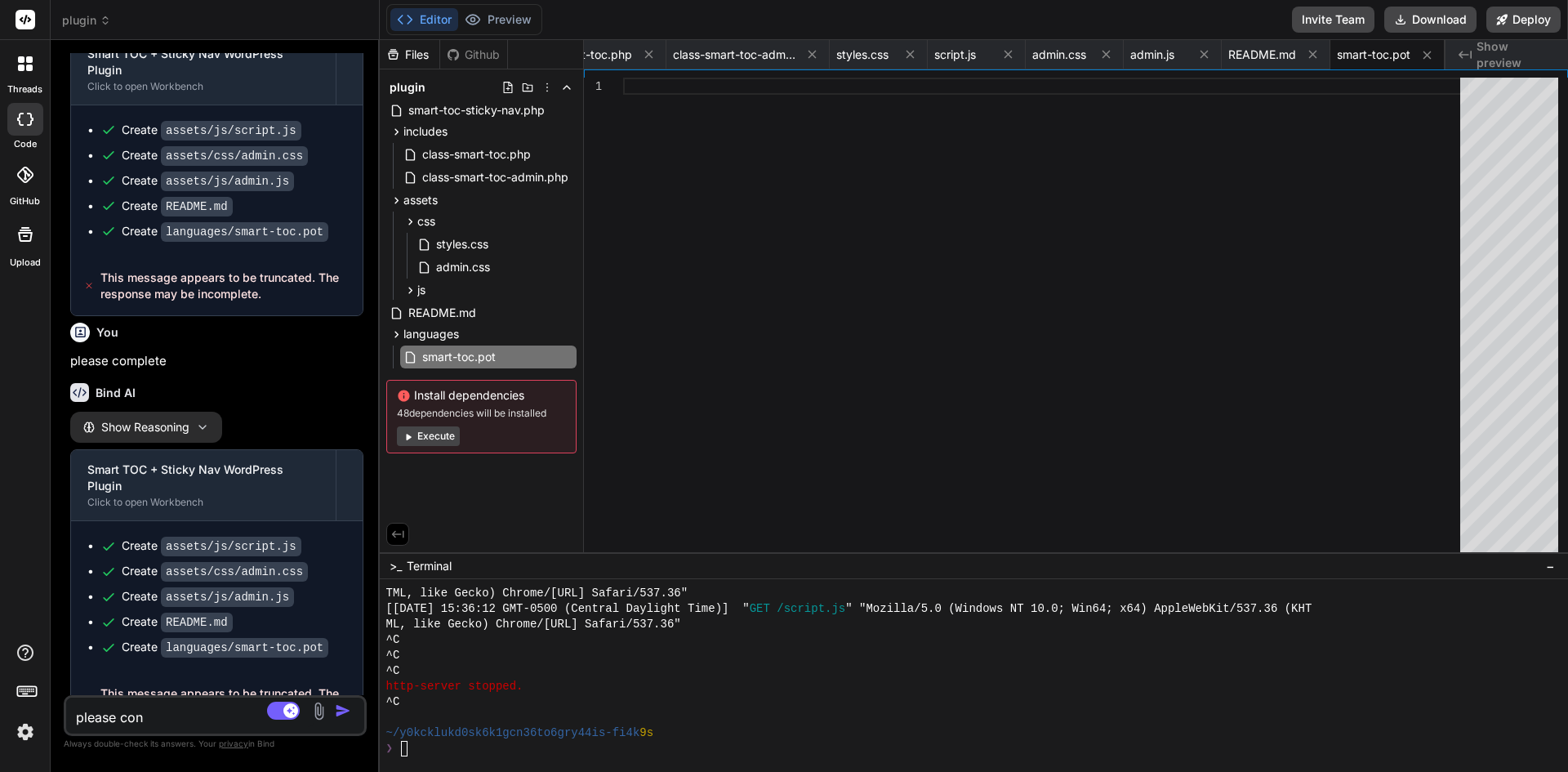
type textarea "please cont"
type textarea "x"
type textarea "please conti"
type textarea "x"
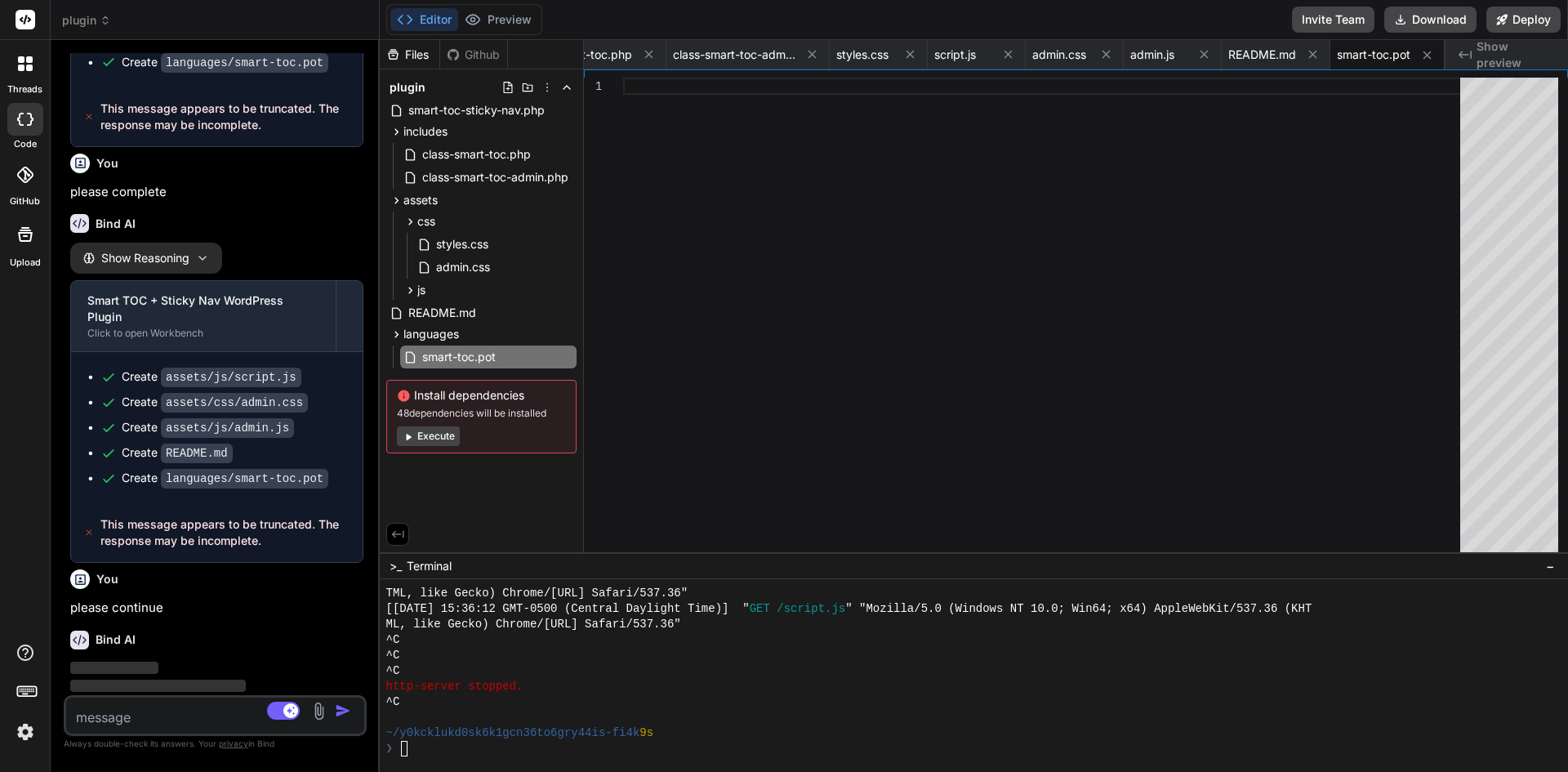
scroll to position [3261, 0]
click at [468, 332] on div "languages" at bounding box center [482, 334] width 190 height 19
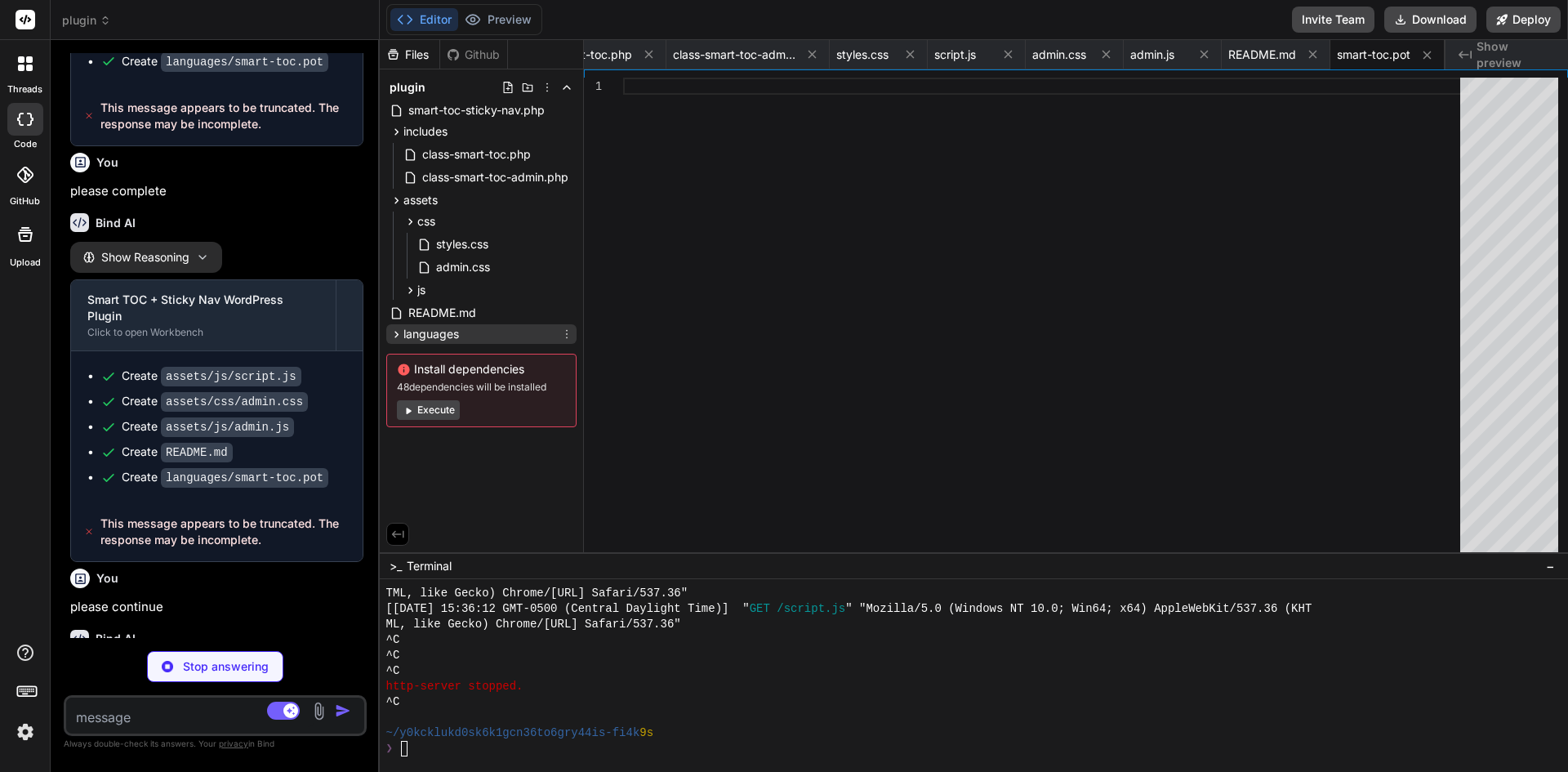
click at [444, 339] on span "languages" at bounding box center [431, 334] width 56 height 16
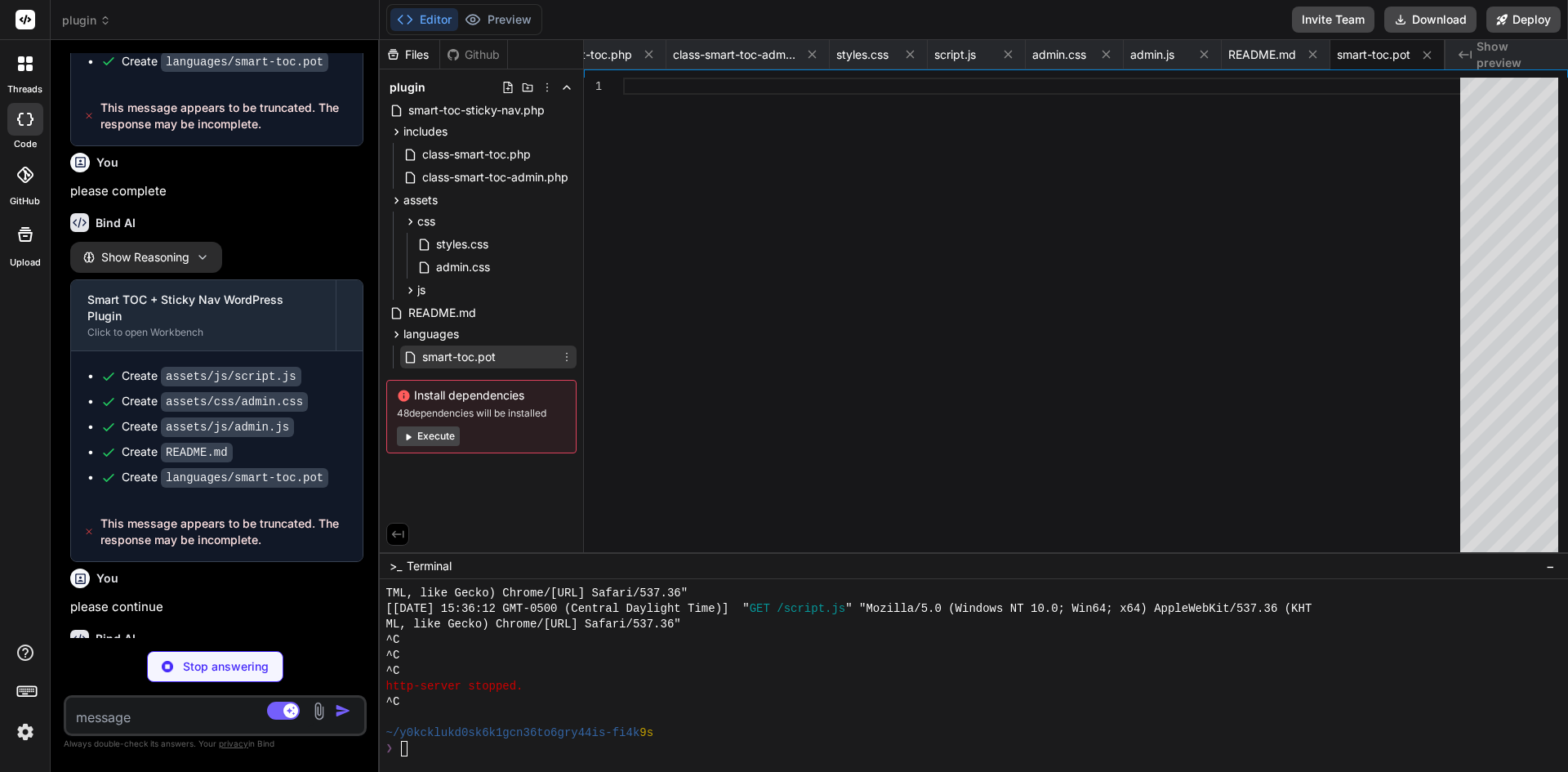
click at [443, 355] on span "smart-toc.pot" at bounding box center [459, 357] width 77 height 19
click at [471, 359] on span "smart-toc.pot" at bounding box center [459, 357] width 77 height 19
click at [457, 269] on span "admin.css" at bounding box center [463, 266] width 58 height 19
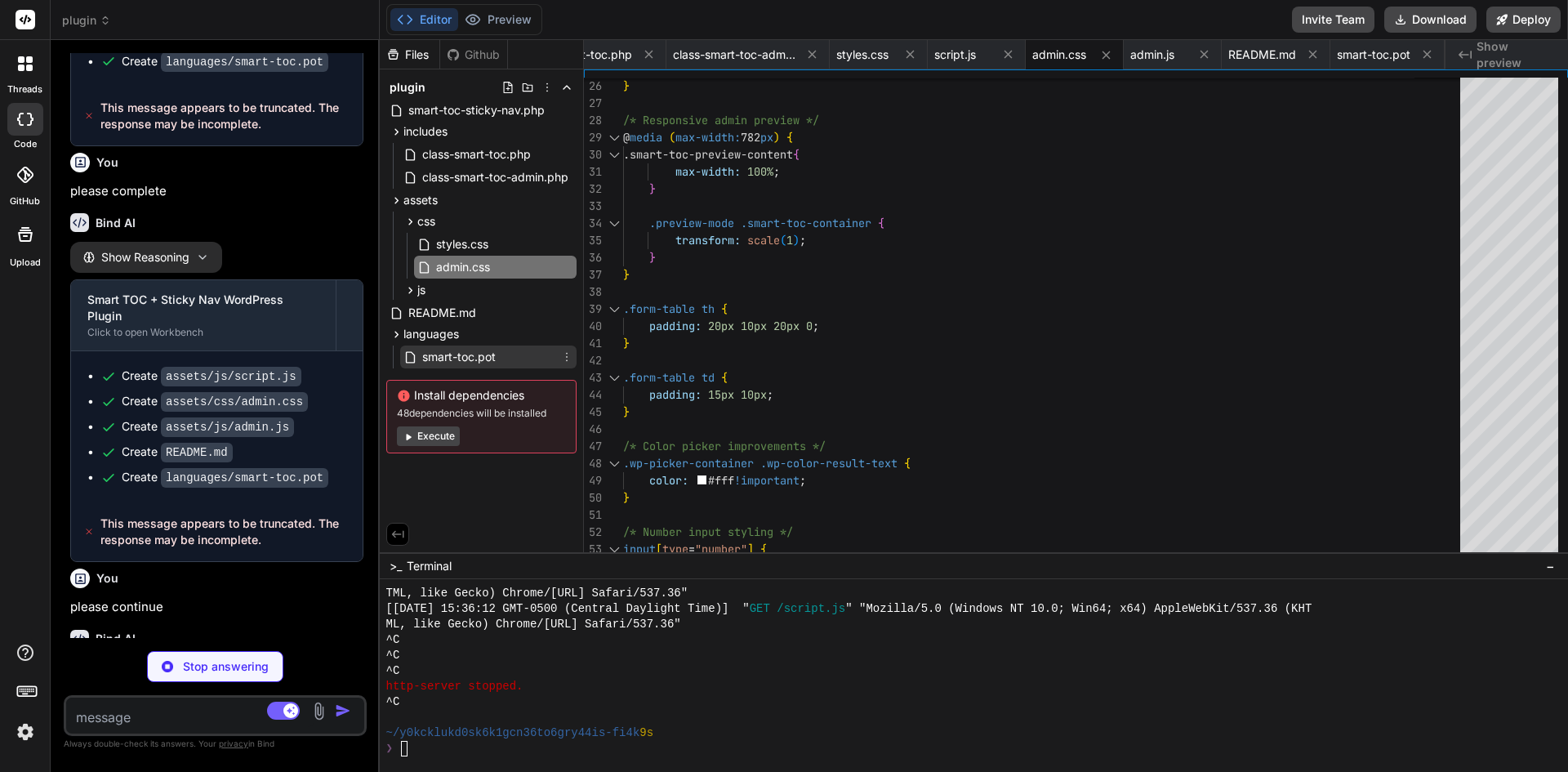
click at [477, 357] on span "smart-toc.pot" at bounding box center [459, 357] width 77 height 19
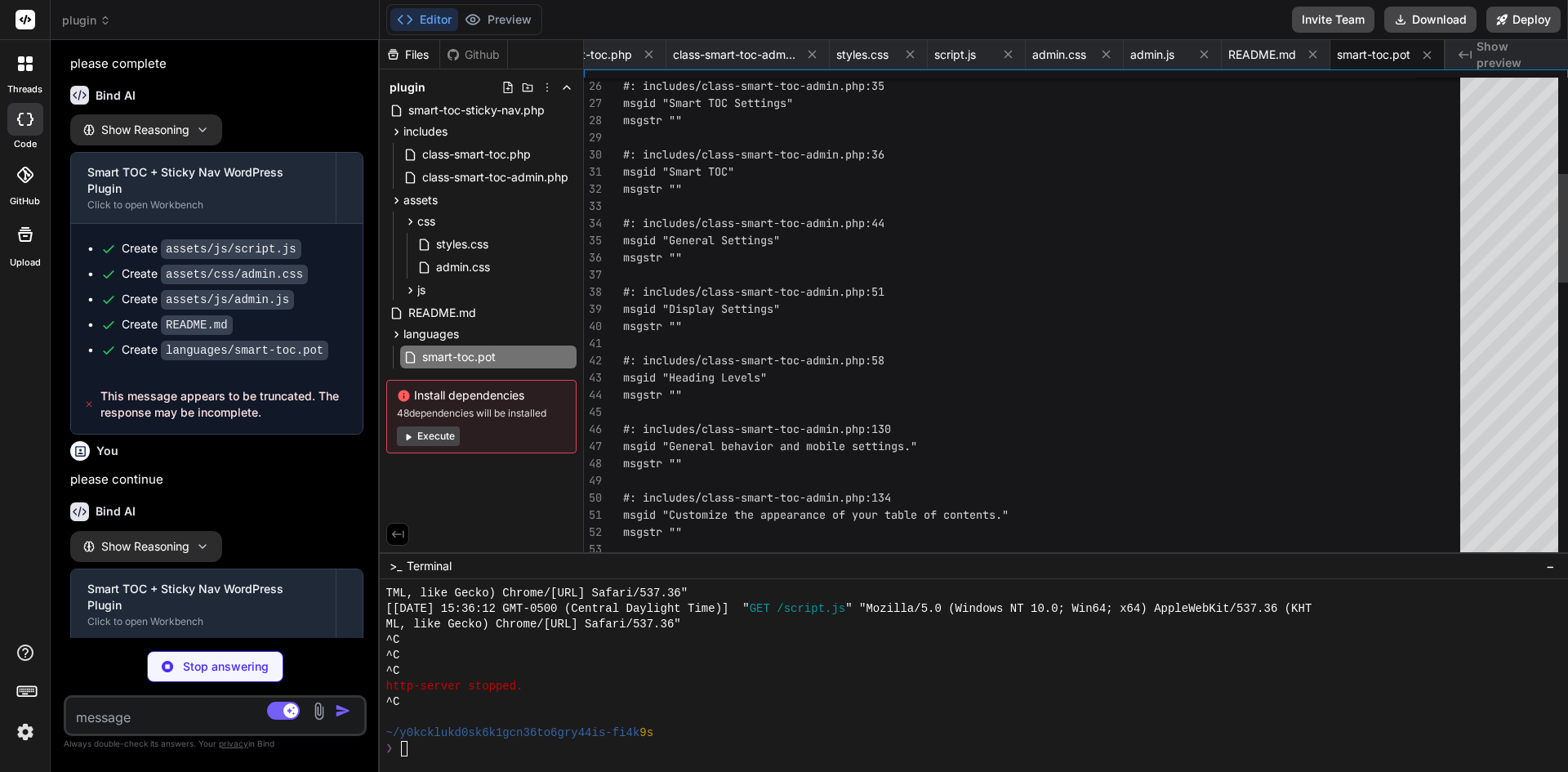
scroll to position [3331, 0]
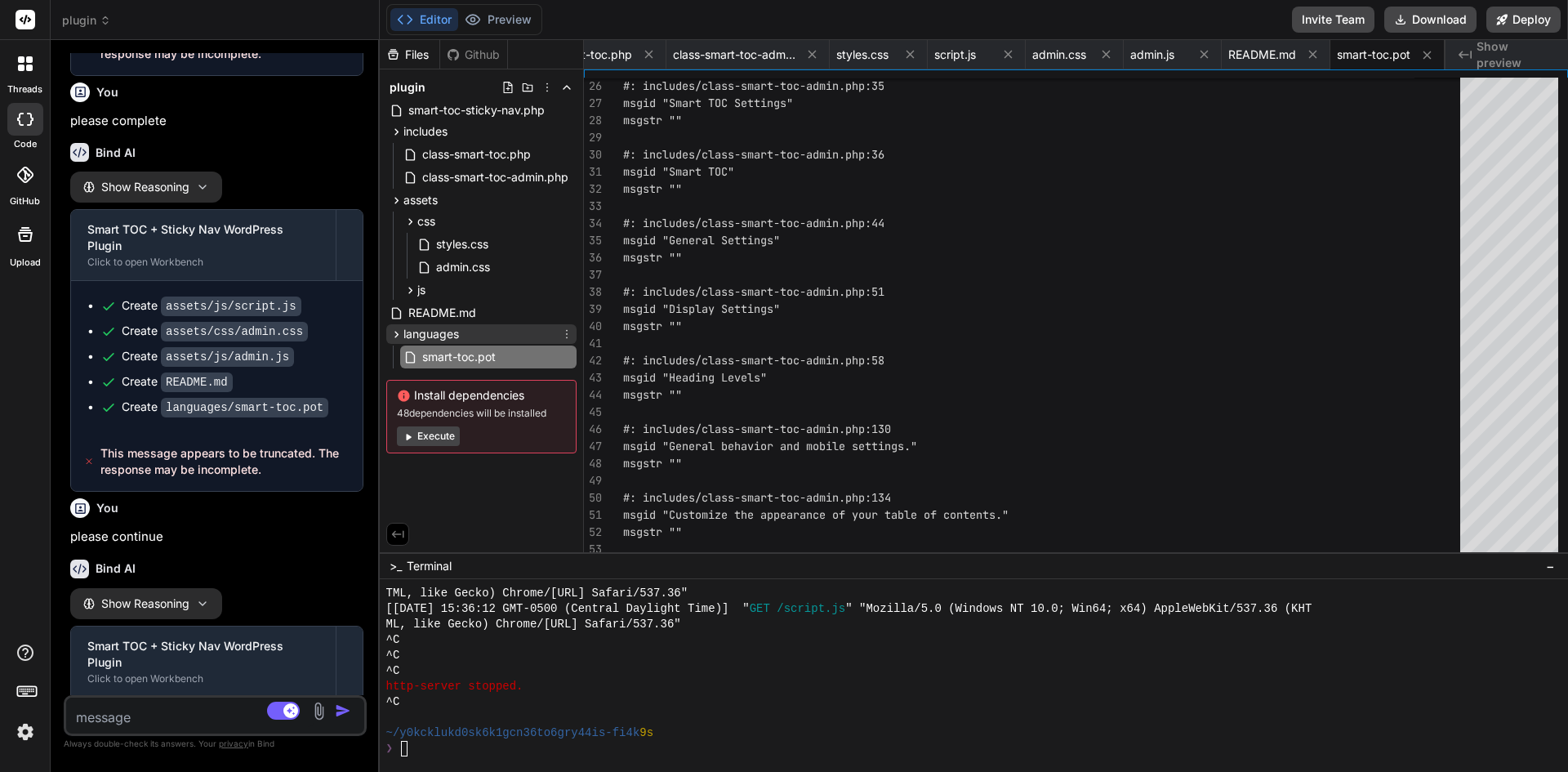
click at [448, 338] on span "languages" at bounding box center [431, 334] width 56 height 16
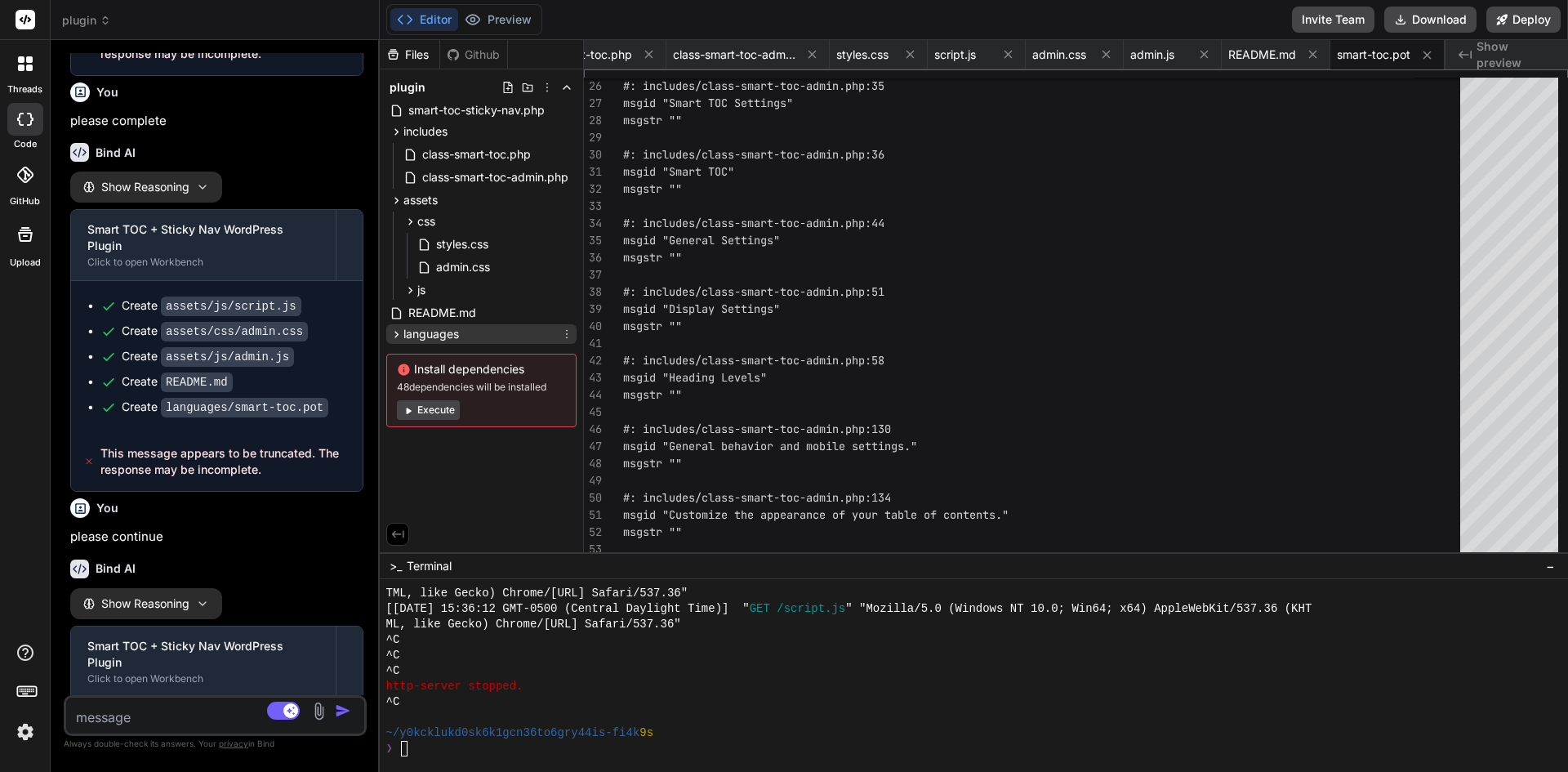
click at [439, 334] on span "languages" at bounding box center [431, 334] width 56 height 16
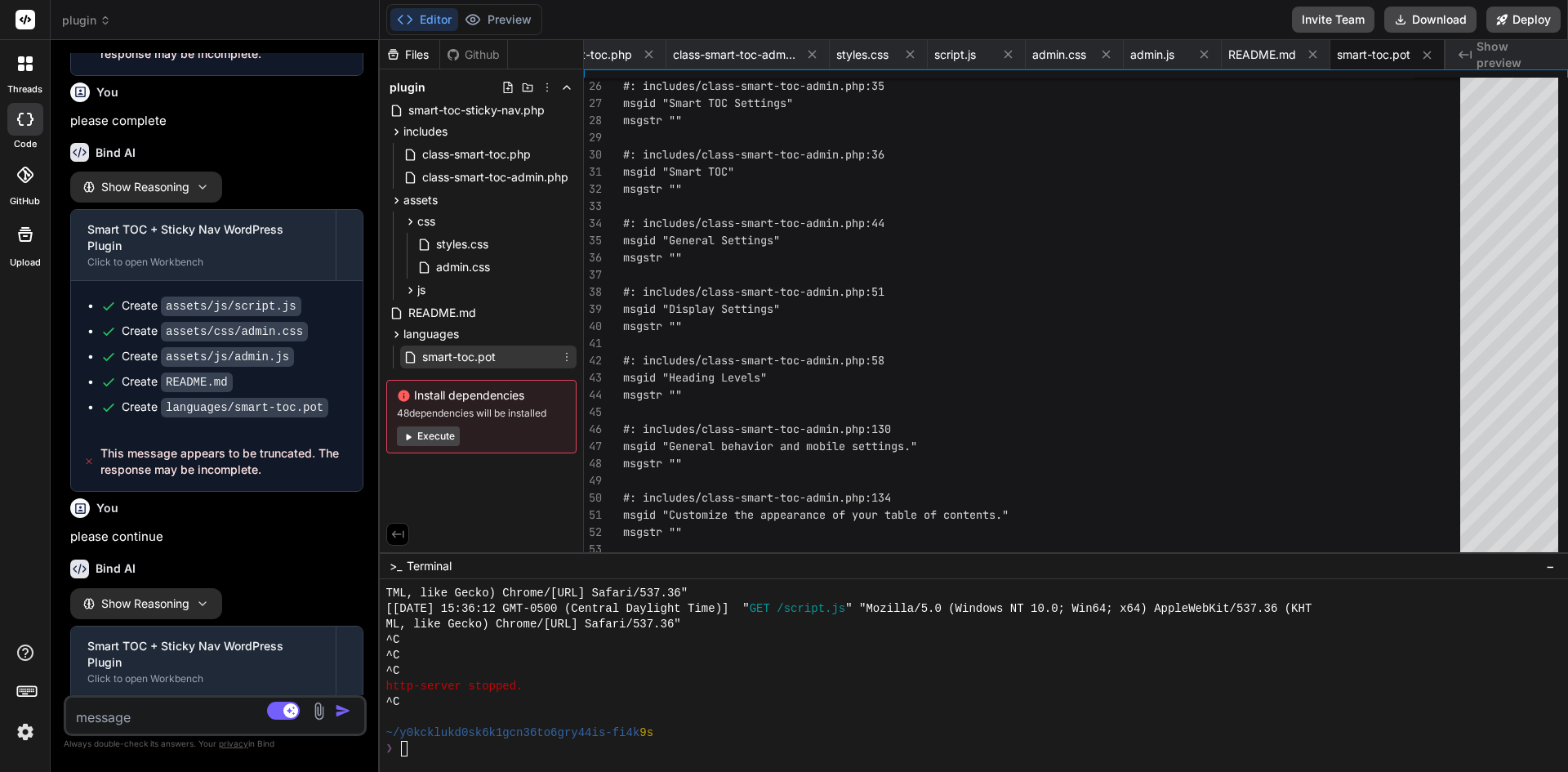
click at [458, 363] on span "smart-toc.pot" at bounding box center [459, 357] width 77 height 19
click at [438, 284] on div "js" at bounding box center [488, 289] width 176 height 19
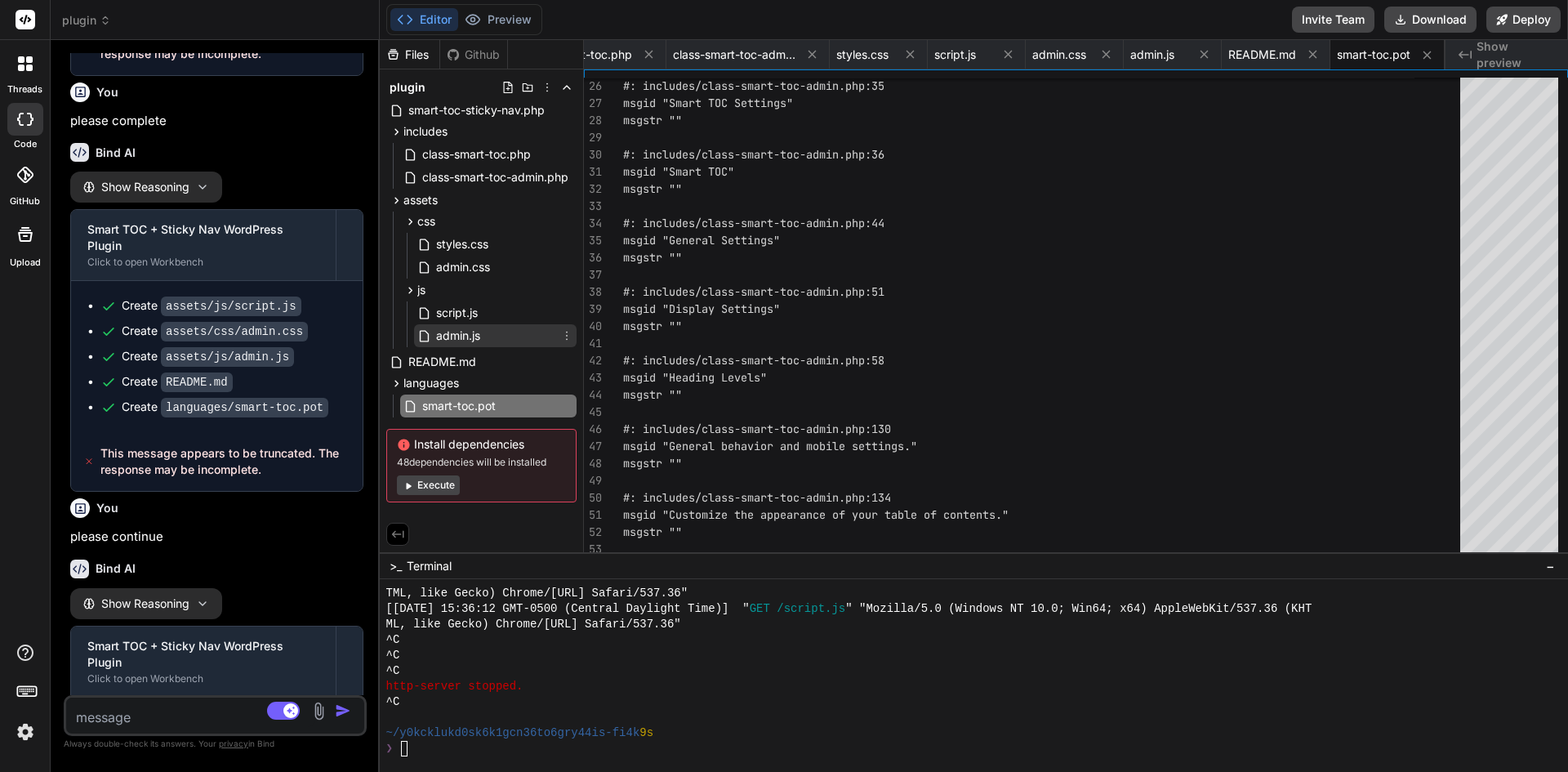
click at [461, 340] on span "admin.js" at bounding box center [458, 335] width 48 height 19
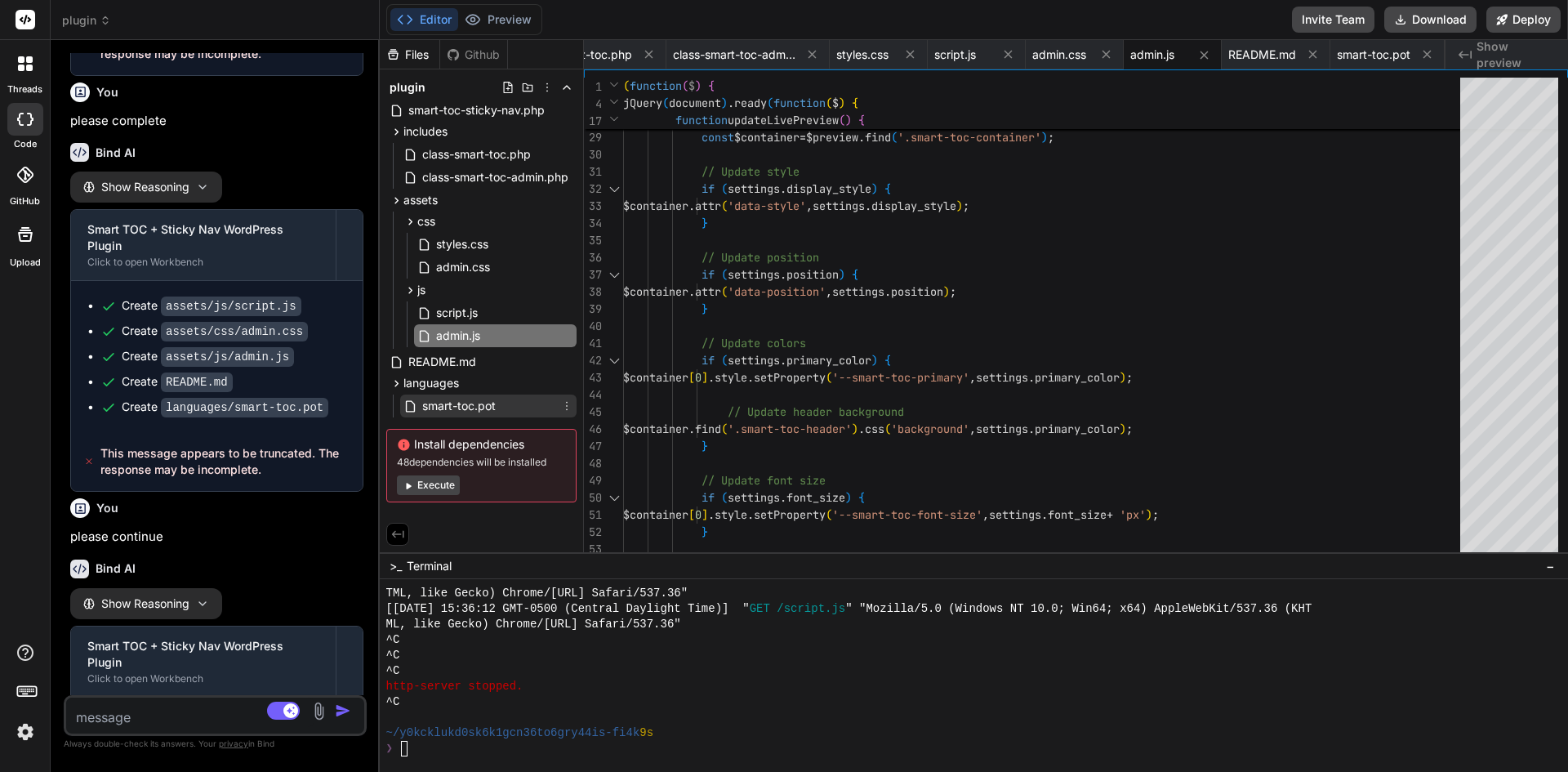
click at [464, 403] on span "smart-toc.pot" at bounding box center [459, 405] width 77 height 19
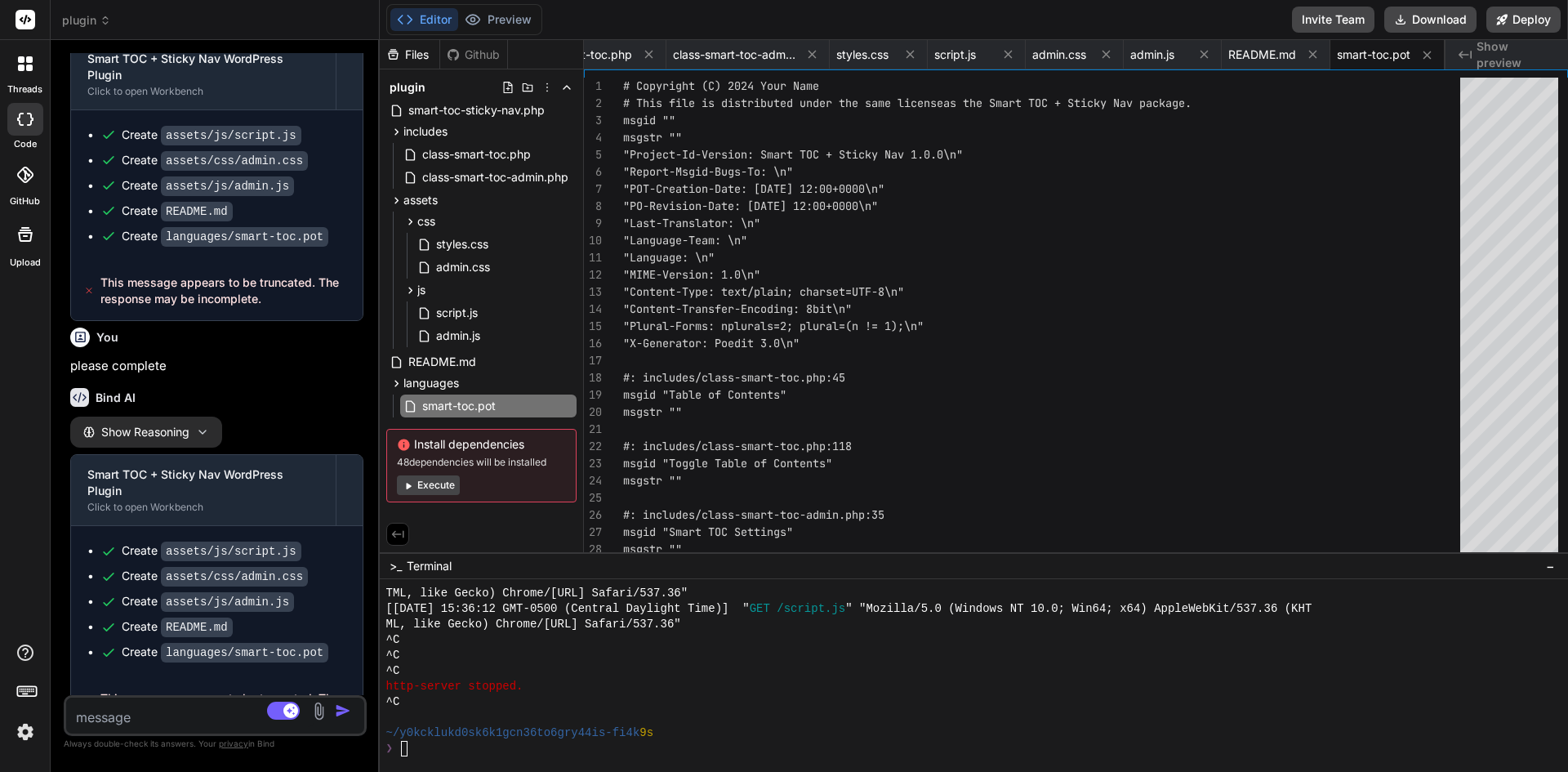
click at [287, 552] on ul "Create assets/js/script.js Create assets/css/admin.css Create assets/js/admin.j…" at bounding box center [217, 602] width 259 height 119
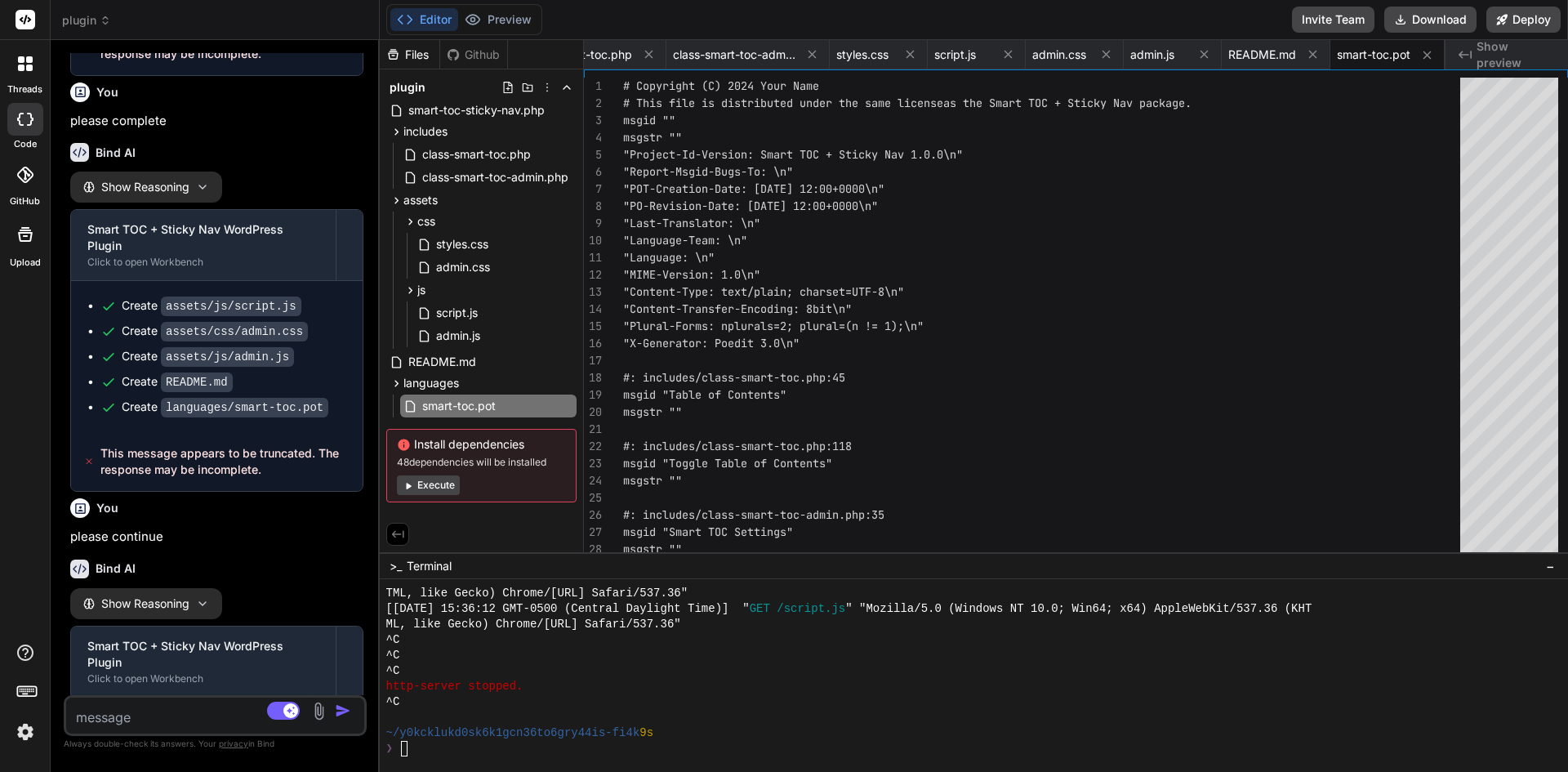
click at [148, 714] on div "Create languages/smart-toc.pot" at bounding box center [225, 723] width 207 height 17
click at [195, 724] on textarea at bounding box center [190, 713] width 249 height 29
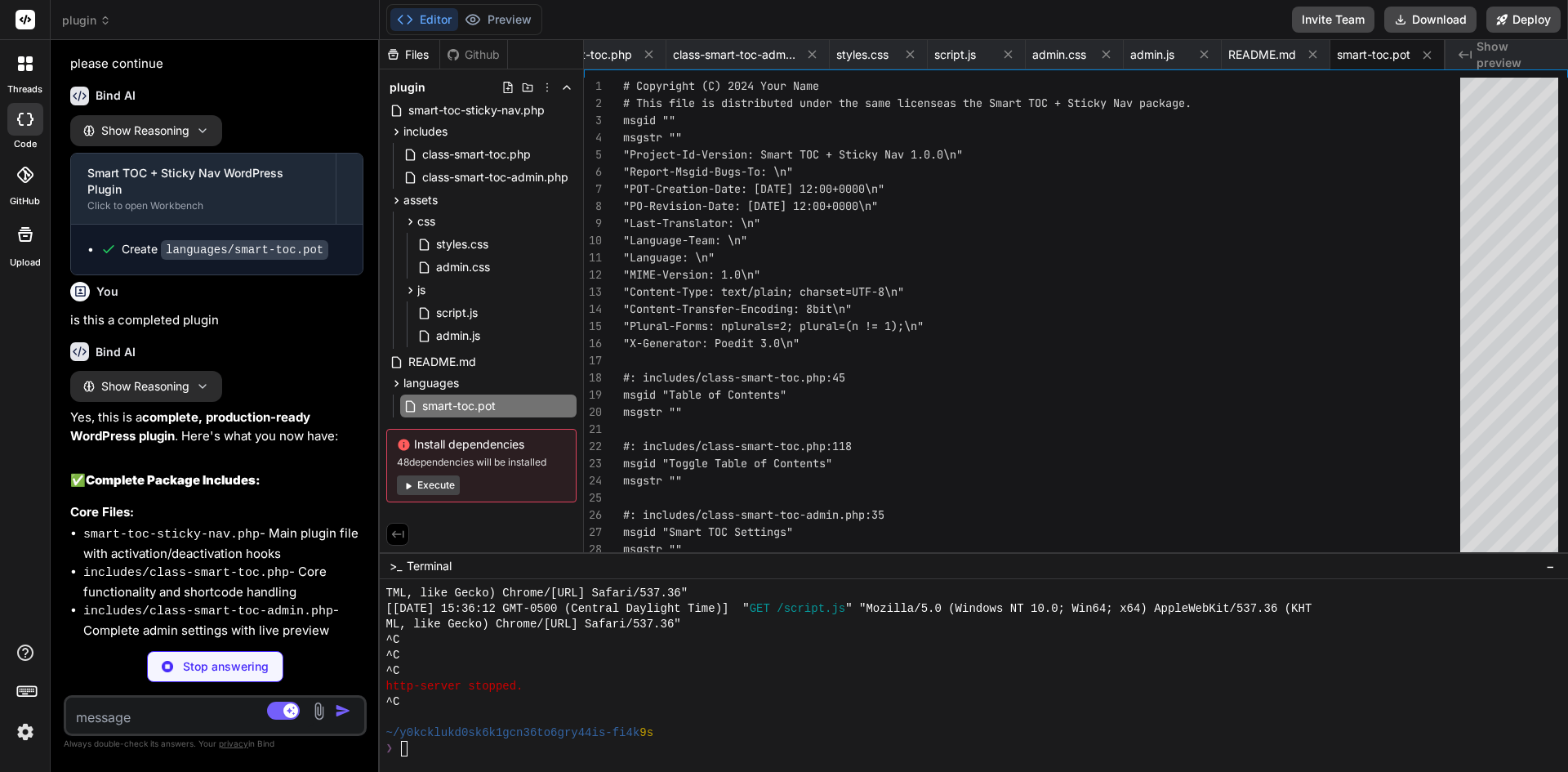
scroll to position [3831, 0]
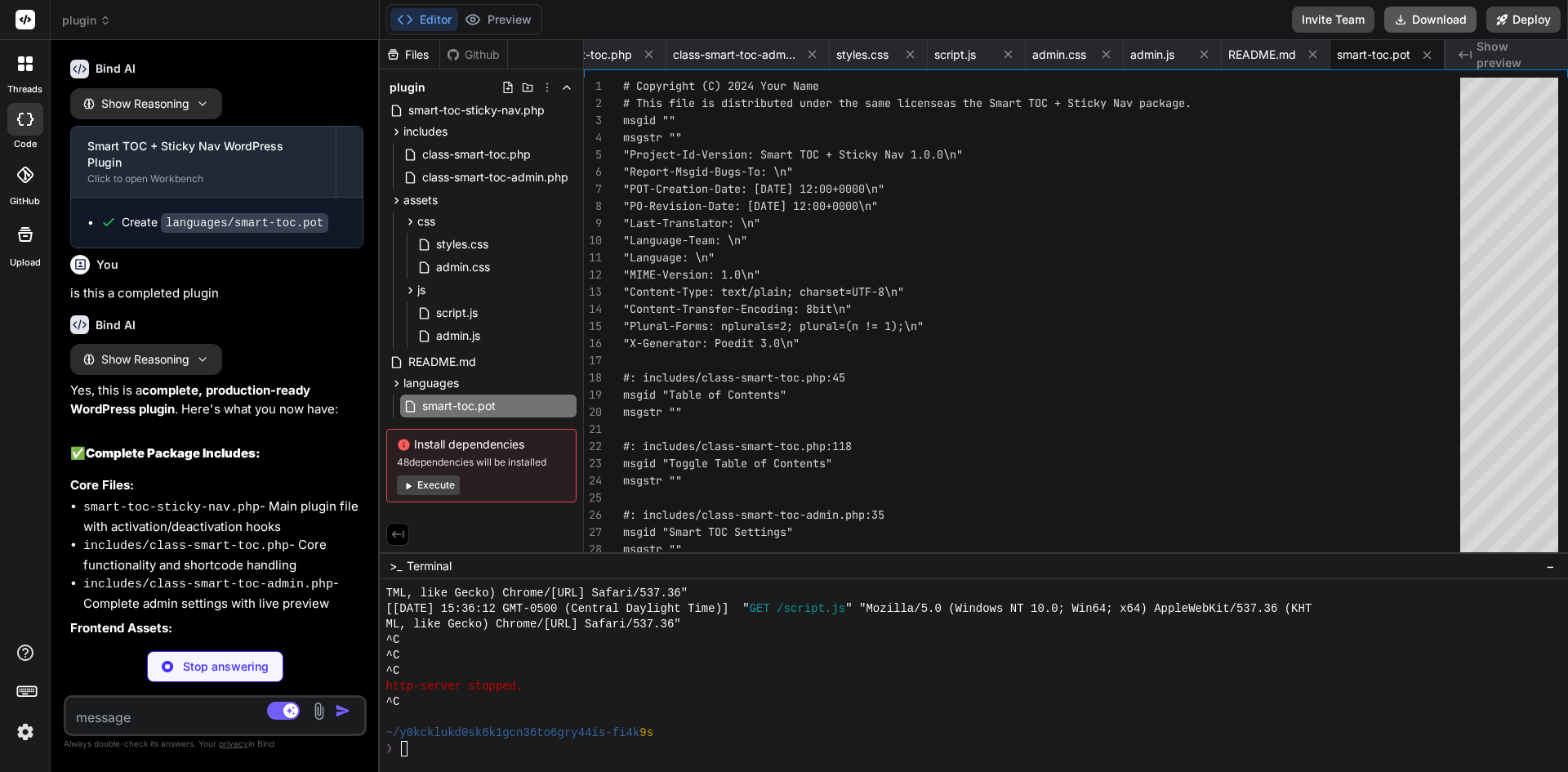
click at [1426, 25] on button "Download" at bounding box center [1430, 19] width 92 height 27
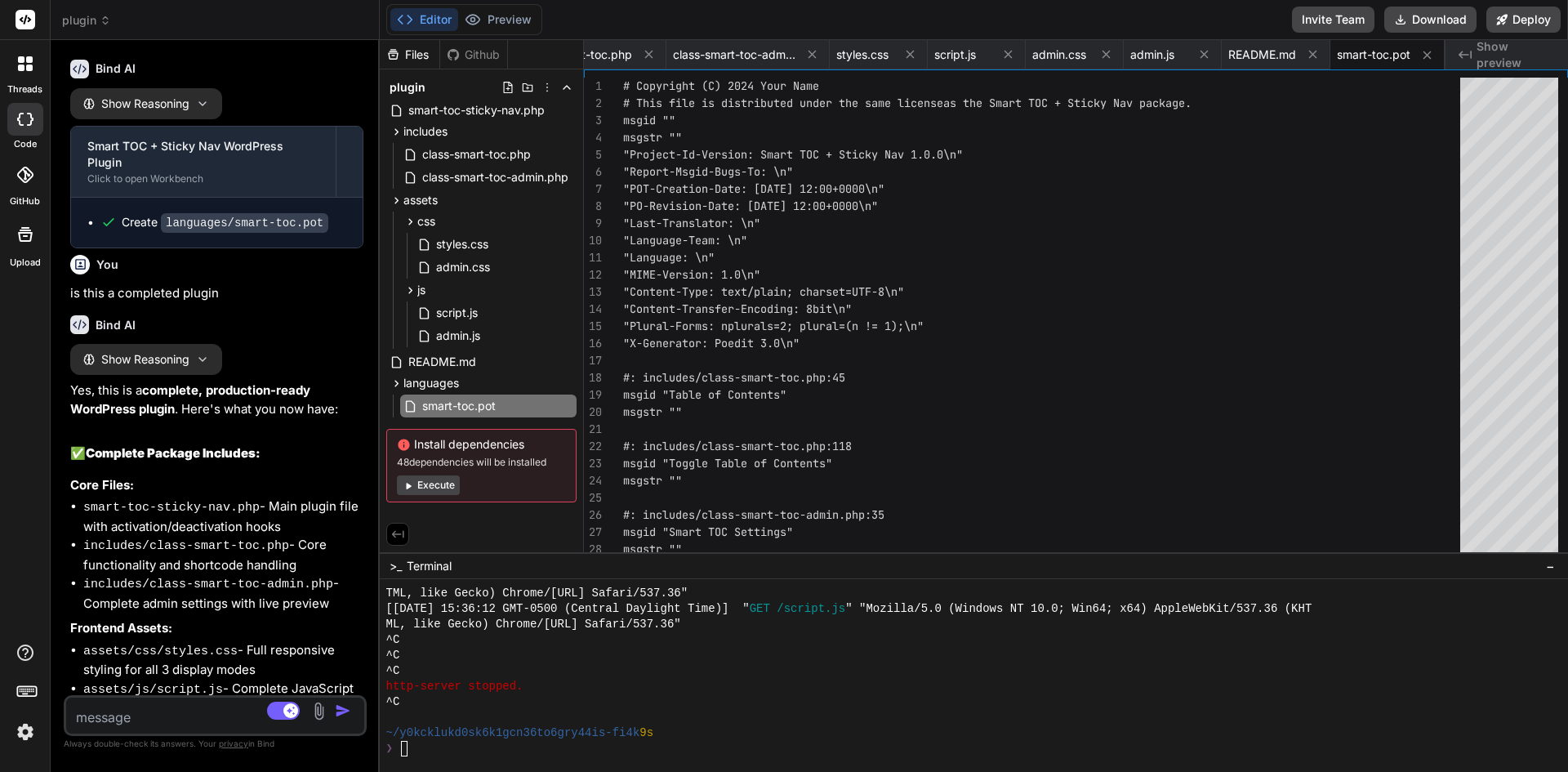
click at [219, 708] on textarea at bounding box center [190, 713] width 249 height 29
paste textarea "<?php /** * Plugin Name: Smart TOC + Sticky Nav * Plugin URI: https://yourwebsi…"
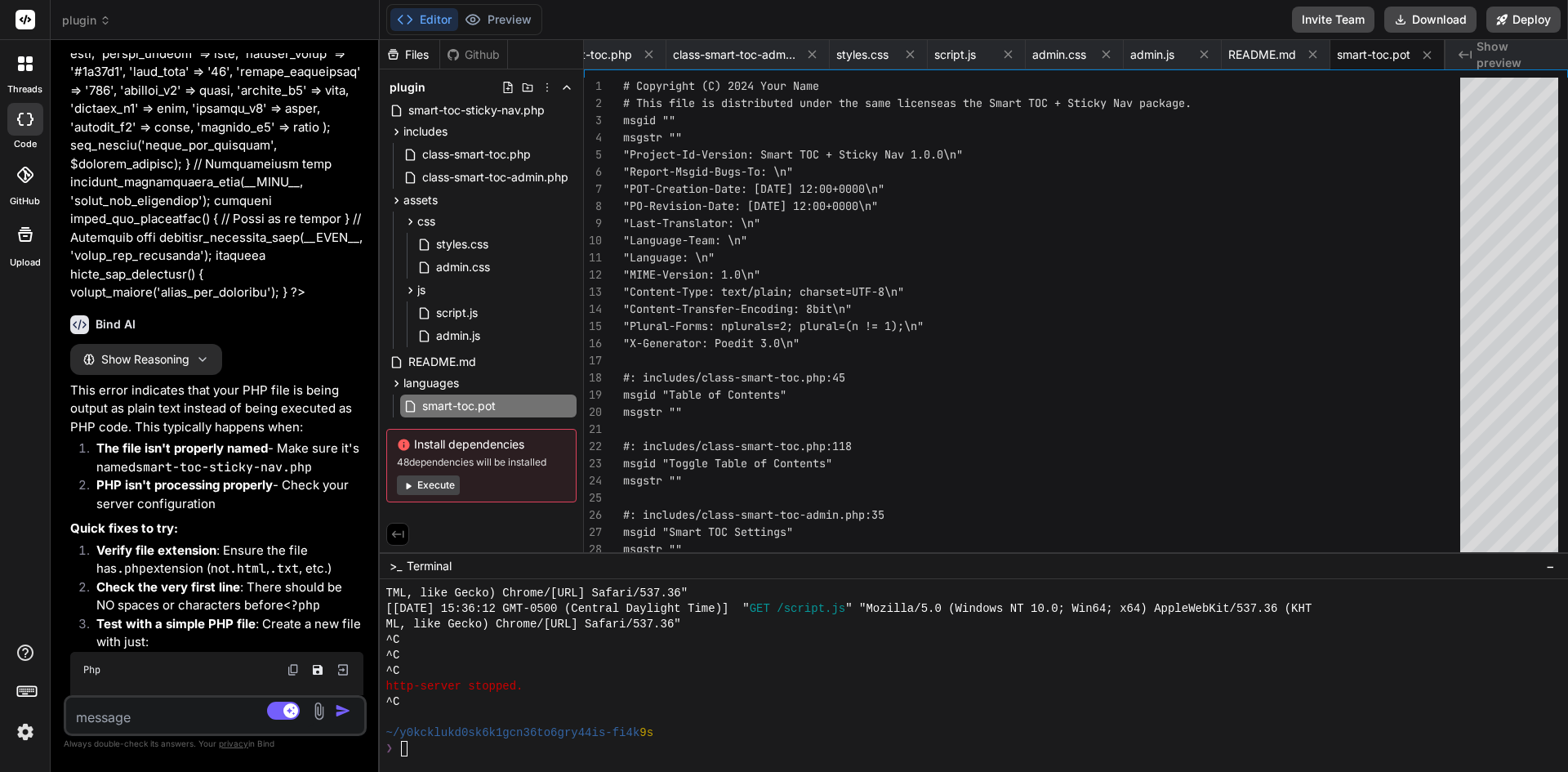
scroll to position [6060, 0]
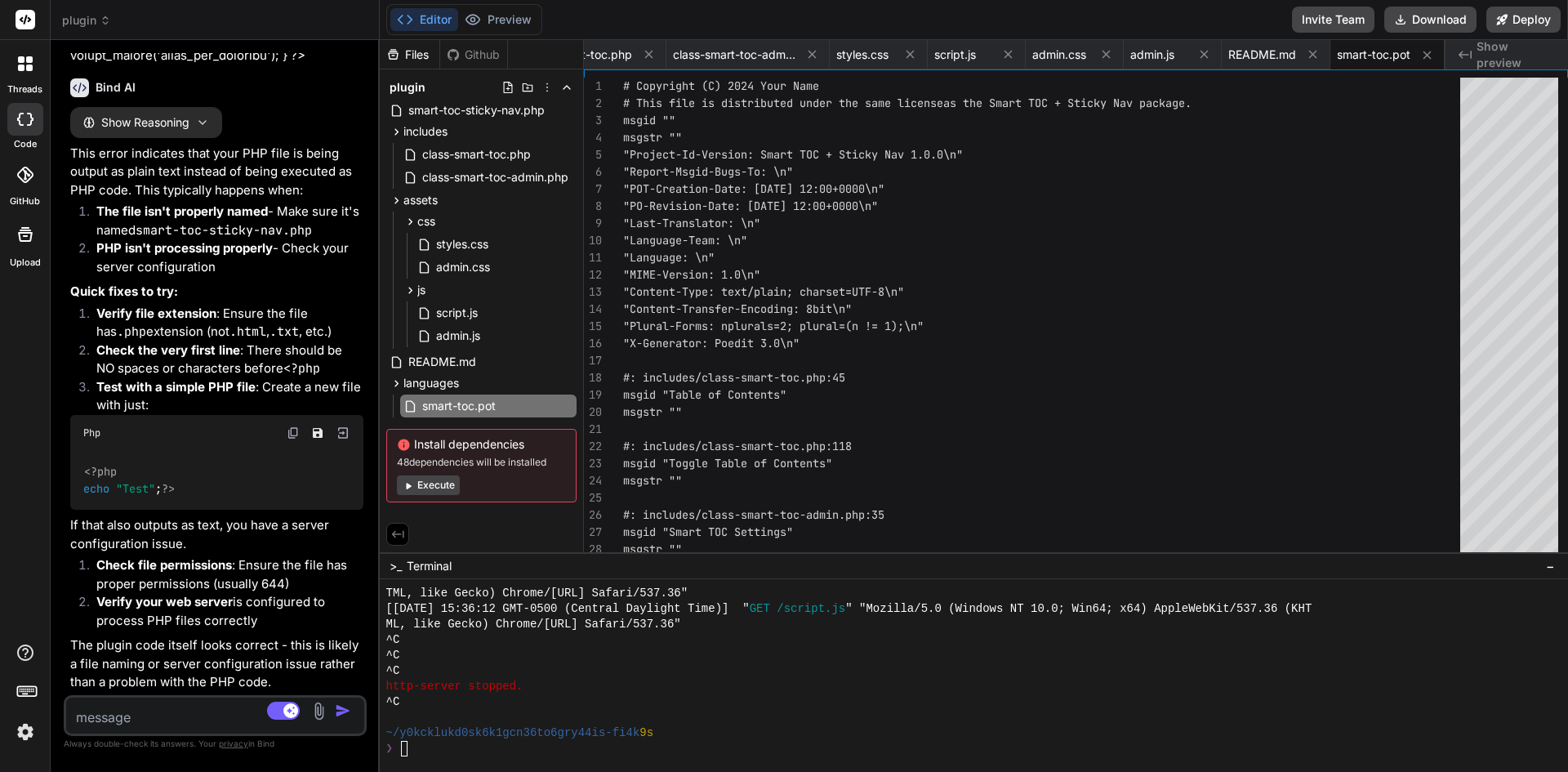
click at [142, 716] on textarea at bounding box center [190, 713] width 249 height 29
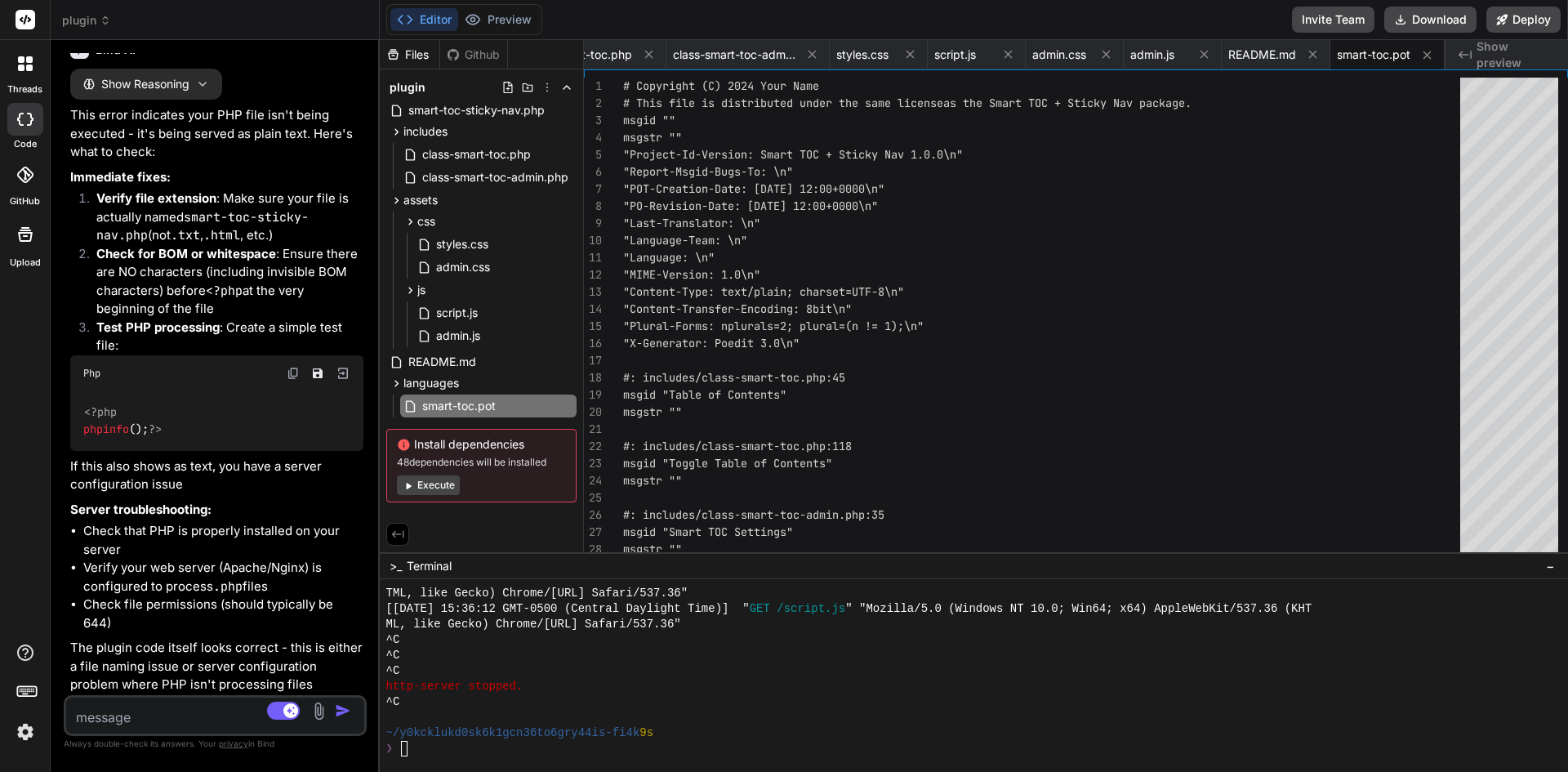
scroll to position [6801, 0]
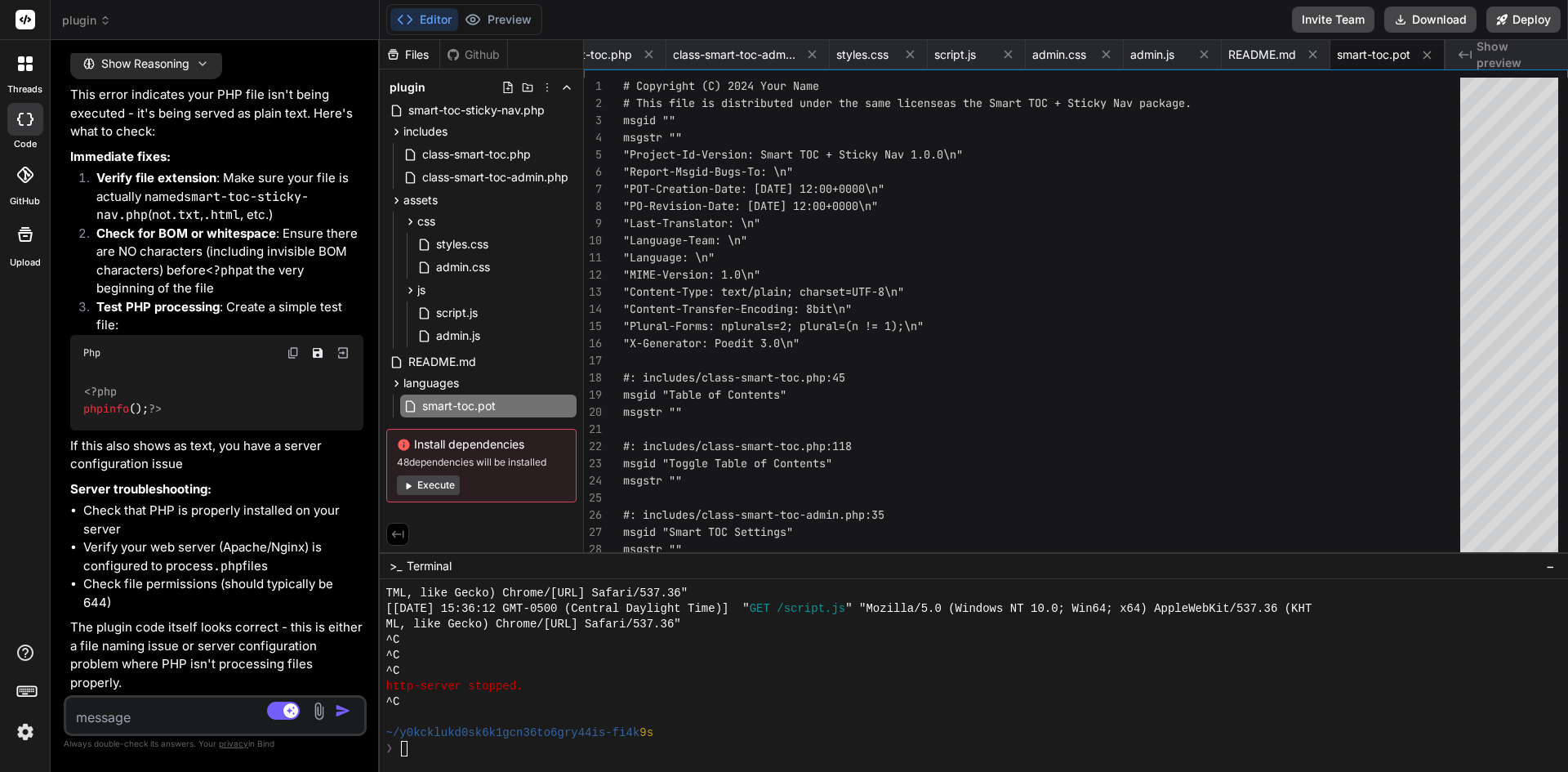
click at [33, 738] on img at bounding box center [26, 732] width 27 height 27
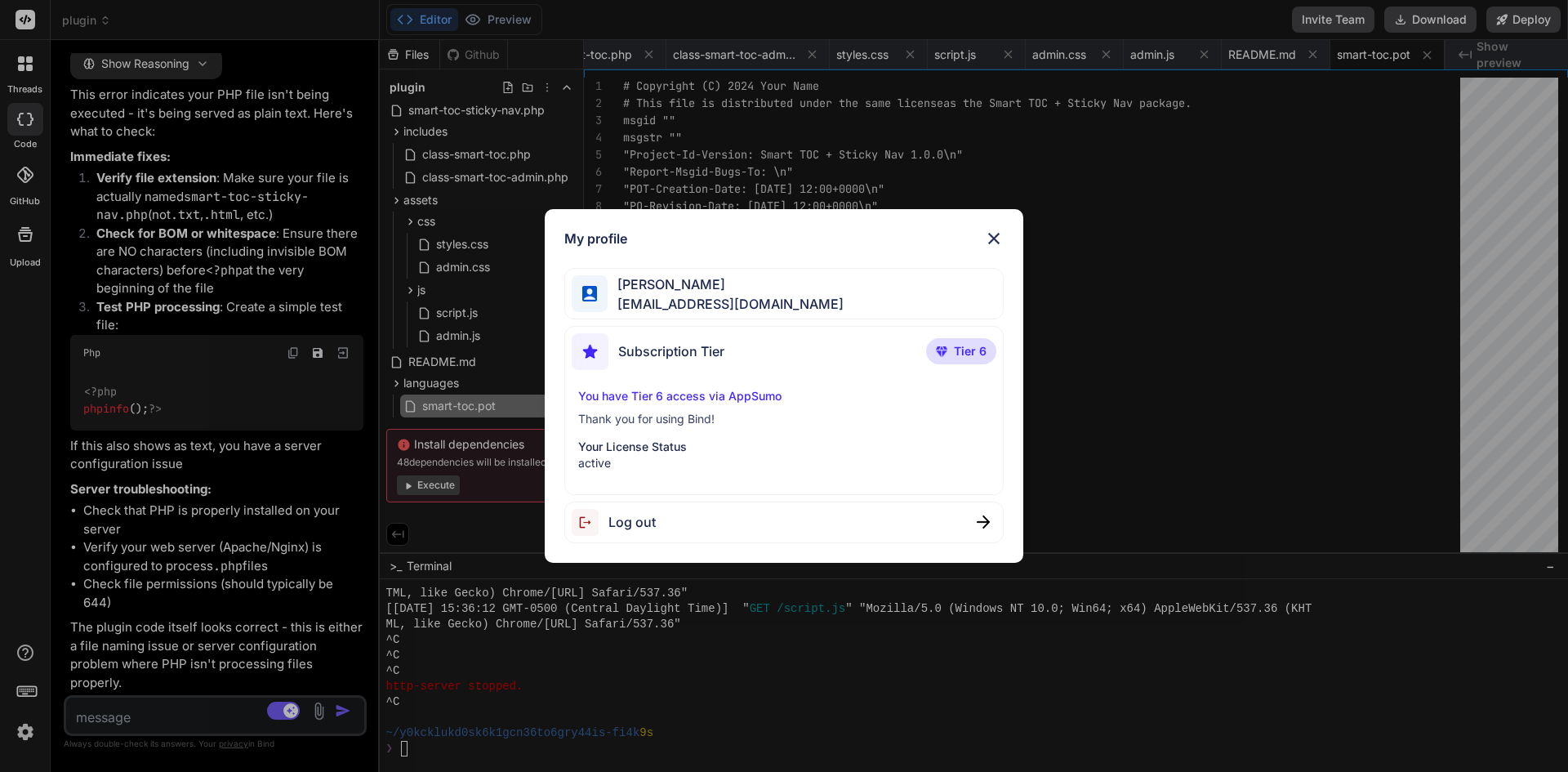
click at [675, 520] on div "Log out" at bounding box center [784, 522] width 440 height 42
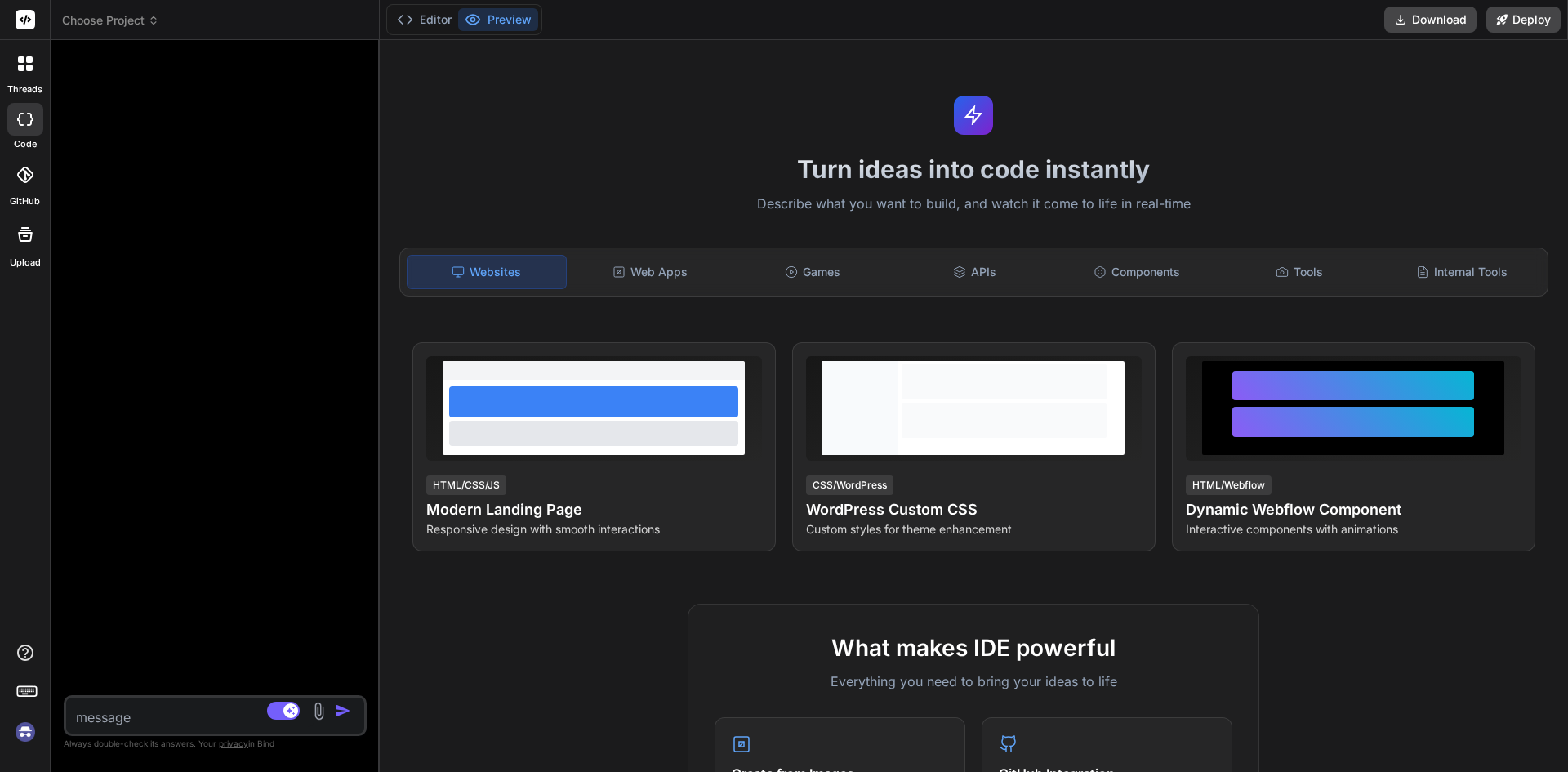
scroll to position [730, 0]
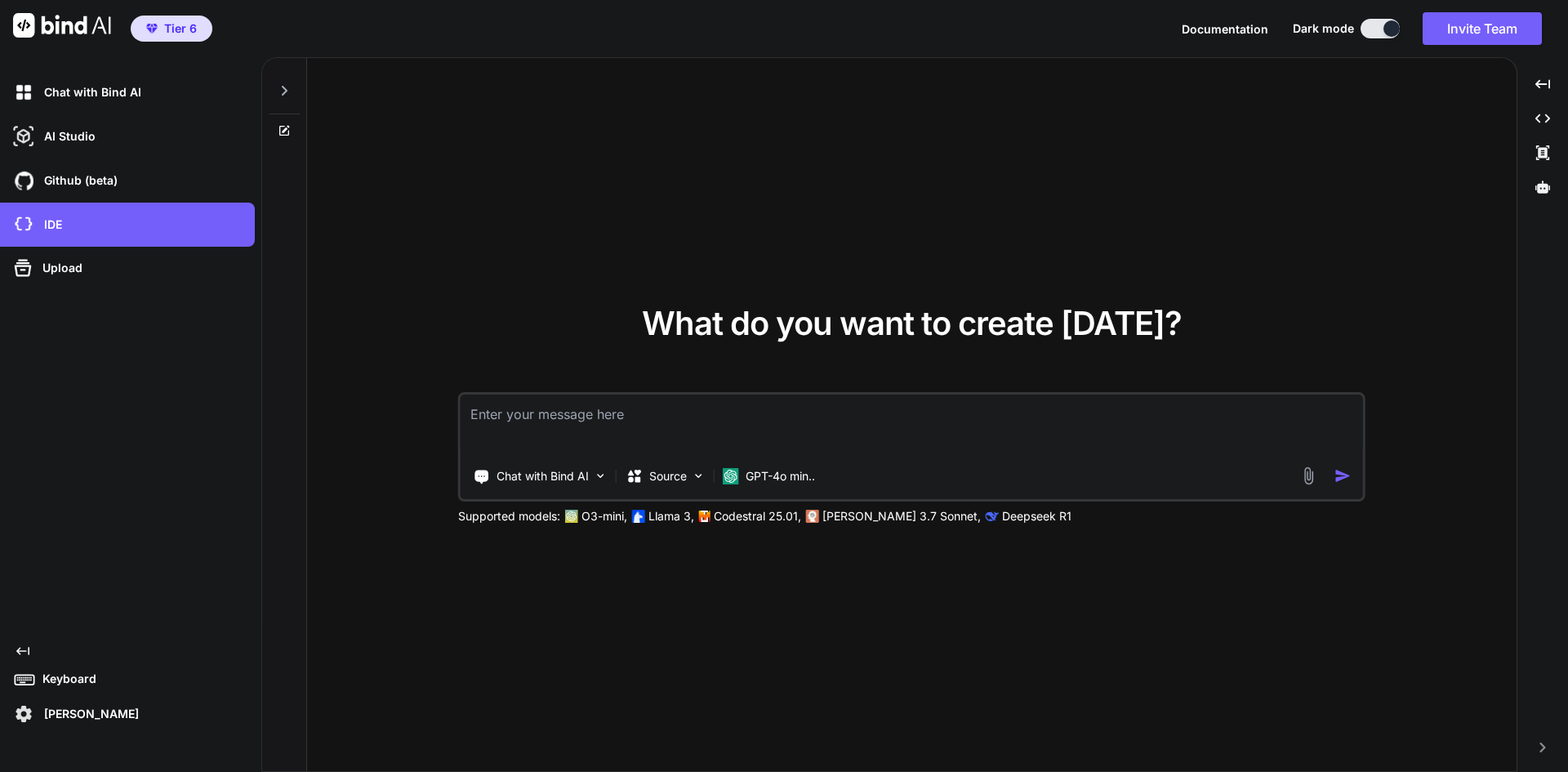
click at [1229, 31] on span "Documentation" at bounding box center [1225, 28] width 87 height 14
click at [107, 219] on div "IDE" at bounding box center [133, 224] width 245 height 27
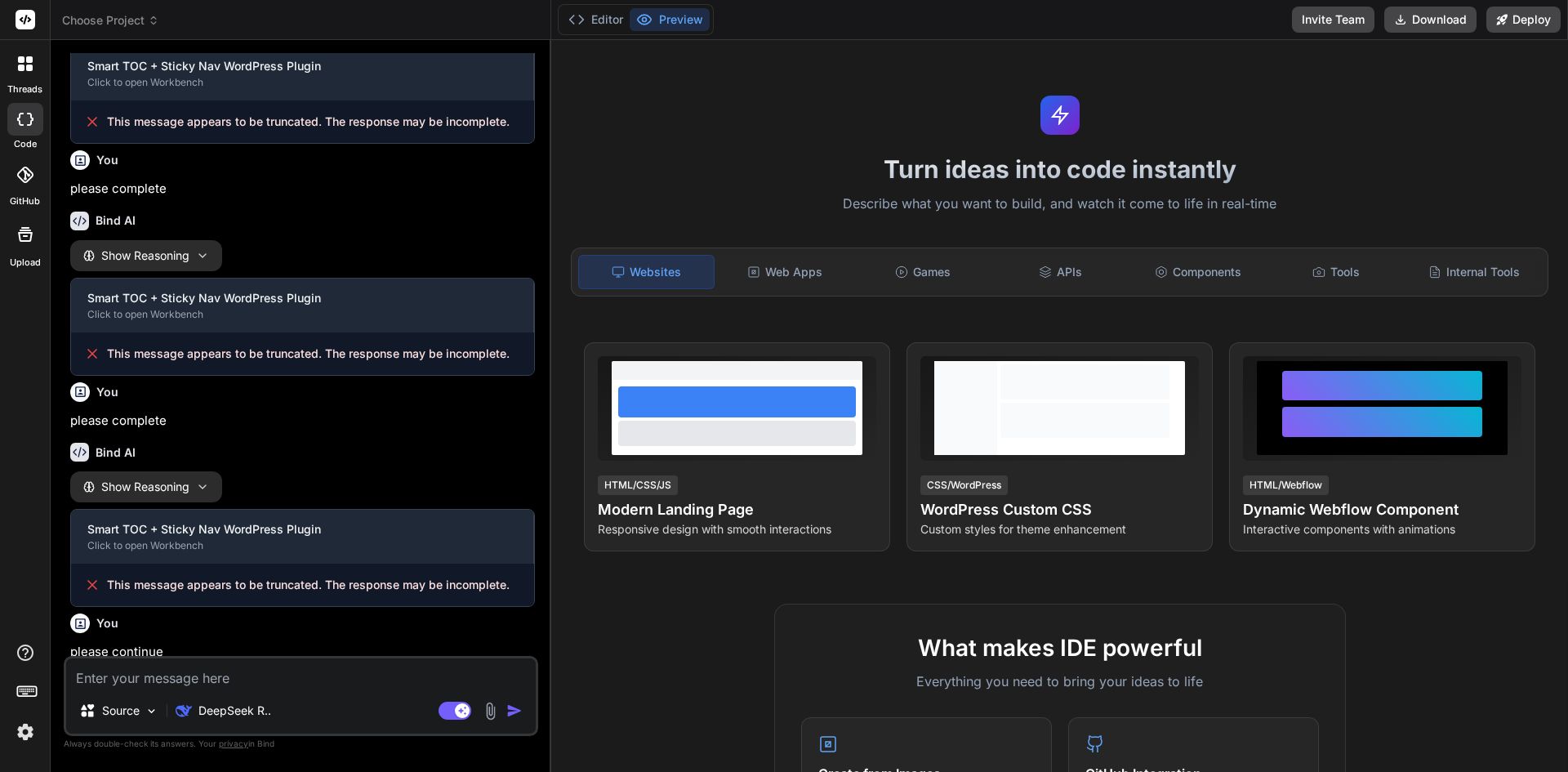
type textarea "x"
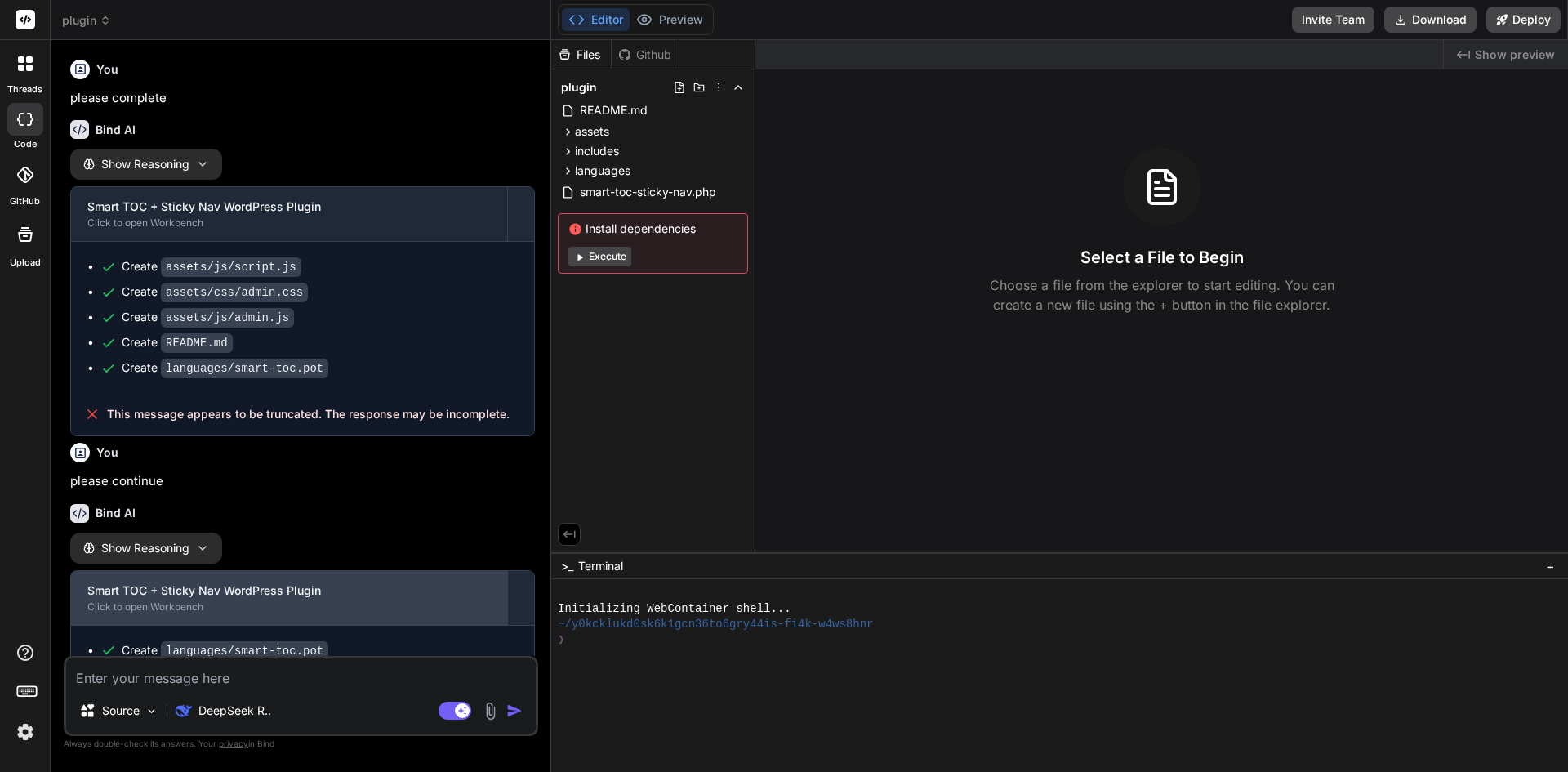
scroll to position [1227, 0]
